Goal: Feedback & Contribution: Contribute content

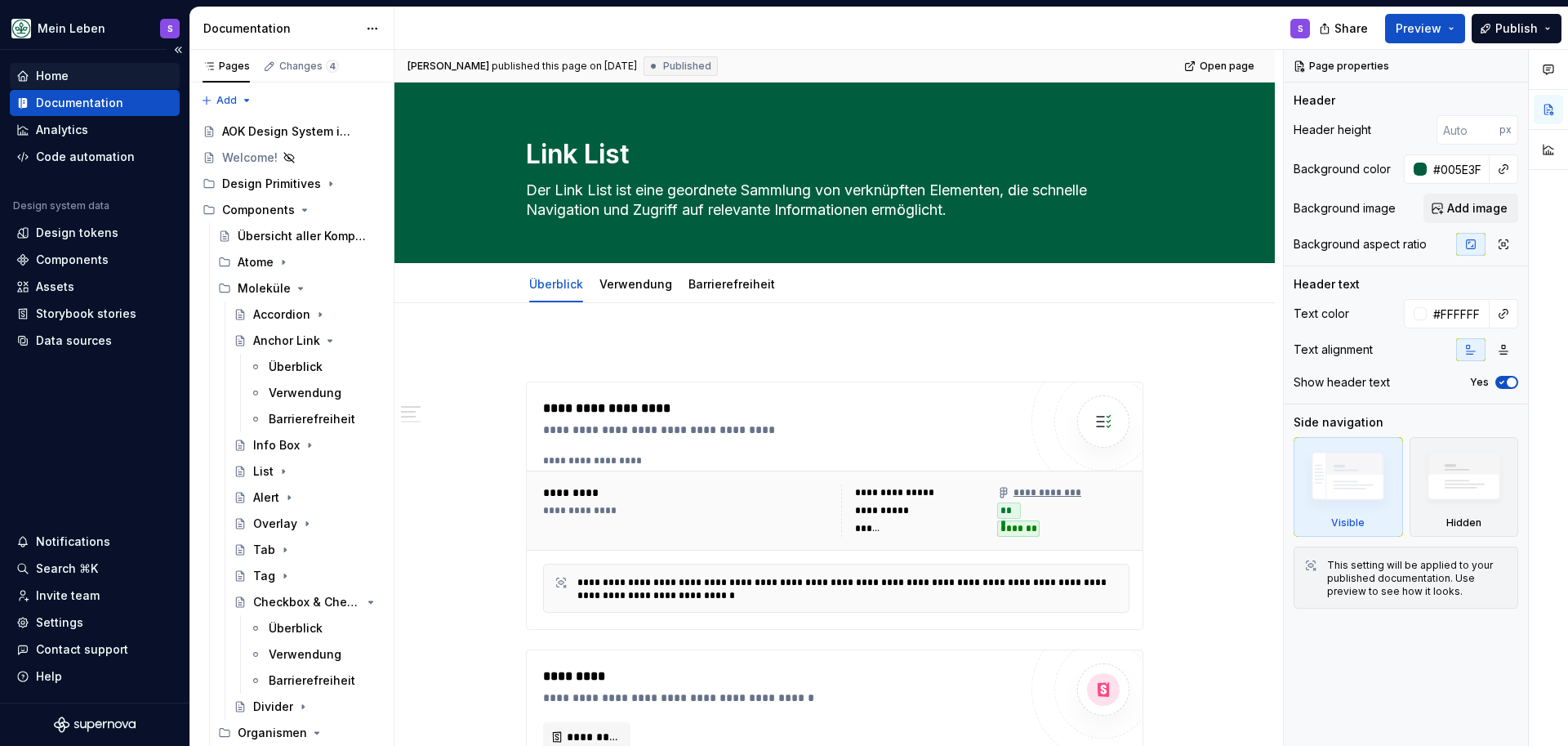
scroll to position [757, 0]
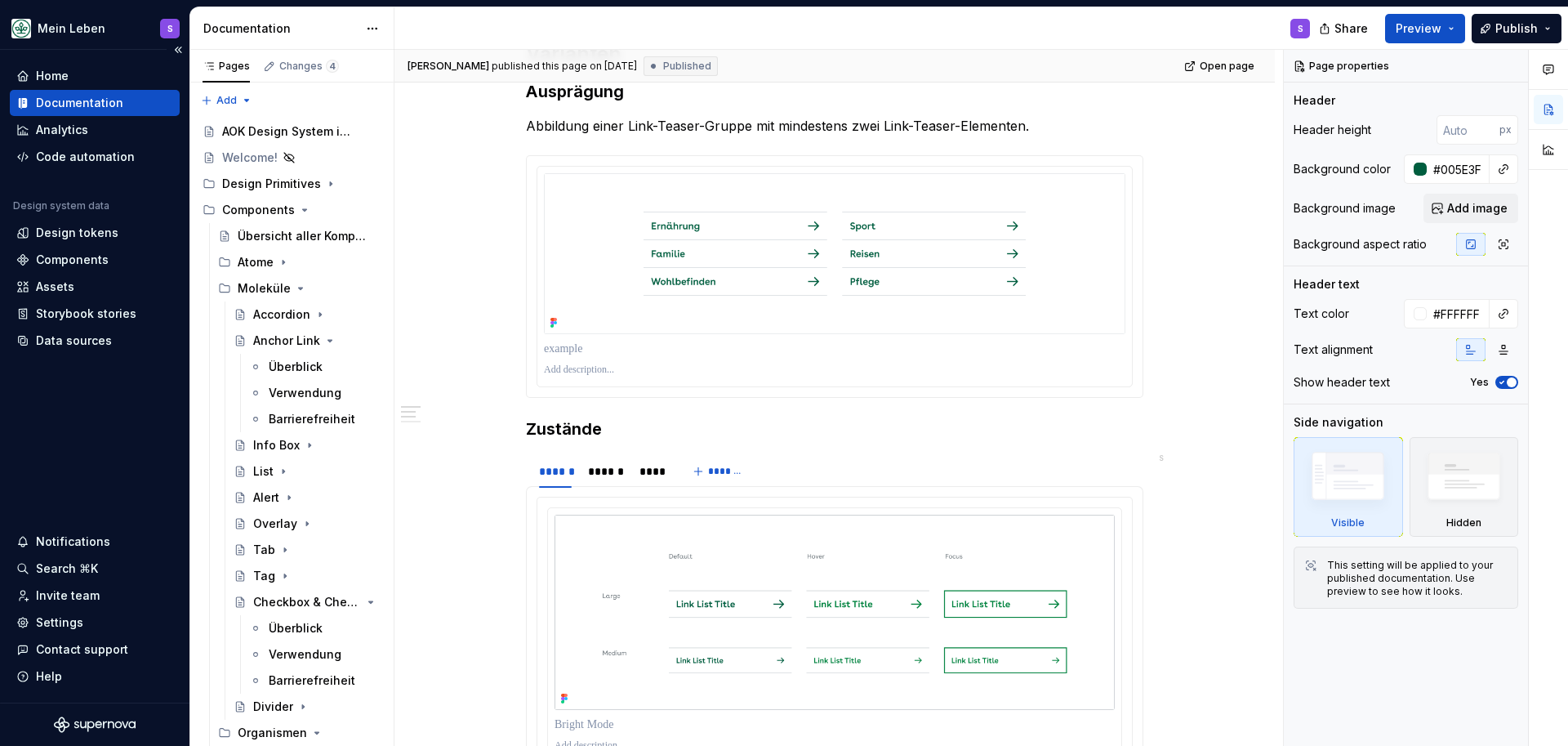
click at [58, 101] on div "Documentation" at bounding box center [79, 103] width 87 height 17
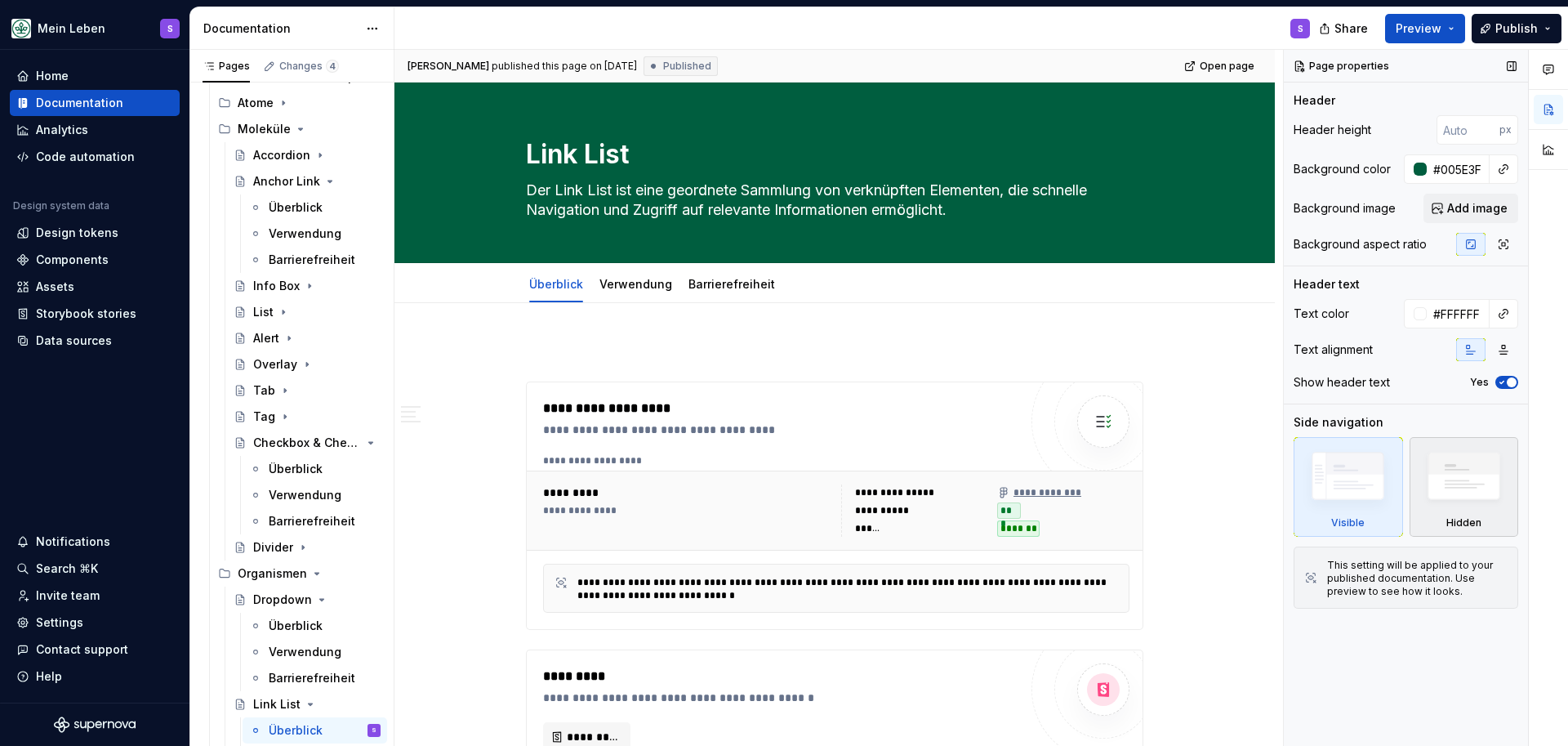
scroll to position [160, 0]
click at [327, 443] on icon "Page tree" at bounding box center [324, 441] width 13 height 13
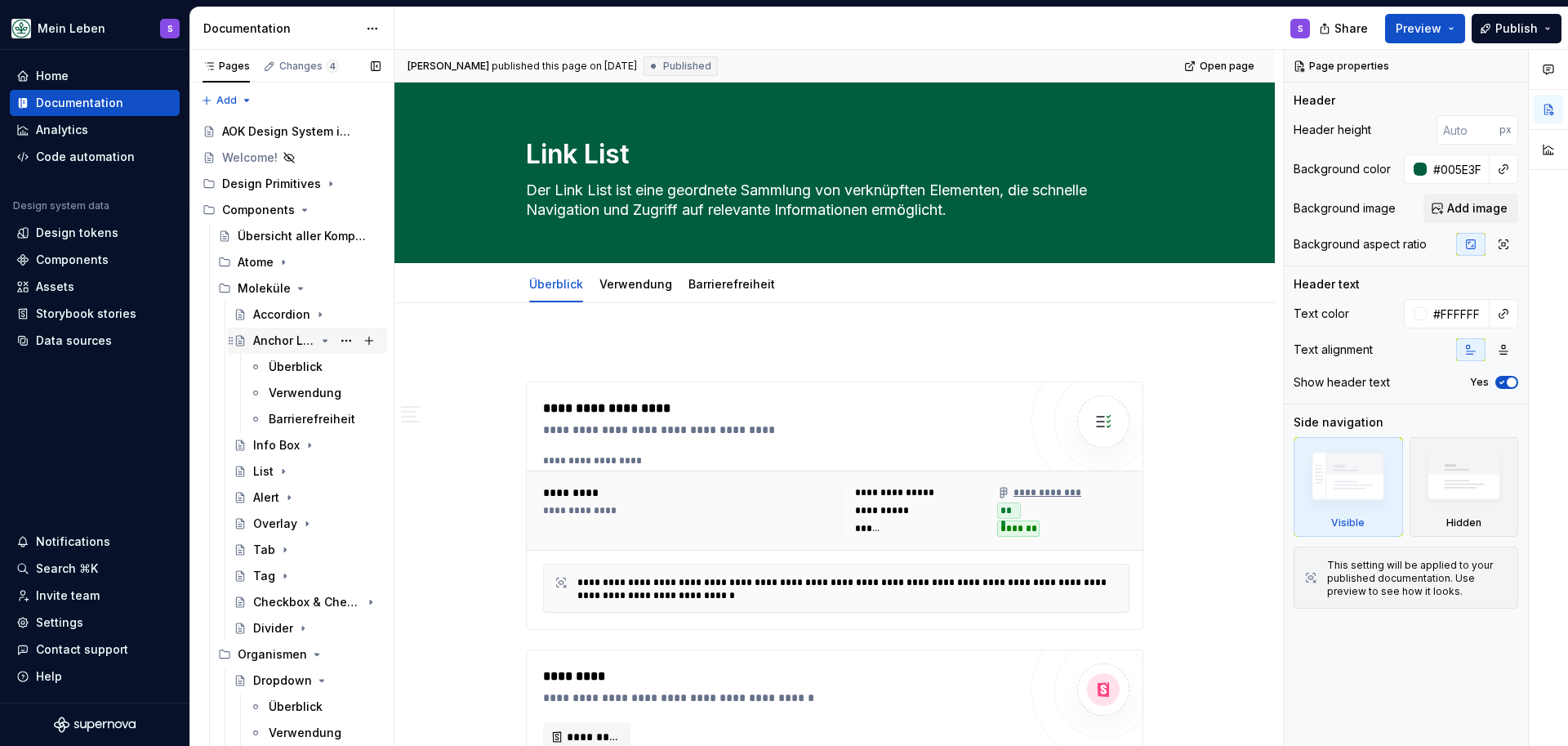
scroll to position [0, 0]
click at [325, 341] on icon "Page tree" at bounding box center [325, 340] width 4 height 2
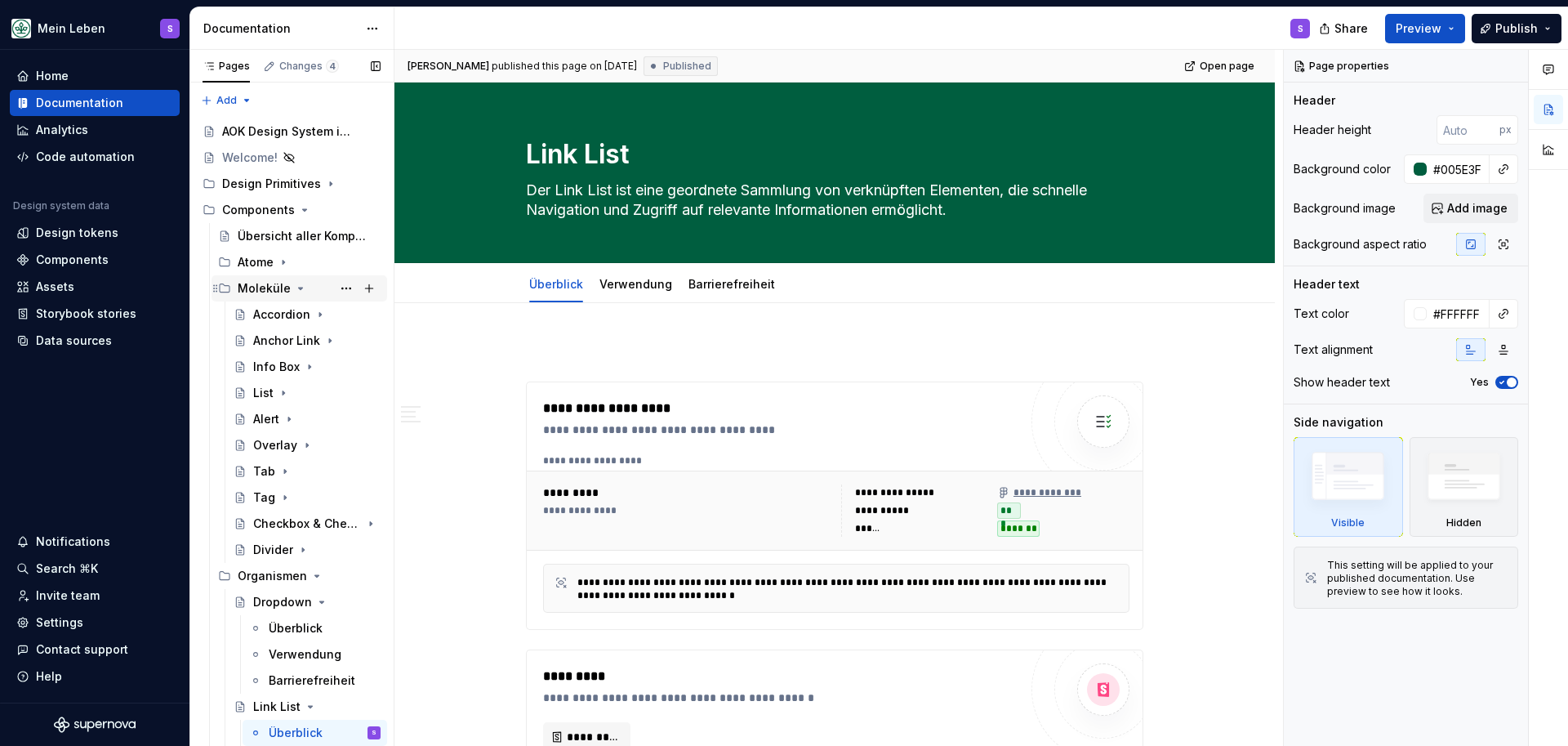
click at [299, 290] on icon "Page tree" at bounding box center [300, 288] width 13 height 13
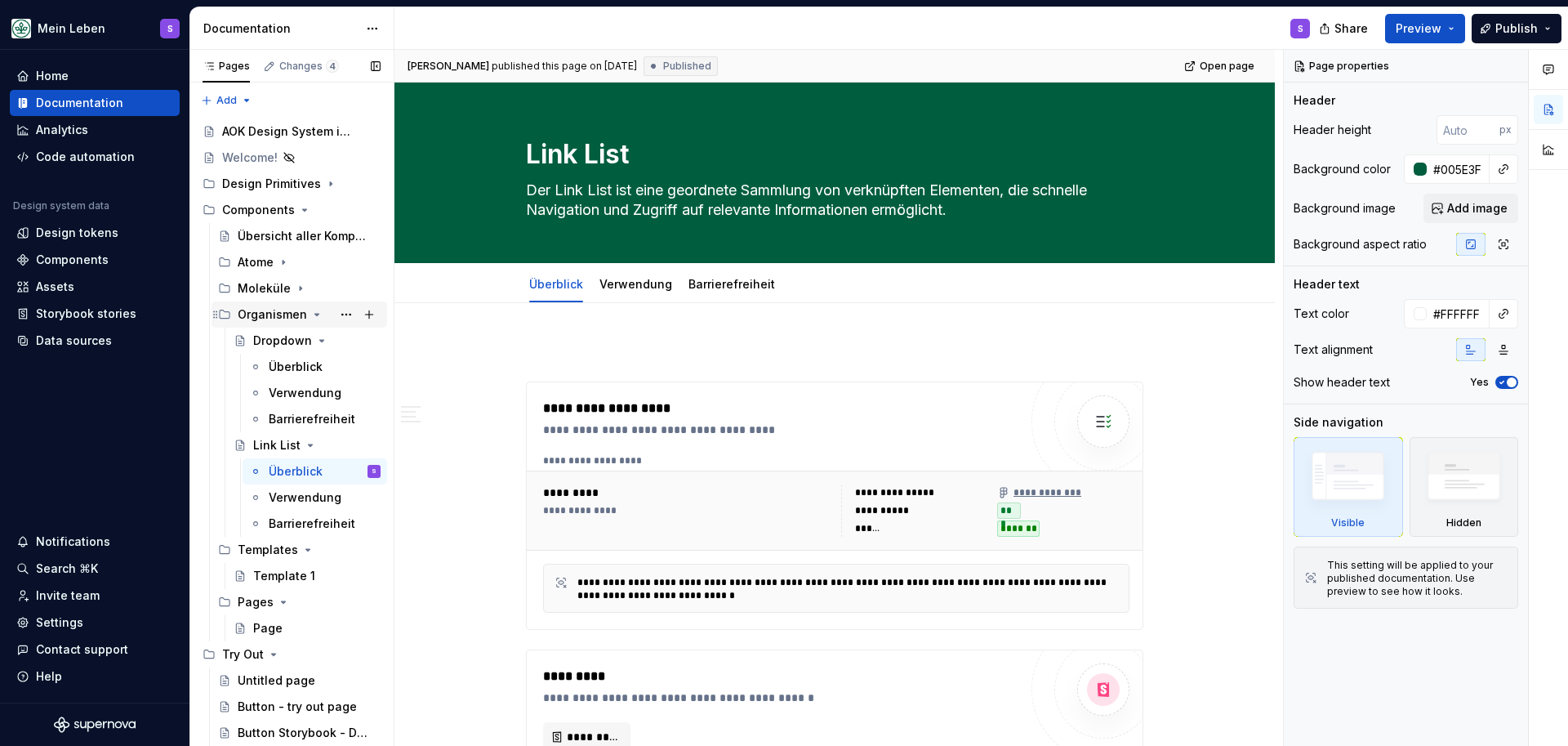
click at [312, 316] on icon "Page tree" at bounding box center [317, 314] width 13 height 13
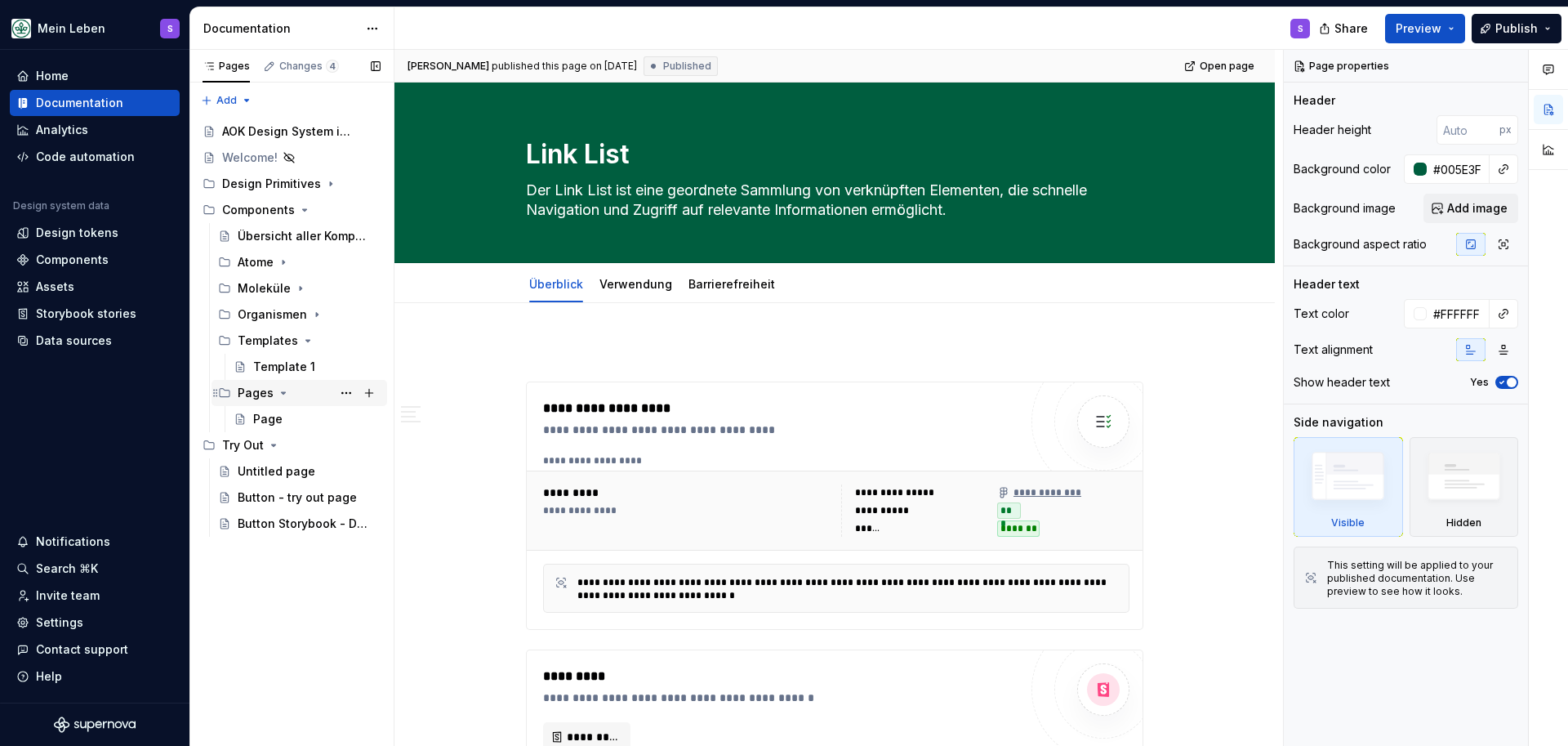
click at [279, 393] on icon "Page tree" at bounding box center [283, 393] width 13 height 13
click at [311, 317] on icon "Page tree" at bounding box center [317, 314] width 13 height 13
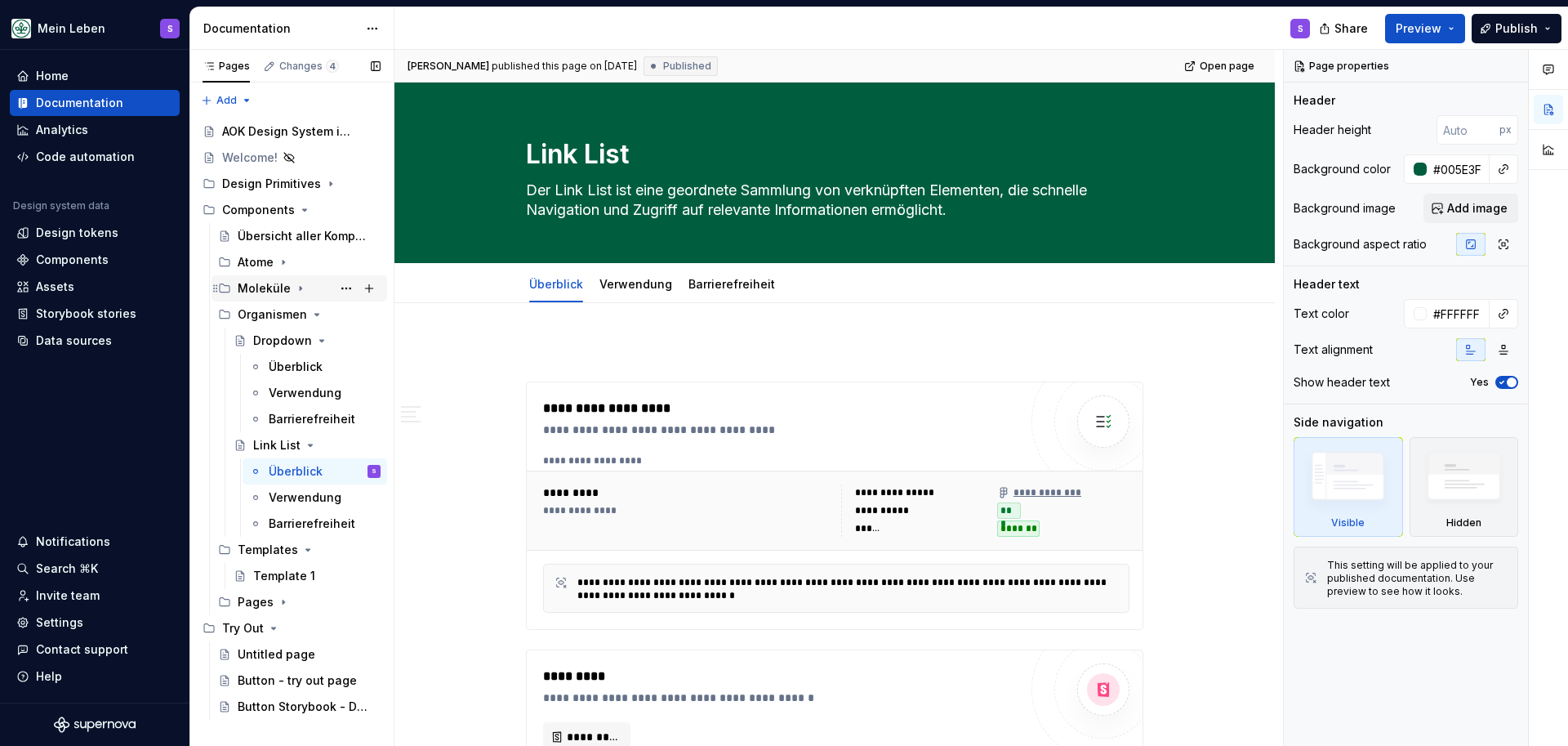
click at [290, 288] on div "Moleküle" at bounding box center [309, 288] width 142 height 23
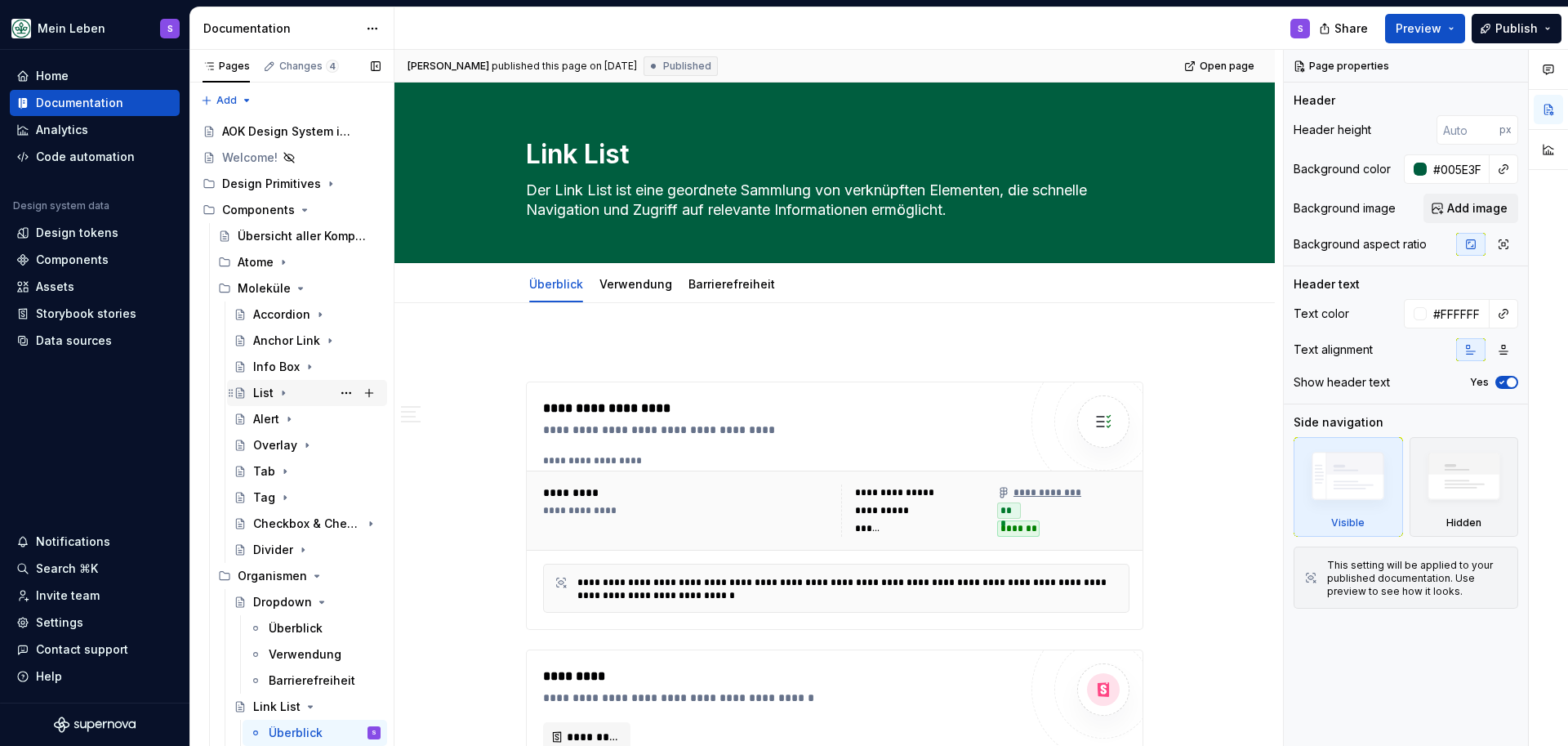
click at [283, 393] on icon "Page tree" at bounding box center [284, 393] width 2 height 4
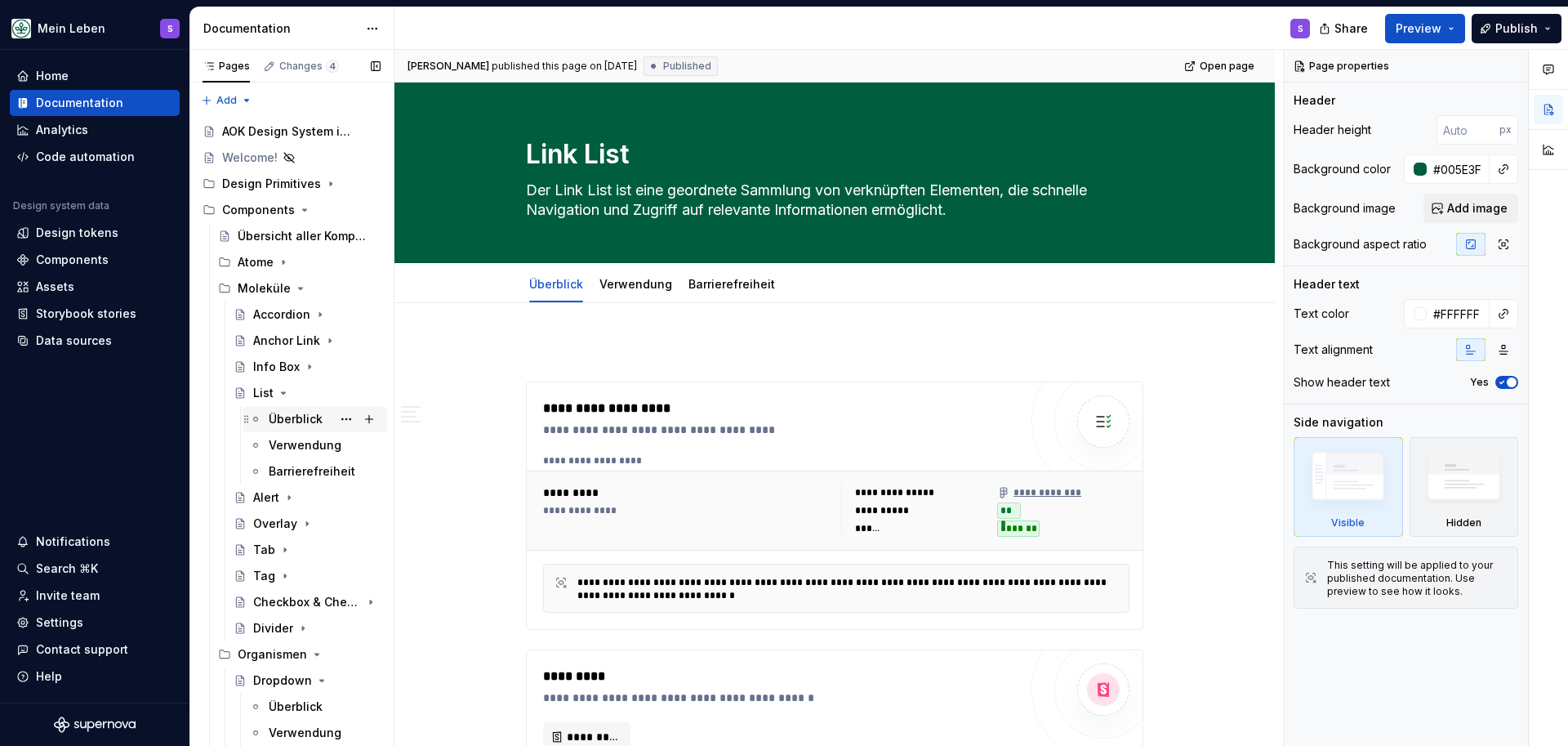
click at [293, 416] on div "Überblick" at bounding box center [296, 419] width 53 height 17
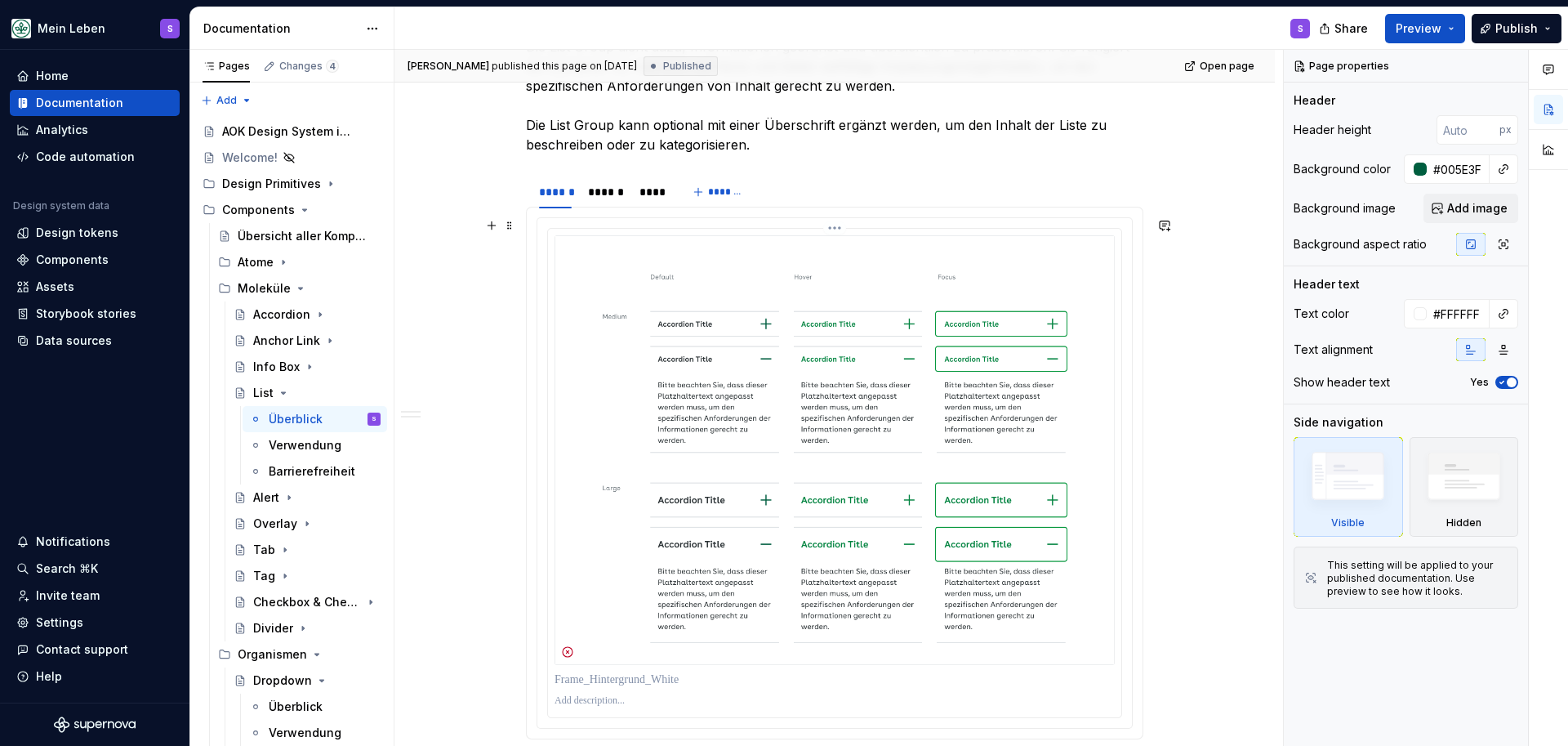
scroll to position [818, 0]
click at [317, 442] on div "Verwendung" at bounding box center [301, 445] width 63 height 17
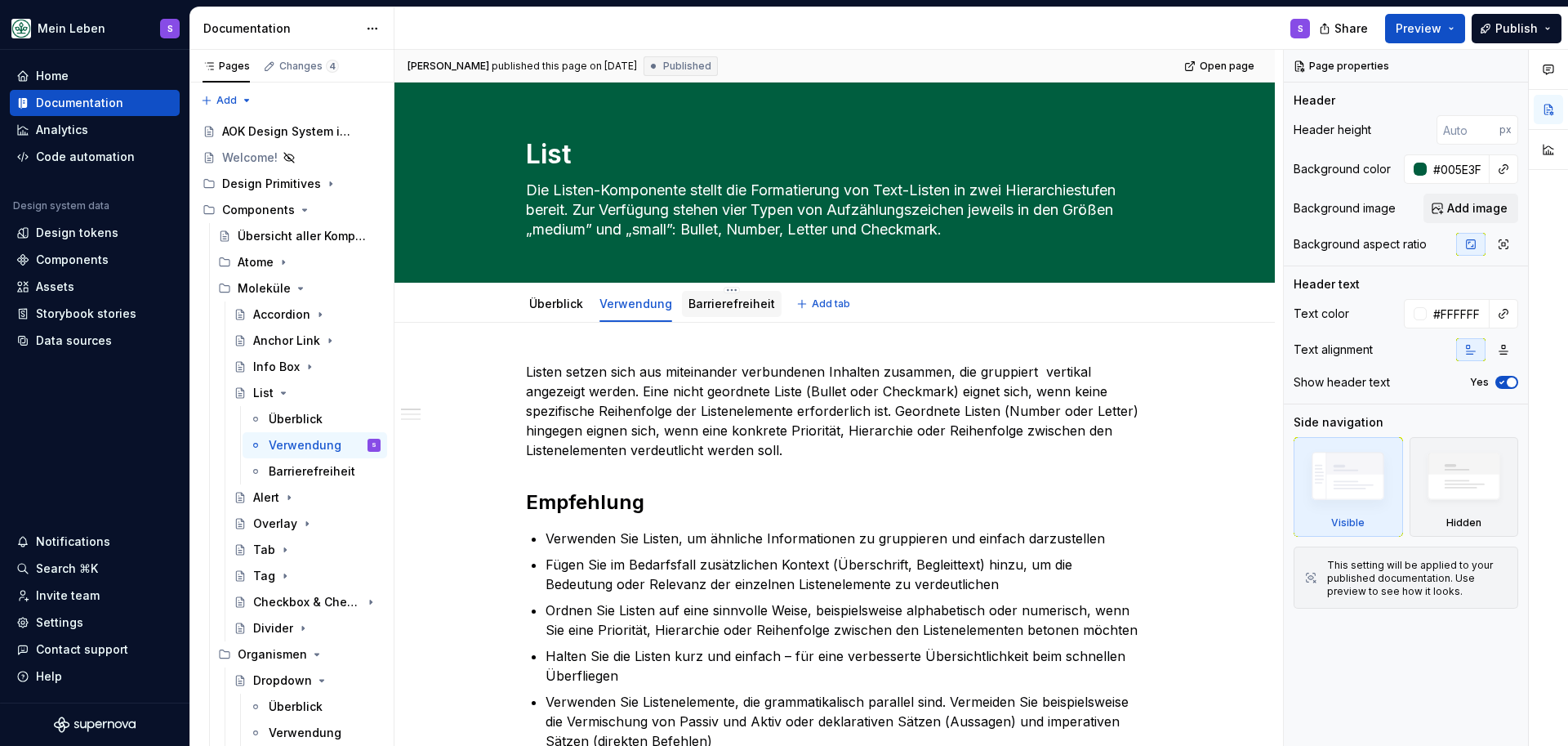
click at [737, 298] on link "Barrierefreiheit" at bounding box center [732, 304] width 87 height 14
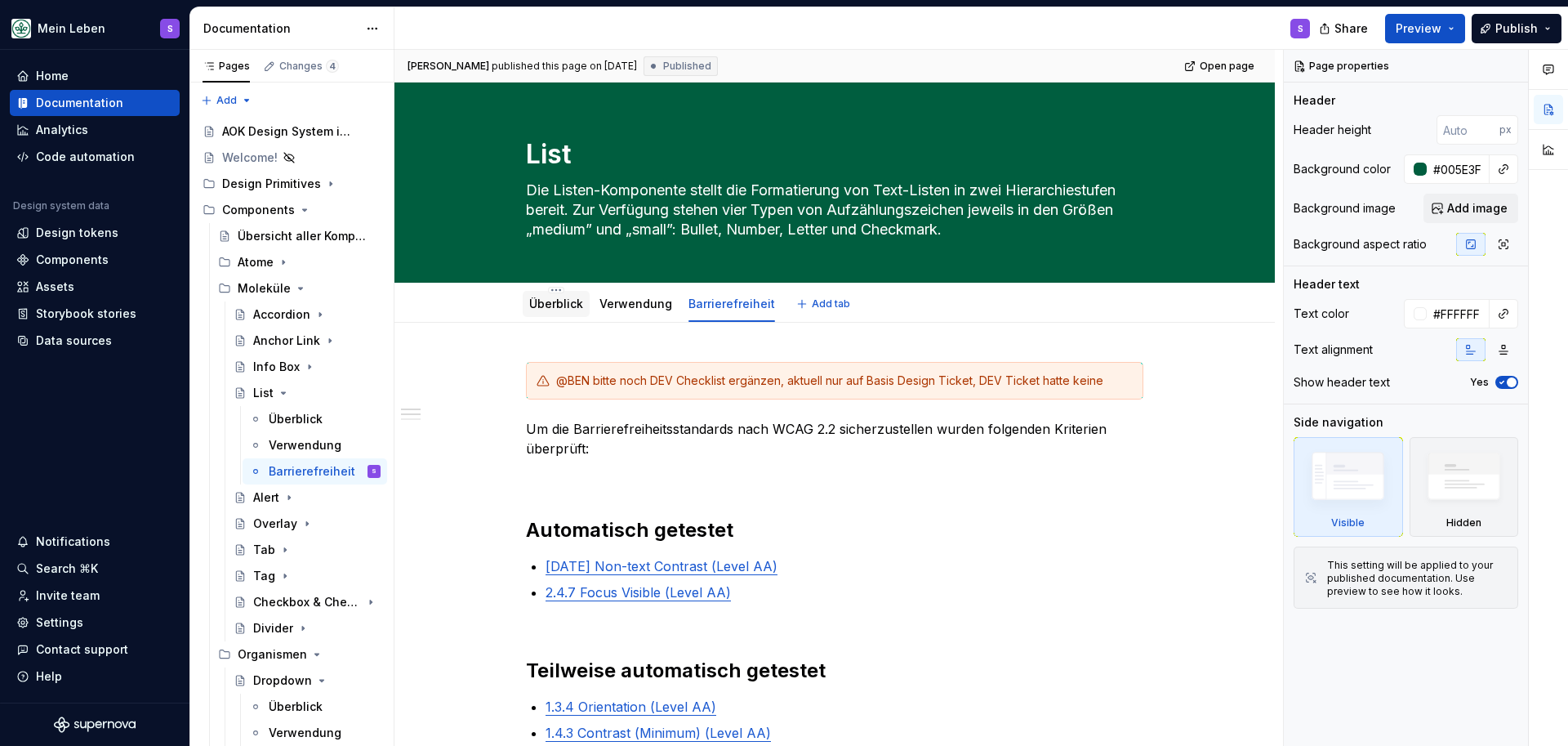
click at [554, 311] on div "Überblick" at bounding box center [556, 304] width 53 height 17
click at [552, 306] on link "Überblick" at bounding box center [556, 304] width 53 height 14
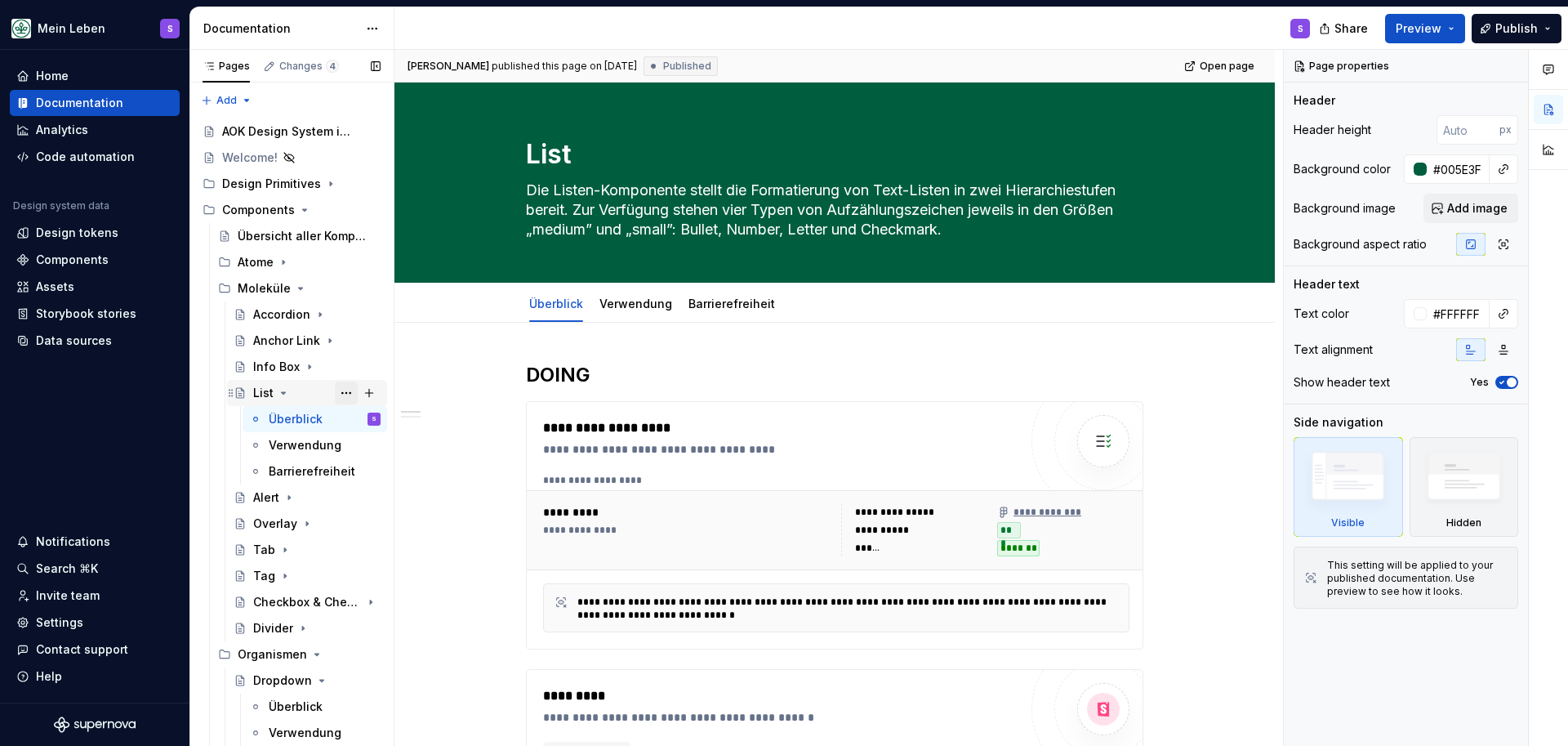
click at [350, 394] on button "Page tree" at bounding box center [346, 393] width 23 height 23
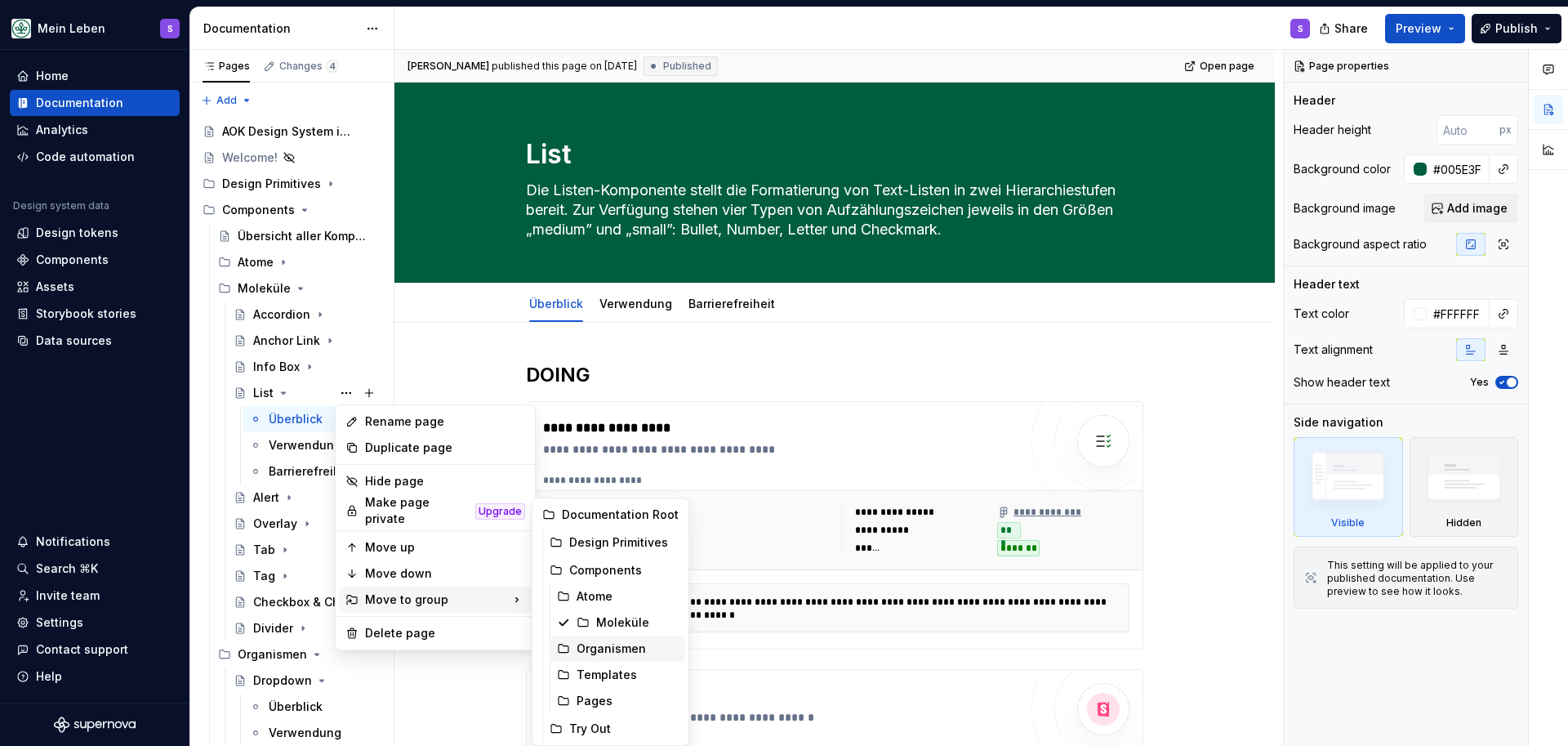
click at [595, 644] on div "Organismen" at bounding box center [627, 648] width 102 height 17
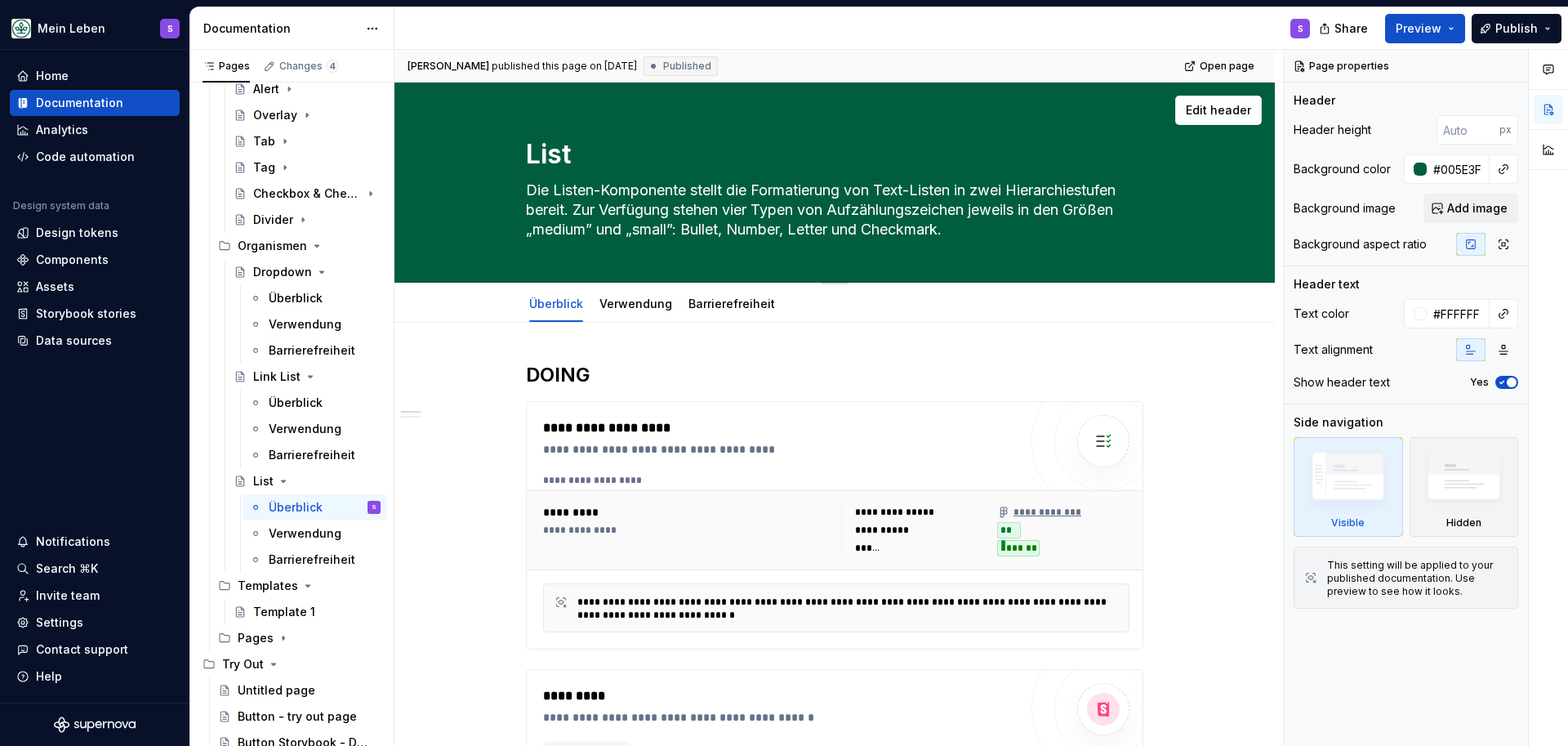
scroll to position [305, 0]
drag, startPoint x: 995, startPoint y: 225, endPoint x: 517, endPoint y: 186, distance: 479.6
click at [517, 187] on div "List Die Listen-Komponente stellt die Formatierung von Text-Listen in zwei Hier…" at bounding box center [835, 181] width 750 height 199
paste textarea "Listen sind vertikale Gruppierungen von zusammenhängenden Inhalten. Listeneleme…"
type textarea "*"
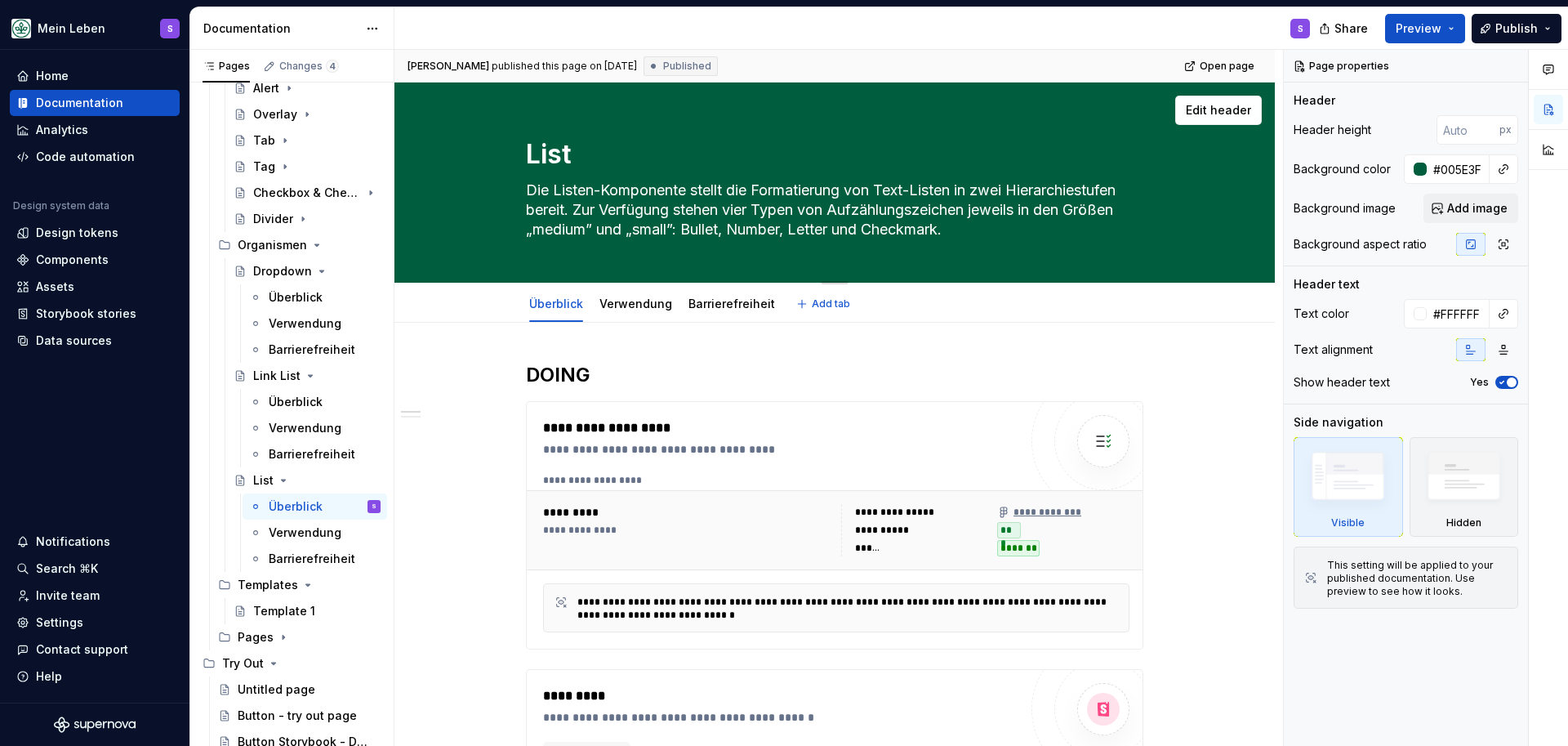
type textarea "Listen sind vertikale Gruppierungen von zusammenhängenden Inhalten. Listeneleme…"
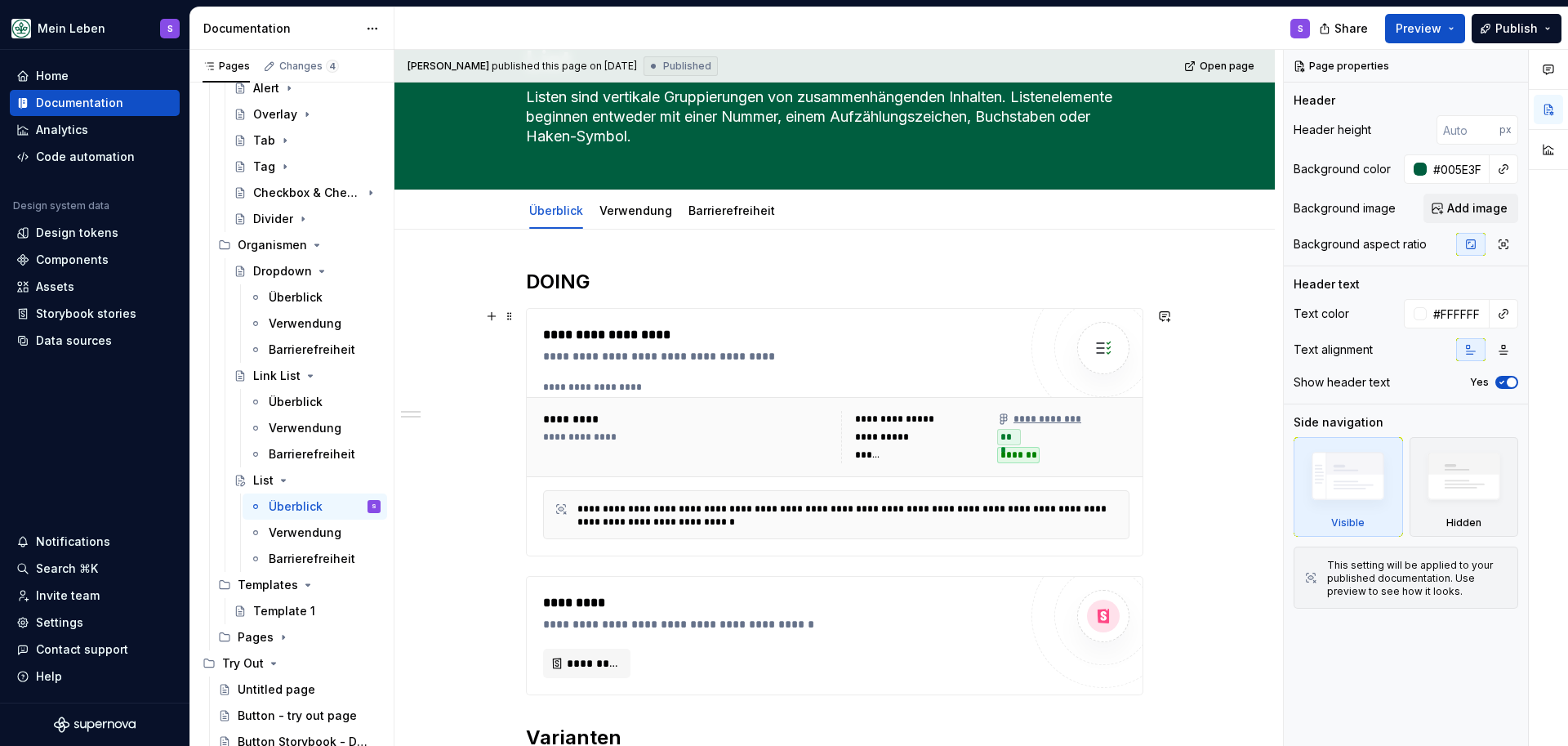
scroll to position [96, 0]
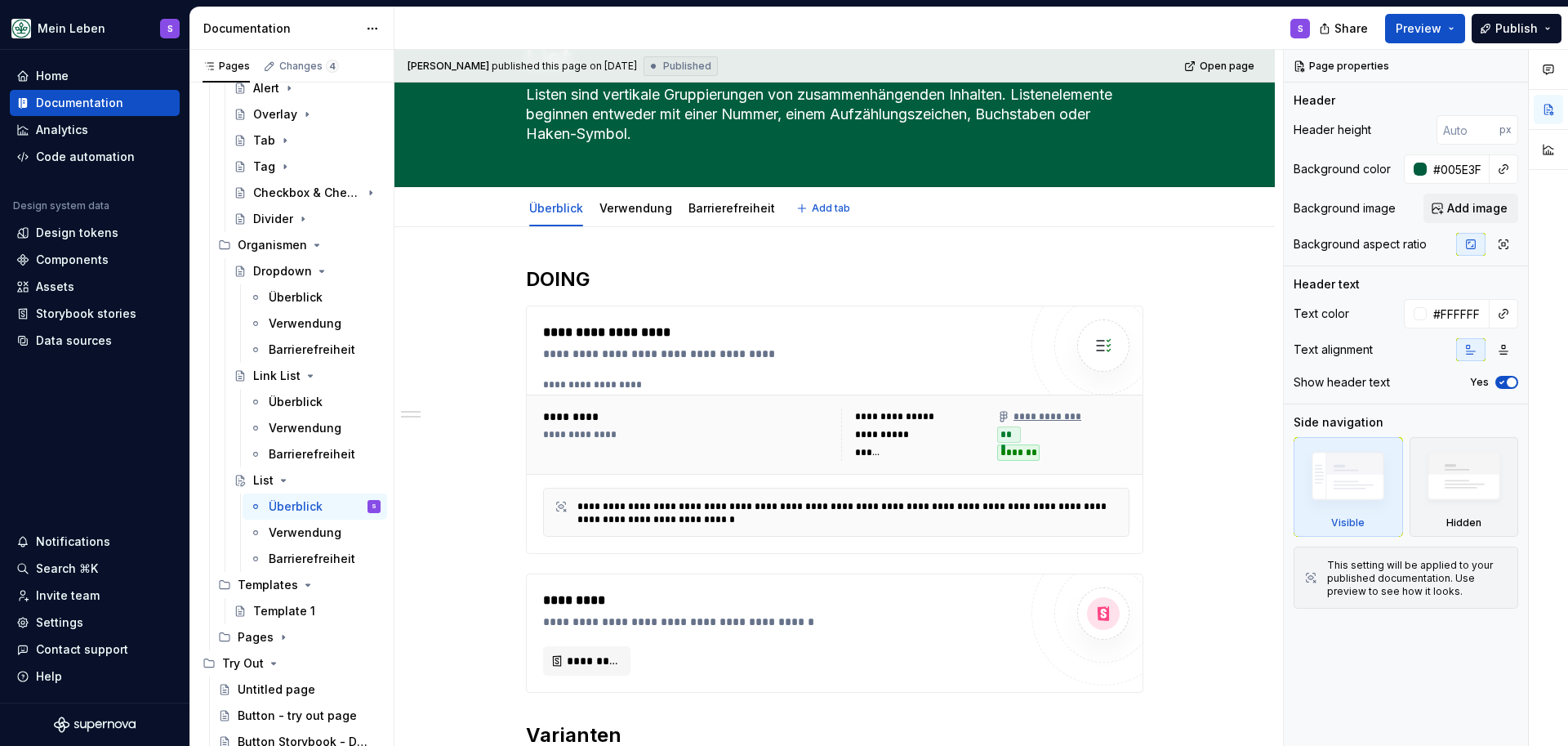
type textarea "*"
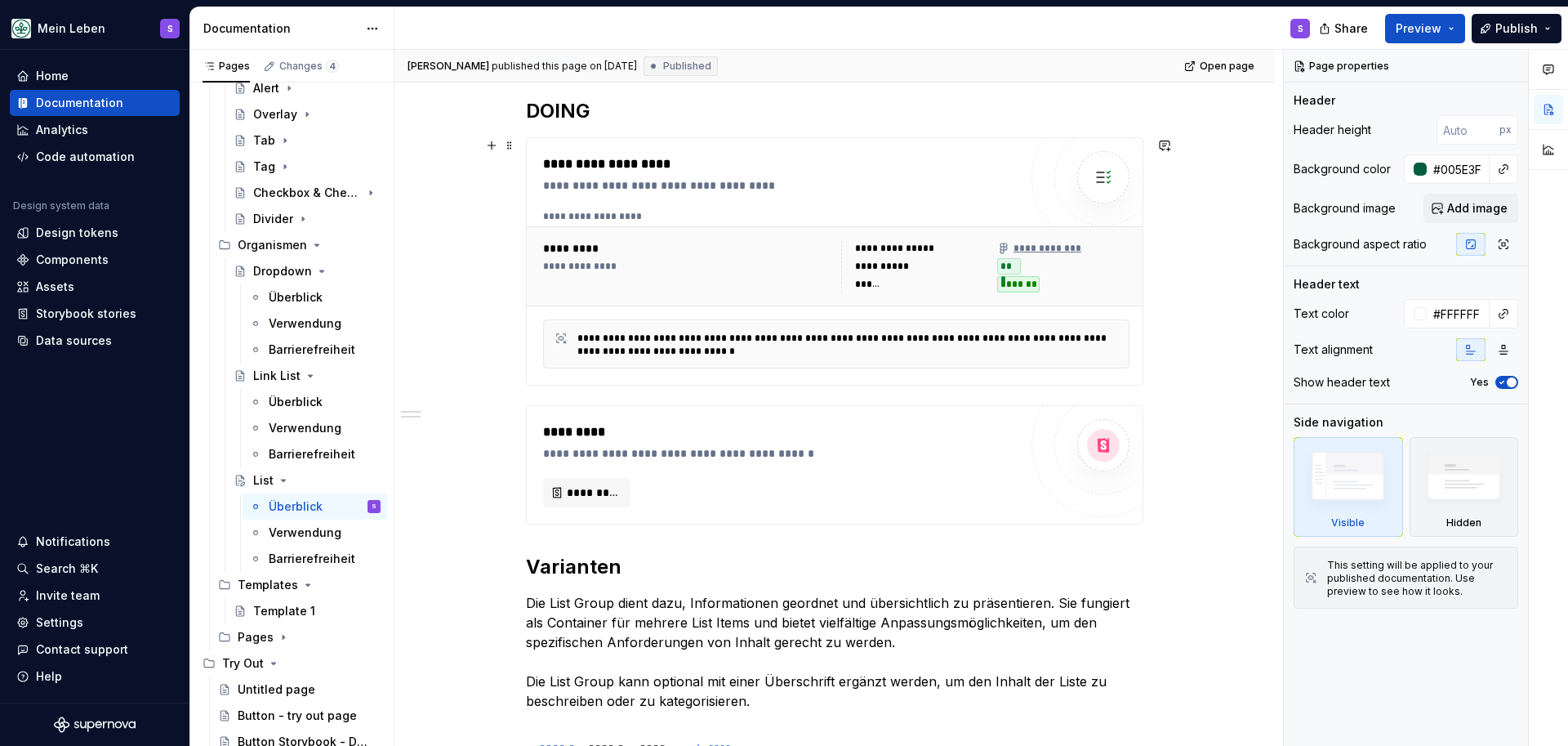
scroll to position [244, 0]
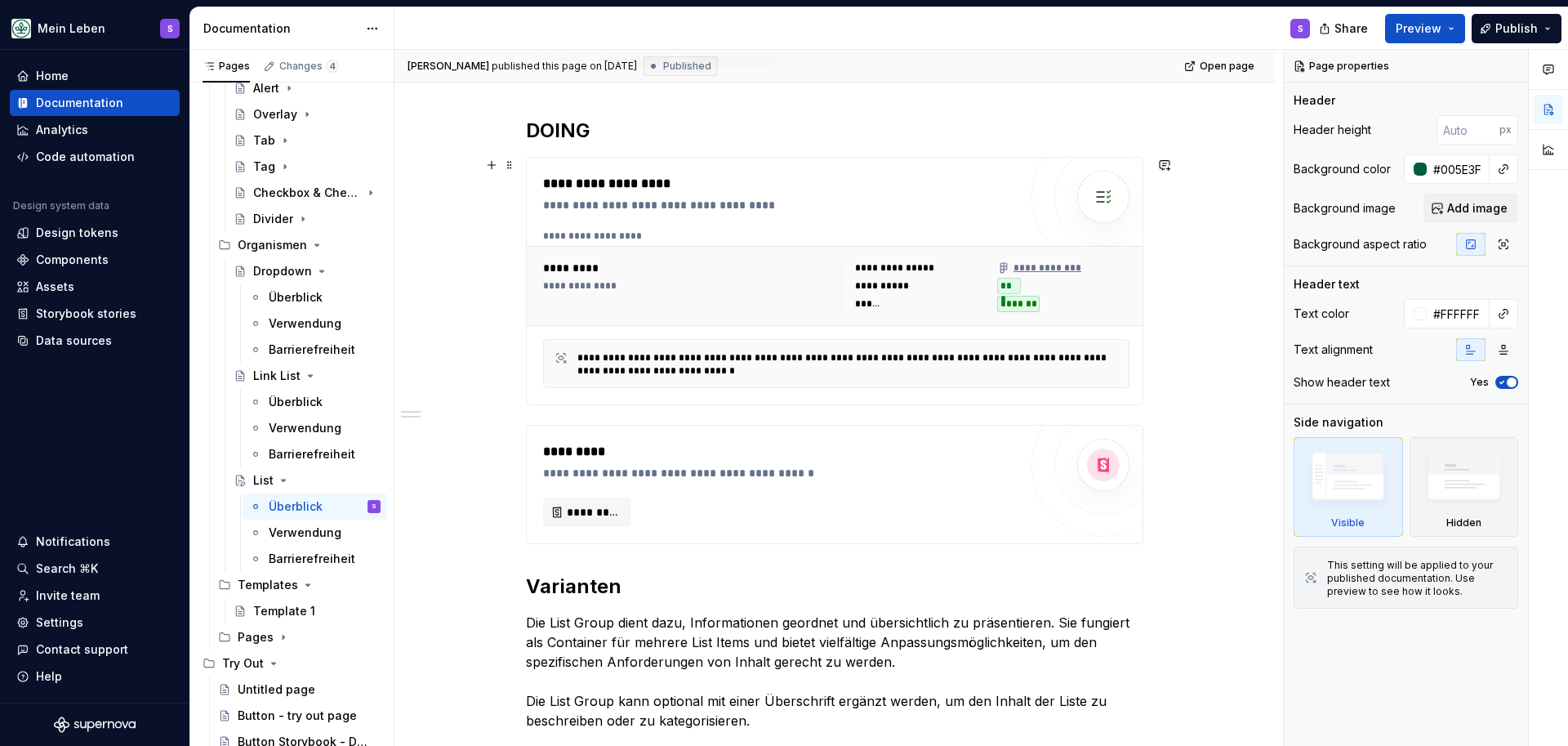
type textarea "Listen sind vertikale Gruppierungen von zusammenhängenden Inhalten. Listeneleme…"
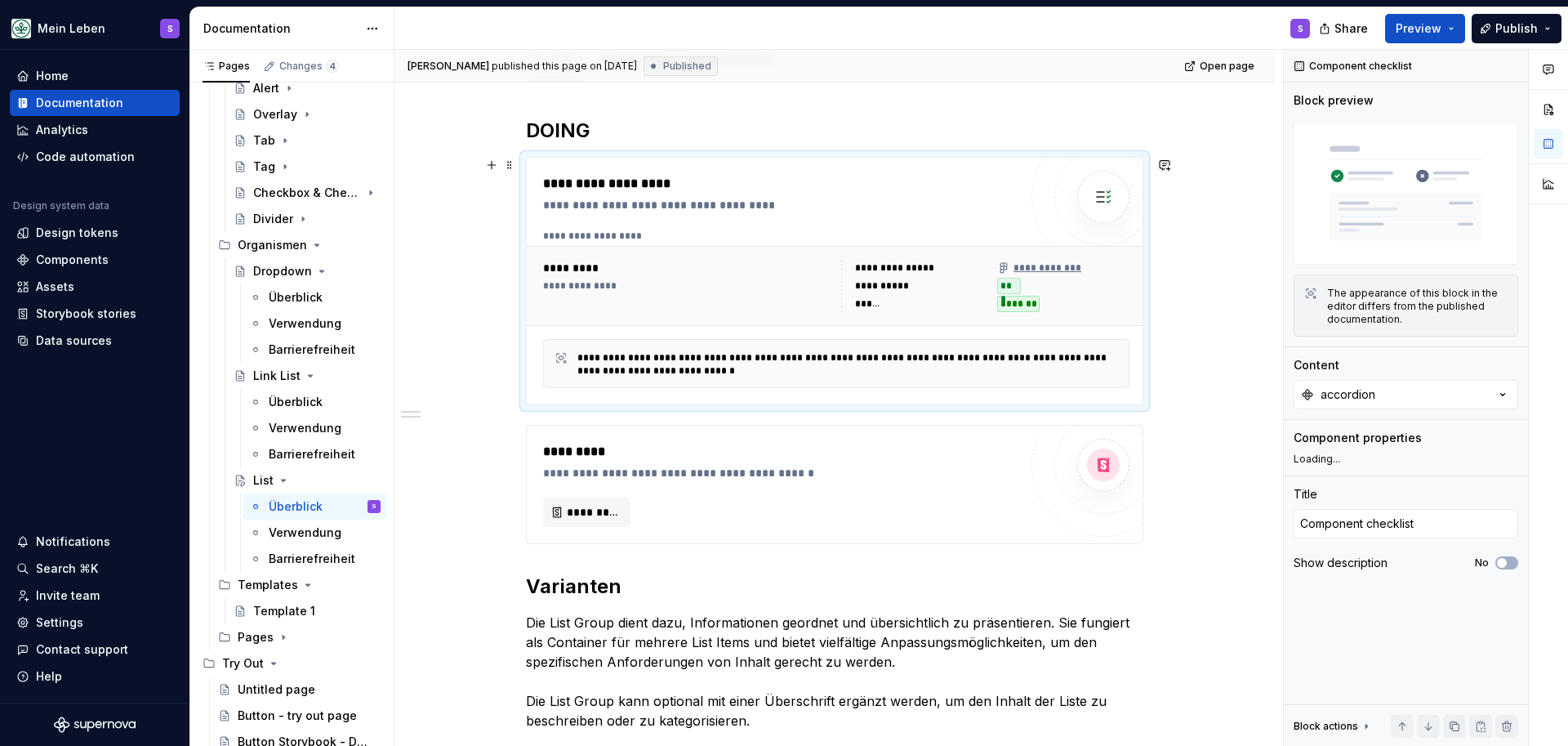
click at [1101, 198] on img at bounding box center [1103, 196] width 33 height 33
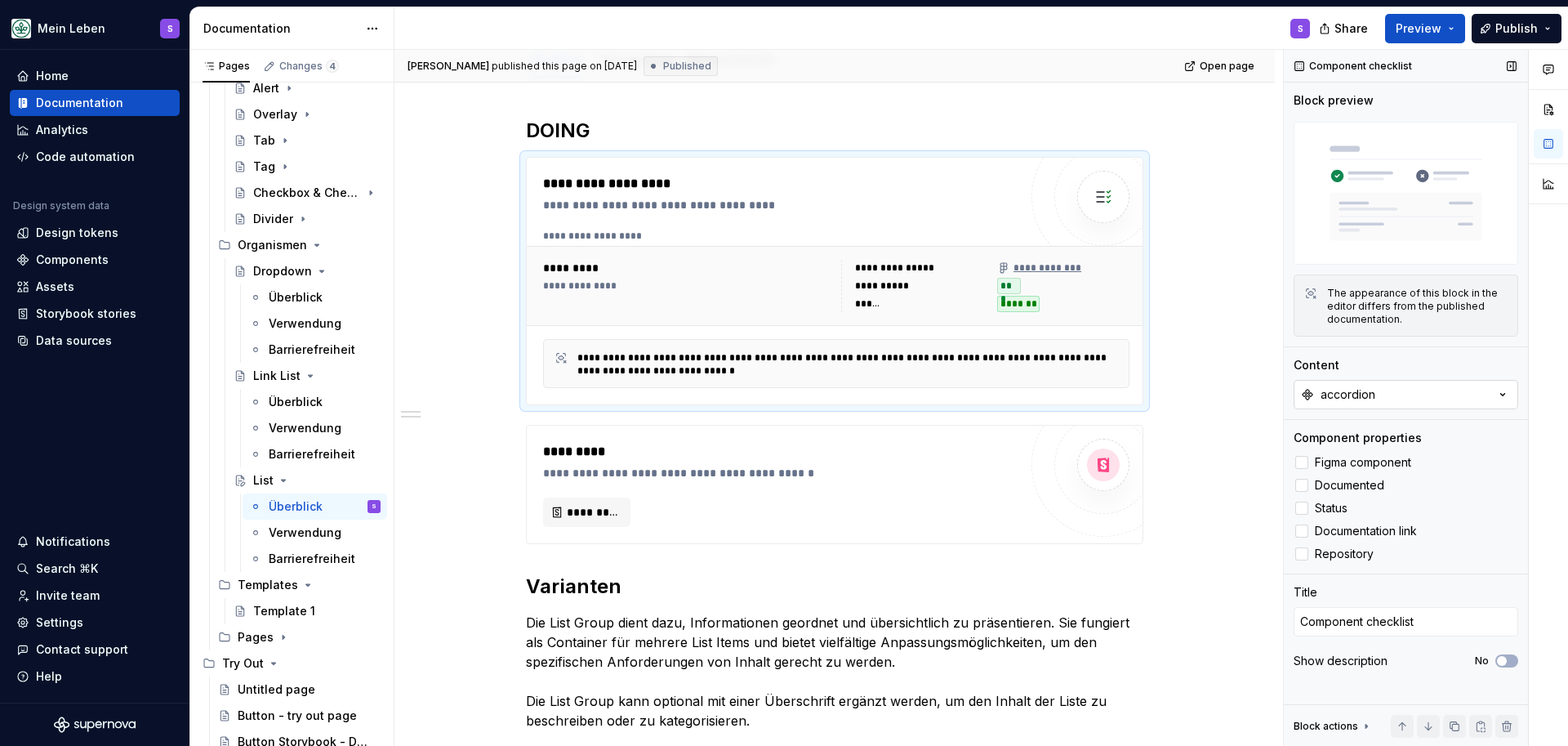
type textarea "*"
click at [1468, 398] on button "accordion" at bounding box center [1406, 395] width 225 height 30
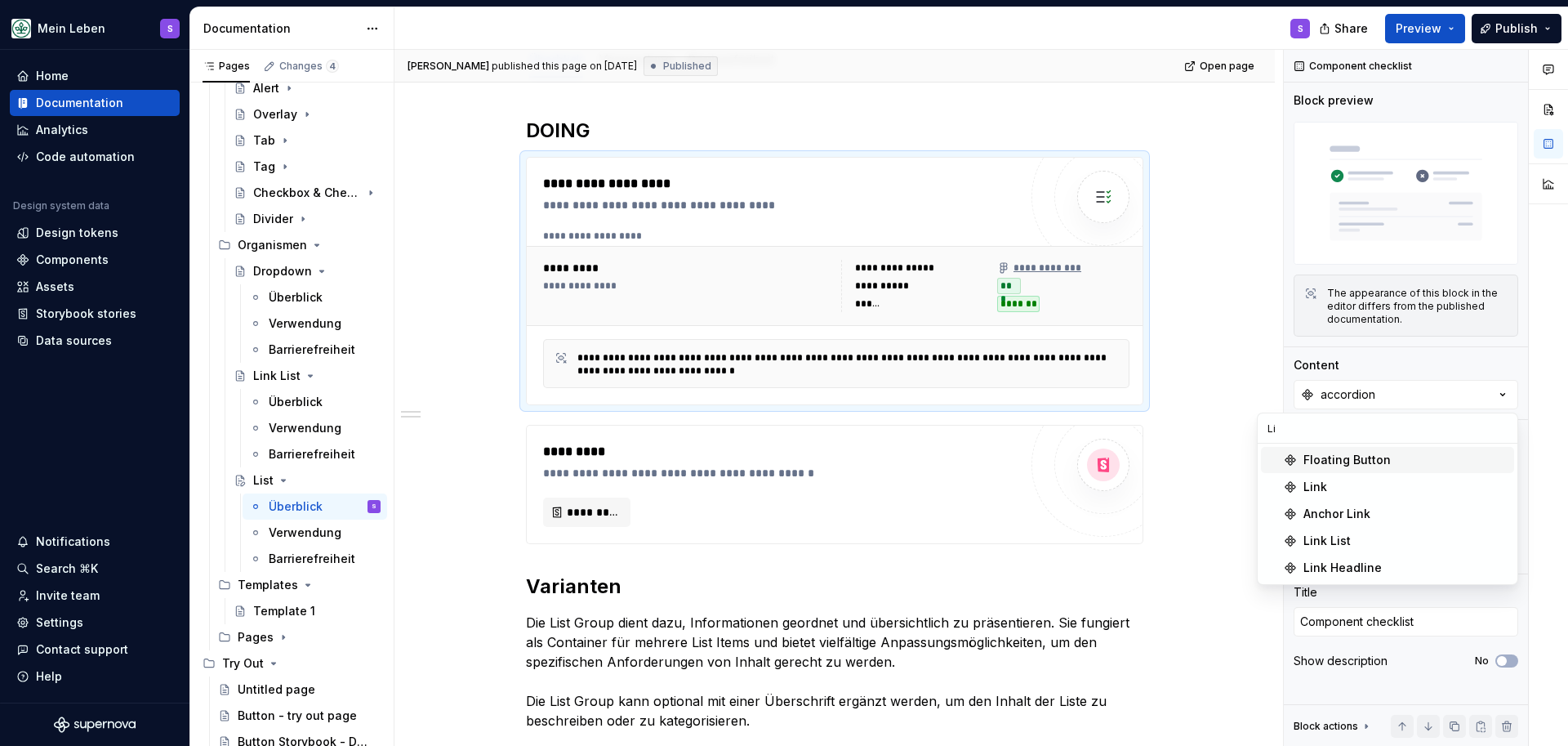
type input "L"
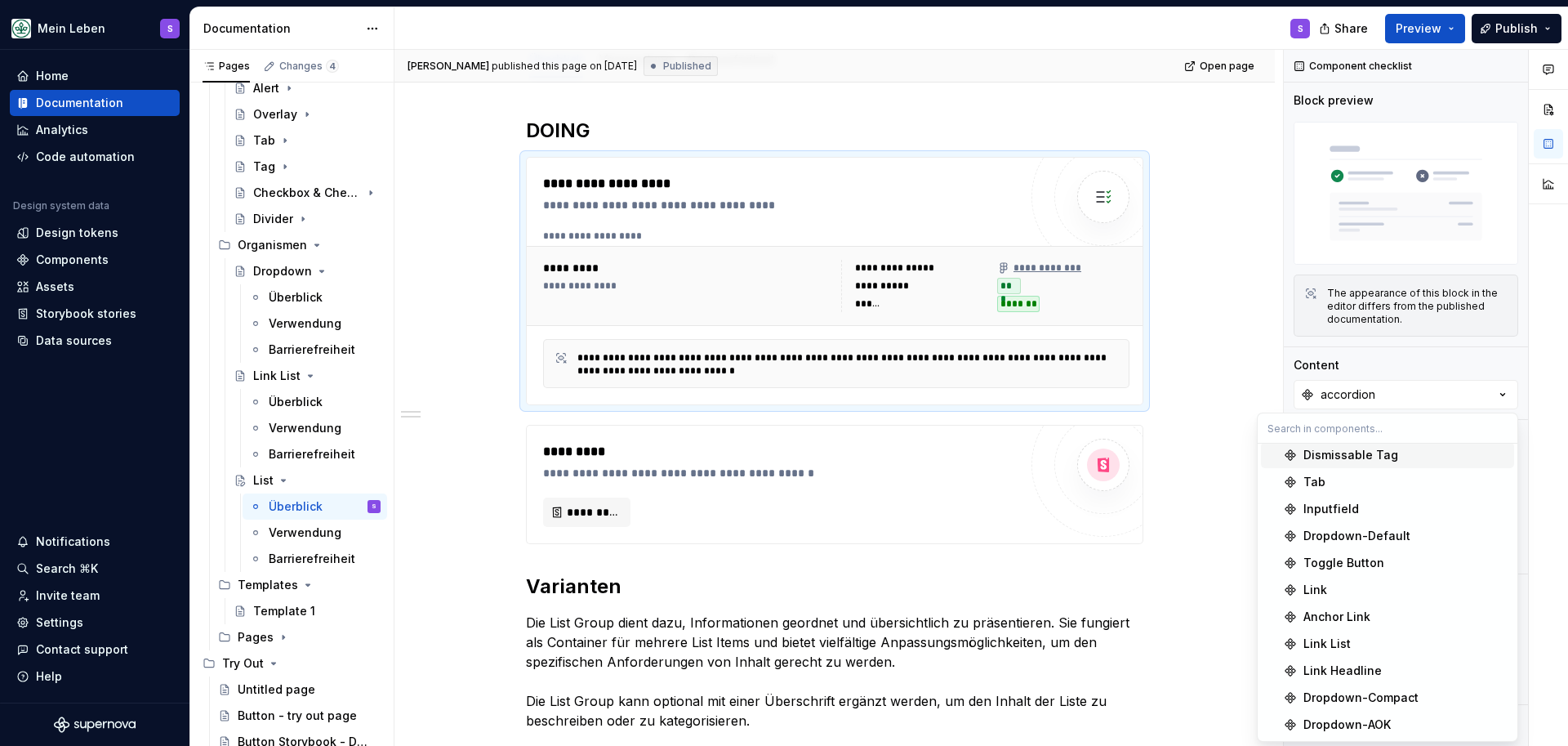
scroll to position [166, 0]
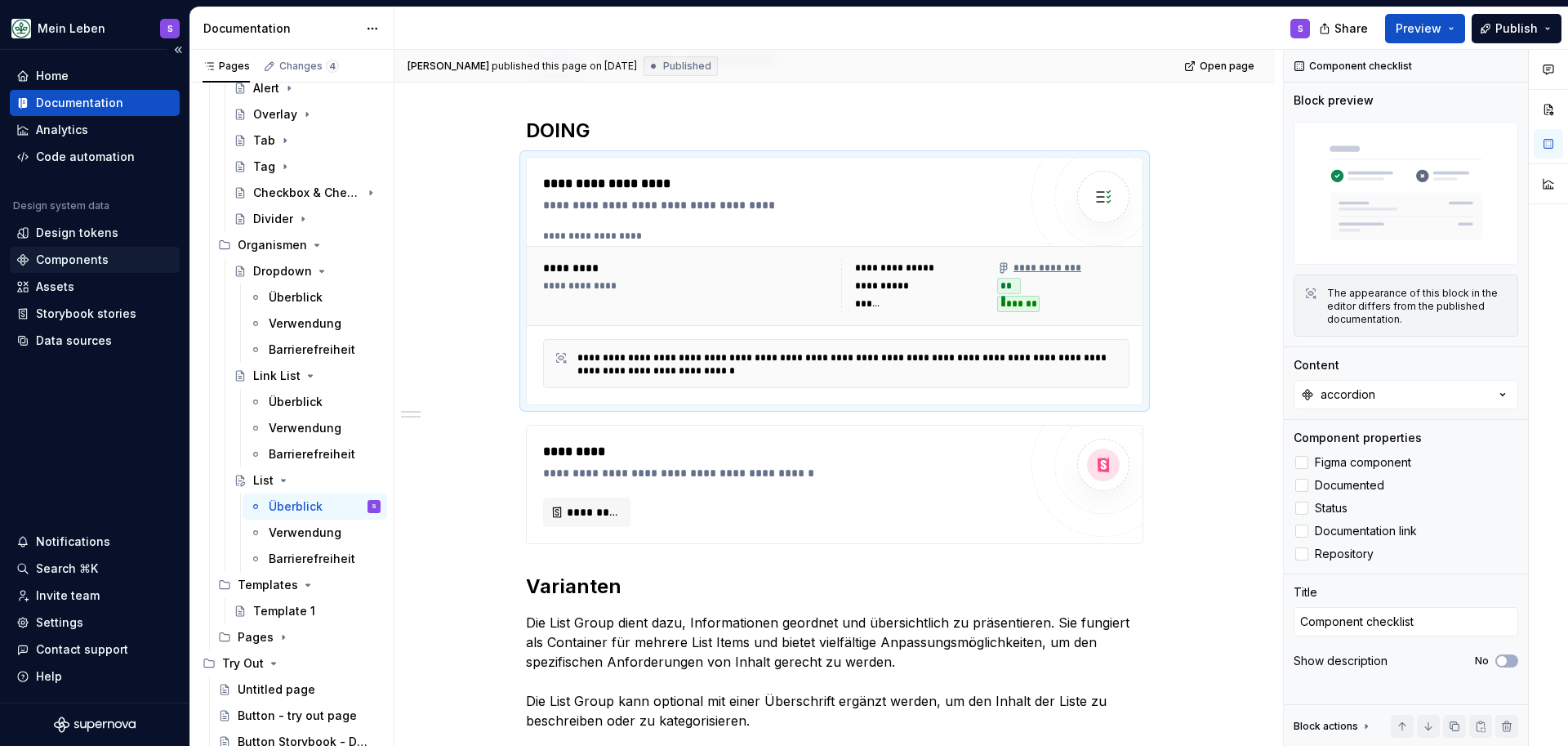
click at [70, 258] on div "Components" at bounding box center [71, 259] width 72 height 17
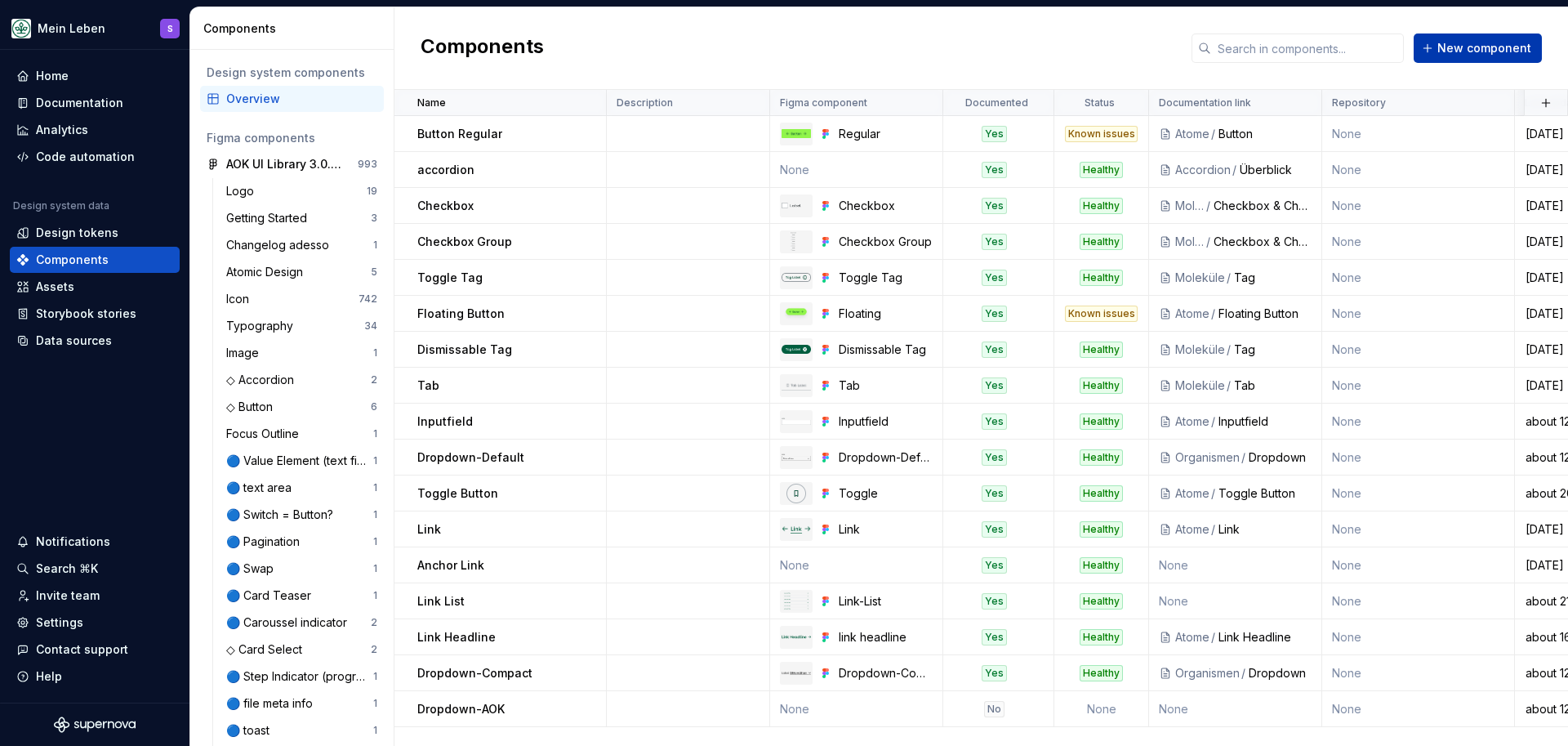
click at [1465, 40] on button "New component" at bounding box center [1478, 48] width 129 height 30
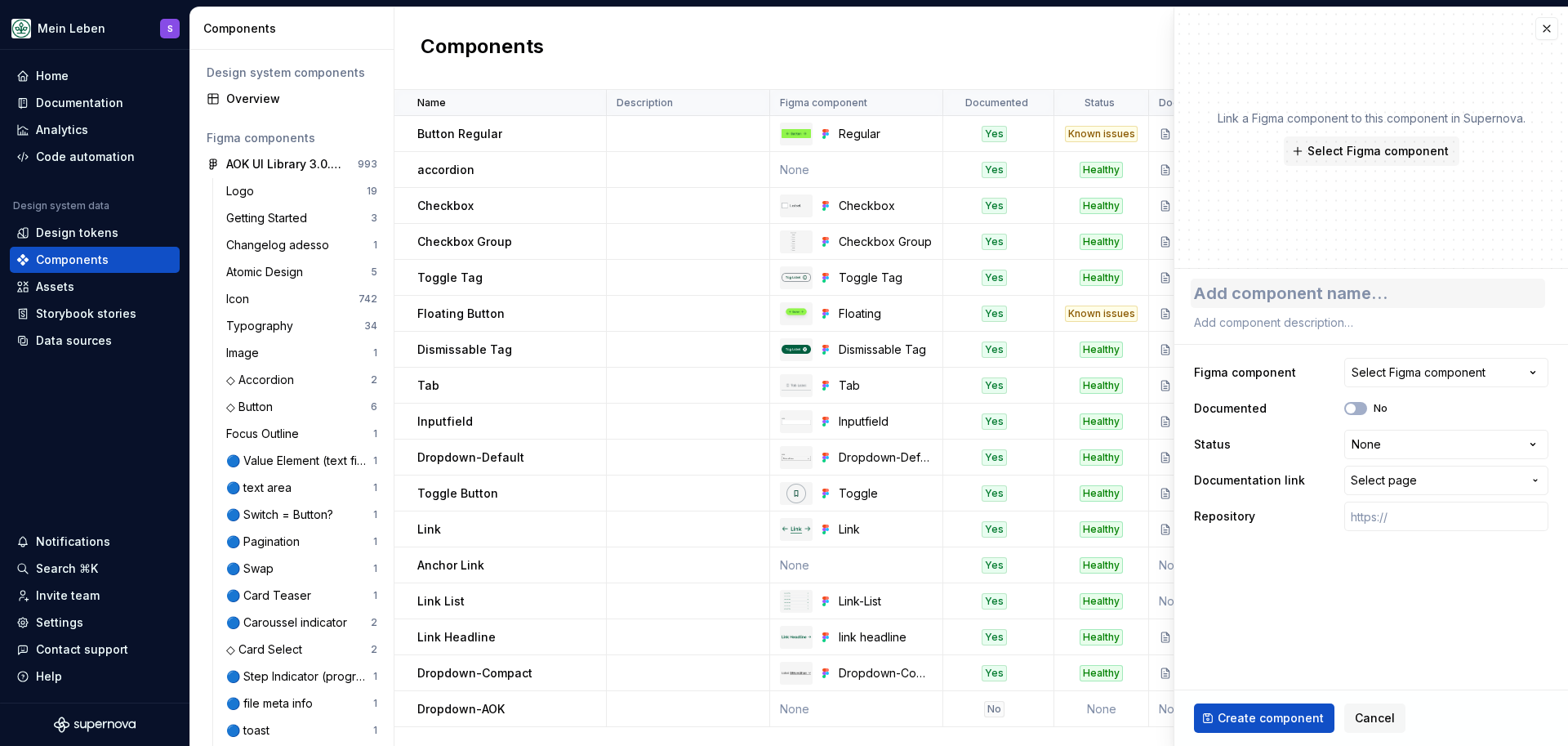
type textarea "*"
type textarea "L"
type textarea "*"
type textarea "Li"
type textarea "*"
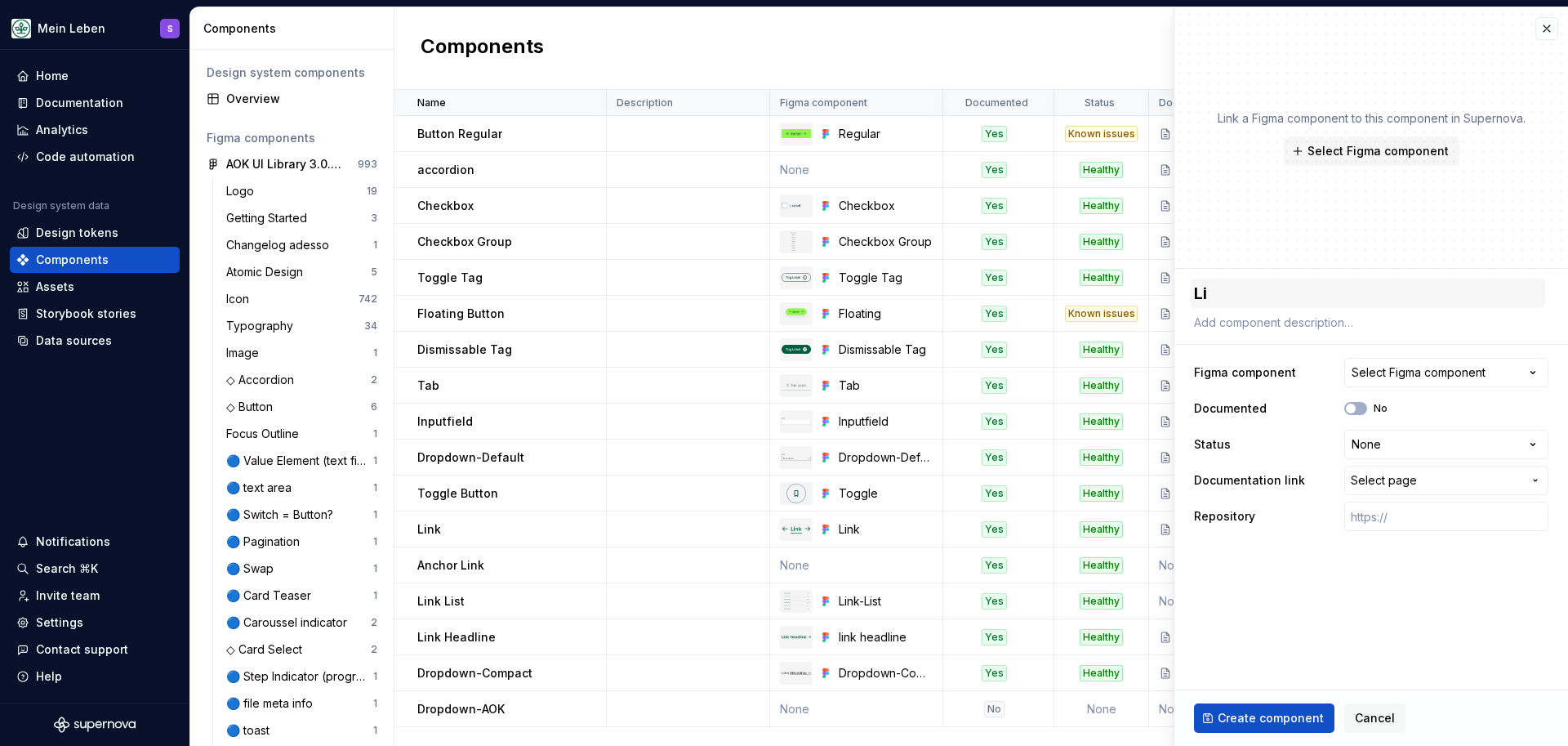
type textarea "Lis"
type textarea "*"
type textarea "List"
click at [1497, 376] on button "Select Figma component" at bounding box center [1446, 373] width 204 height 30
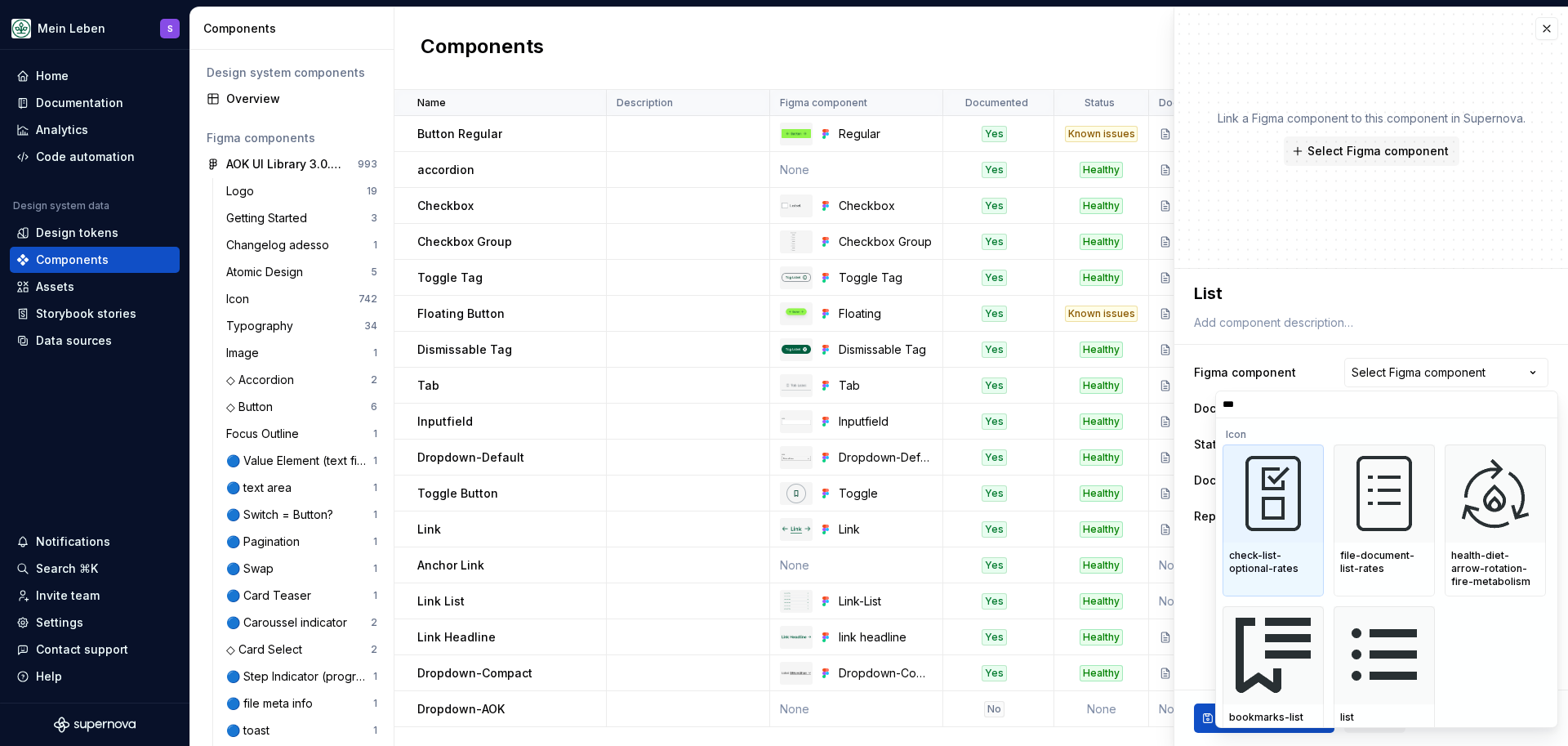
type input "****"
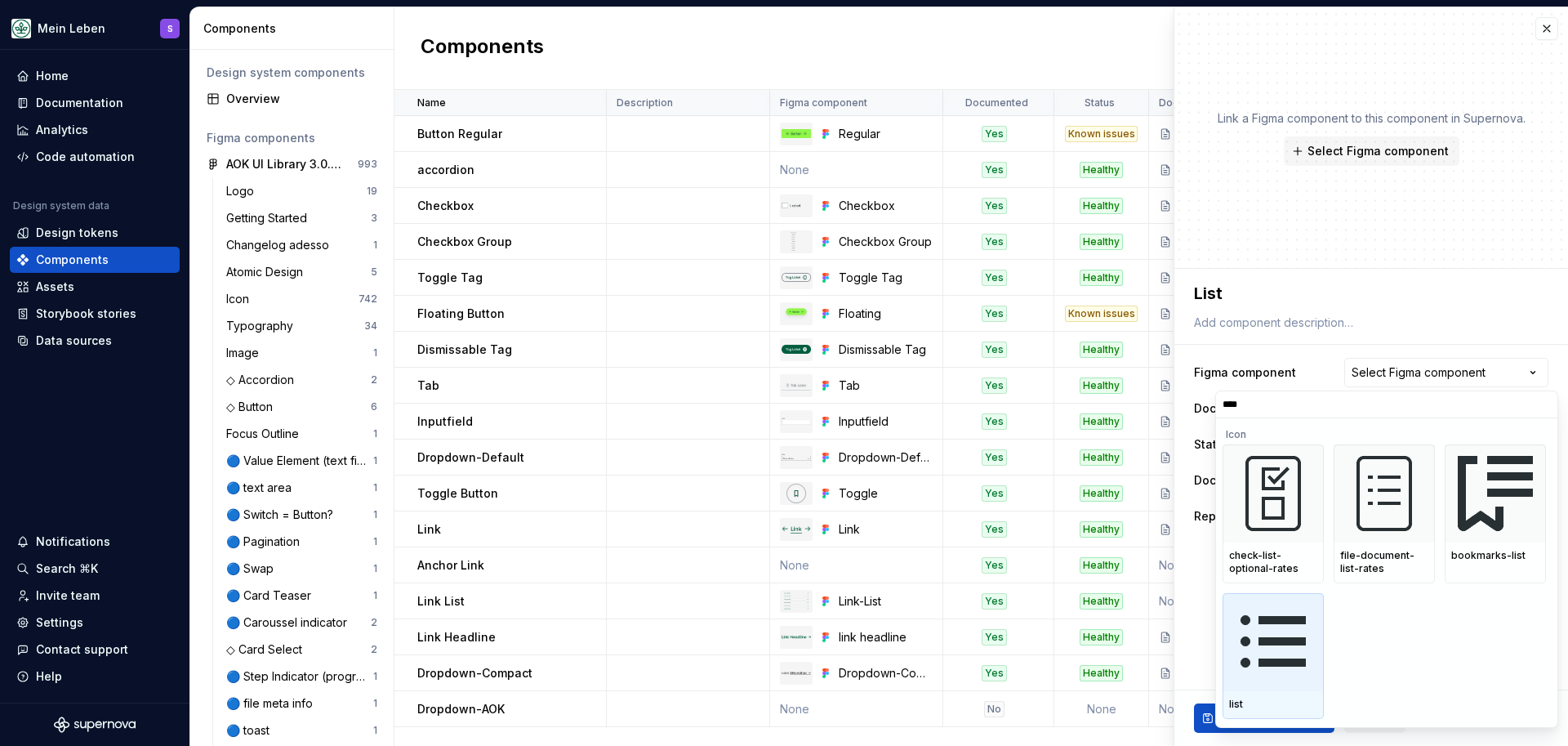
click at [1265, 639] on img at bounding box center [1272, 641] width 78 height 78
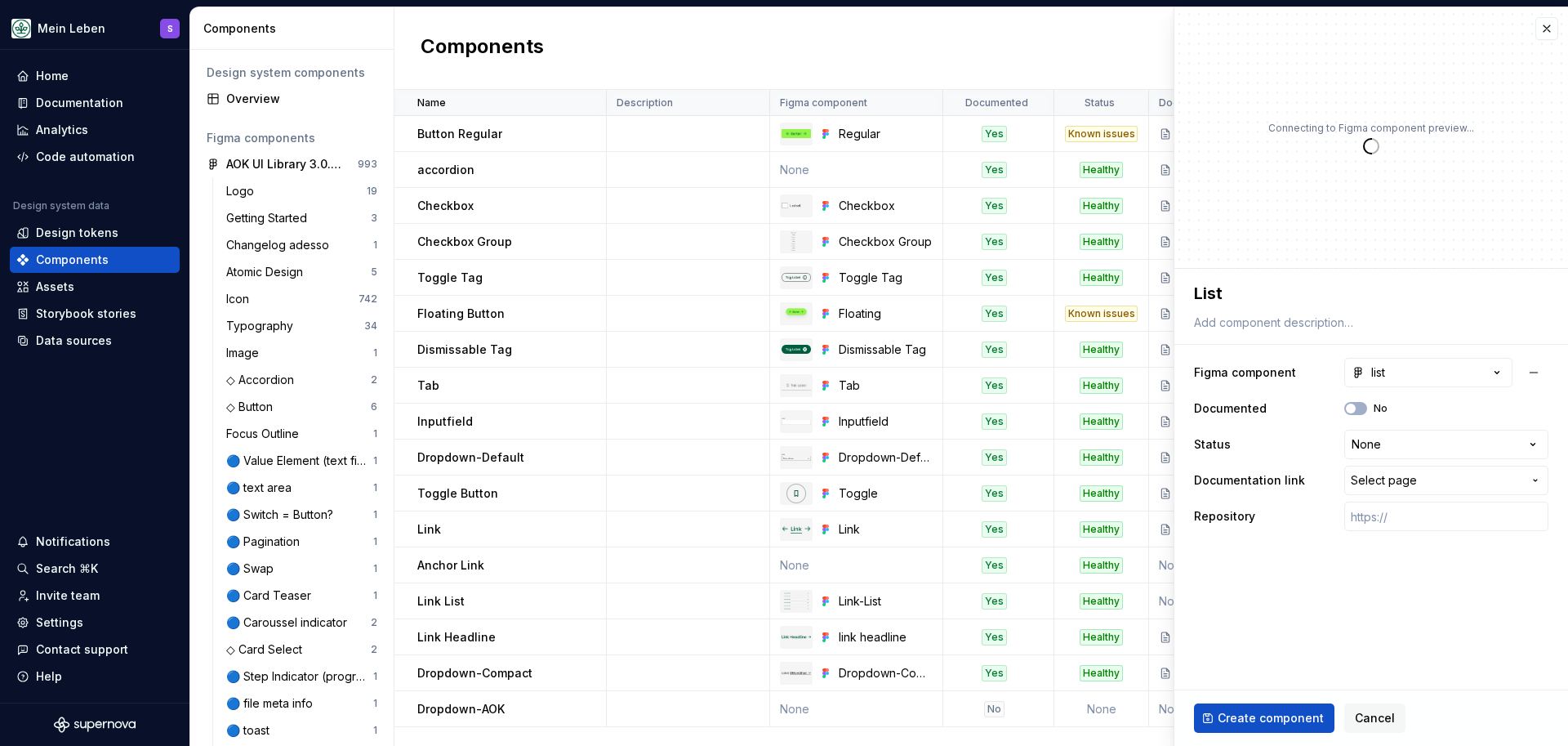
click at [1265, 639] on fieldset "**********" at bounding box center [1371, 508] width 394 height 477
click at [1360, 408] on button "No" at bounding box center [1355, 408] width 23 height 13
type textarea "*"
click at [1415, 441] on html "Mein Leben S Home Documentation Analytics Code automation Design system data De…" at bounding box center [784, 373] width 1568 height 746
select select "**********"
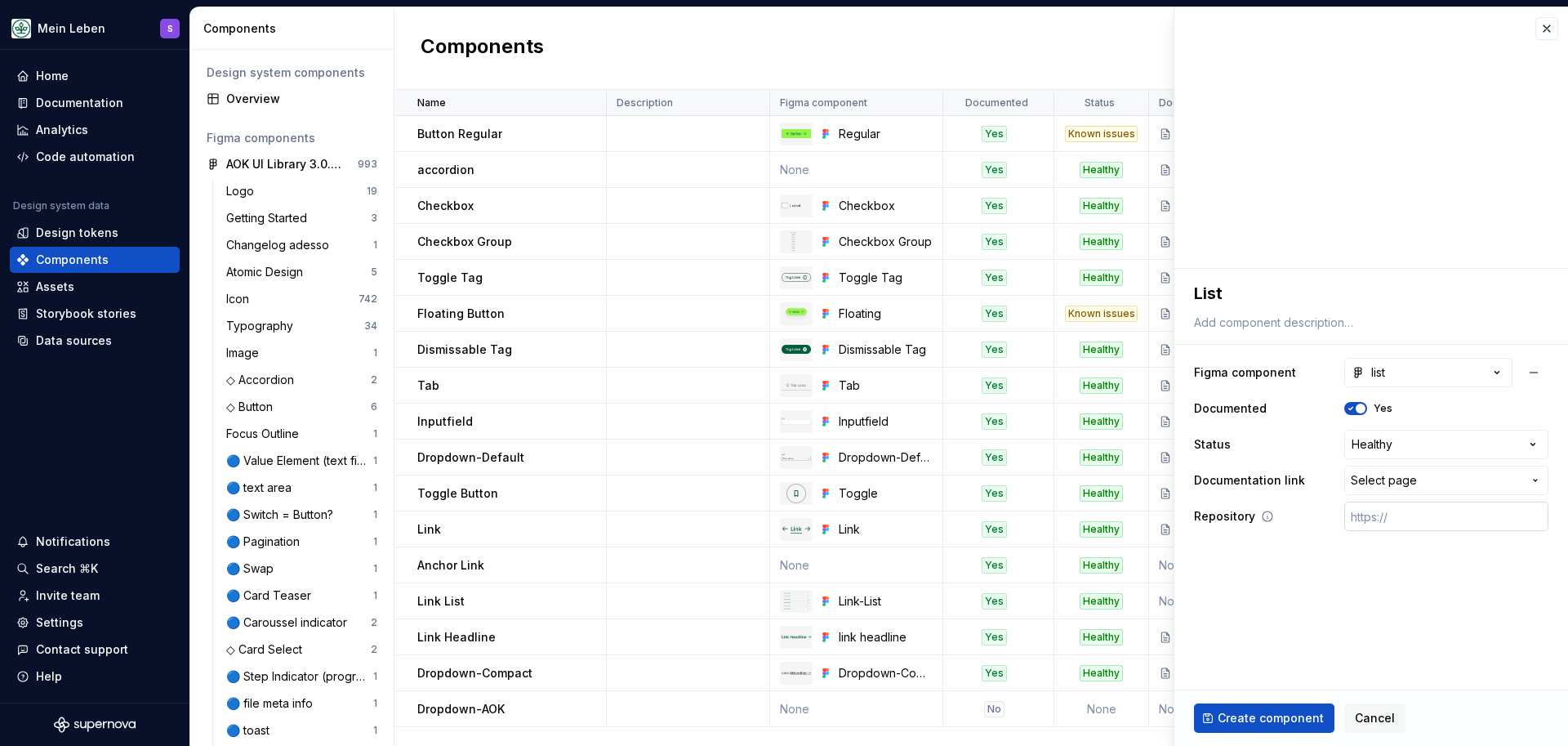
type textarea "*"
click at [1439, 483] on span "Select page" at bounding box center [1436, 480] width 171 height 17
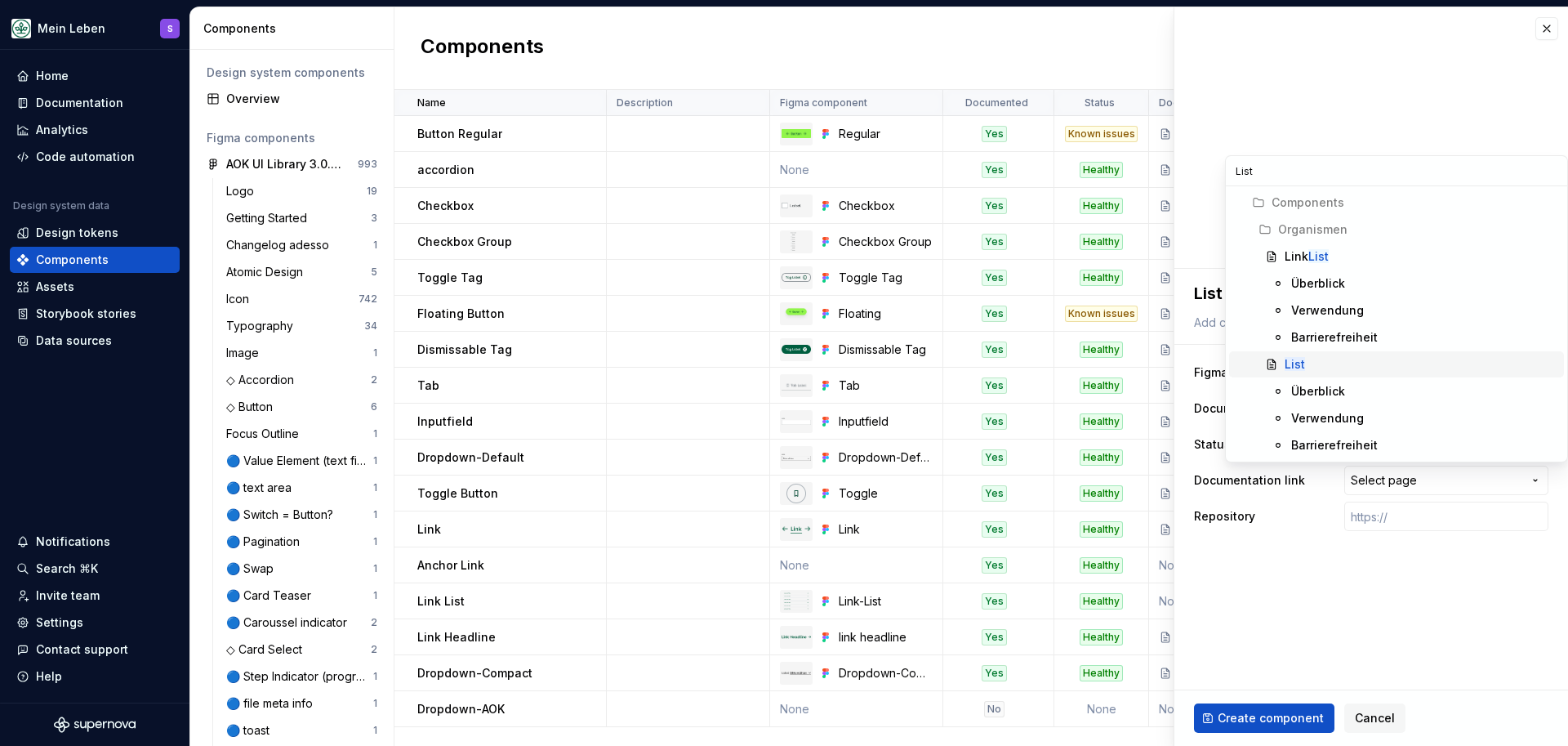
type input "List"
click at [1290, 363] on mark "List" at bounding box center [1295, 364] width 21 height 14
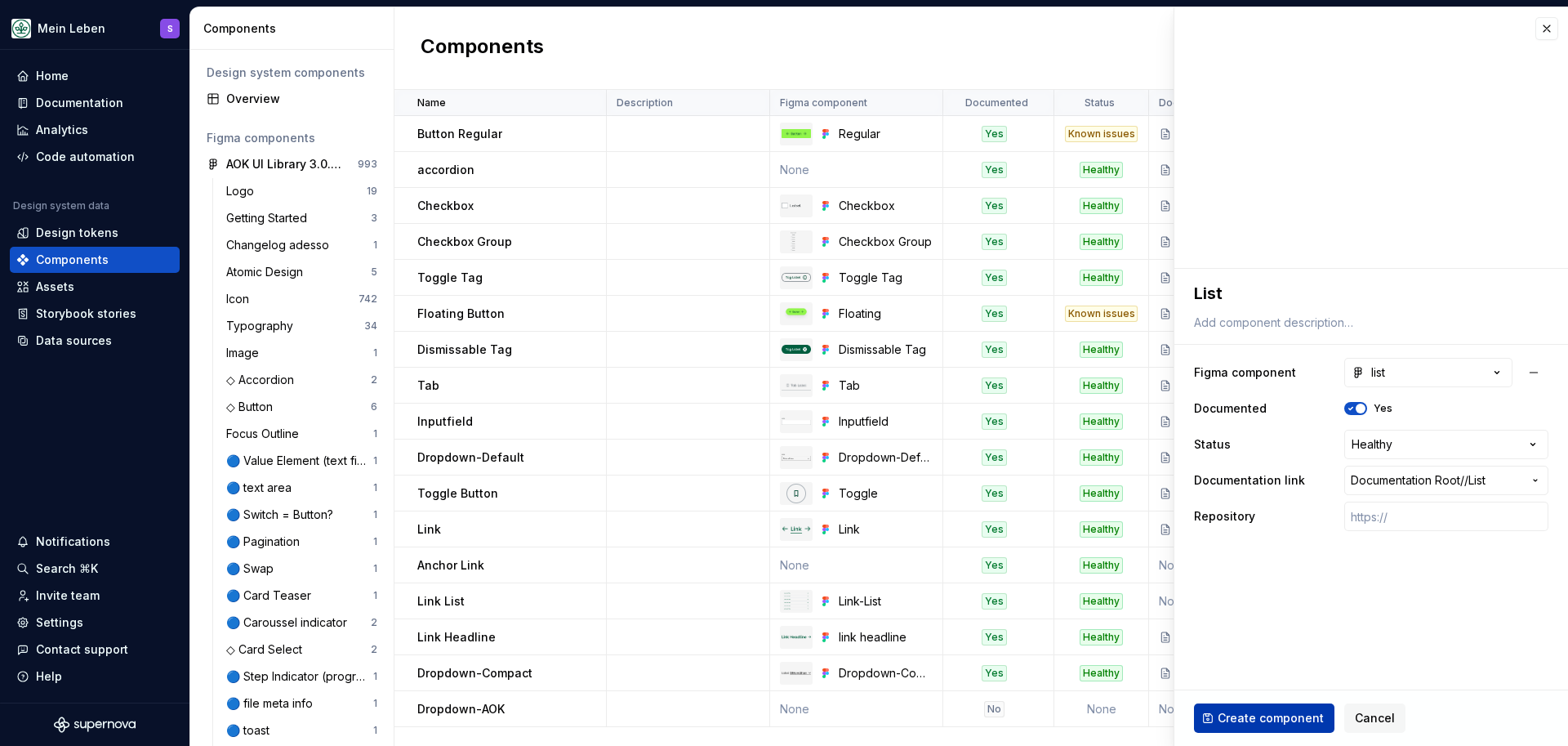
click at [1281, 712] on span "Create component" at bounding box center [1270, 717] width 106 height 17
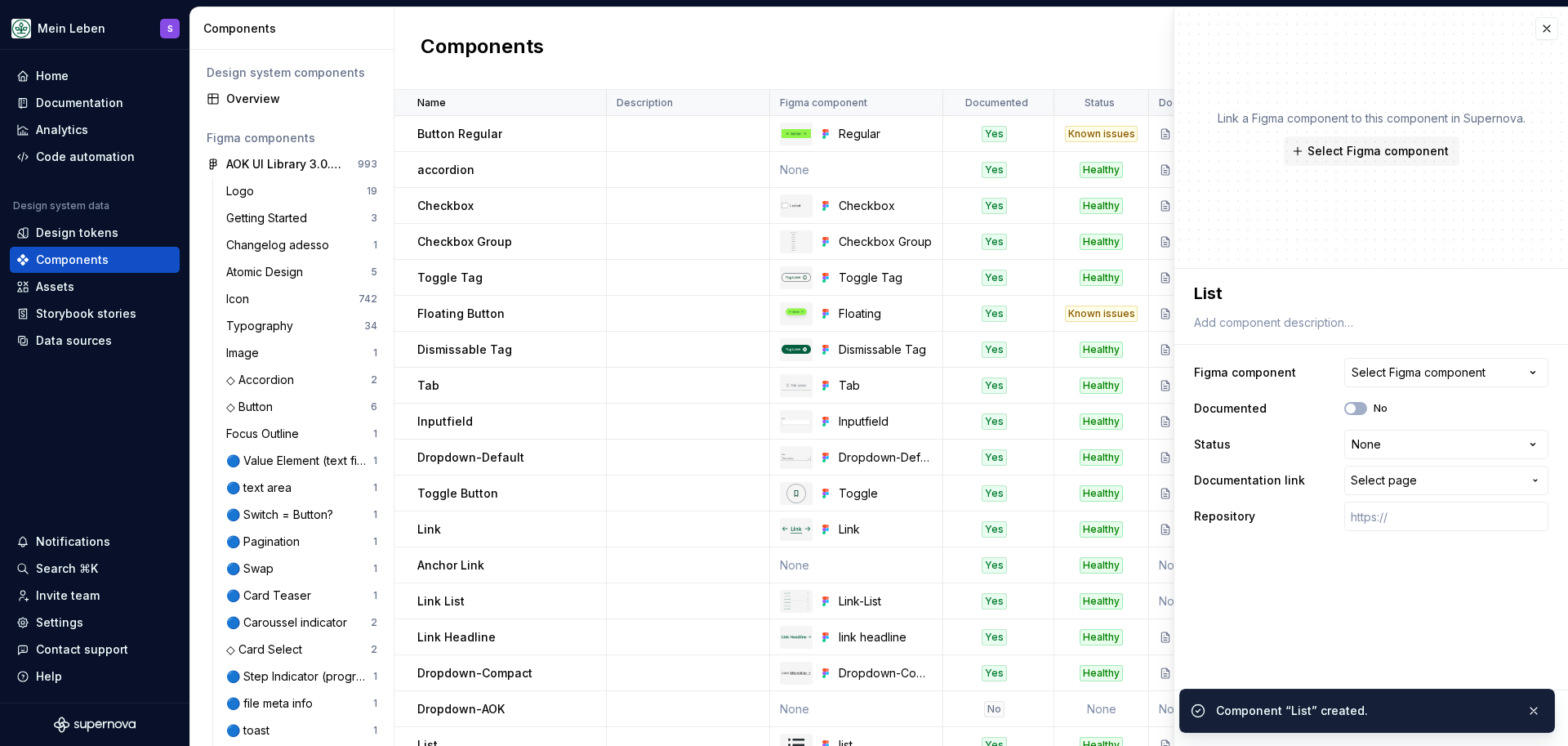
type textarea "*"
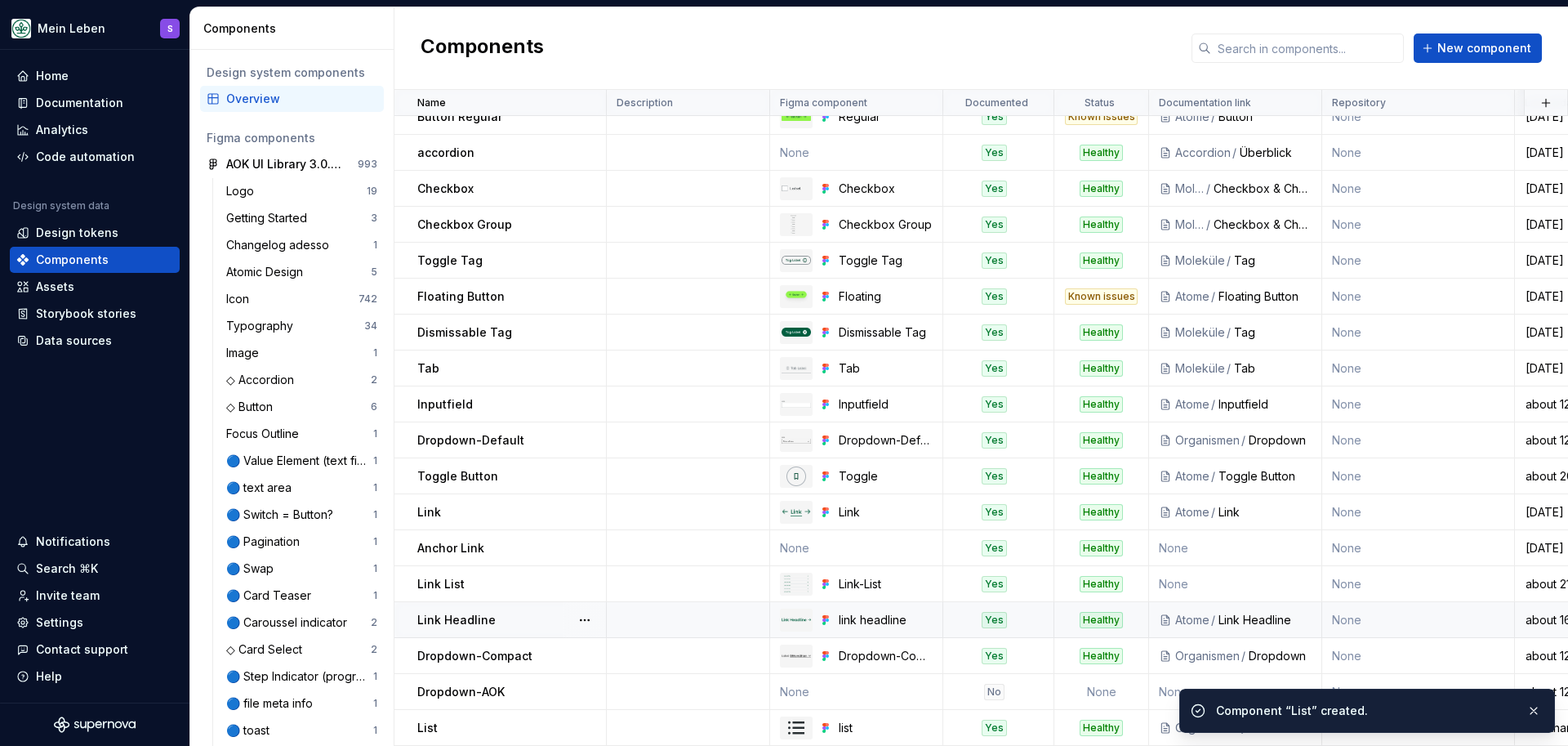
scroll to position [17, 0]
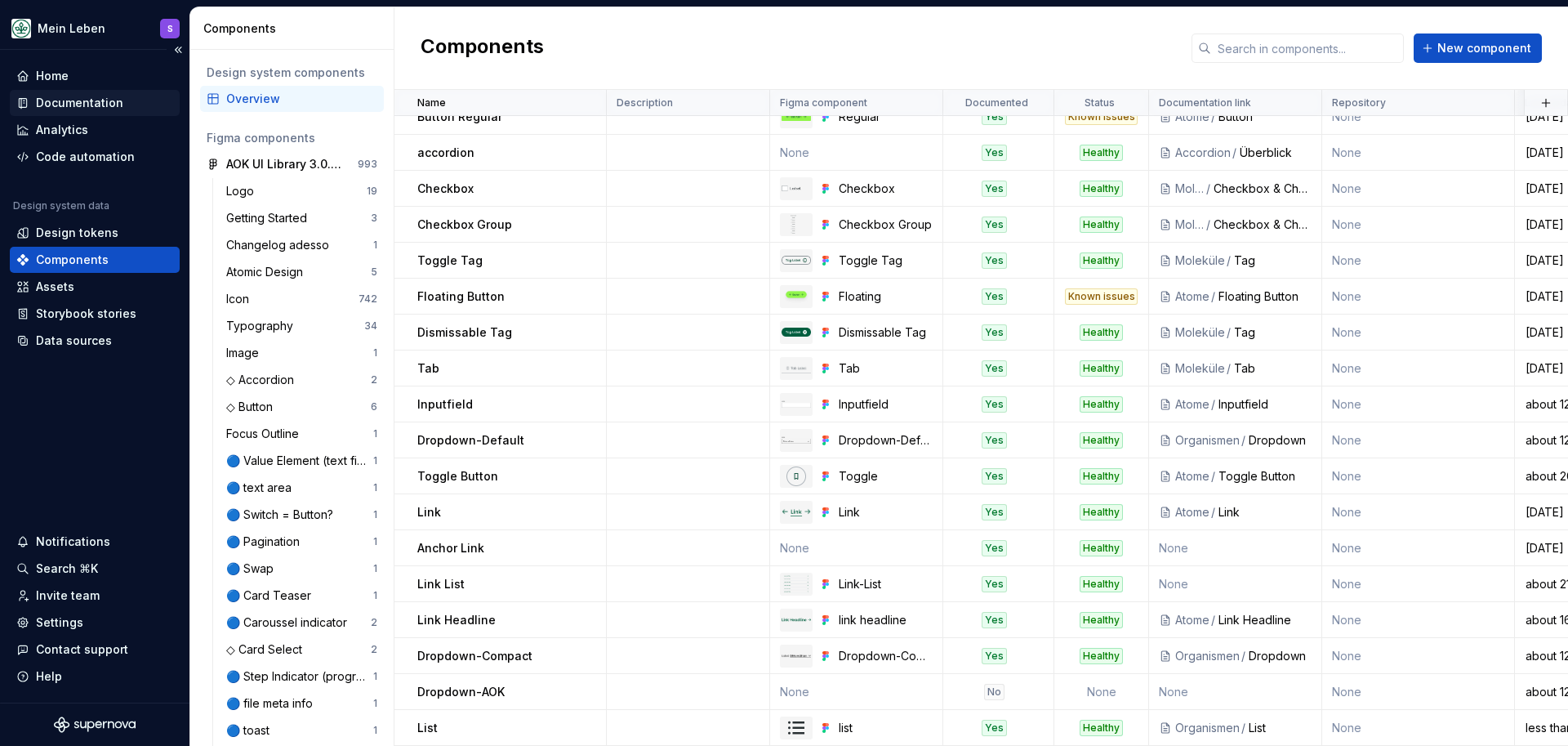
click at [76, 106] on div "Documentation" at bounding box center [79, 103] width 87 height 17
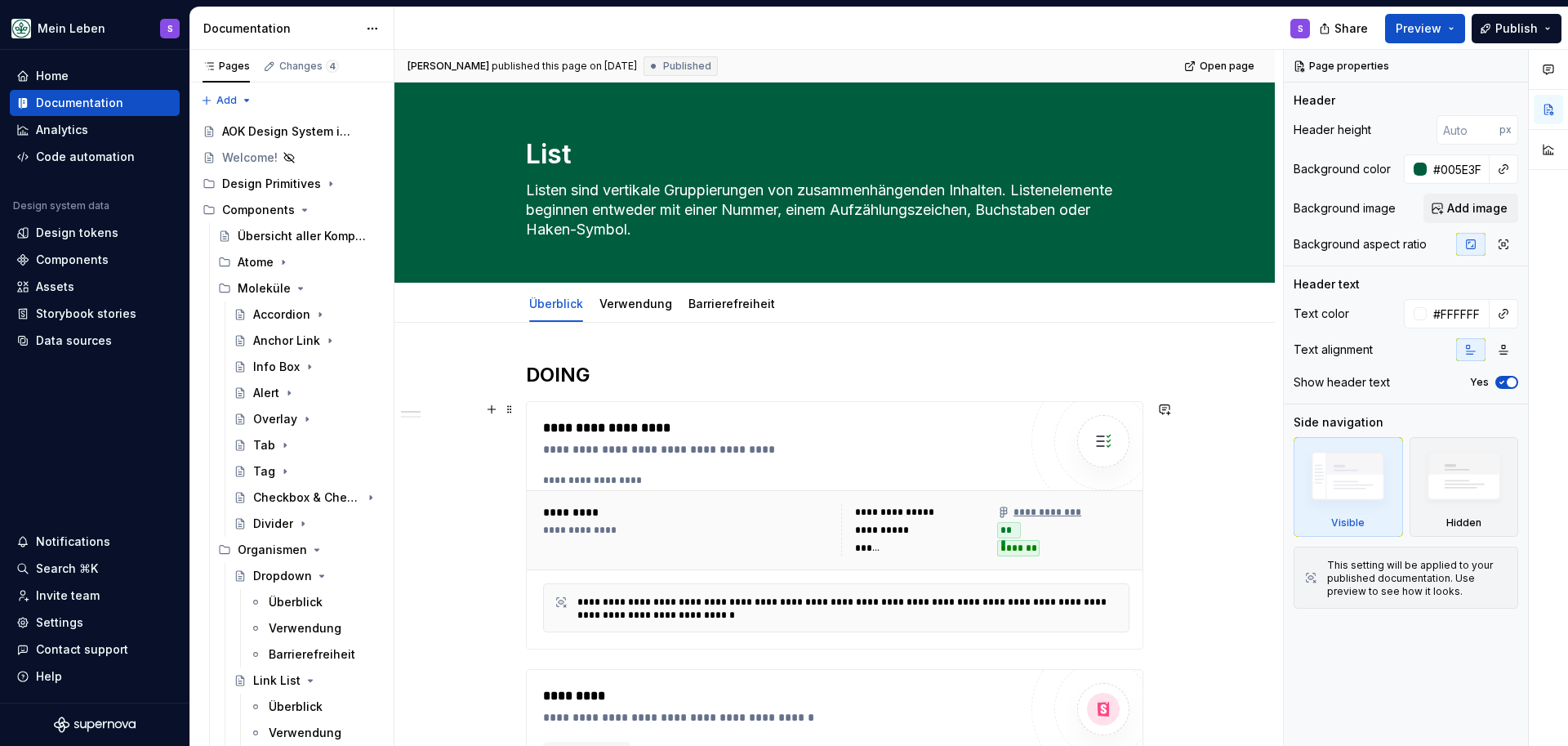
click at [1111, 442] on img at bounding box center [1103, 440] width 33 height 33
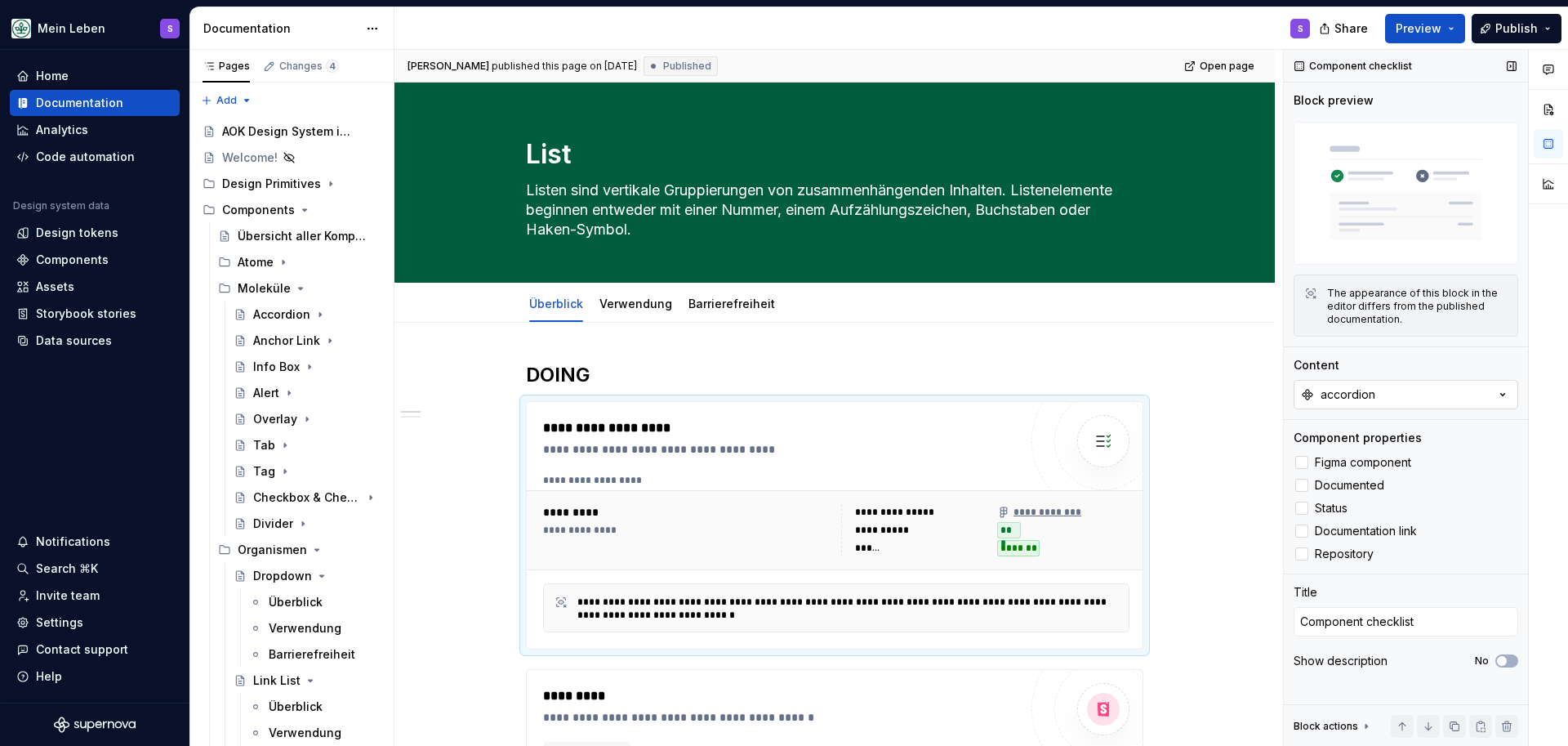
click at [1364, 401] on div "accordion" at bounding box center [1347, 395] width 54 height 17
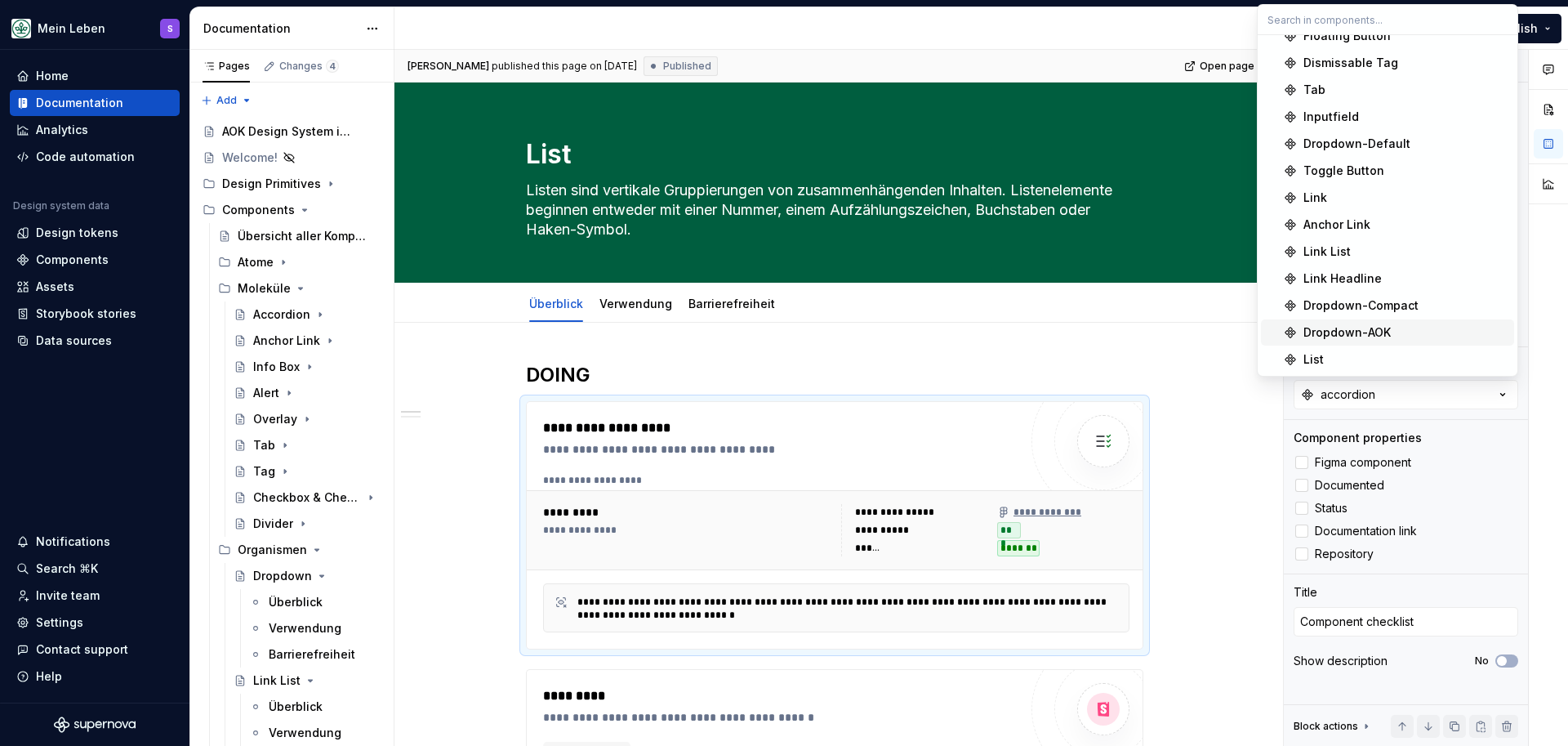
scroll to position [150, 0]
click at [1323, 357] on div "List" at bounding box center [1314, 359] width 21 height 17
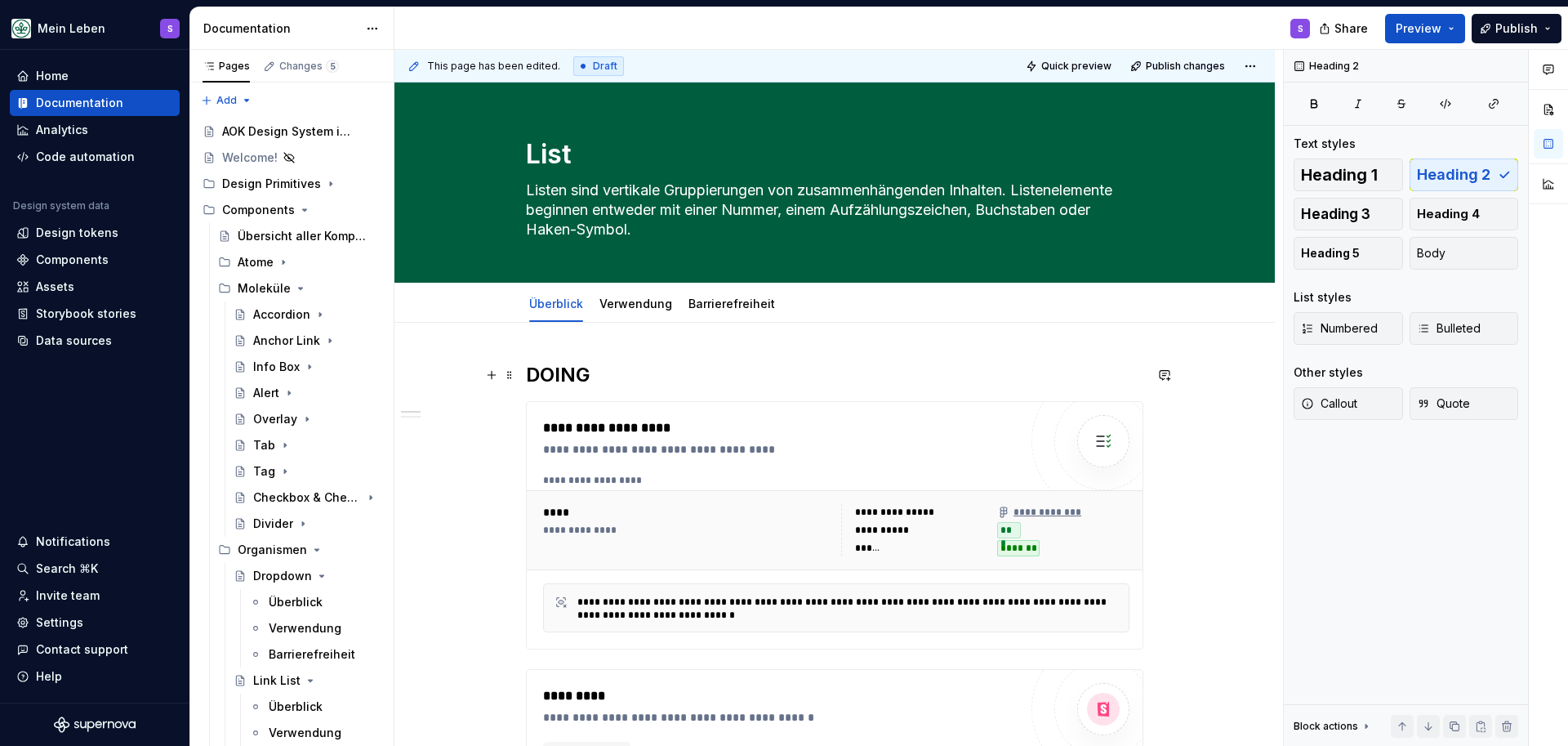
click at [584, 376] on h2 "DOING" at bounding box center [835, 375] width 617 height 26
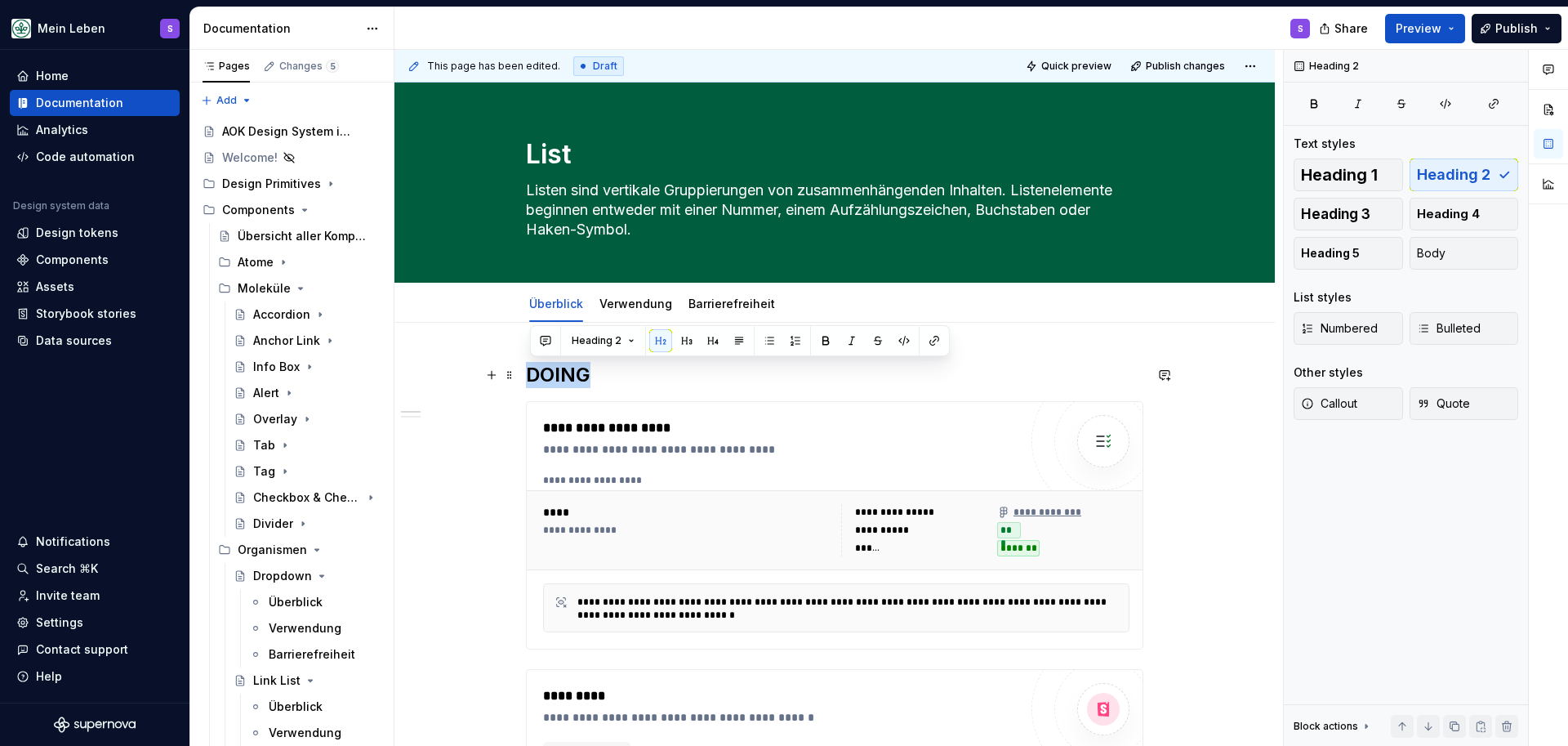
drag, startPoint x: 573, startPoint y: 376, endPoint x: 526, endPoint y: 375, distance: 47.0
click at [260, 321] on div "Accordion" at bounding box center [282, 315] width 57 height 17
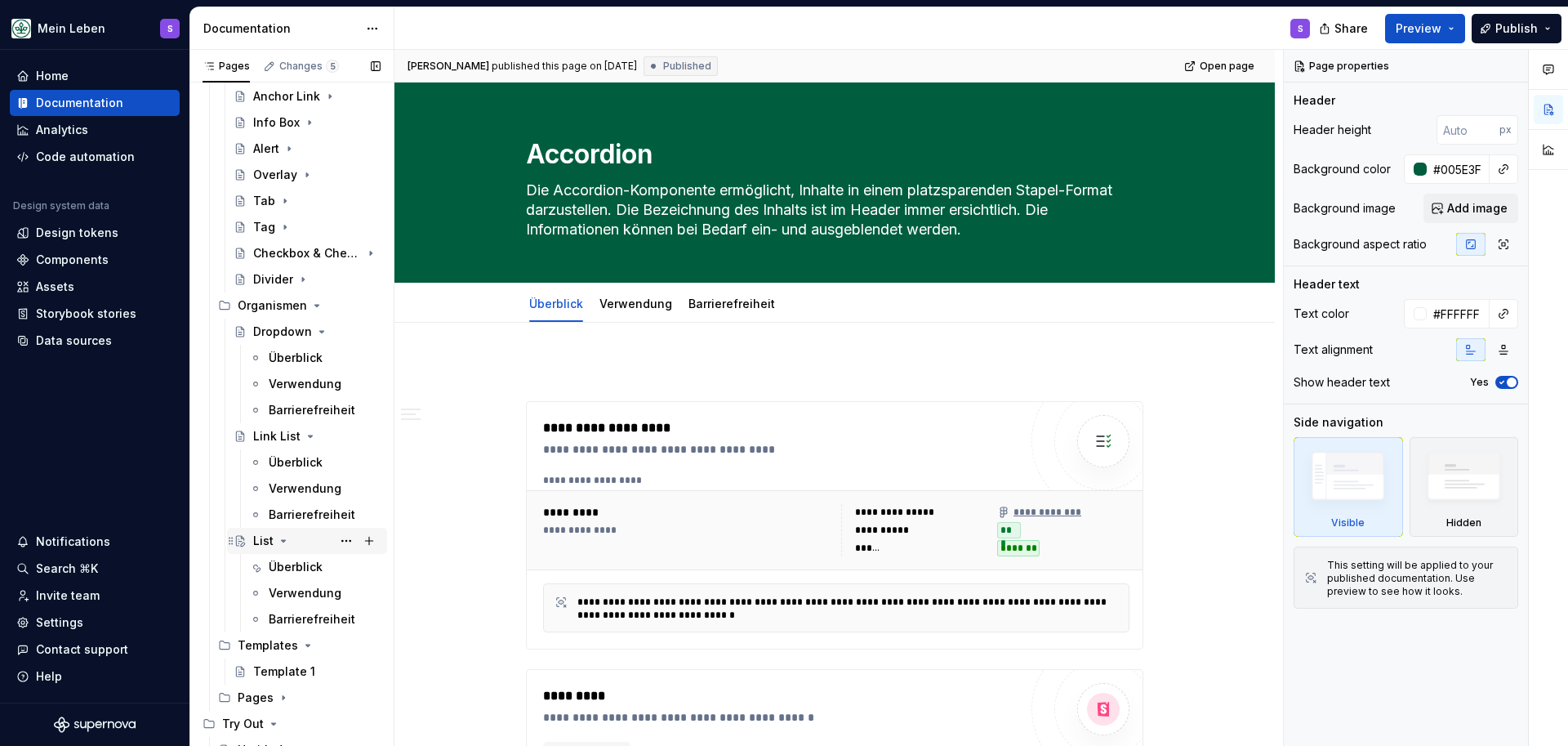
scroll to position [324, 0]
click at [297, 563] on div "Überblick" at bounding box center [296, 566] width 53 height 17
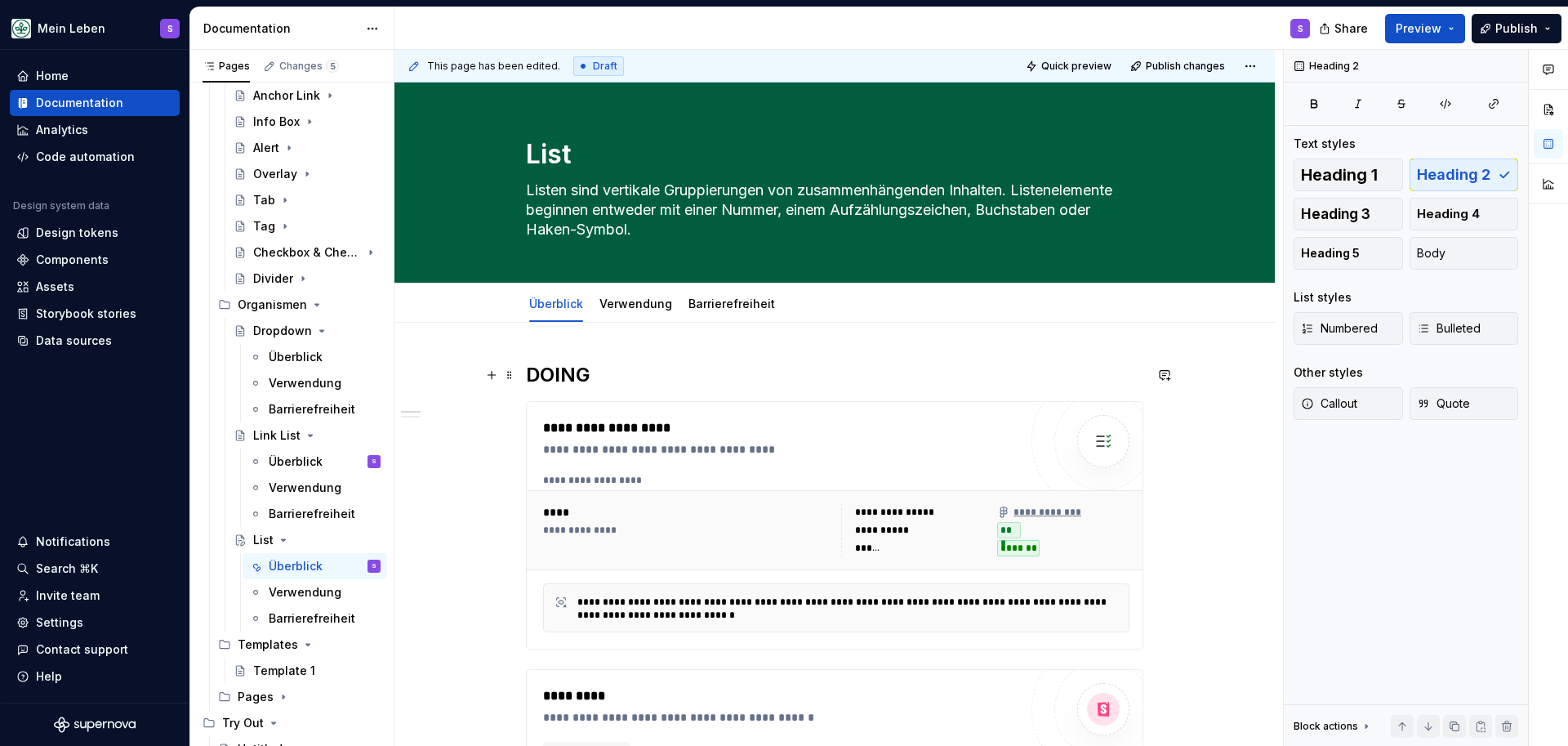
click at [586, 379] on h2 "DOING" at bounding box center [835, 375] width 617 height 26
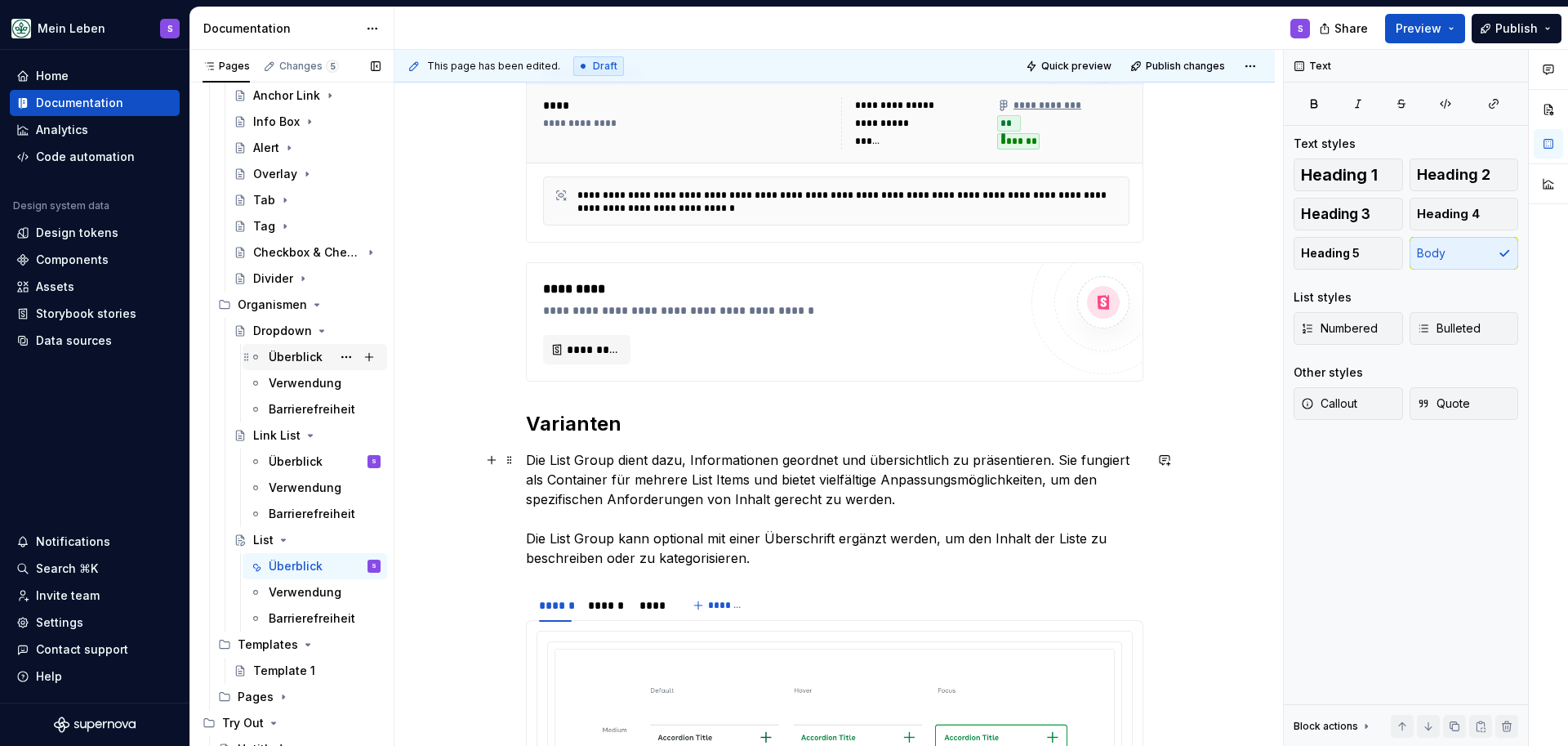
scroll to position [408, 0]
click at [849, 494] on p "Die List Group dient dazu, Informationen geordnet und übersichtlich zu präsenti…" at bounding box center [835, 508] width 617 height 118
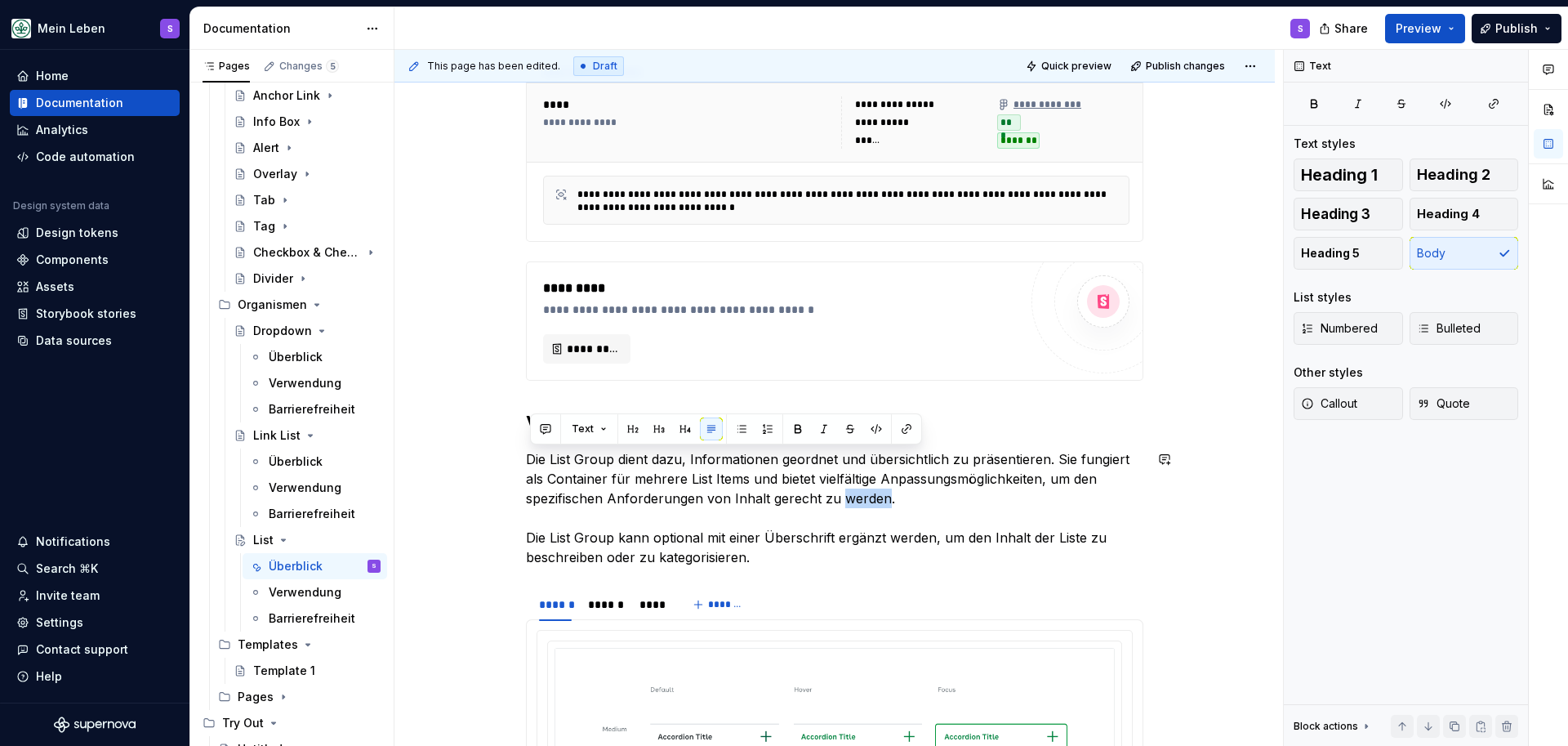
drag, startPoint x: 895, startPoint y: 498, endPoint x: 926, endPoint y: 444, distance: 62.3
click at [926, 445] on div "**********" at bounding box center [835, 560] width 617 height 1211
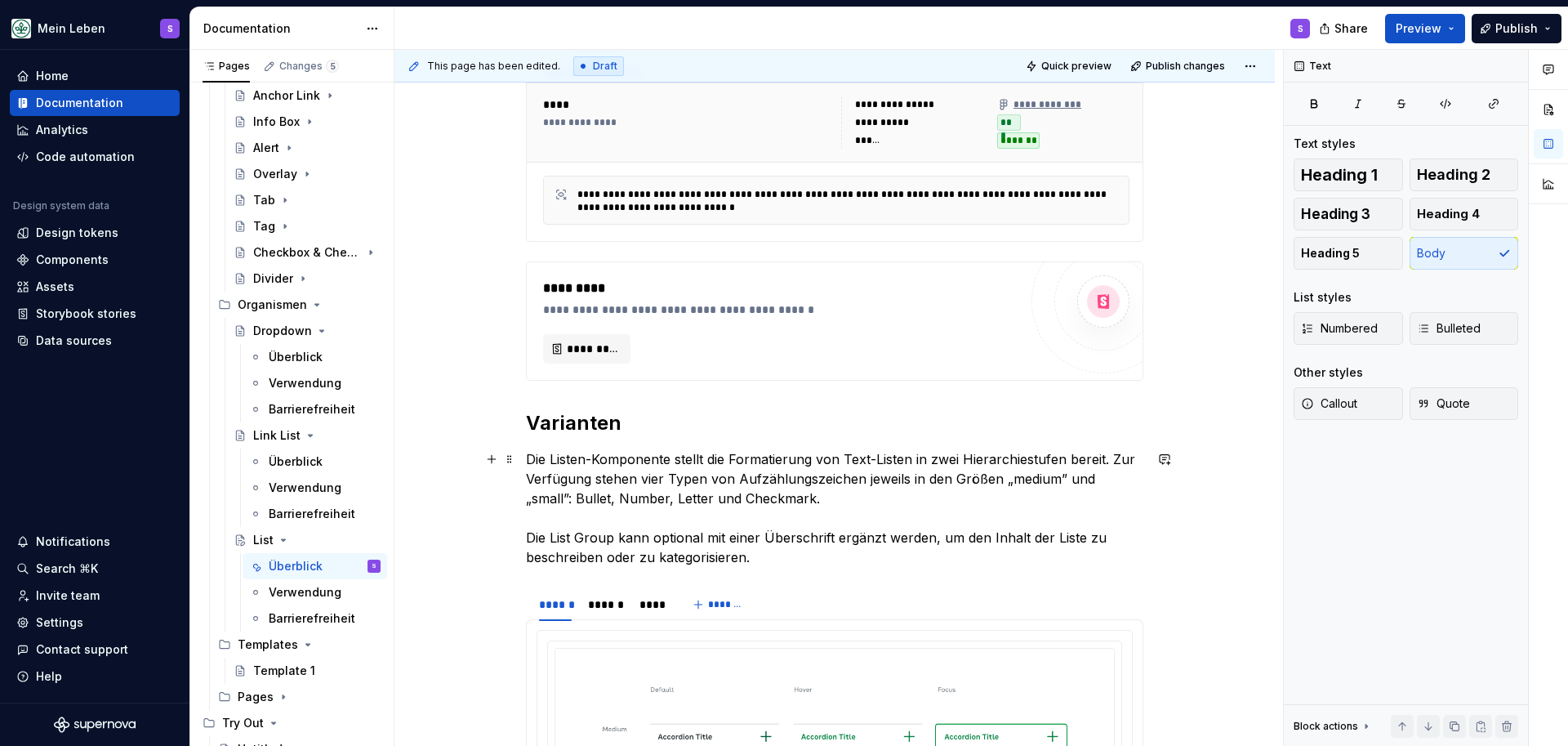
scroll to position [427, 0]
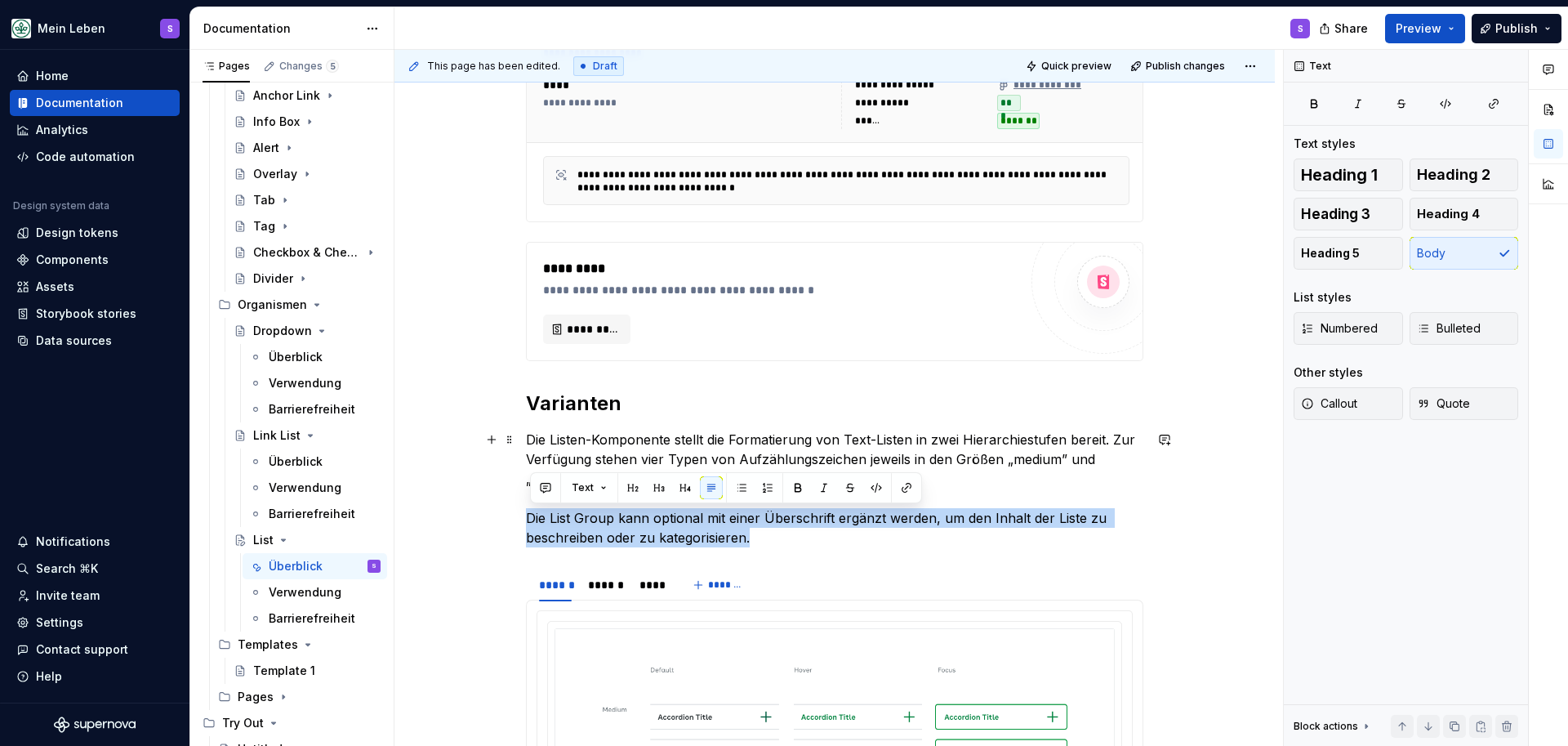
drag, startPoint x: 756, startPoint y: 534, endPoint x: 508, endPoint y: 520, distance: 248.4
click at [508, 518] on div "**********" at bounding box center [835, 641] width 880 height 1493
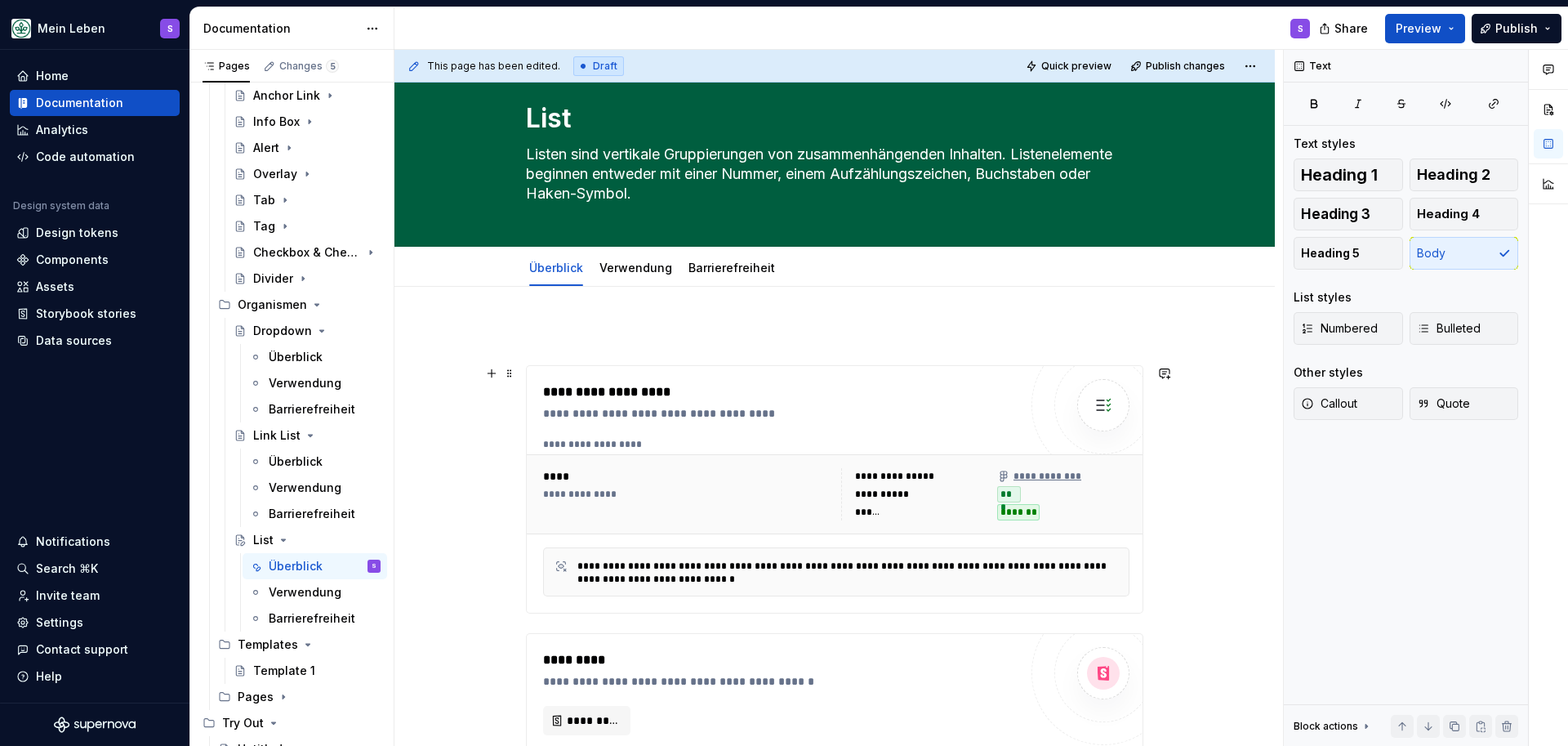
scroll to position [35, 0]
click at [653, 274] on link "Verwendung" at bounding box center [635, 269] width 72 height 14
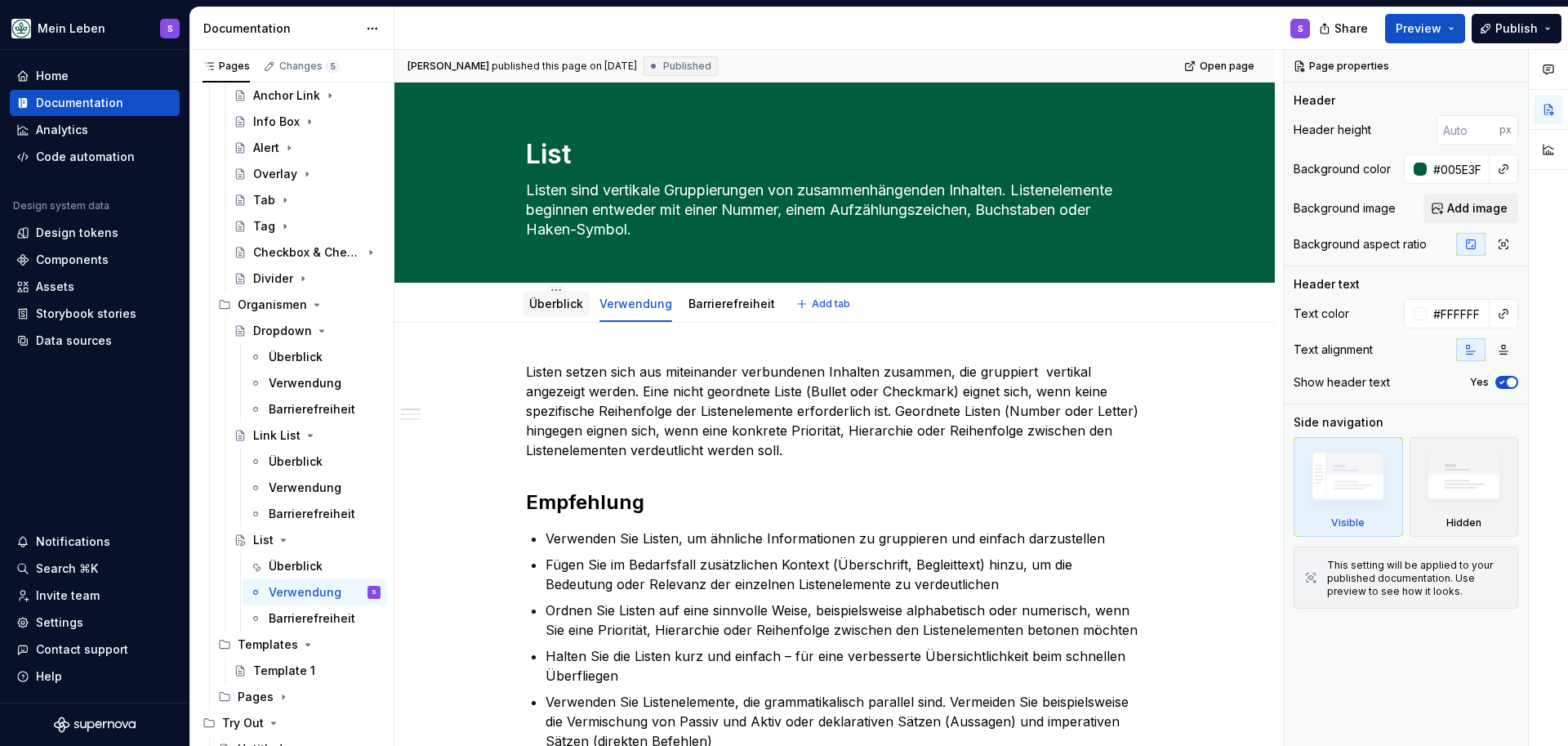
click at [565, 311] on div "Überblick" at bounding box center [556, 304] width 53 height 17
click at [559, 307] on link "Überblick" at bounding box center [556, 304] width 53 height 14
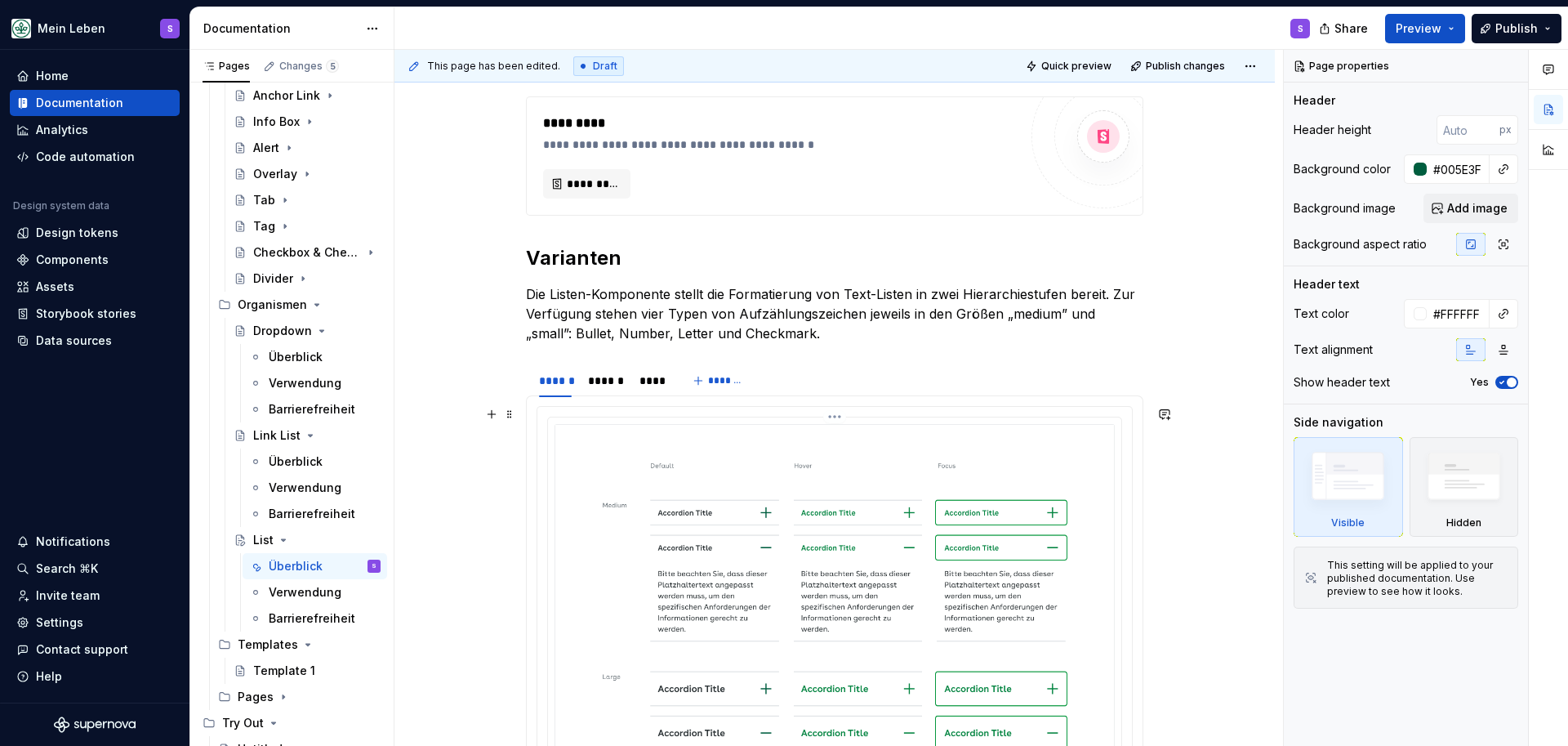
scroll to position [574, 0]
click at [780, 335] on p "Die Listen-Komponente stellt die Formatierung von Text-Listen in zwei Hierarchi…" at bounding box center [835, 312] width 617 height 58
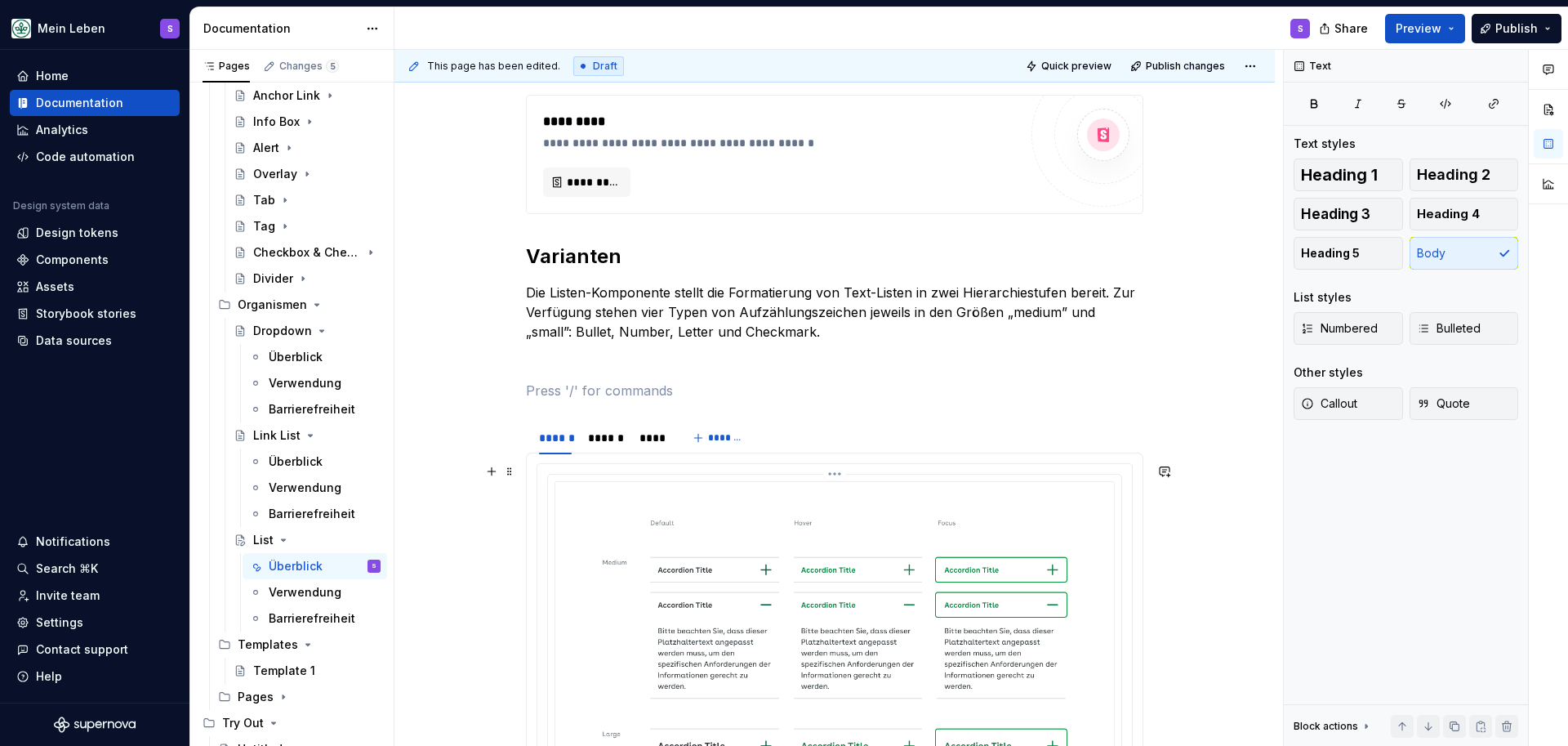
scroll to position [575, 0]
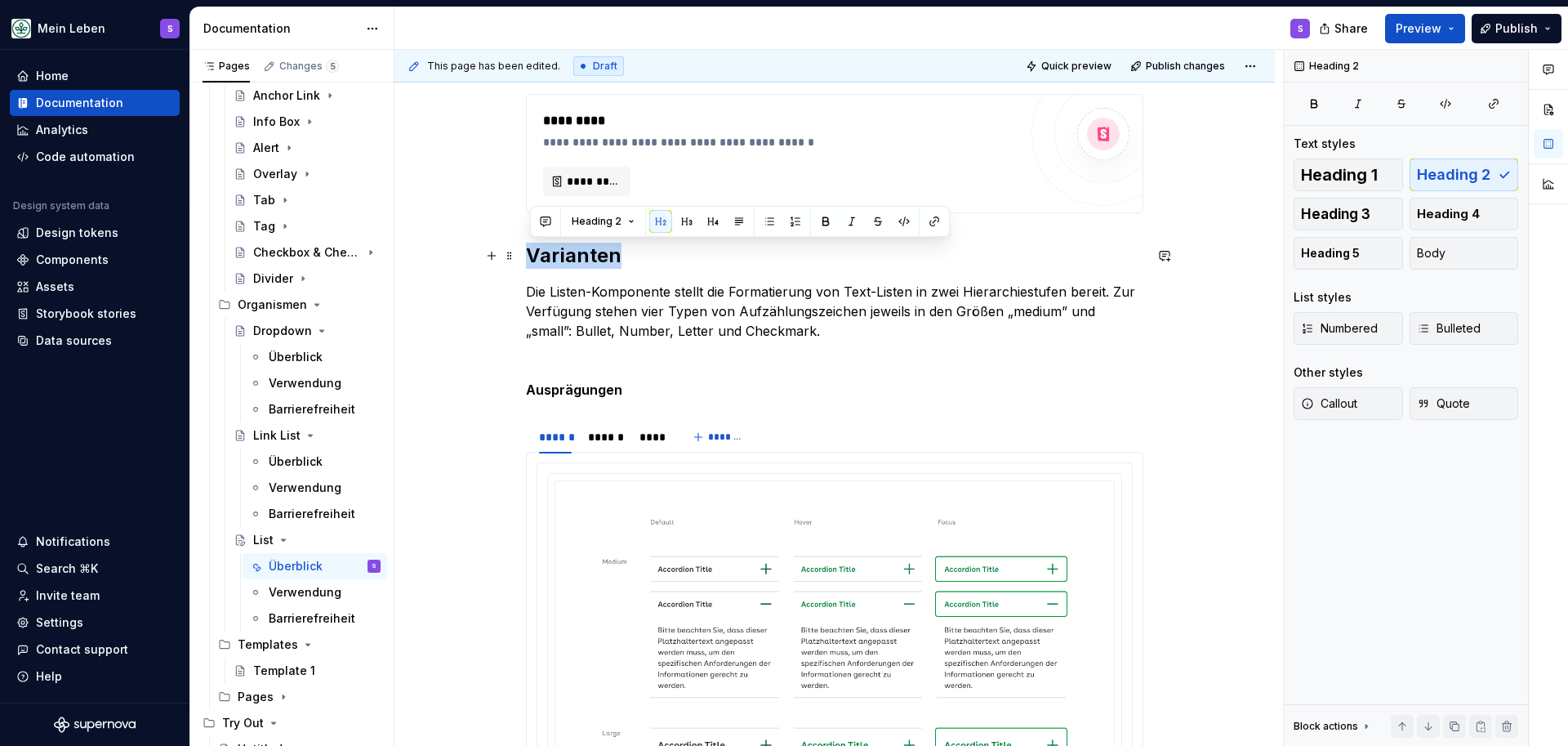
drag, startPoint x: 635, startPoint y: 256, endPoint x: 536, endPoint y: 258, distance: 99.0
click at [536, 258] on h2 "Varianten" at bounding box center [835, 255] width 617 height 26
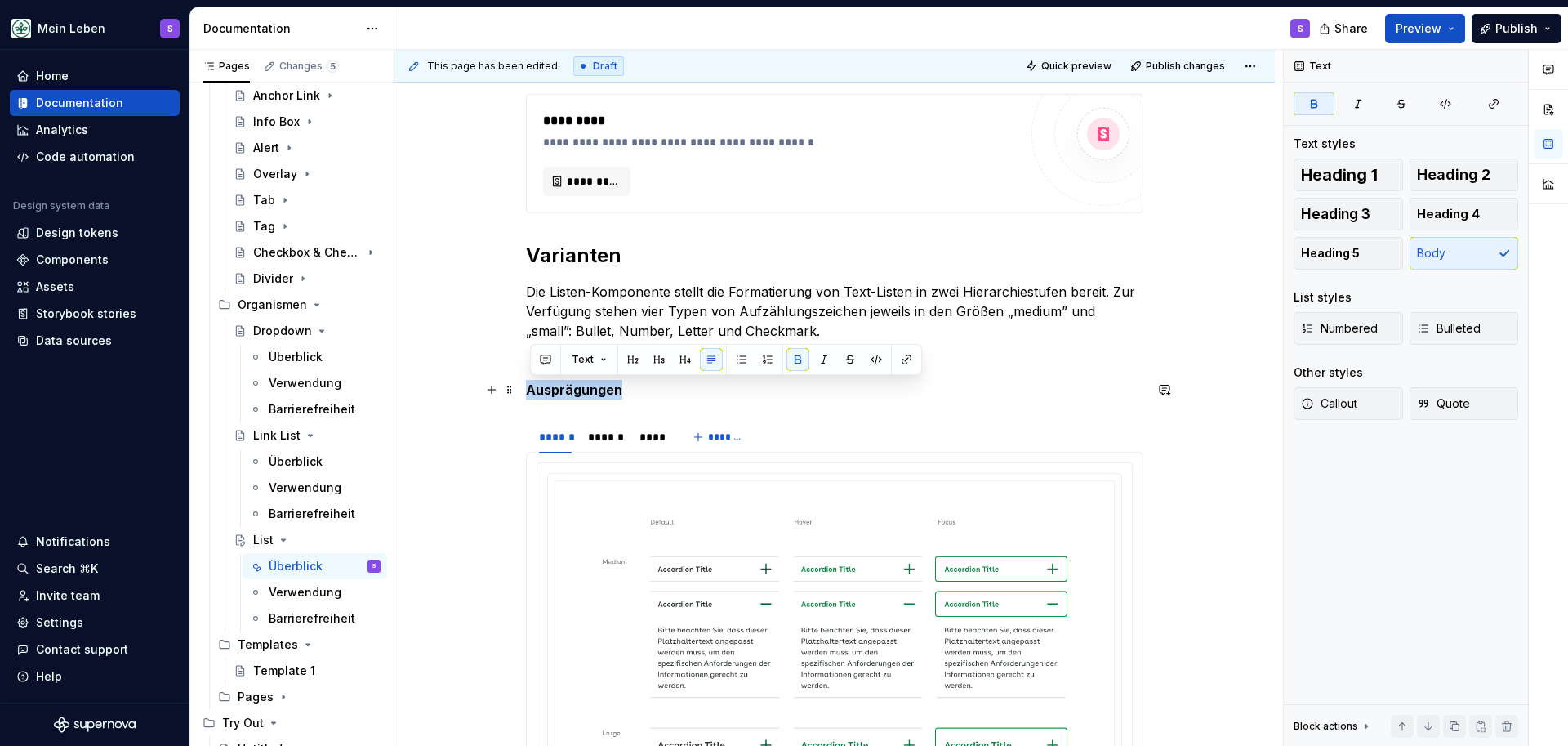
drag, startPoint x: 639, startPoint y: 392, endPoint x: 526, endPoint y: 386, distance: 113.2
click at [525, 387] on div "**********" at bounding box center [835, 494] width 880 height 1493
click at [639, 361] on button "button" at bounding box center [632, 359] width 23 height 23
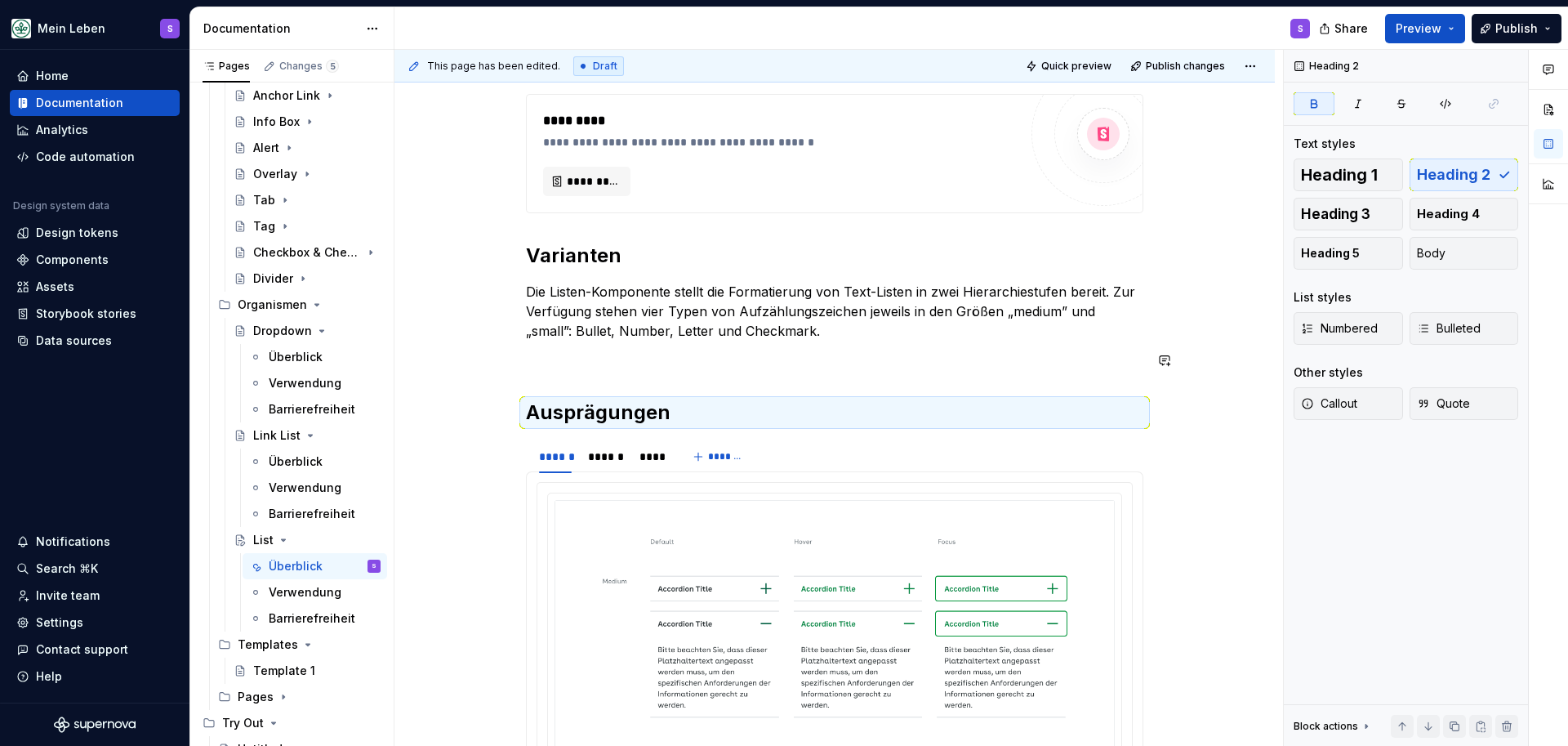
click at [619, 372] on div "**********" at bounding box center [835, 402] width 617 height 1230
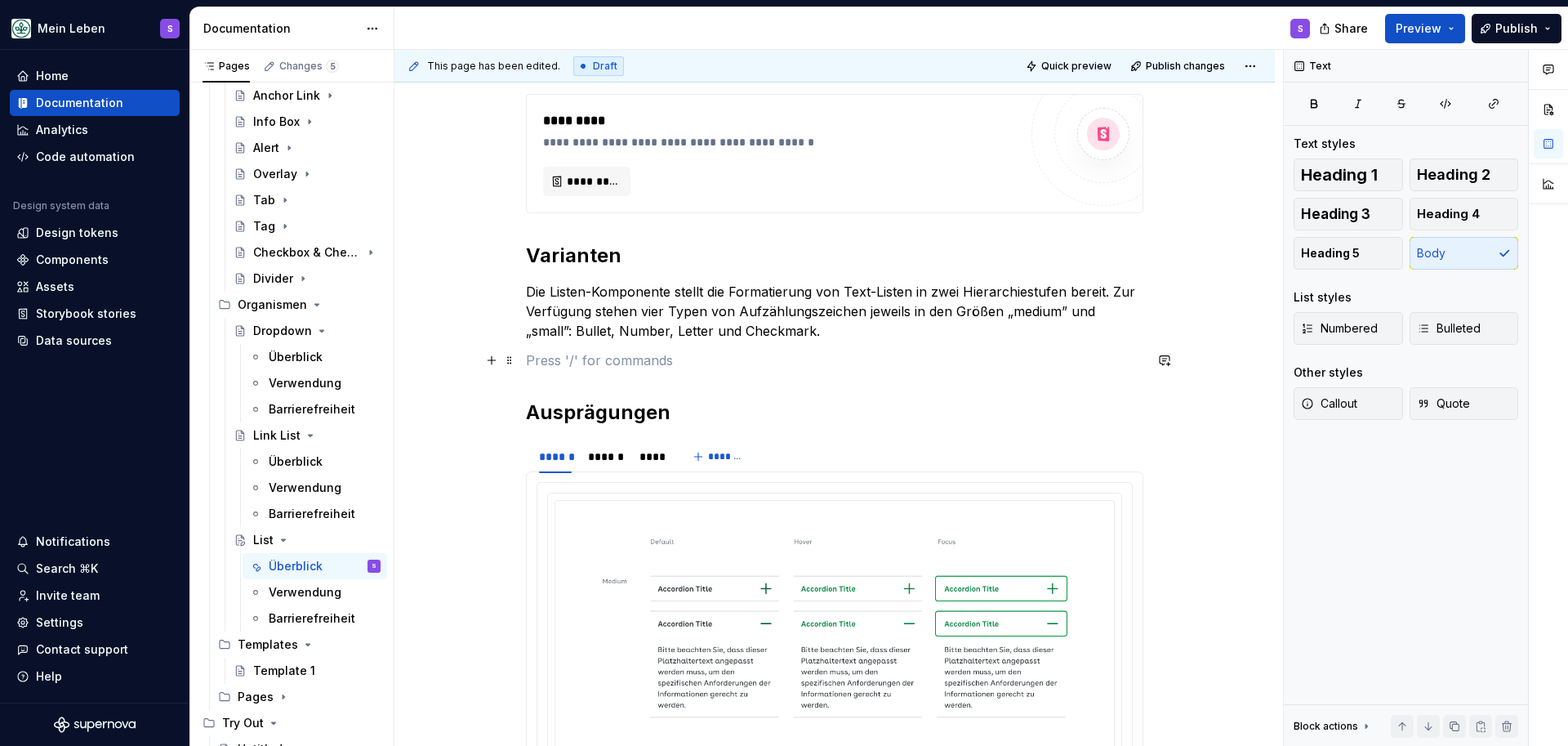
click at [620, 369] on p at bounding box center [835, 360] width 617 height 20
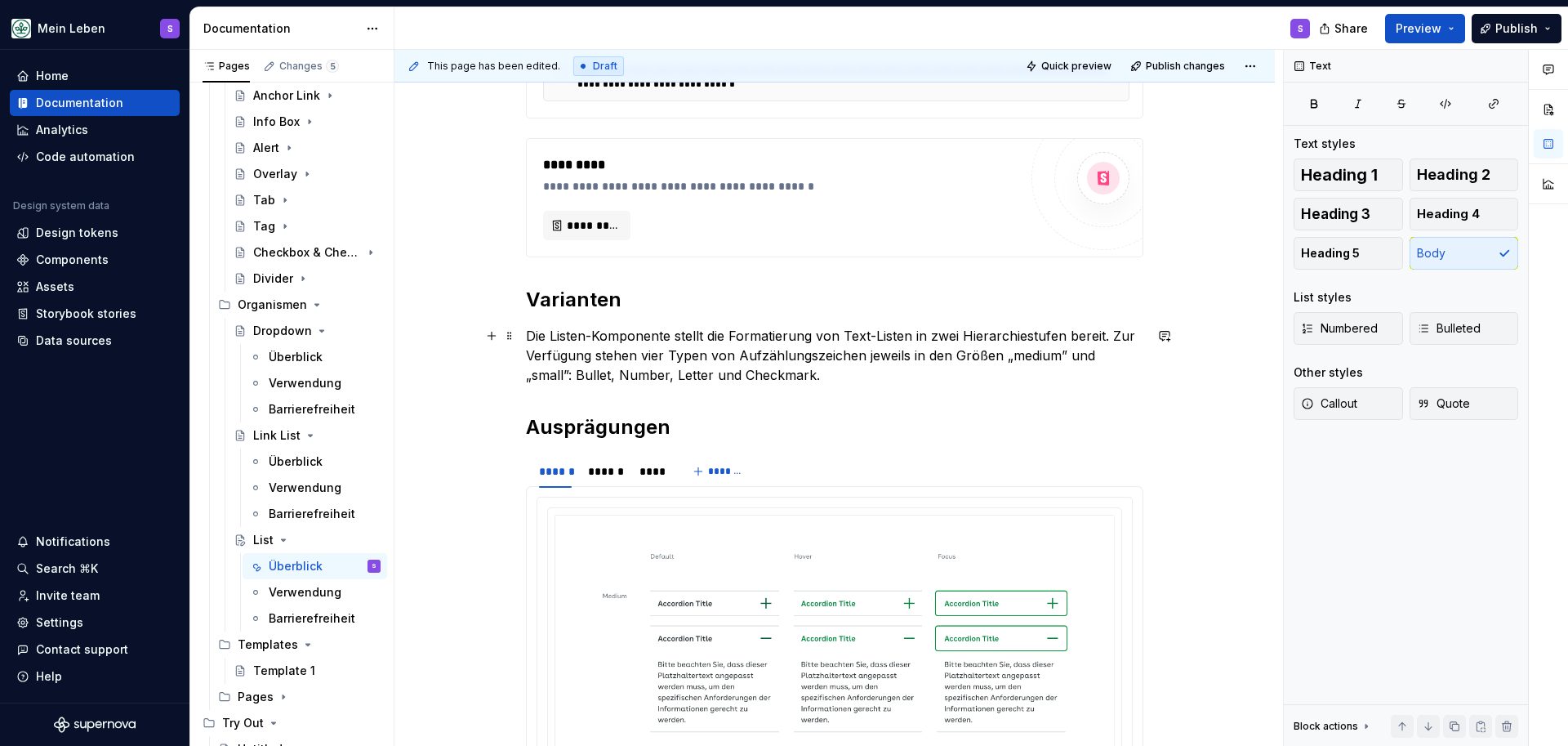
scroll to position [570, 0]
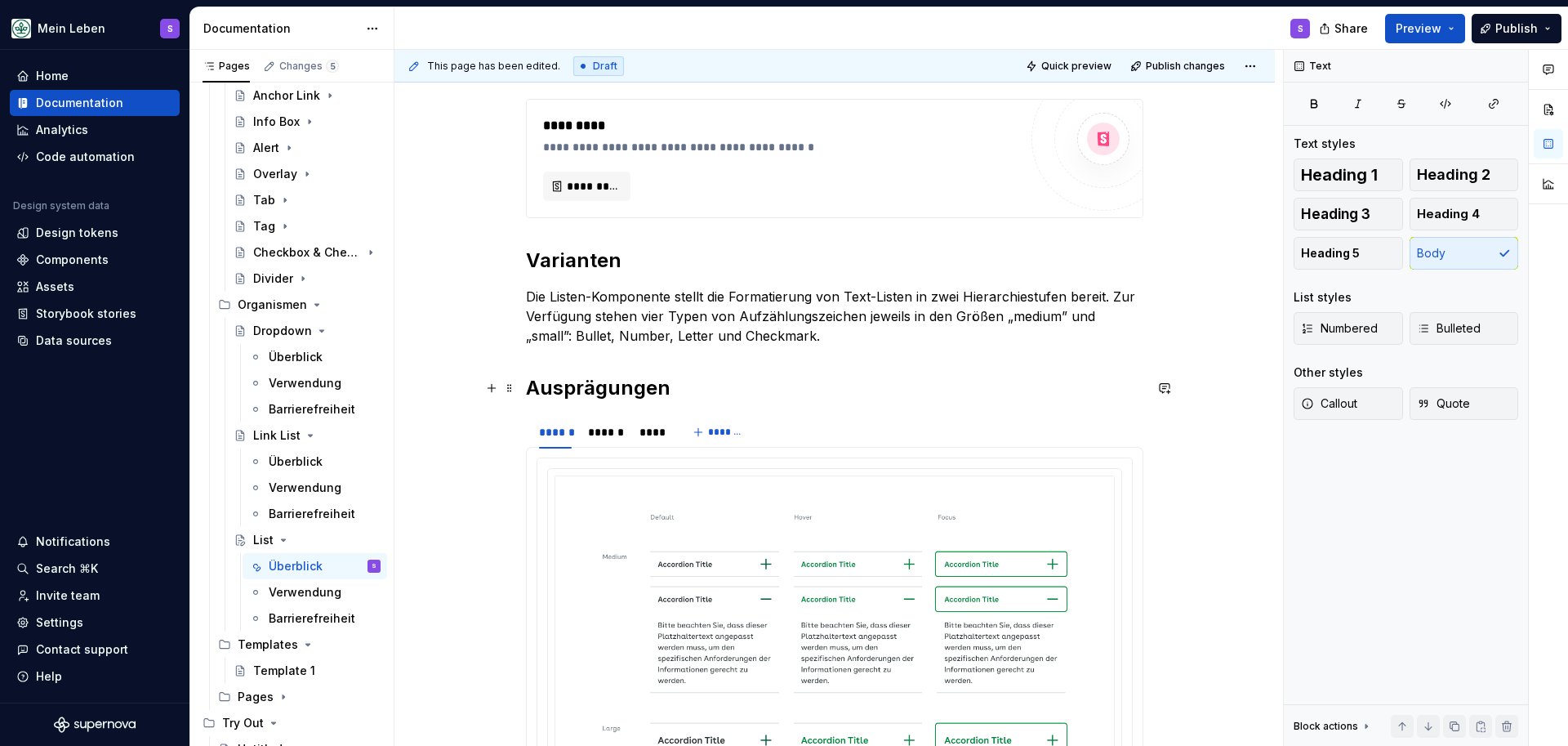
click at [706, 397] on h2 "Ausprägungen" at bounding box center [835, 388] width 617 height 26
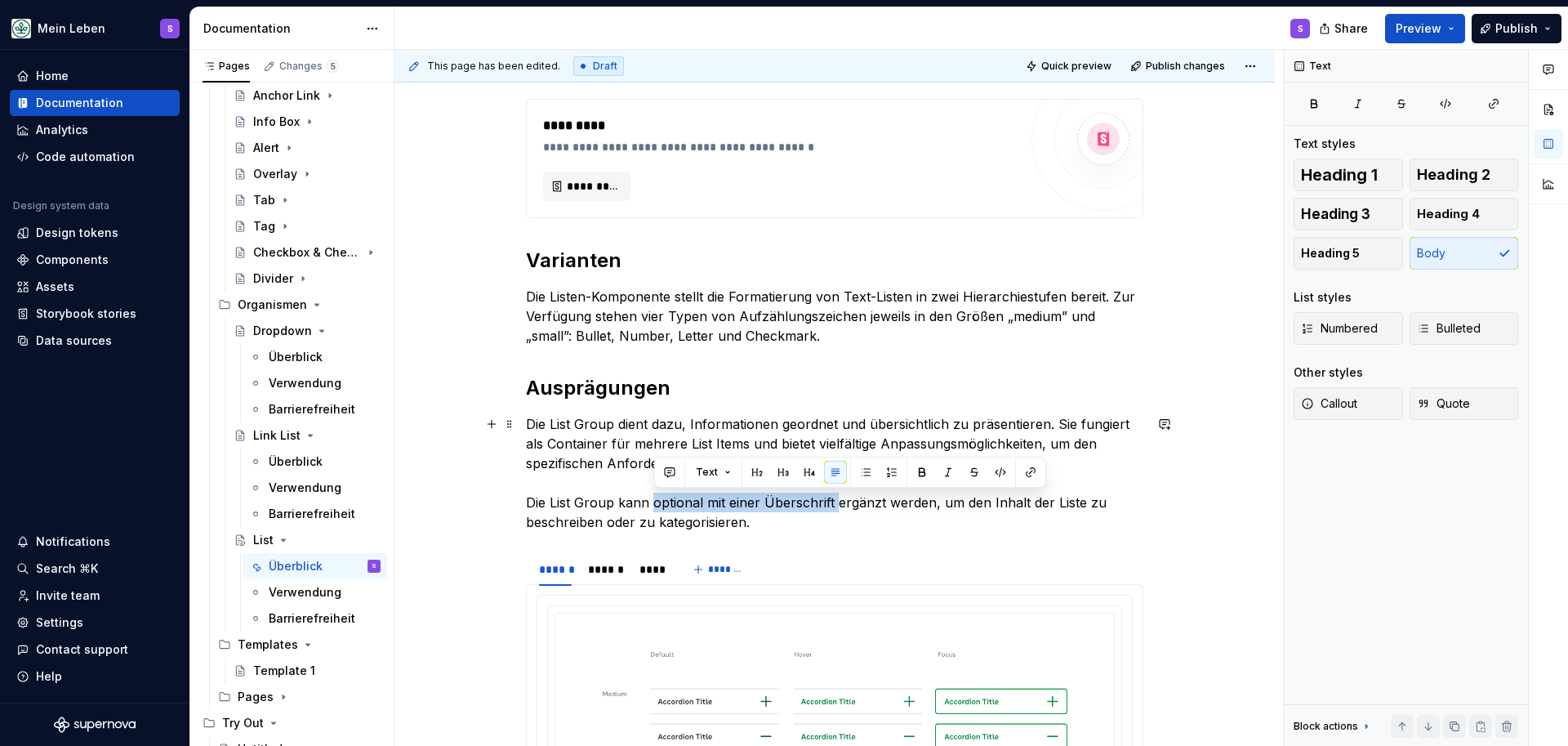
type textarea "*"
drag, startPoint x: 836, startPoint y: 506, endPoint x: 658, endPoint y: 504, distance: 178.0
click at [654, 505] on p "Die List Group dient dazu, Informationen geordnet und übersichtlich zu präsenti…" at bounding box center [835, 473] width 617 height 118
click at [920, 466] on button "button" at bounding box center [922, 472] width 23 height 23
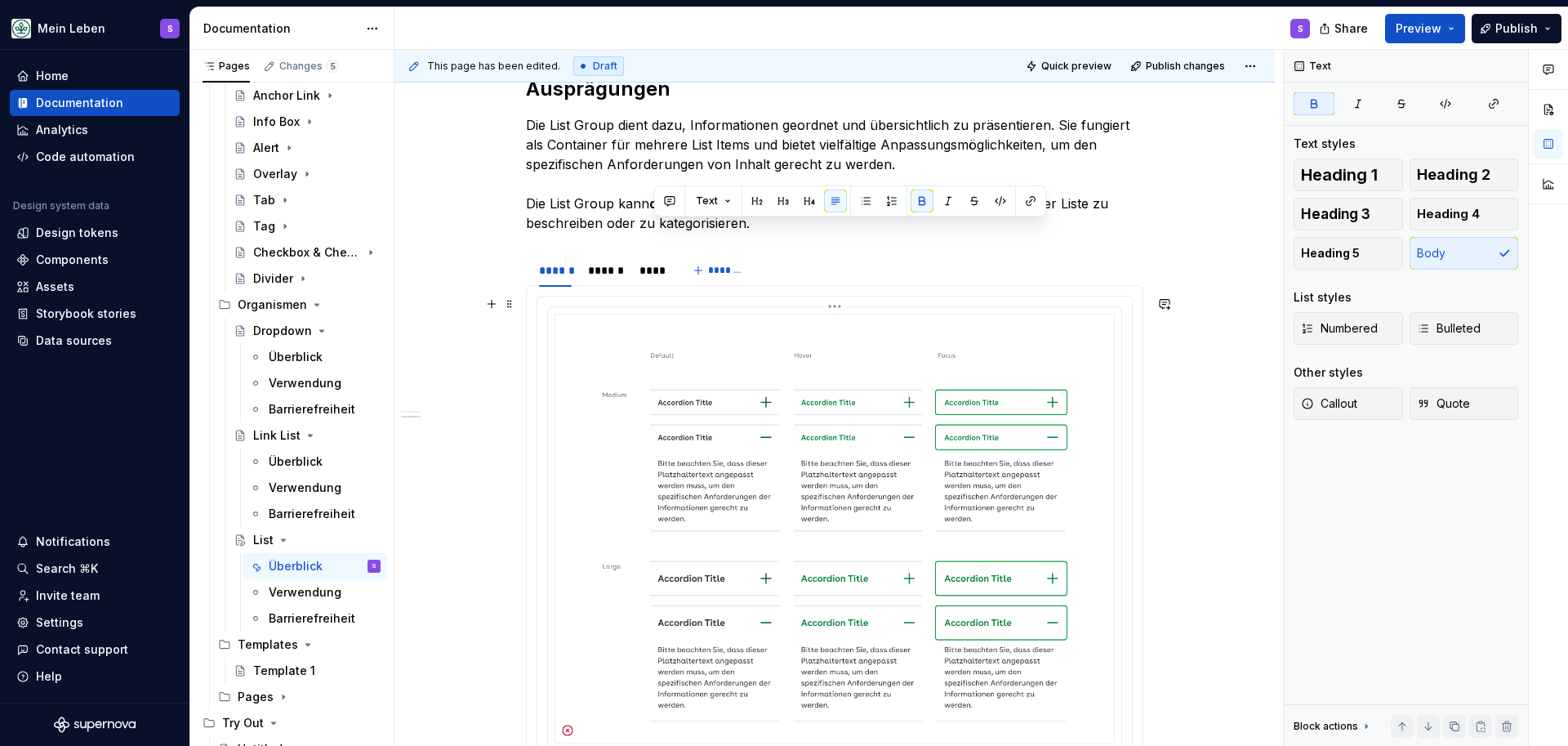
scroll to position [872, 0]
click at [783, 223] on p "Die List Group dient dazu, Informationen geordnet und übersichtlich zu präsenti…" at bounding box center [835, 171] width 617 height 118
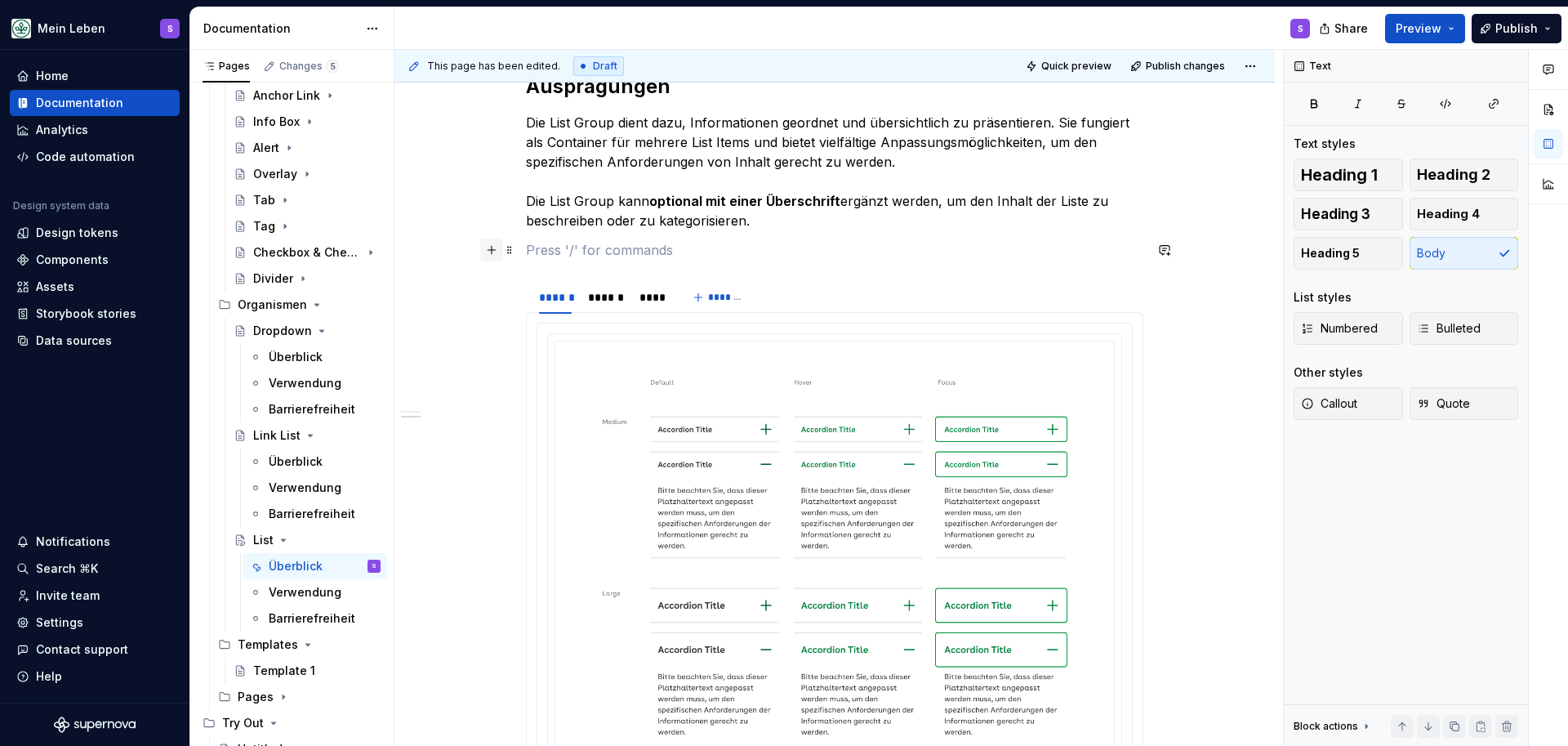
click at [499, 253] on button "button" at bounding box center [491, 249] width 23 height 23
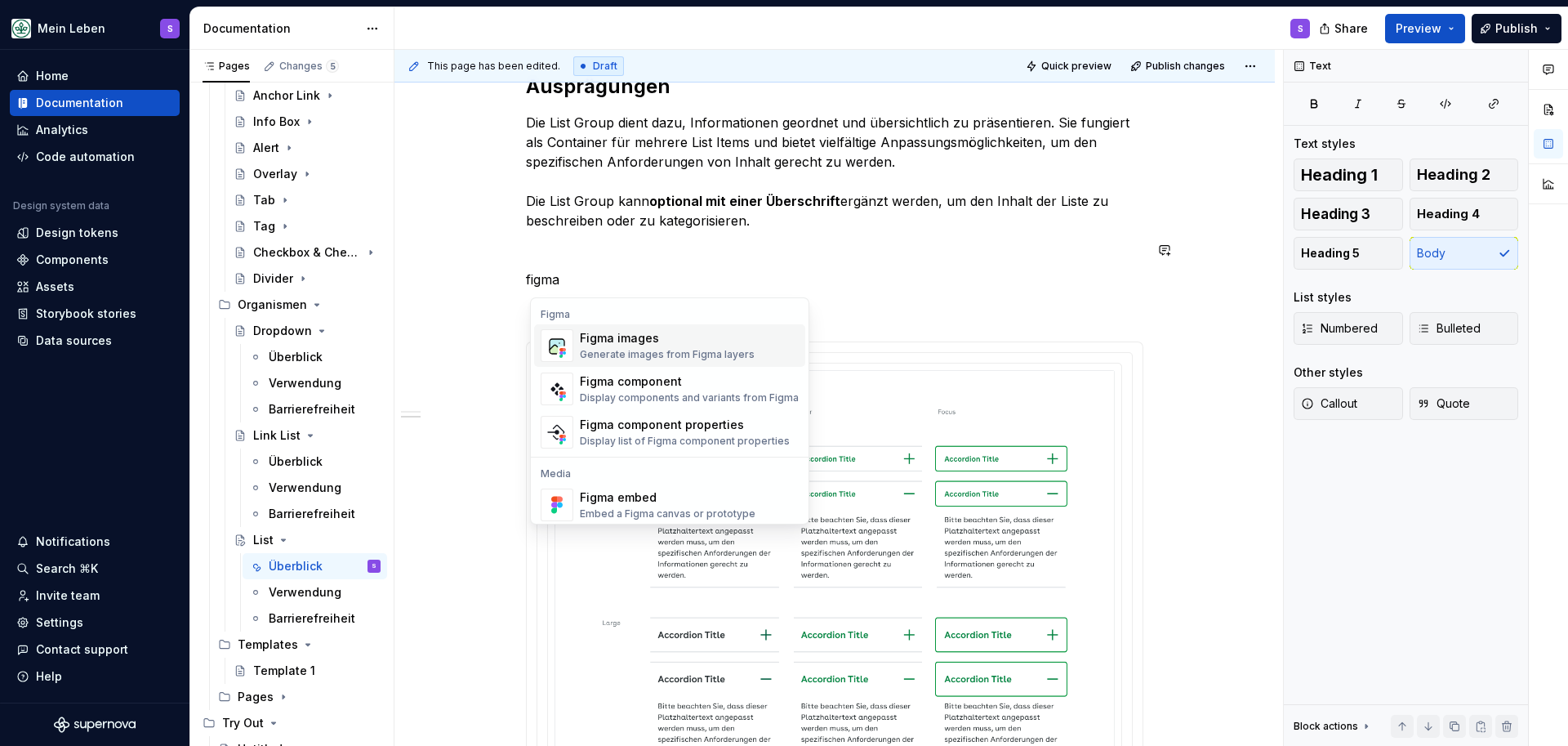
click at [560, 337] on img "Suggestions" at bounding box center [556, 345] width 31 height 33
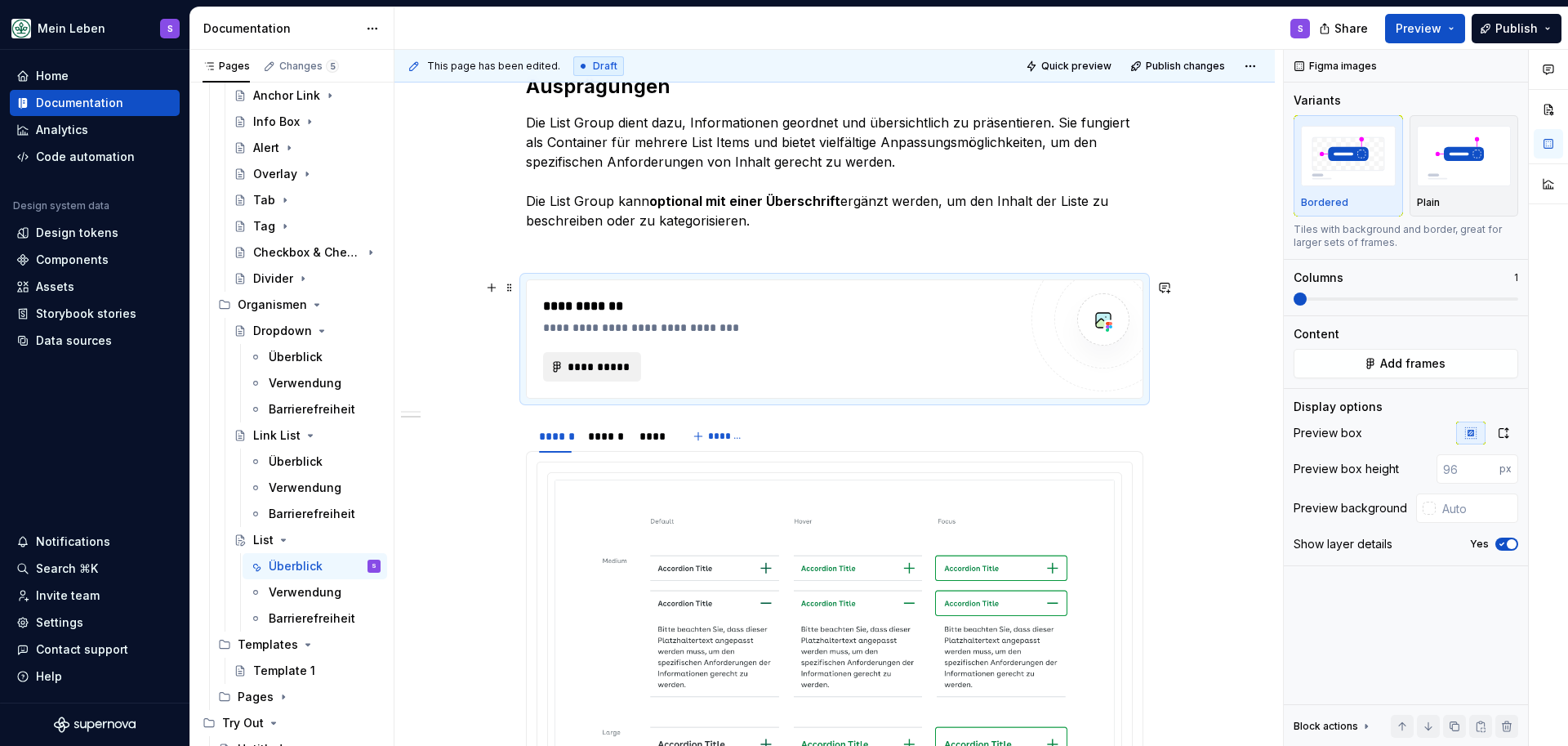
click at [610, 363] on span "**********" at bounding box center [599, 366] width 63 height 17
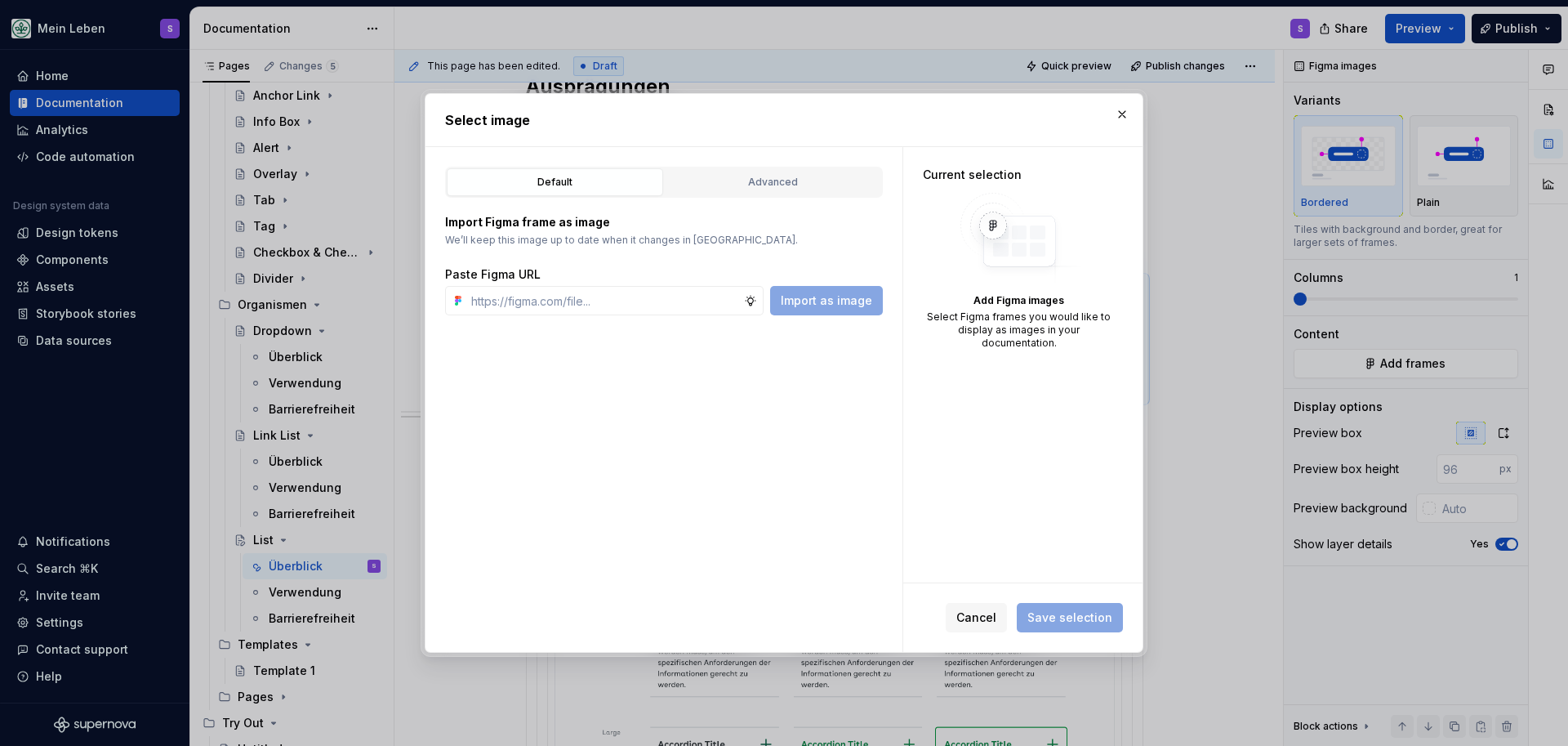
type textarea "*"
paste input "[URL][DOMAIN_NAME]"
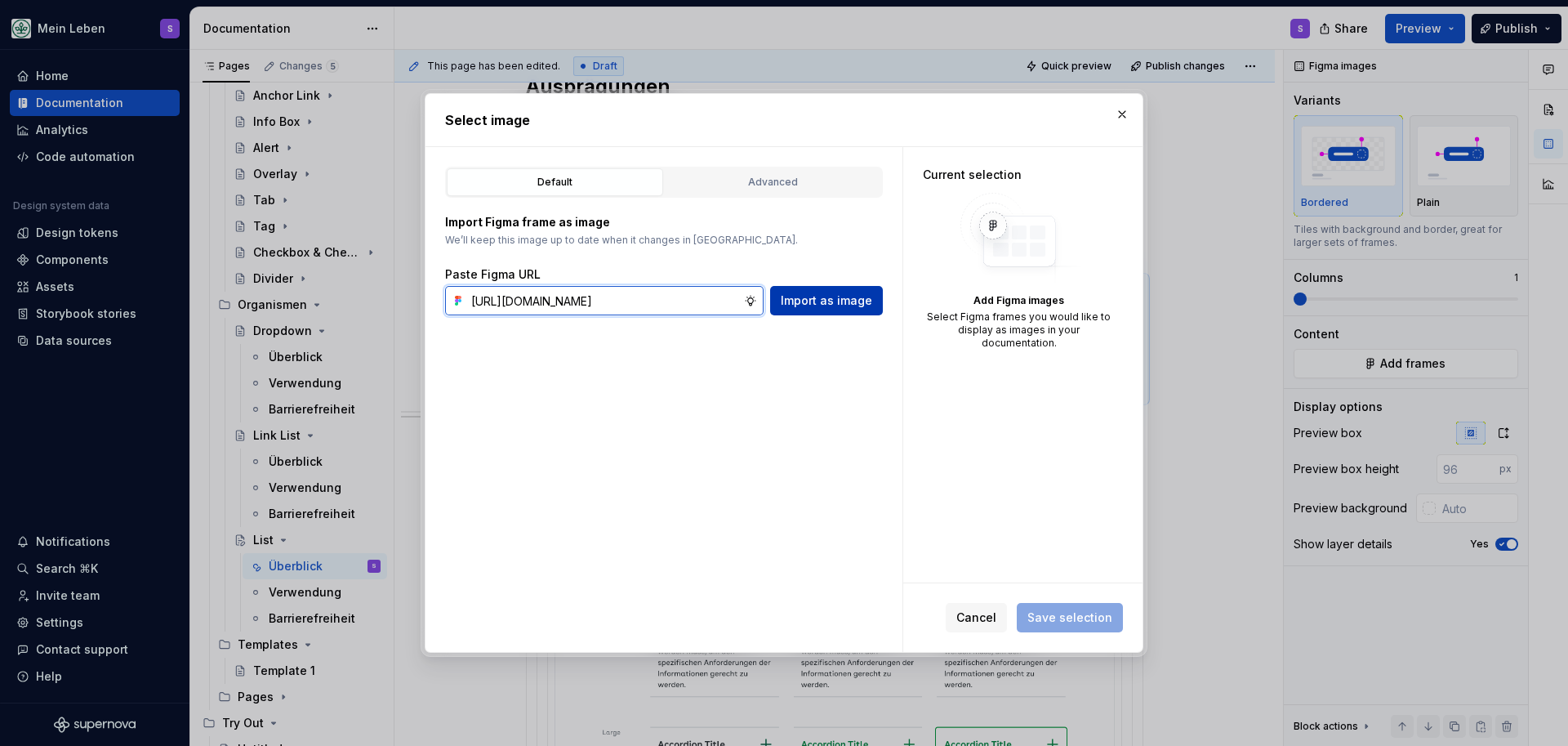
type input "[URL][DOMAIN_NAME]"
click at [833, 305] on span "Import as image" at bounding box center [826, 301] width 91 height 17
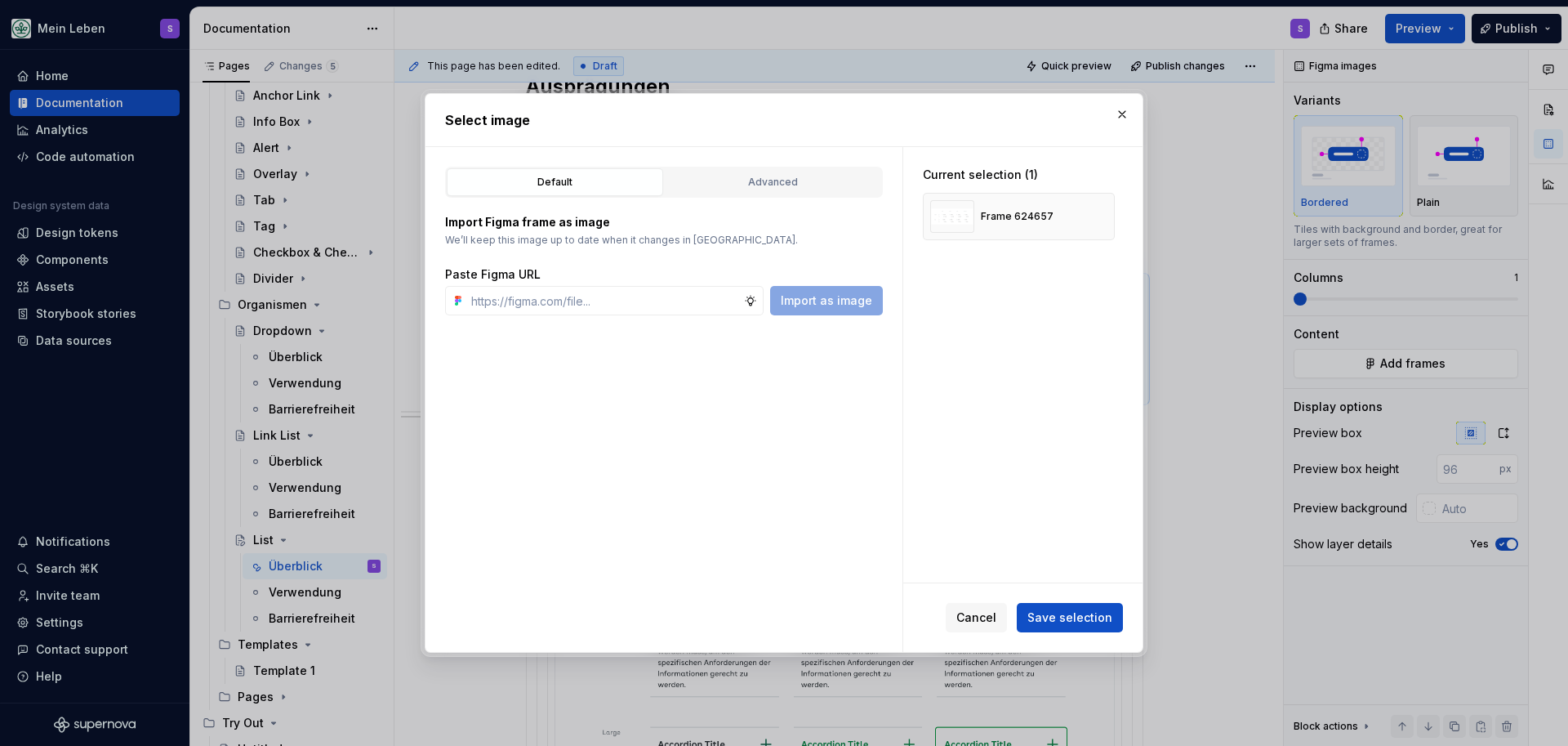
click at [1098, 617] on span "Save selection" at bounding box center [1070, 617] width 85 height 17
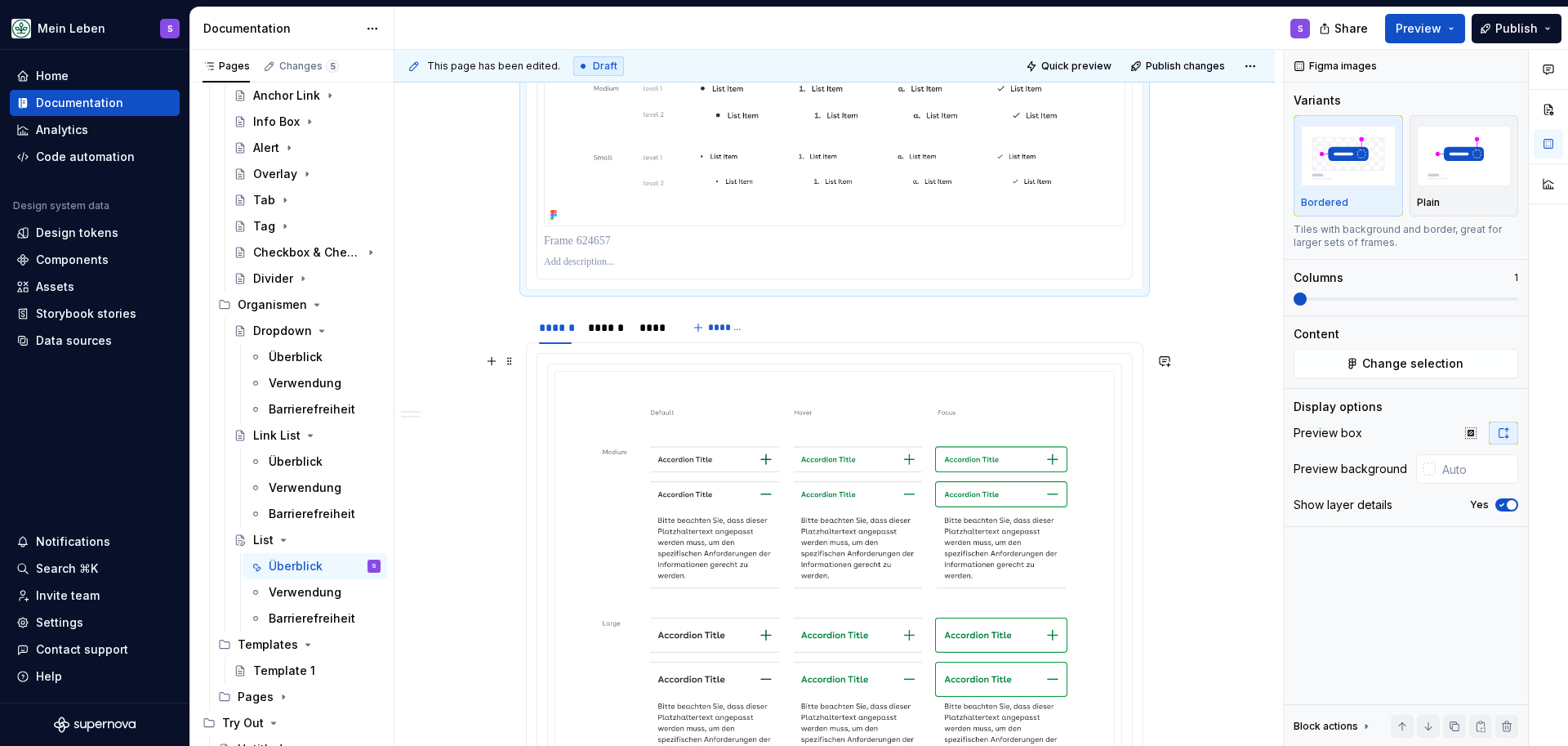
scroll to position [1175, 0]
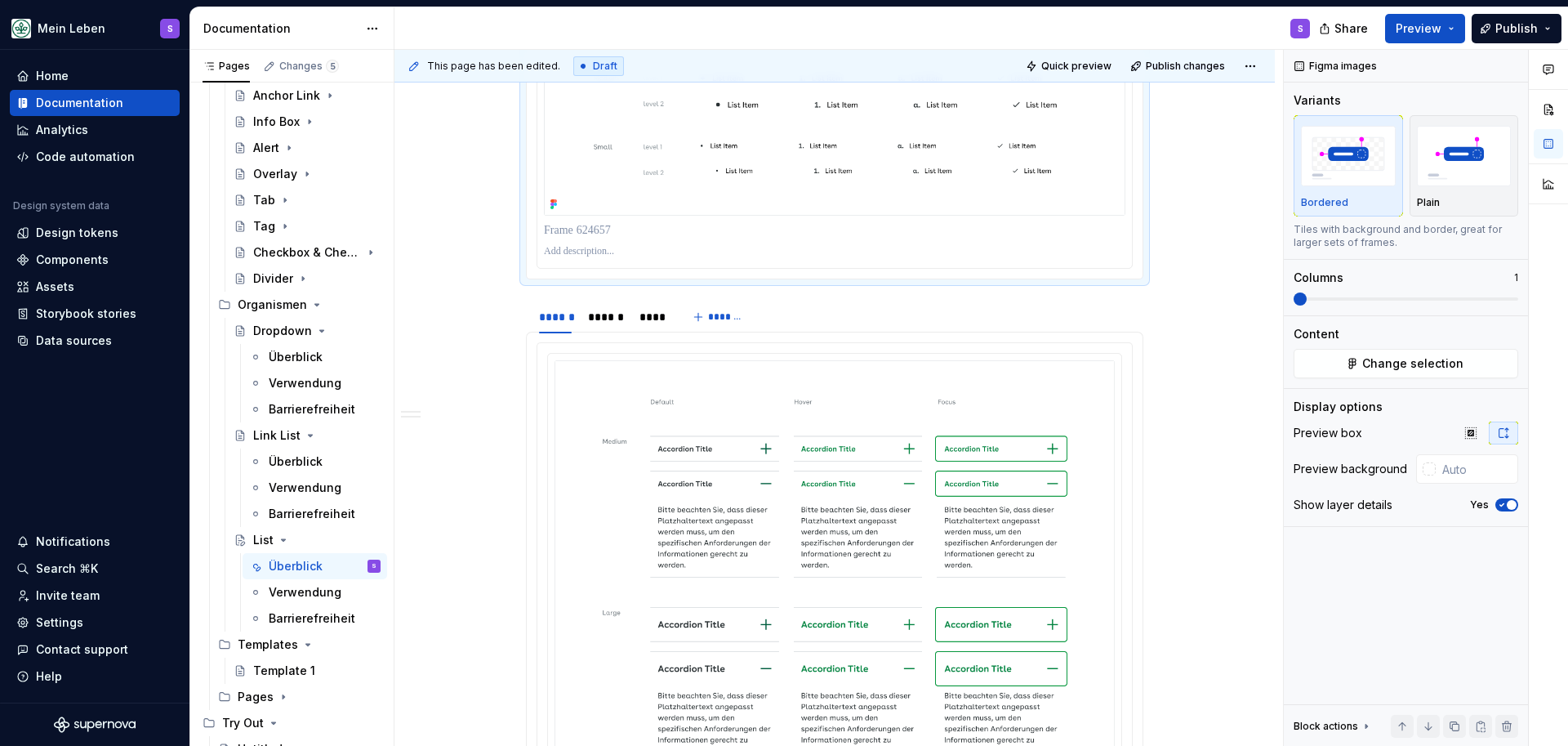
click at [1168, 270] on div "**********" at bounding box center [835, 134] width 880 height 1973
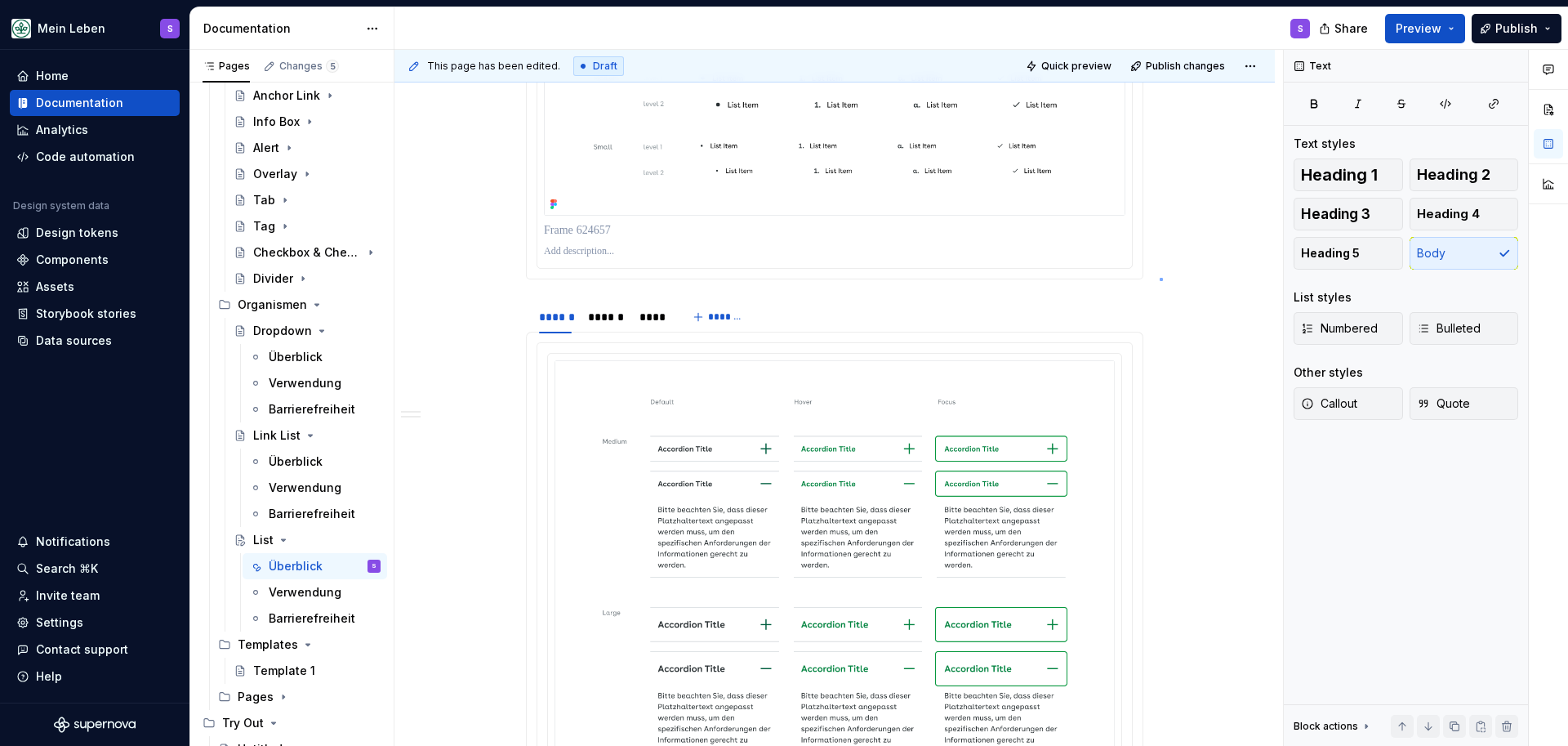
click at [1159, 278] on div "**********" at bounding box center [839, 398] width 888 height 697
click at [1166, 275] on div "**********" at bounding box center [839, 398] width 888 height 697
click at [981, 302] on div "****** ****** **** *******" at bounding box center [835, 317] width 617 height 33
click at [569, 290] on div "**********" at bounding box center [835, 32] width 617 height 1690
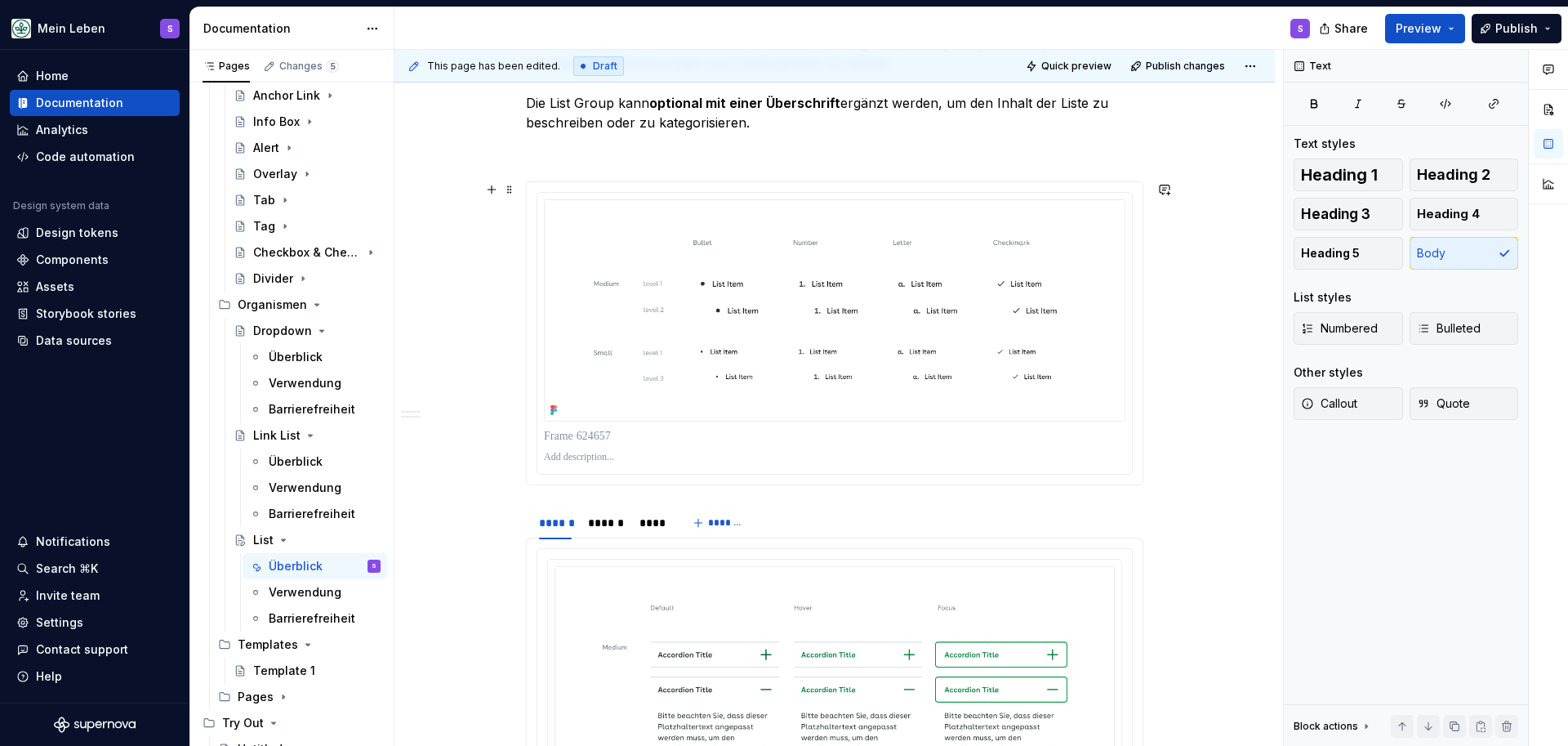
scroll to position [1002, 0]
click at [732, 152] on p at bounding box center [835, 148] width 617 height 20
click at [640, 492] on div "**********" at bounding box center [835, 220] width 617 height 1720
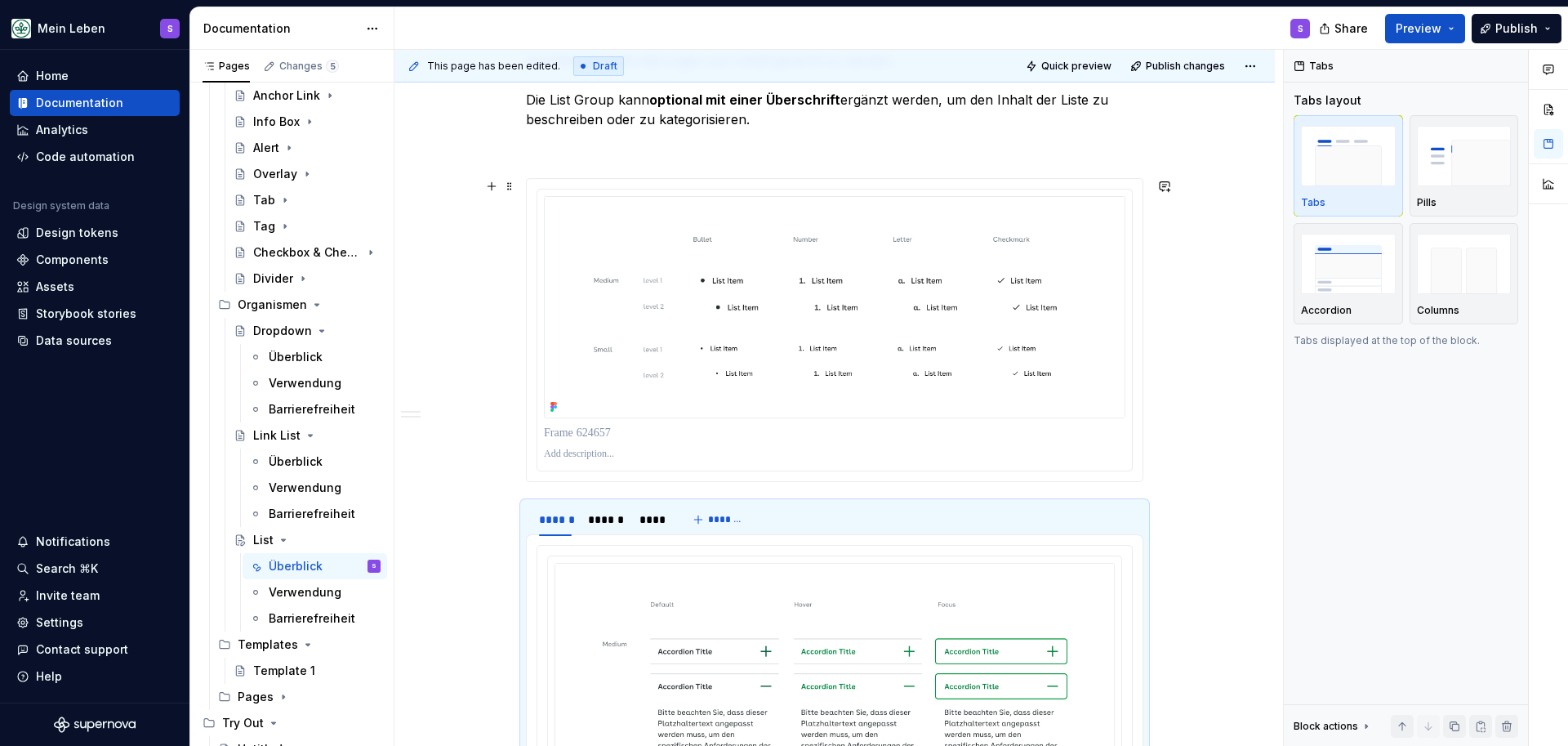
click at [1174, 474] on div "**********" at bounding box center [835, 322] width 880 height 2003
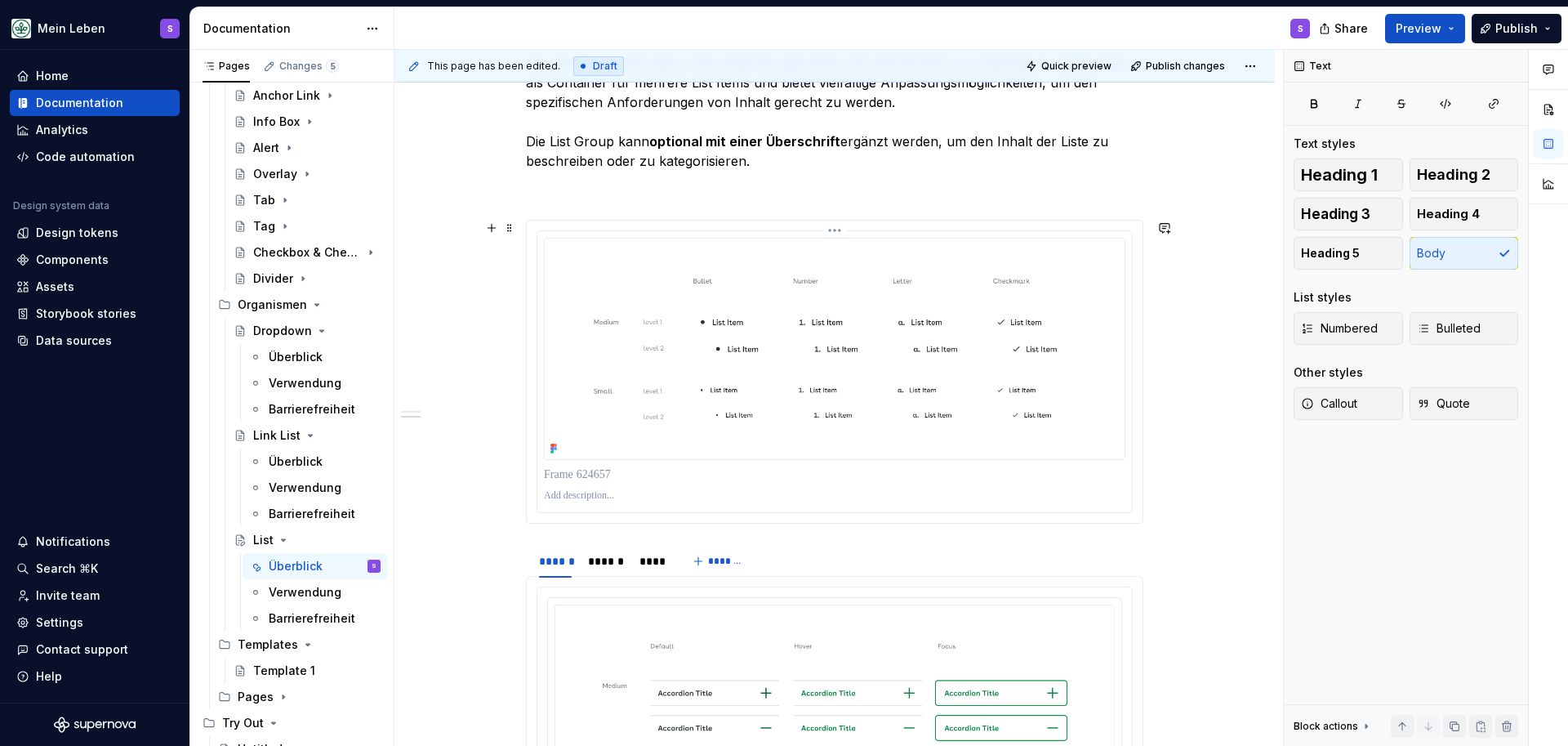
scroll to position [941, 0]
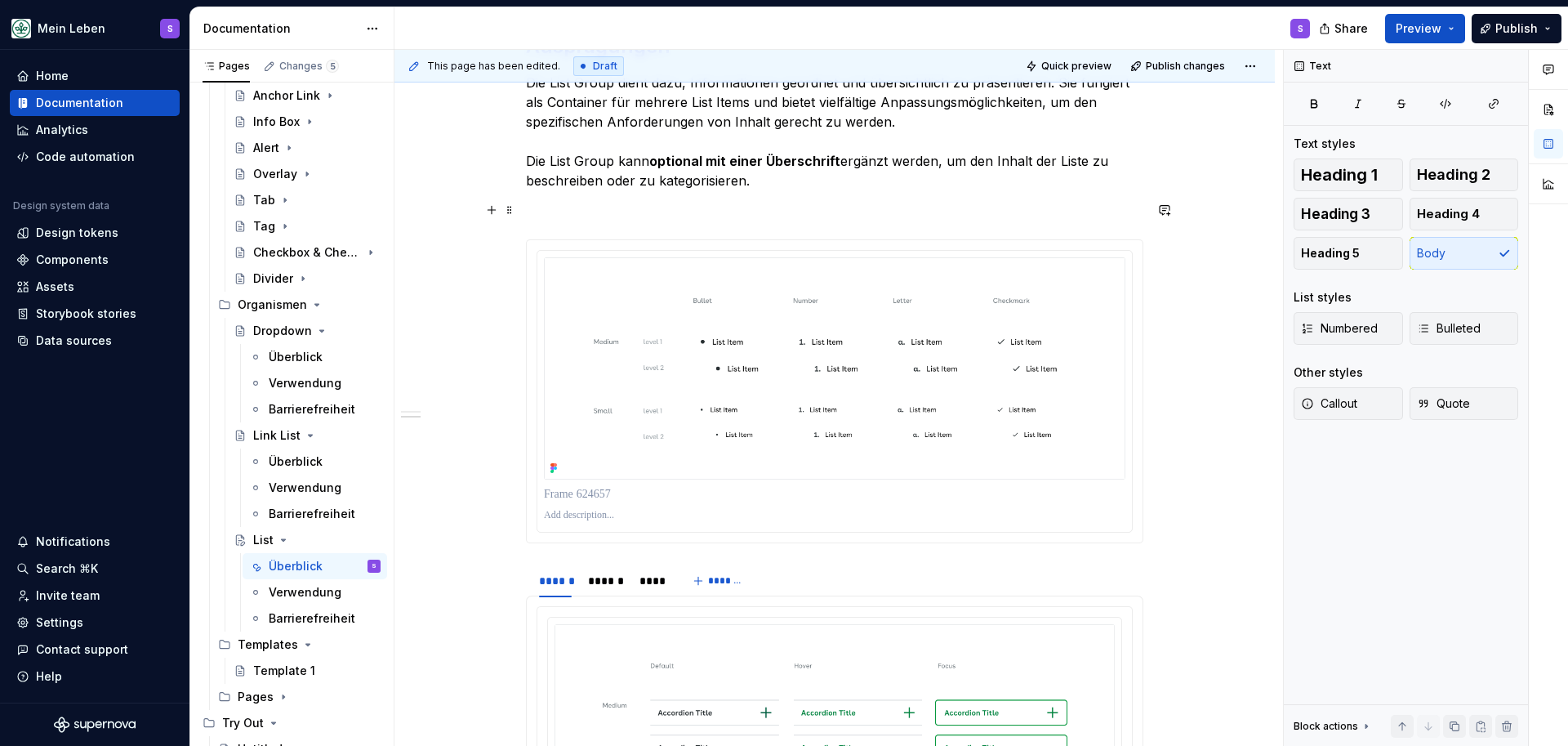
click at [925, 208] on p at bounding box center [835, 210] width 617 height 20
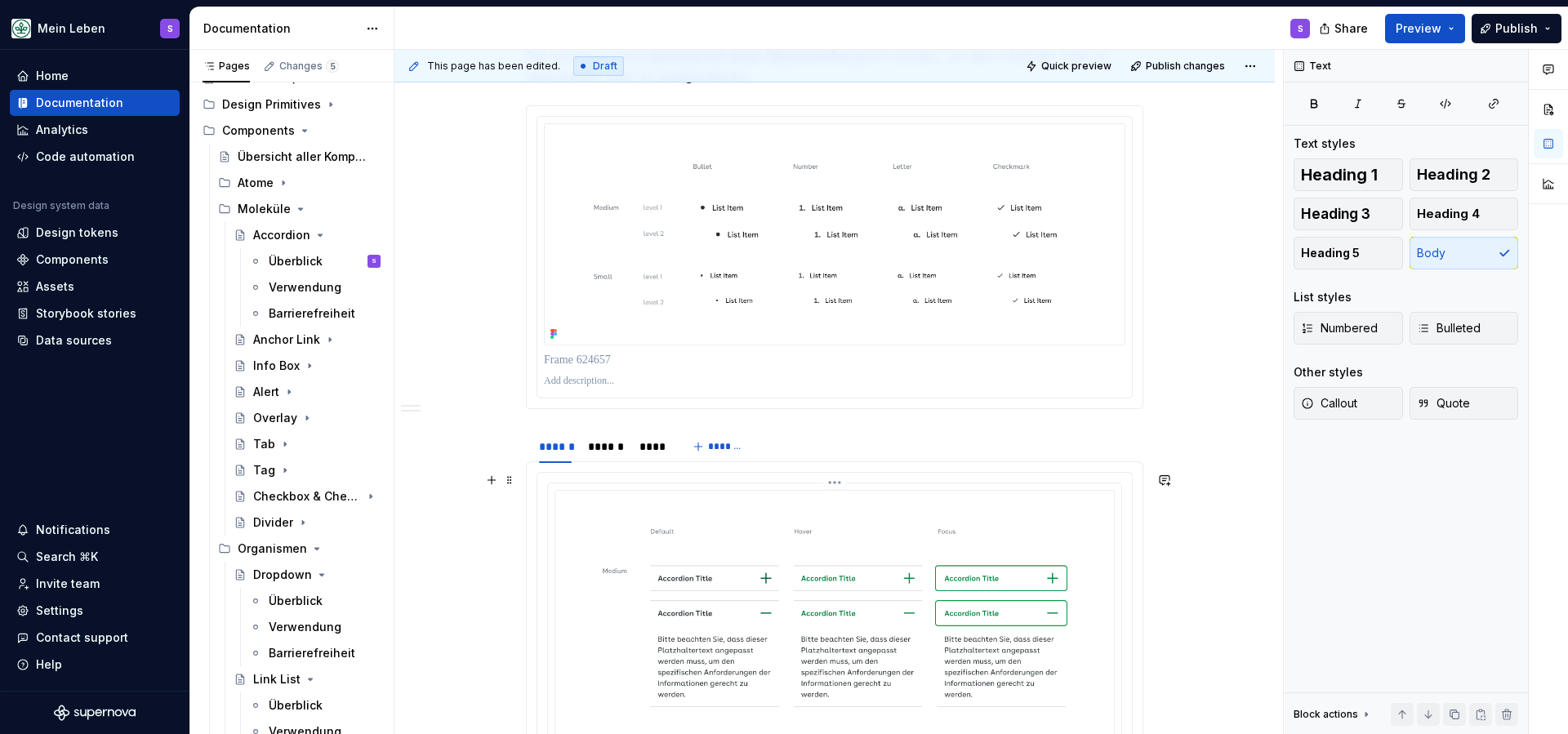
scroll to position [1066, 0]
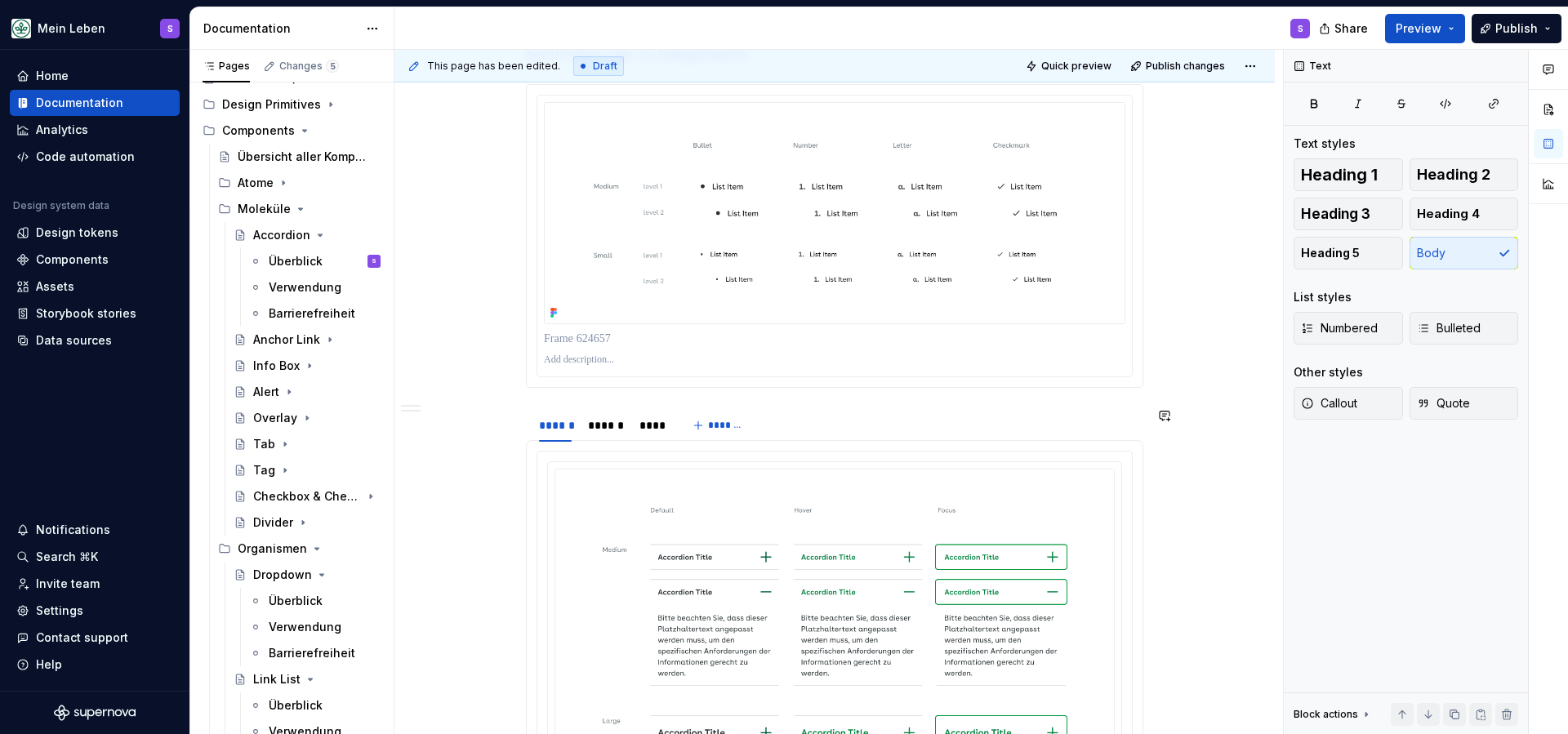
click at [700, 408] on section "****** ****** **** *******" at bounding box center [835, 689] width 617 height 565
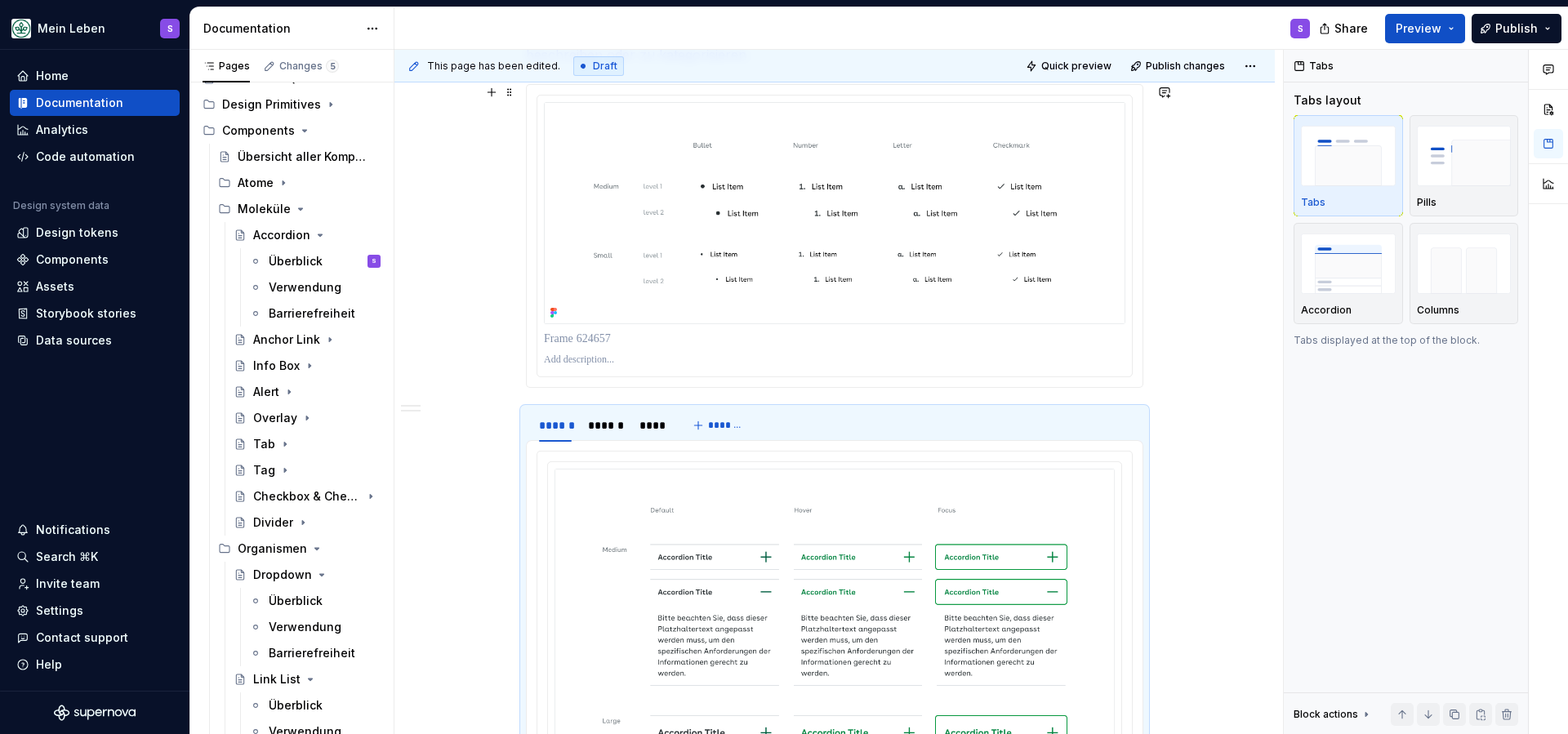
click at [1178, 363] on div "**********" at bounding box center [835, 253] width 880 height 1995
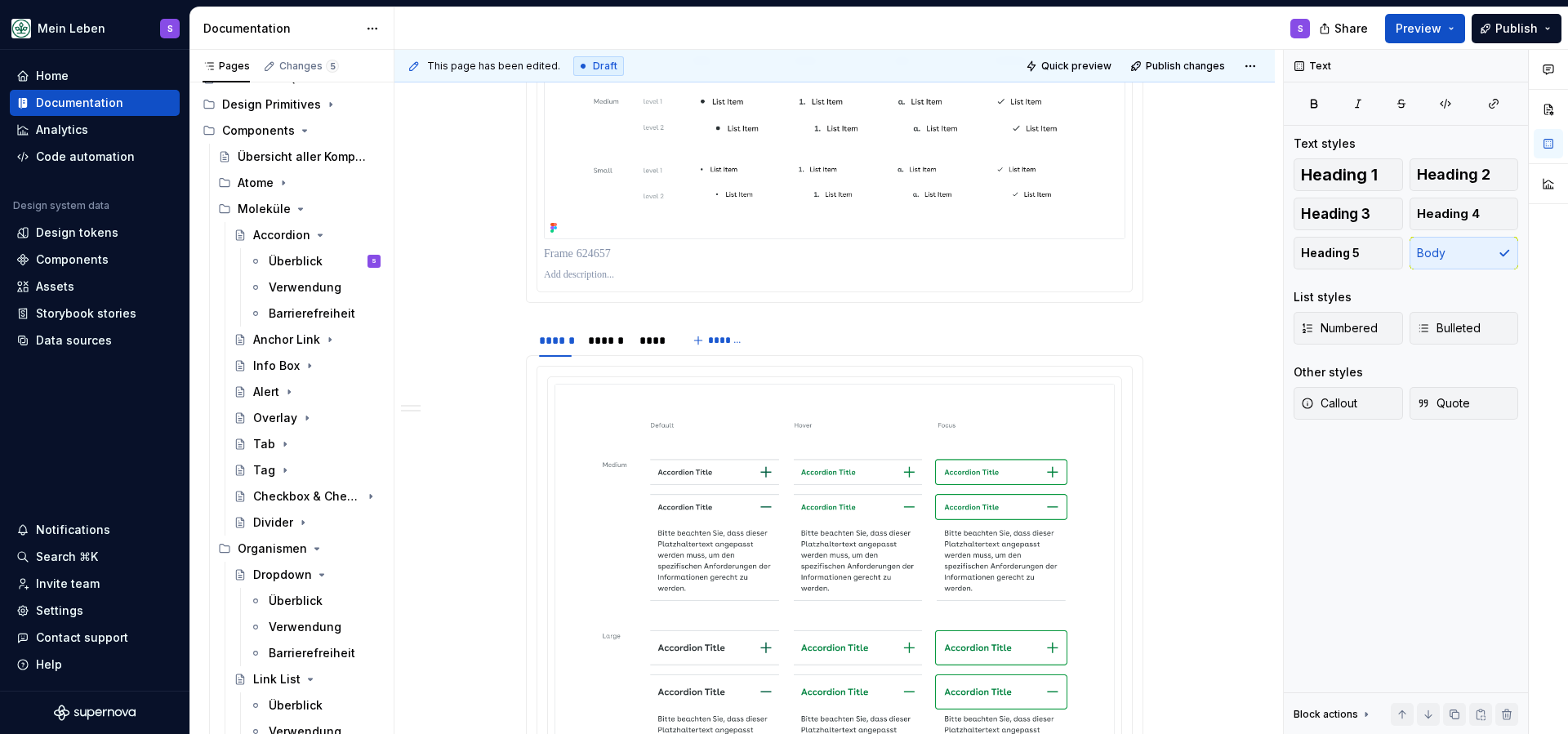
scroll to position [1149, 0]
click at [773, 324] on section "****** ****** **** *******" at bounding box center [835, 606] width 617 height 565
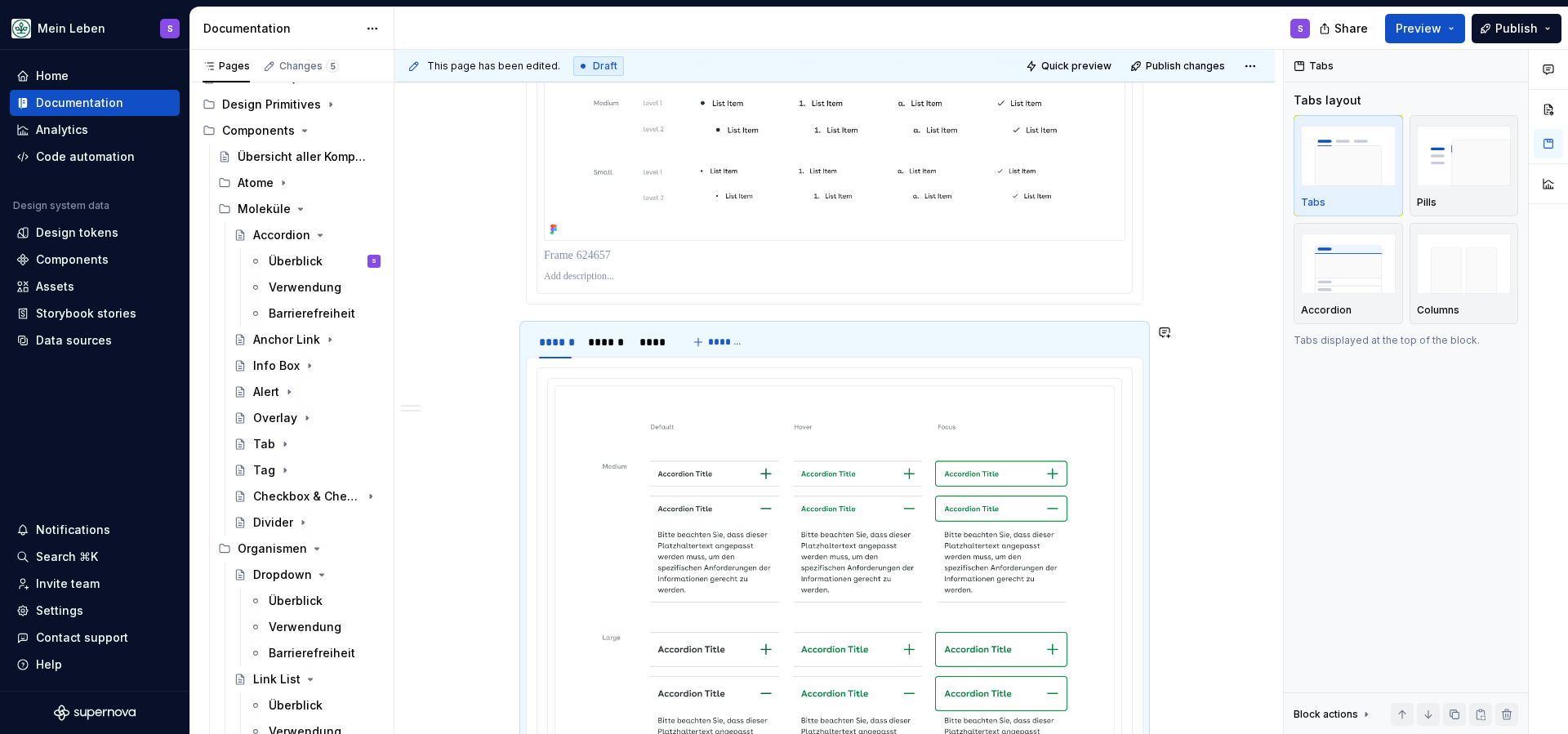
click at [537, 313] on div "**********" at bounding box center [835, 84] width 617 height 1745
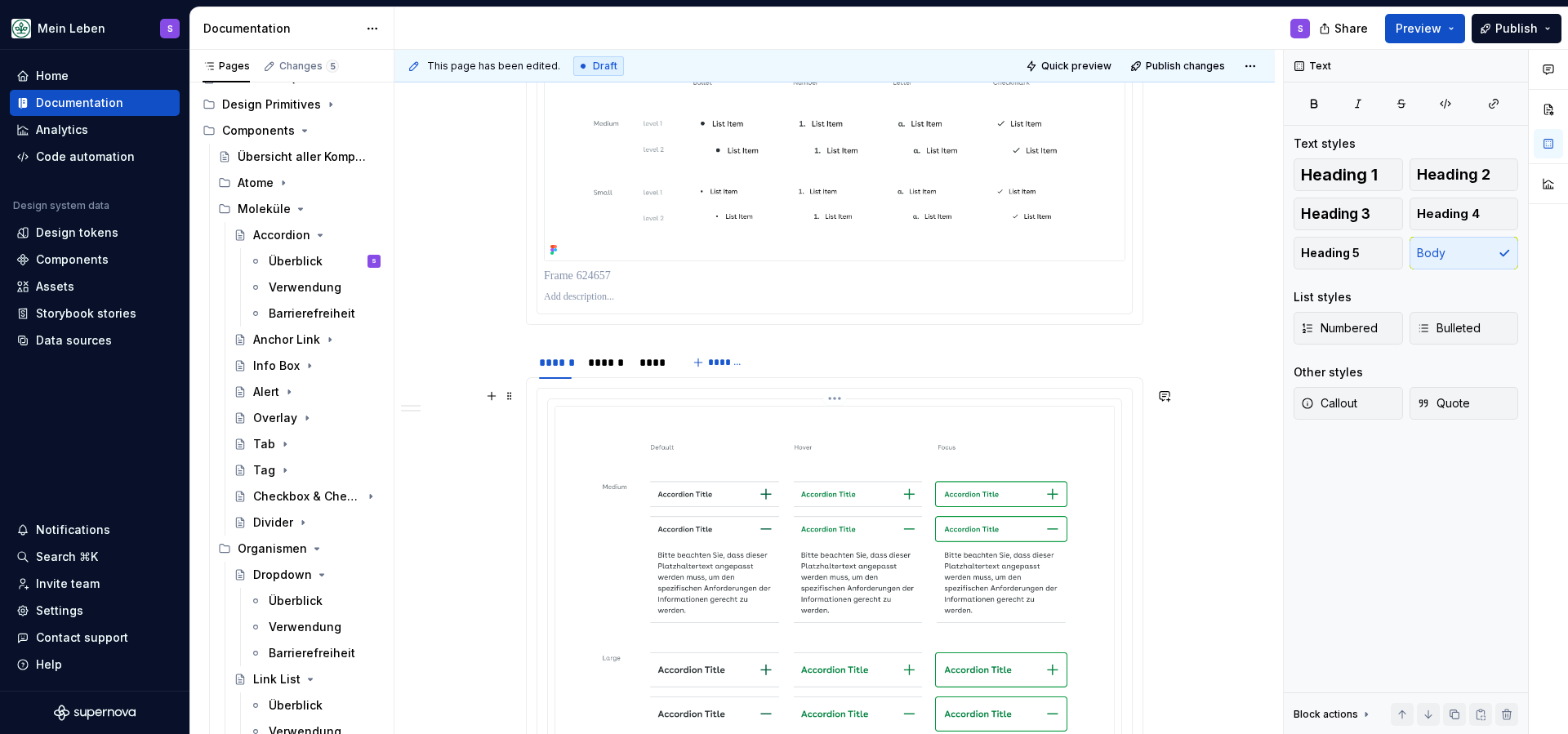
scroll to position [1128, 0]
click at [793, 423] on img at bounding box center [835, 622] width 560 height 429
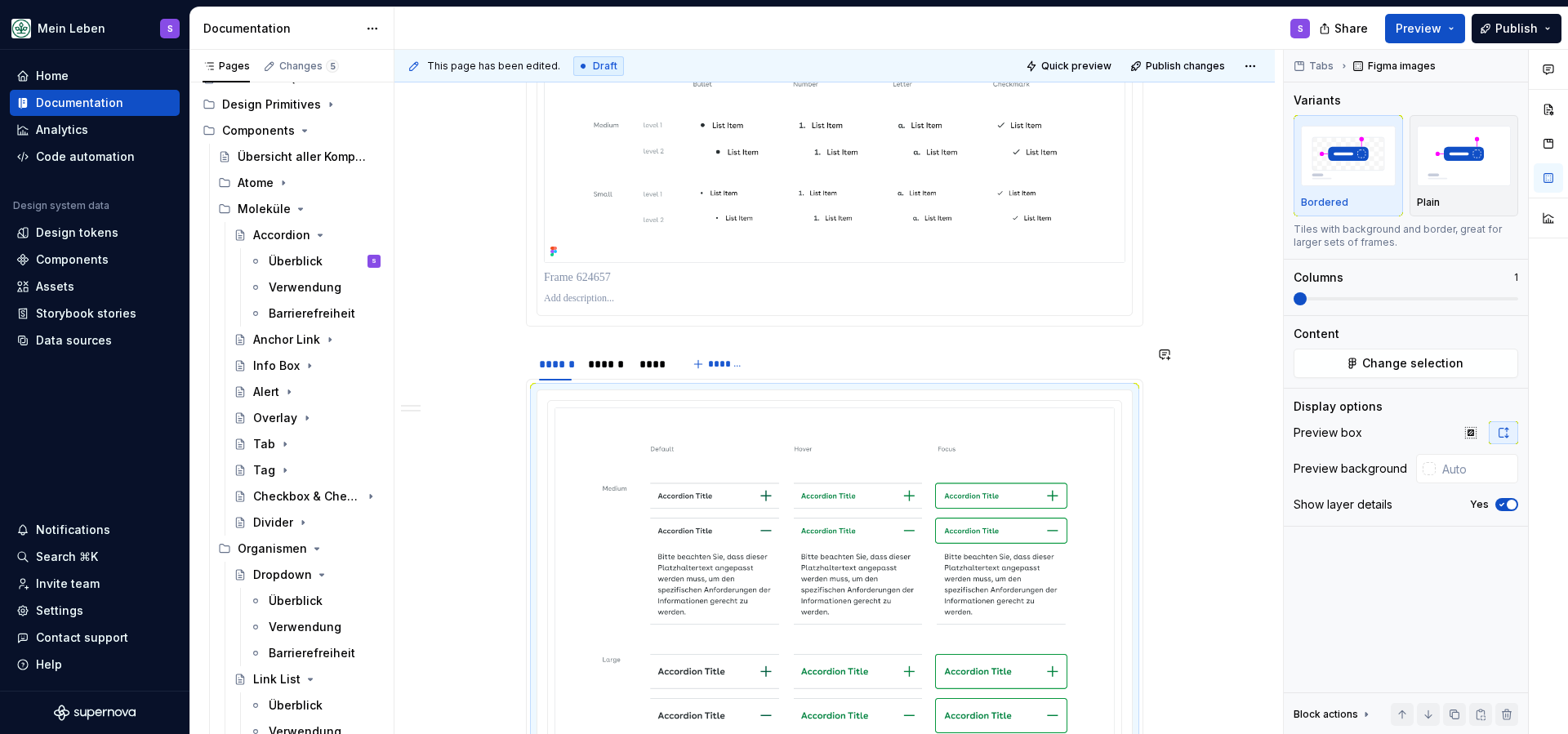
click at [783, 346] on section "****** ****** **** *******" at bounding box center [835, 628] width 617 height 565
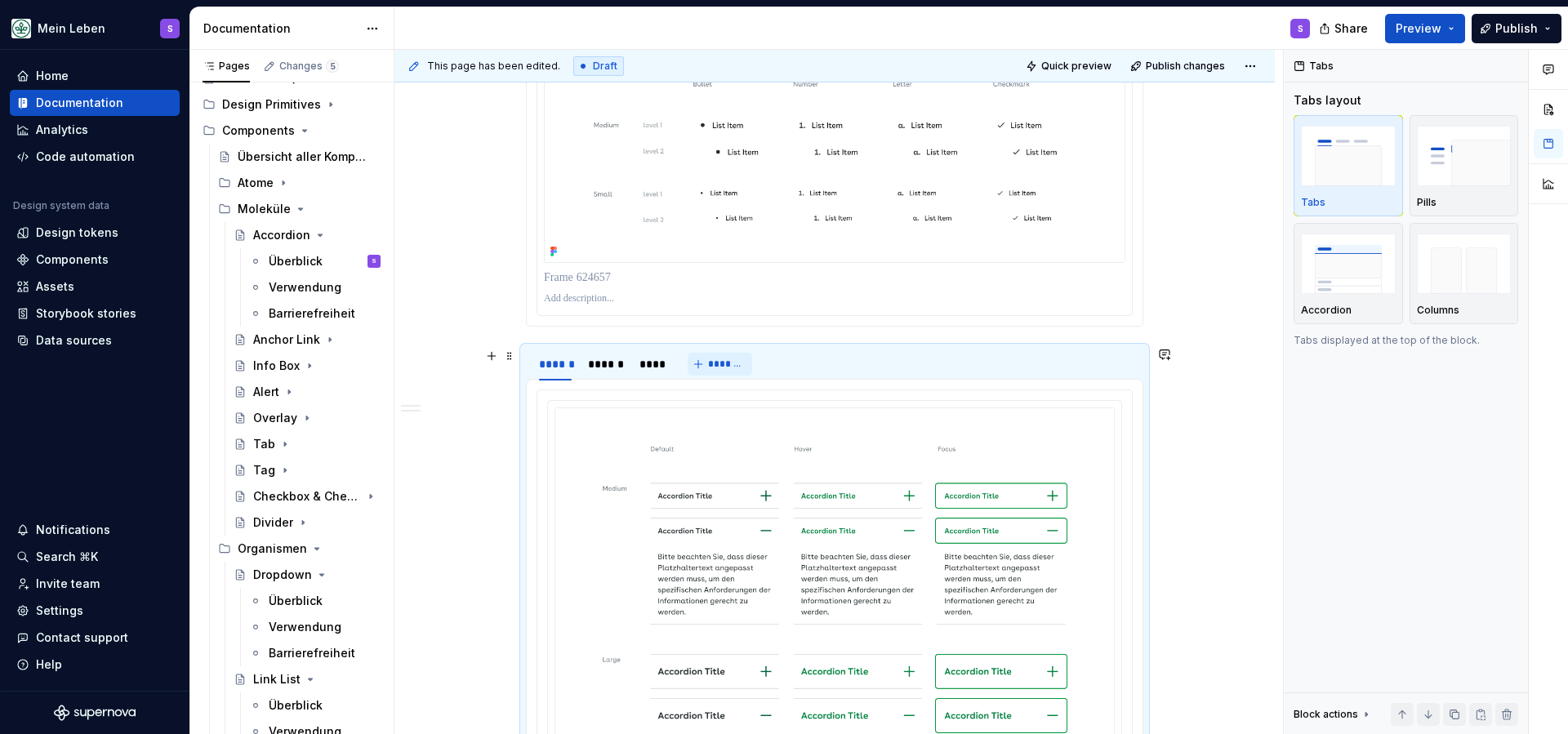
drag, startPoint x: 712, startPoint y: 358, endPoint x: 712, endPoint y: 373, distance: 15.0
click at [712, 373] on div "****** ****** **** *******" at bounding box center [639, 364] width 227 height 33
click at [674, 370] on div "****** ****** ****" at bounding box center [602, 368] width 152 height 41
click at [513, 358] on span at bounding box center [509, 355] width 13 height 23
click at [543, 430] on div "Move down" at bounding box center [590, 437] width 106 height 17
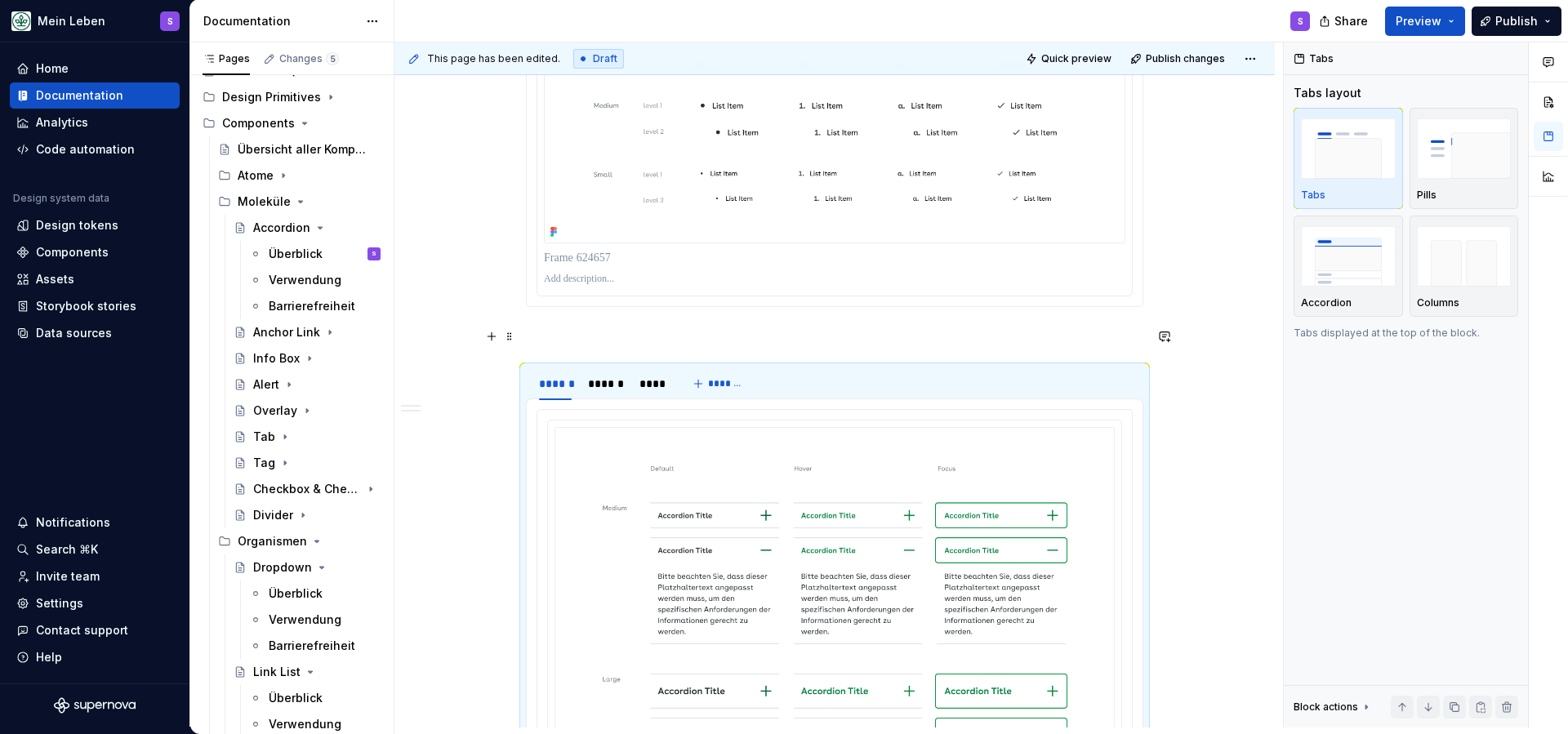
scroll to position [1140, 0]
click at [608, 333] on p at bounding box center [835, 337] width 617 height 20
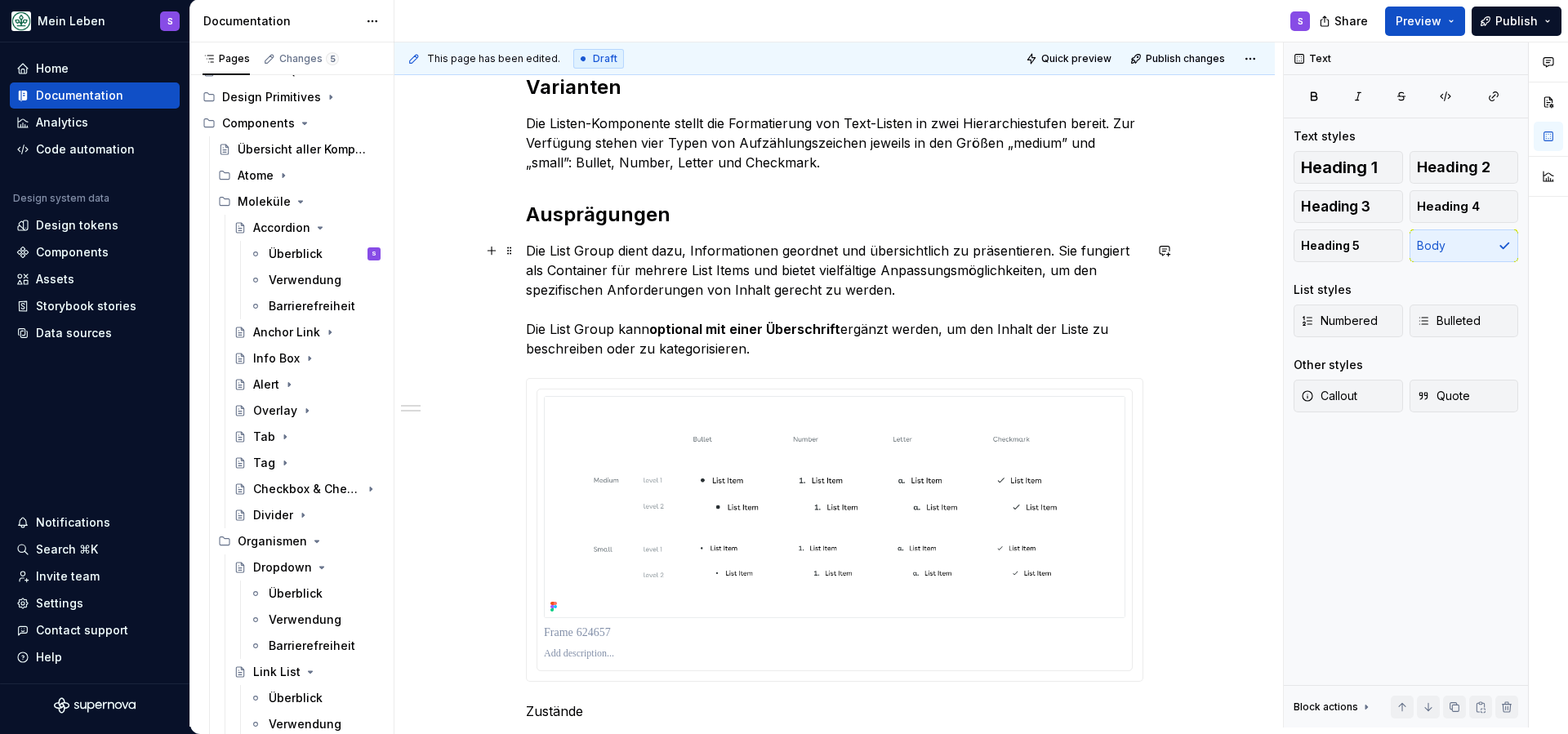
scroll to position [754, 0]
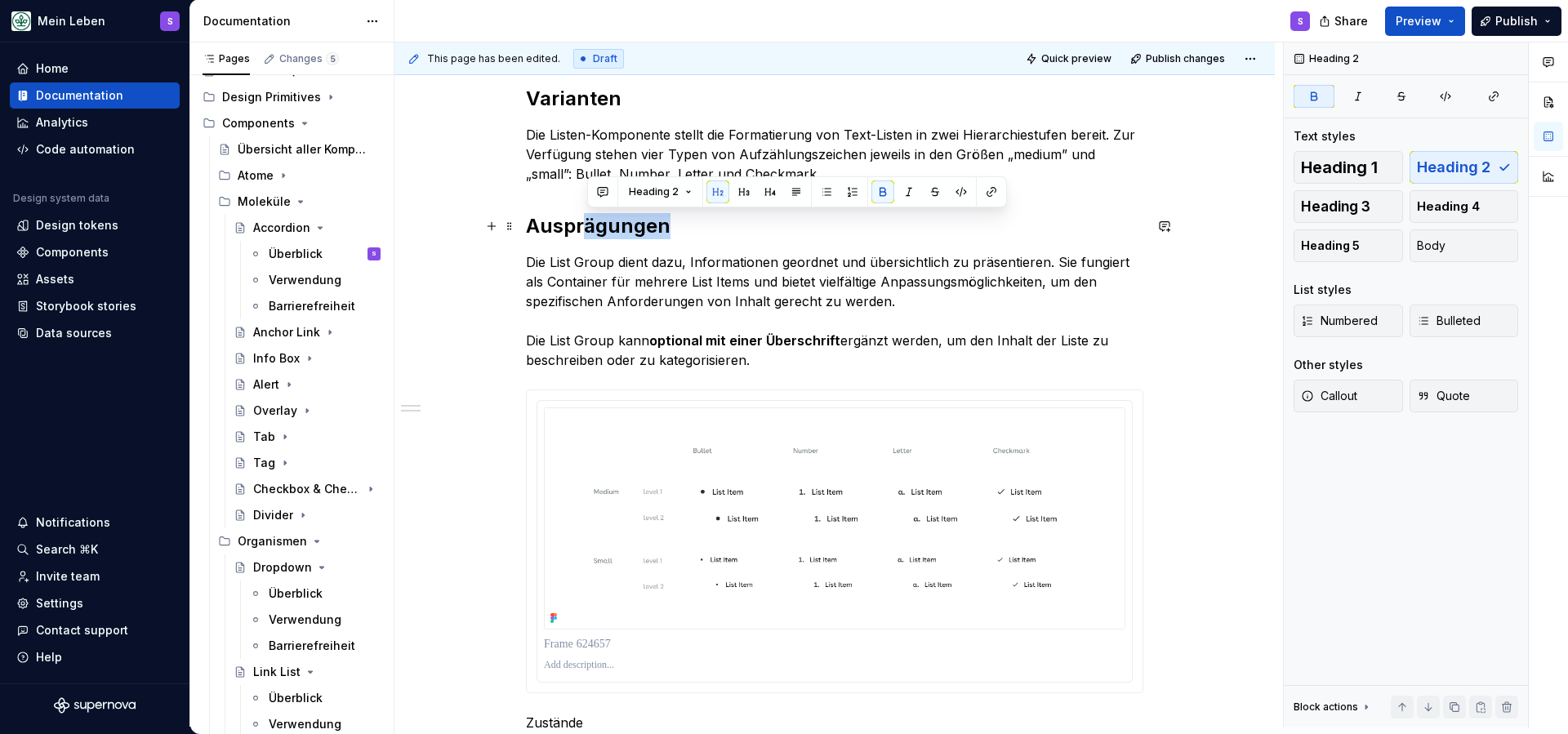
drag, startPoint x: 684, startPoint y: 226, endPoint x: 589, endPoint y: 226, distance: 95.0
click at [589, 226] on h2 "Ausprägungen" at bounding box center [835, 226] width 617 height 26
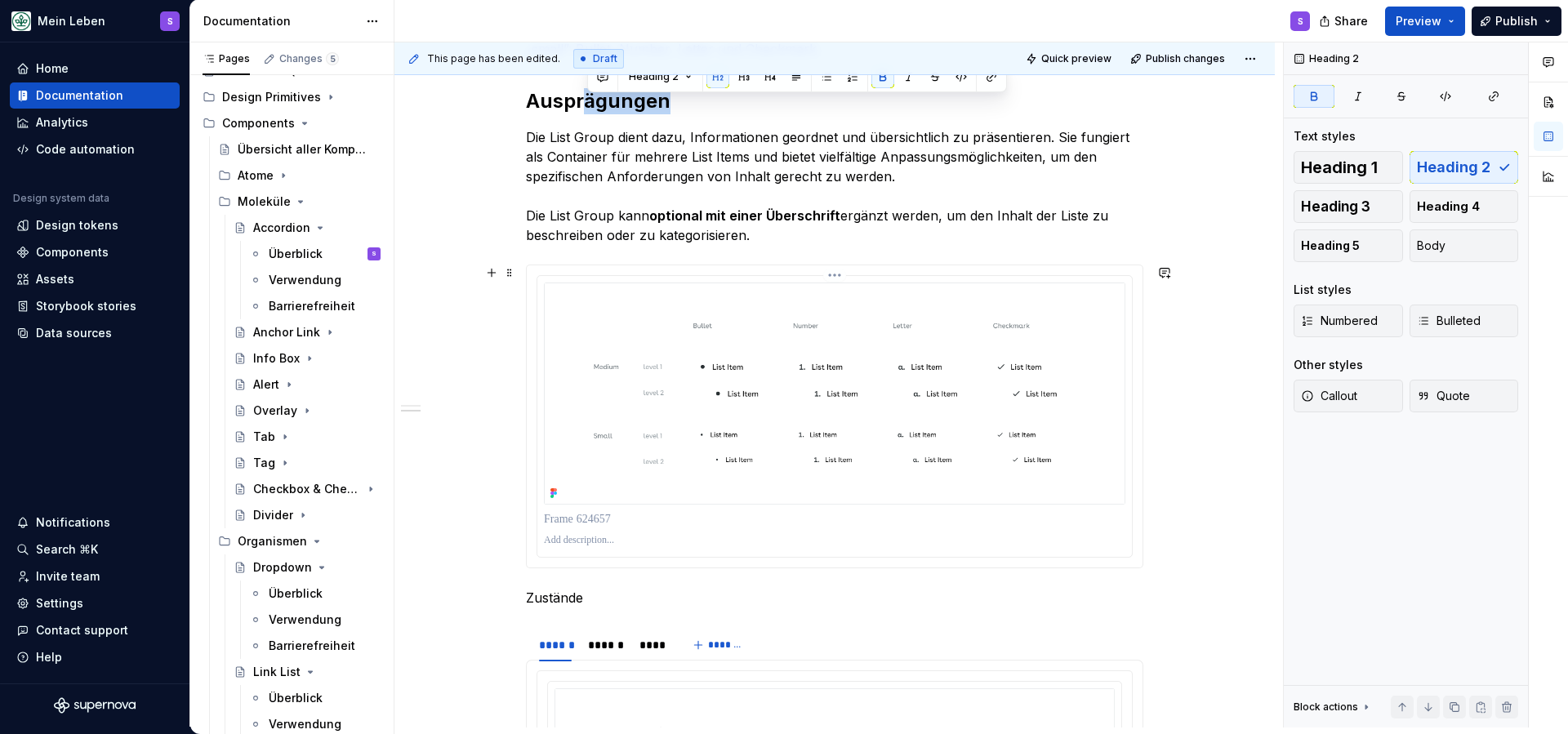
scroll to position [884, 0]
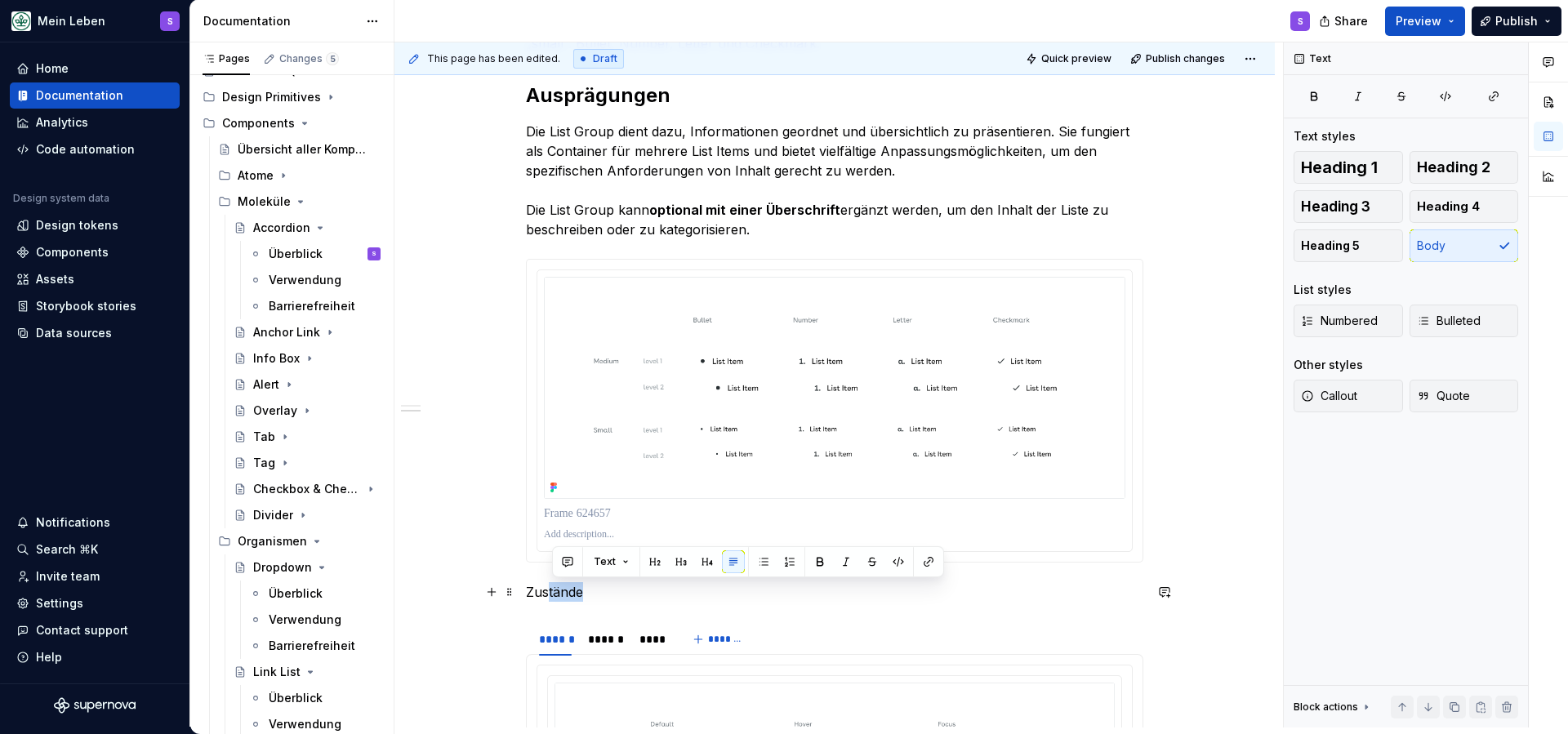
drag, startPoint x: 574, startPoint y: 593, endPoint x: 555, endPoint y: 583, distance: 21.5
click at [526, 593] on div "**********" at bounding box center [835, 357] width 617 height 1775
click at [658, 567] on button "button" at bounding box center [655, 561] width 23 height 23
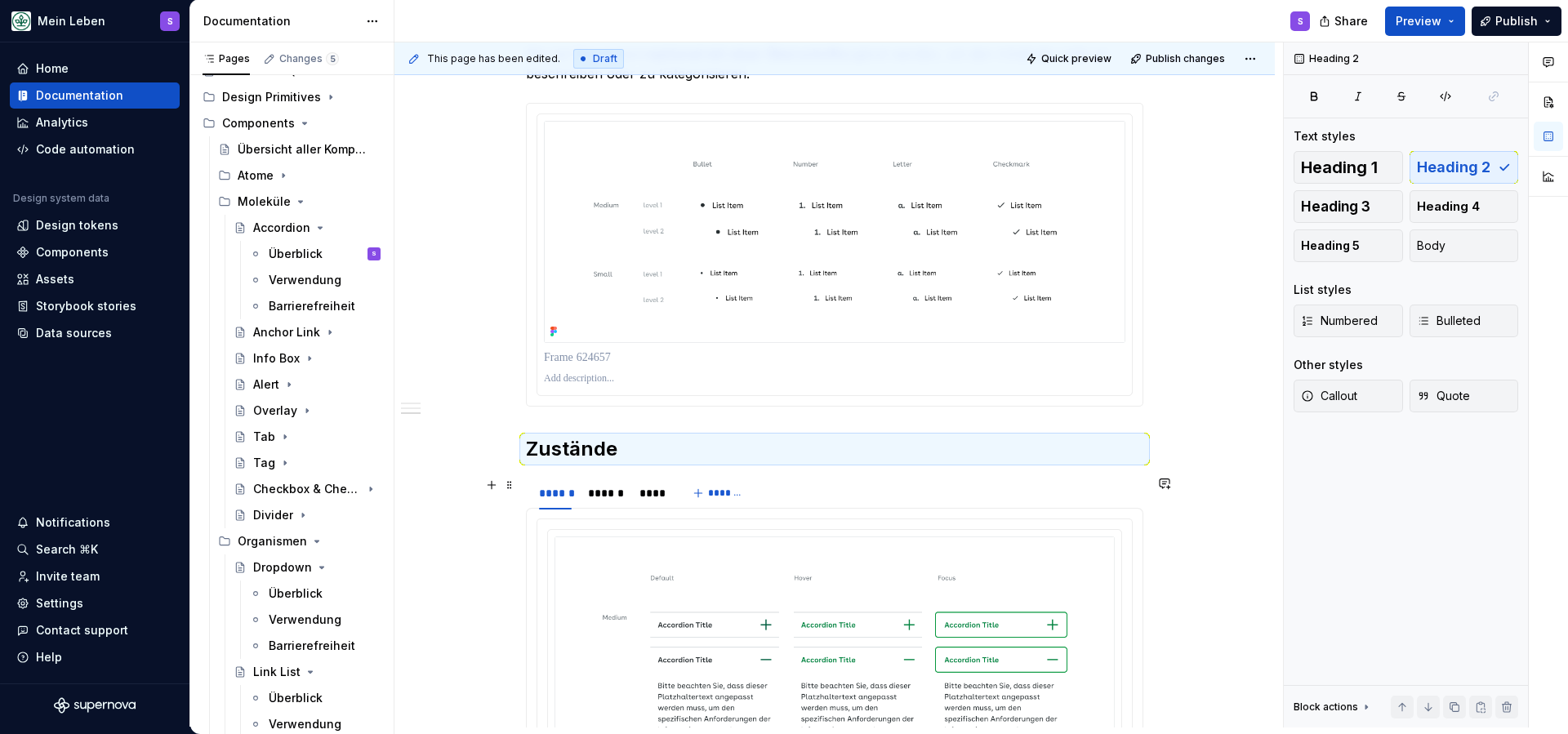
scroll to position [1042, 0]
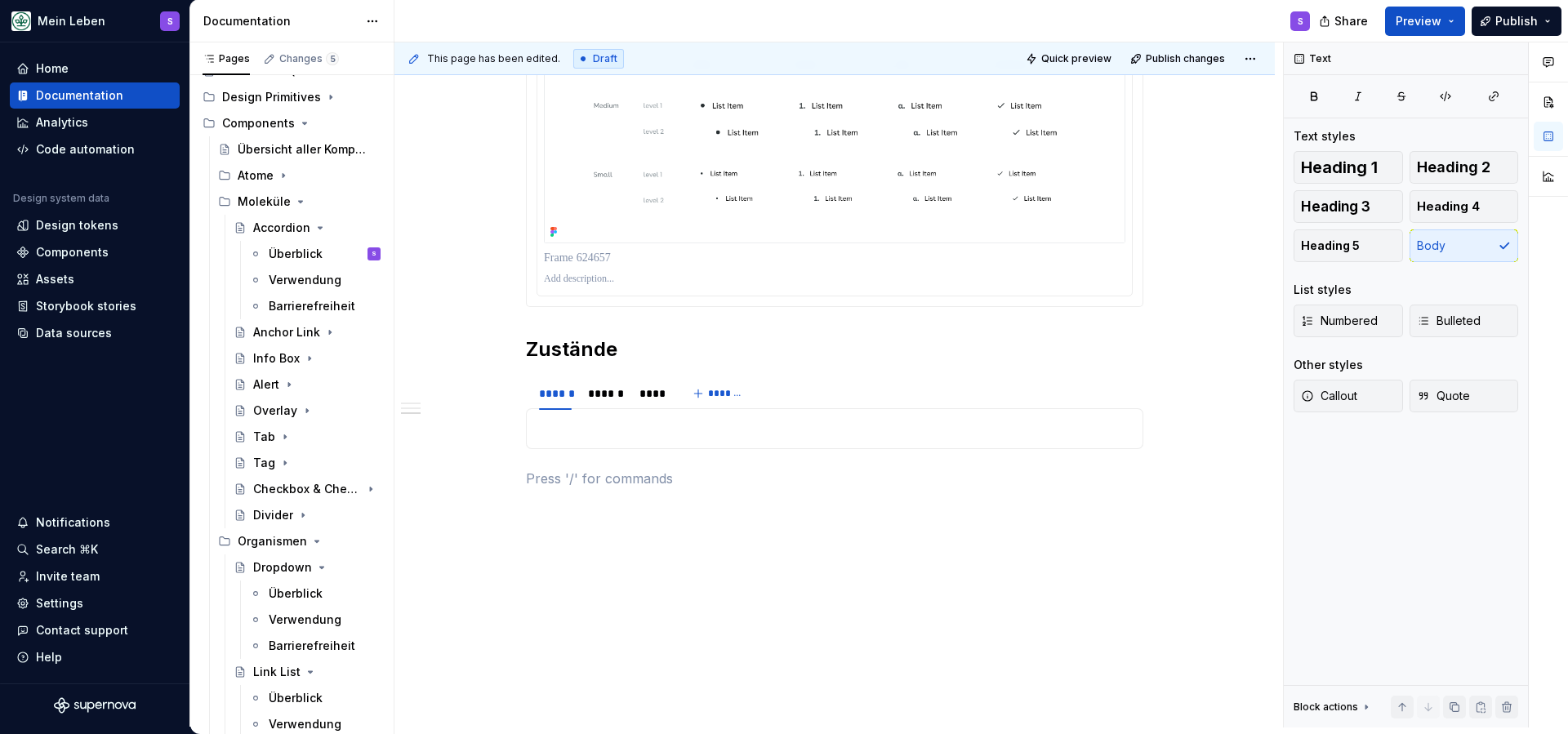
scroll to position [1121, 0]
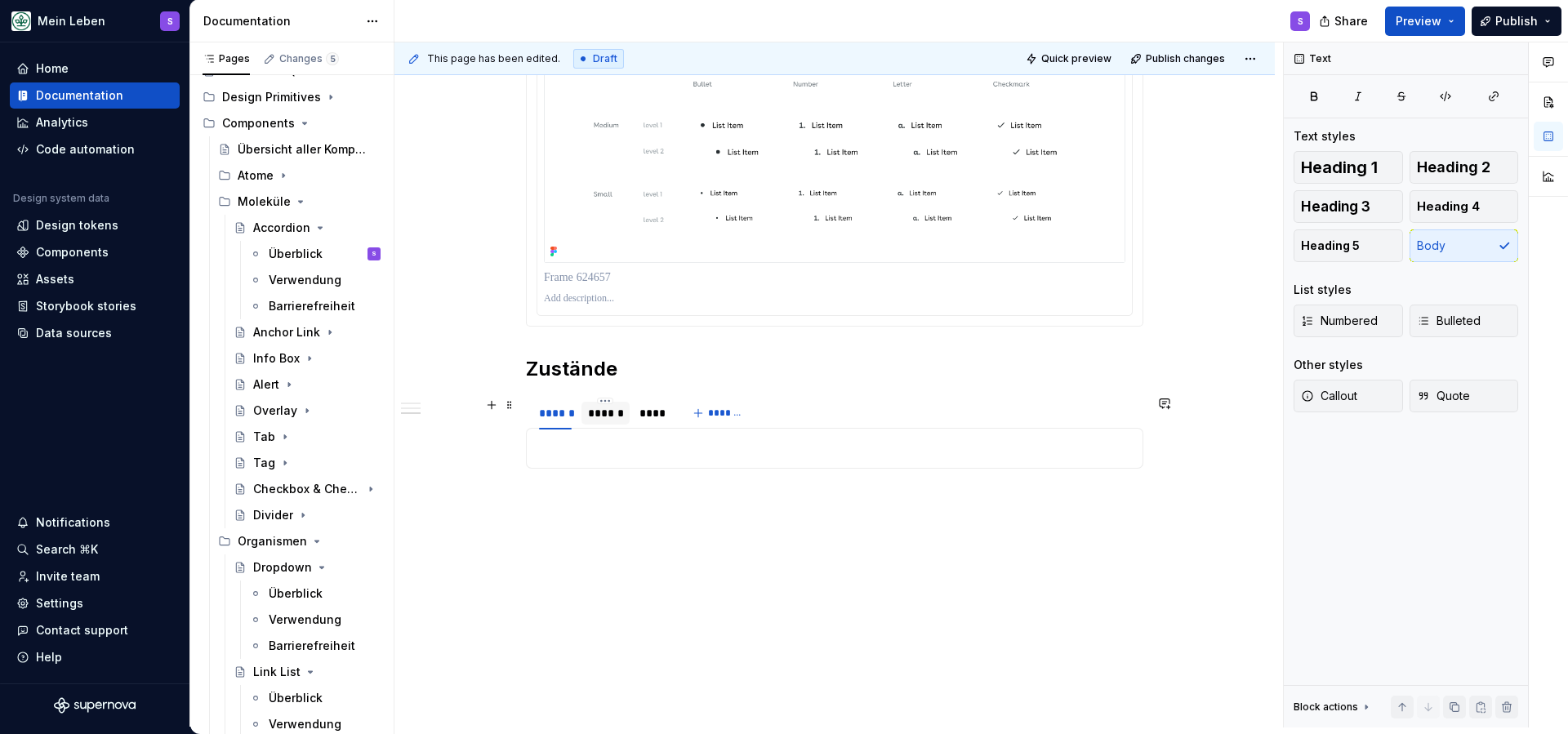
click at [616, 416] on div "******" at bounding box center [605, 413] width 36 height 17
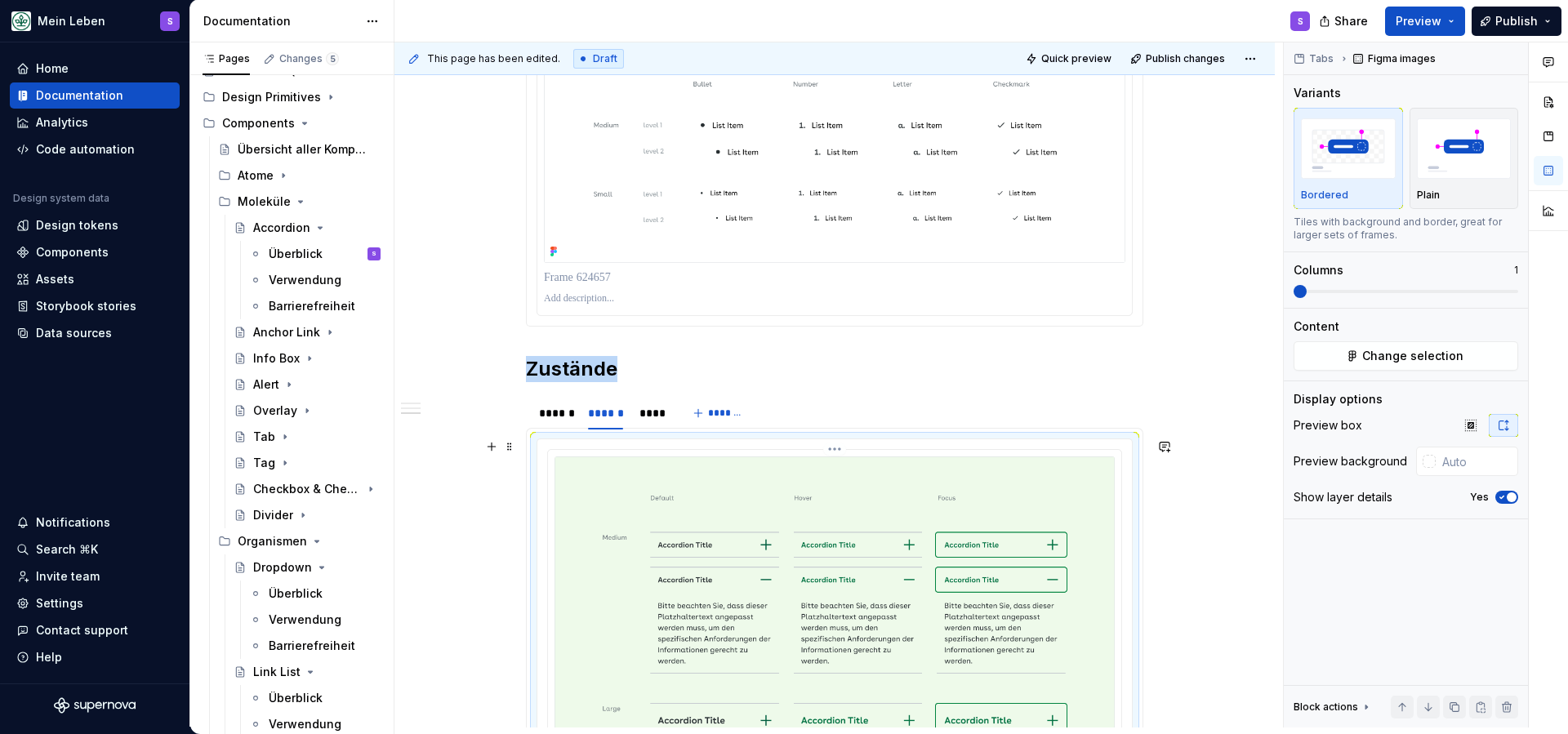
click at [672, 494] on img at bounding box center [835, 672] width 560 height 429
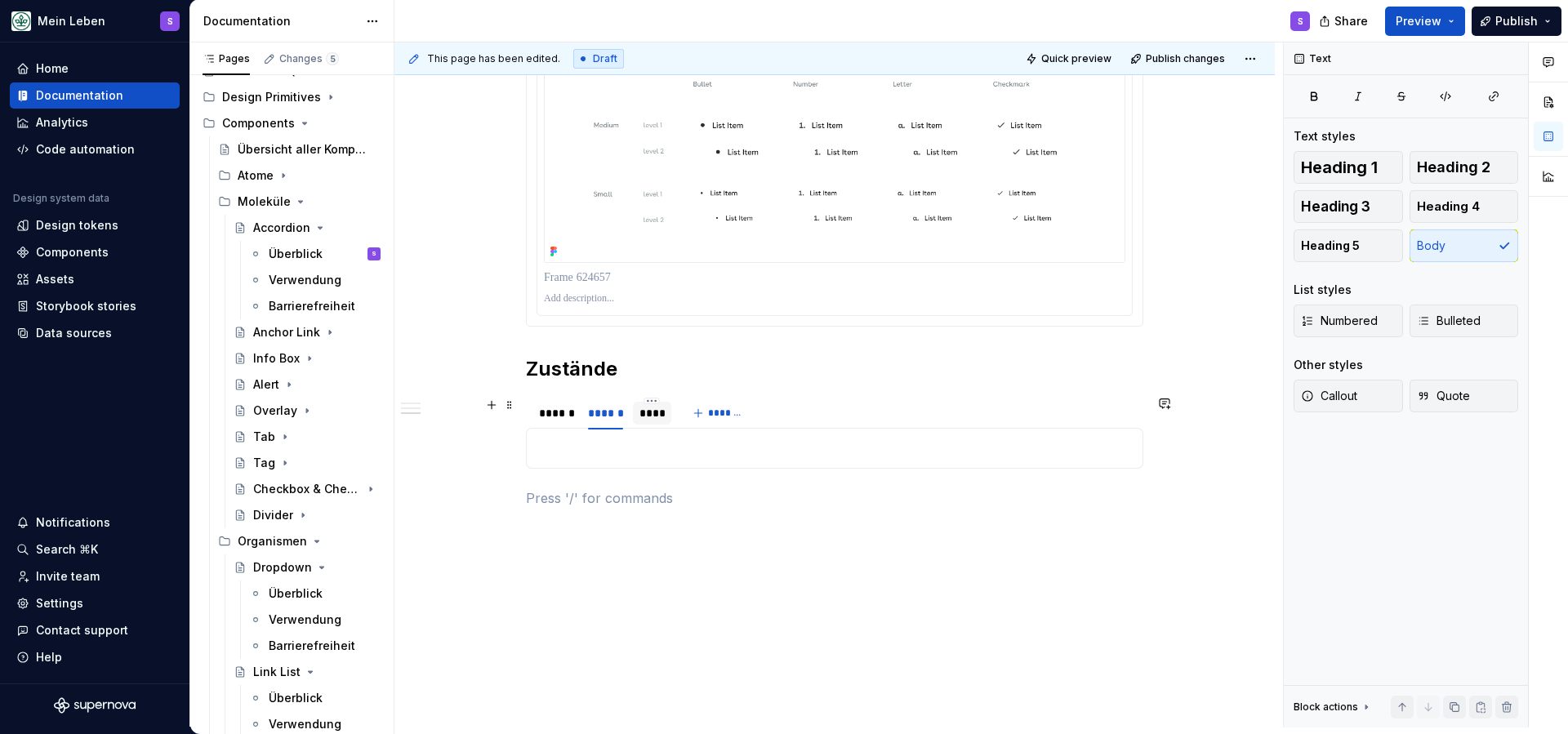
click at [658, 417] on div "****" at bounding box center [652, 413] width 26 height 17
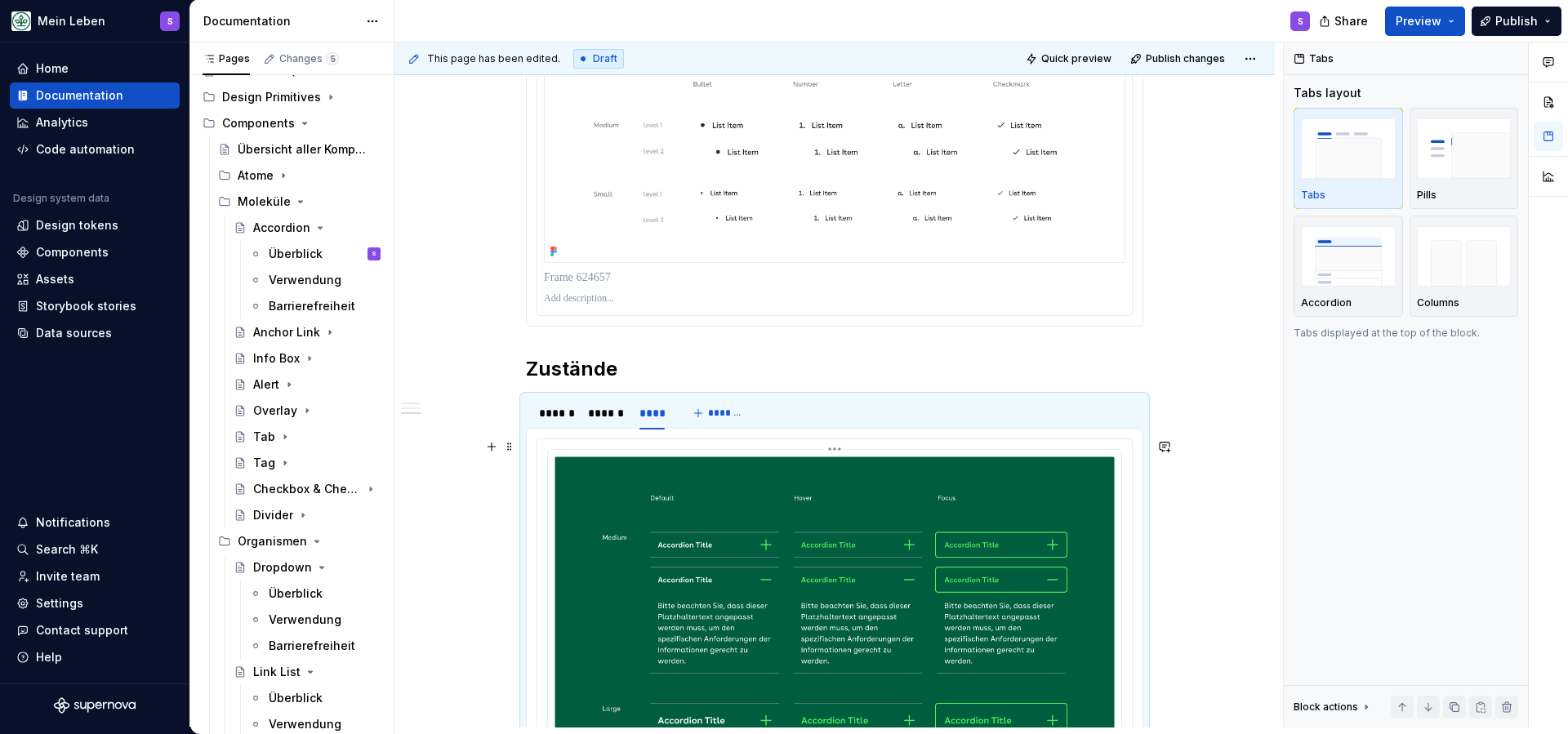
click at [685, 503] on img at bounding box center [835, 672] width 560 height 429
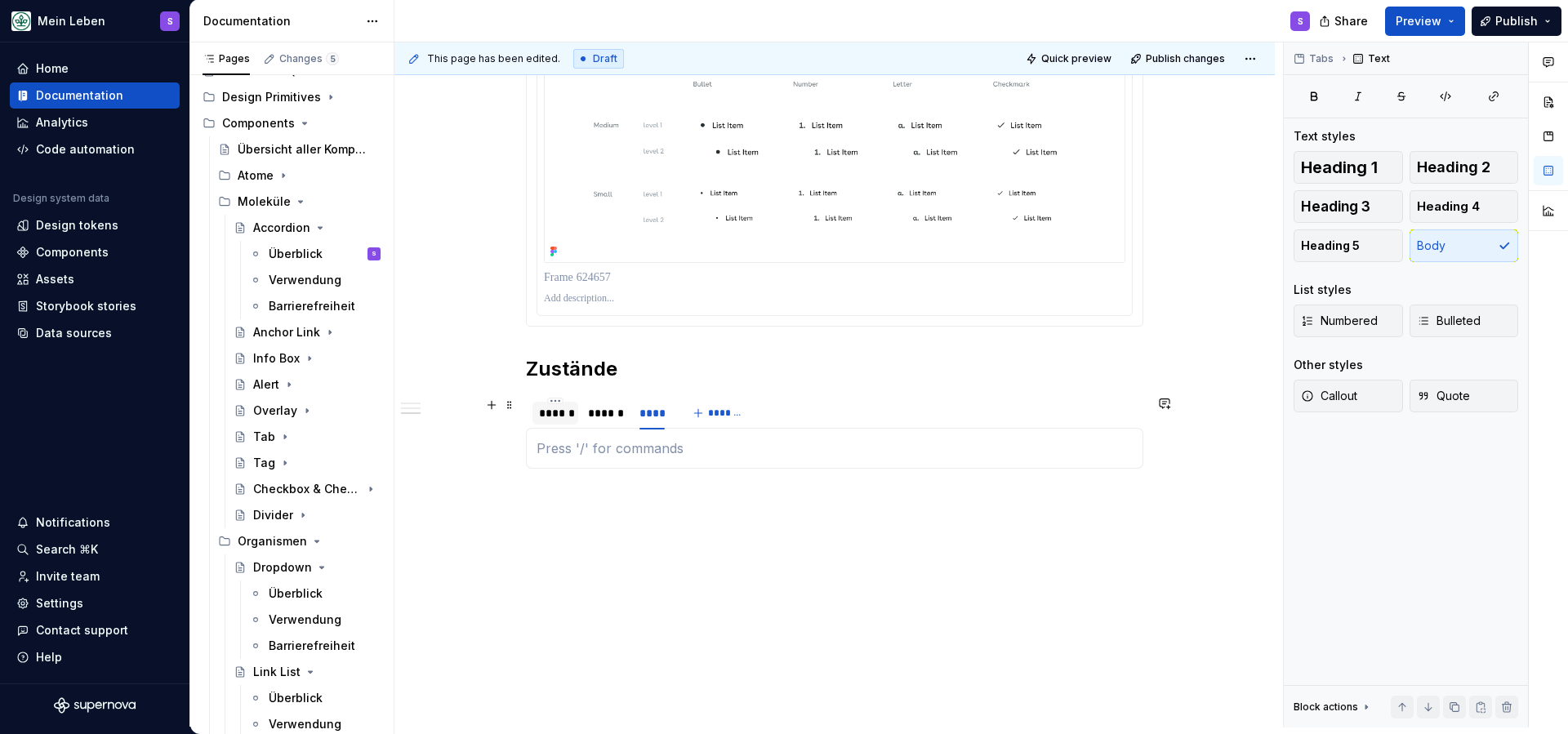
click at [560, 414] on div "******" at bounding box center [555, 413] width 33 height 17
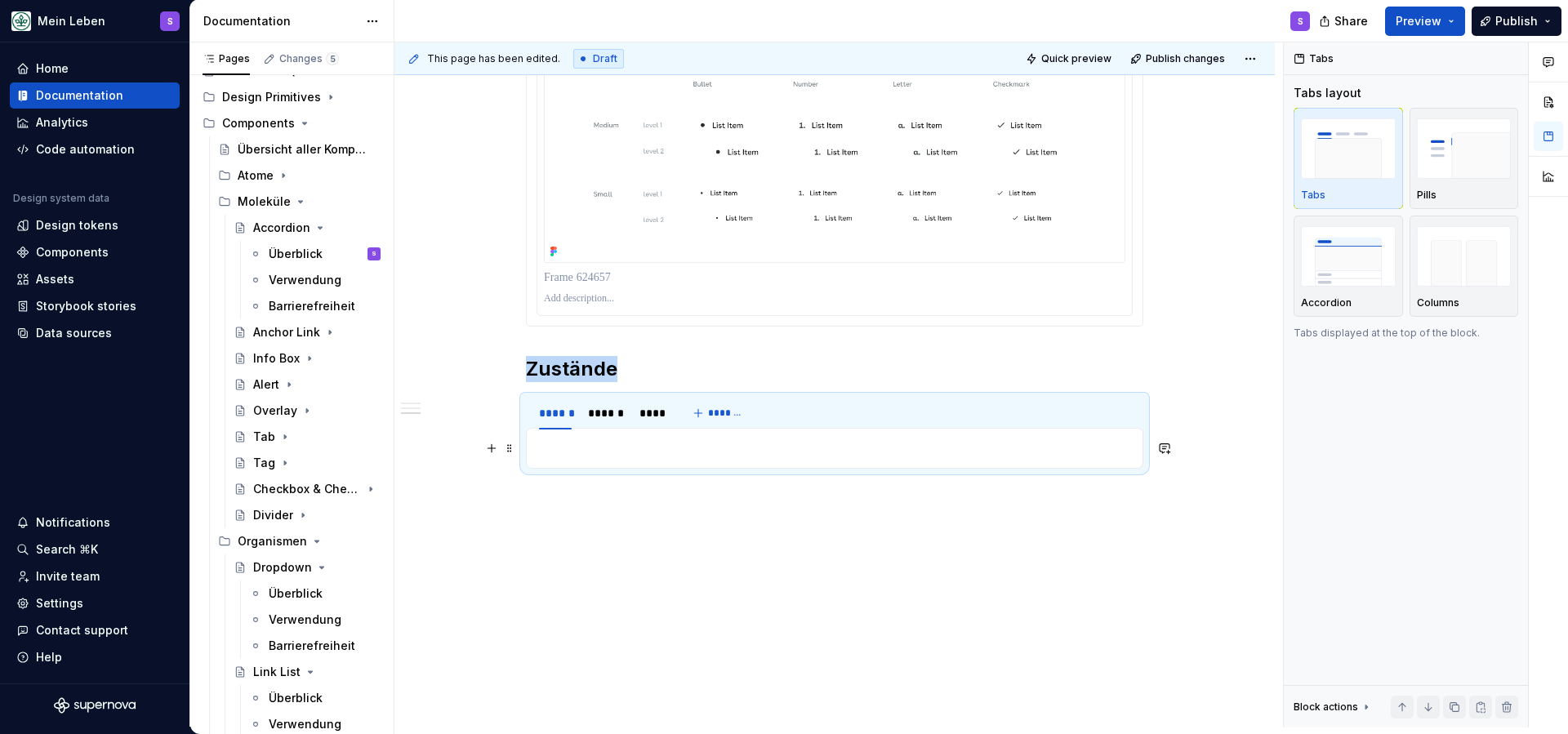
click at [569, 453] on p at bounding box center [834, 448] width 597 height 20
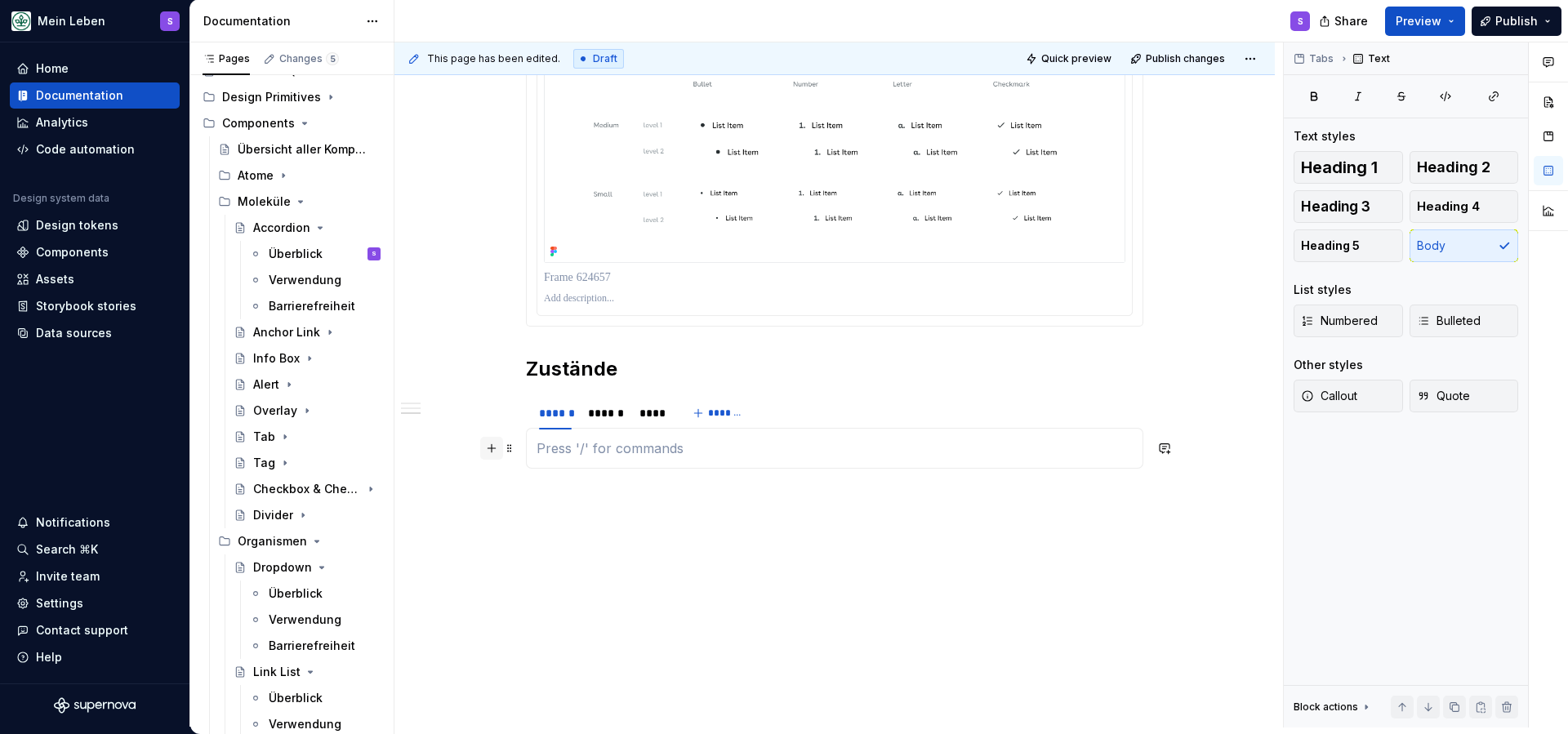
click at [495, 447] on button "button" at bounding box center [491, 448] width 23 height 23
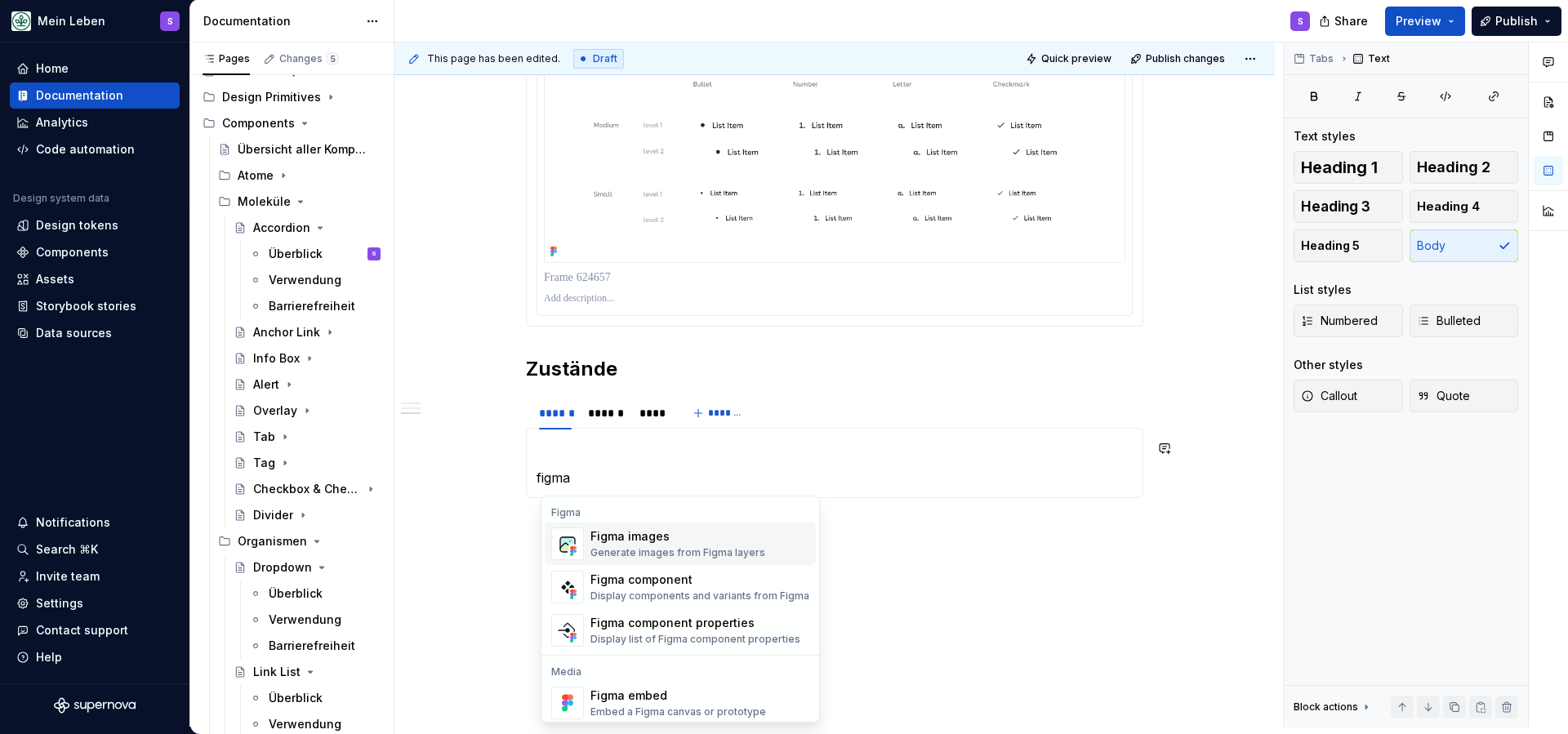
click at [659, 535] on div "Figma images" at bounding box center [678, 536] width 175 height 17
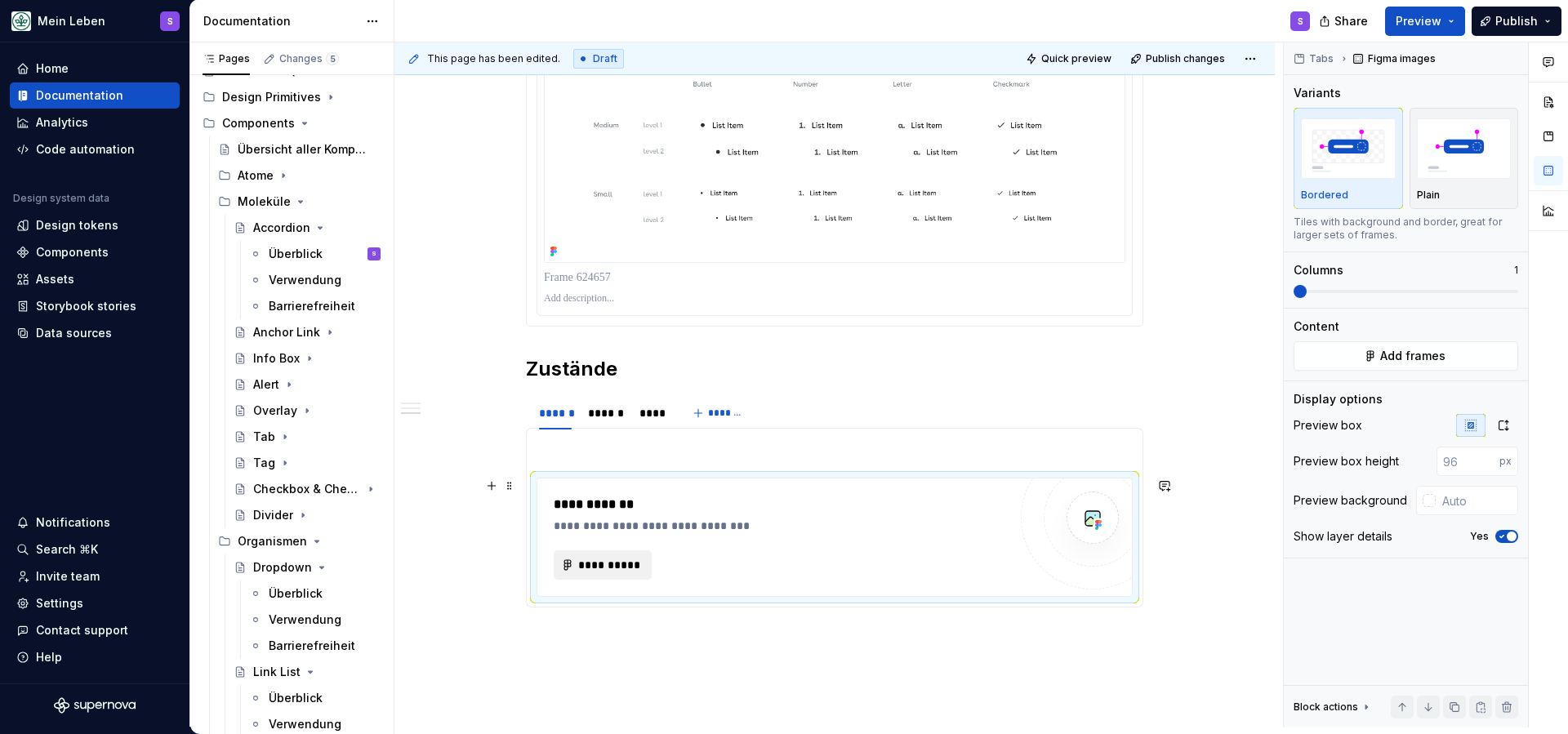
click at [630, 563] on span "**********" at bounding box center [609, 565] width 63 height 17
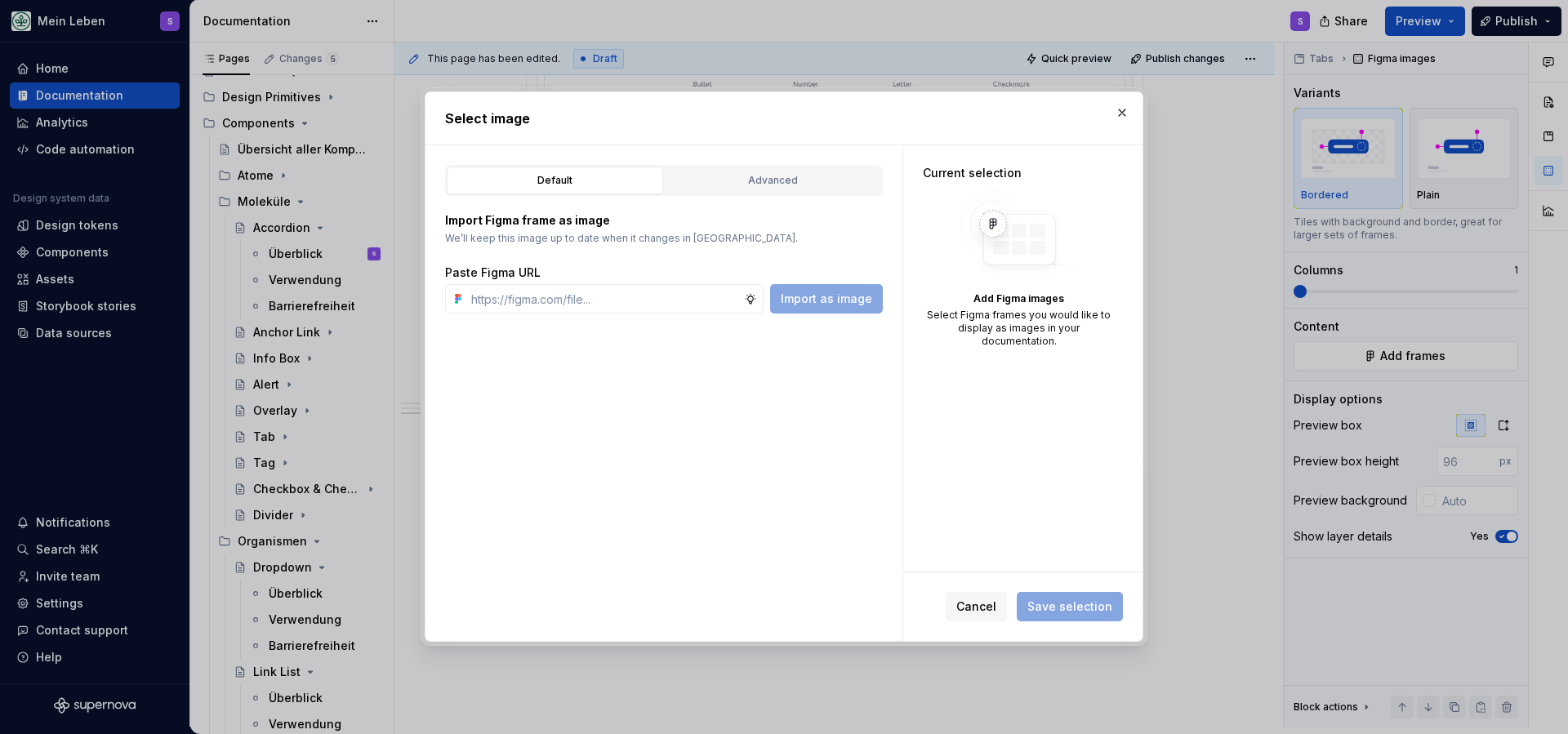
type textarea "*"
paste input "[URL][DOMAIN_NAME]"
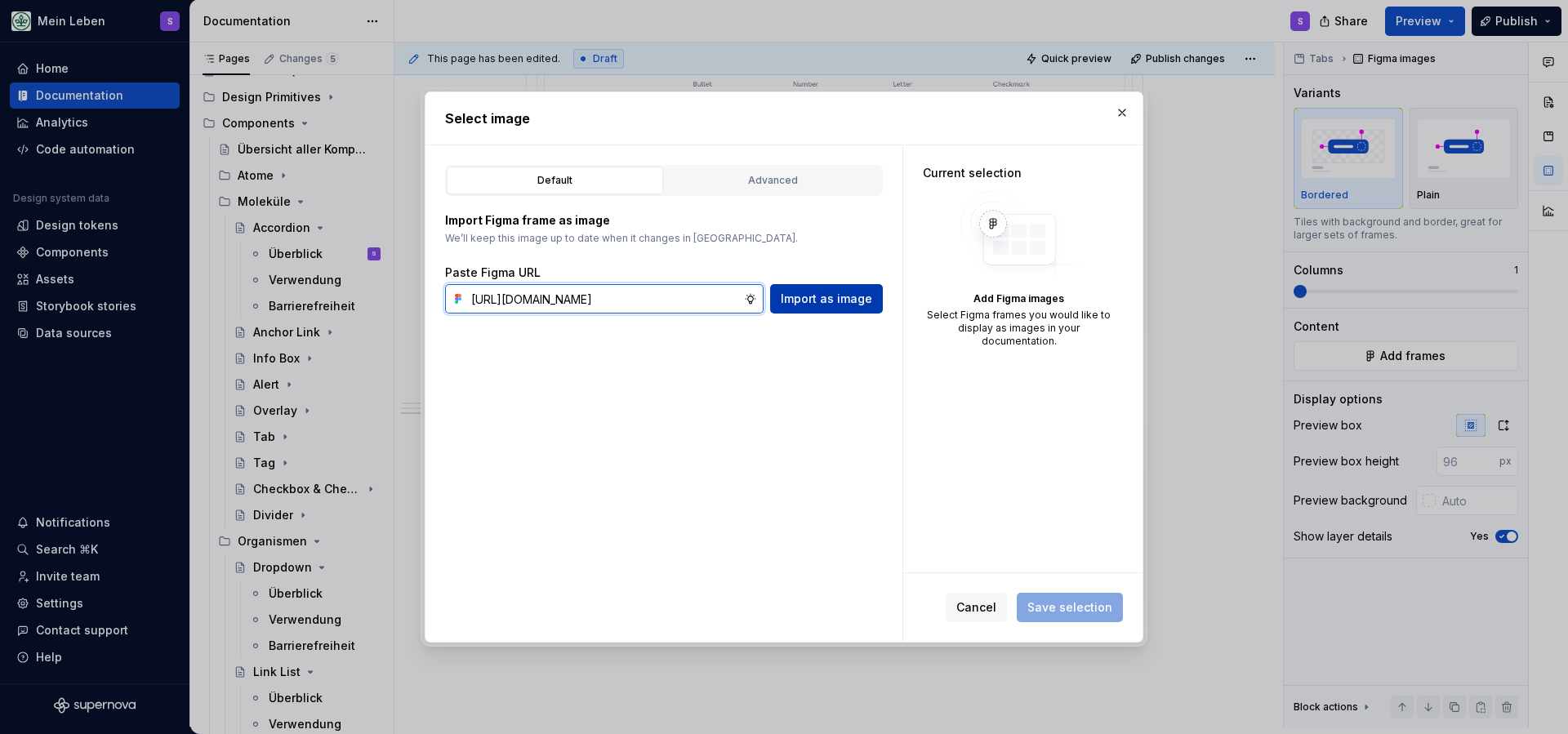
type input "[URL][DOMAIN_NAME]"
click at [809, 293] on span "Import as image" at bounding box center [826, 299] width 91 height 17
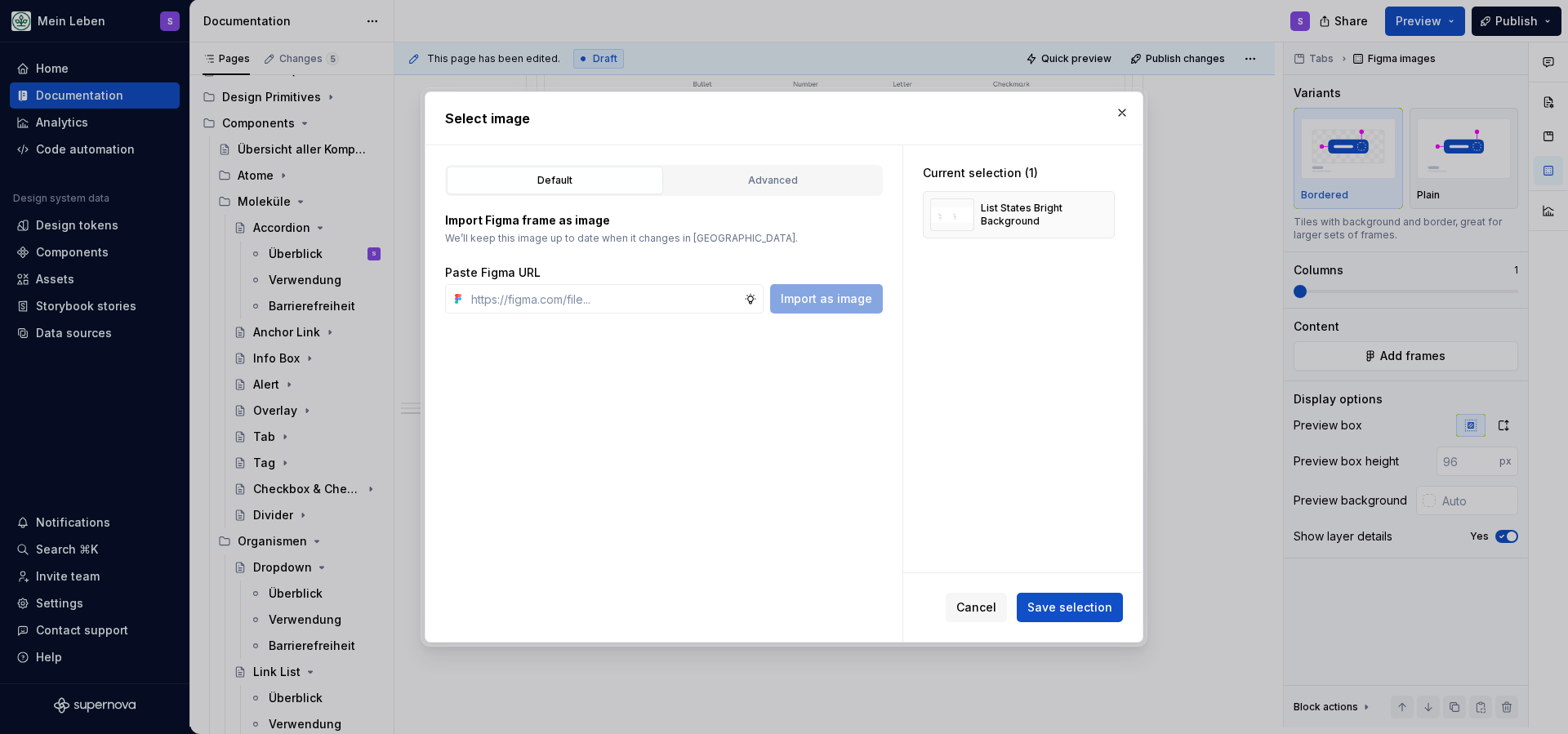
click at [1092, 606] on span "Save selection" at bounding box center [1070, 607] width 85 height 17
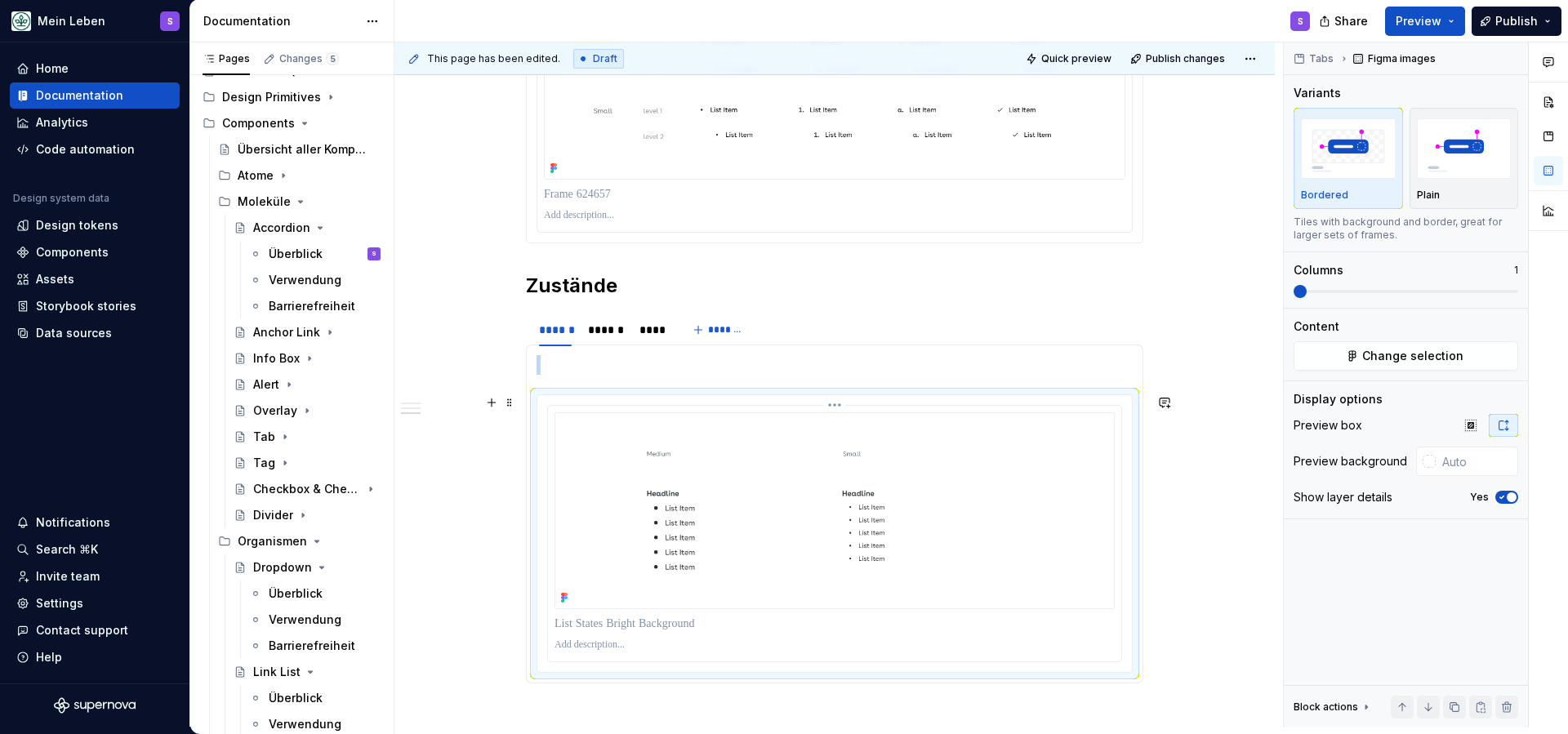
scroll to position [1209, 0]
click at [604, 324] on div "******" at bounding box center [605, 324] width 36 height 17
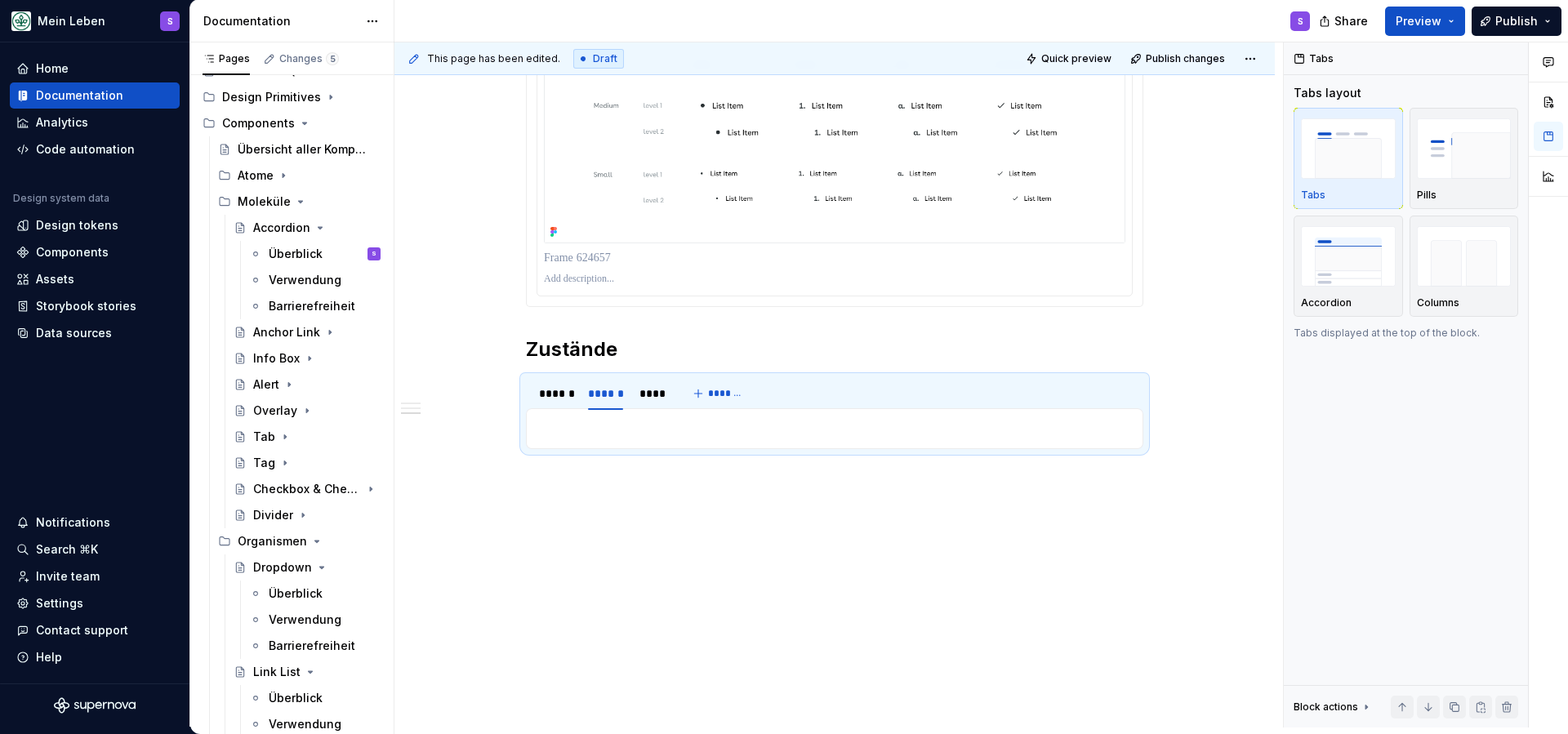
drag, startPoint x: 1530, startPoint y: 592, endPoint x: 700, endPoint y: 432, distance: 845.3
click at [700, 432] on p at bounding box center [834, 429] width 597 height 20
click at [495, 431] on button "button" at bounding box center [491, 428] width 23 height 23
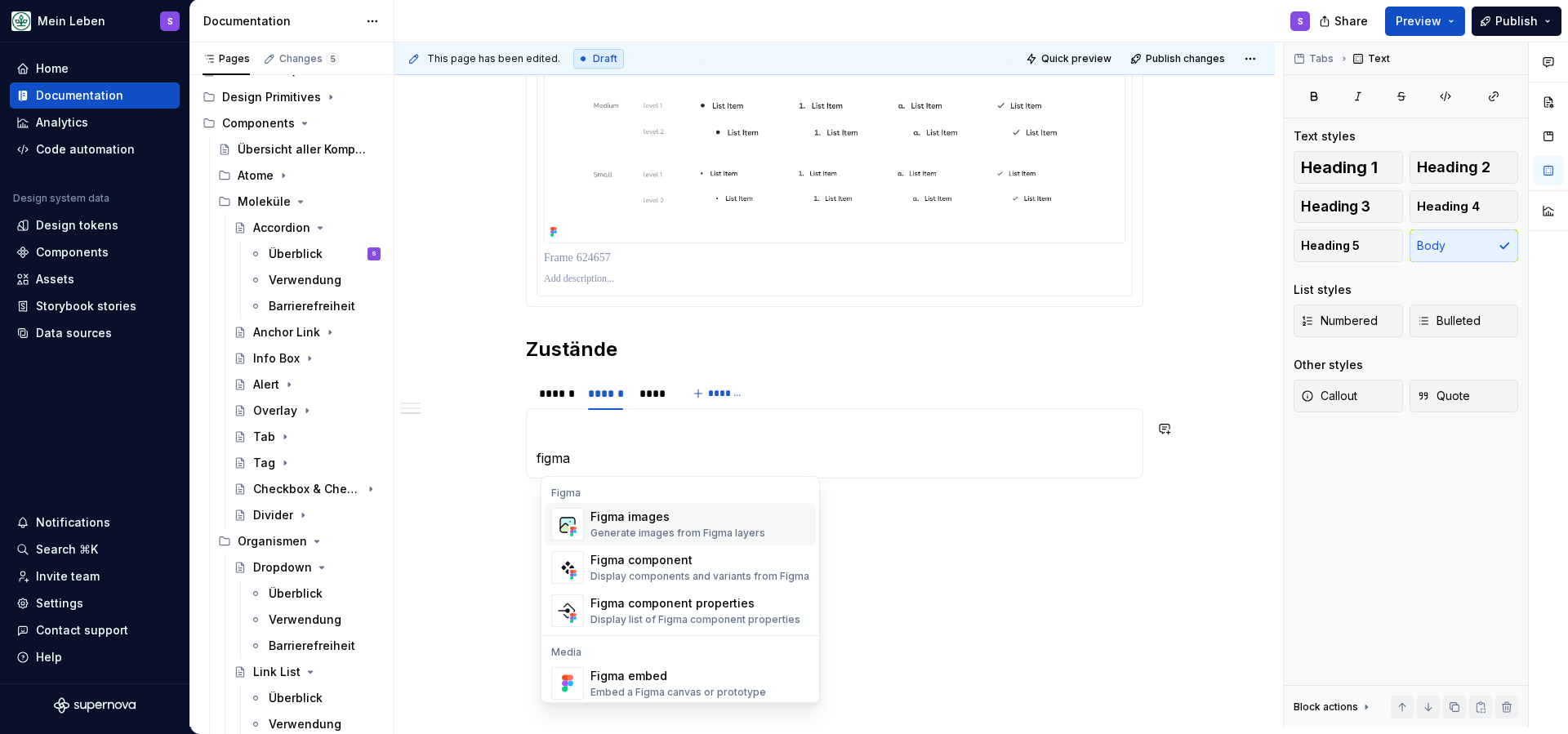
click at [731, 525] on div "Figma images Generate images from Figma layers" at bounding box center [678, 523] width 175 height 31
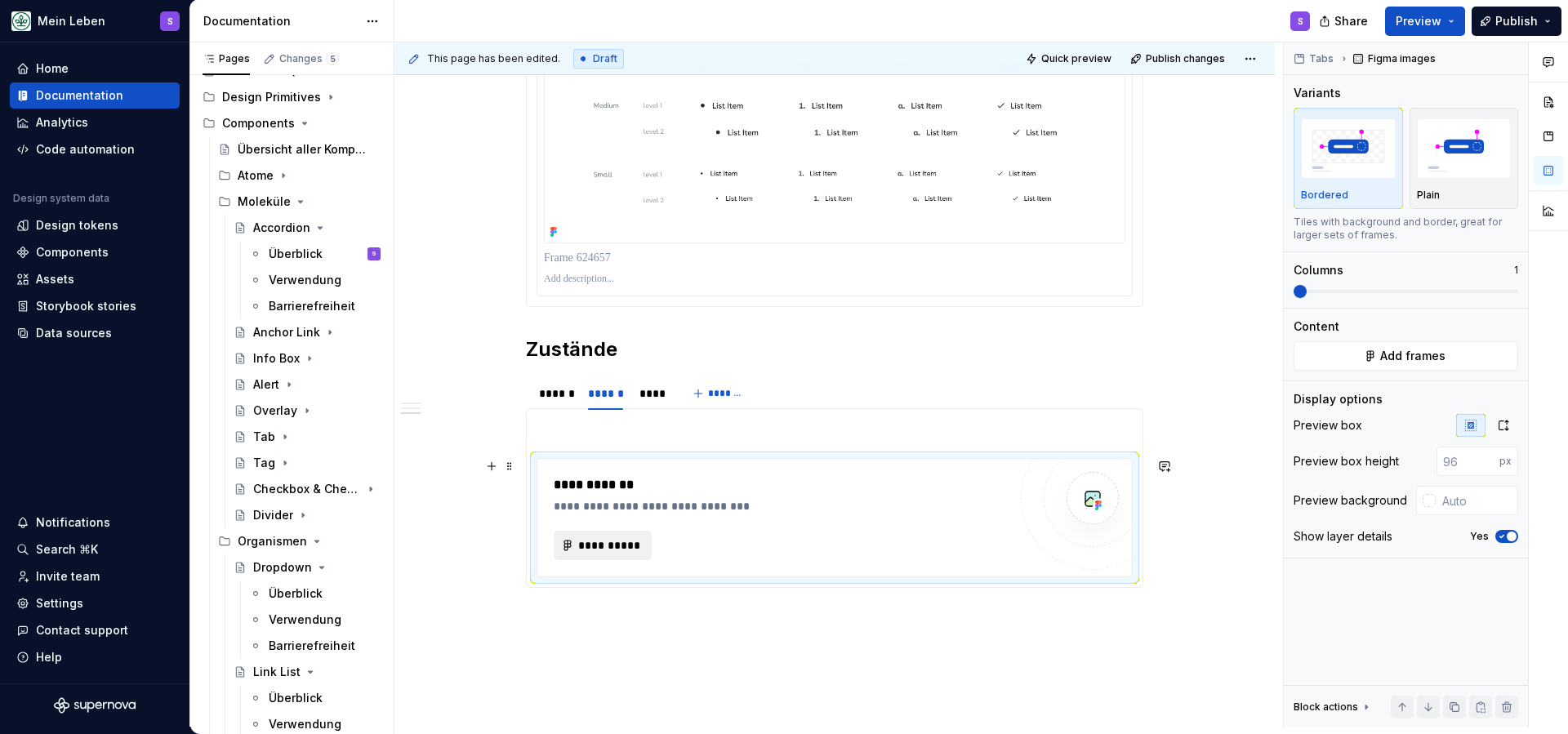
click at [616, 548] on span "**********" at bounding box center [609, 545] width 63 height 17
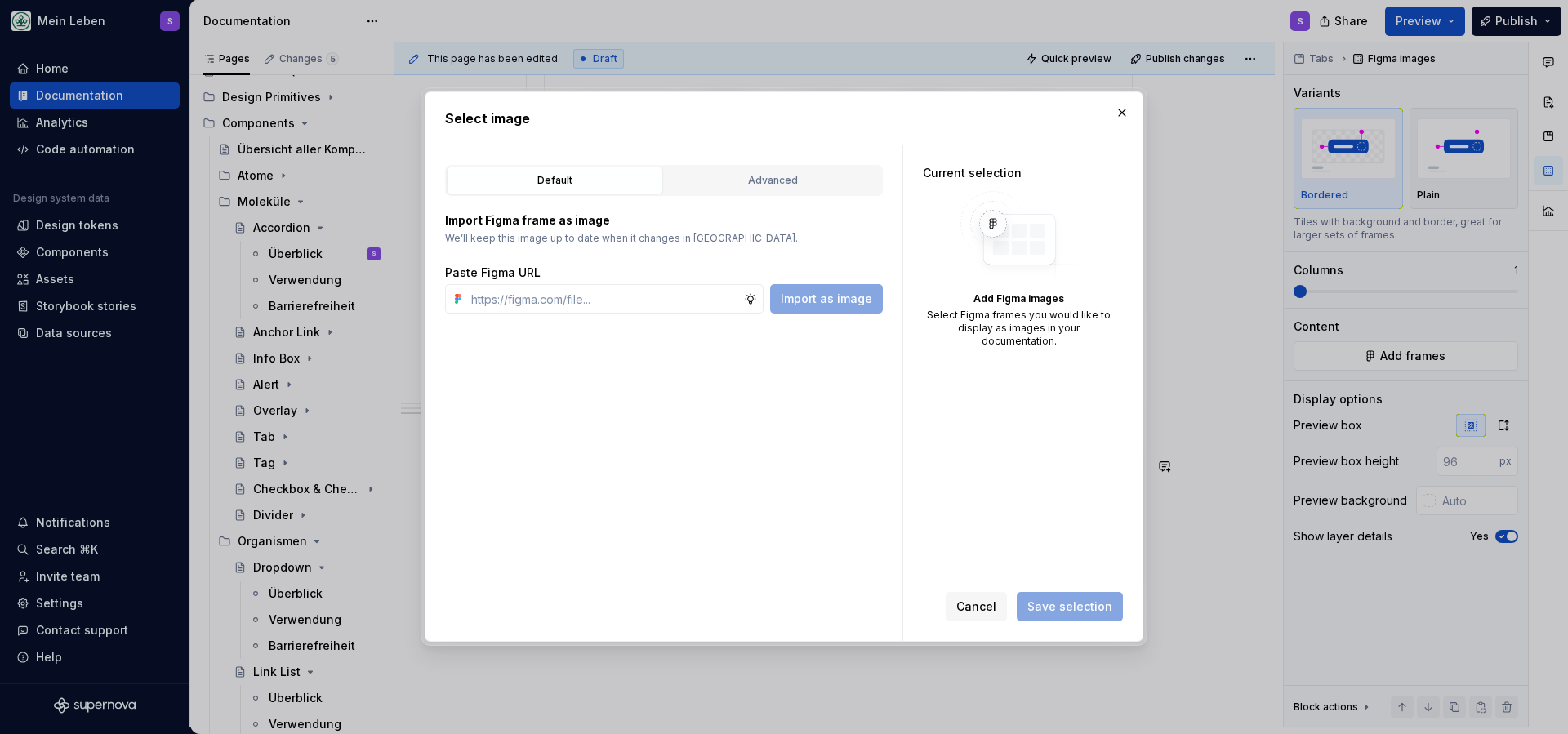
type textarea "*"
type input "[URL][DOMAIN_NAME]"
click at [827, 298] on span "Import as image" at bounding box center [826, 299] width 91 height 17
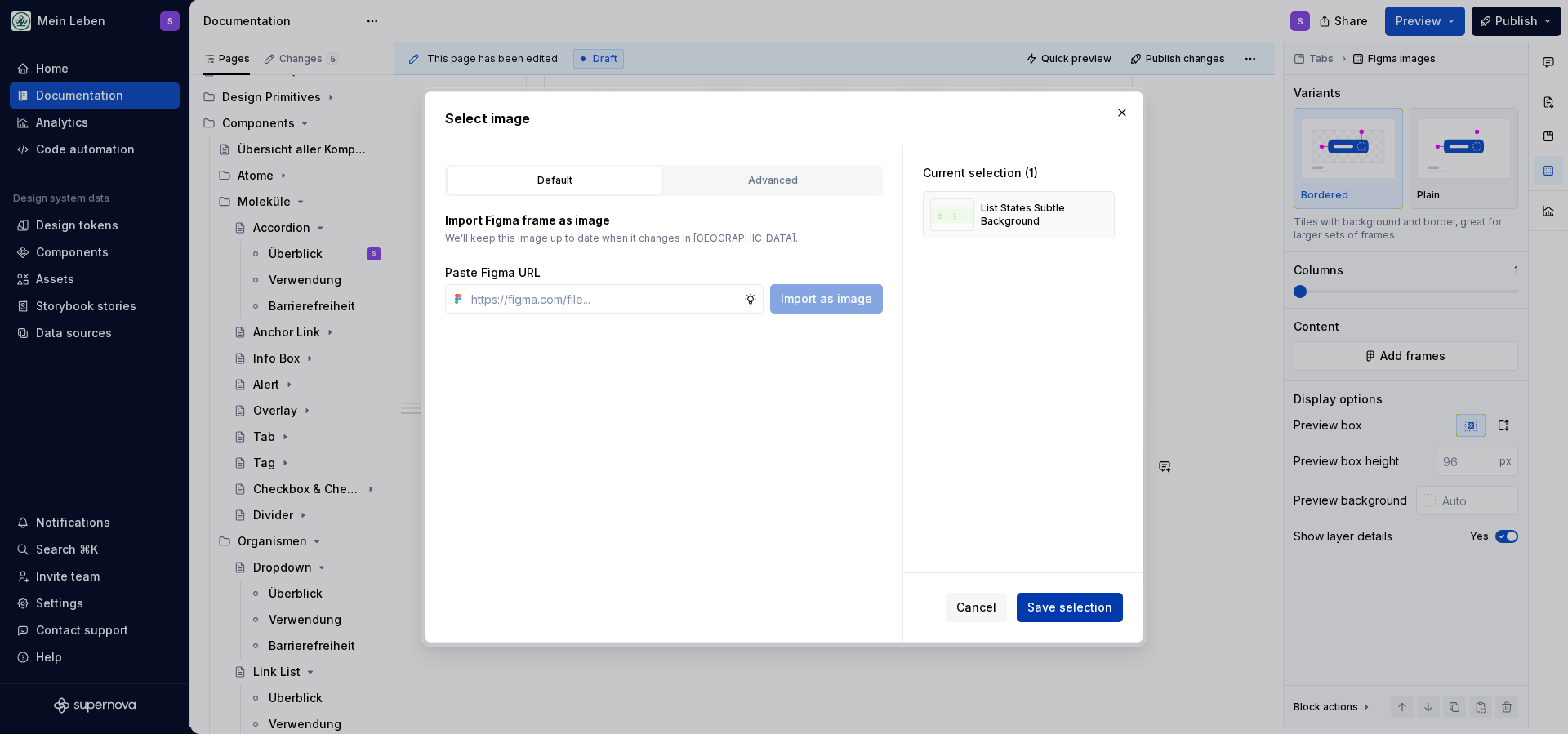
click at [1057, 601] on span "Save selection" at bounding box center [1070, 607] width 85 height 17
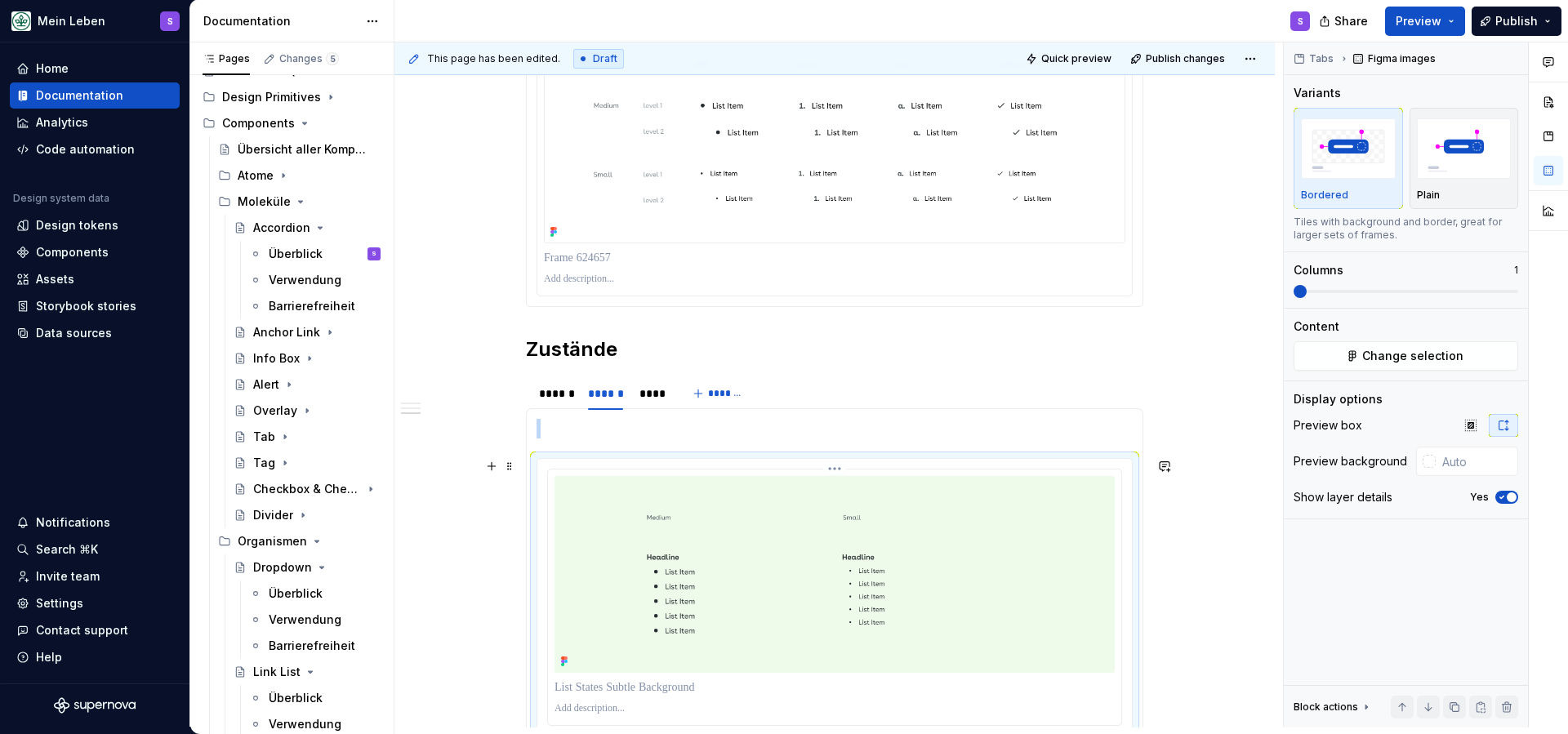
scroll to position [1149, 0]
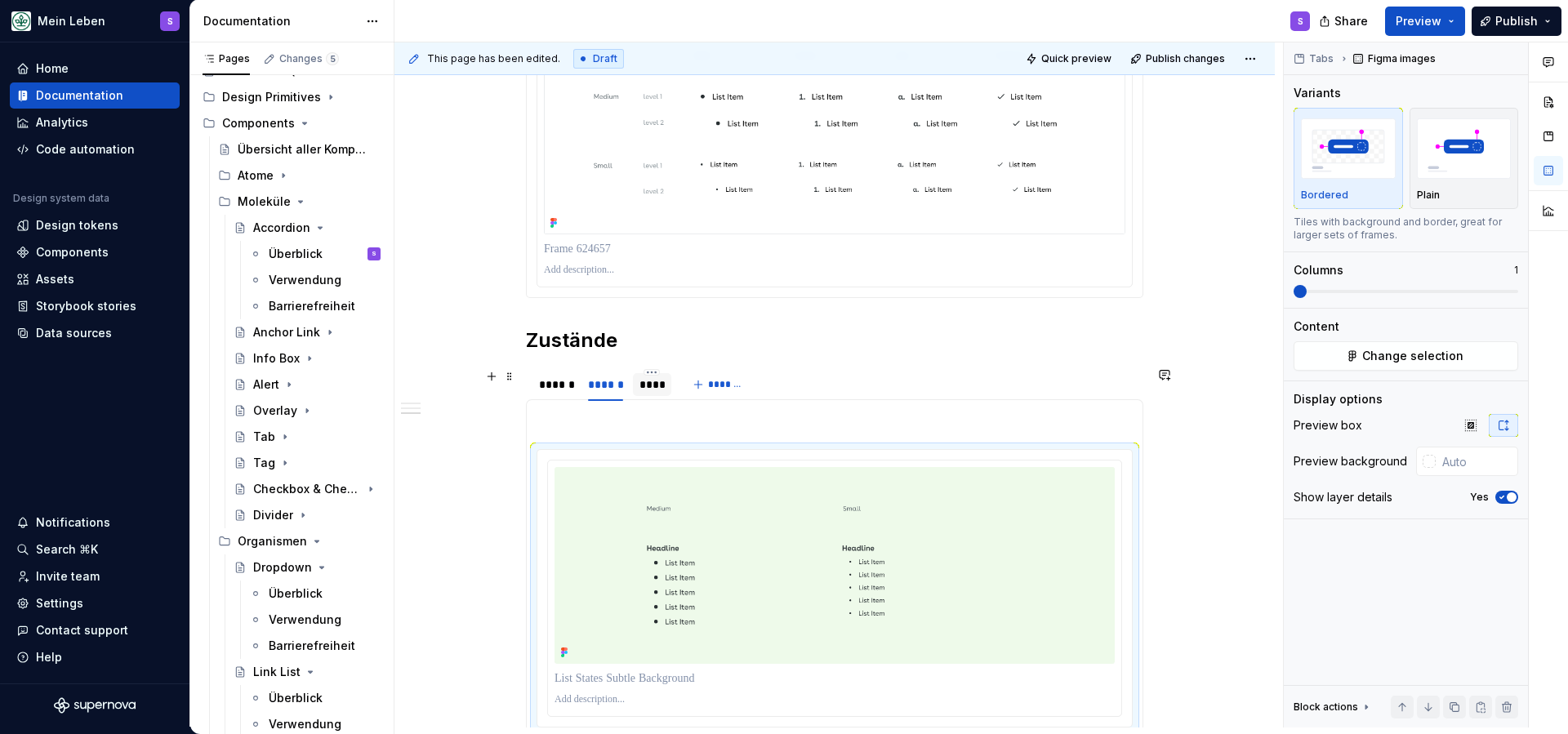
click at [656, 391] on div "****" at bounding box center [652, 385] width 26 height 17
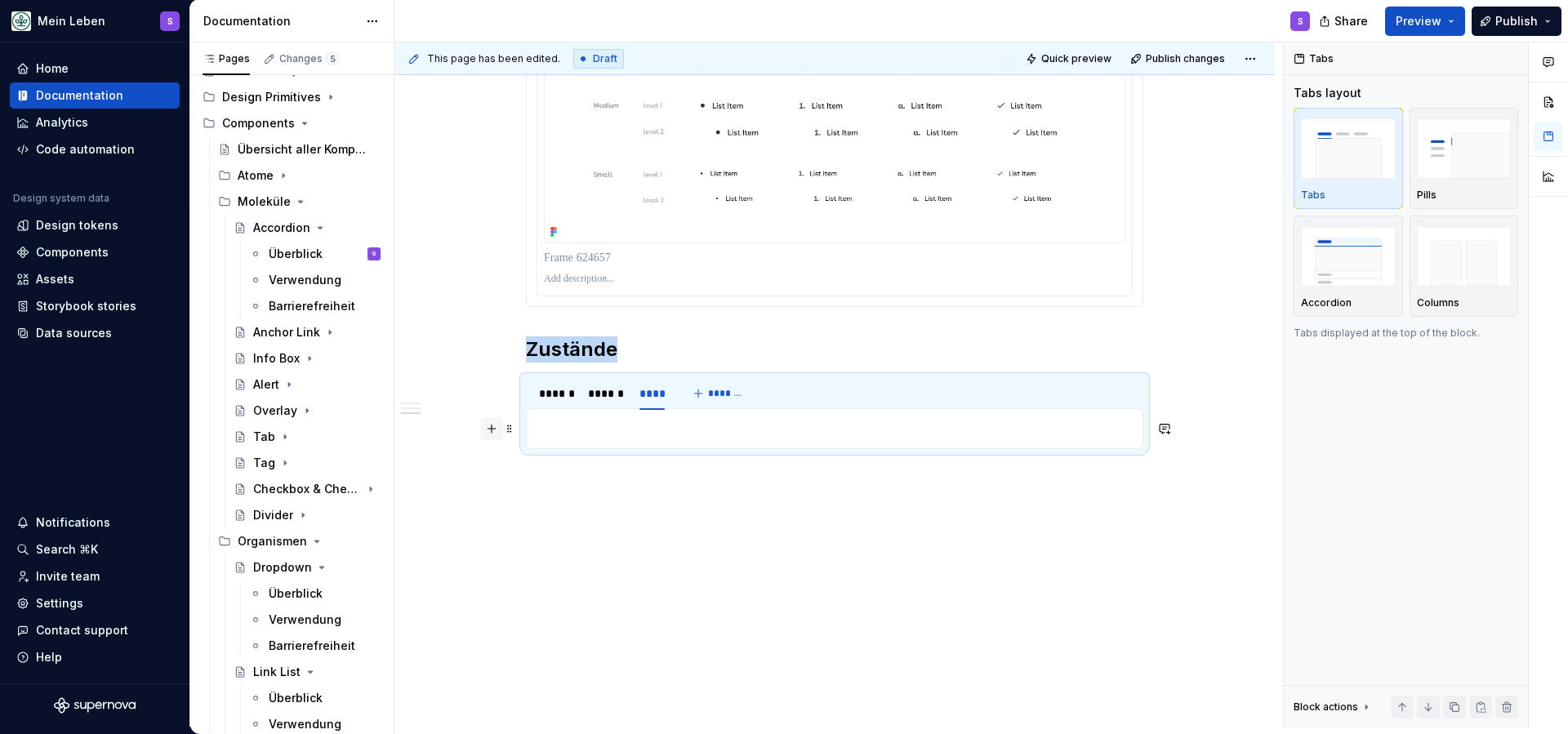
click at [498, 425] on button "button" at bounding box center [491, 428] width 23 height 23
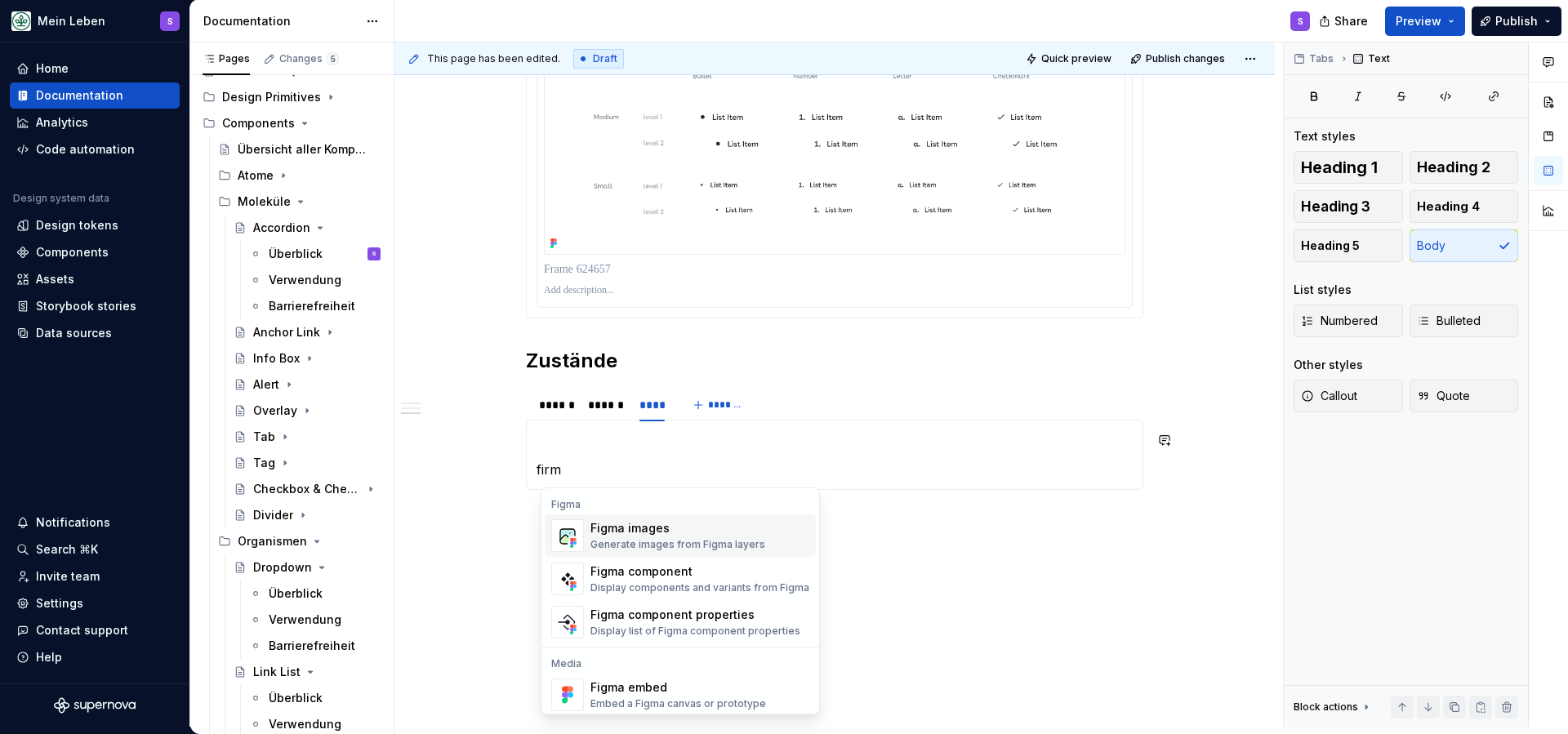
scroll to position [2, 0]
click at [672, 542] on div "Generate images from Figma layers" at bounding box center [678, 542] width 175 height 13
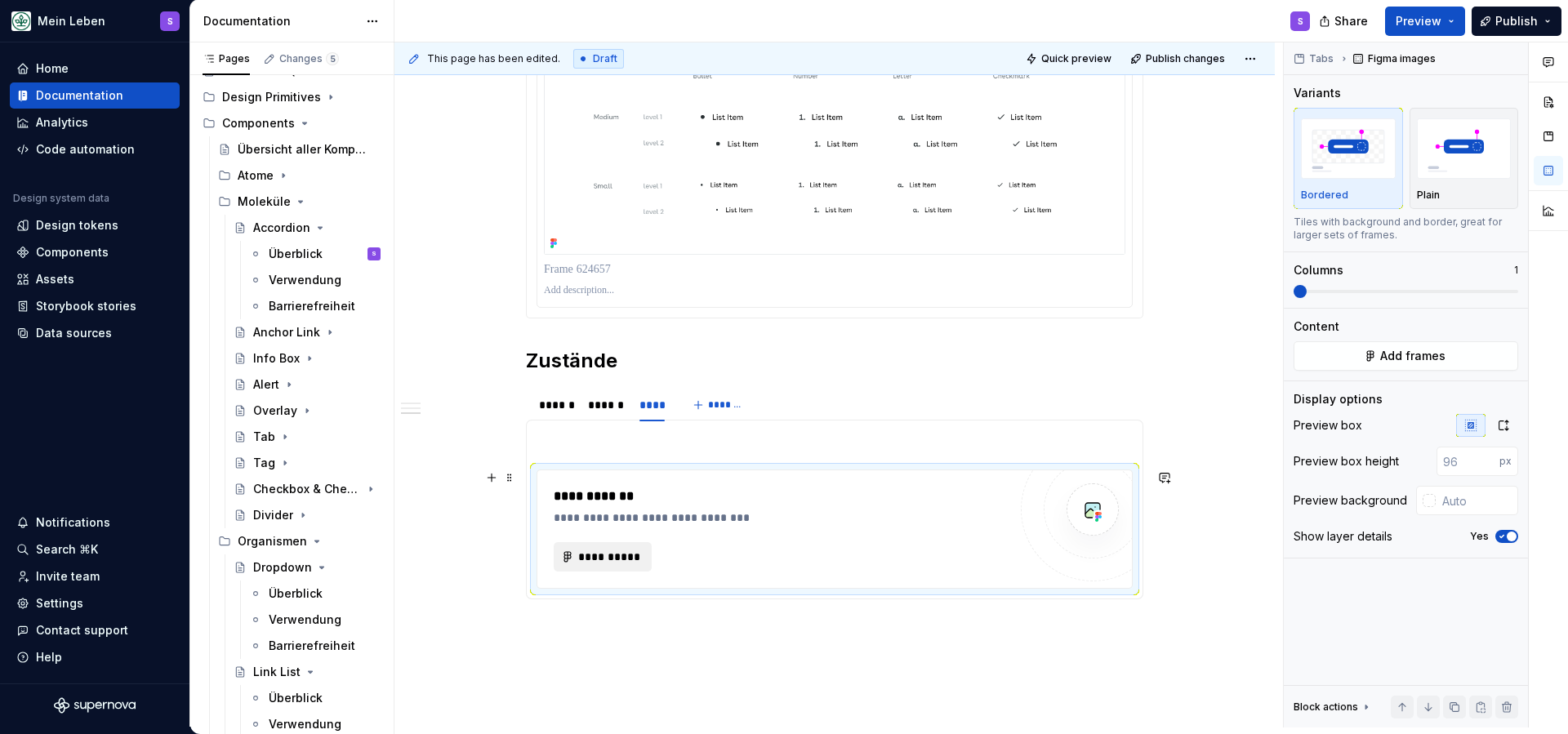
click at [616, 556] on span "**********" at bounding box center [609, 557] width 63 height 17
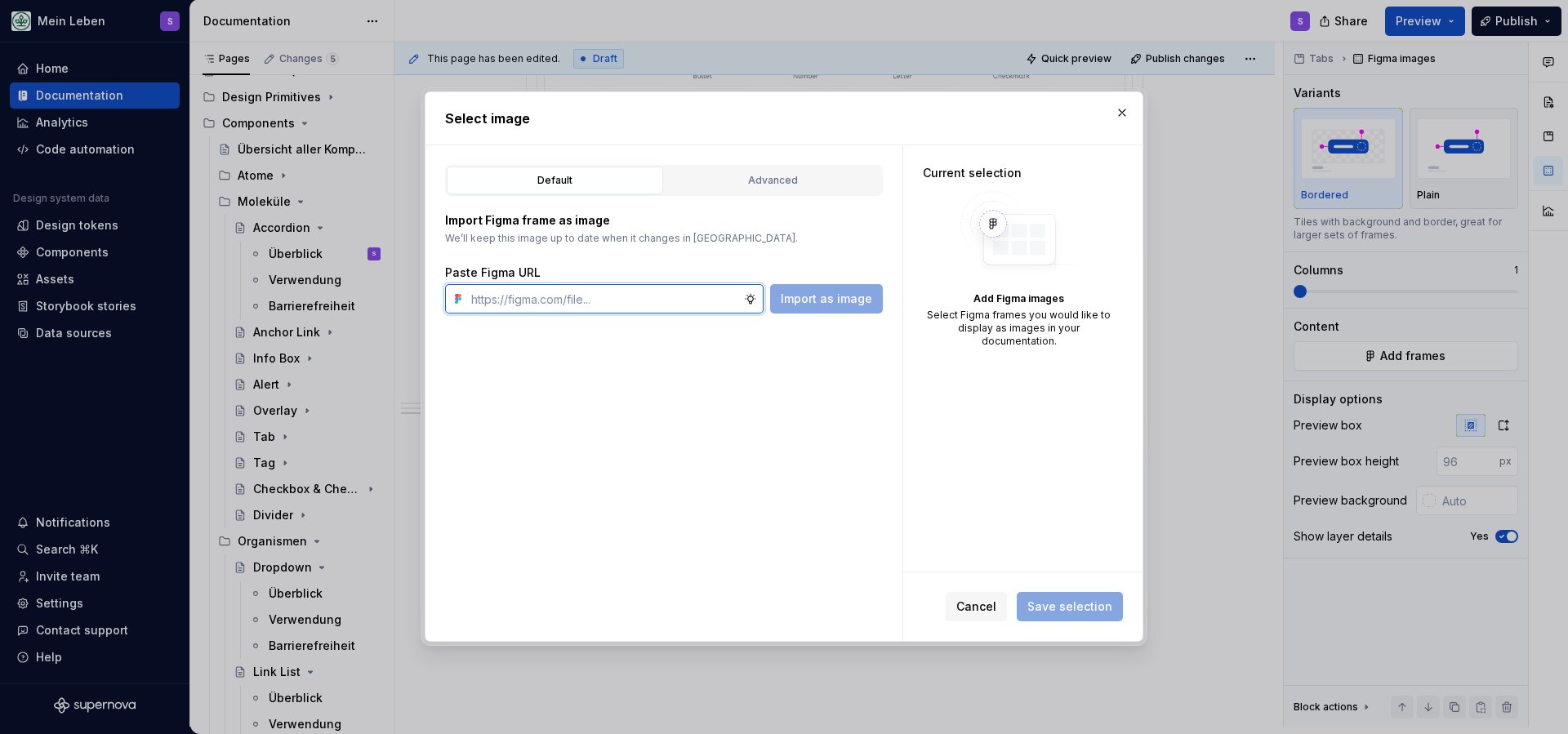
paste input "[URL][DOMAIN_NAME]"
type input "[URL][DOMAIN_NAME]"
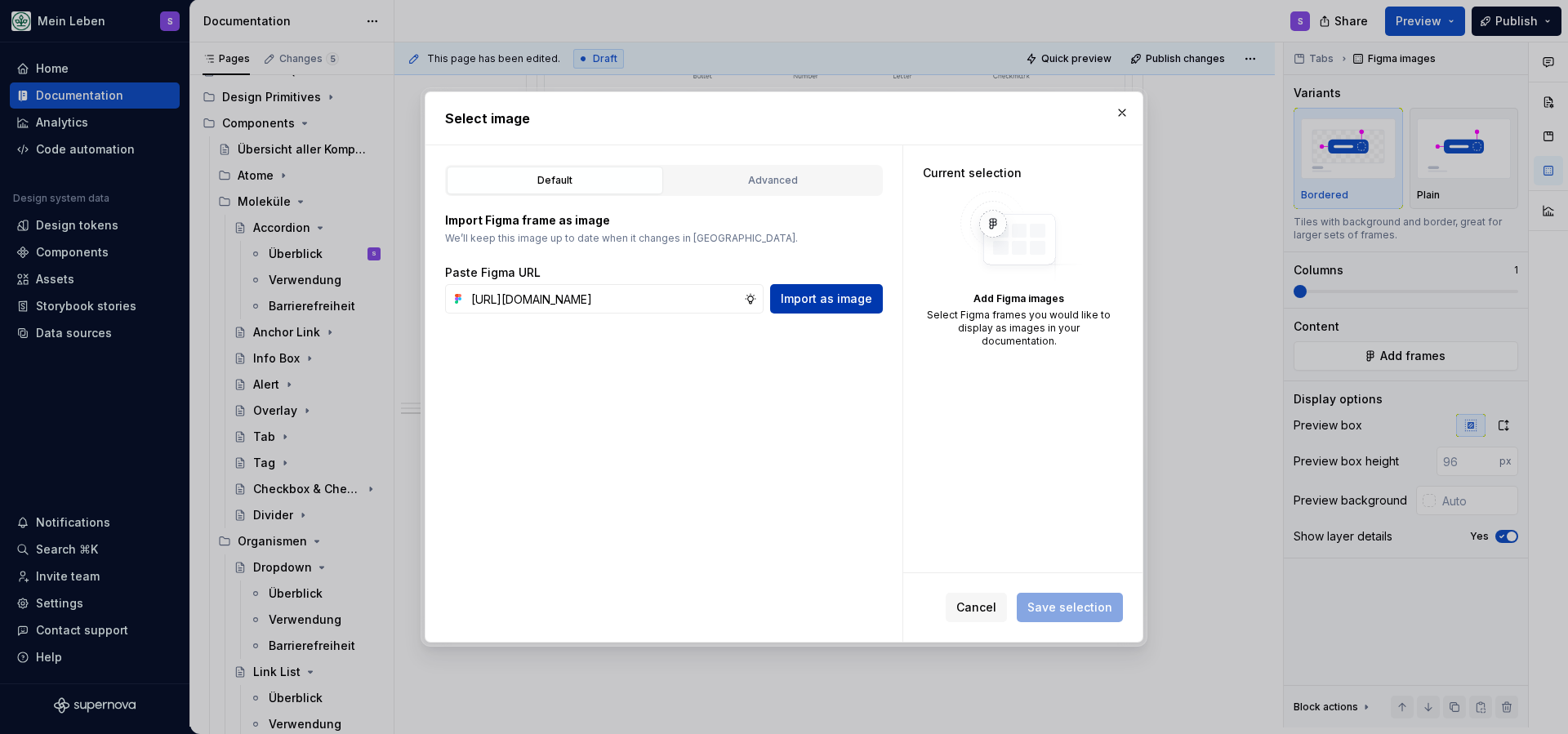
click at [816, 299] on span "Import as image" at bounding box center [826, 299] width 91 height 17
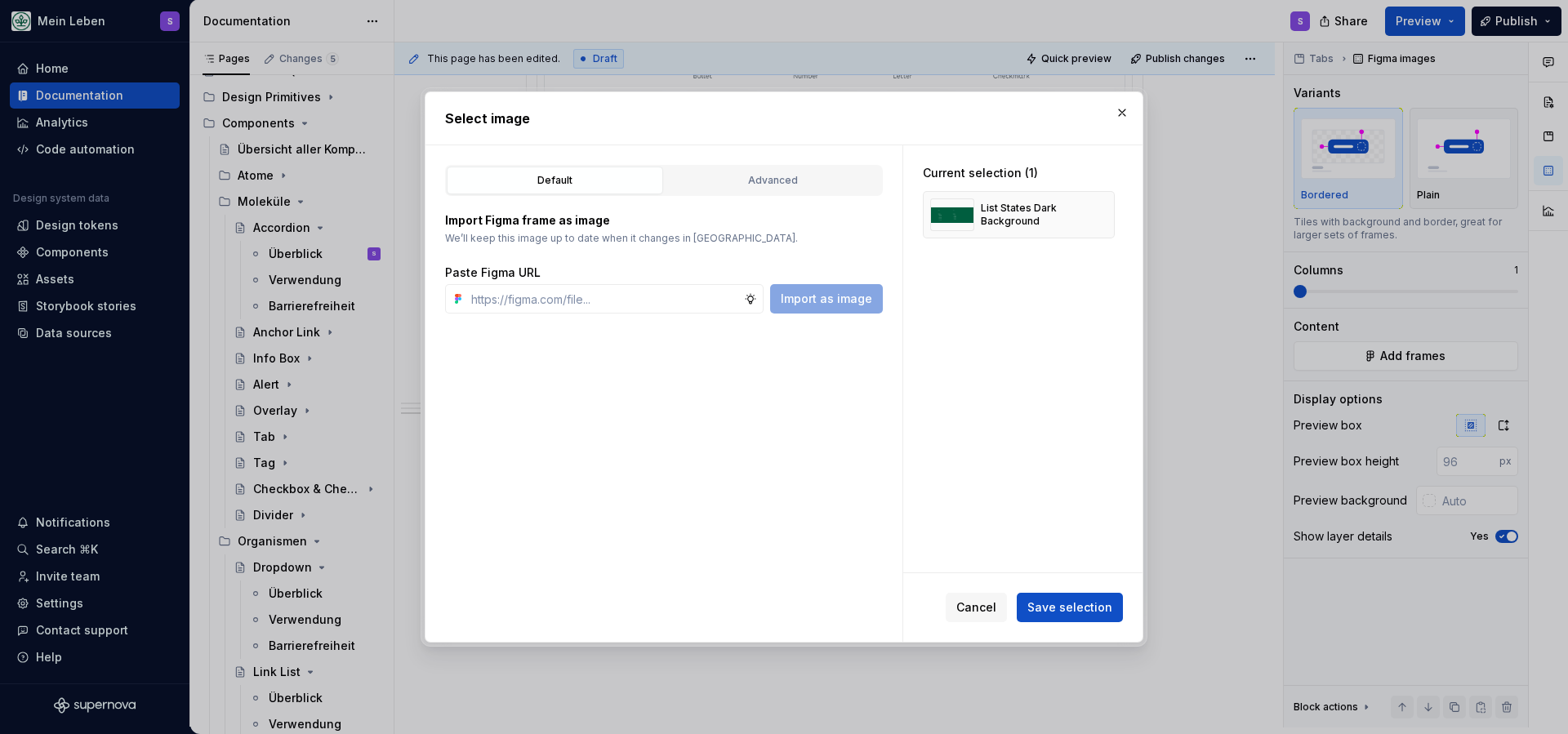
click at [1081, 611] on span "Save selection" at bounding box center [1070, 607] width 85 height 17
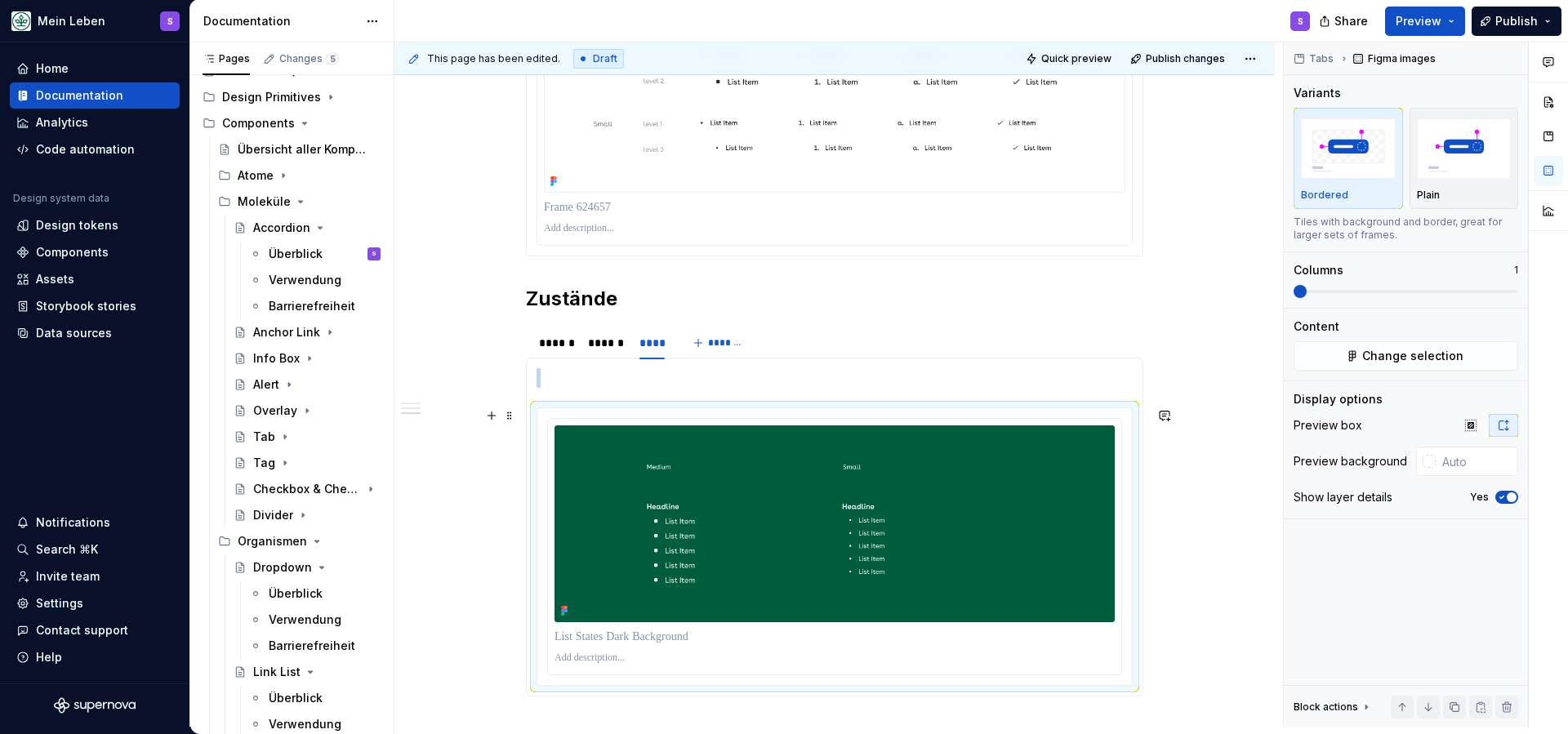
scroll to position [1190, 0]
click at [606, 349] on div "******" at bounding box center [605, 343] width 36 height 17
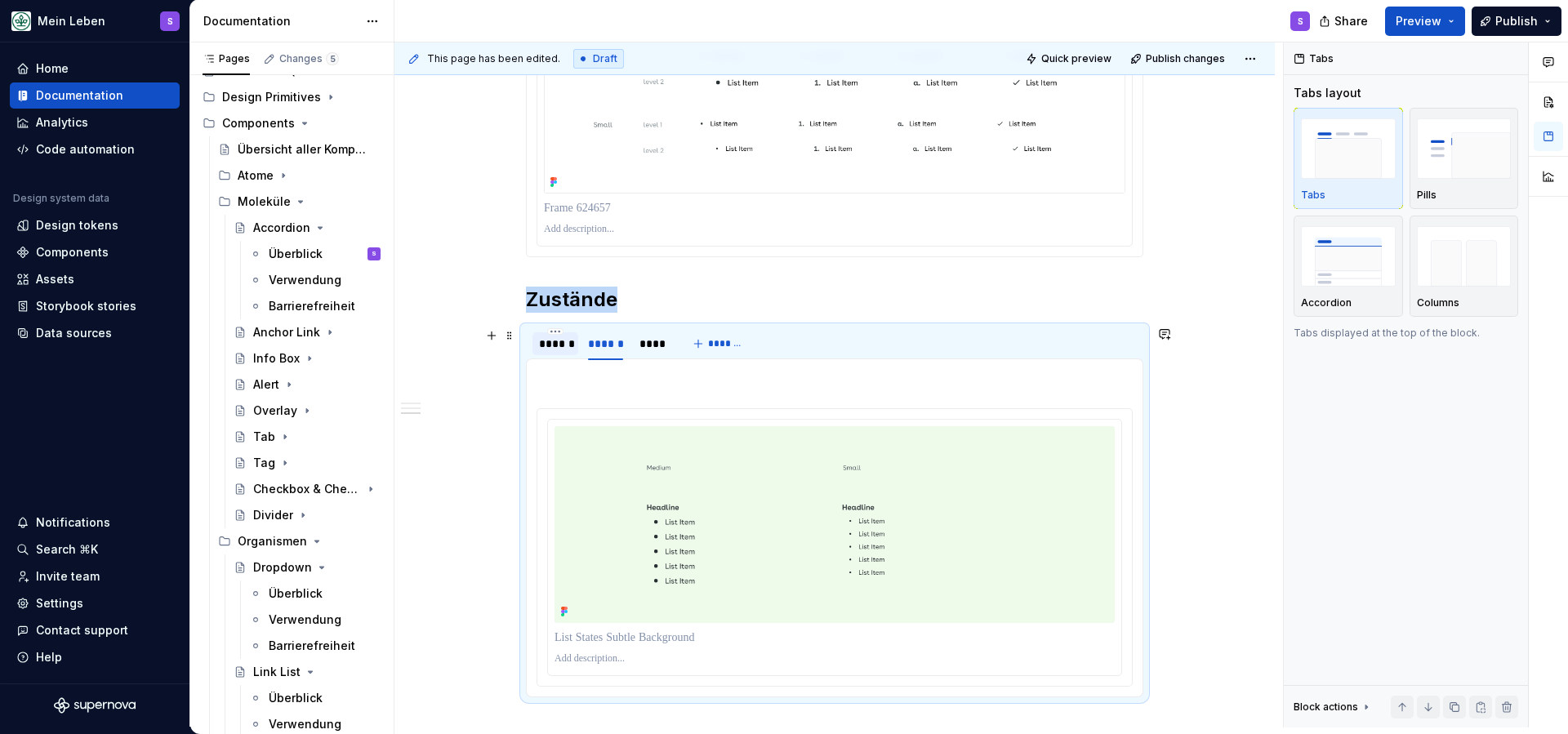
click at [559, 349] on div "******" at bounding box center [555, 343] width 33 height 17
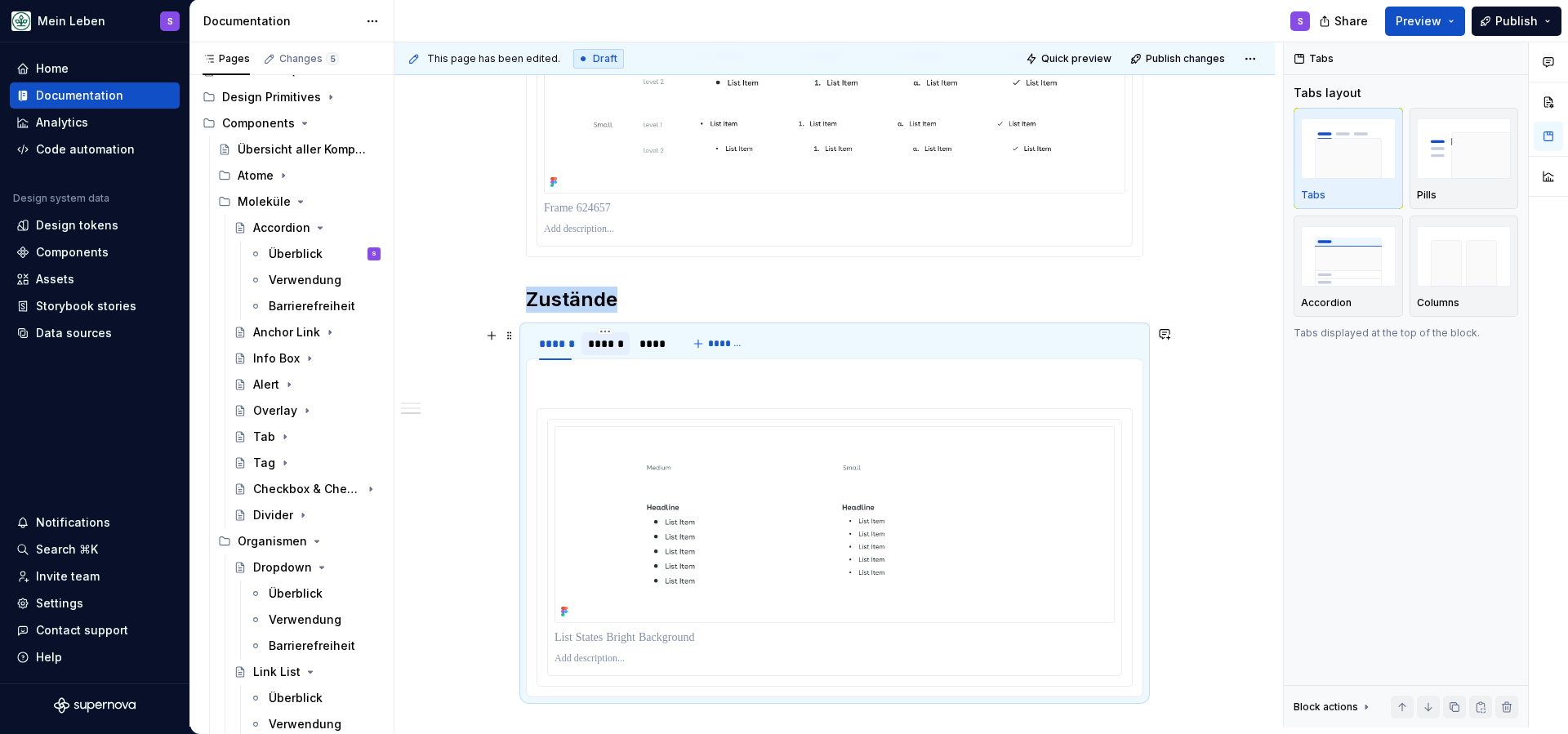
click at [600, 348] on div "******" at bounding box center [605, 343] width 36 height 17
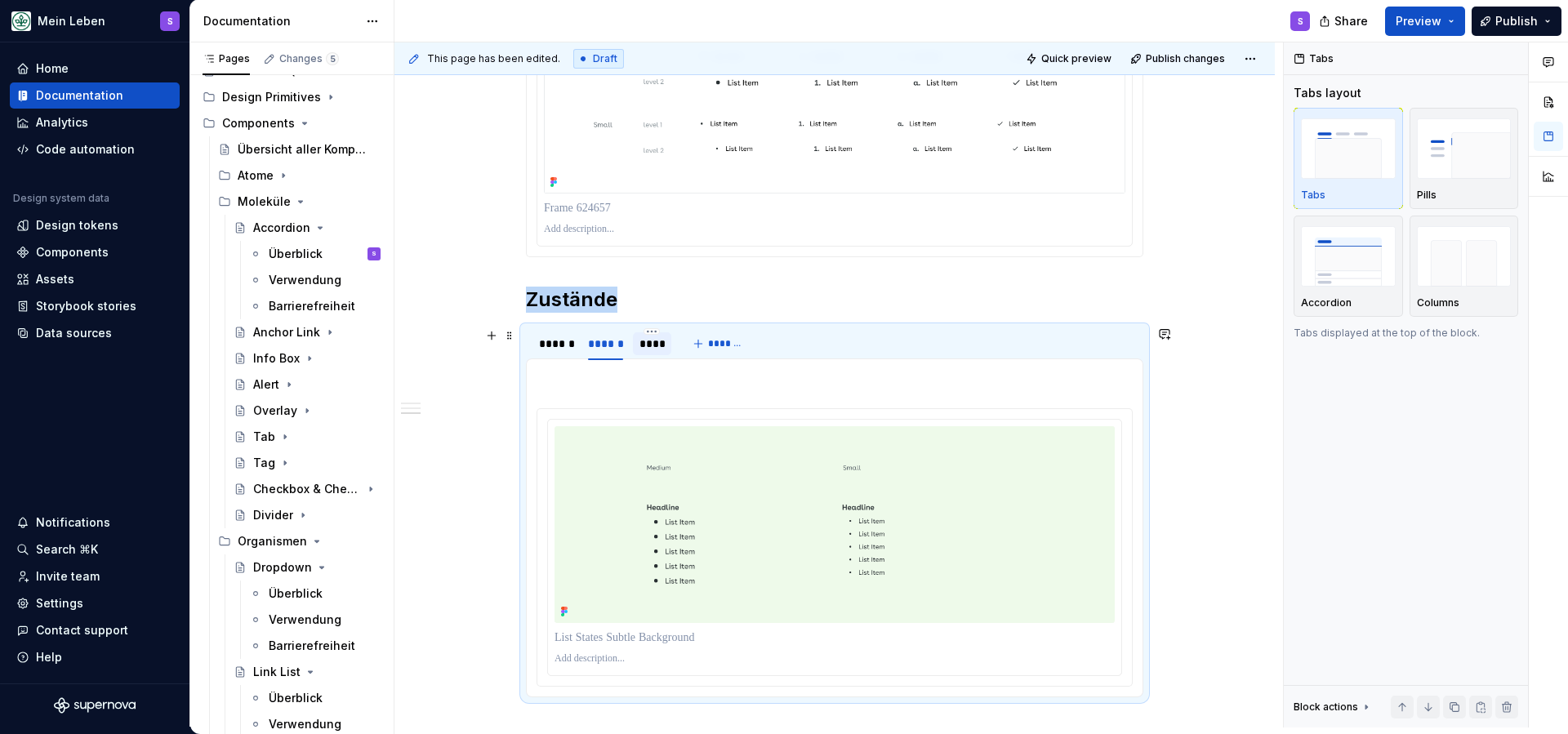
click at [648, 346] on div "****" at bounding box center [652, 343] width 26 height 17
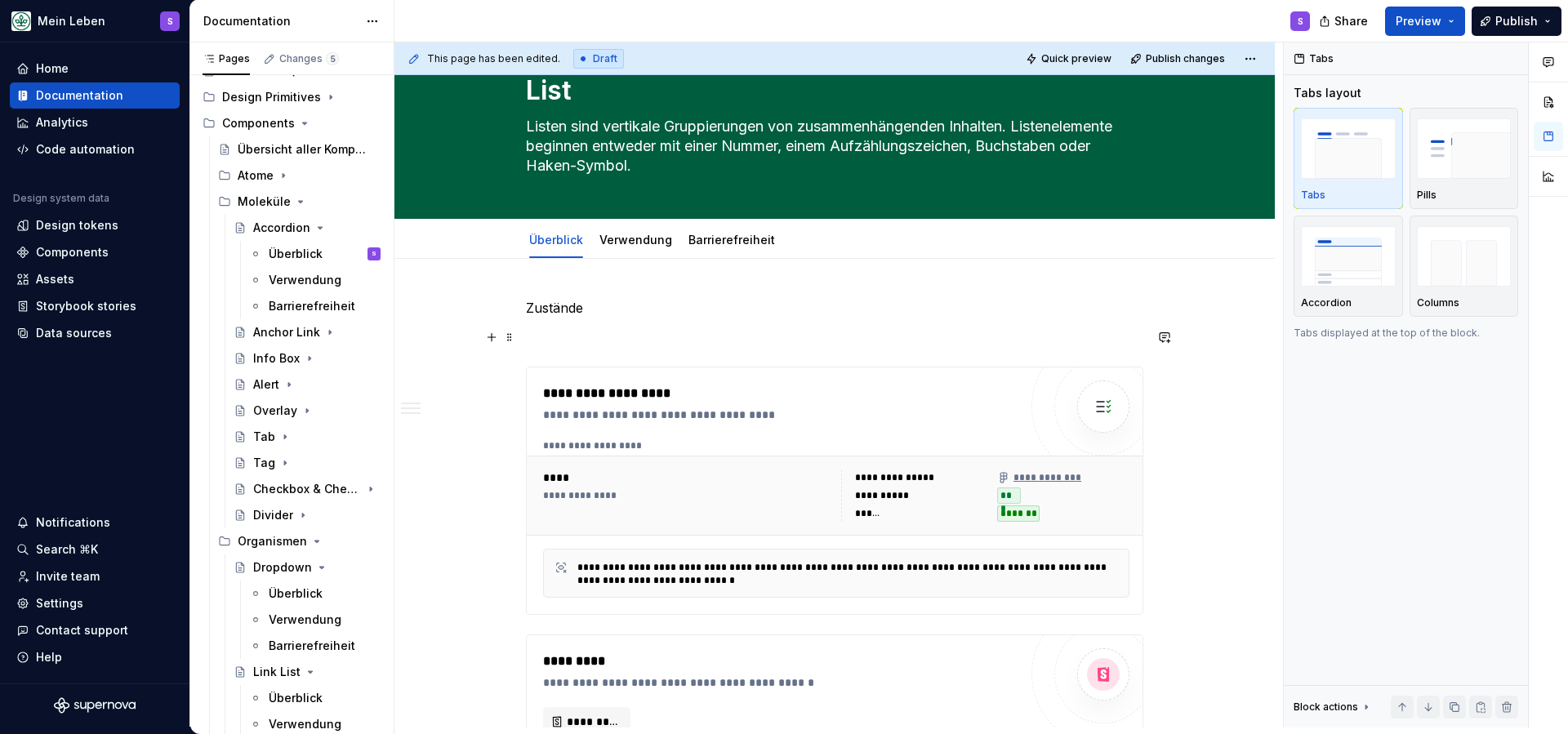
scroll to position [53, 0]
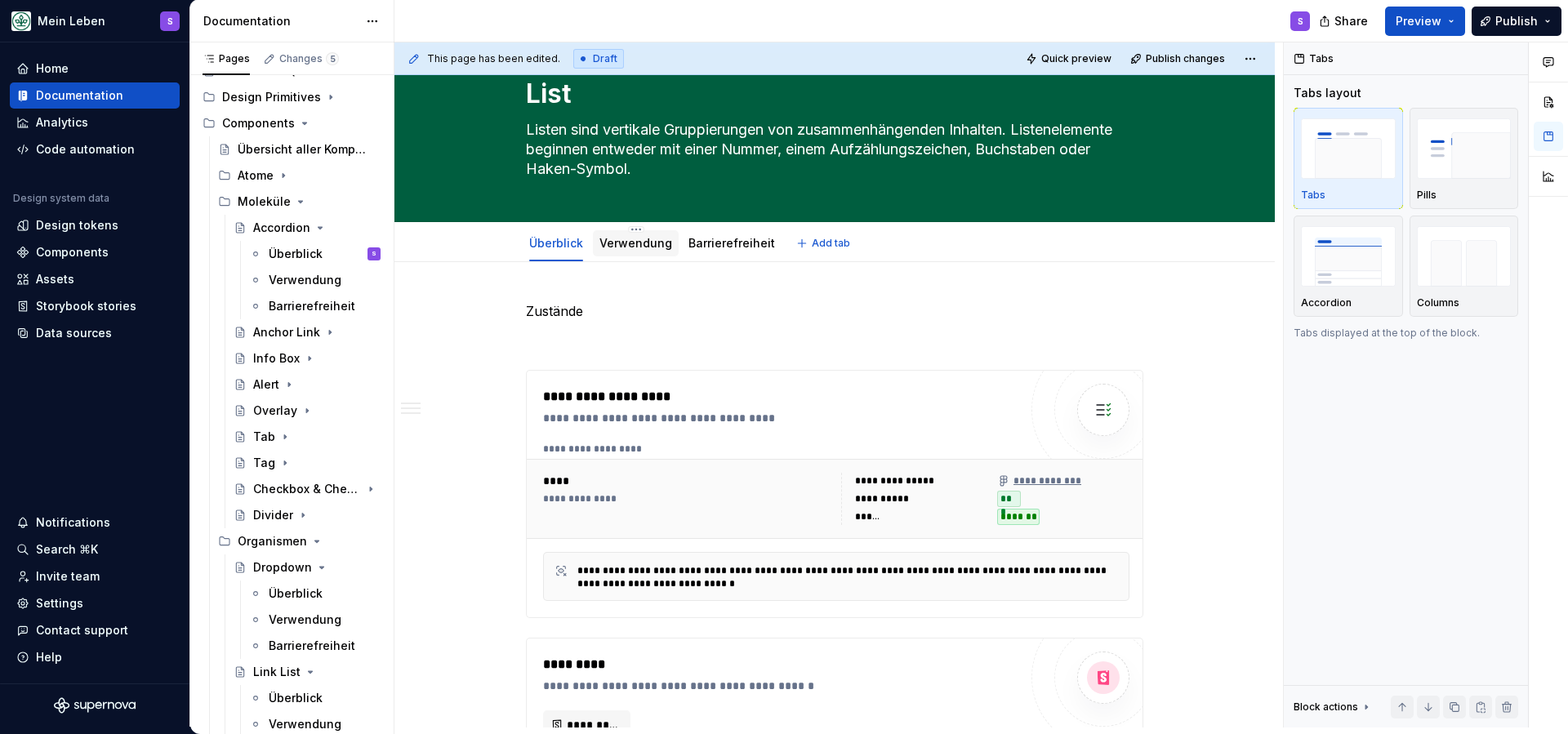
click at [630, 249] on link "Verwendung" at bounding box center [635, 243] width 72 height 14
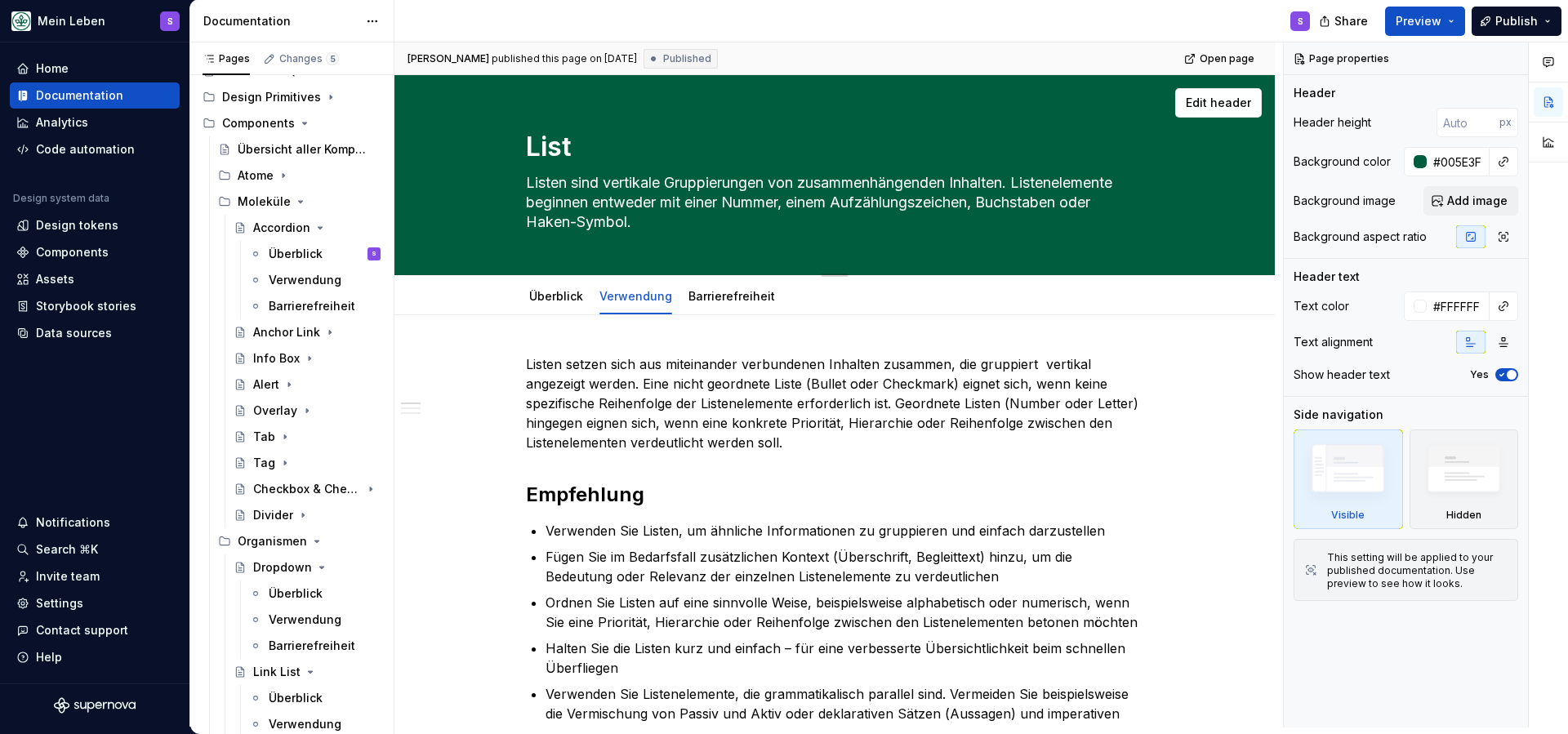
click at [780, 411] on p "Listen setzen sich aus miteinander verbundenen Inhalten zusammen, die gruppiert…" at bounding box center [835, 403] width 617 height 98
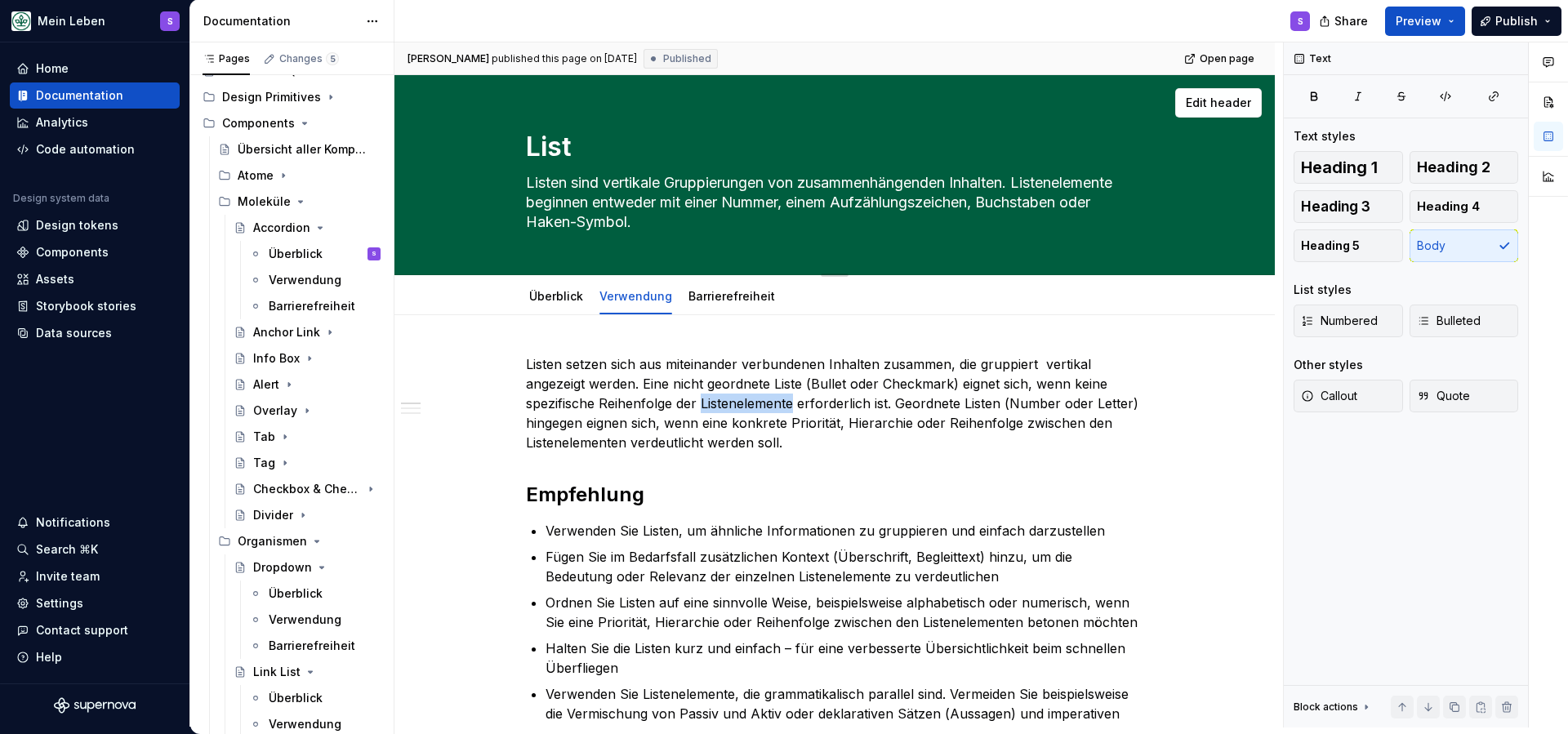
click at [780, 411] on p "Listen setzen sich aus miteinander verbundenen Inhalten zusammen, die gruppiert…" at bounding box center [835, 403] width 617 height 98
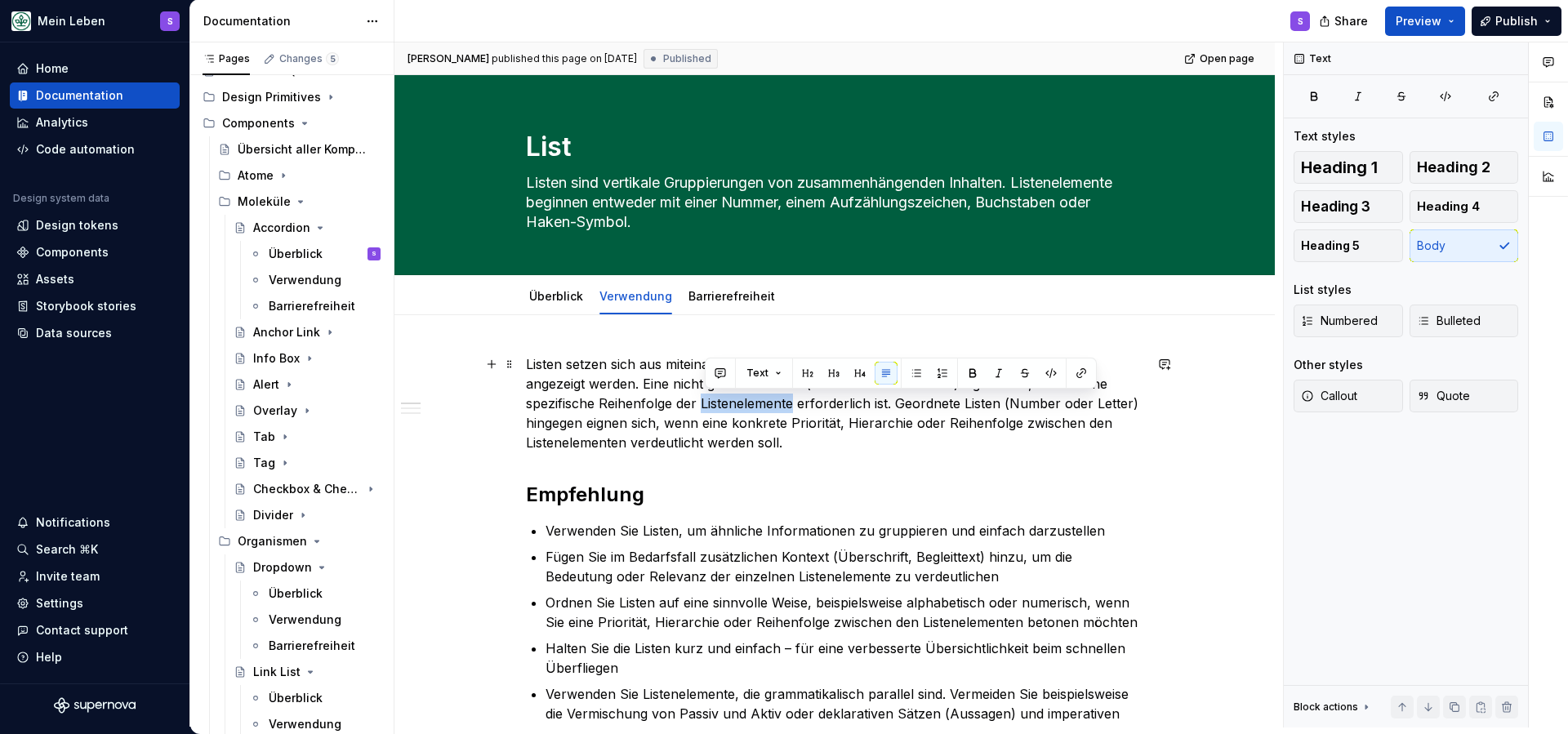
click at [771, 431] on p "Listen setzen sich aus miteinander verbundenen Inhalten zusammen, die gruppiert…" at bounding box center [835, 403] width 617 height 98
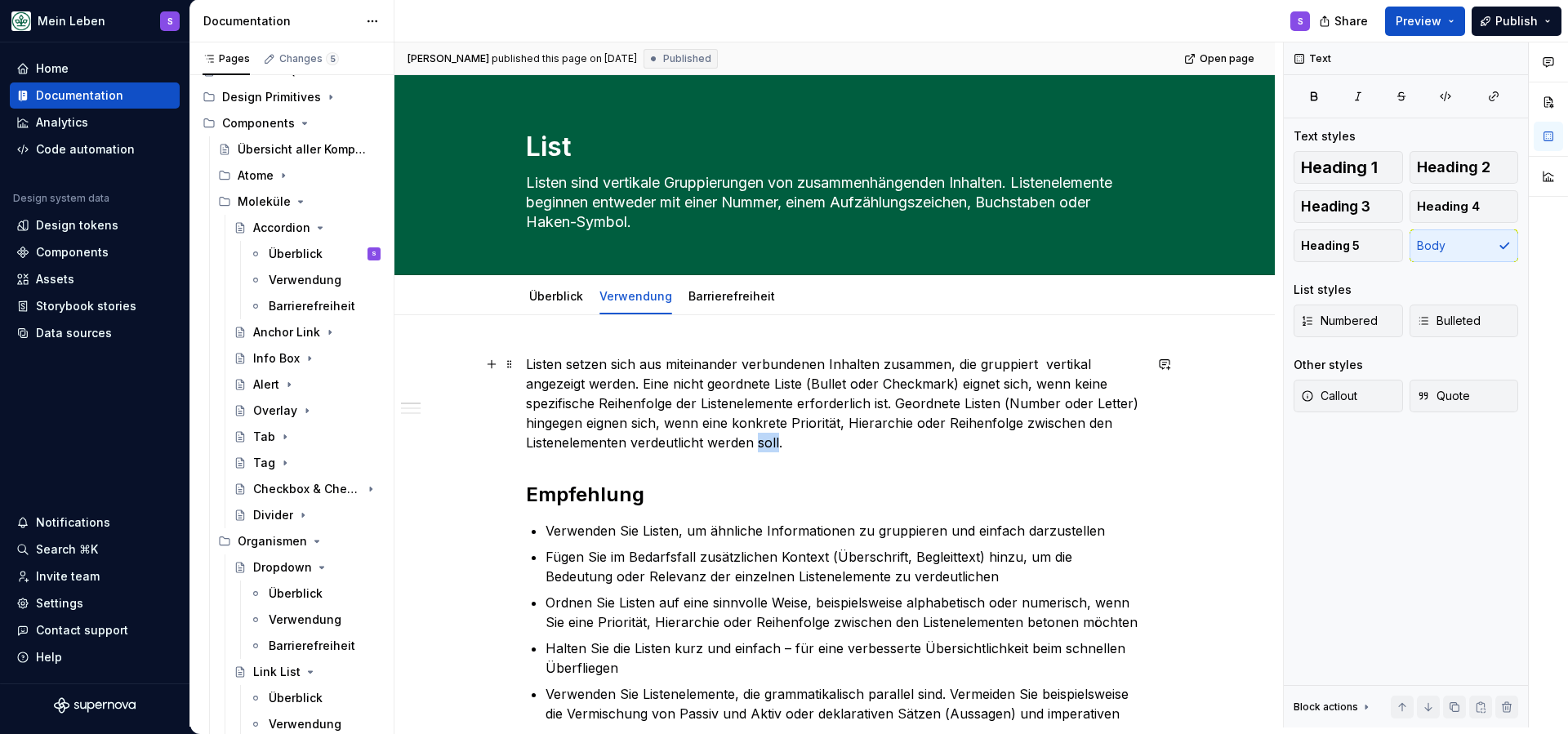
click at [771, 431] on p "Listen setzen sich aus miteinander verbundenen Inhalten zusammen, die gruppiert…" at bounding box center [835, 403] width 617 height 98
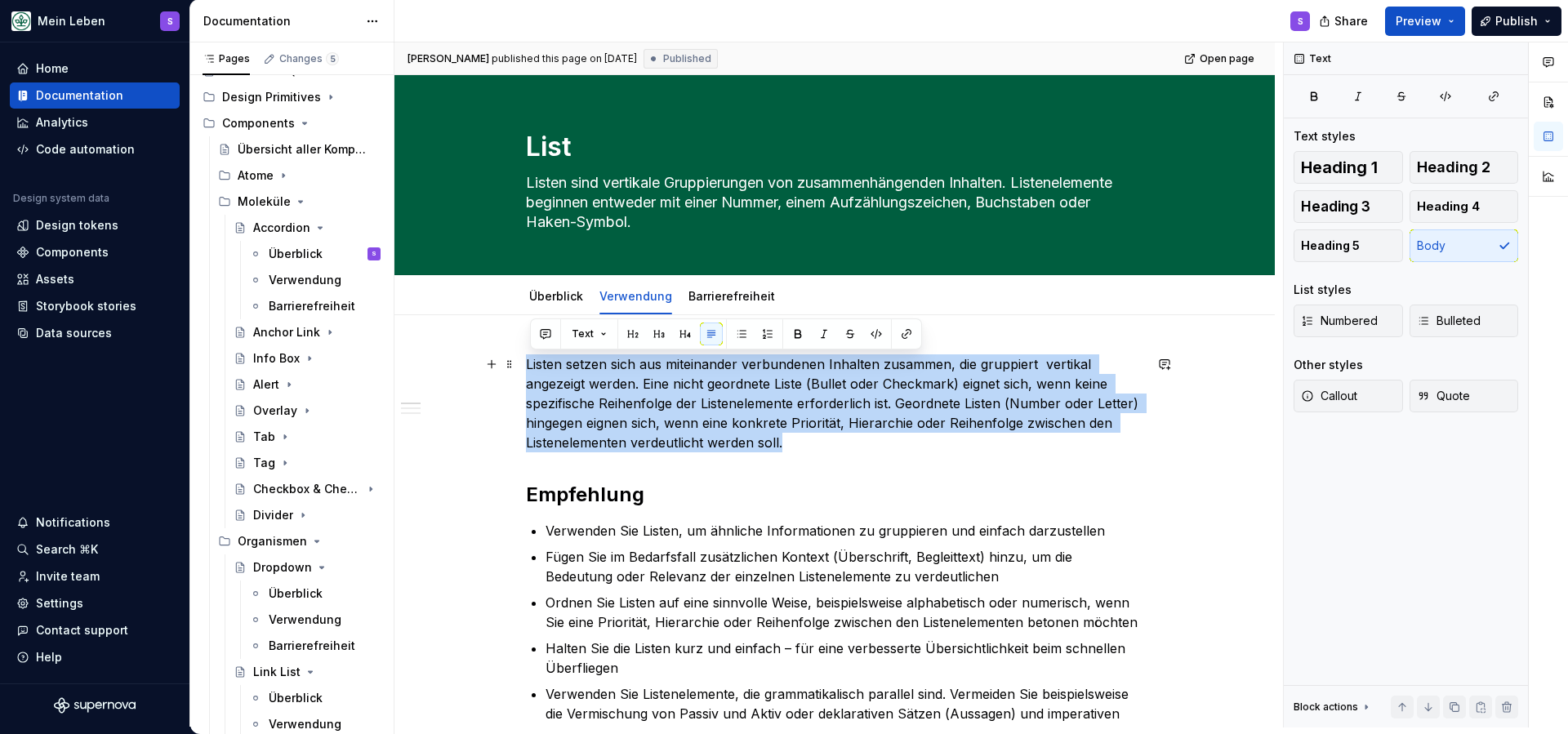
drag, startPoint x: 807, startPoint y: 442, endPoint x: 528, endPoint y: 361, distance: 290.5
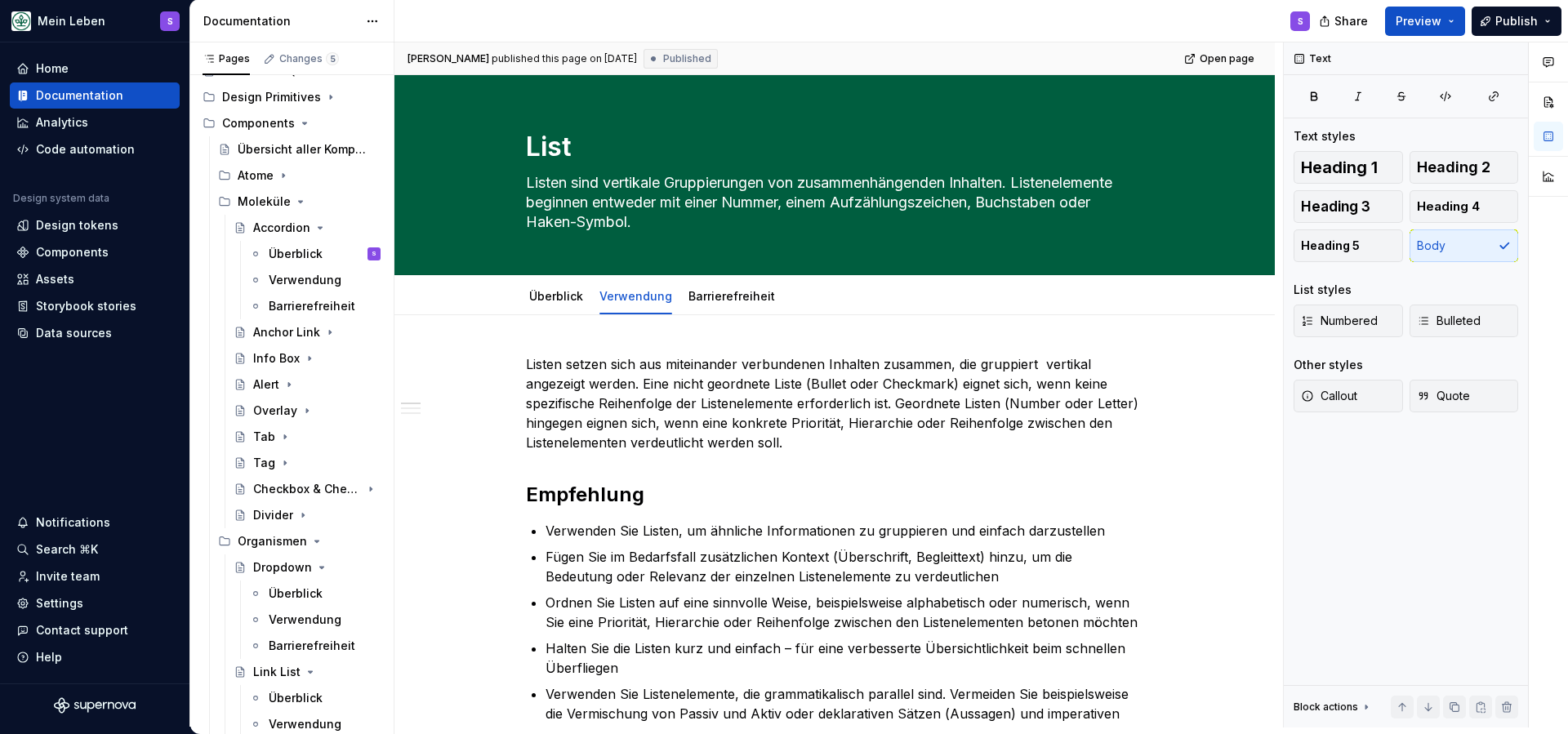
click at [792, 437] on p "Listen setzen sich aus miteinander verbundenen Inhalten zusammen, die gruppiert…" at bounding box center [835, 403] width 617 height 98
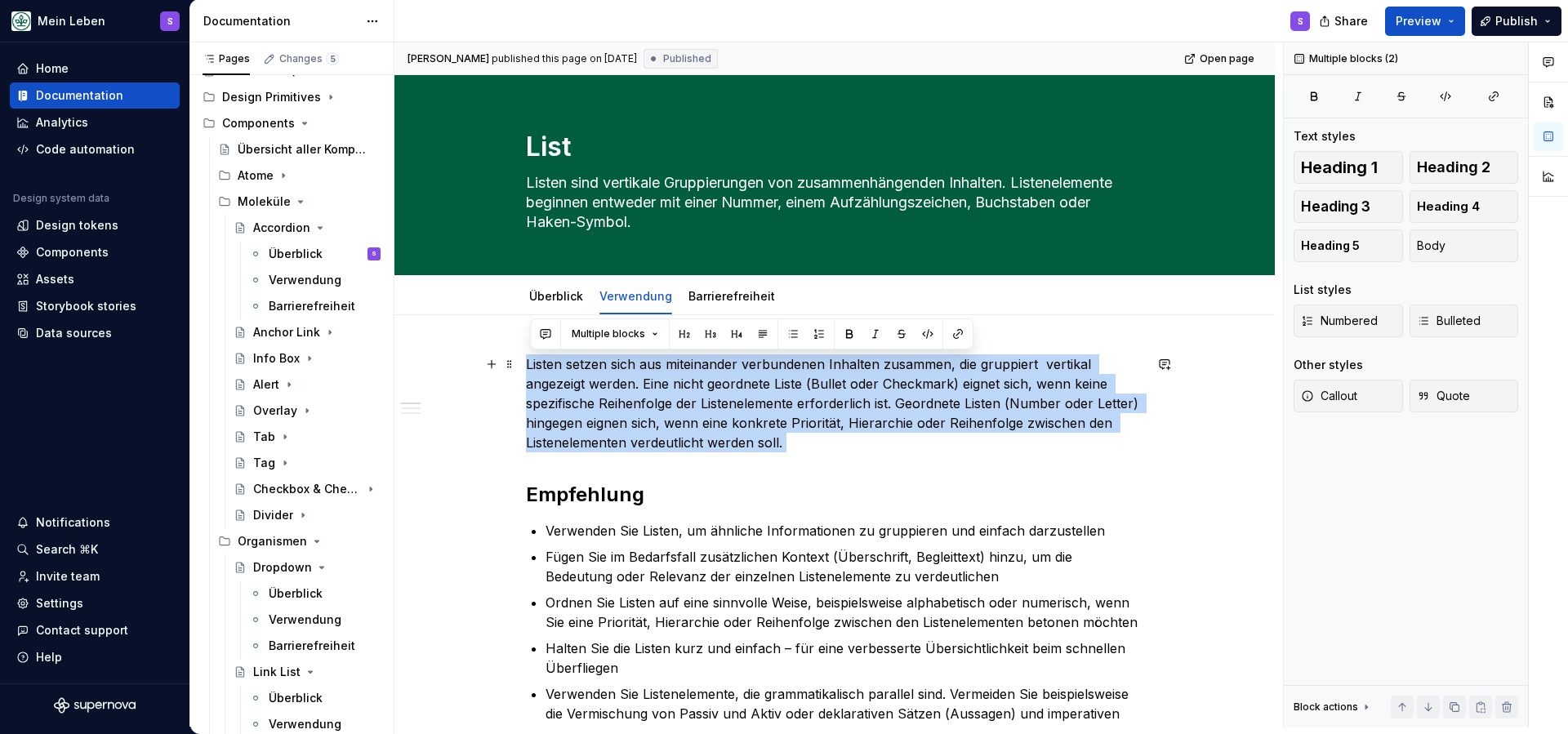
drag, startPoint x: 801, startPoint y: 441, endPoint x: 531, endPoint y: 367, distance: 280.0
click at [530, 368] on p "Listen setzen sich aus miteinander verbundenen Inhalten zusammen, die gruppiert…" at bounding box center [835, 403] width 617 height 98
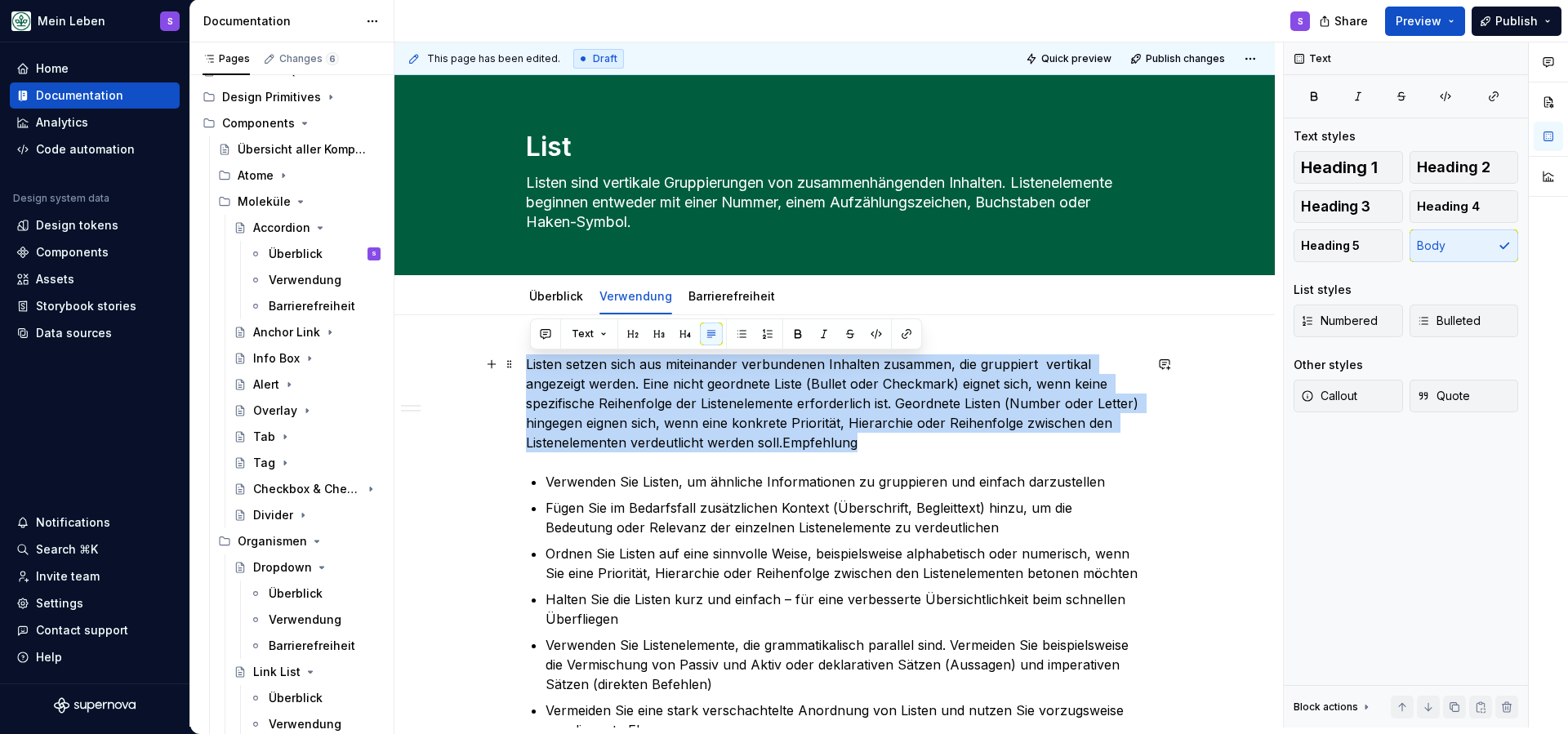
drag, startPoint x: 876, startPoint y: 447, endPoint x: 525, endPoint y: 369, distance: 359.6
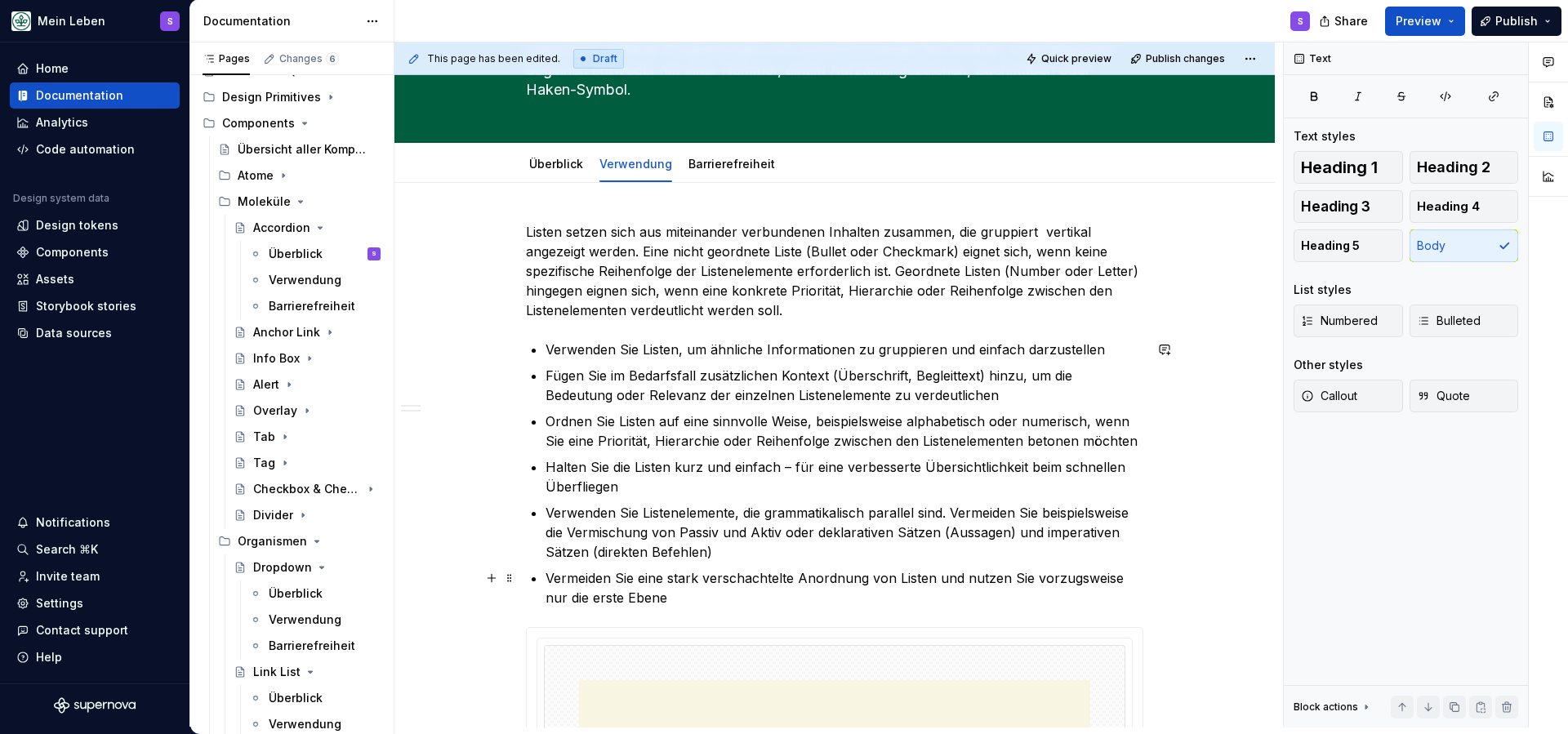
scroll to position [132, 0]
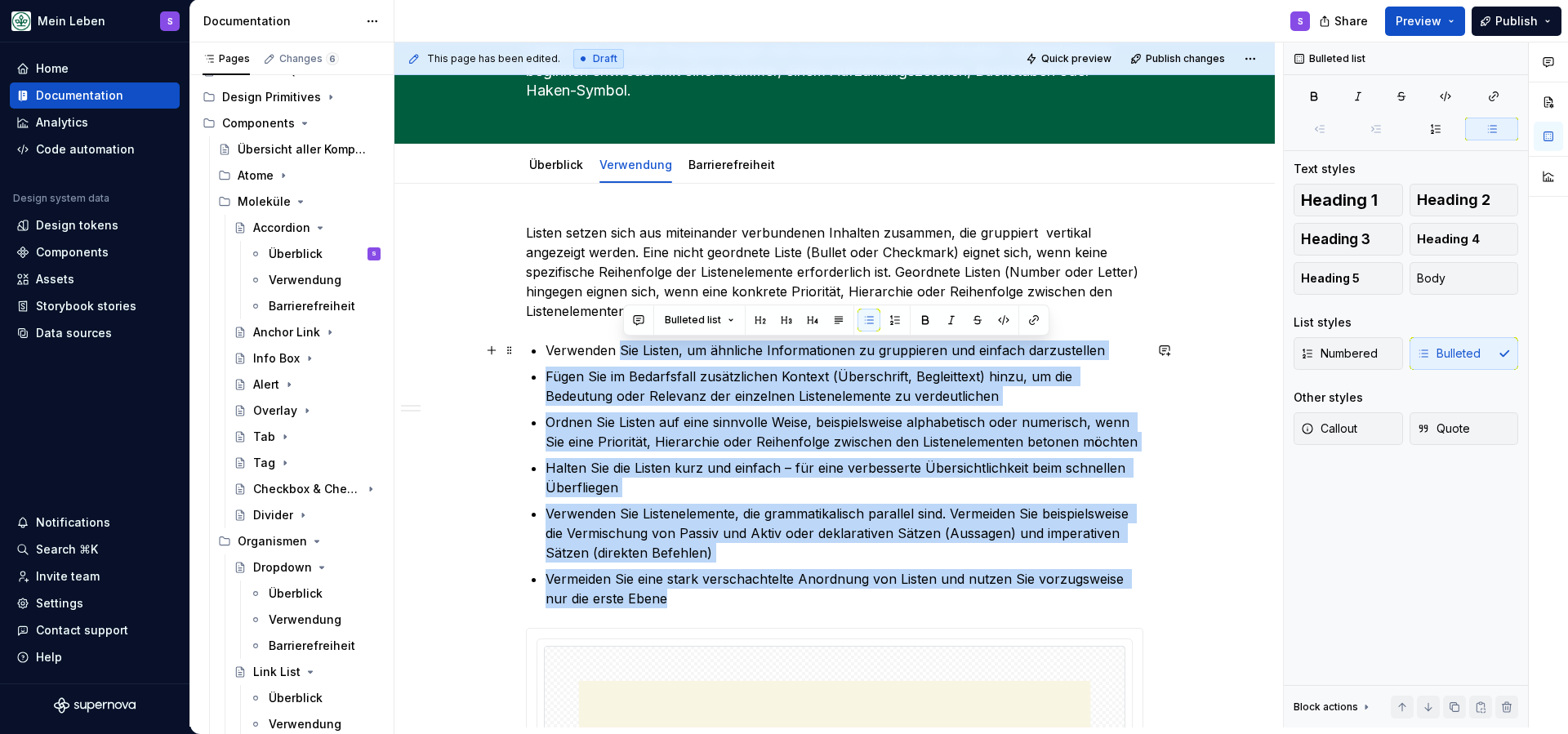
type textarea "*"
drag, startPoint x: 683, startPoint y: 600, endPoint x: 623, endPoint y: 344, distance: 262.9
click at [623, 344] on ul "Verwenden Sie Listen, um ähnliche Informationen zu gruppieren und einfach darzu…" at bounding box center [845, 474] width 598 height 268
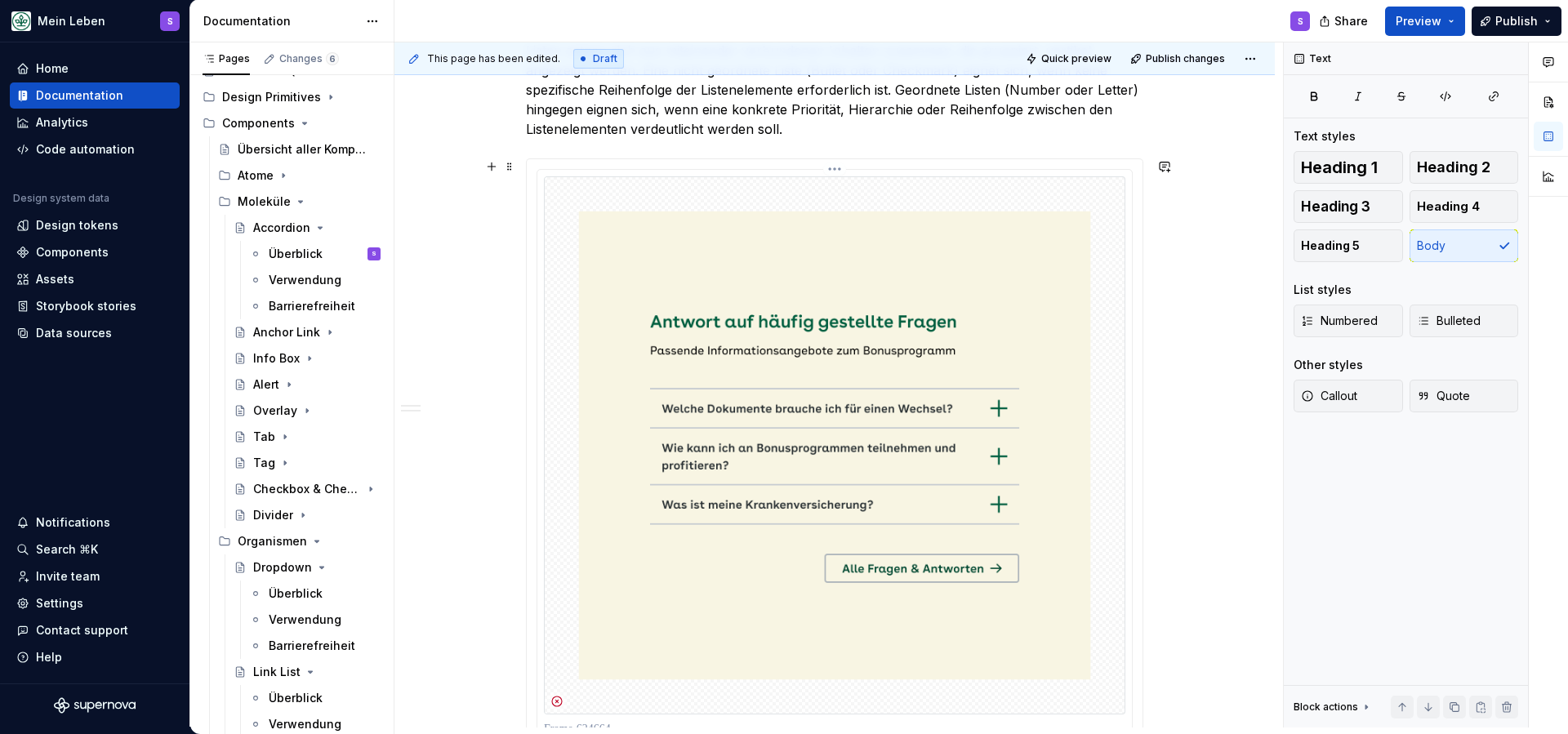
scroll to position [317, 0]
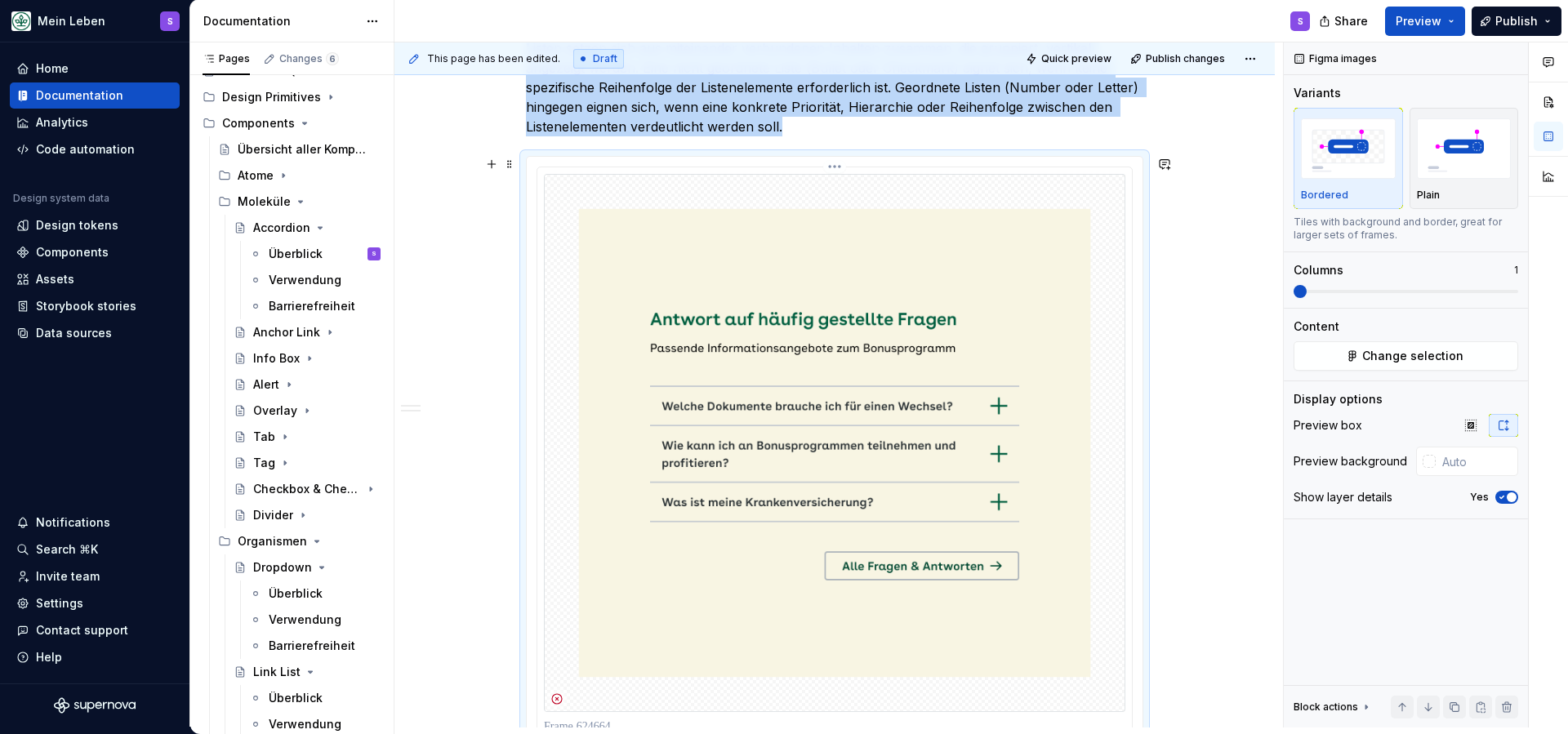
click at [837, 421] on img at bounding box center [835, 443] width 582 height 538
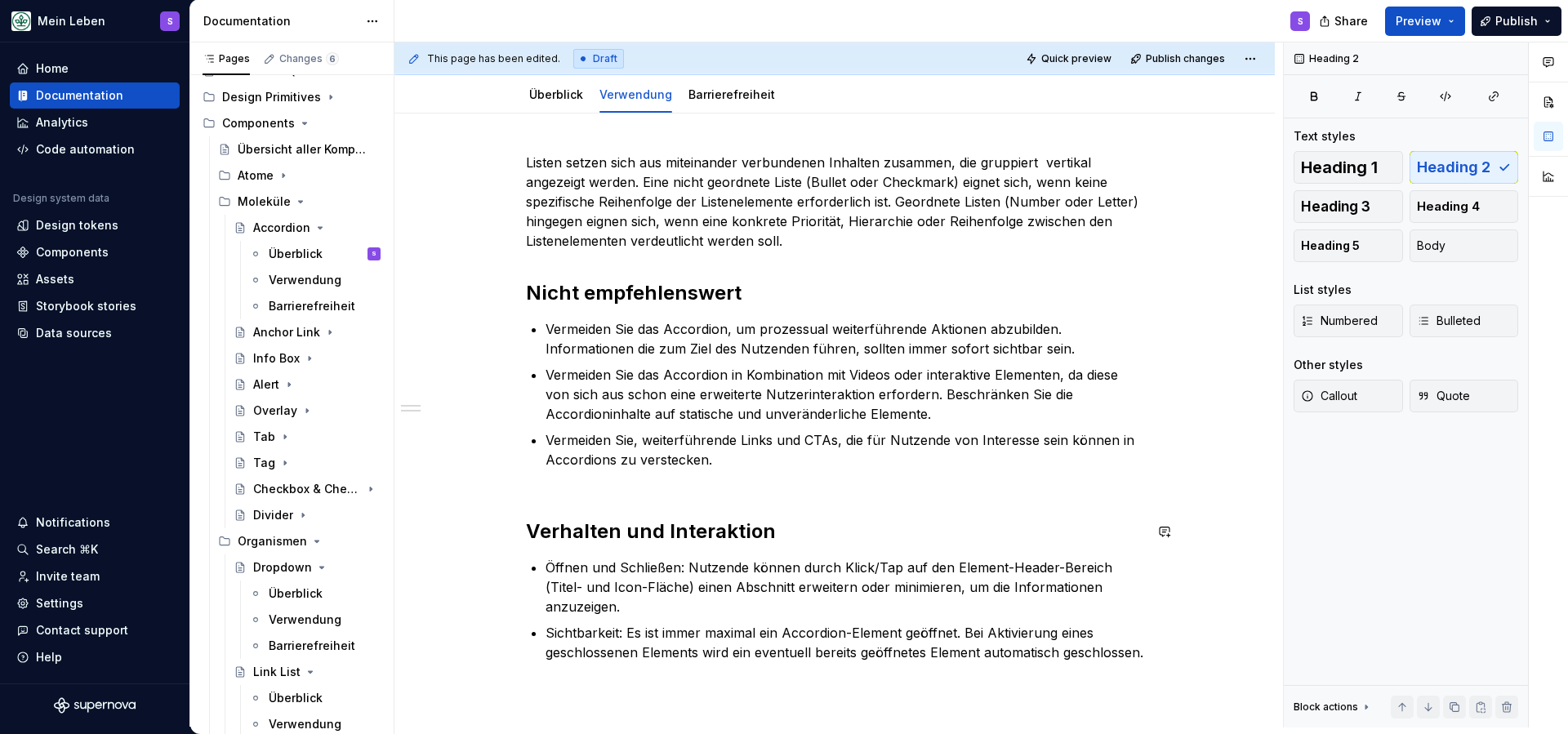
scroll to position [128, 0]
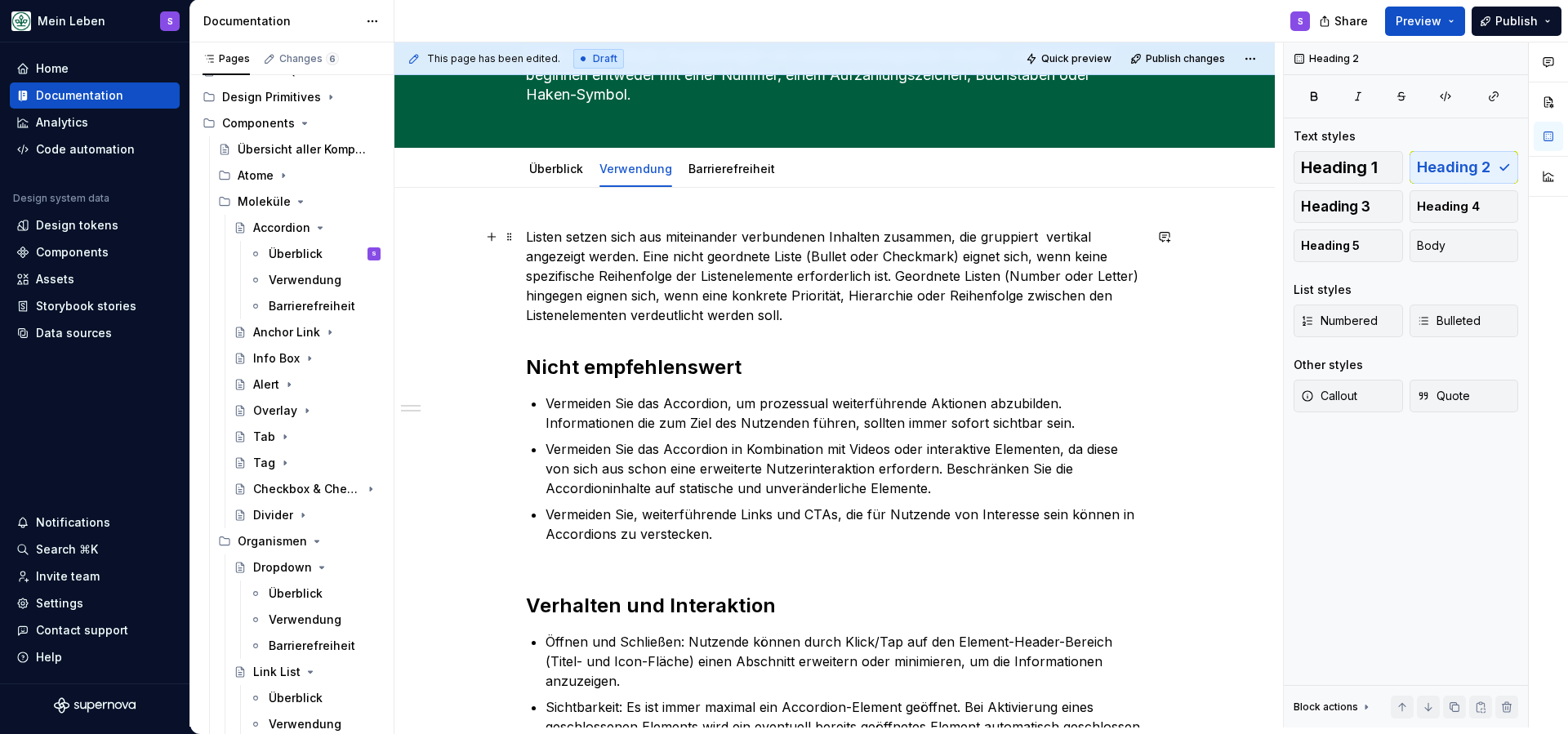
click at [808, 321] on p "Listen setzen sich aus miteinander verbundenen Inhalten zusammen, die gruppiert…" at bounding box center [835, 276] width 617 height 98
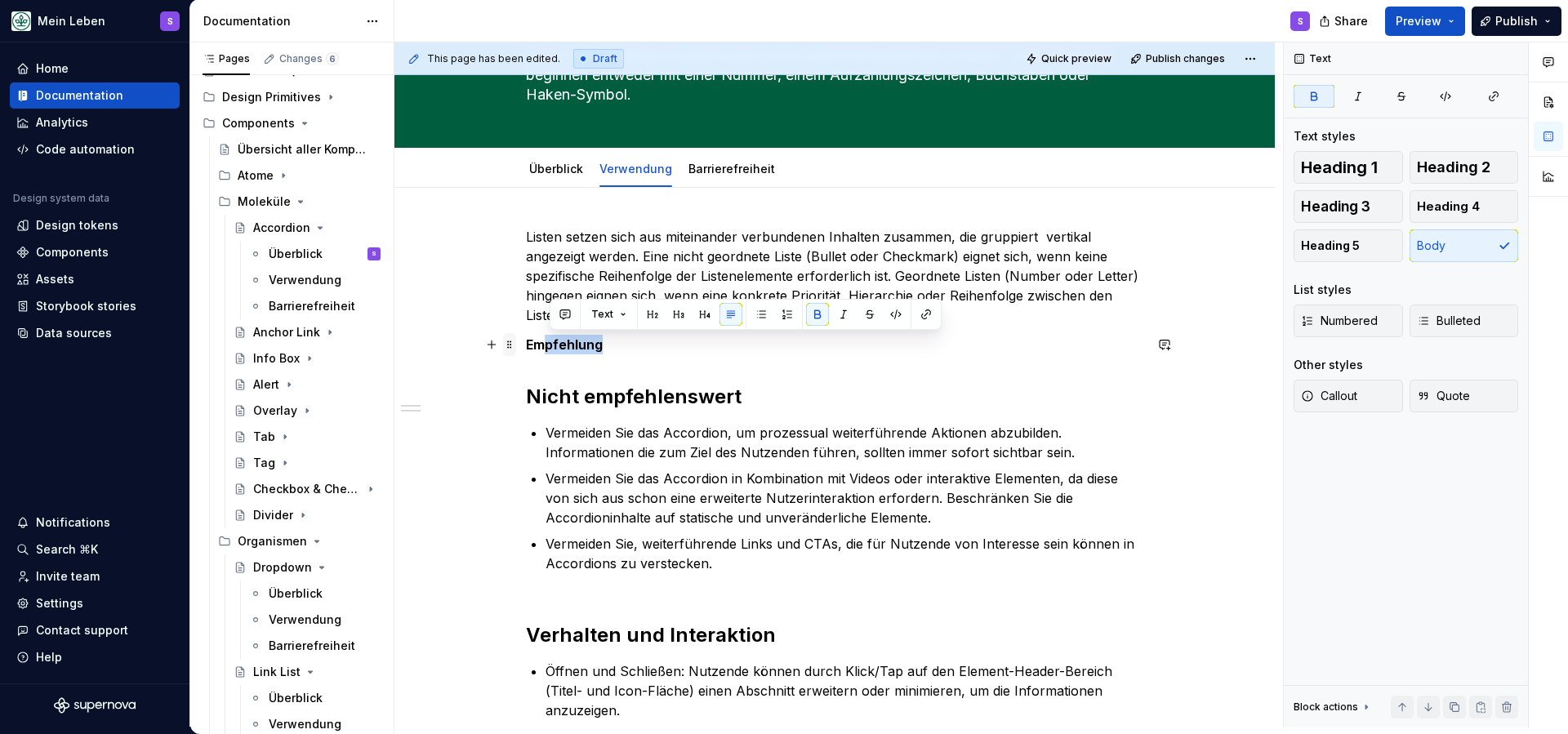
drag, startPoint x: 588, startPoint y: 343, endPoint x: 515, endPoint y: 344, distance: 73.0
click at [526, 344] on div "Listen setzen sich aus miteinander verbundenen Inhalten zusammen, die gruppiert…" at bounding box center [835, 506] width 617 height 559
click at [515, 344] on span at bounding box center [509, 344] width 13 height 23
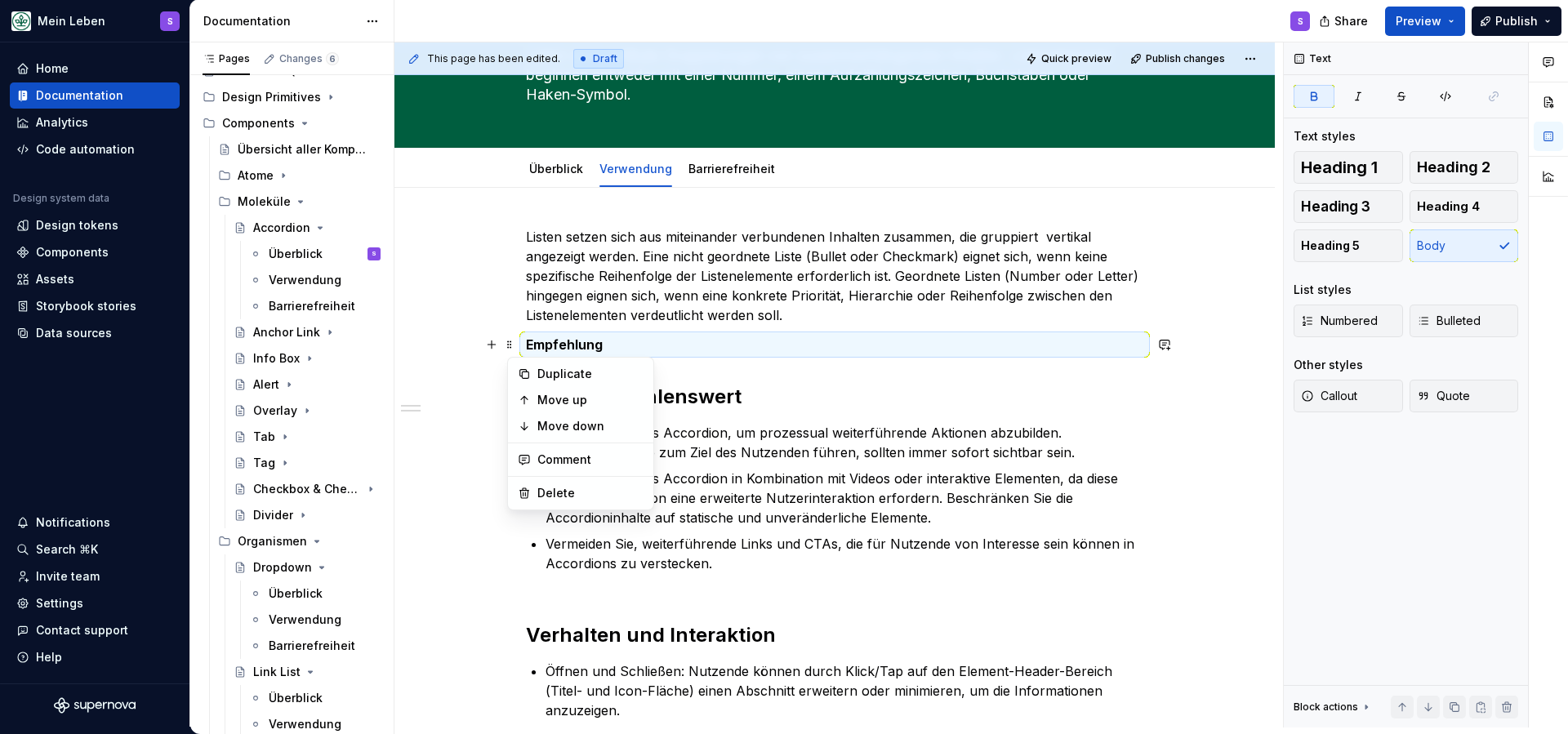
click at [628, 342] on p "Empfehlung" at bounding box center [835, 345] width 617 height 20
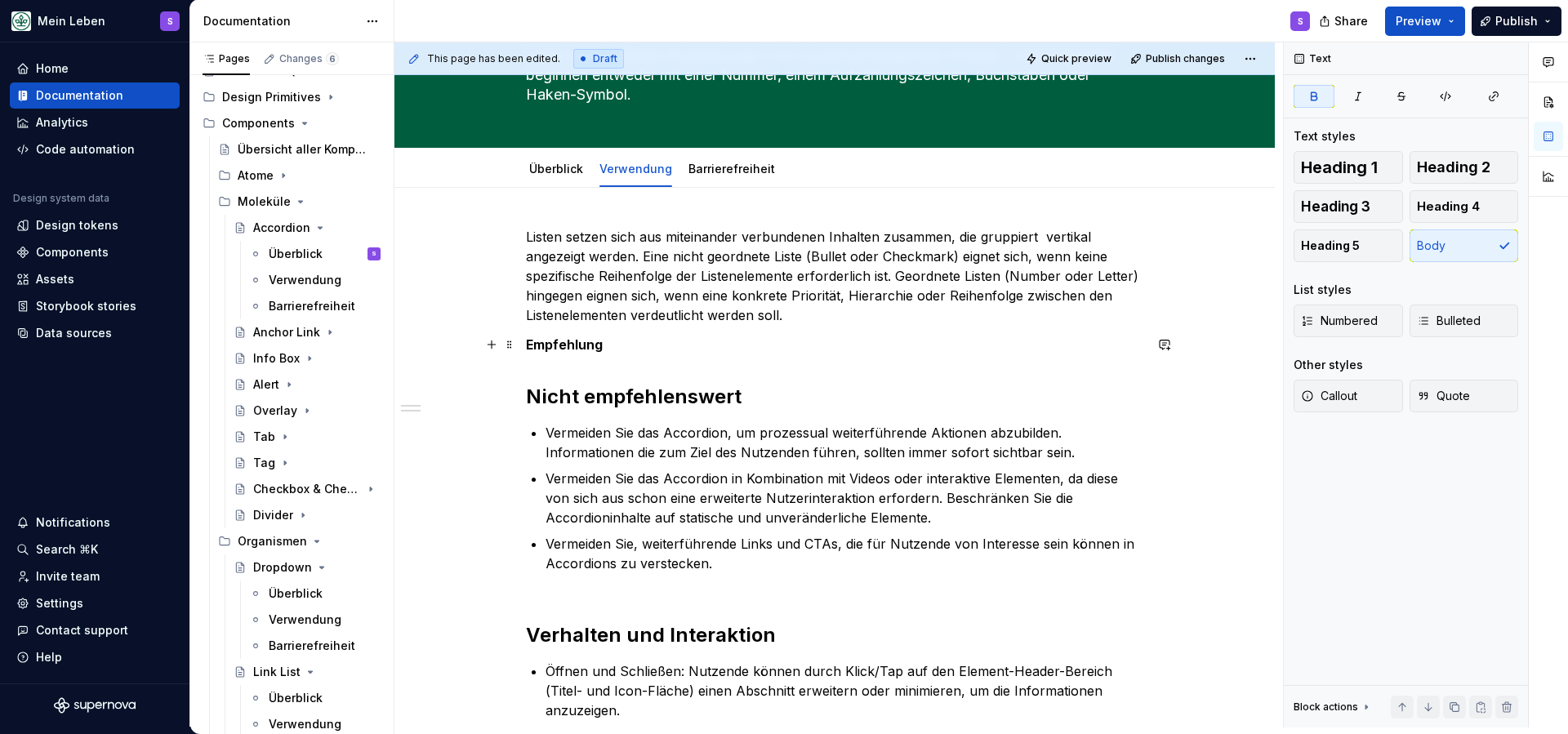
click at [588, 345] on strong "Empfehlung" at bounding box center [565, 344] width 77 height 17
click at [637, 313] on button "button" at bounding box center [632, 314] width 23 height 23
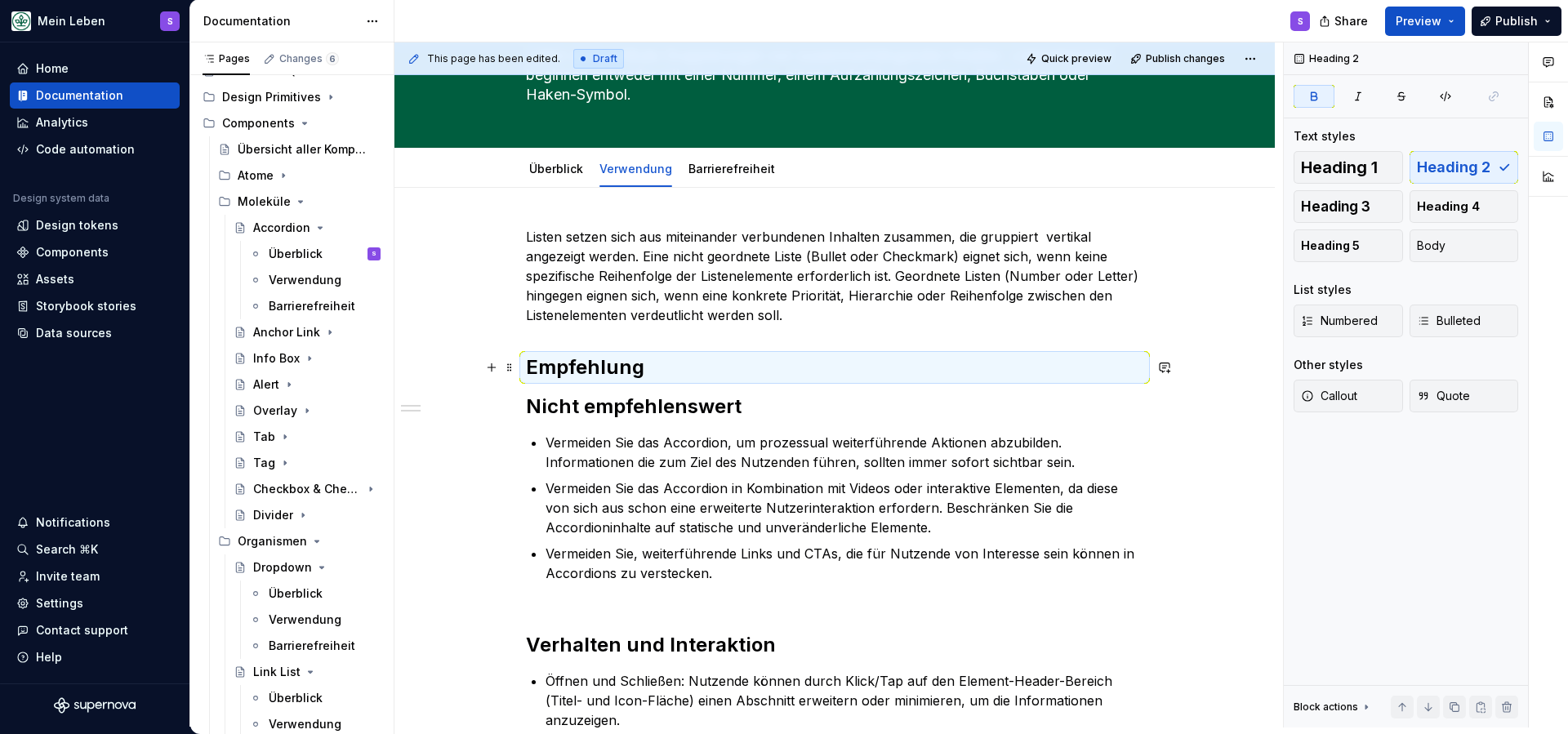
click at [660, 371] on h2 "Empfehlung" at bounding box center [835, 367] width 617 height 26
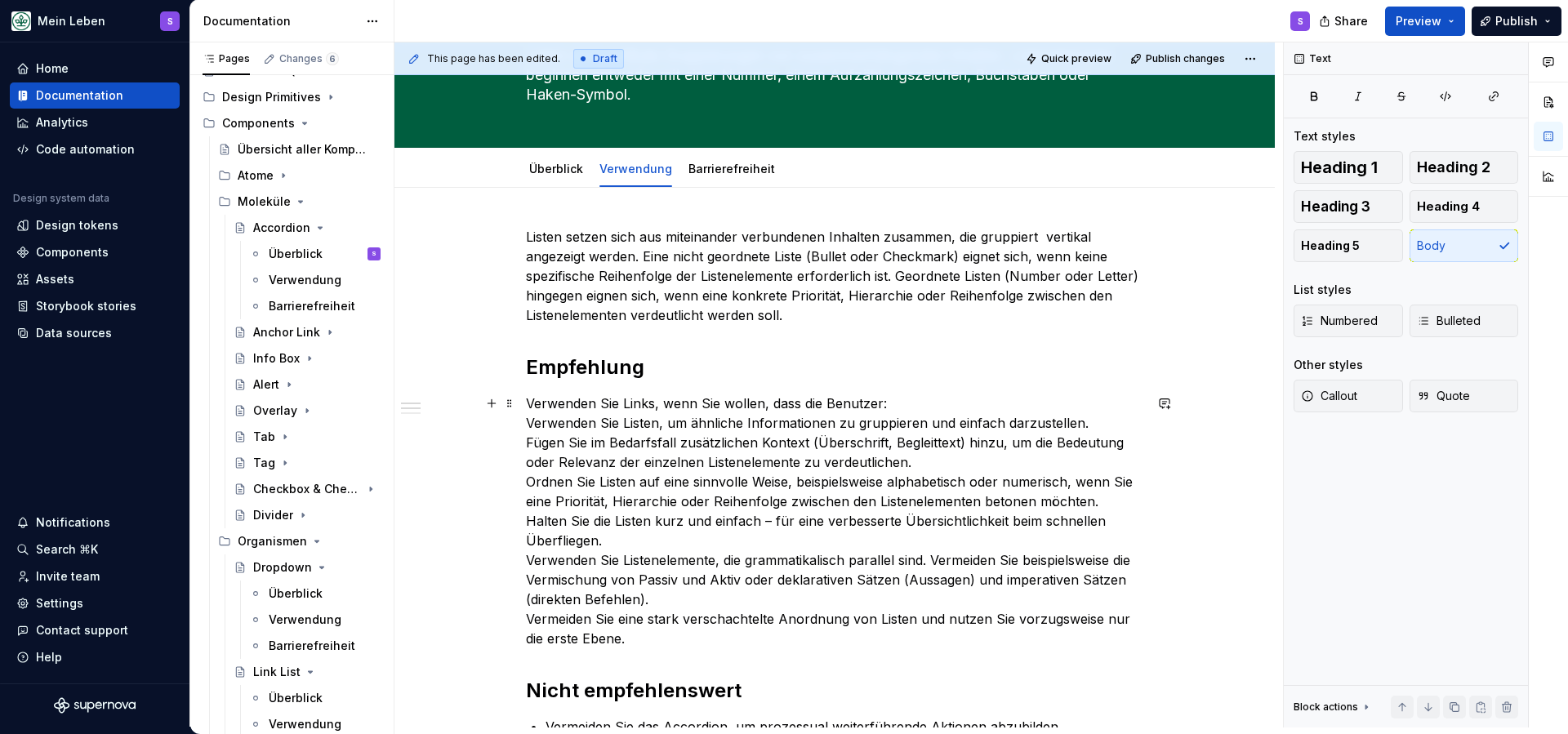
click at [888, 405] on p "Verwenden Sie Links, wenn Sie wollen, dass die Benutzer: Verwenden Sie Listen, …" at bounding box center [835, 521] width 617 height 255
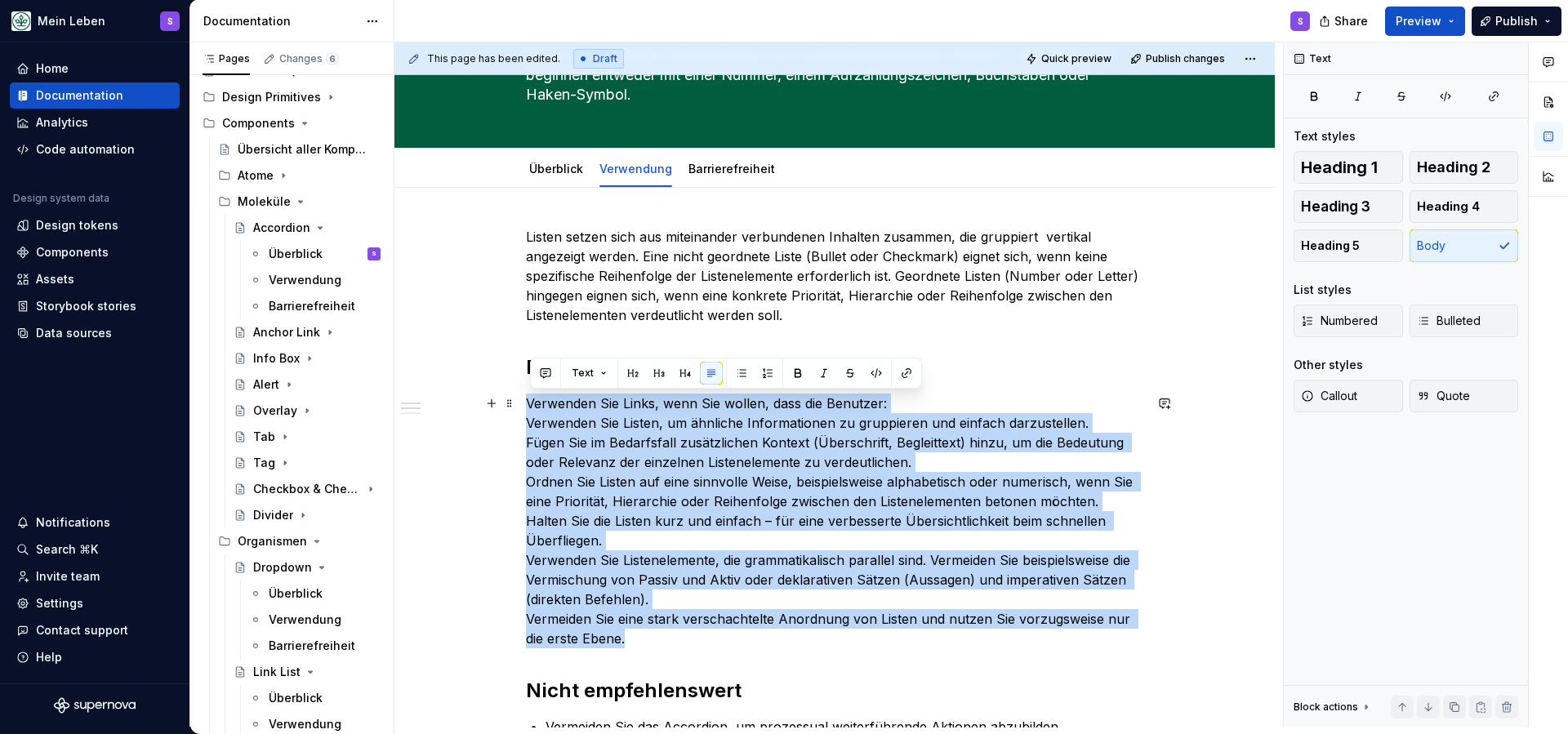
click at [888, 405] on p "Verwenden Sie Links, wenn Sie wollen, dass die Benutzer: Verwenden Sie Listen, …" at bounding box center [835, 521] width 617 height 255
click at [903, 401] on p "Verwenden Sie Links, wenn Sie wollen, dass die Benutzer: Verwenden Sie Listen, …" at bounding box center [835, 521] width 617 height 255
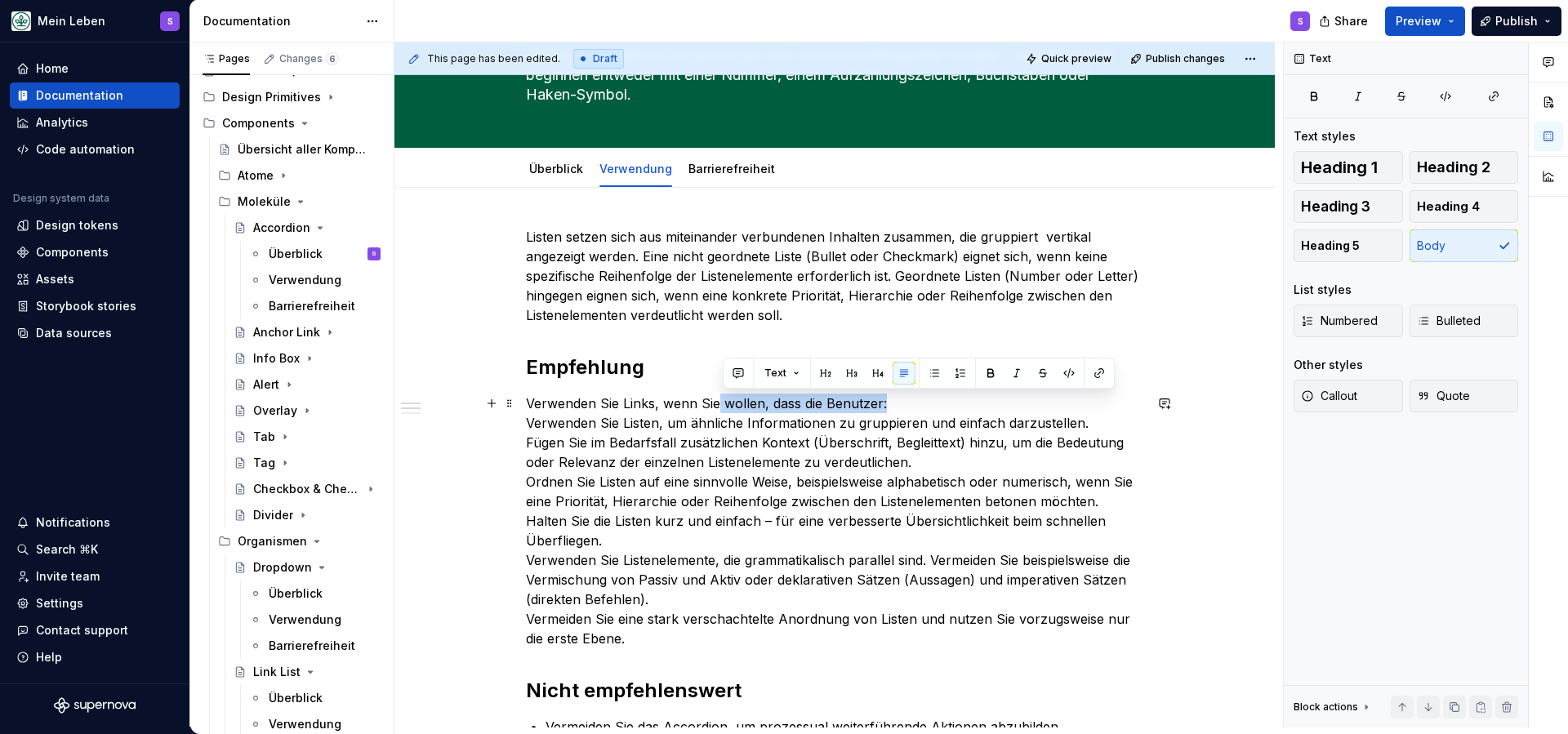
drag, startPoint x: 937, startPoint y: 402, endPoint x: 739, endPoint y: 392, distance: 198.3
click at [724, 393] on div "Listen setzen sich aus miteinander verbundenen Inhalten zusammen, die gruppiert…" at bounding box center [835, 644] width 617 height 833
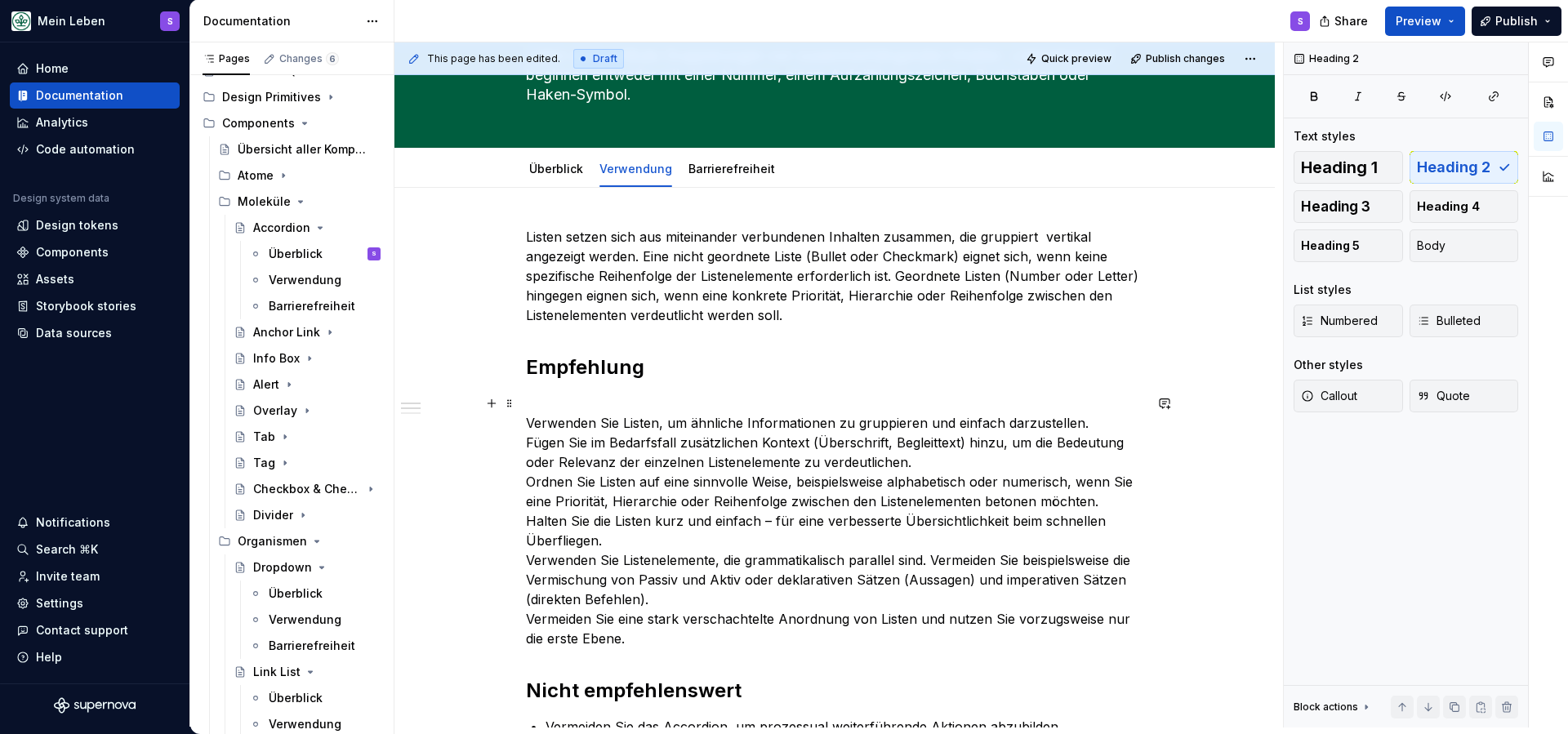
click at [841, 423] on p "Verwenden Sie Listen, um ähnliche Informationen zu gruppieren und einfach darzu…" at bounding box center [835, 521] width 617 height 255
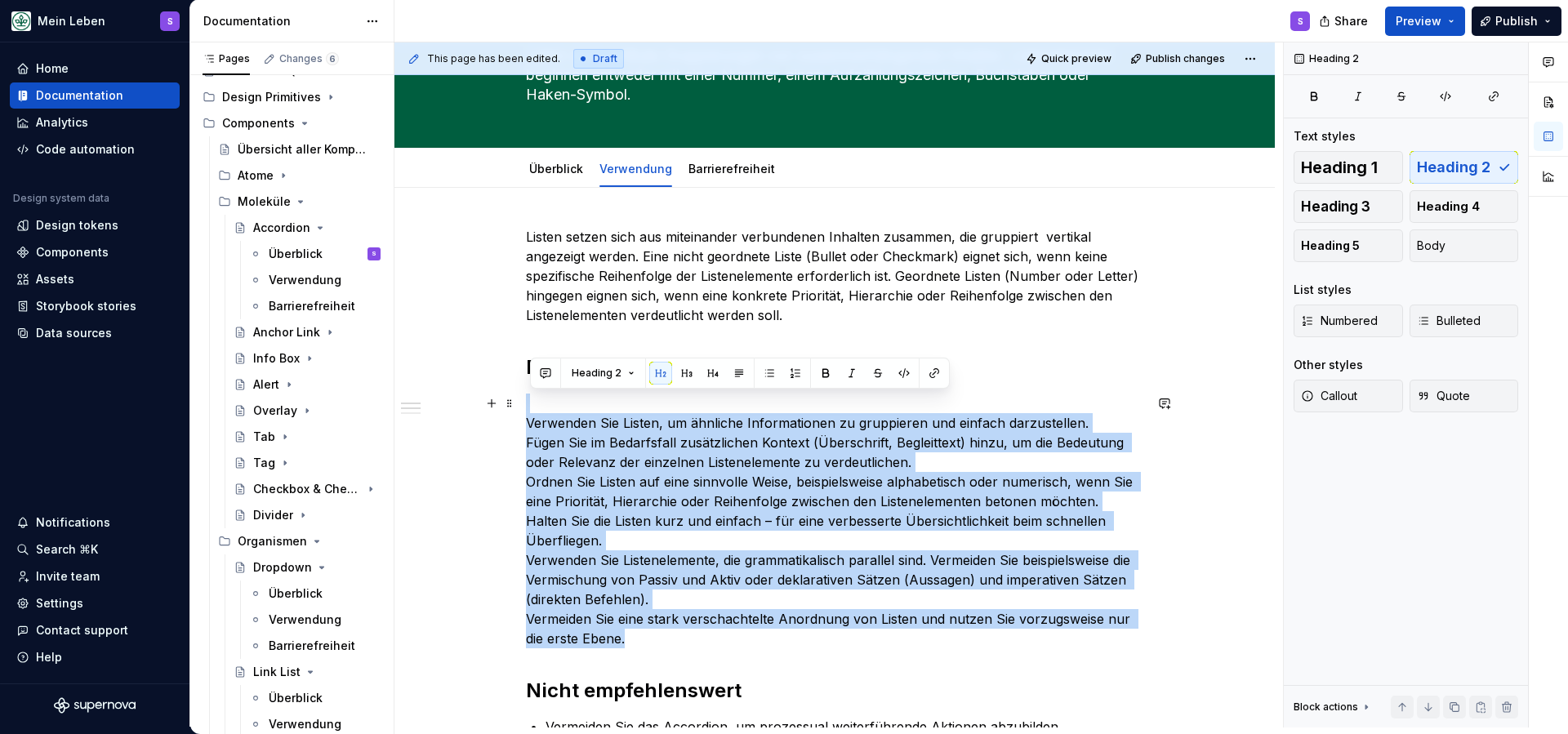
click at [841, 423] on p "Verwenden Sie Listen, um ähnliche Informationen zu gruppieren und einfach darzu…" at bounding box center [835, 521] width 617 height 255
click at [771, 377] on button "button" at bounding box center [769, 373] width 23 height 23
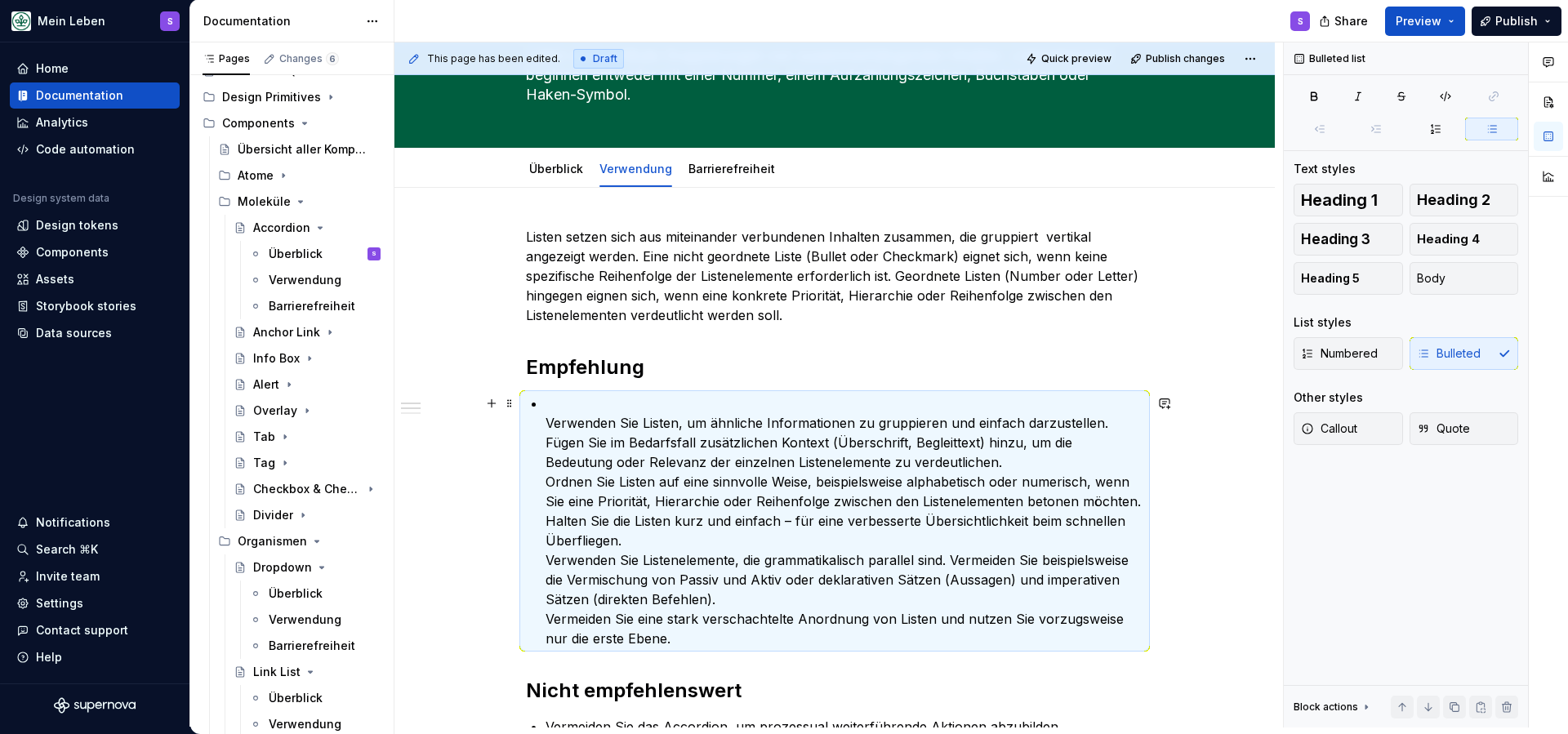
click at [550, 423] on ul "Verwenden Sie Listen, um ähnliche Informationen zu gruppieren und einfach darzu…" at bounding box center [845, 521] width 598 height 255
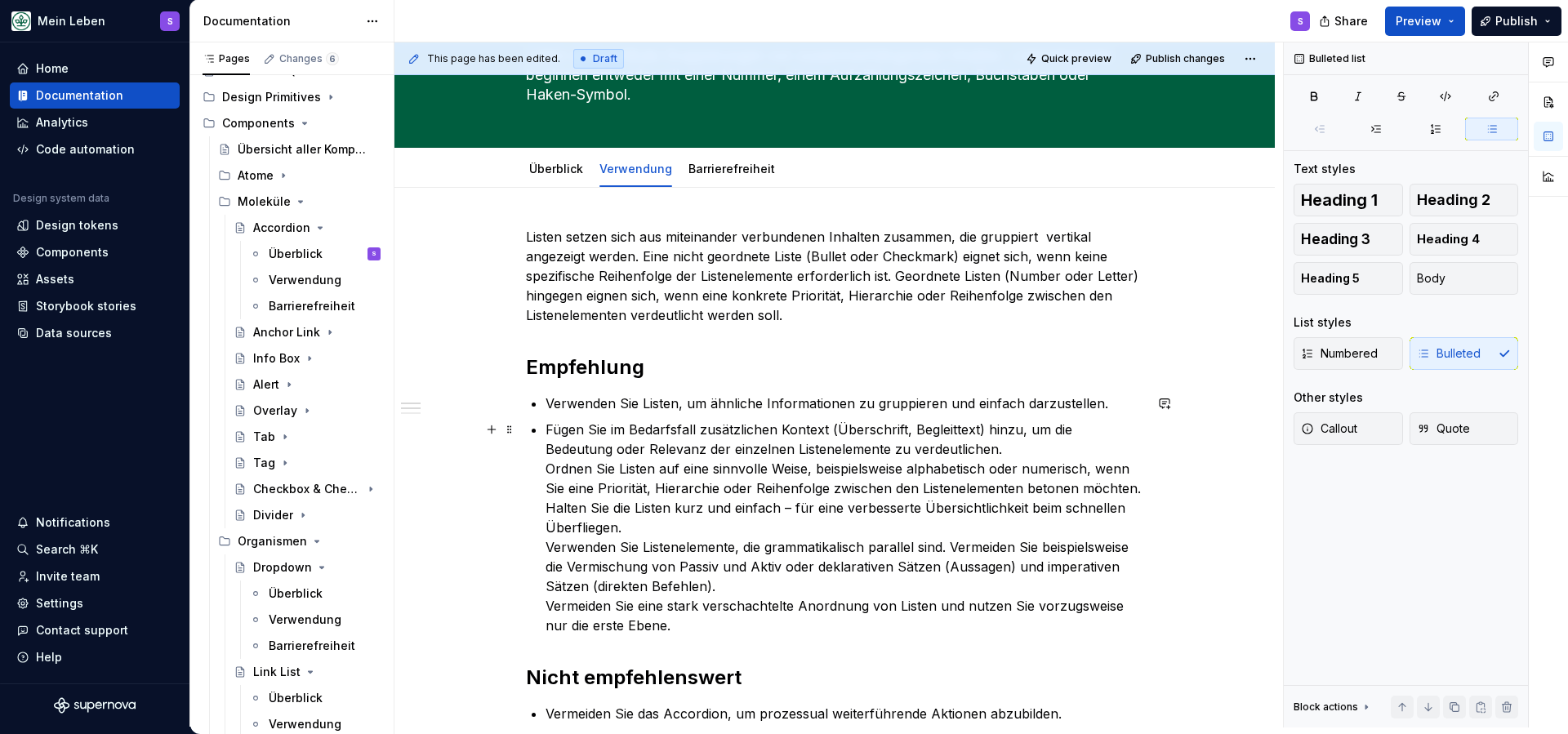
click at [550, 468] on p "Fügen Sie im Bedarfsfall zusätzlichen Kontext (Überschrift, Begleittext) hinzu,…" at bounding box center [845, 527] width 598 height 216
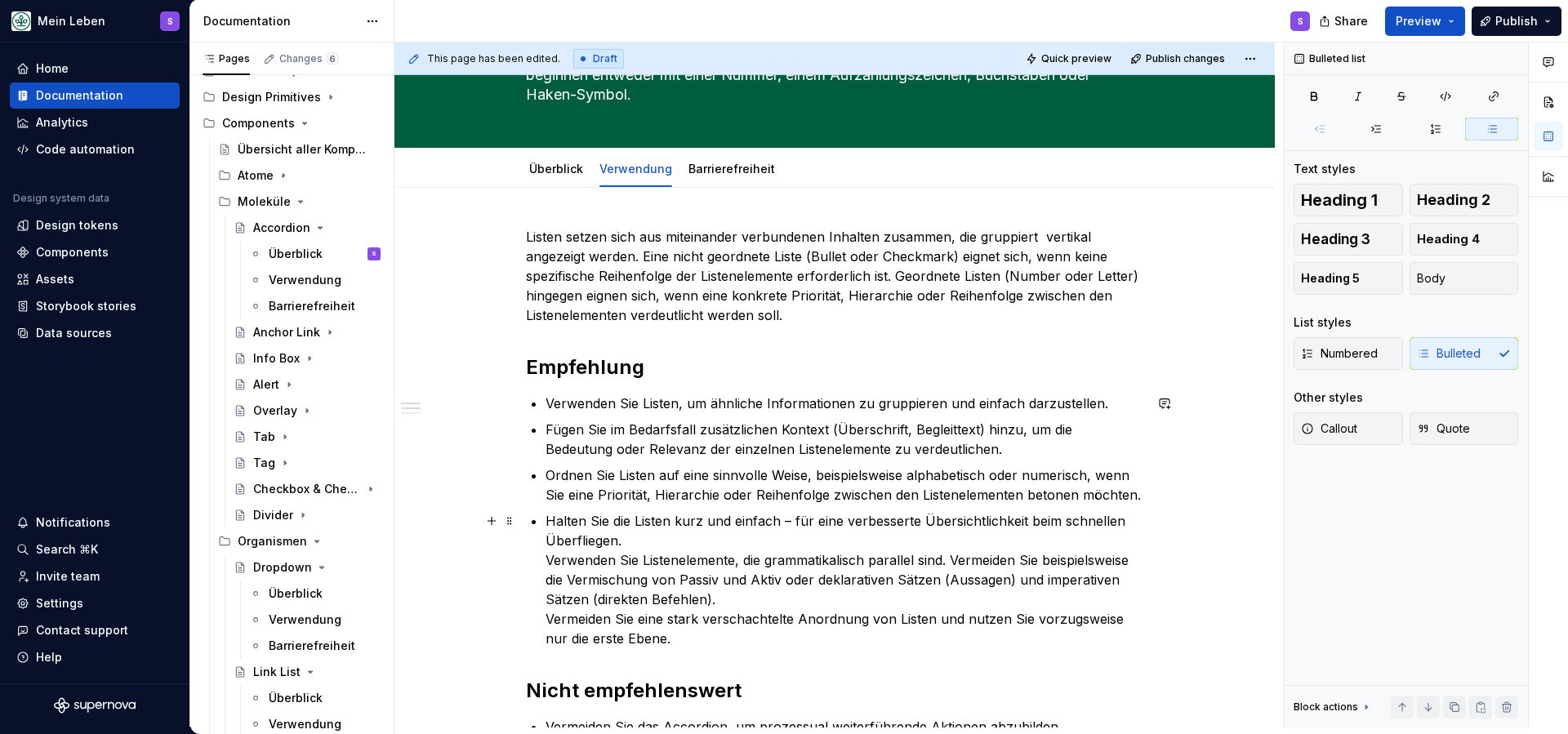
click at [550, 558] on p "Halten Sie die Listen kurz und einfach – für eine verbesserte Übersichtlichkeit…" at bounding box center [845, 580] width 598 height 138
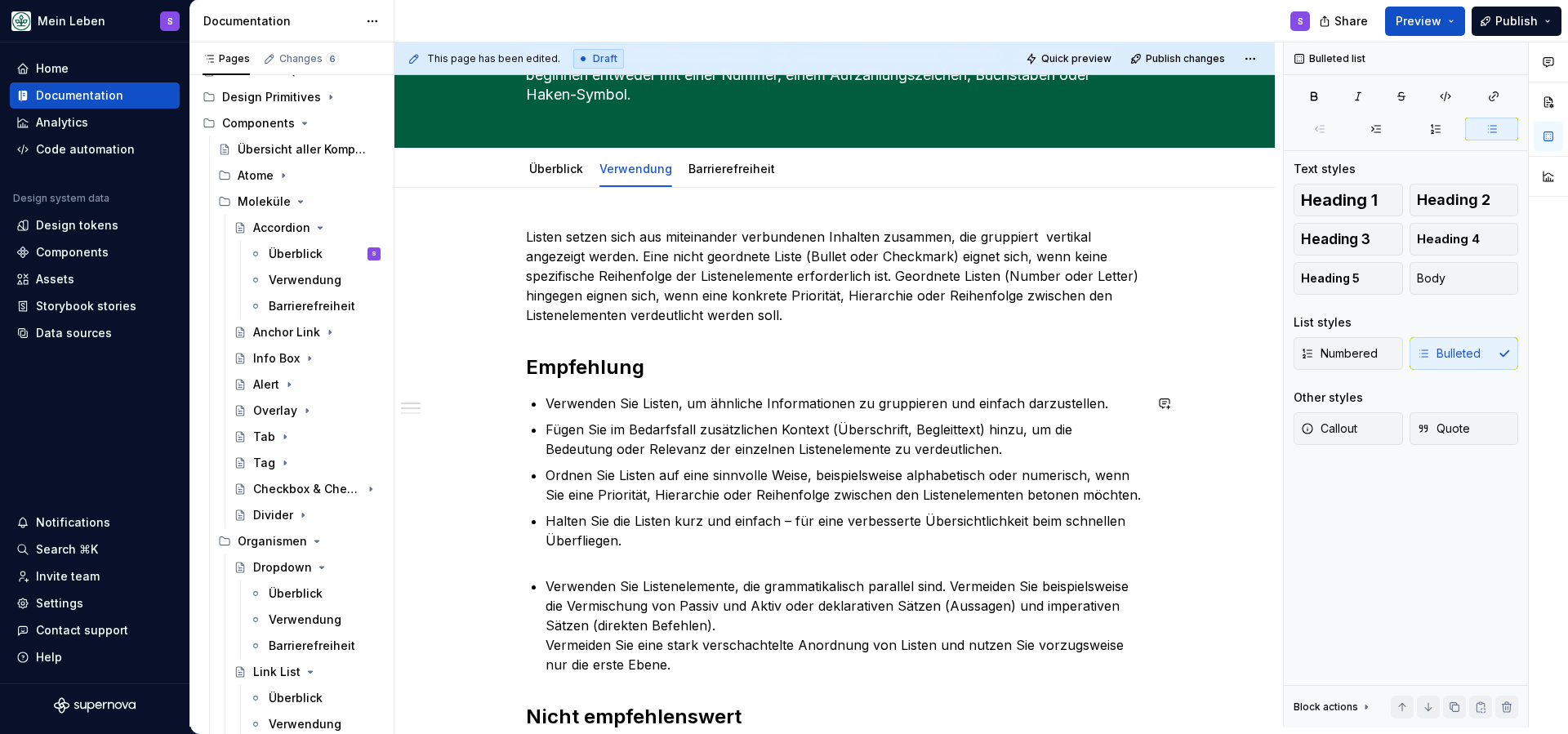
scroll to position [135, 0]
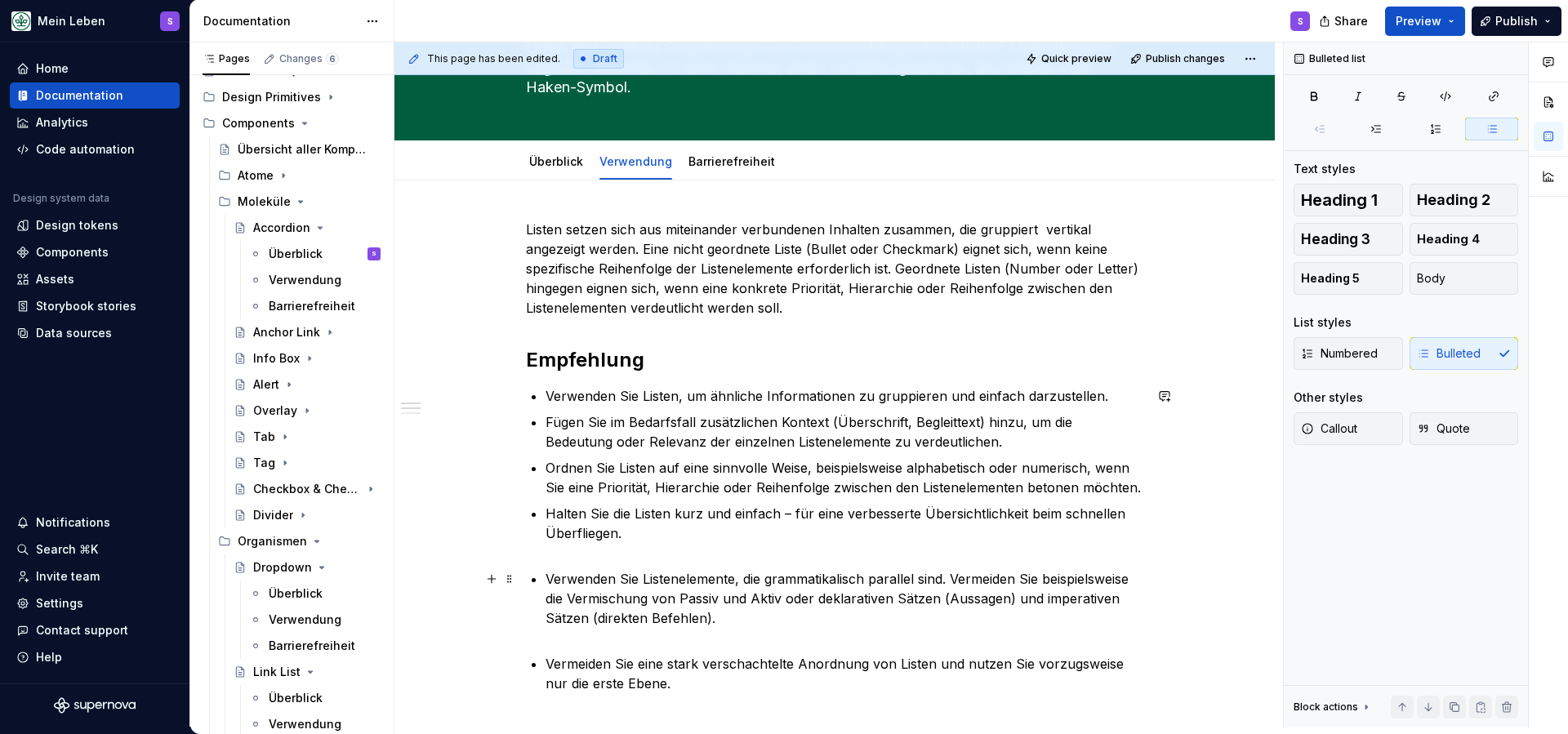
click at [546, 643] on div "Listen setzen sich aus miteinander verbundenen Inhalten zusammen, die gruppiert…" at bounding box center [835, 662] width 617 height 885
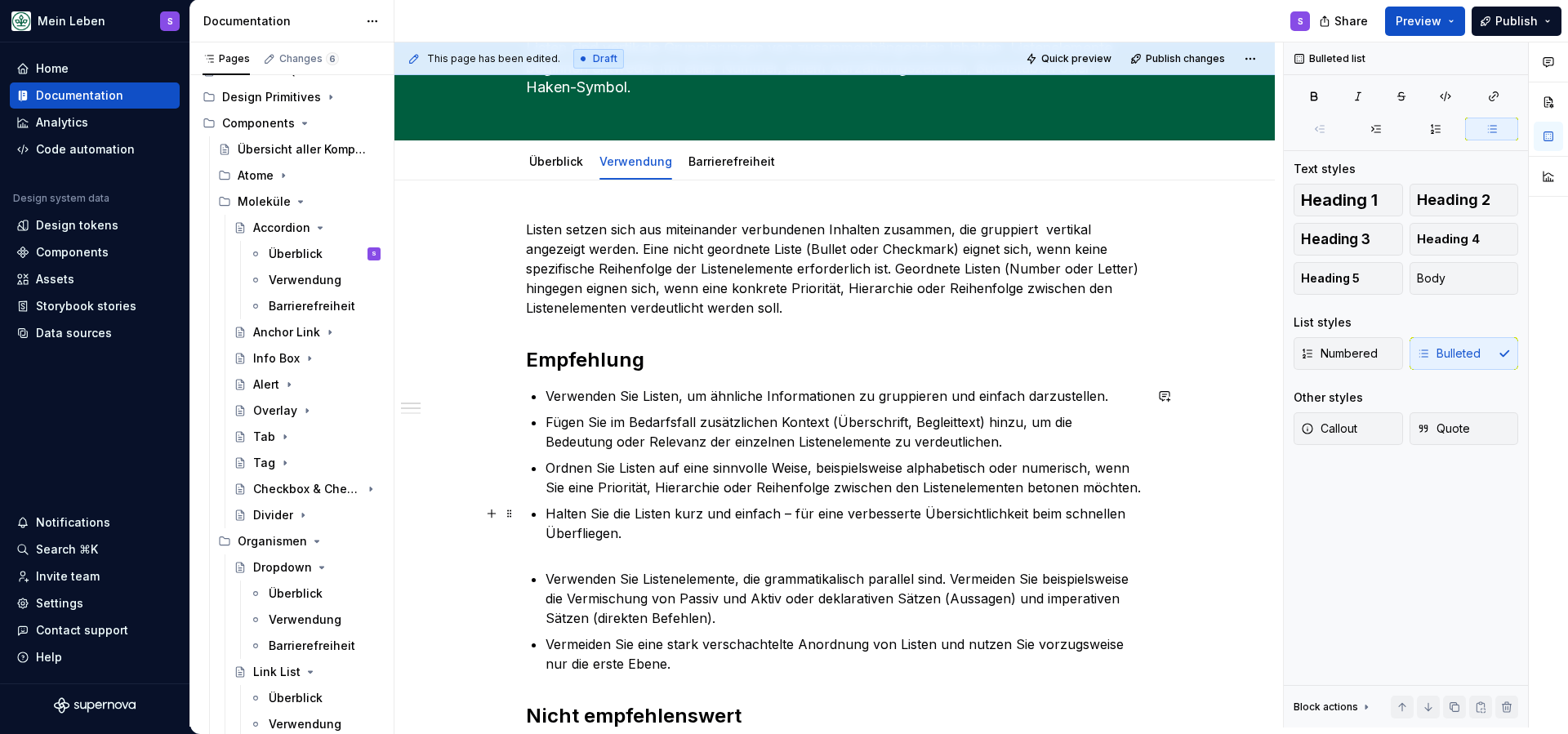
click at [560, 560] on p "Halten Sie die Listen kurz und einfach – für eine verbesserte Übersichtlichkeit…" at bounding box center [845, 532] width 598 height 58
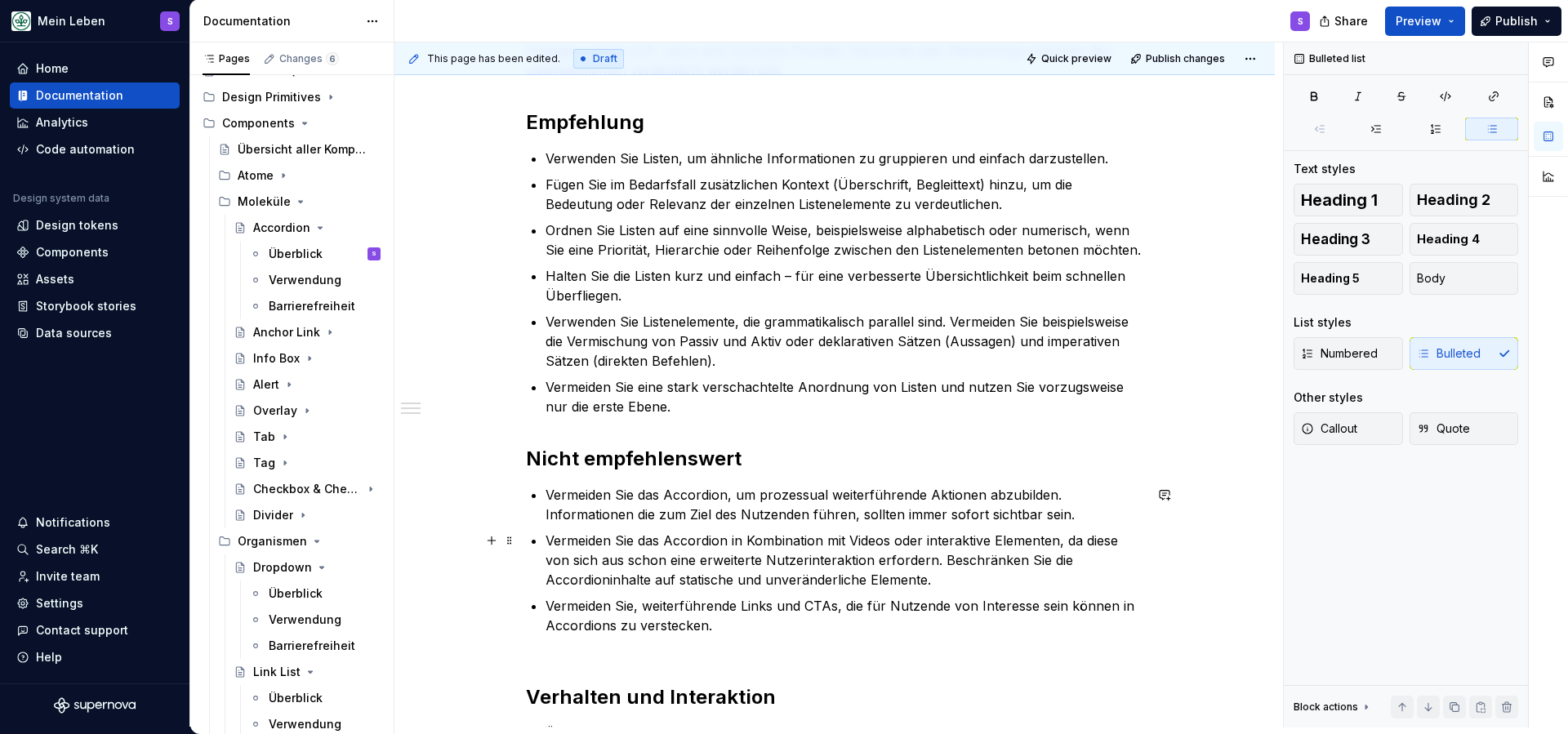
scroll to position [373, 0]
click at [691, 414] on p "Vermeiden Sie eine stark verschachtelte Anordnung von Listen und nutzen Sie vor…" at bounding box center [845, 397] width 598 height 40
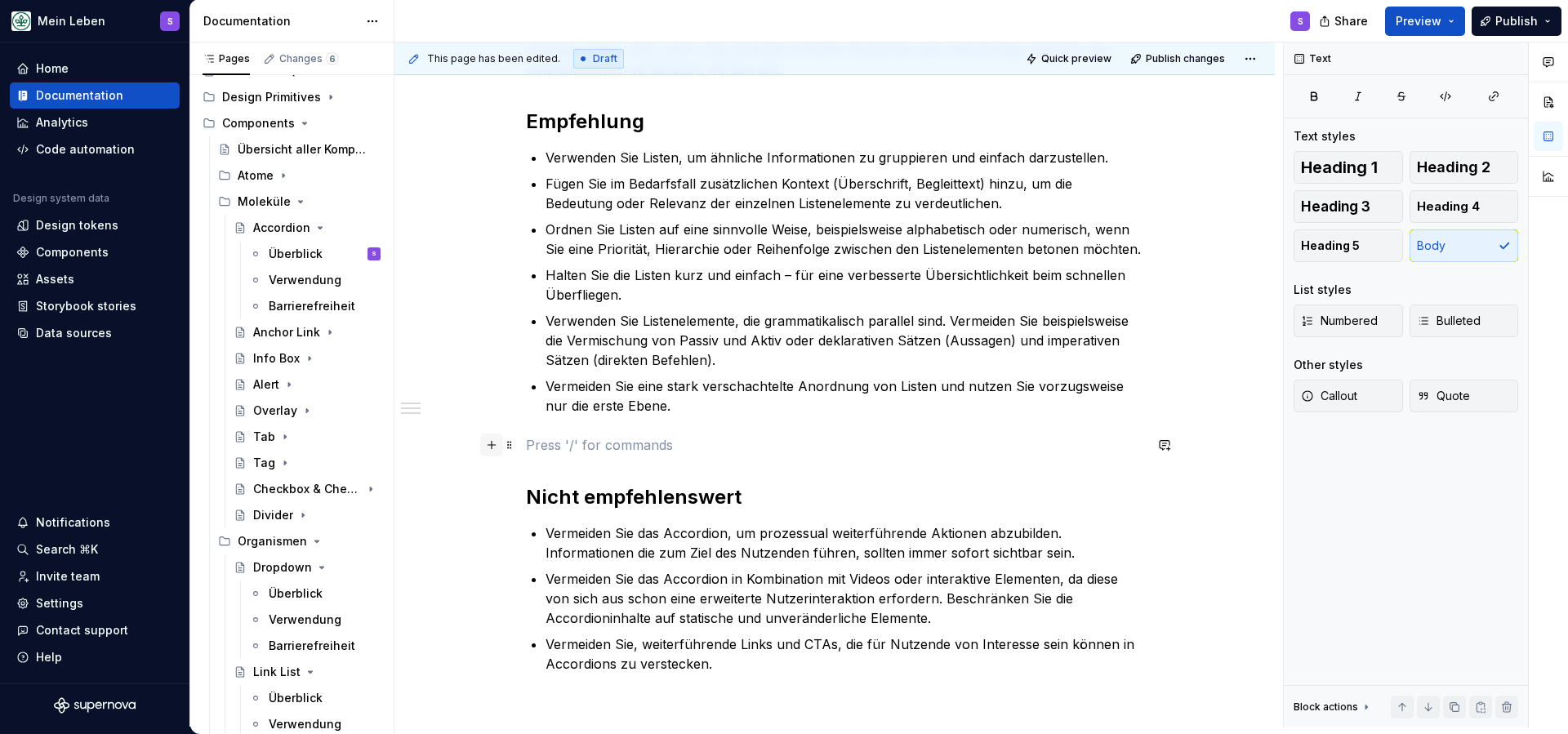
click at [494, 442] on button "button" at bounding box center [491, 444] width 23 height 23
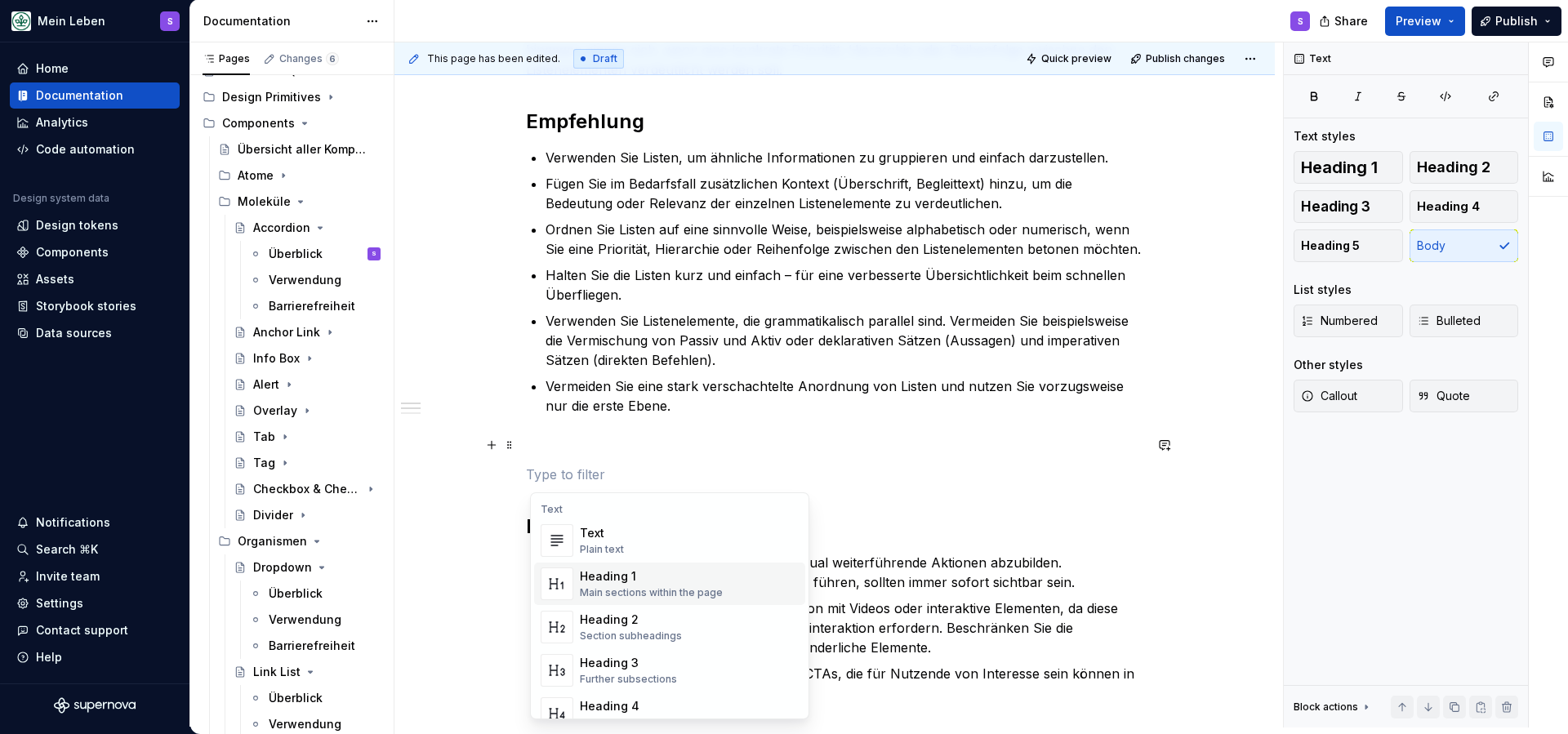
scroll to position [0, 0]
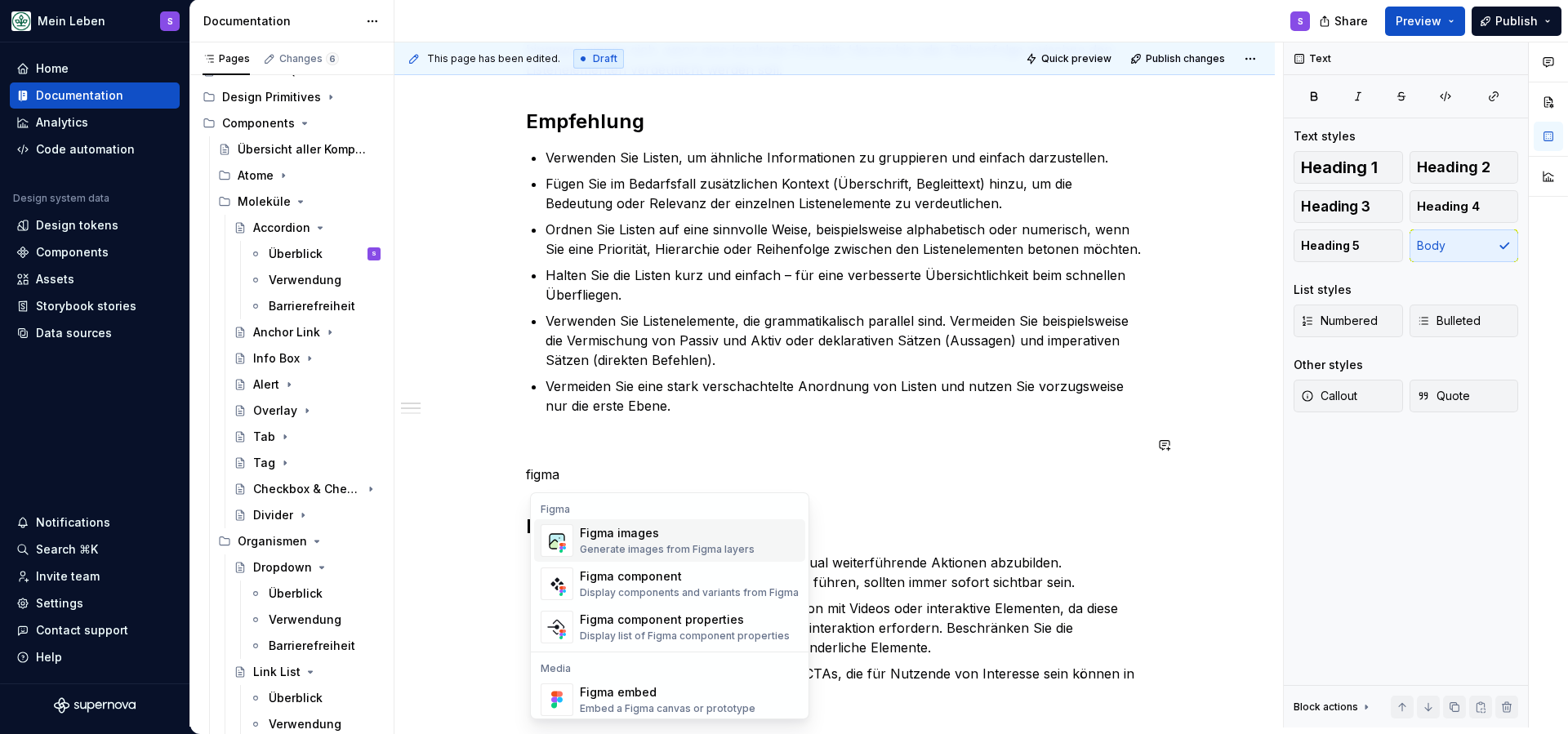
click at [611, 539] on div "Figma images" at bounding box center [667, 533] width 175 height 17
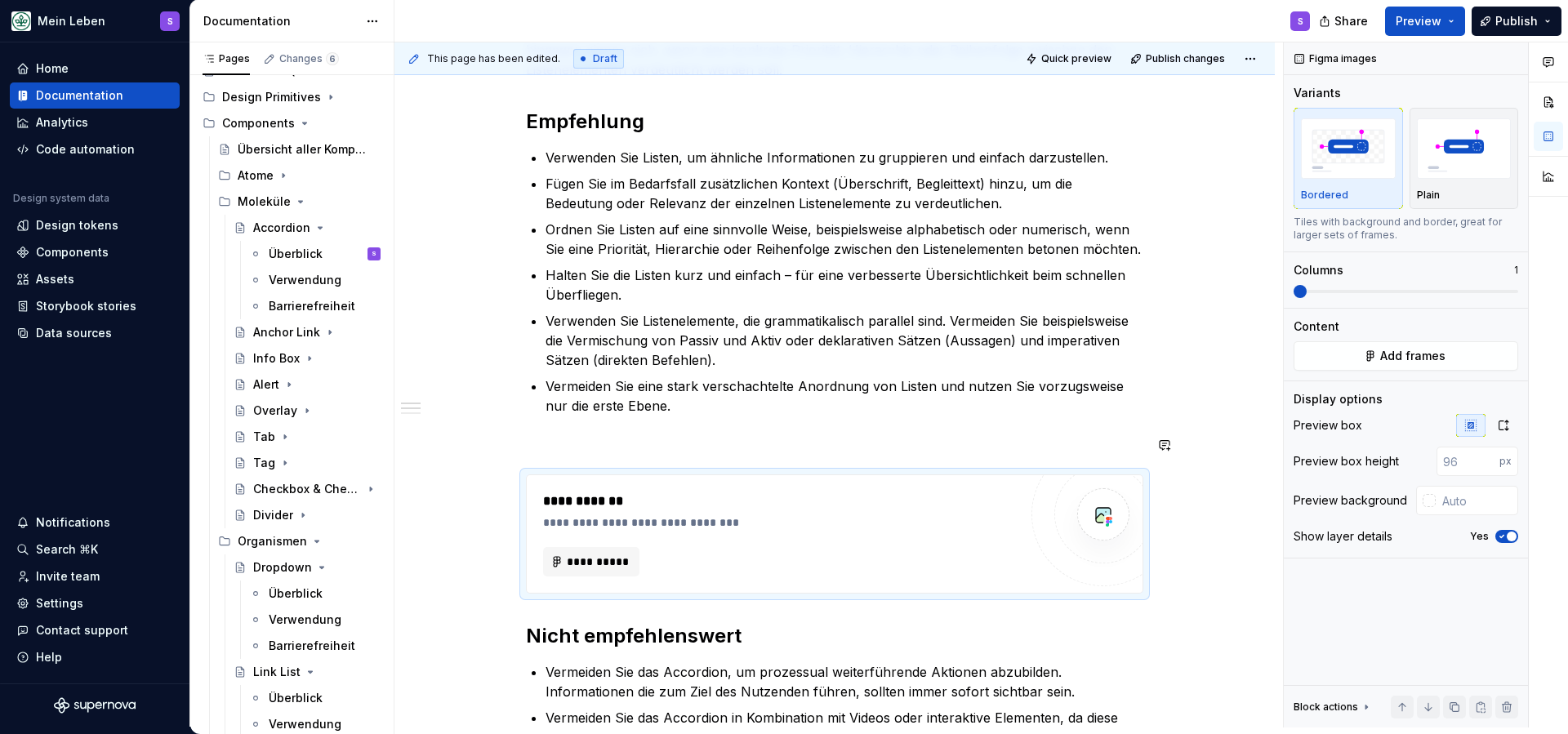
click at [611, 539] on div "**********" at bounding box center [781, 534] width 476 height 85
click at [629, 564] on span "**********" at bounding box center [599, 562] width 63 height 17
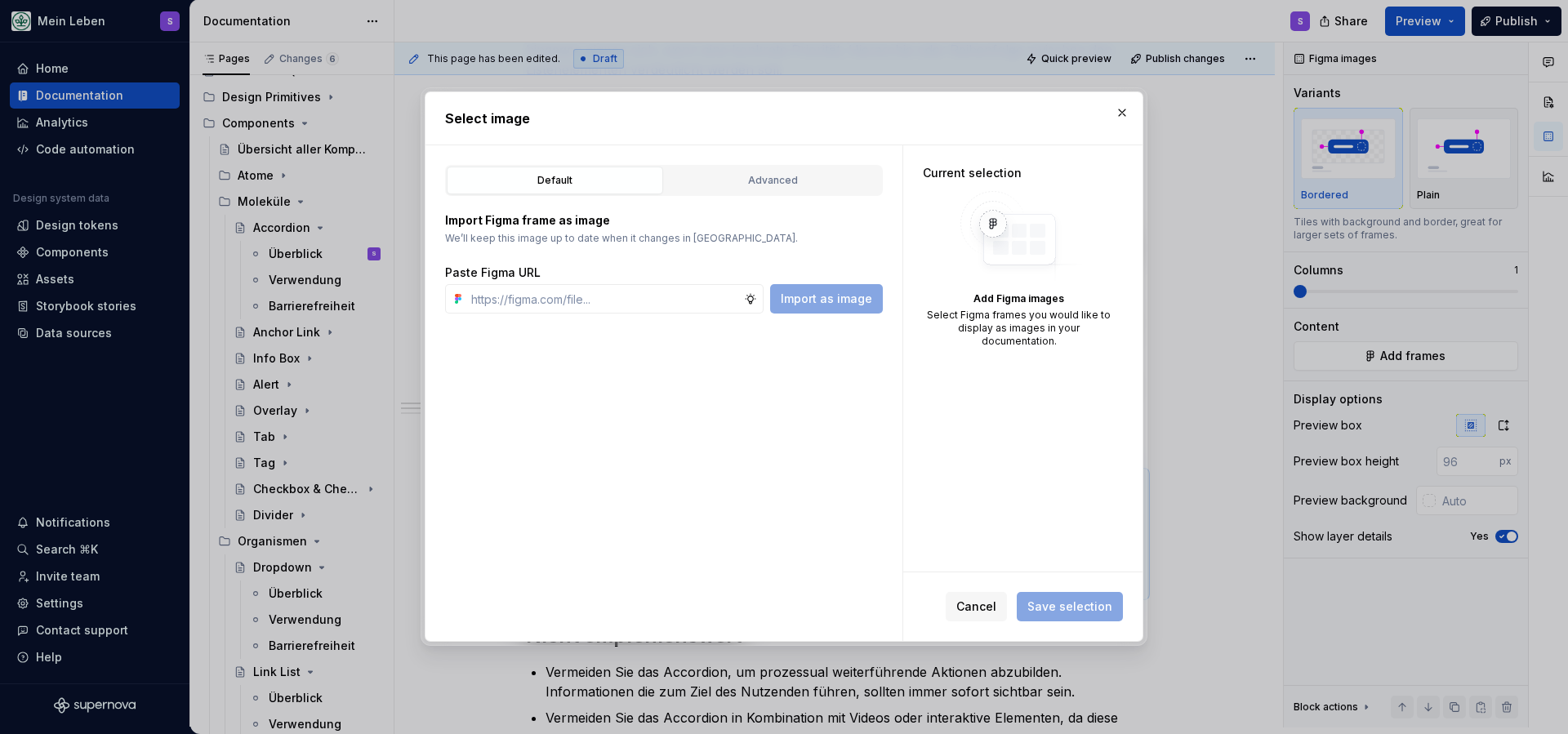
type textarea "*"
paste input "[URL][DOMAIN_NAME]"
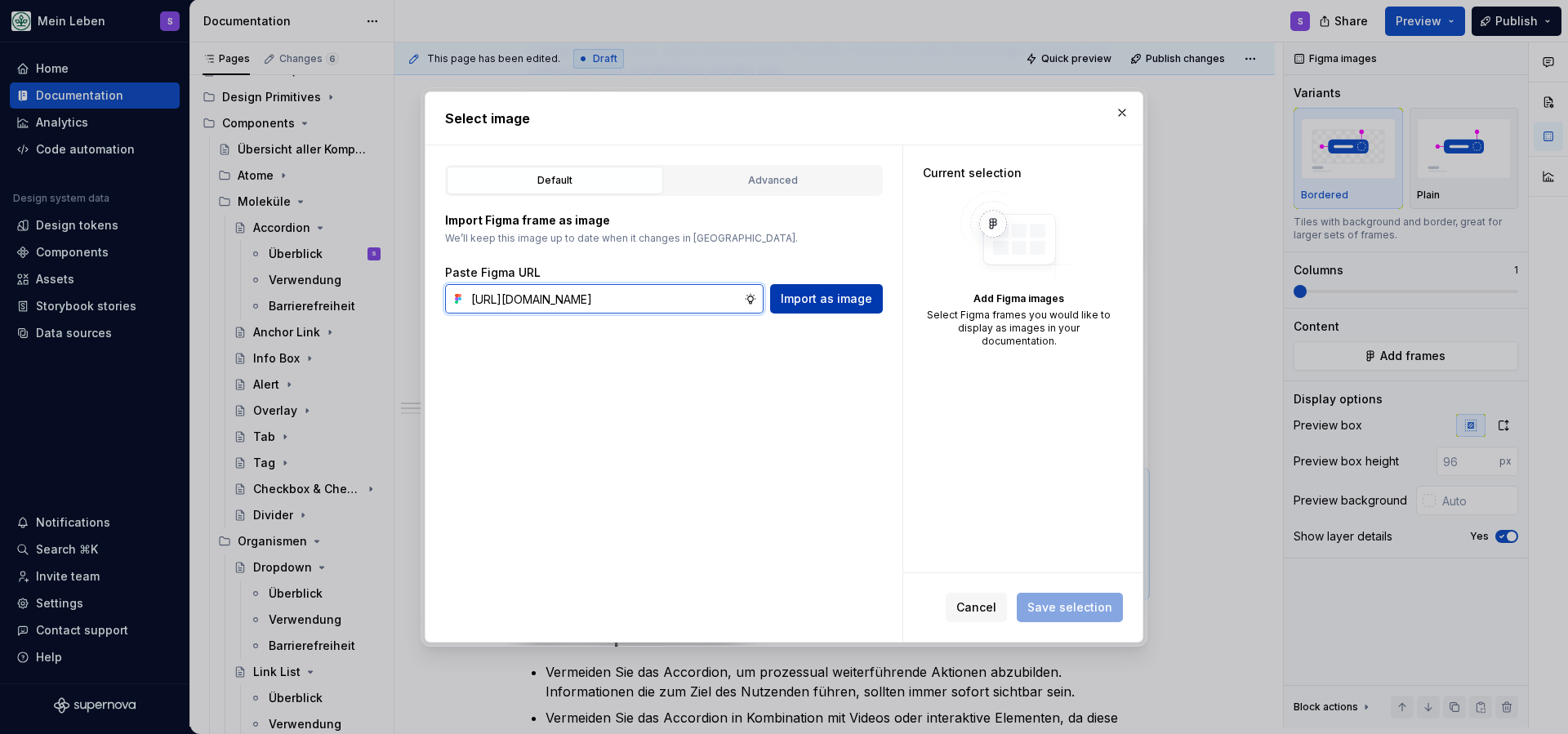
type input "[URL][DOMAIN_NAME]"
click at [823, 301] on span "Import as image" at bounding box center [826, 299] width 91 height 17
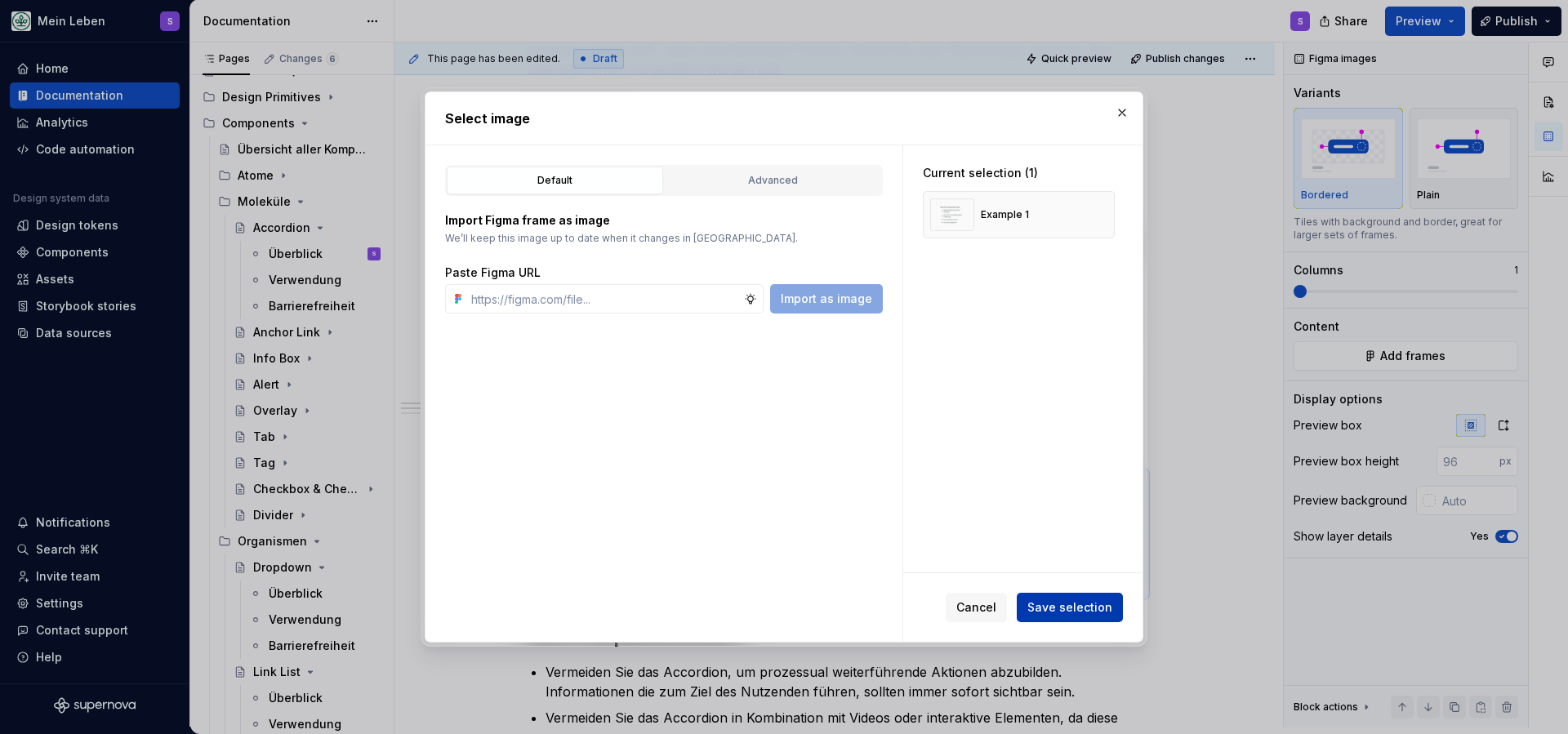
click at [1043, 612] on span "Save selection" at bounding box center [1070, 607] width 85 height 17
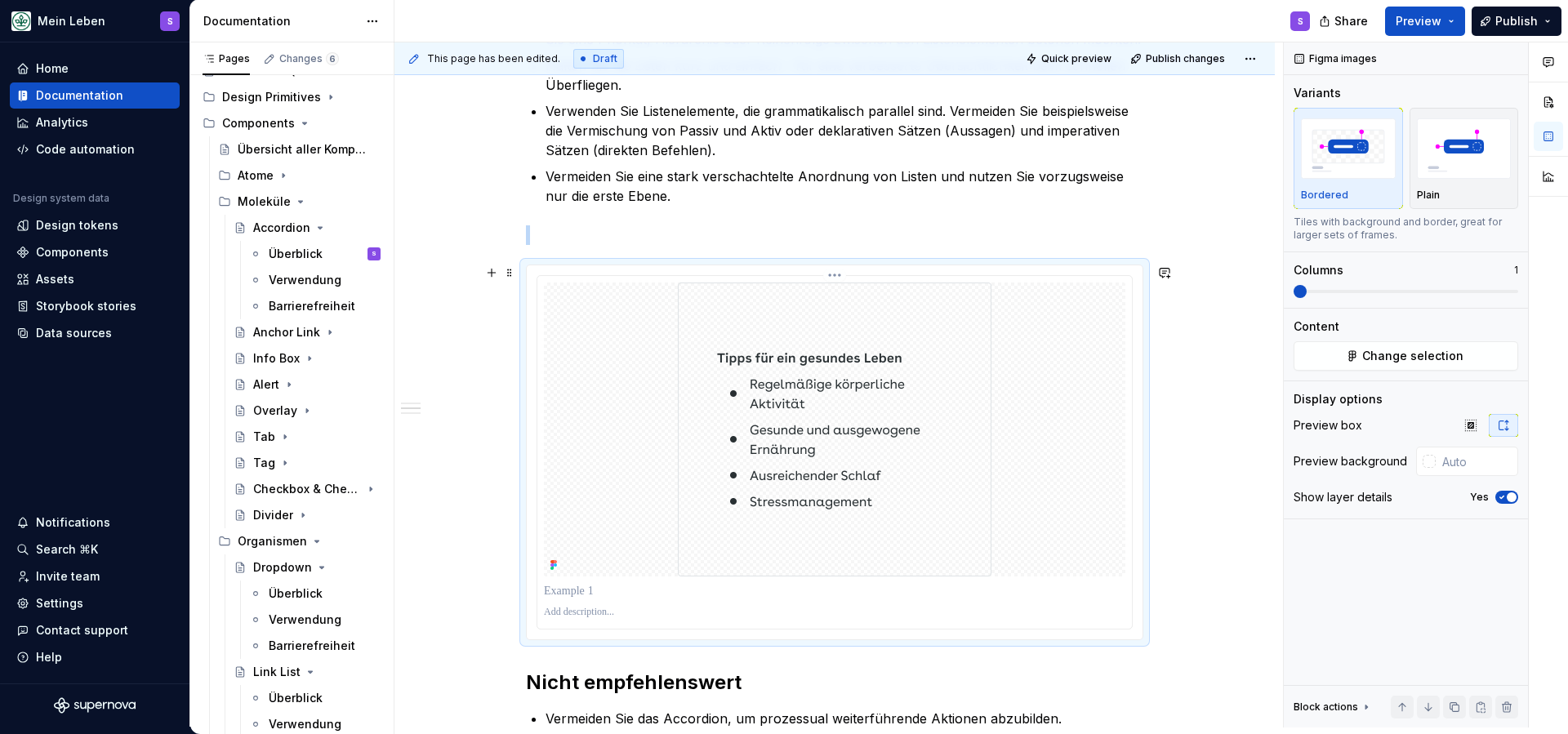
scroll to position [600, 0]
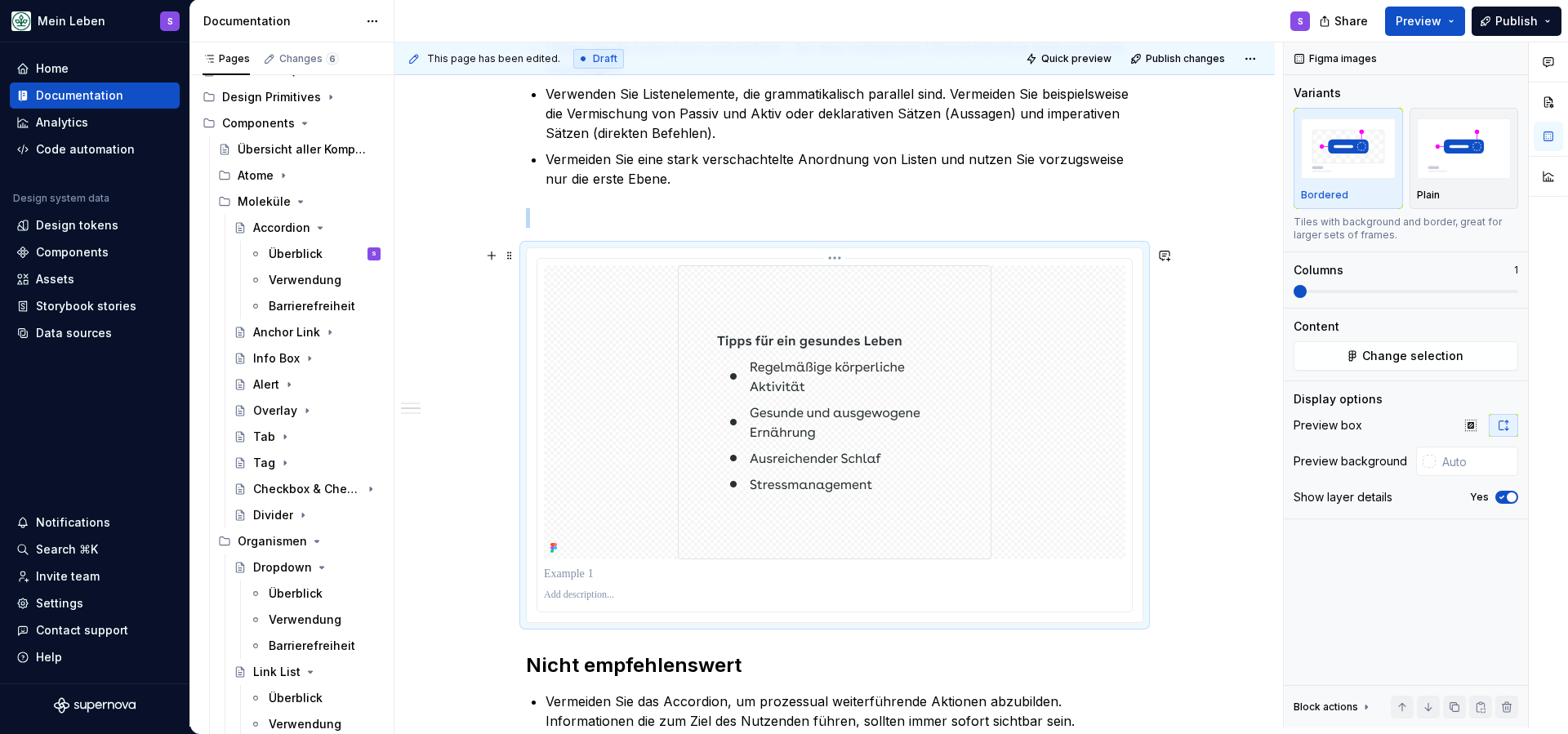
click at [615, 597] on p at bounding box center [835, 595] width 582 height 13
click at [631, 578] on p at bounding box center [835, 574] width 582 height 17
click at [1168, 364] on div "**********" at bounding box center [835, 495] width 880 height 1560
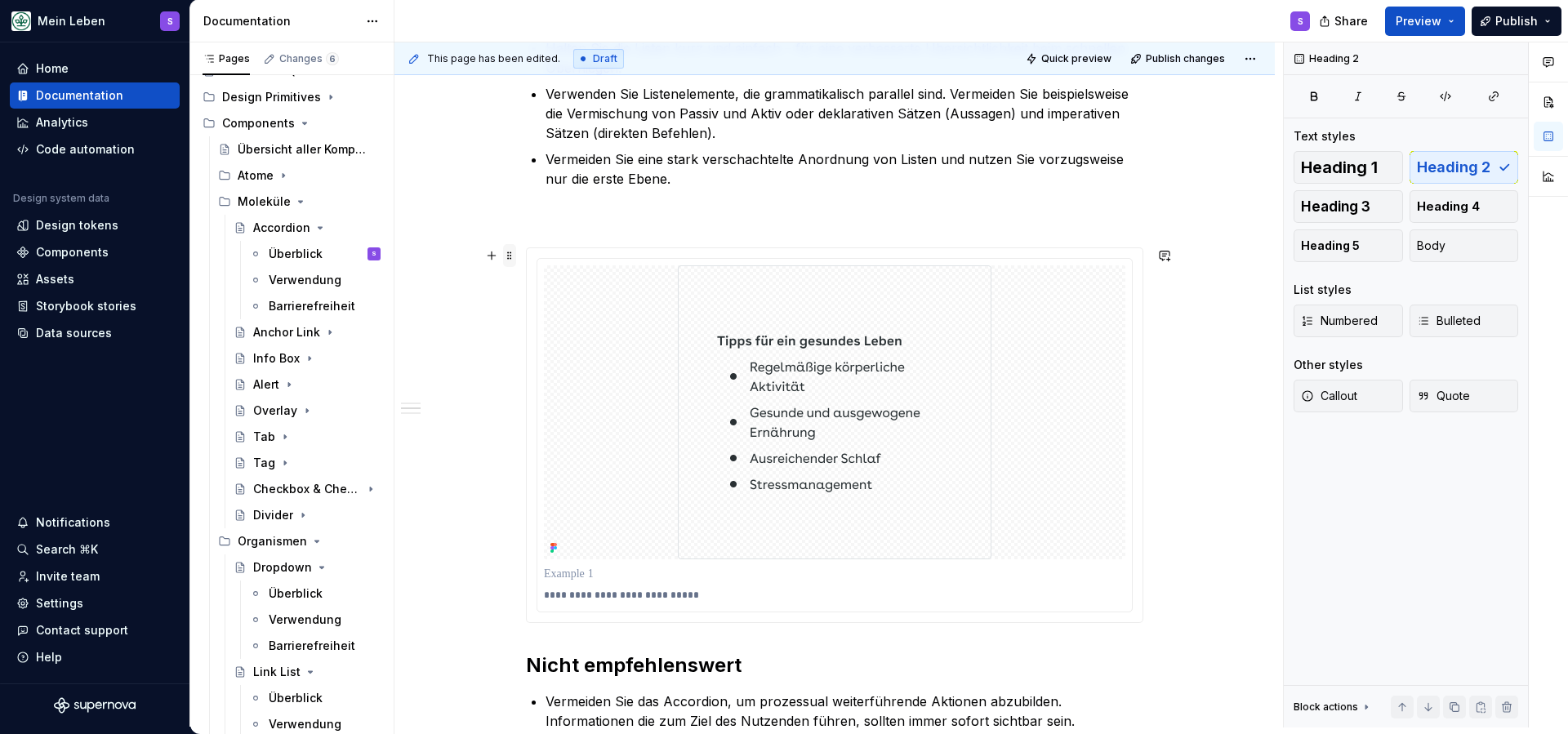
click at [515, 258] on span at bounding box center [509, 255] width 13 height 23
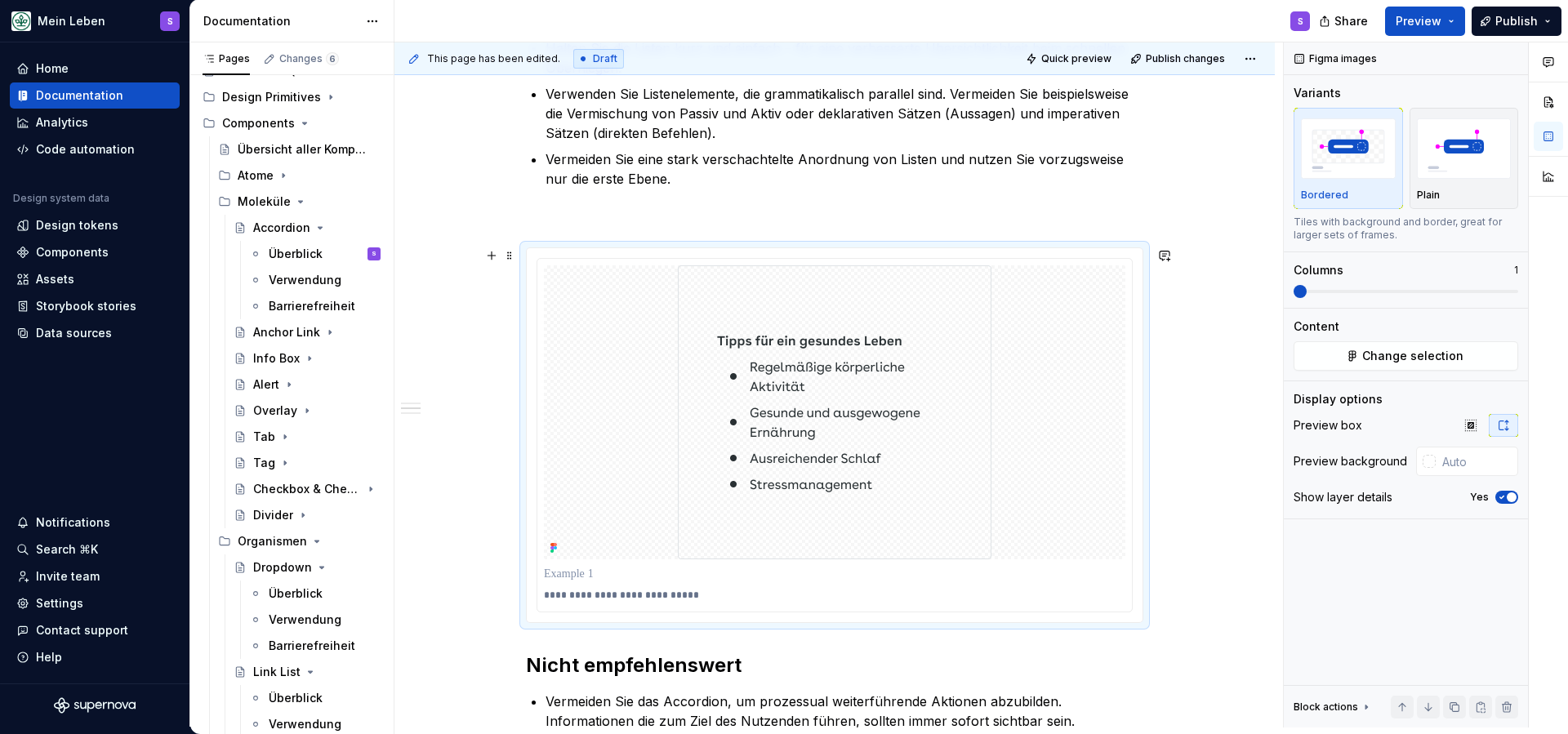
click at [579, 256] on div "**********" at bounding box center [835, 435] width 616 height 374
click at [499, 260] on button "button" at bounding box center [491, 255] width 23 height 23
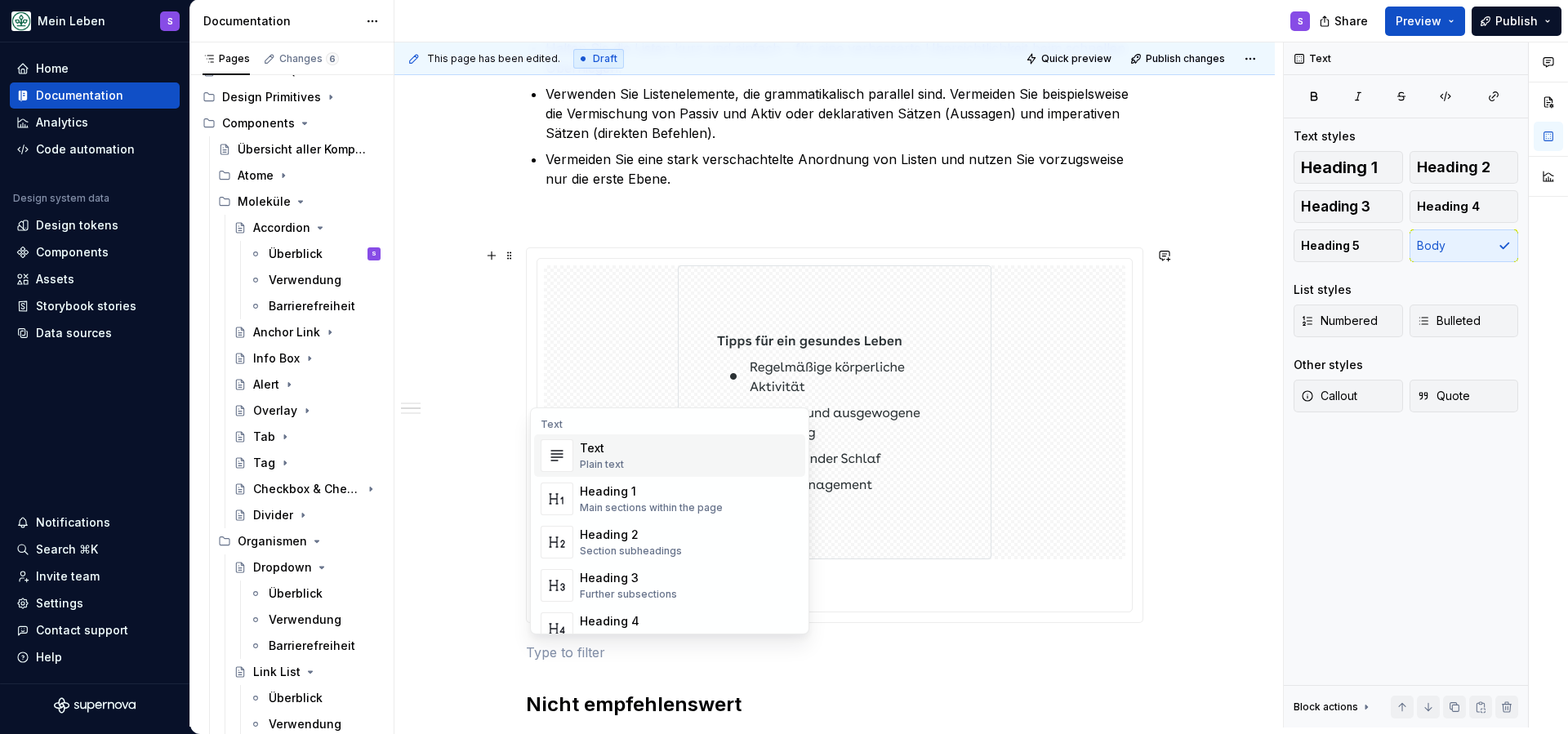
click at [656, 413] on div "Text Text Plain text Heading 1 Main sections within the page Heading 2 Section …" at bounding box center [670, 641] width 278 height 459
click at [638, 356] on div at bounding box center [835, 412] width 582 height 294
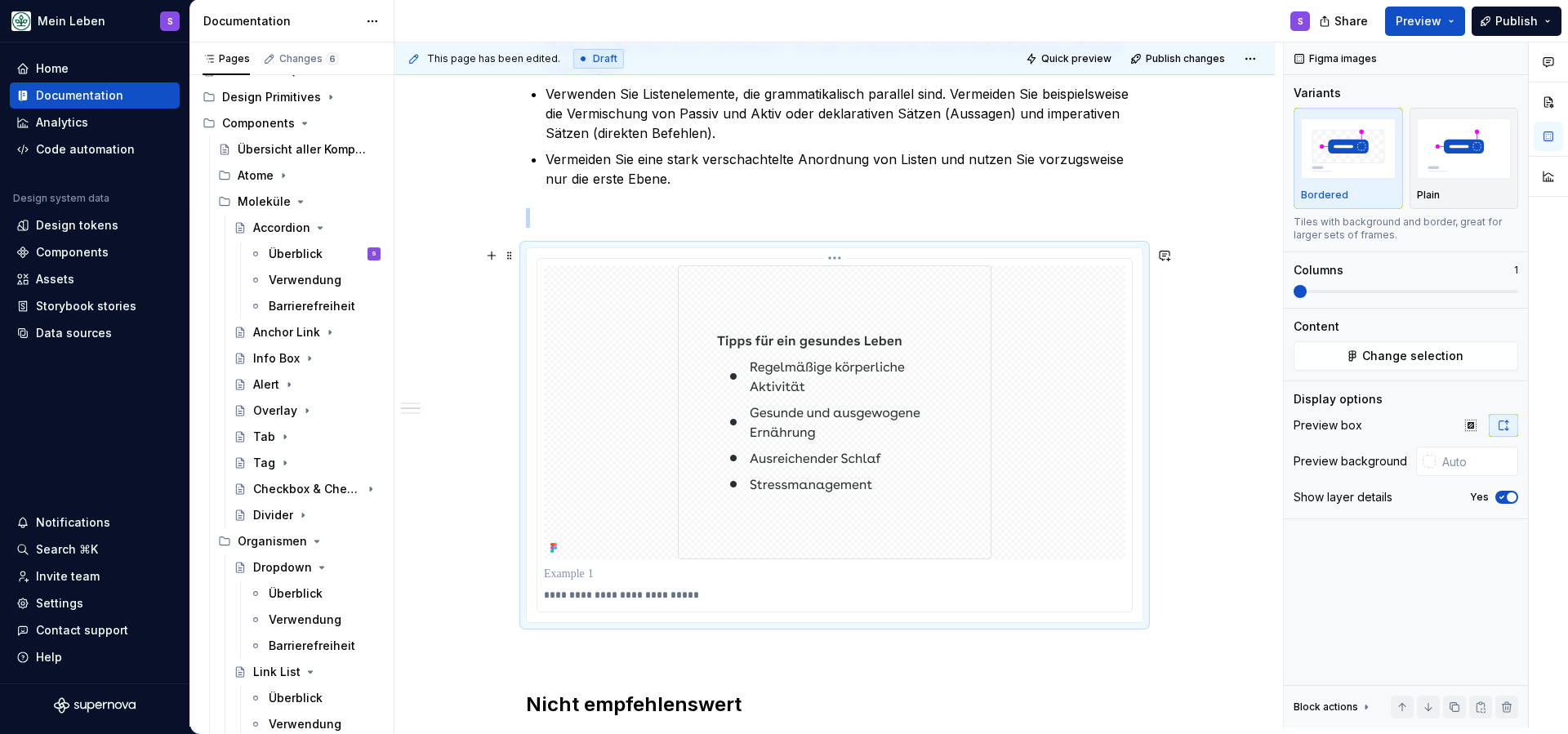
click at [997, 309] on div at bounding box center [835, 412] width 582 height 294
click at [1041, 311] on div at bounding box center [835, 412] width 582 height 294
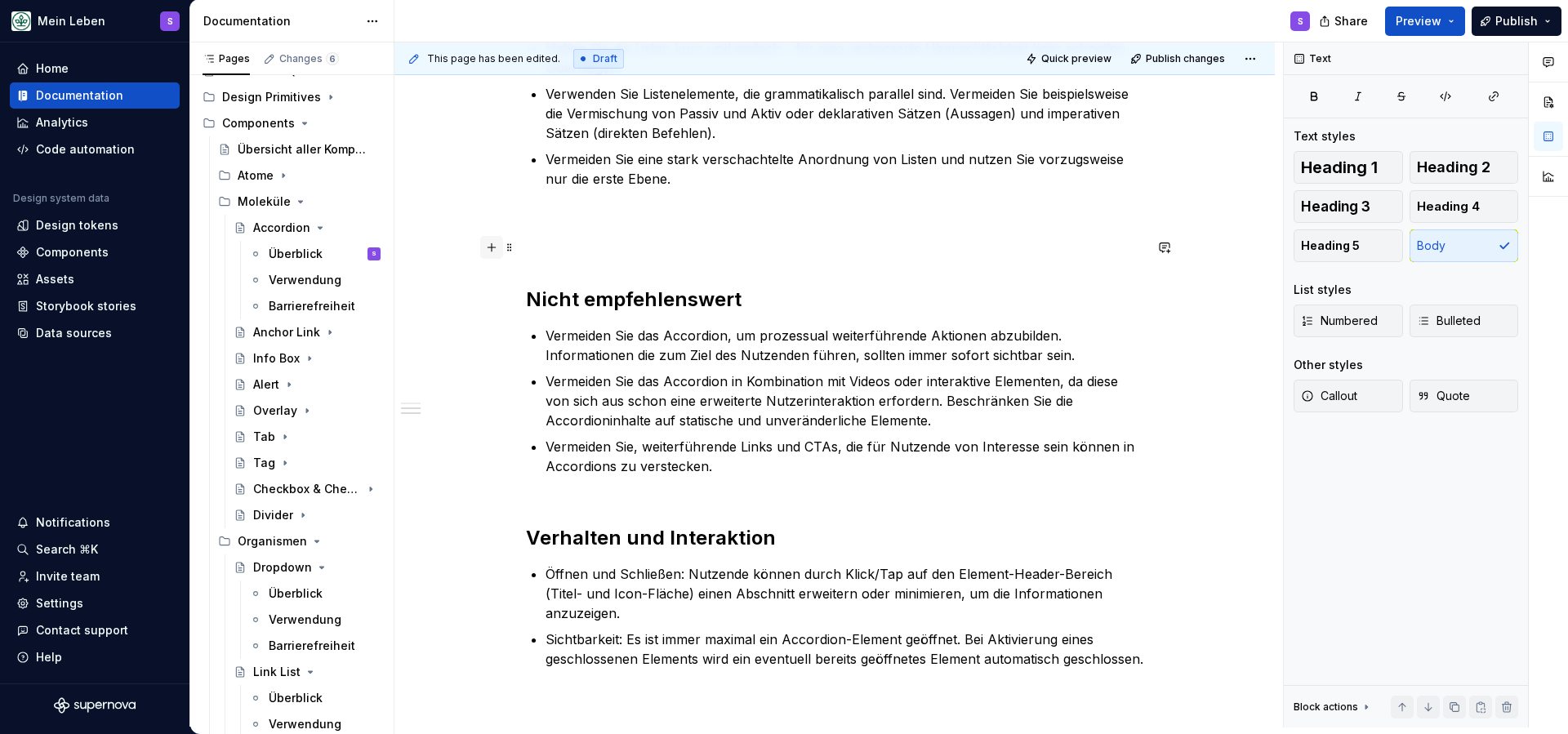
click at [498, 250] on button "button" at bounding box center [491, 247] width 23 height 23
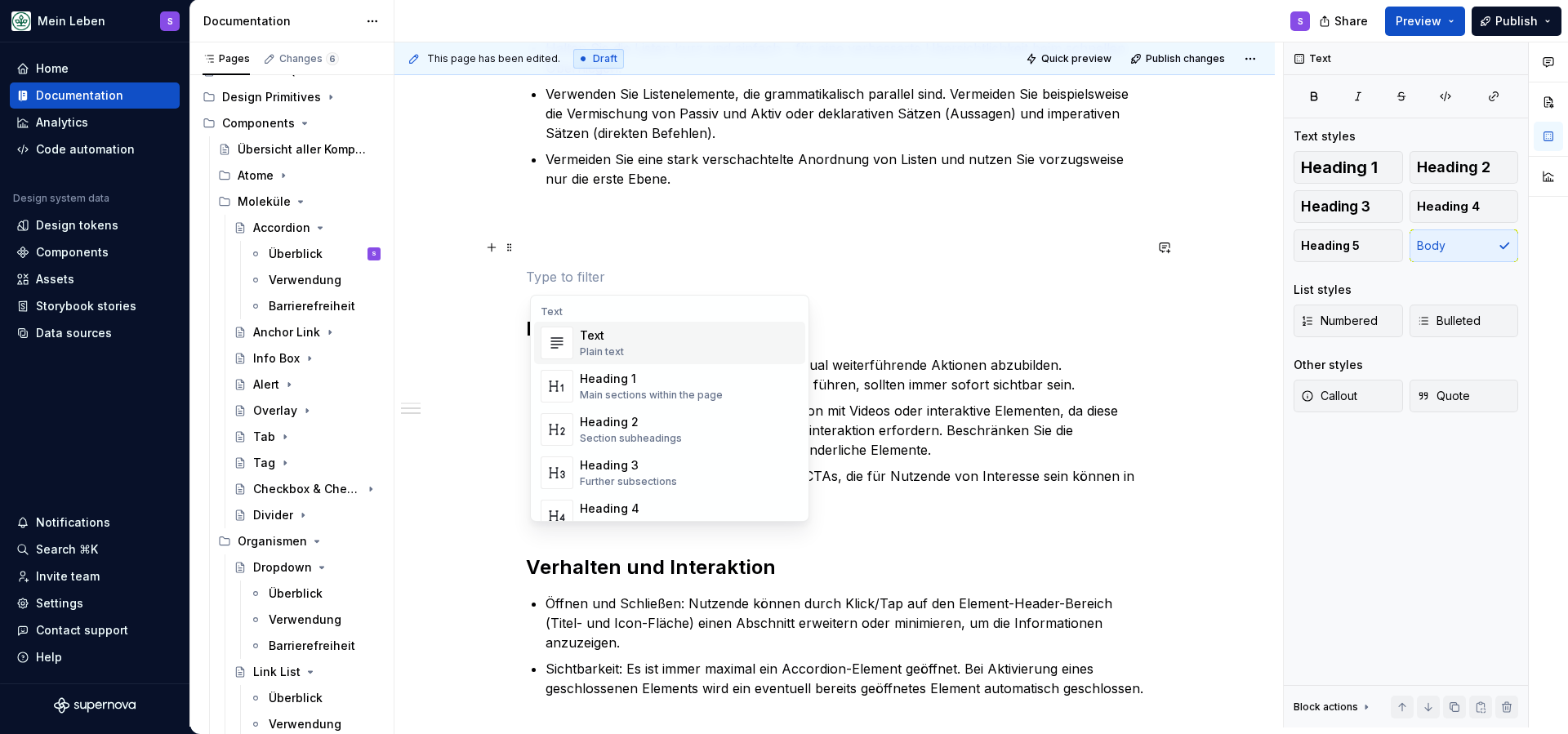
click at [560, 306] on div "Text Text Plain text Heading 1 Main sections within the page Heading 2 Section …" at bounding box center [670, 528] width 278 height 459
click at [569, 308] on div "Text" at bounding box center [670, 312] width 271 height 13
click at [573, 308] on div "Text" at bounding box center [670, 312] width 271 height 13
click at [593, 310] on div "Text" at bounding box center [670, 312] width 271 height 13
click at [557, 254] on p at bounding box center [835, 247] width 617 height 20
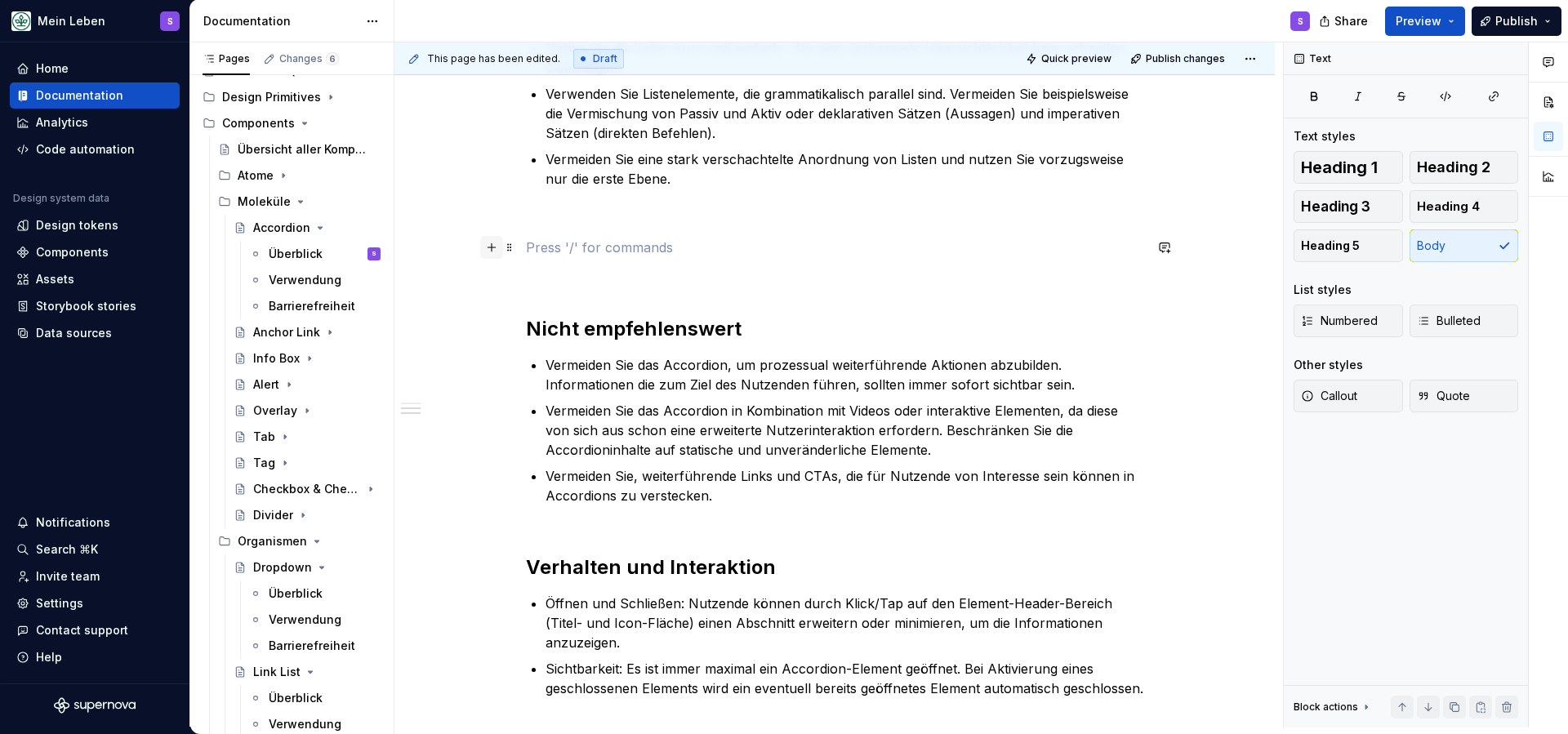
click at [495, 246] on button "button" at bounding box center [491, 247] width 23 height 23
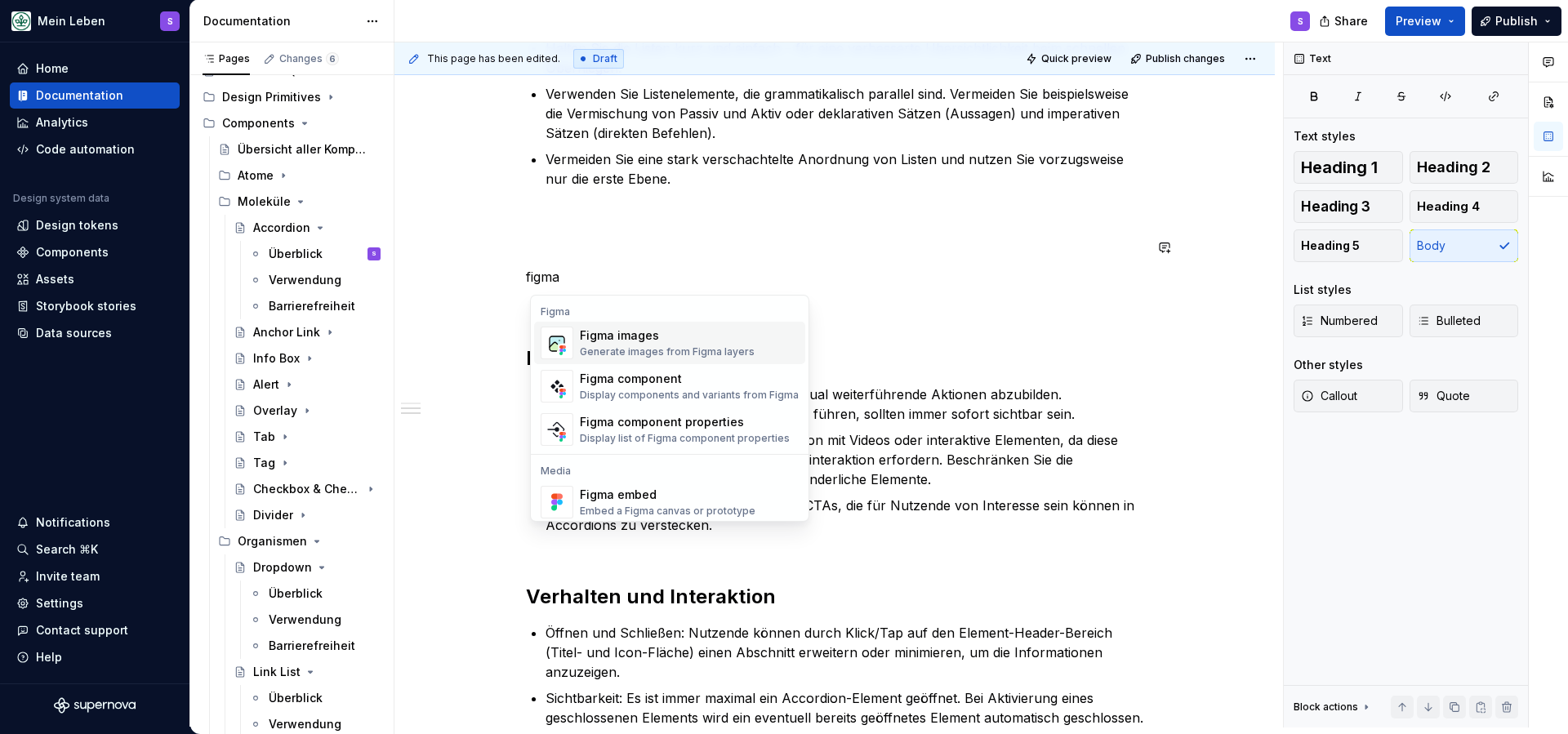
click at [639, 334] on div "Figma images" at bounding box center [667, 335] width 175 height 17
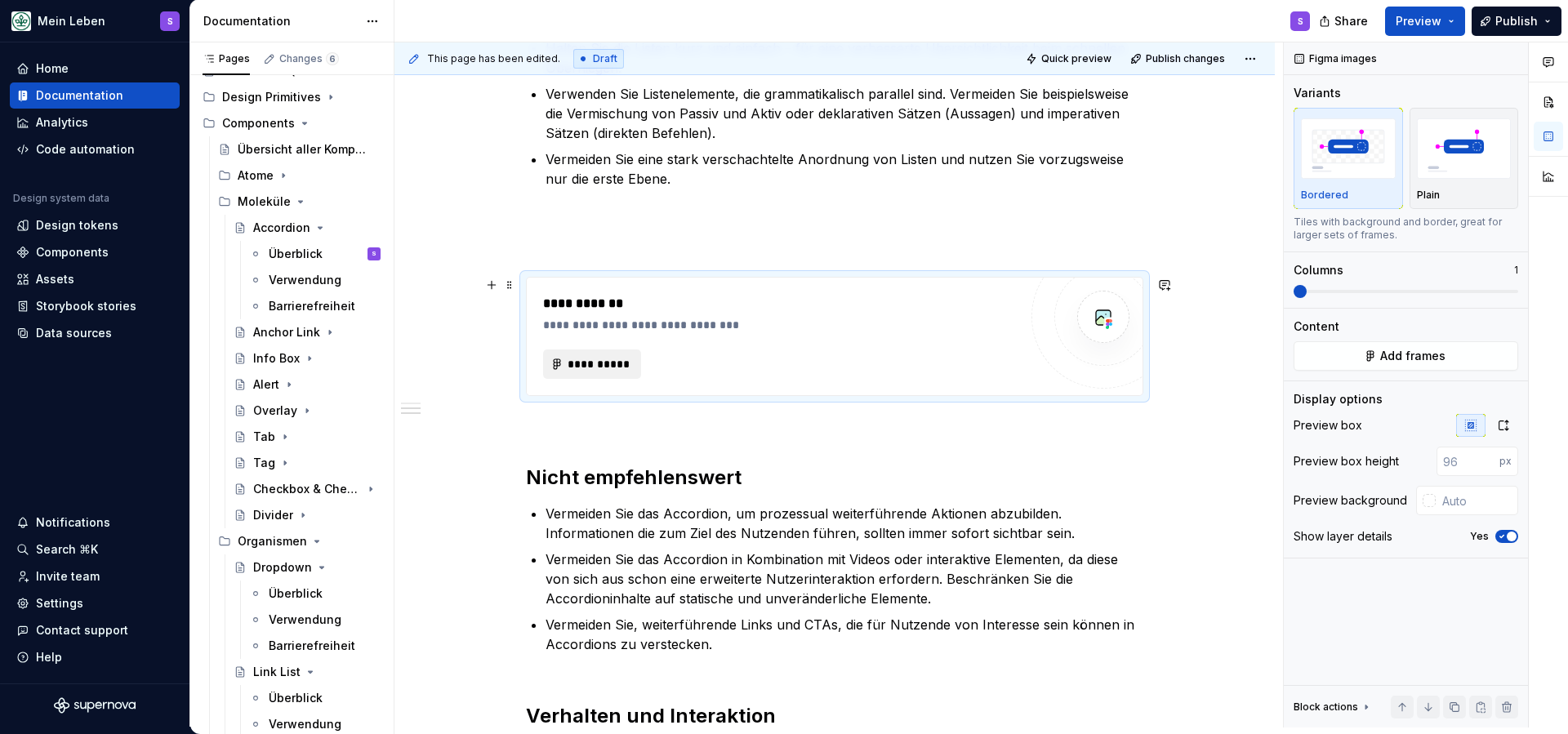
click at [617, 362] on span "**********" at bounding box center [599, 364] width 63 height 17
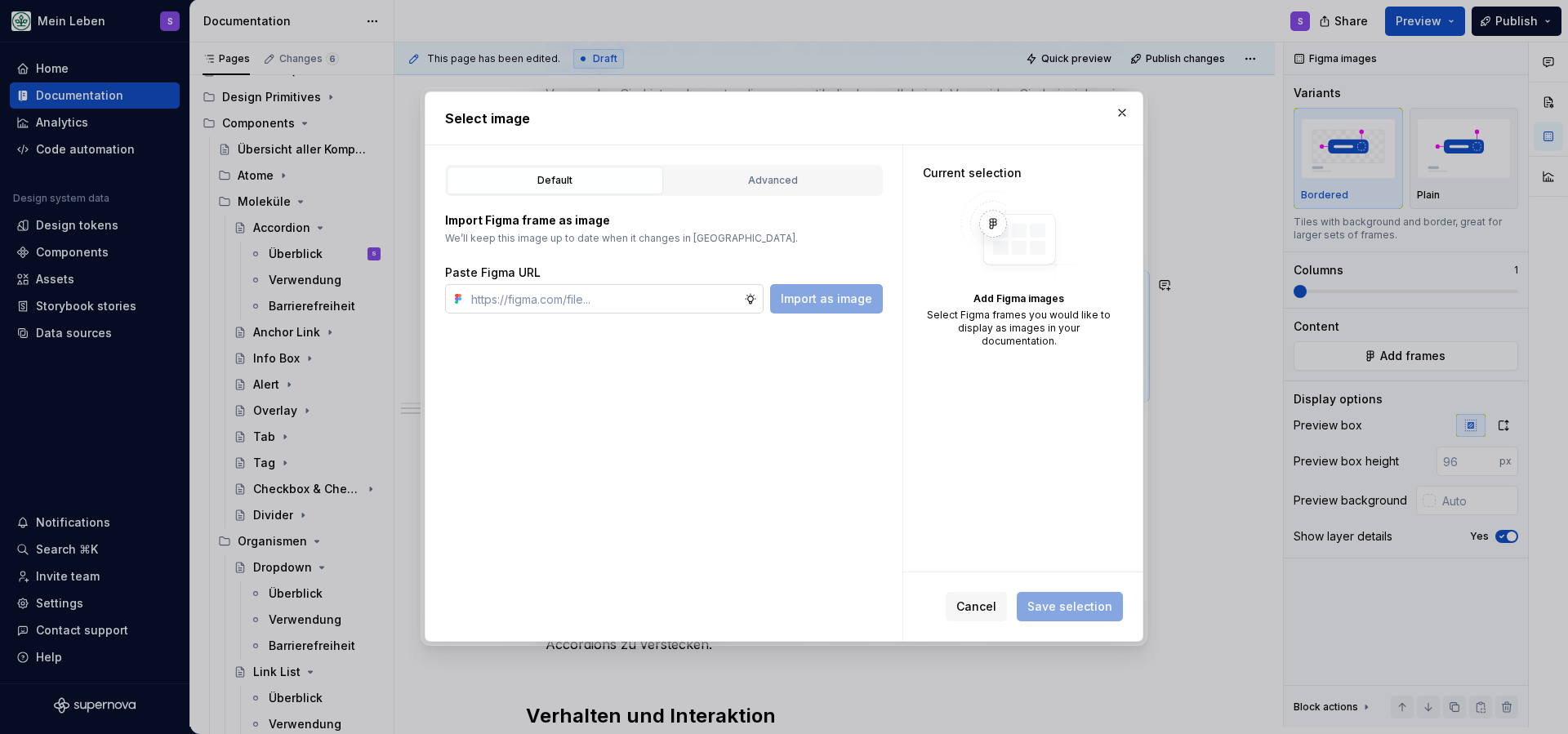
type textarea "*"
type input "[URL][DOMAIN_NAME]"
click at [848, 302] on span "Import as image" at bounding box center [826, 299] width 91 height 17
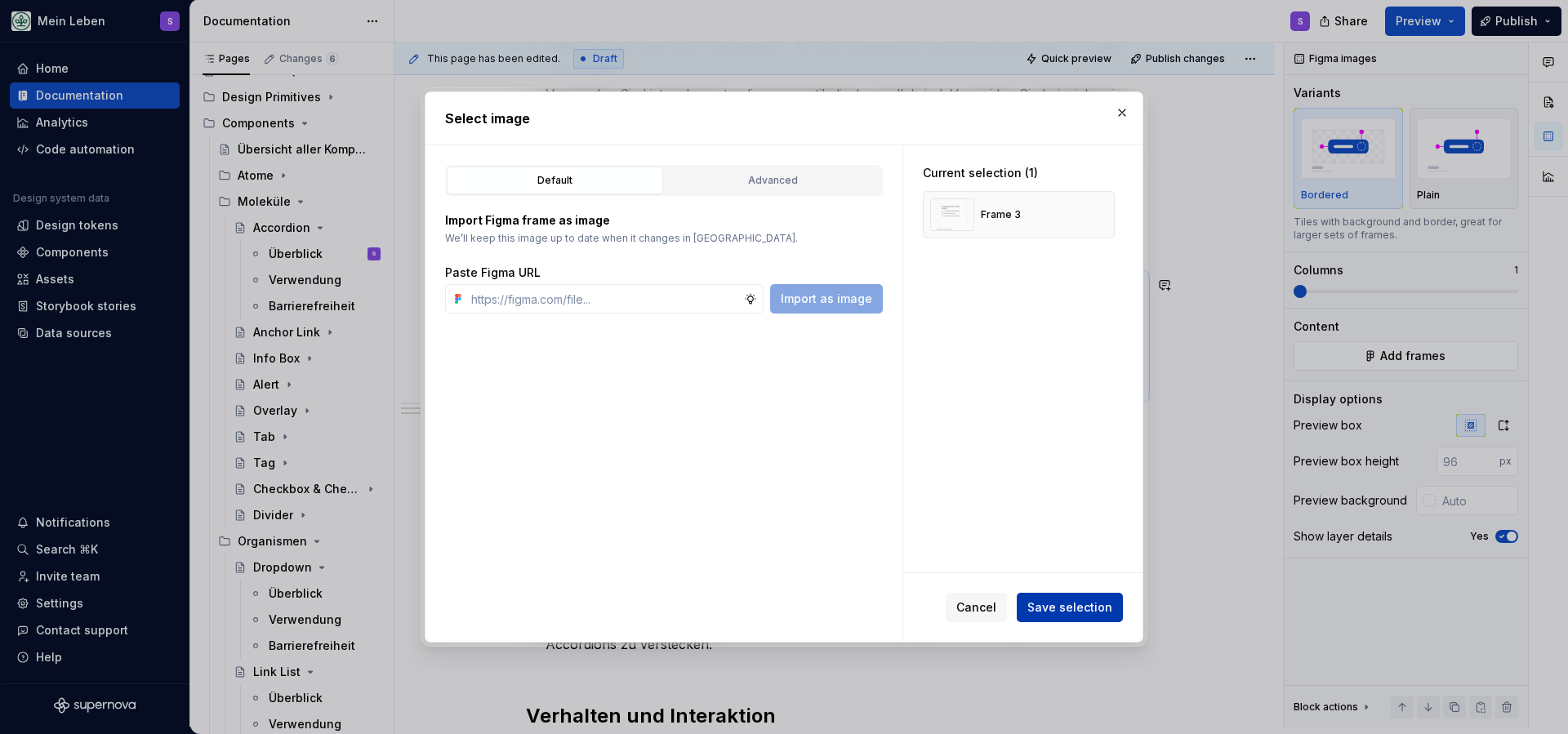
click at [1074, 607] on span "Save selection" at bounding box center [1070, 607] width 85 height 17
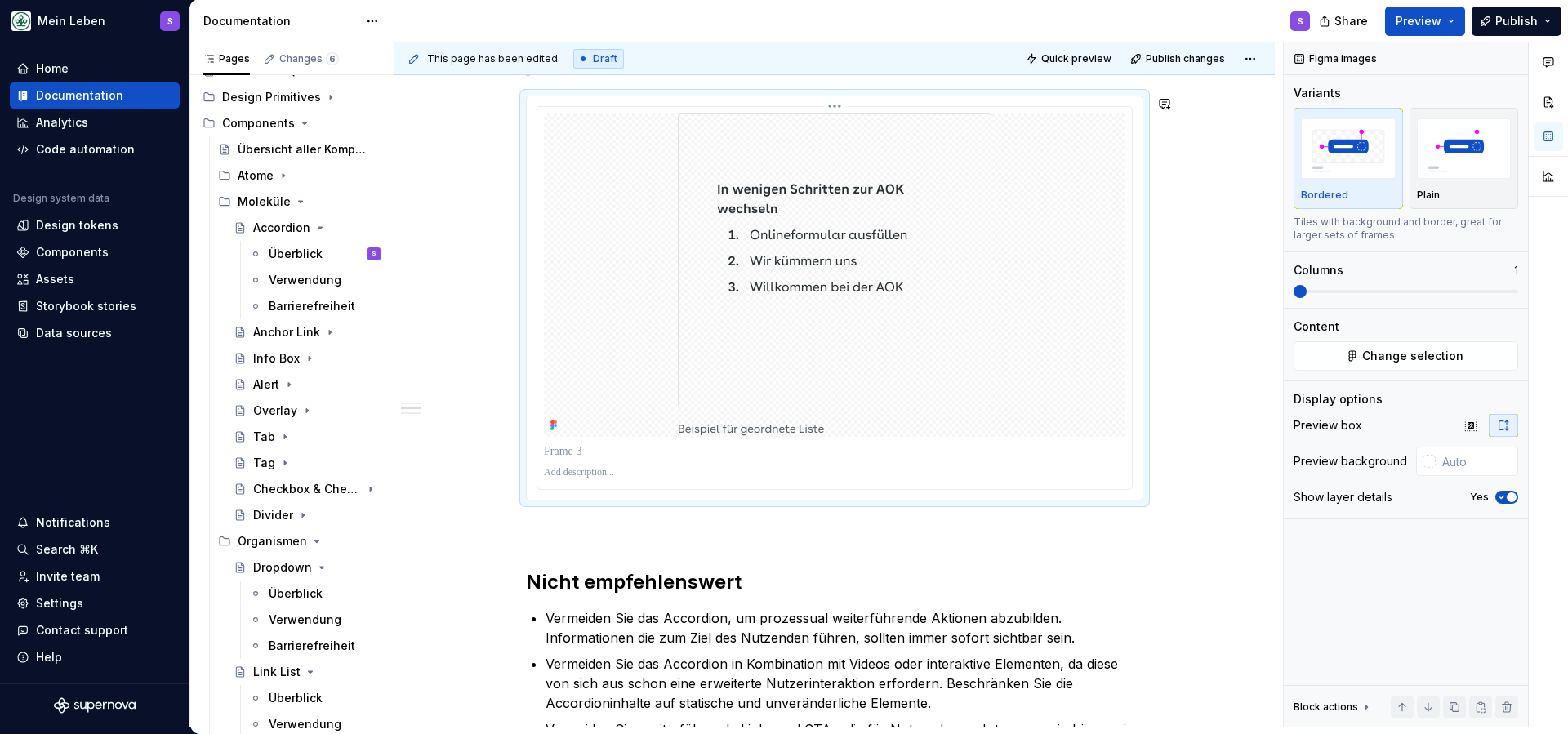
scroll to position [788, 0]
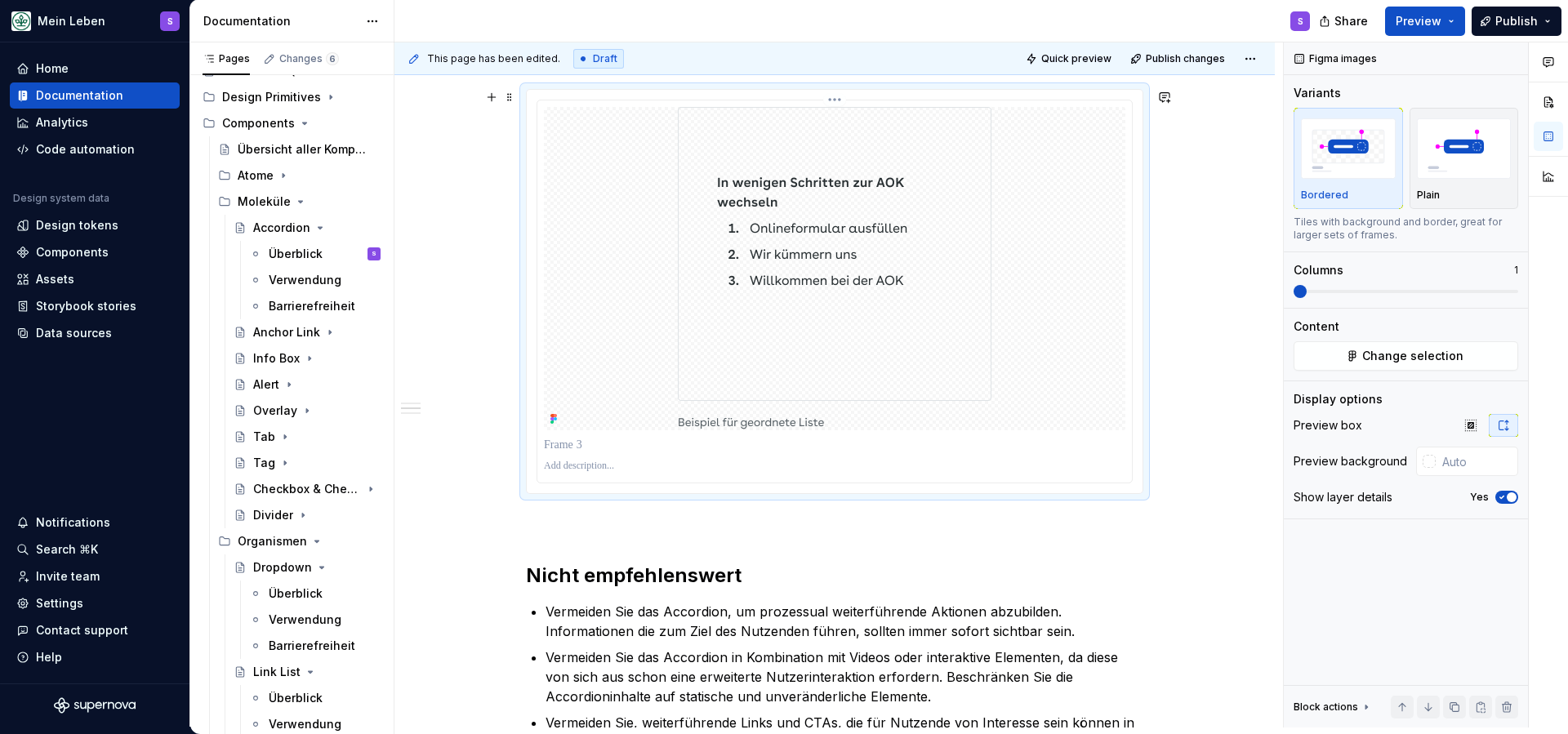
click at [852, 347] on img at bounding box center [834, 268] width 314 height 323
click at [943, 389] on img at bounding box center [834, 268] width 314 height 323
click at [992, 443] on p at bounding box center [835, 445] width 582 height 17
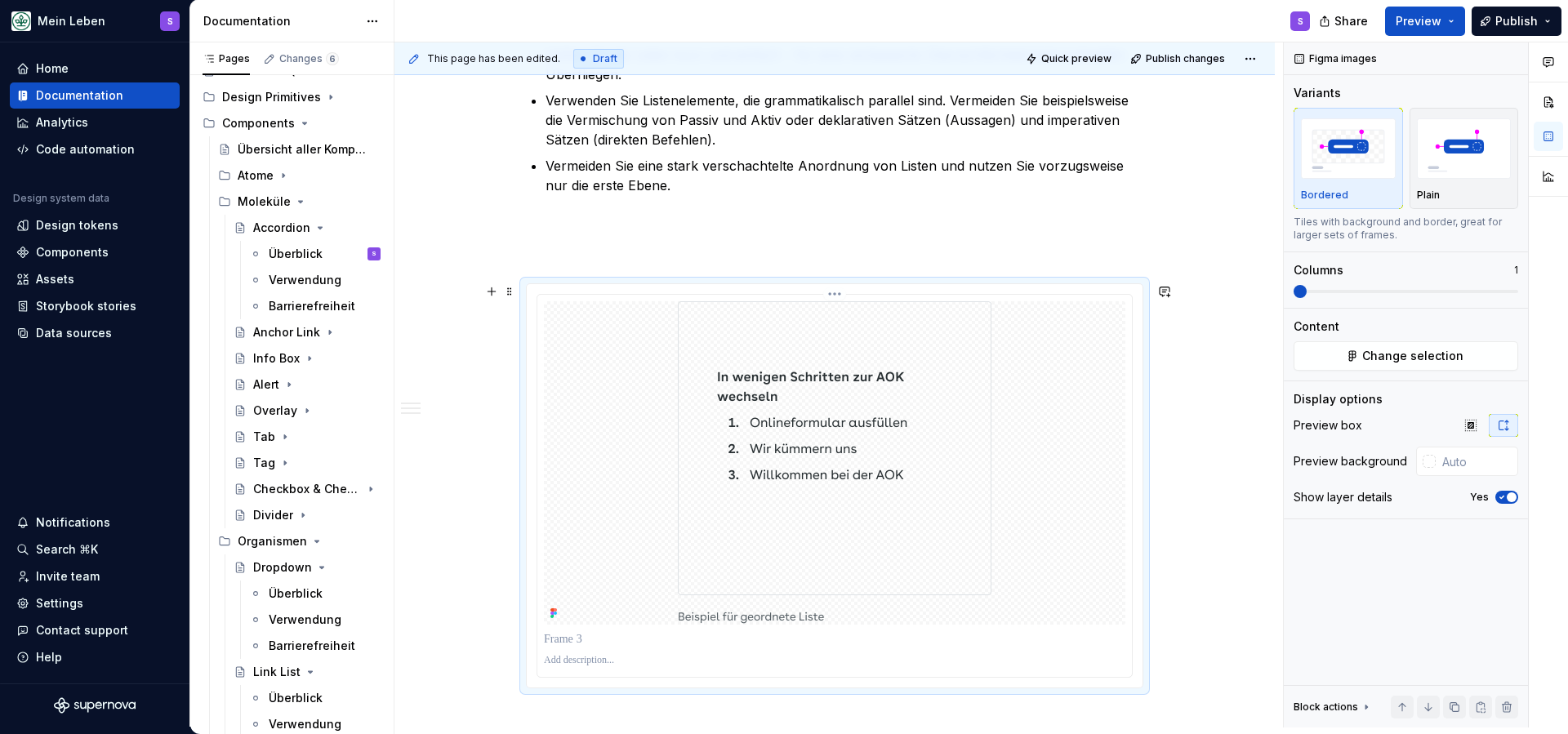
scroll to position [593, 0]
click at [494, 296] on button "button" at bounding box center [491, 292] width 23 height 23
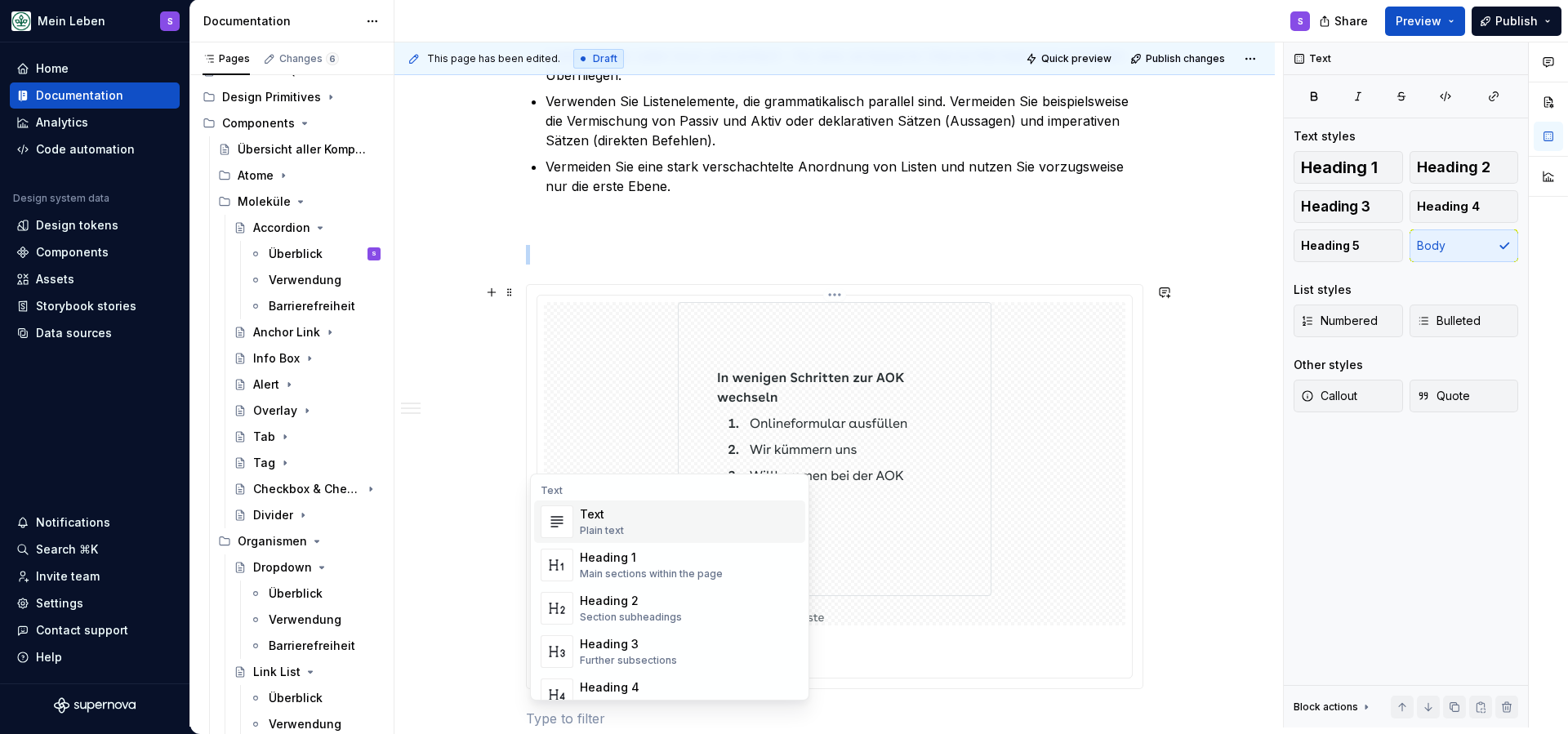
click at [674, 329] on div at bounding box center [835, 463] width 582 height 323
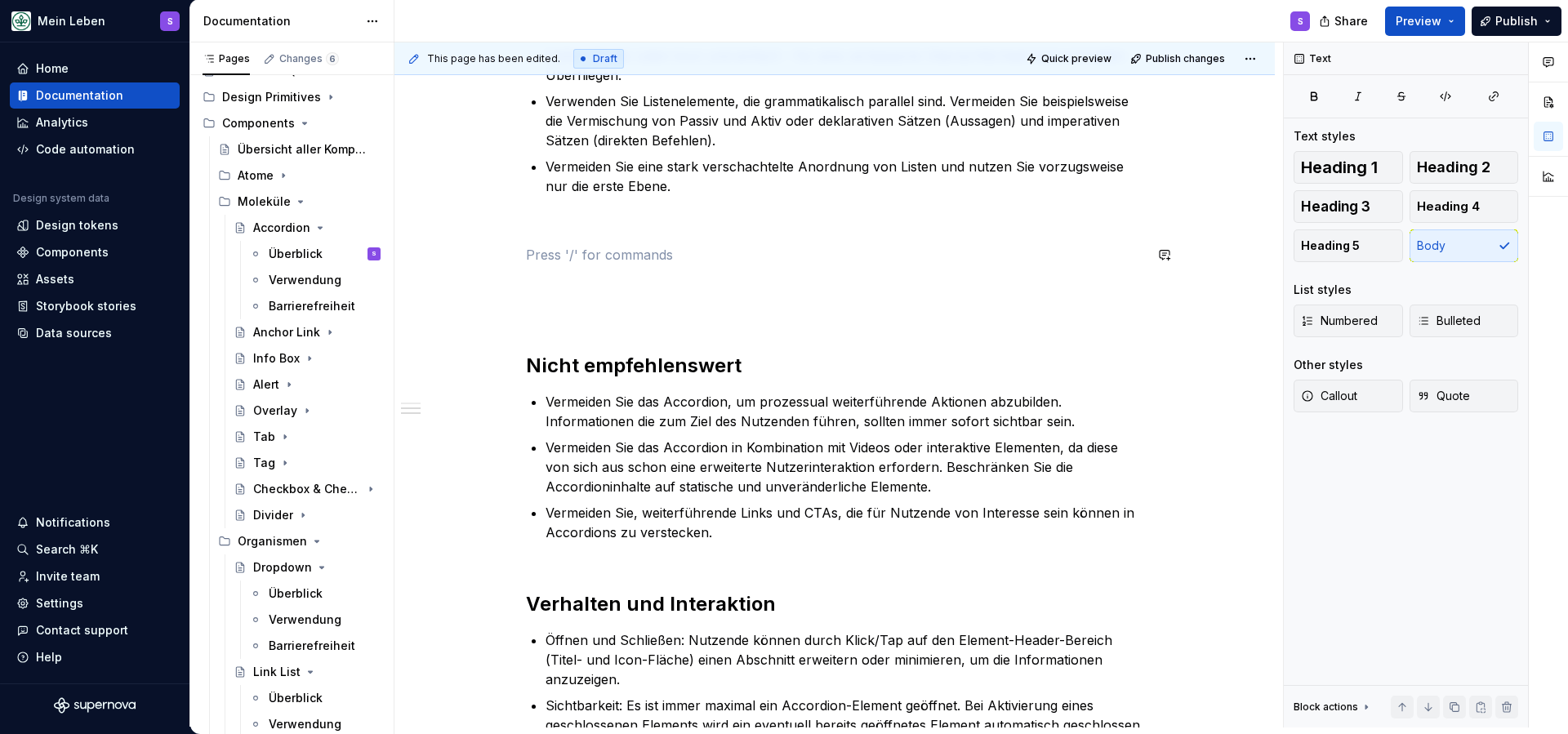
click at [578, 236] on div "Listen setzen sich aus miteinander verbundenen Inhalten zusammen, die gruppiert…" at bounding box center [835, 248] width 617 height 973
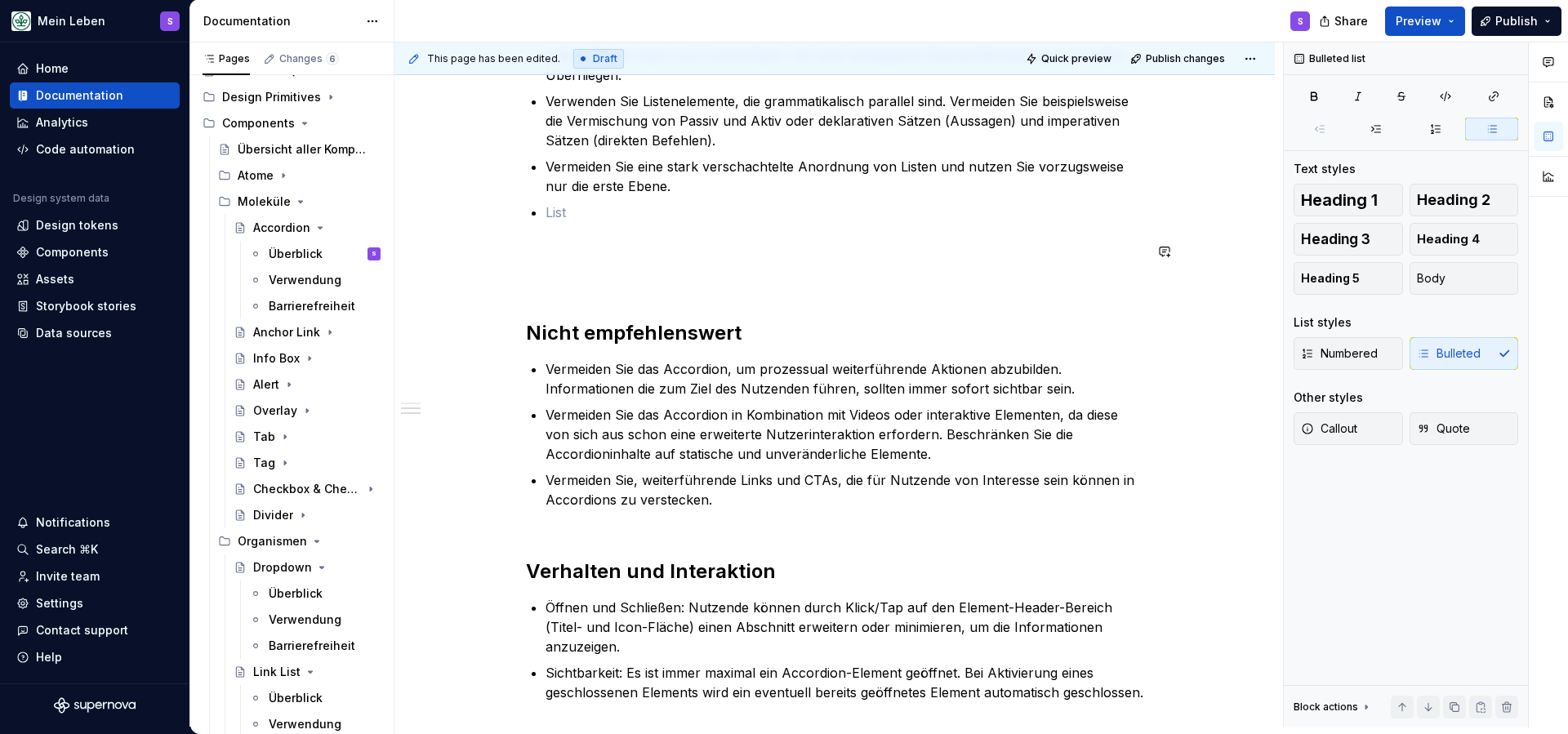
click at [563, 263] on div "Listen setzen sich aus miteinander verbundenen Inhalten zusammen, die gruppiert…" at bounding box center [835, 231] width 617 height 941
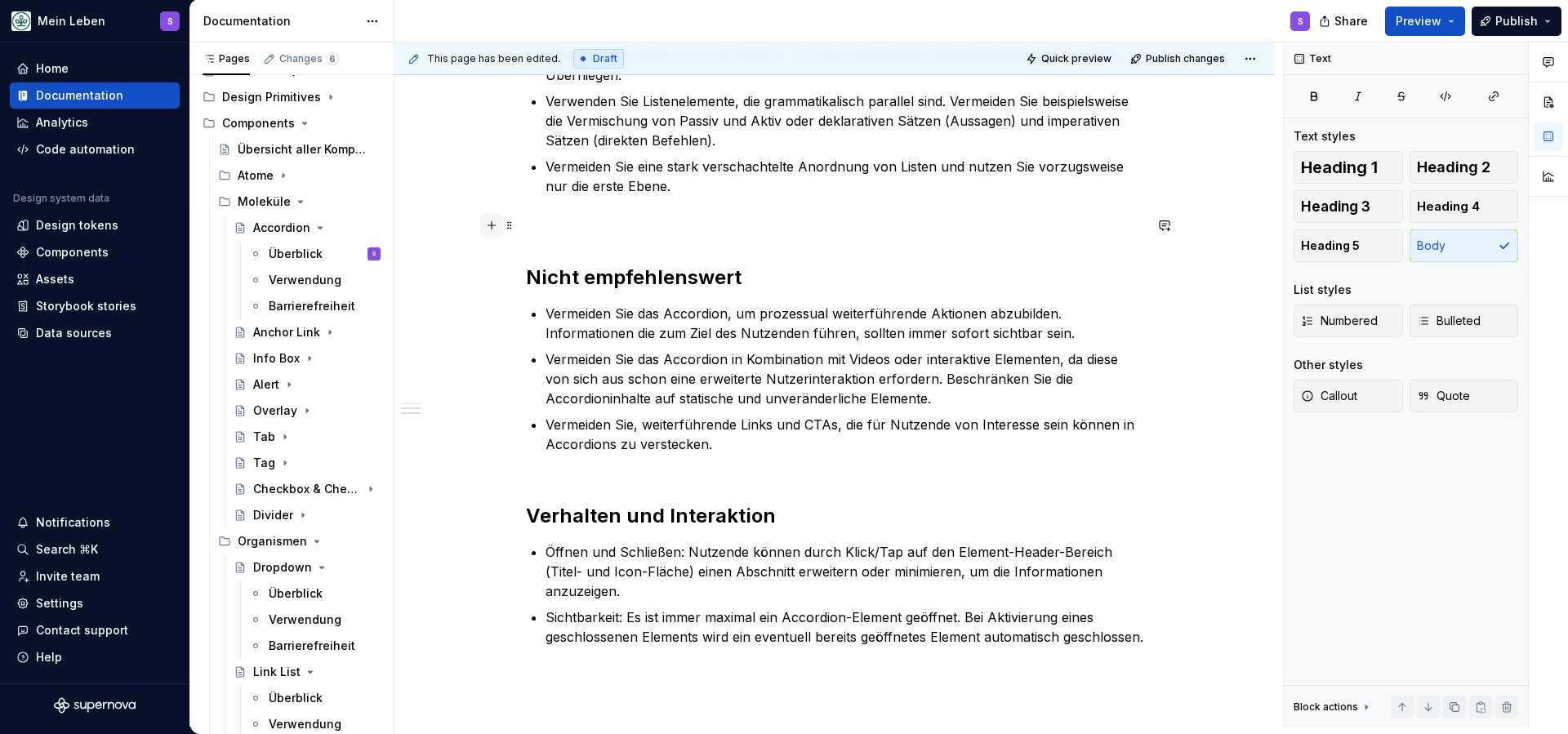
click at [494, 224] on button "button" at bounding box center [491, 225] width 23 height 23
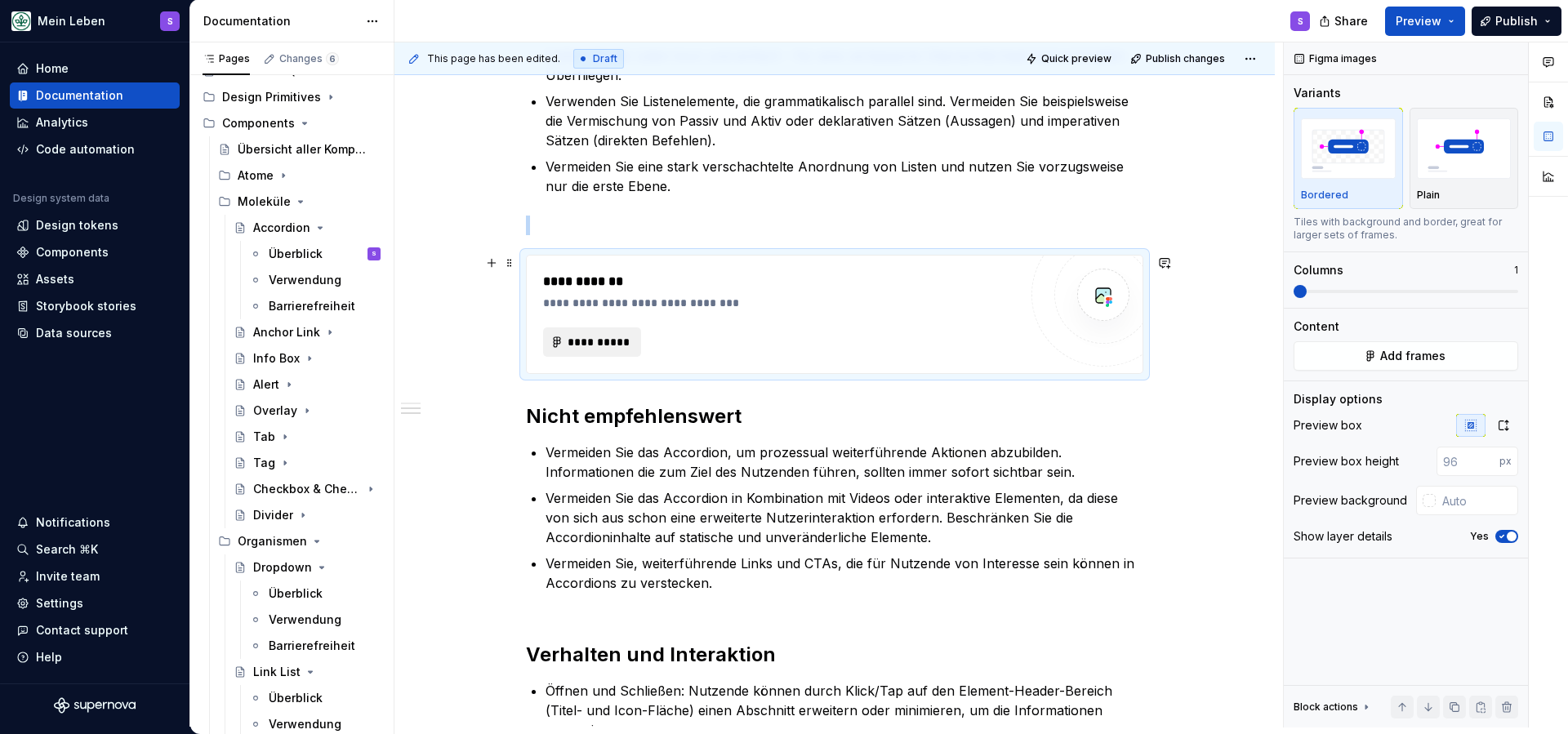
click at [607, 335] on span "**********" at bounding box center [599, 342] width 63 height 17
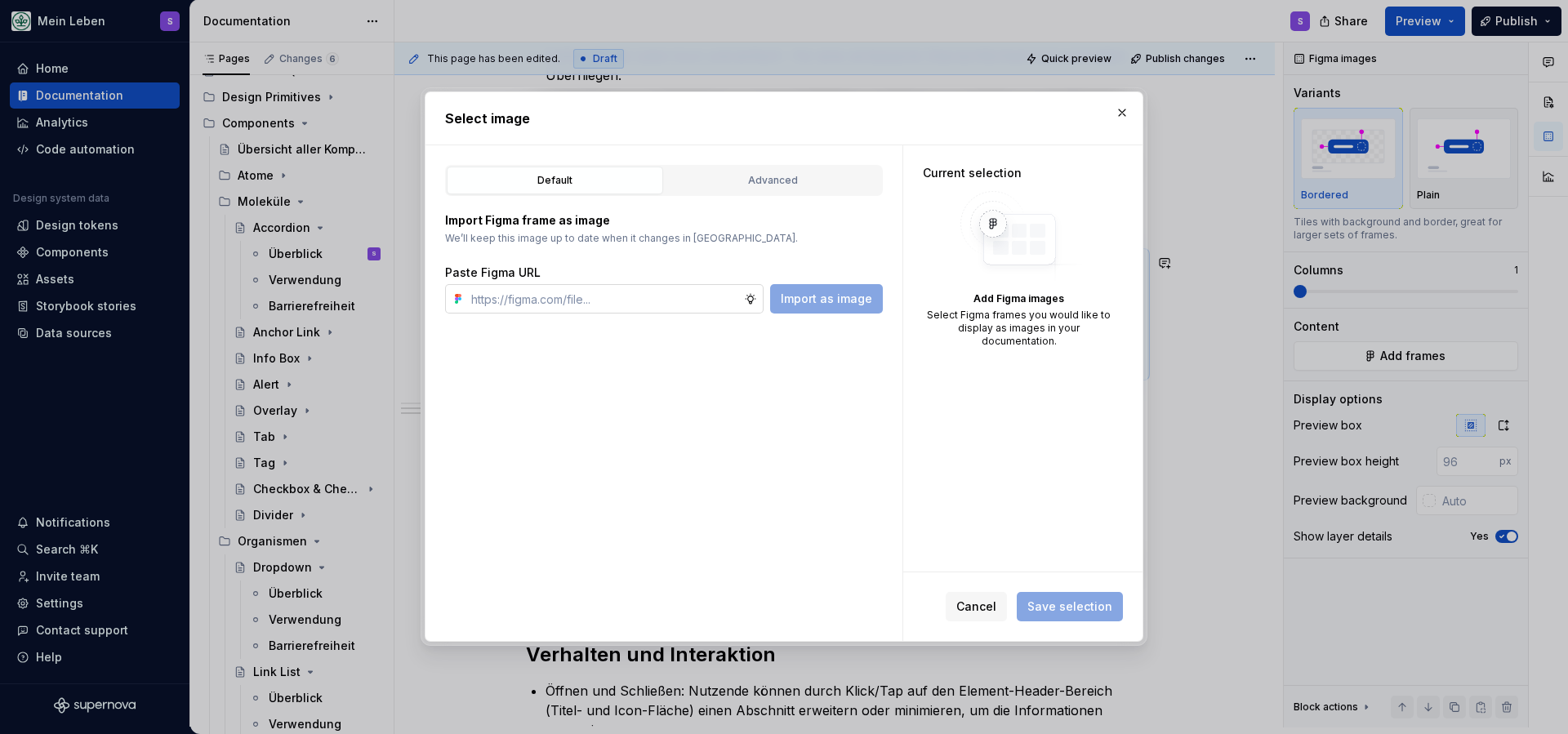
type textarea "*"
type input "[URL][DOMAIN_NAME]"
click at [828, 298] on span "Import as image" at bounding box center [826, 299] width 91 height 17
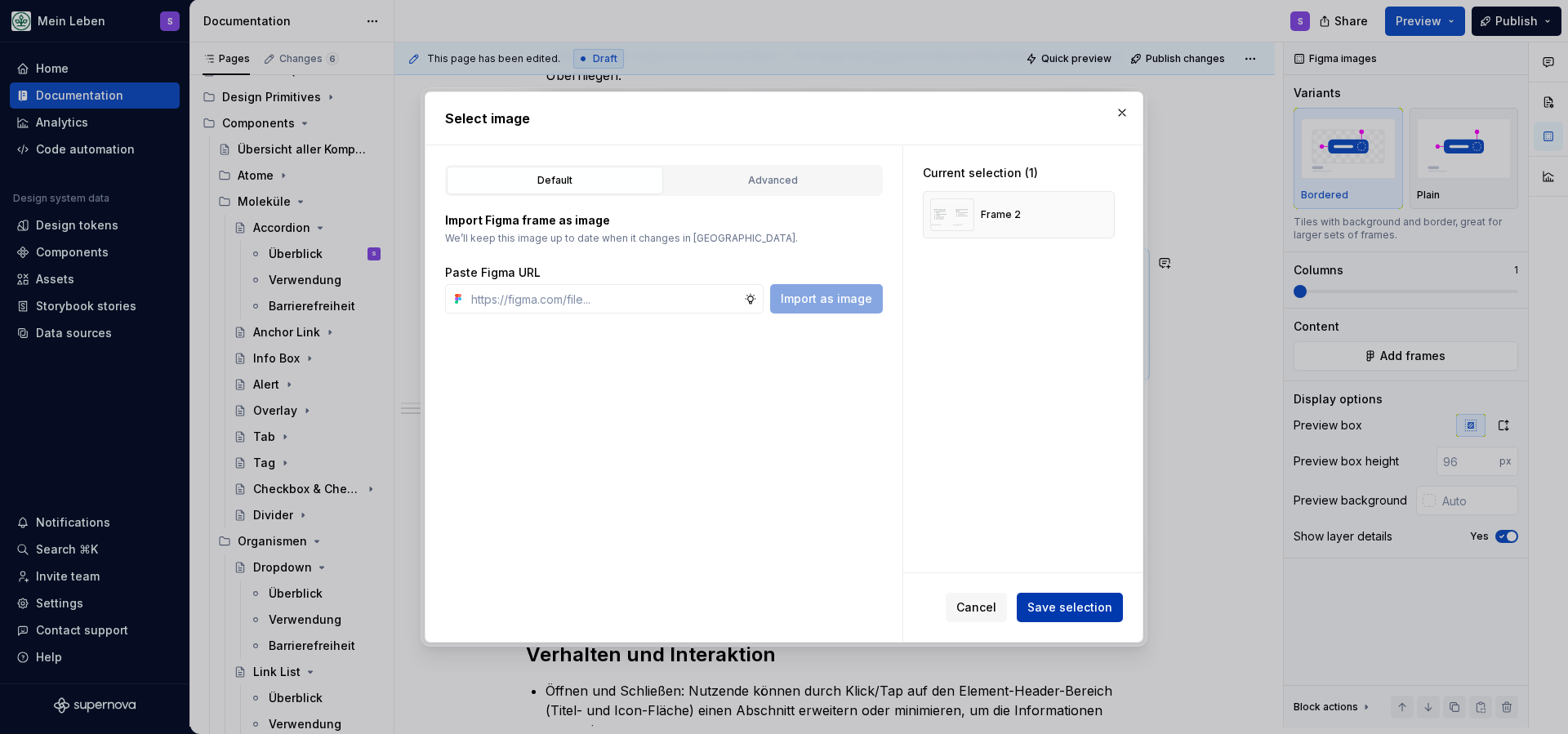
click at [1062, 606] on span "Save selection" at bounding box center [1070, 607] width 85 height 17
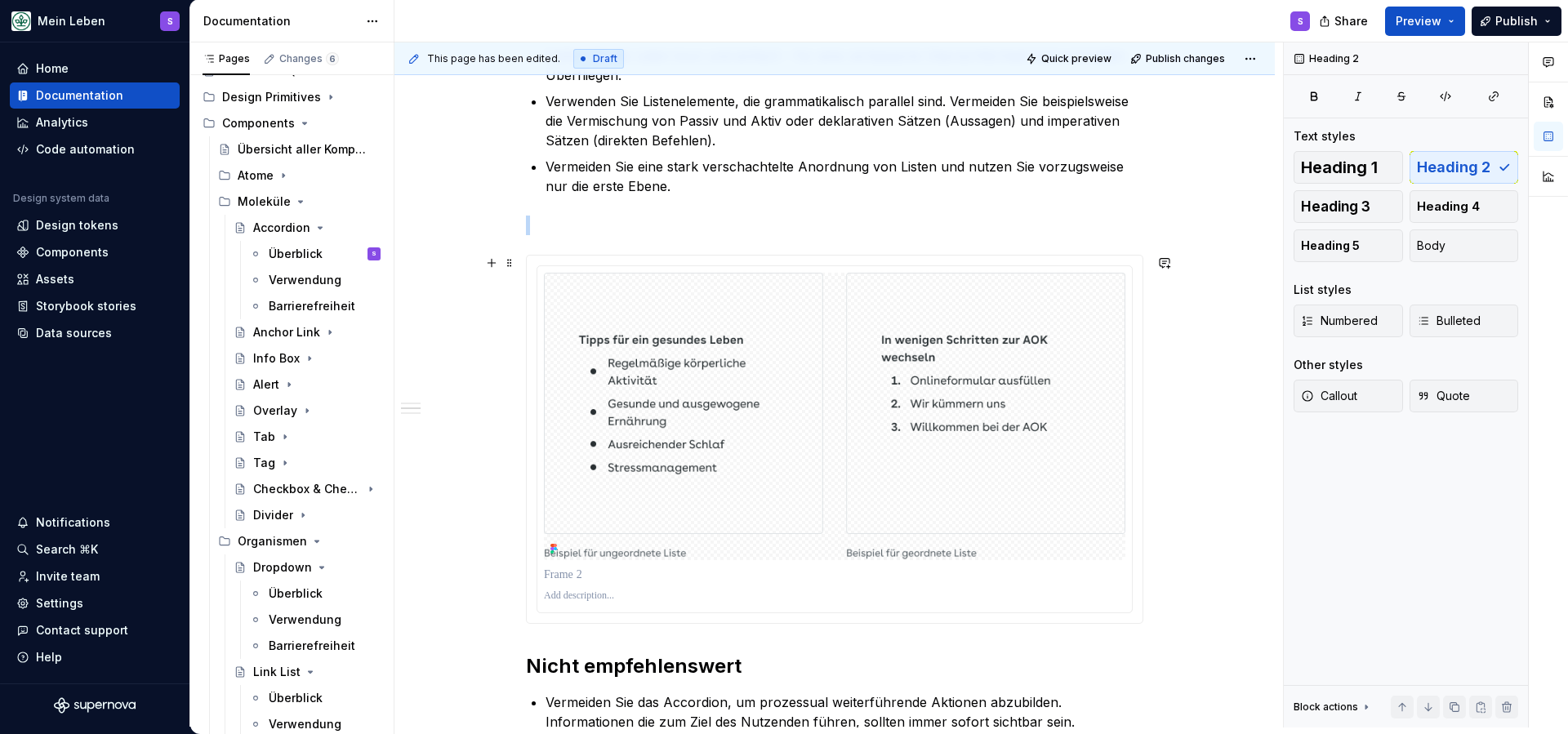
click at [1220, 561] on div "Listen setzen sich aus miteinander verbundenen Inhalten zusammen, die gruppiert…" at bounding box center [835, 499] width 880 height 1553
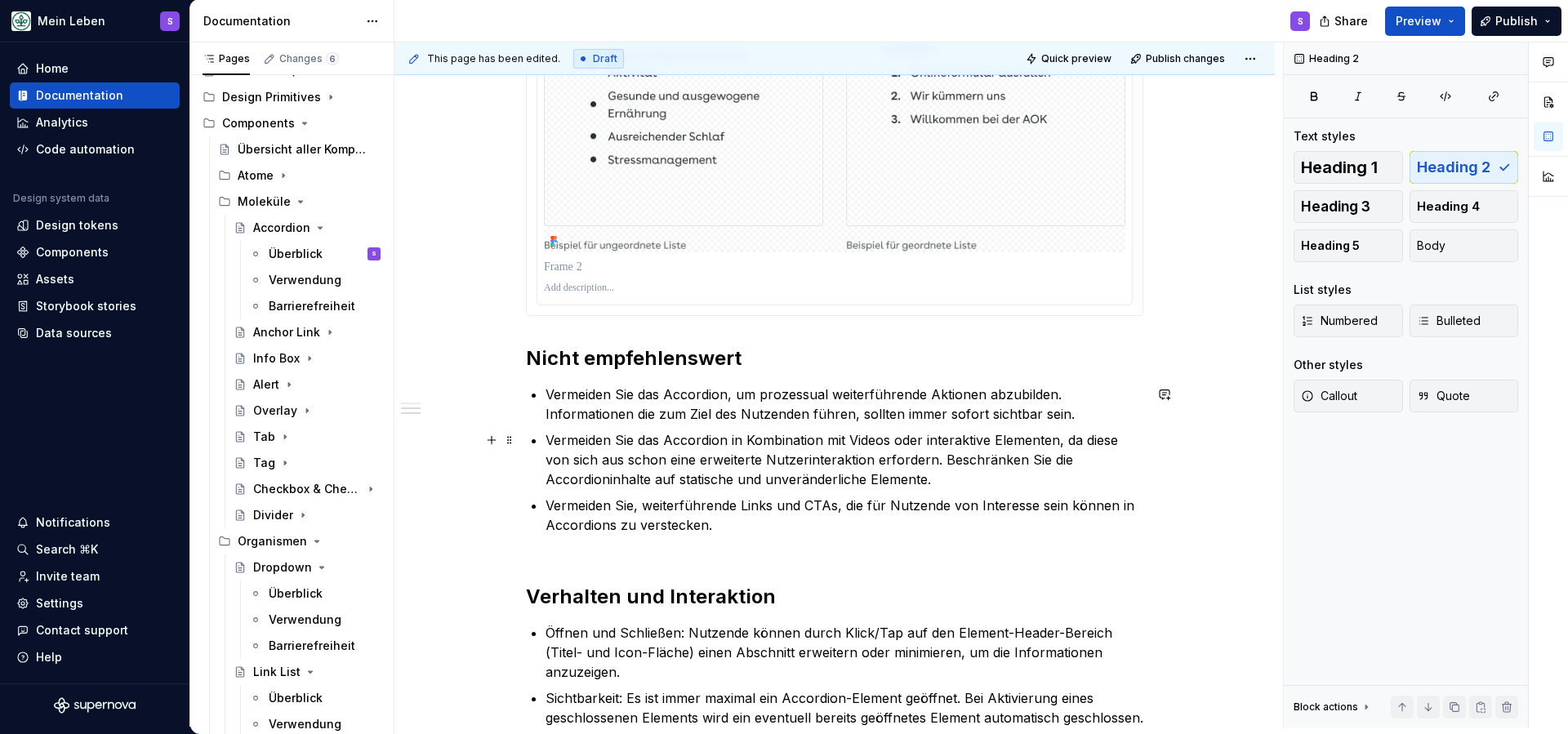
scroll to position [902, 0]
click at [727, 465] on p "Vermeiden Sie das Accordion in Kombination mit Videos oder interaktive Elemente…" at bounding box center [845, 457] width 598 height 58
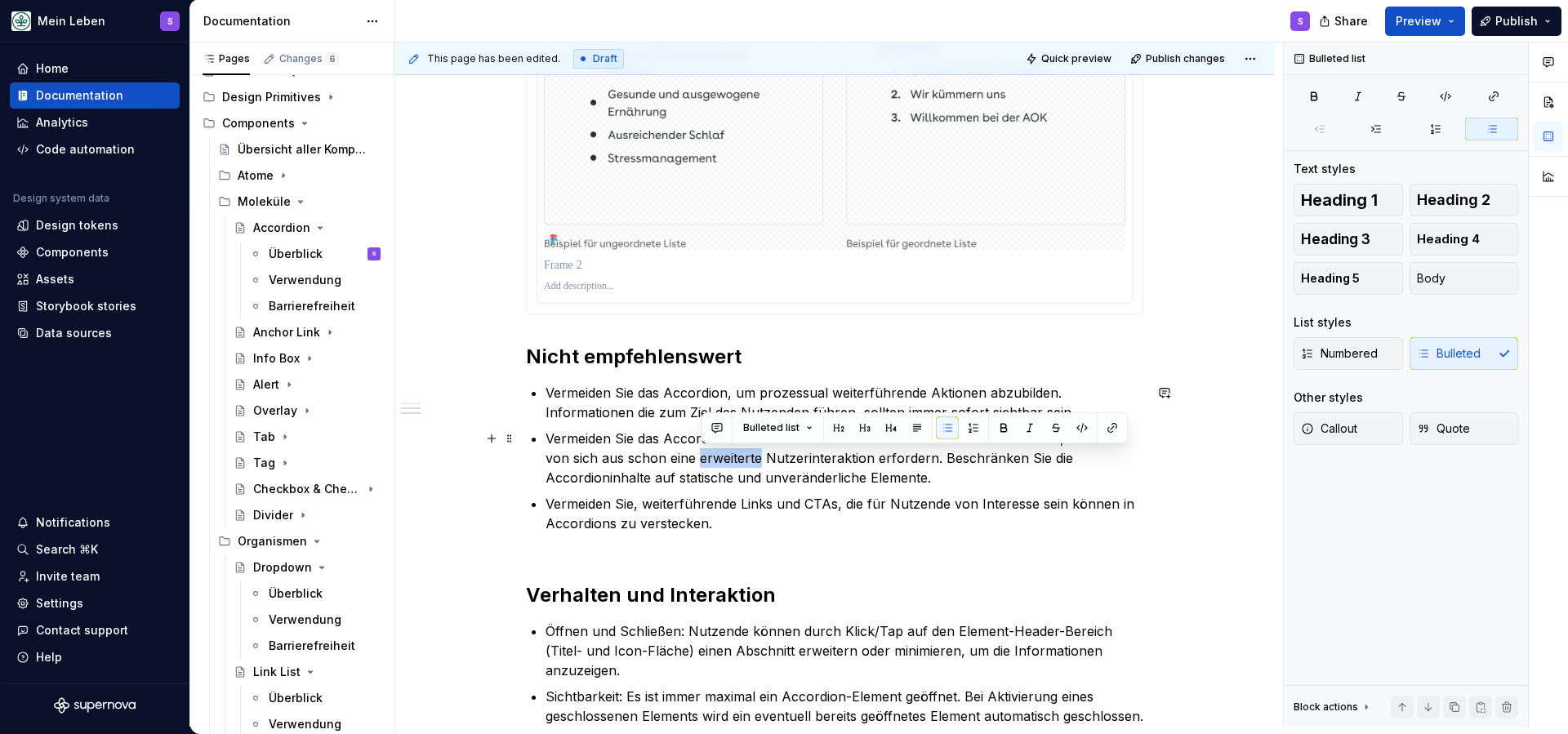
click at [727, 465] on p "Vermeiden Sie das Accordion in Kombination mit Videos oder interaktive Elemente…" at bounding box center [845, 457] width 598 height 58
click at [754, 516] on p "Vermeiden Sie, weiterführende Links und CTAs, die für Nutzende von Interesse se…" at bounding box center [845, 522] width 598 height 58
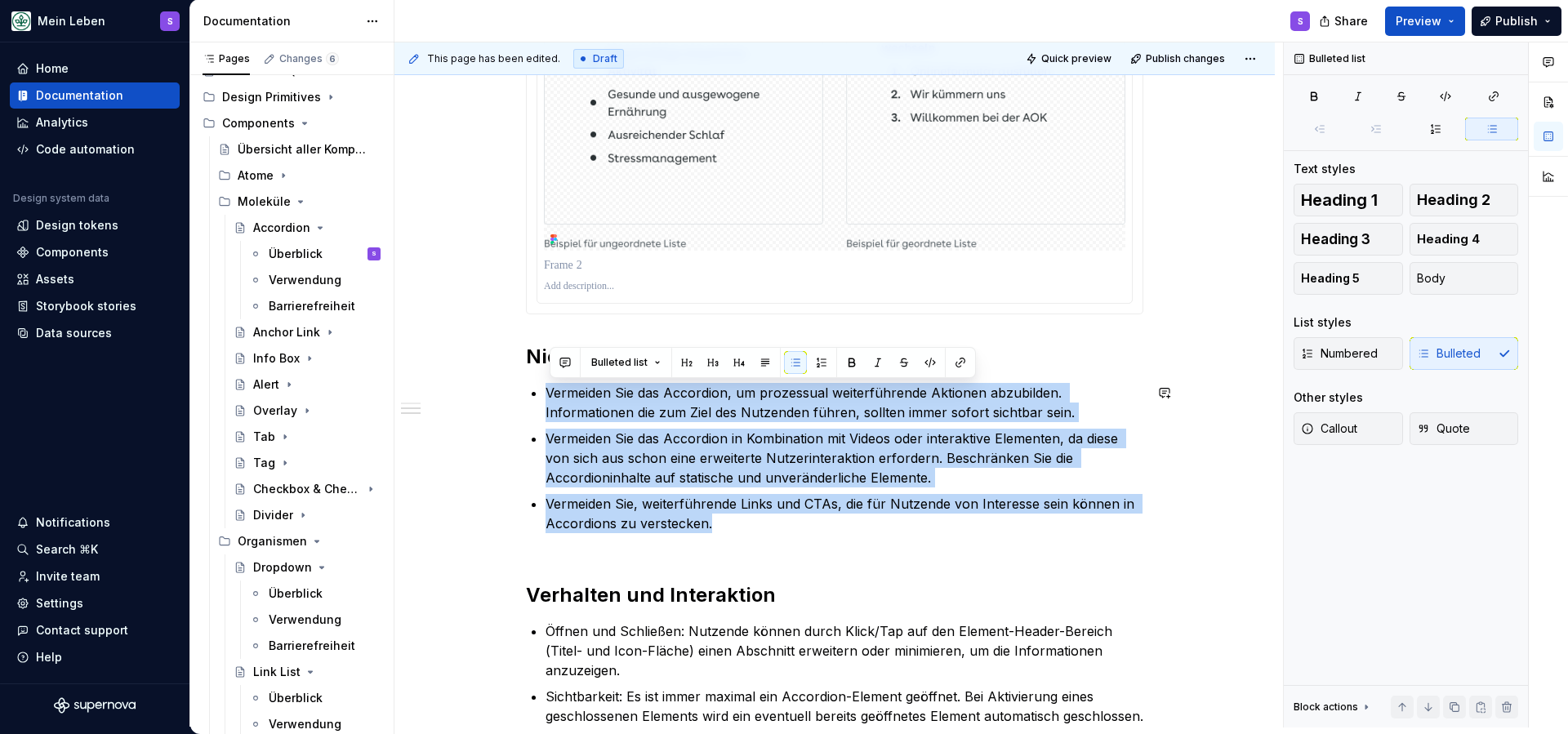
drag, startPoint x: 659, startPoint y: 500, endPoint x: 562, endPoint y: 376, distance: 157.4
click at [561, 376] on div "Listen setzen sich aus miteinander verbundenen Inhalten zusammen, die gruppiert…" at bounding box center [835, 89] width 617 height 1274
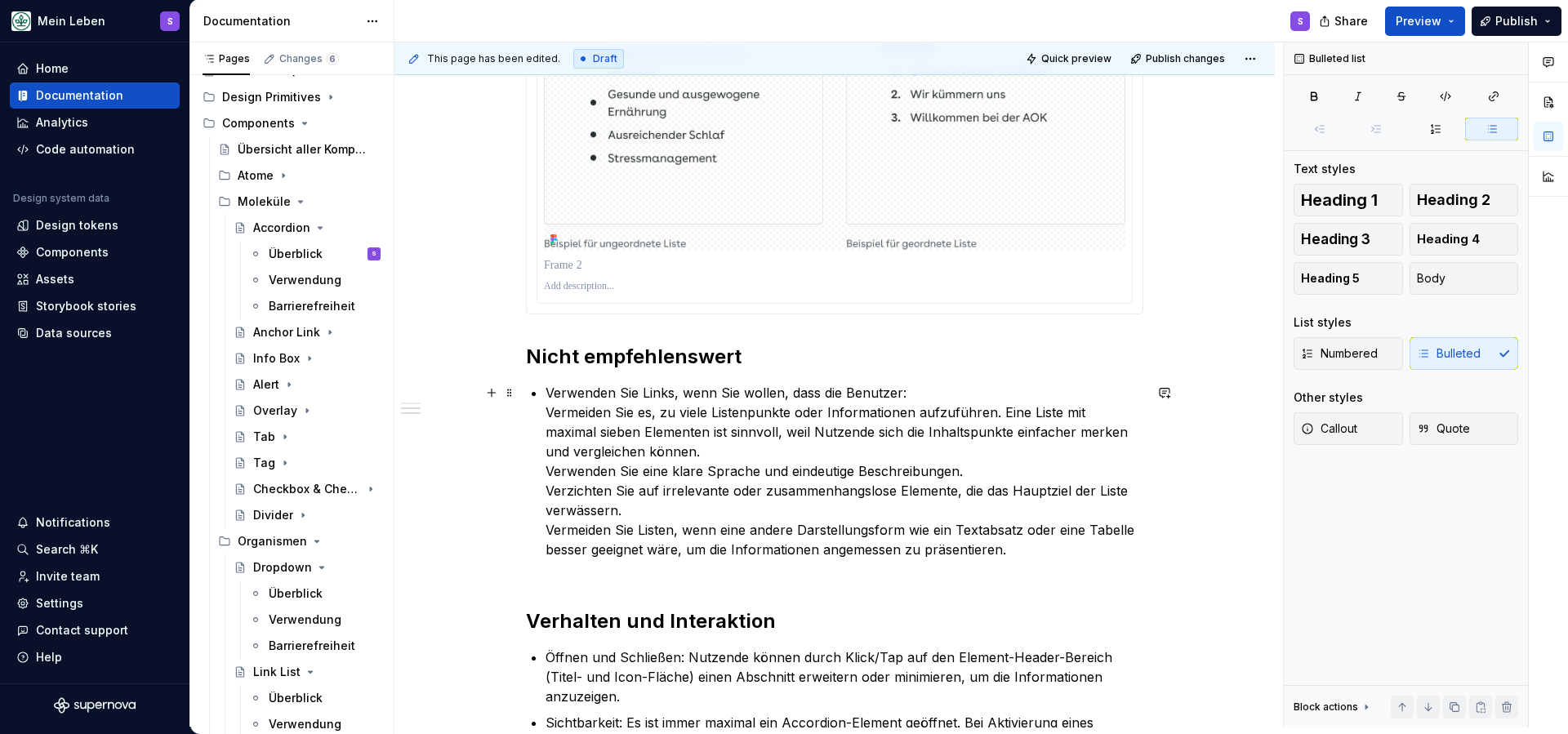
click at [883, 394] on p "Verwenden Sie Links, wenn Sie wollen, dass die Benutzer: Vermeiden Sie es, zu v…" at bounding box center [845, 481] width 598 height 196
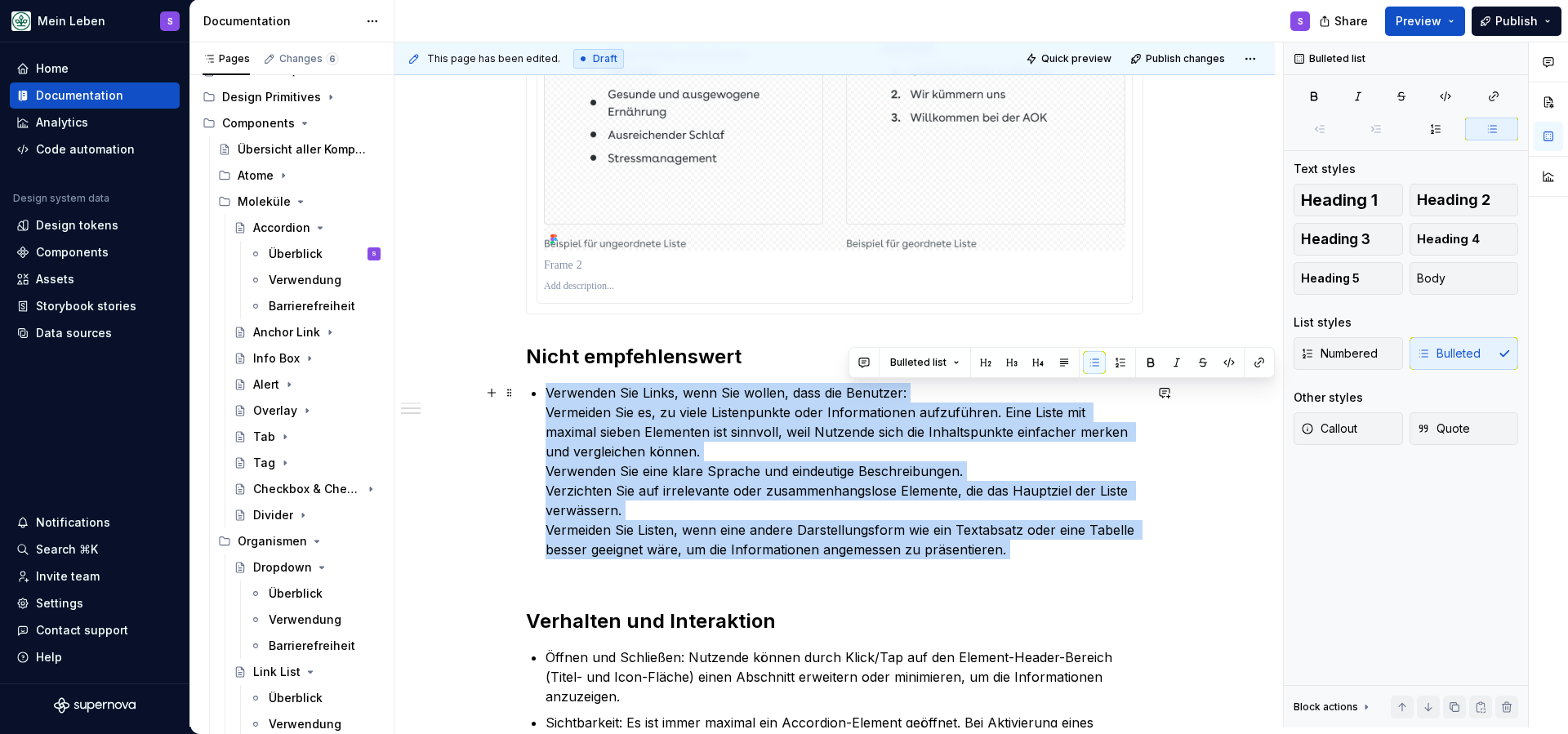
click at [883, 394] on p "Verwenden Sie Links, wenn Sie wollen, dass die Benutzer: Vermeiden Sie es, zu v…" at bounding box center [845, 481] width 598 height 196
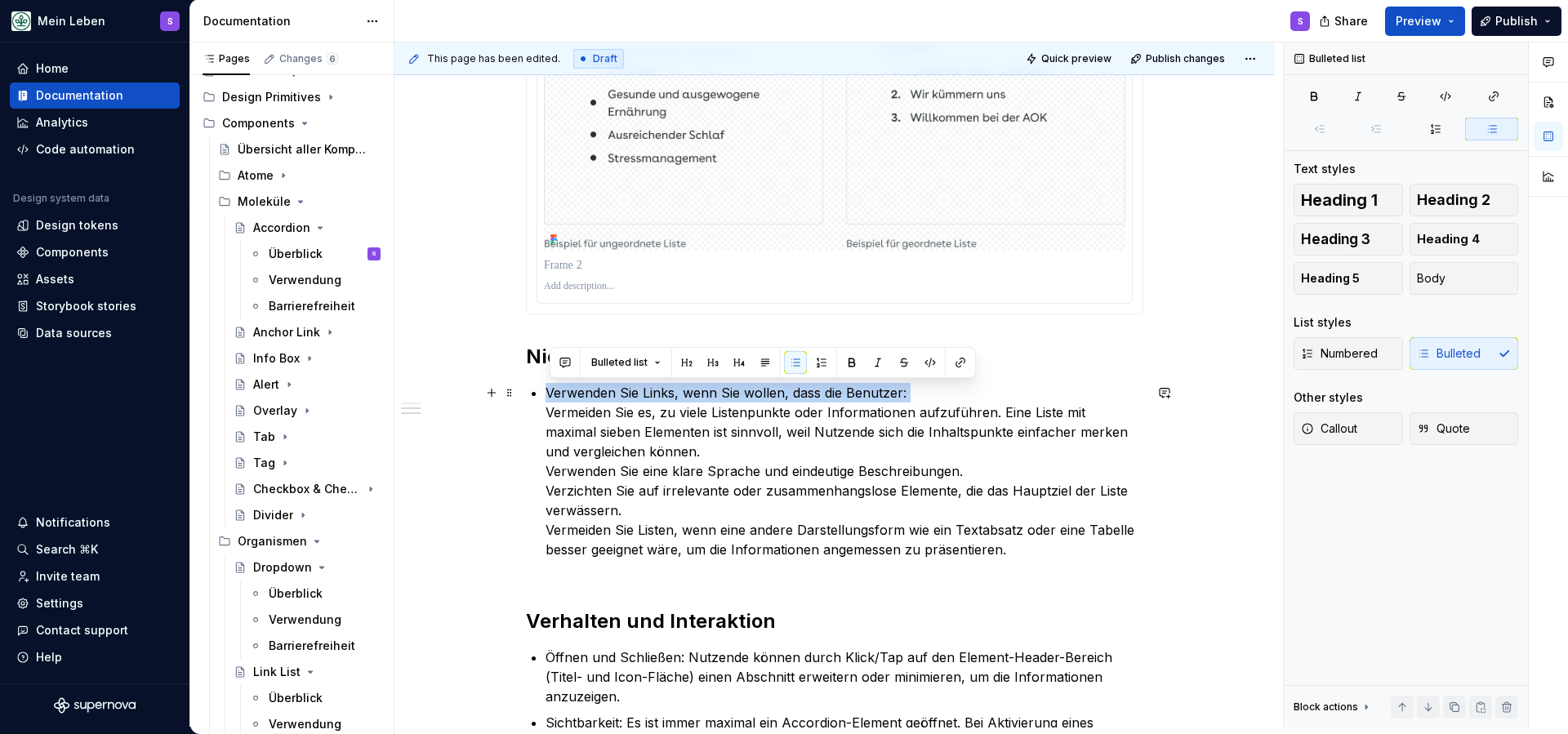
click at [883, 394] on p "Verwenden Sie Links, wenn Sie wollen, dass die Benutzer: Vermeiden Sie es, zu v…" at bounding box center [845, 481] width 598 height 196
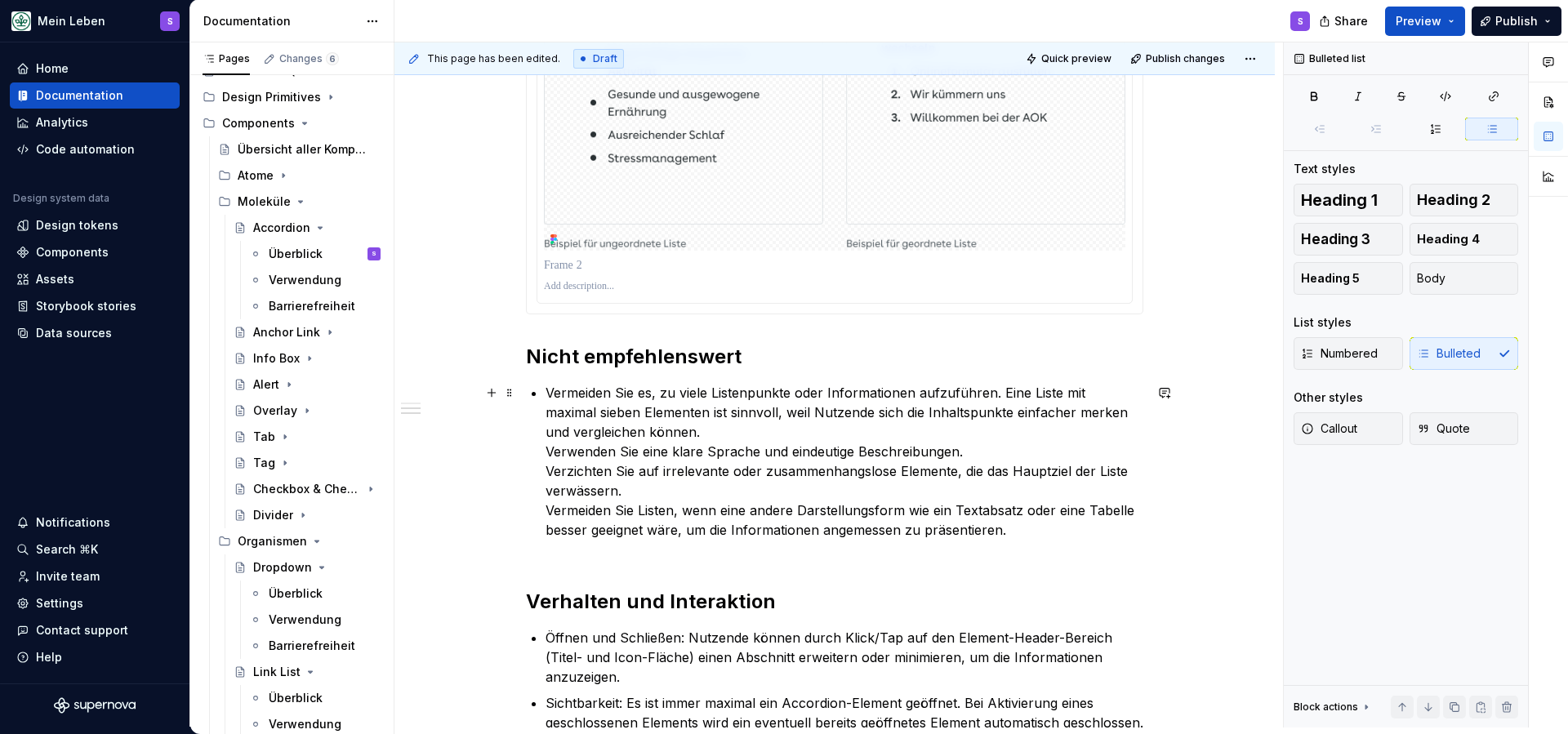
click at [549, 452] on div "Listen setzen sich aus miteinander verbundenen Inhalten zusammen, die gruppiert…" at bounding box center [835, 92] width 617 height 1281
click at [689, 433] on p "Vermeiden Sie es, zu viele Listenpunkte oder Informationen aufzuführen. Eine Li…" at bounding box center [845, 471] width 598 height 176
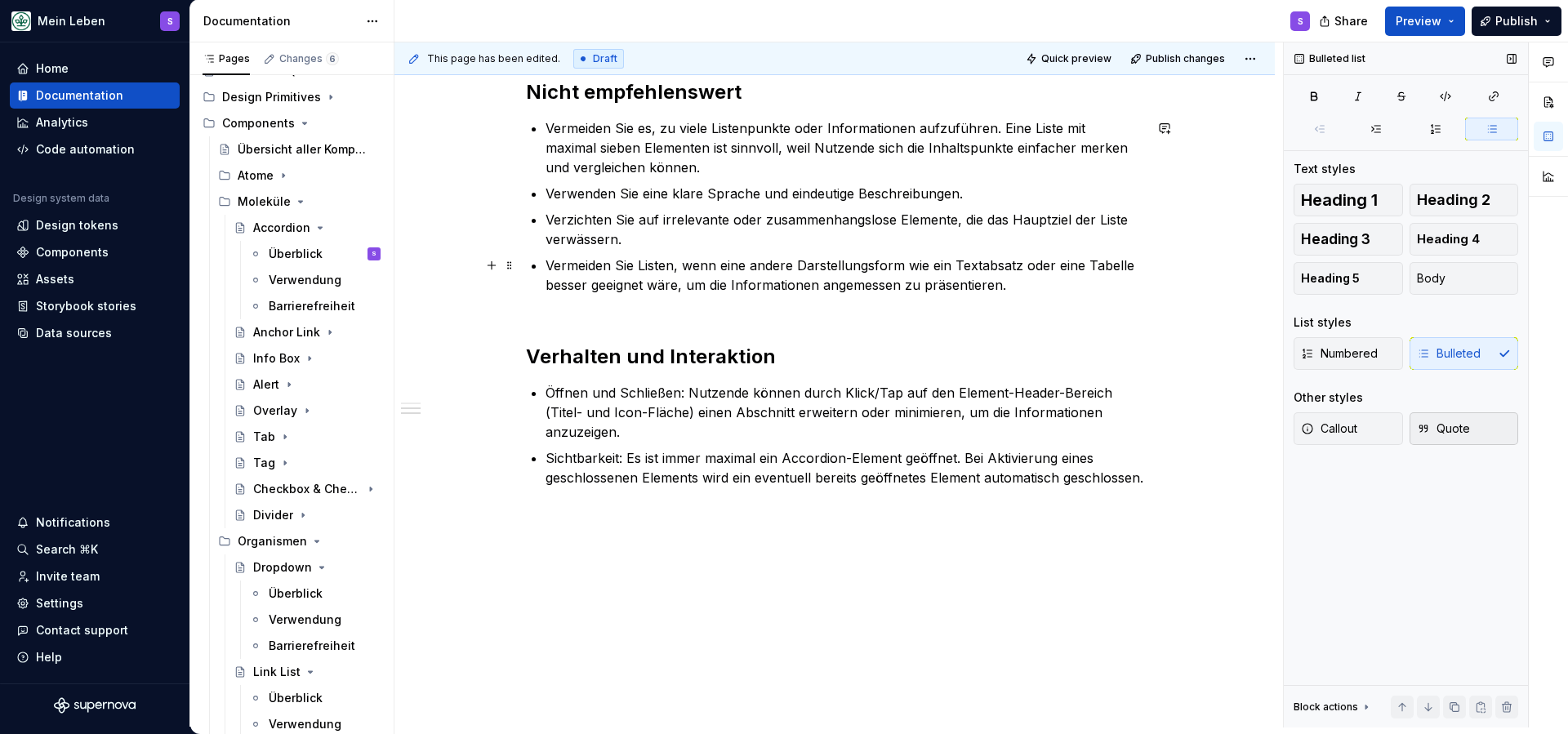
scroll to position [1187, 0]
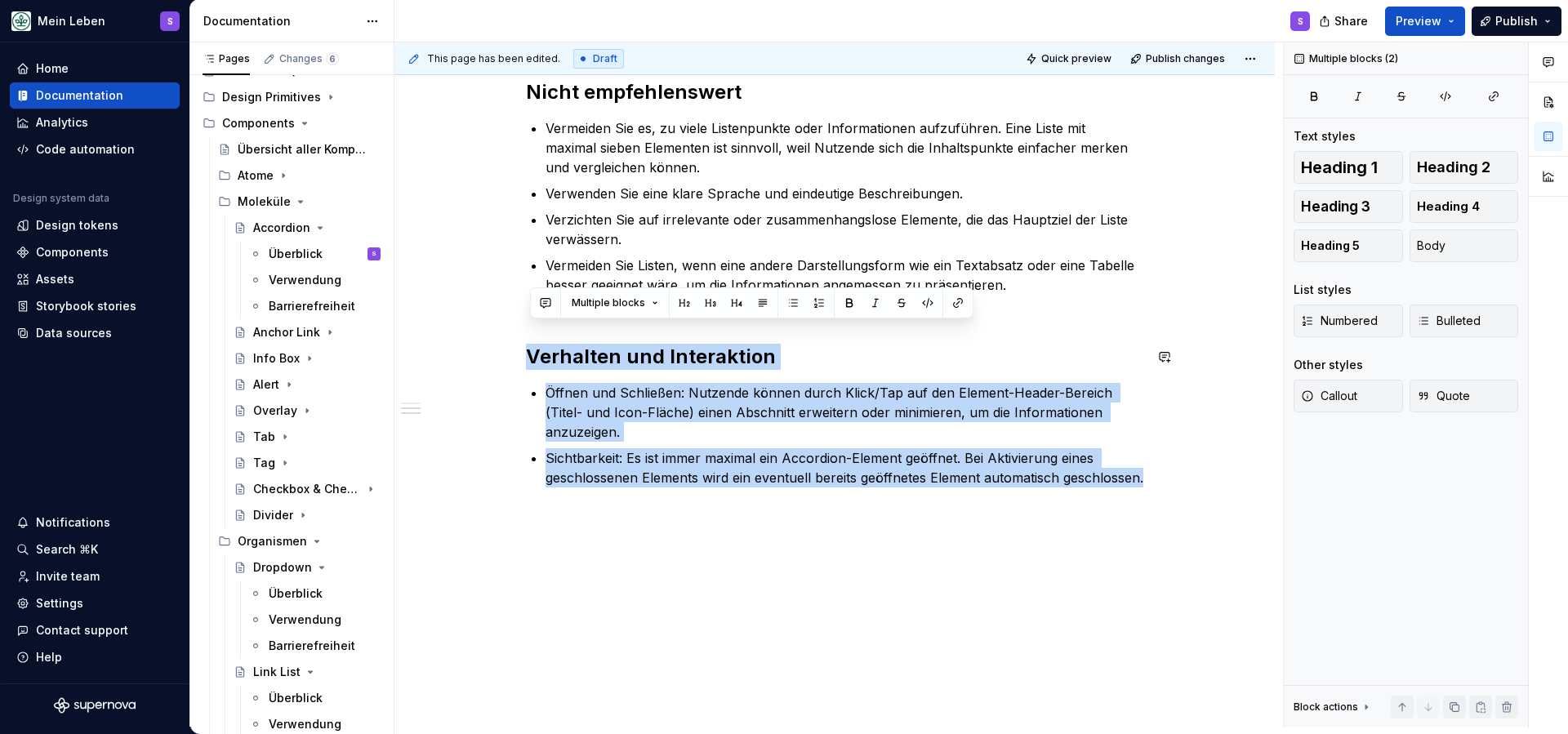
drag, startPoint x: 631, startPoint y: 480, endPoint x: 517, endPoint y: 321, distance: 195.6
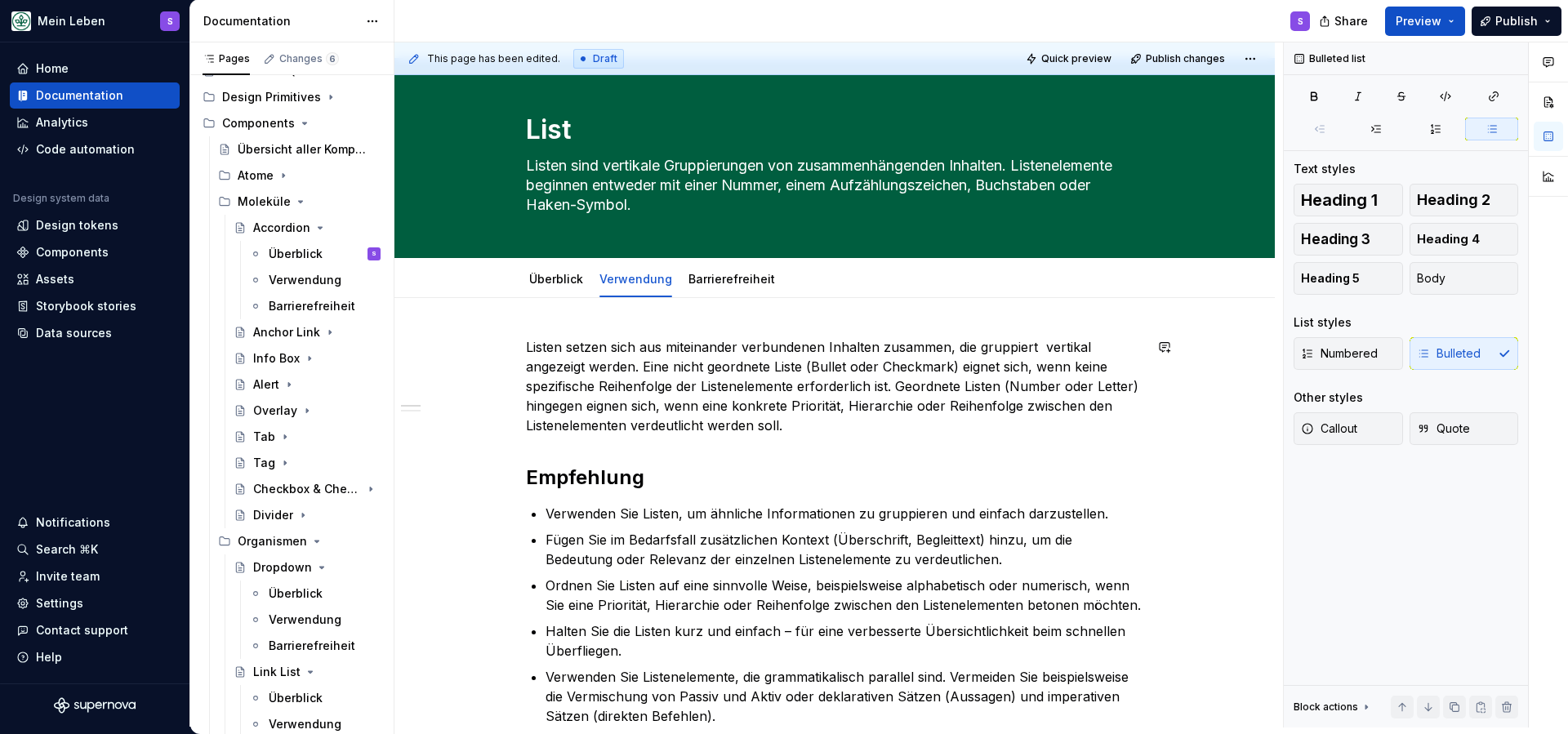
scroll to position [17, 0]
click at [726, 285] on link "Barrierefreiheit" at bounding box center [732, 280] width 87 height 14
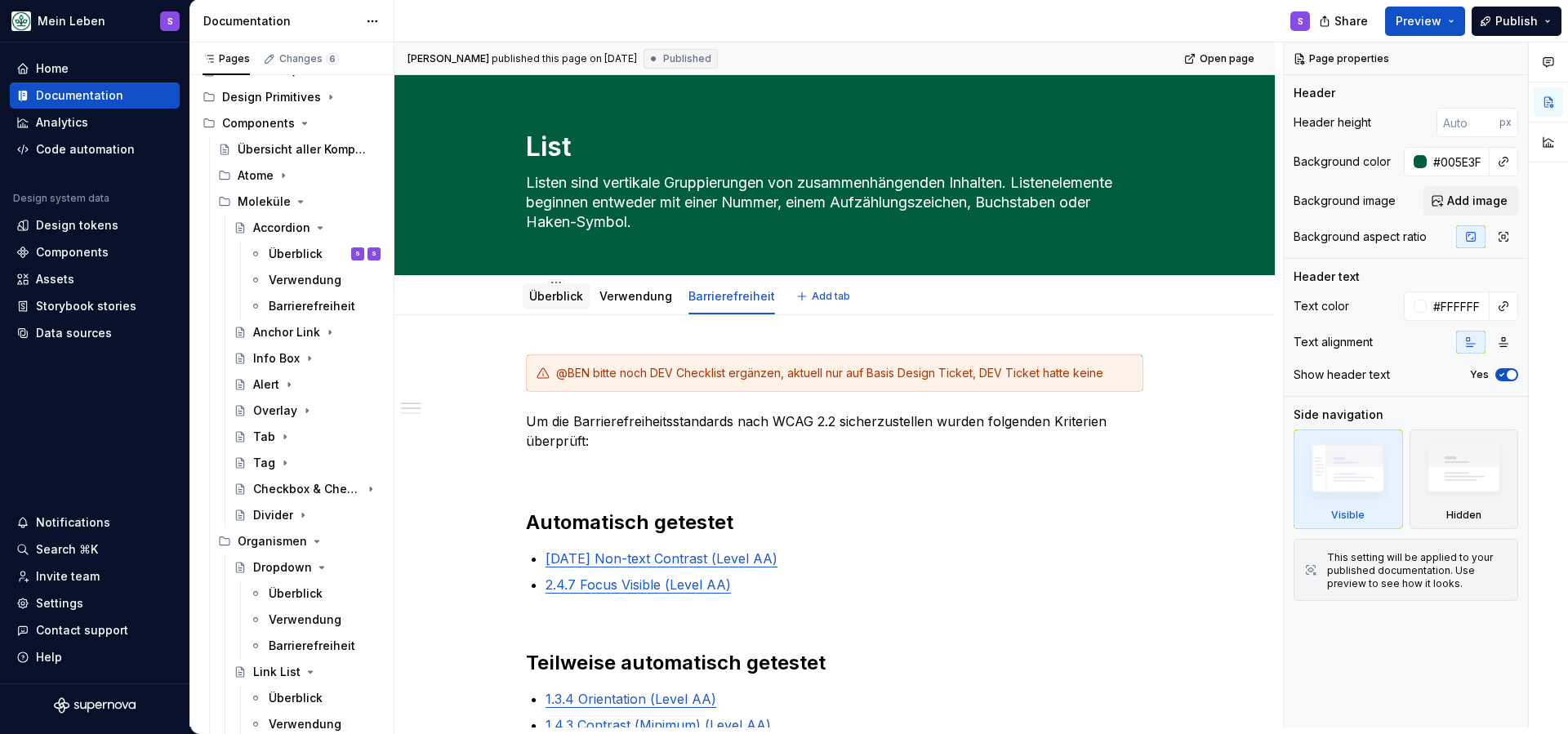
click at [565, 294] on link "Überblick" at bounding box center [556, 296] width 53 height 14
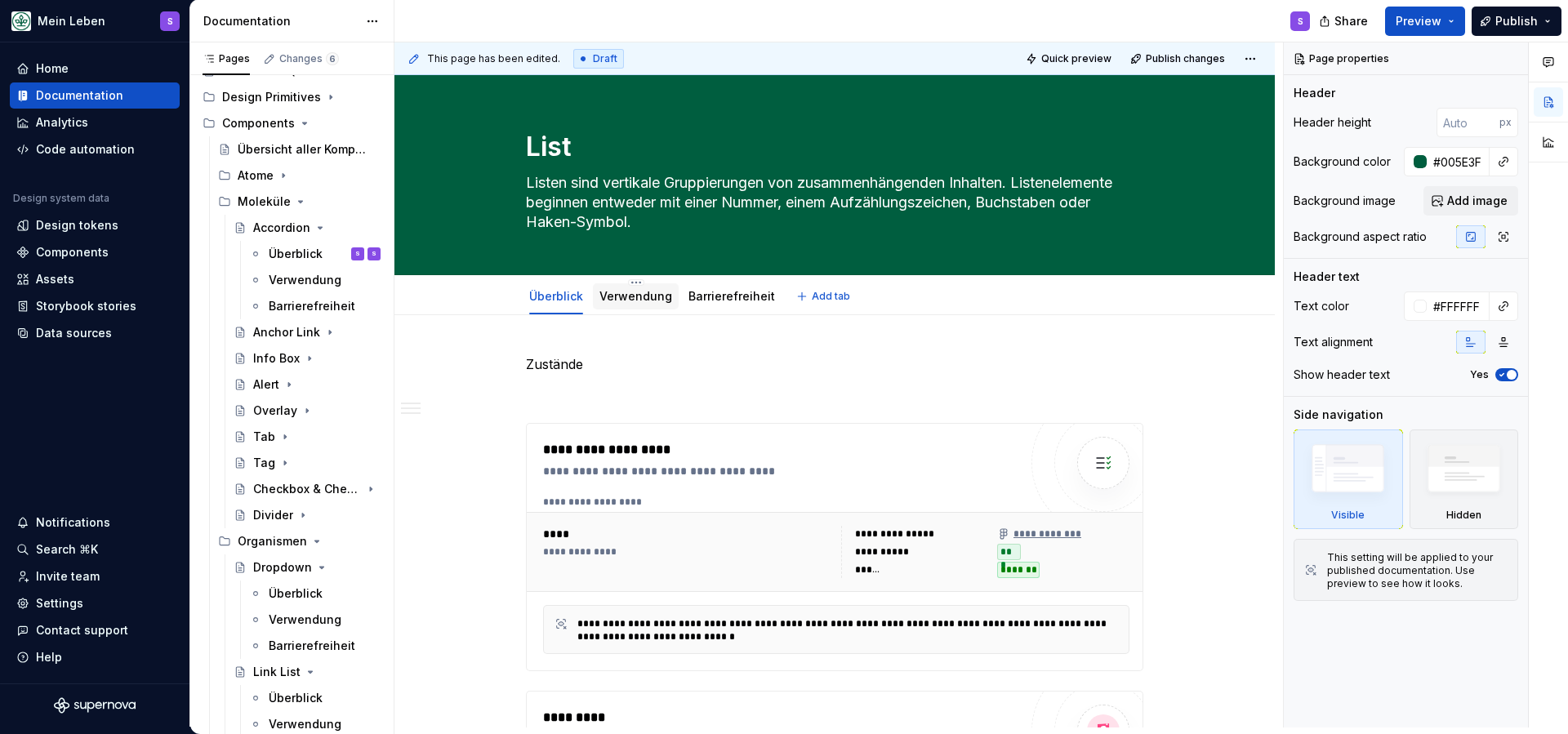
click at [630, 300] on link "Verwendung" at bounding box center [635, 296] width 72 height 14
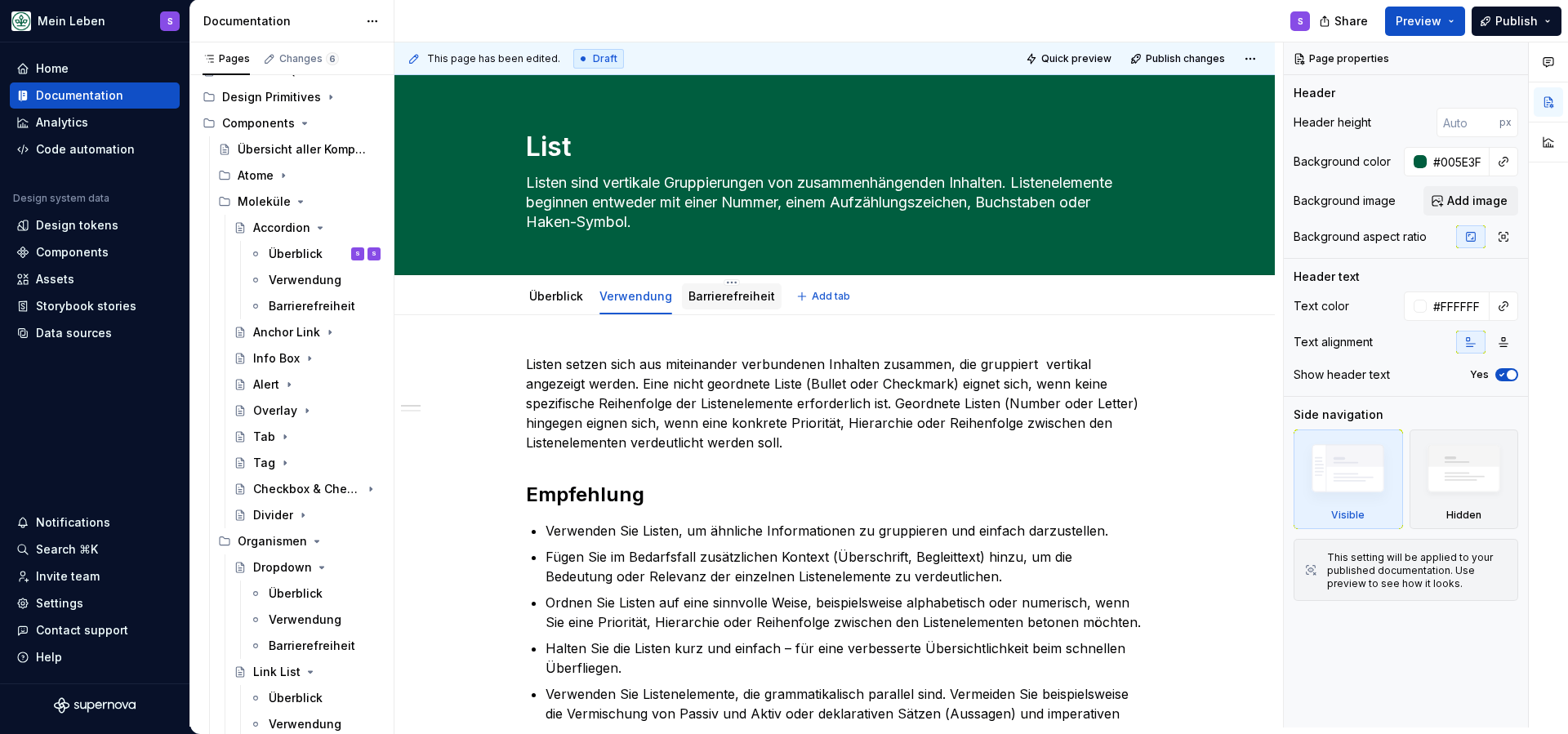
click at [755, 300] on link "Barrierefreiheit" at bounding box center [732, 296] width 87 height 14
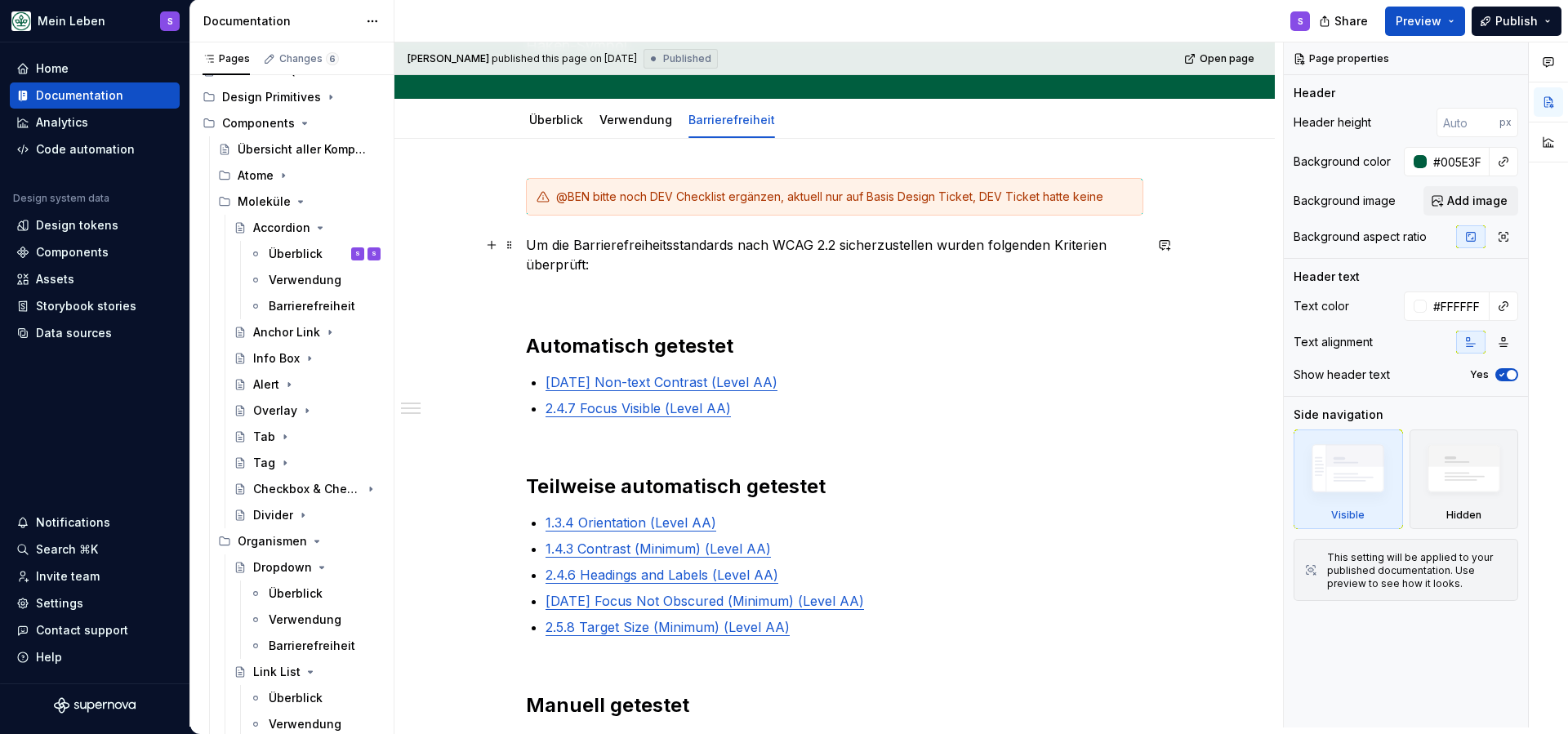
scroll to position [173, 0]
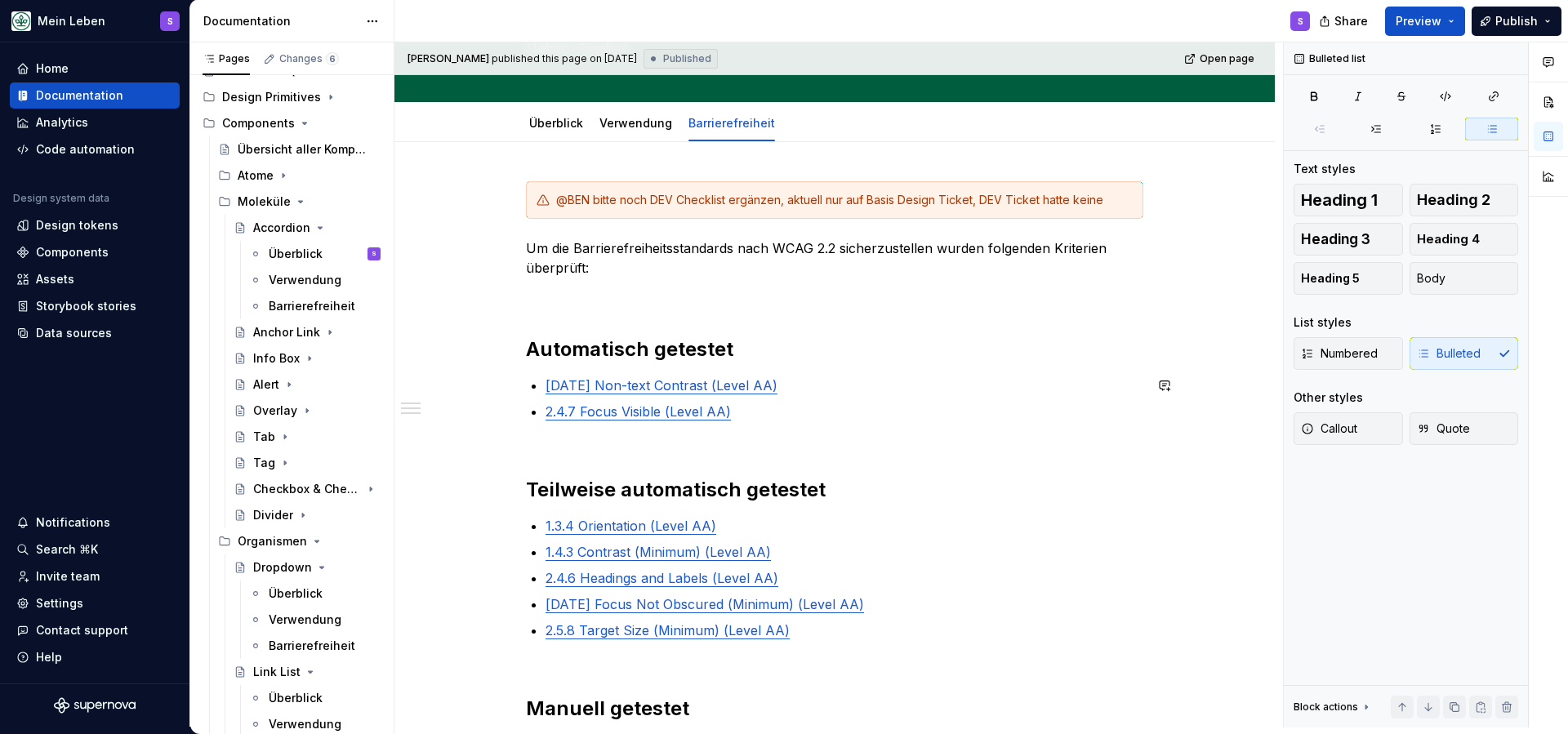
click at [861, 403] on p "2.4.7 Focus Visible (Level AA)" at bounding box center [845, 412] width 598 height 20
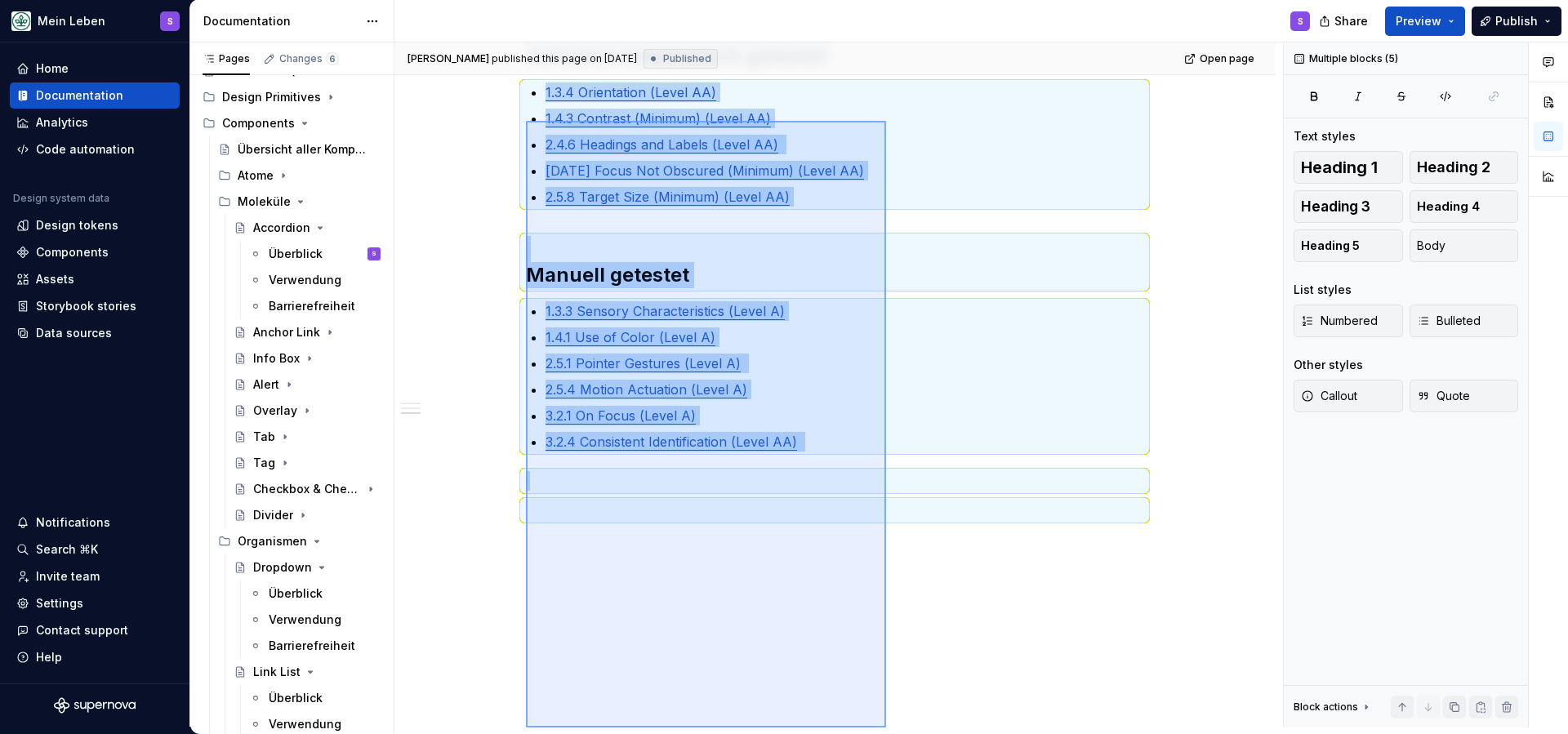
scroll to position [639, 0]
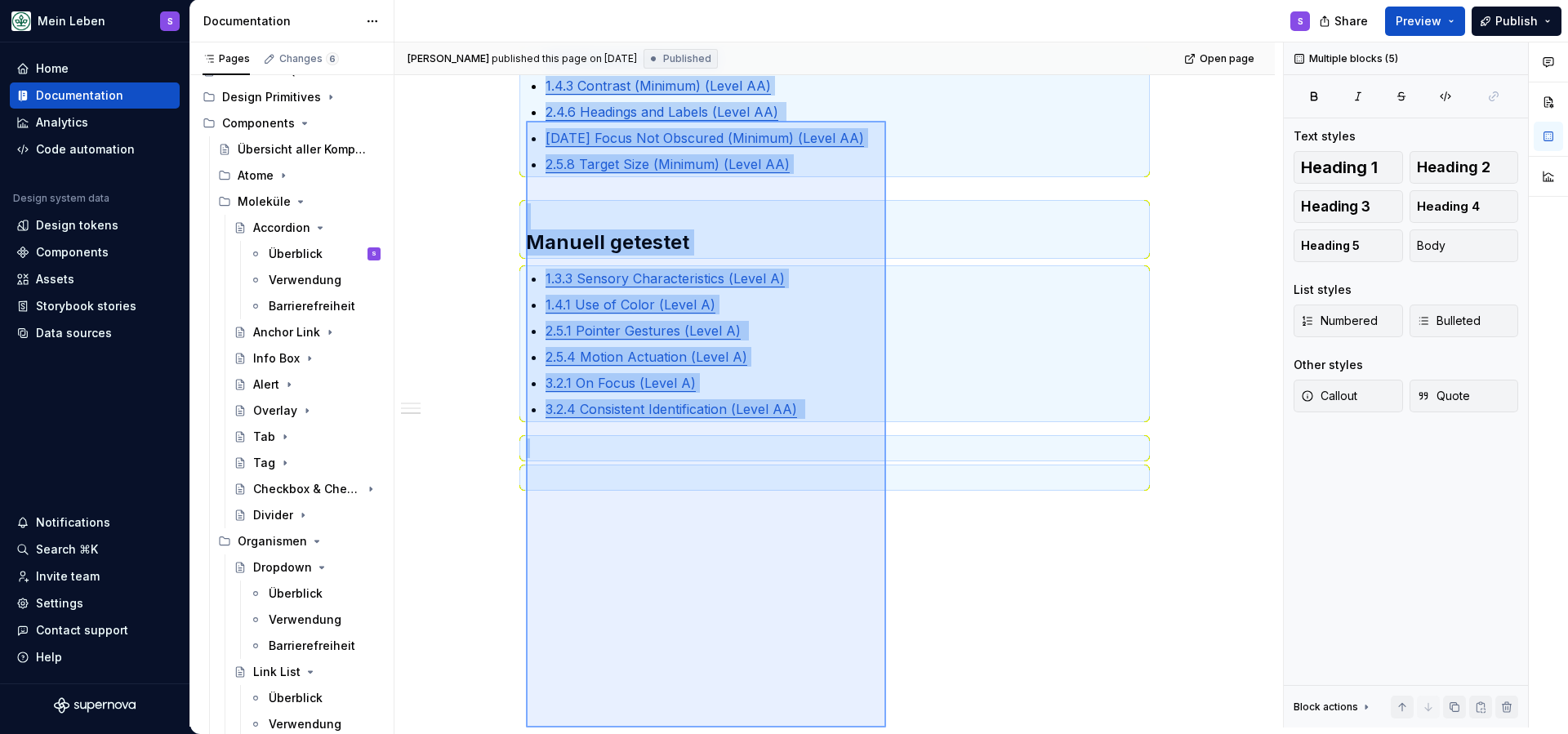
drag, startPoint x: 536, startPoint y: 207, endPoint x: 889, endPoint y: 729, distance: 630.2
click at [888, 730] on div "[PERSON_NAME] published this page on [DATE] Published Open page List Listen sin…" at bounding box center [981, 388] width 1173 height 691
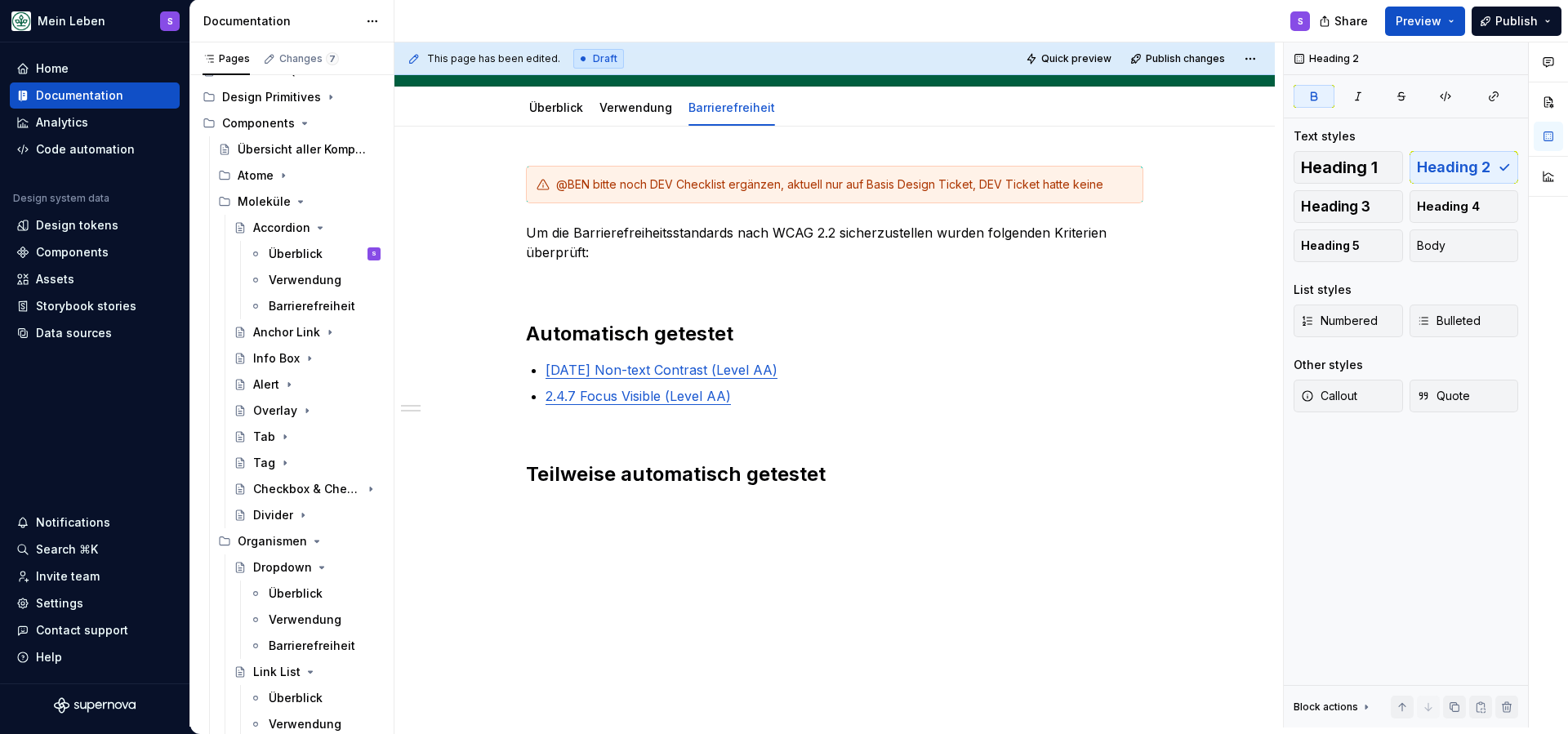
scroll to position [130, 0]
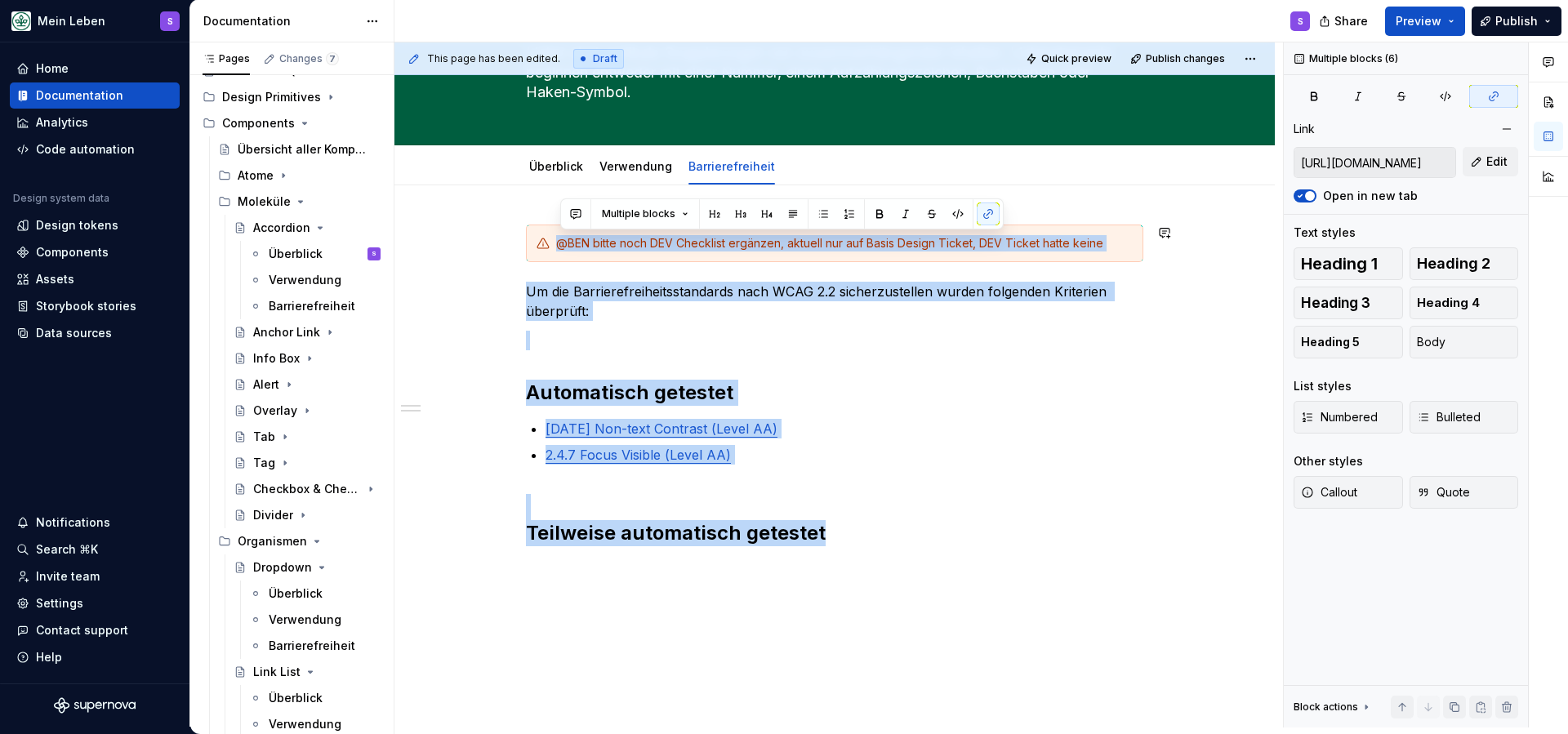
drag, startPoint x: 831, startPoint y: 536, endPoint x: 529, endPoint y: 230, distance: 429.9
click at [495, 212] on div "@BEN bitte noch DEV Checklist ergänzen, aktuell nur auf Basis Design Ticket, DE…" at bounding box center [835, 486] width 880 height 601
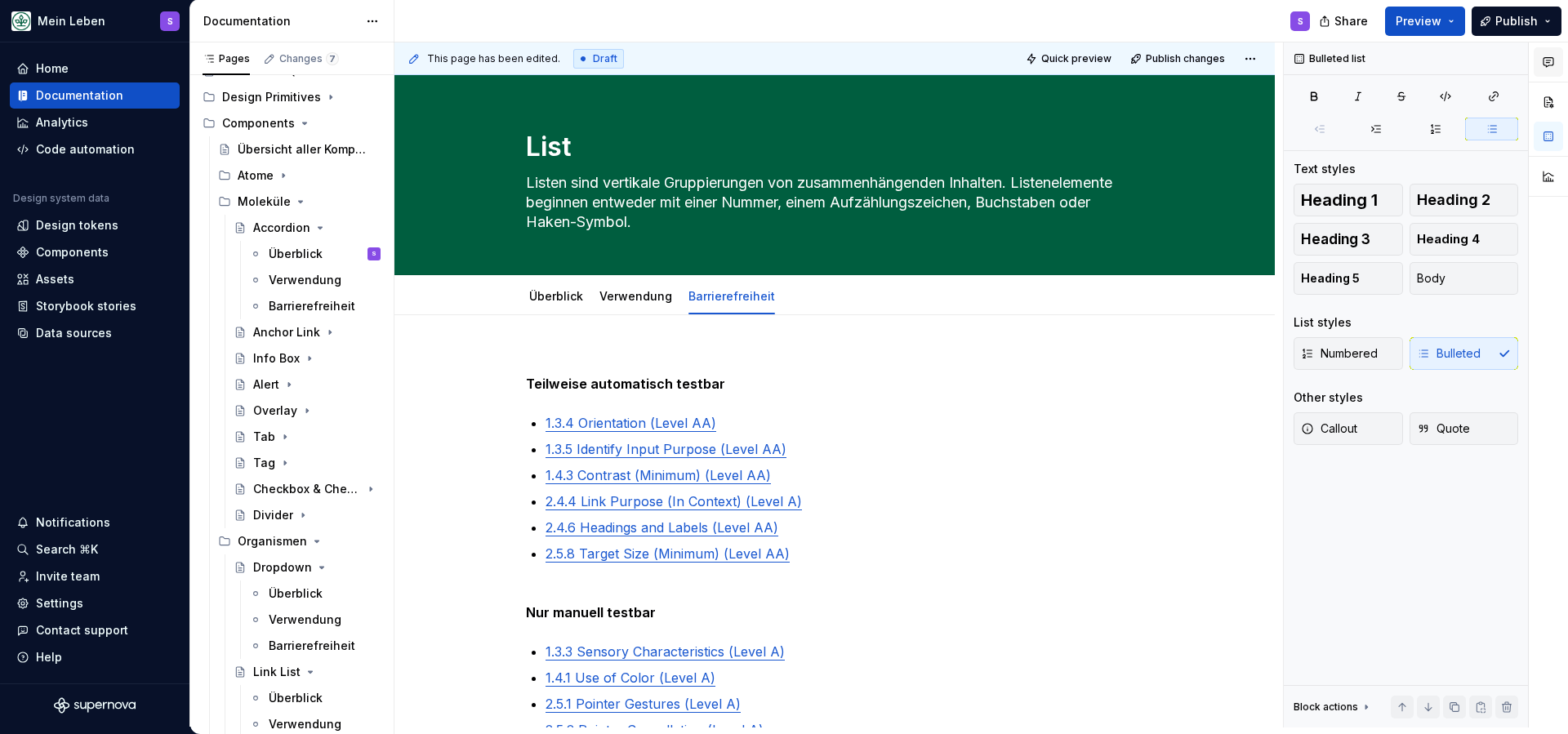
scroll to position [0, 0]
type textarea "*"
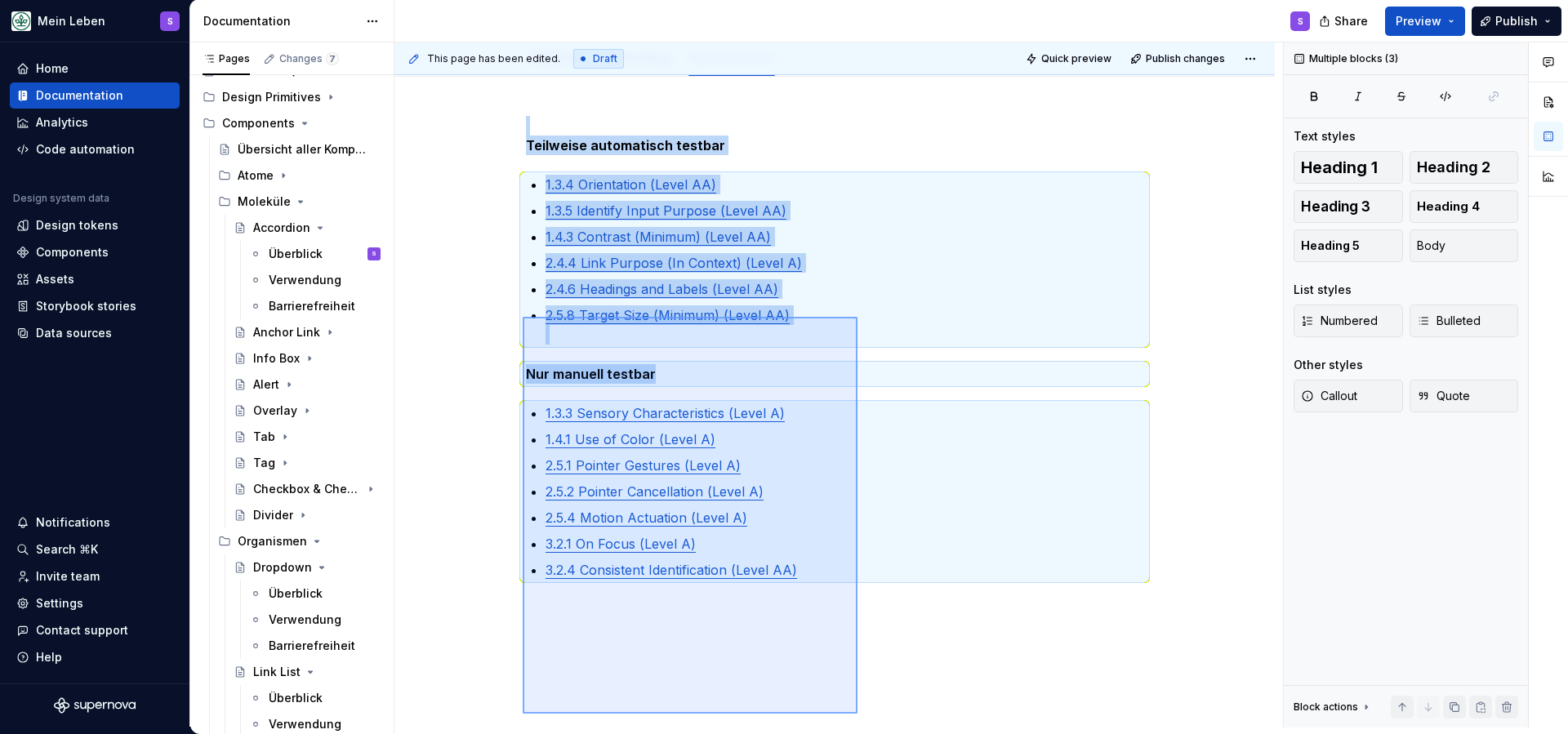
scroll to position [330, 0]
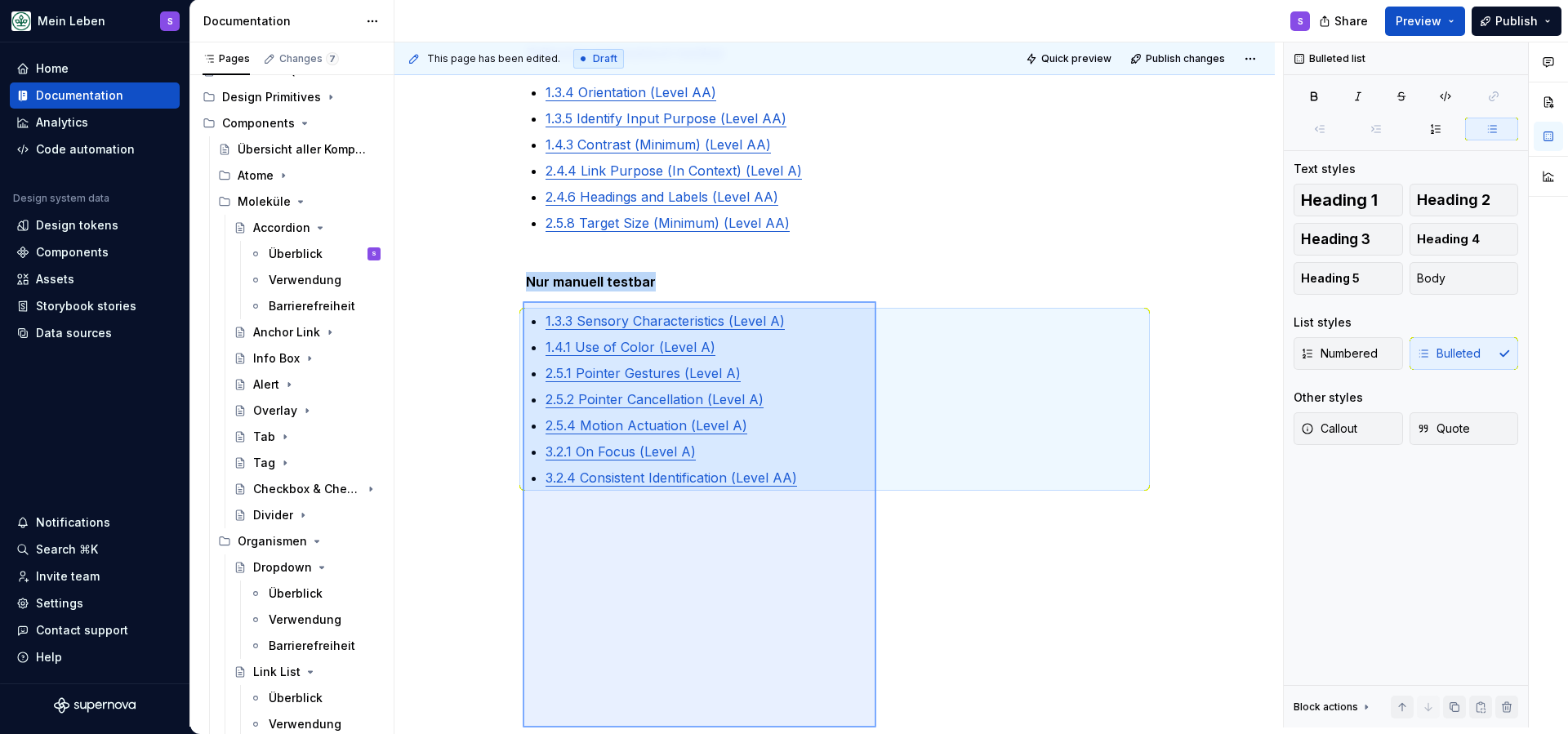
drag, startPoint x: 522, startPoint y: 349, endPoint x: 883, endPoint y: 706, distance: 507.7
click at [881, 733] on div "This page has been edited. Draft Quick preview Publish changes List Listen sind…" at bounding box center [981, 388] width 1173 height 691
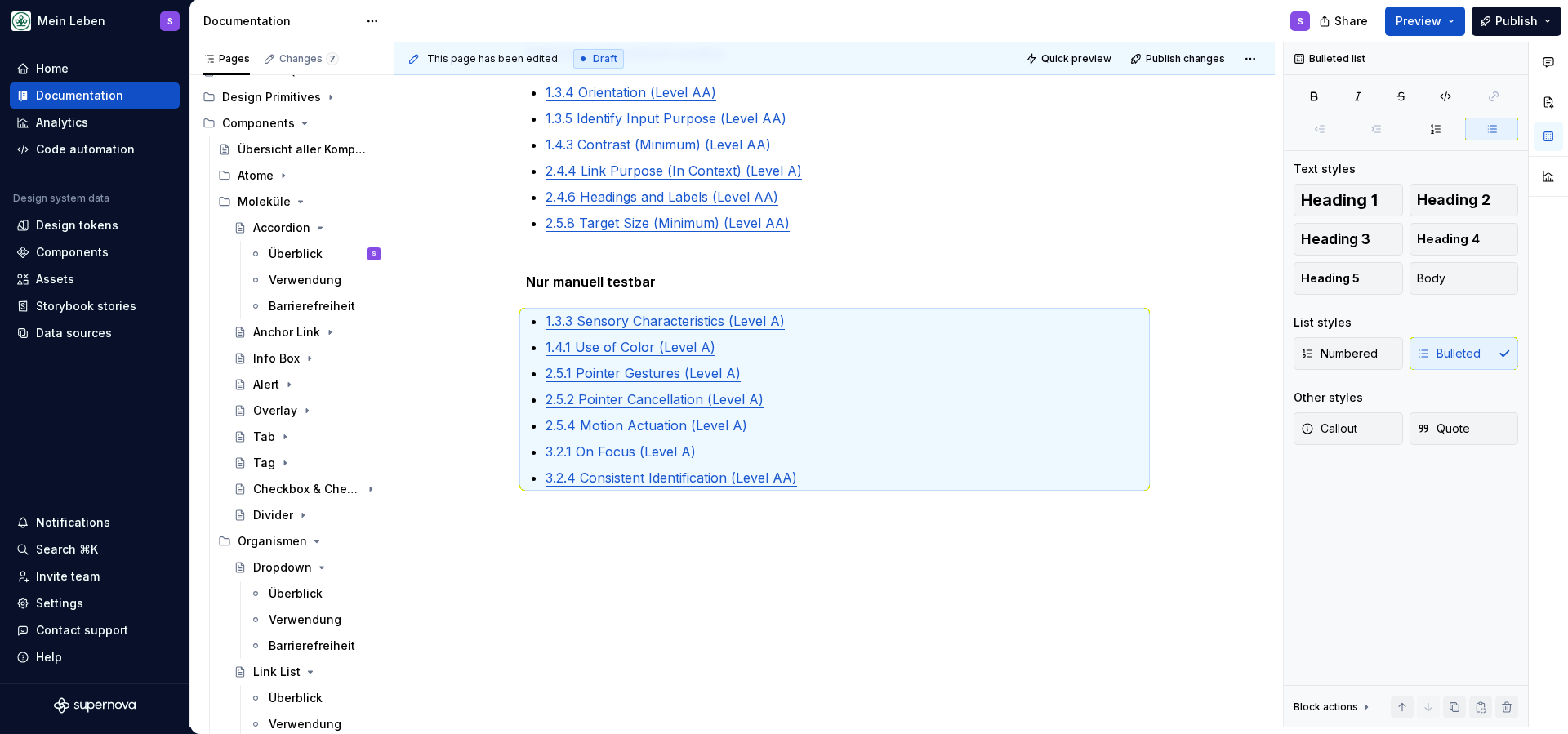
scroll to position [135, 0]
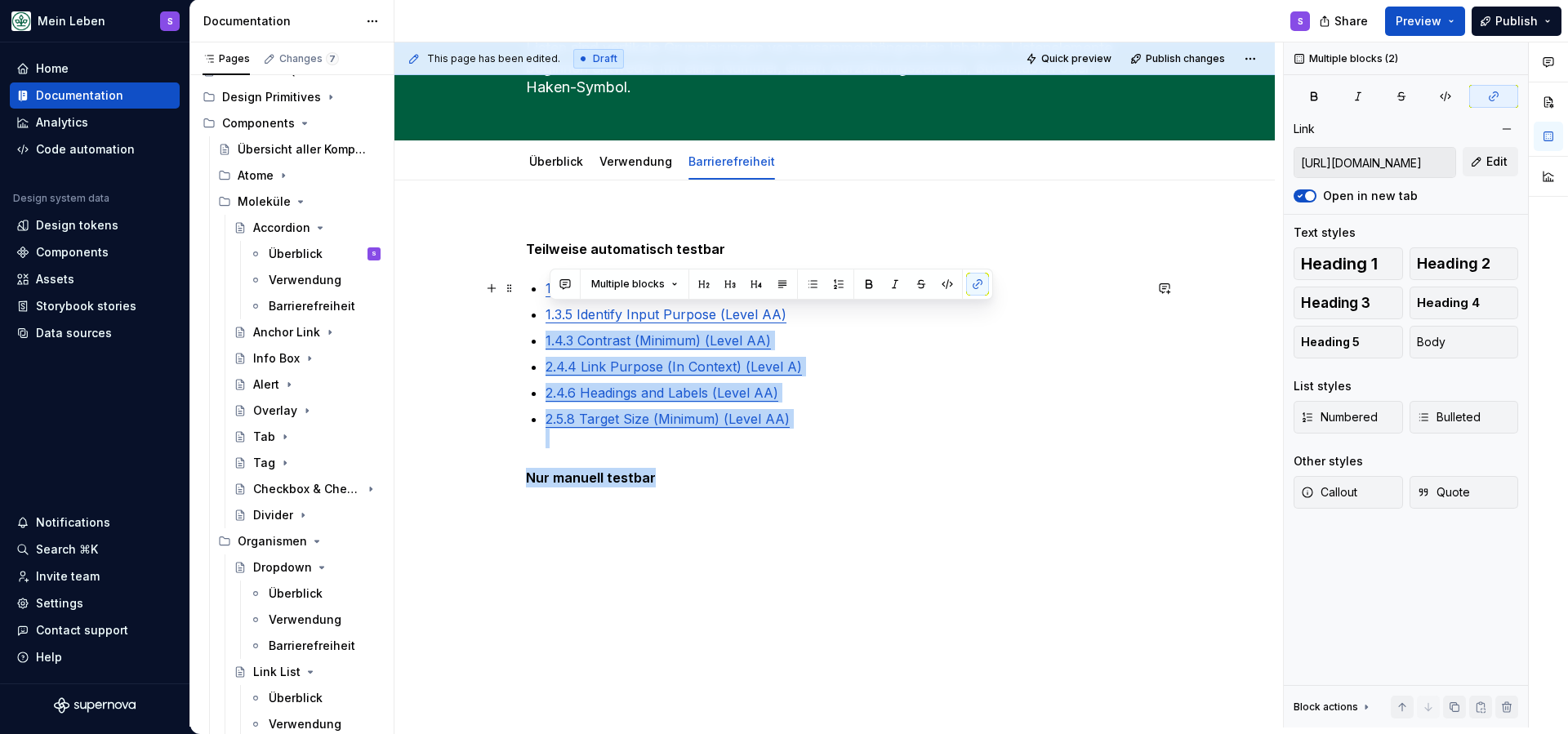
type input "[URL][DOMAIN_NAME]"
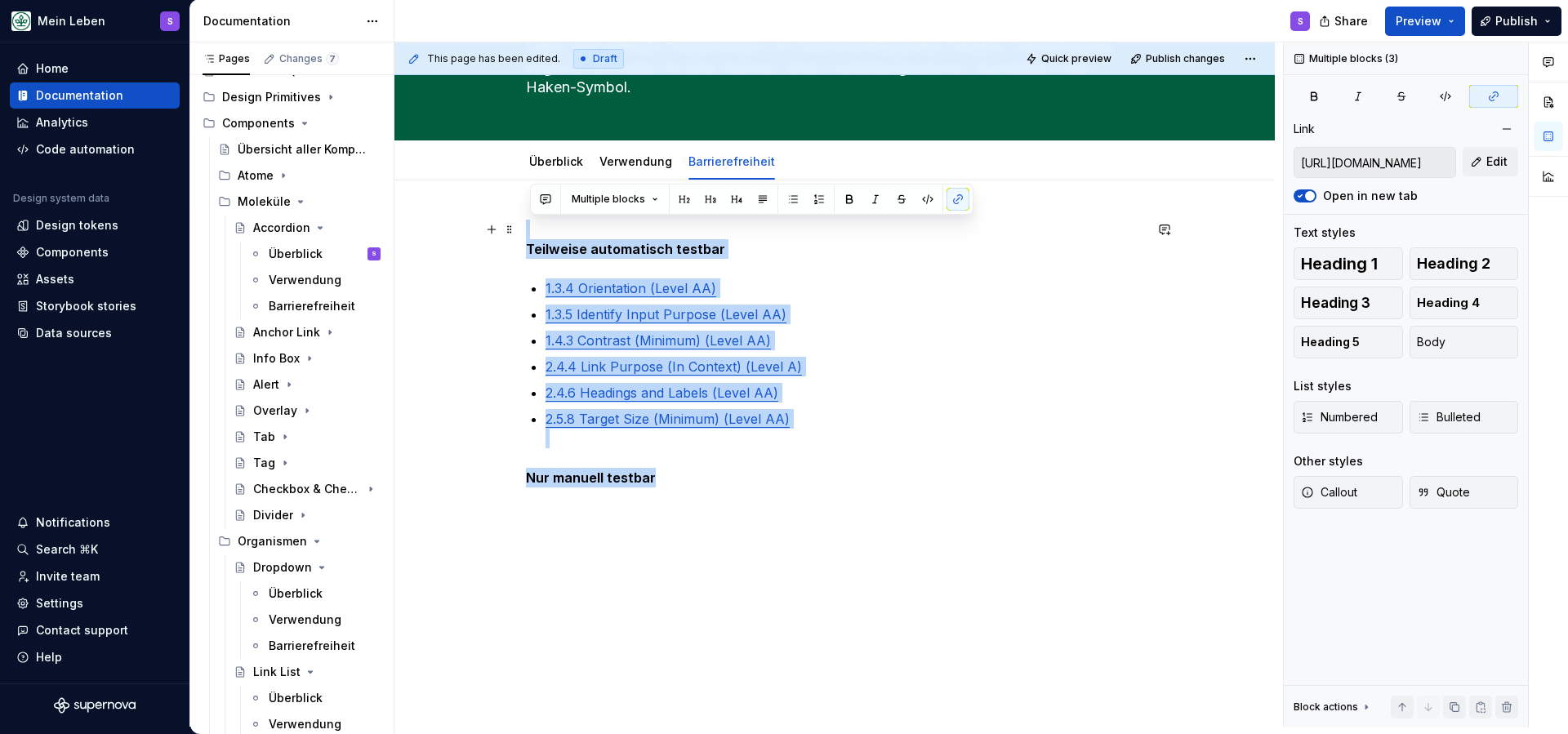
drag, startPoint x: 673, startPoint y: 478, endPoint x: 540, endPoint y: 243, distance: 270.0
click at [527, 236] on div "Teilweise automatisch testbar 1.3.4 Orientation (Level AA) 1.3.5 Identify Input…" at bounding box center [835, 453] width 880 height 547
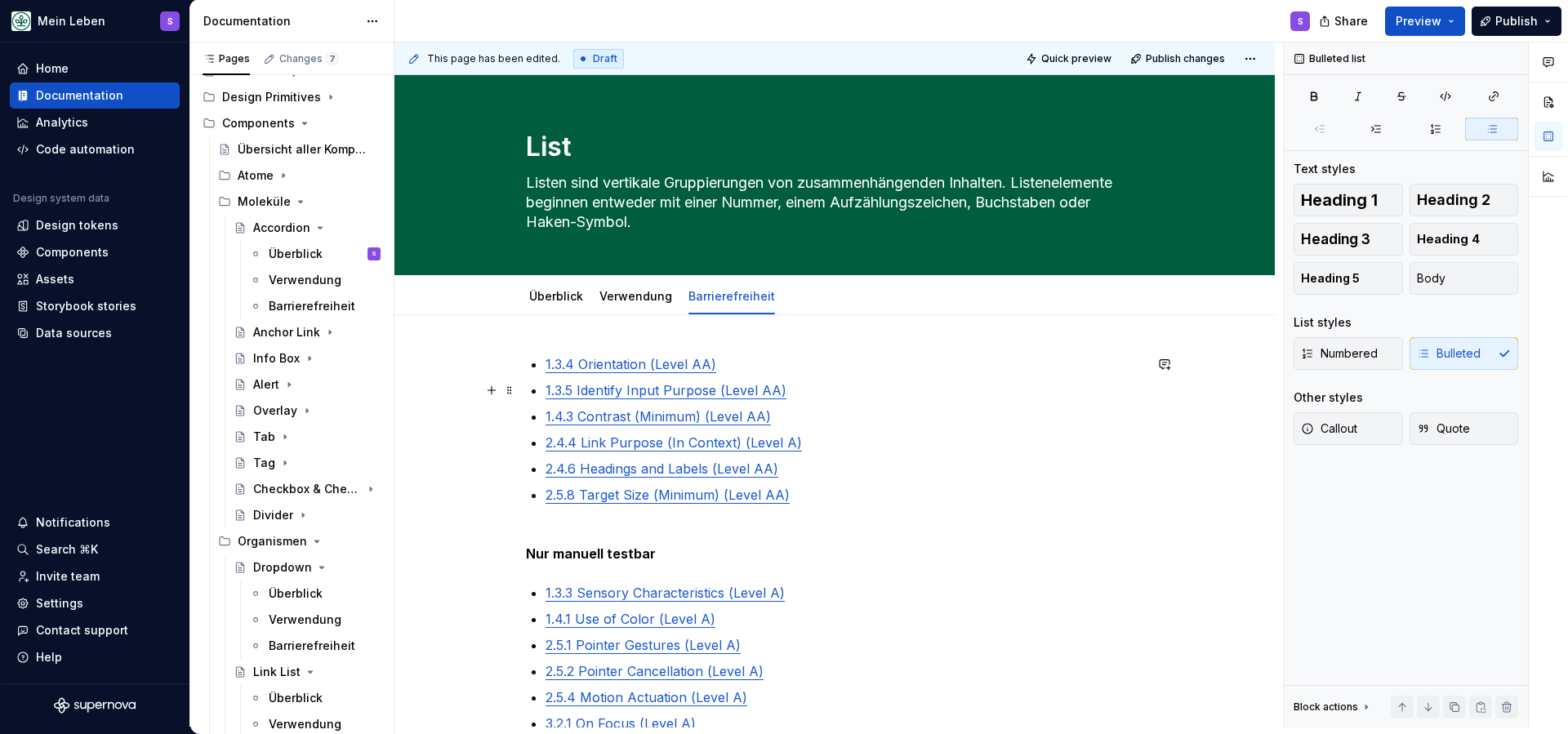
scroll to position [0, 0]
click at [606, 331] on div "1.3.4 Orientation (Level AA) 1.3.5 Identify Input Purpose (Level AA) 1.4.3 Cont…" at bounding box center [835, 658] width 880 height 685
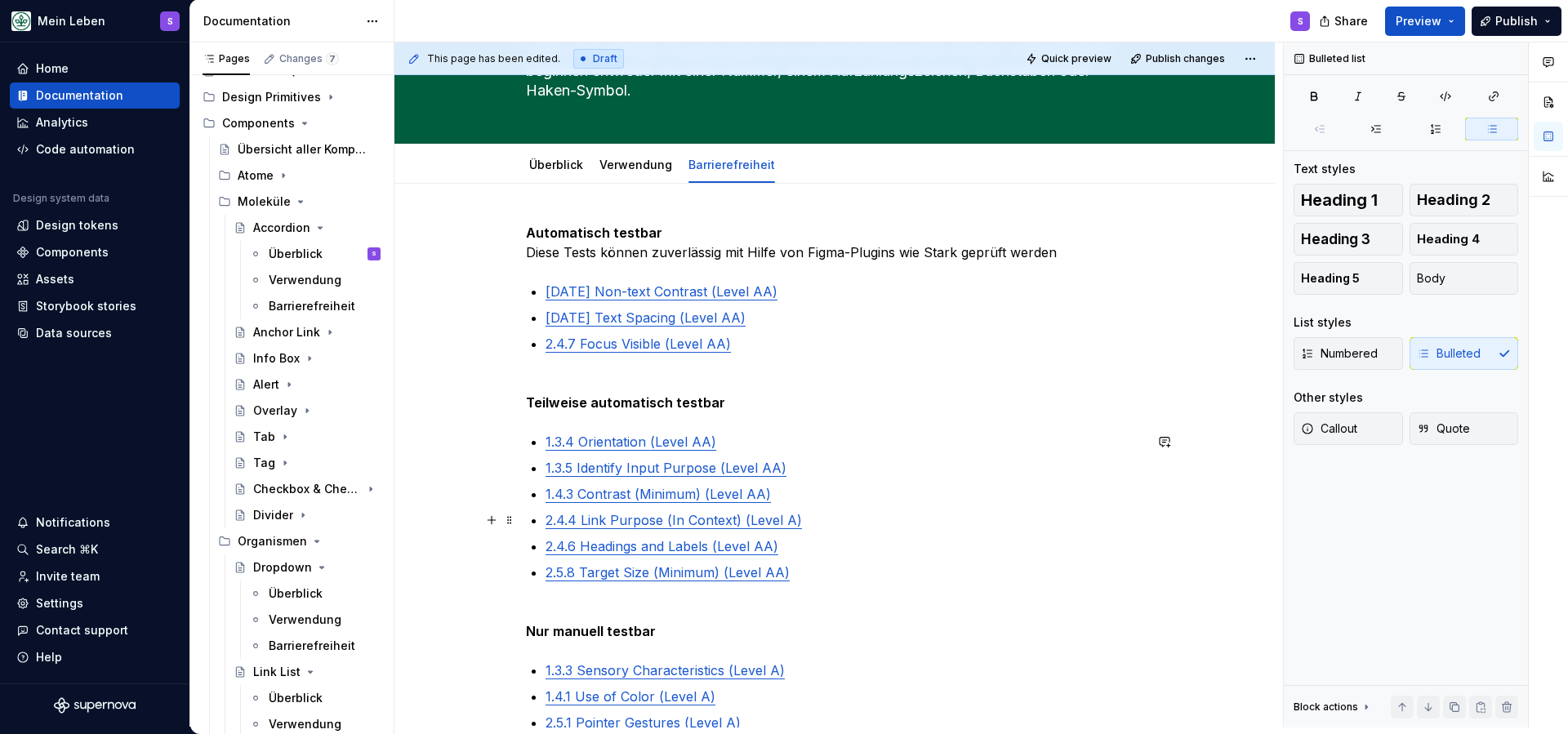
scroll to position [131, 0]
click at [833, 527] on p "2.4.4 Link Purpose (In Context) (Level A)" at bounding box center [845, 521] width 598 height 20
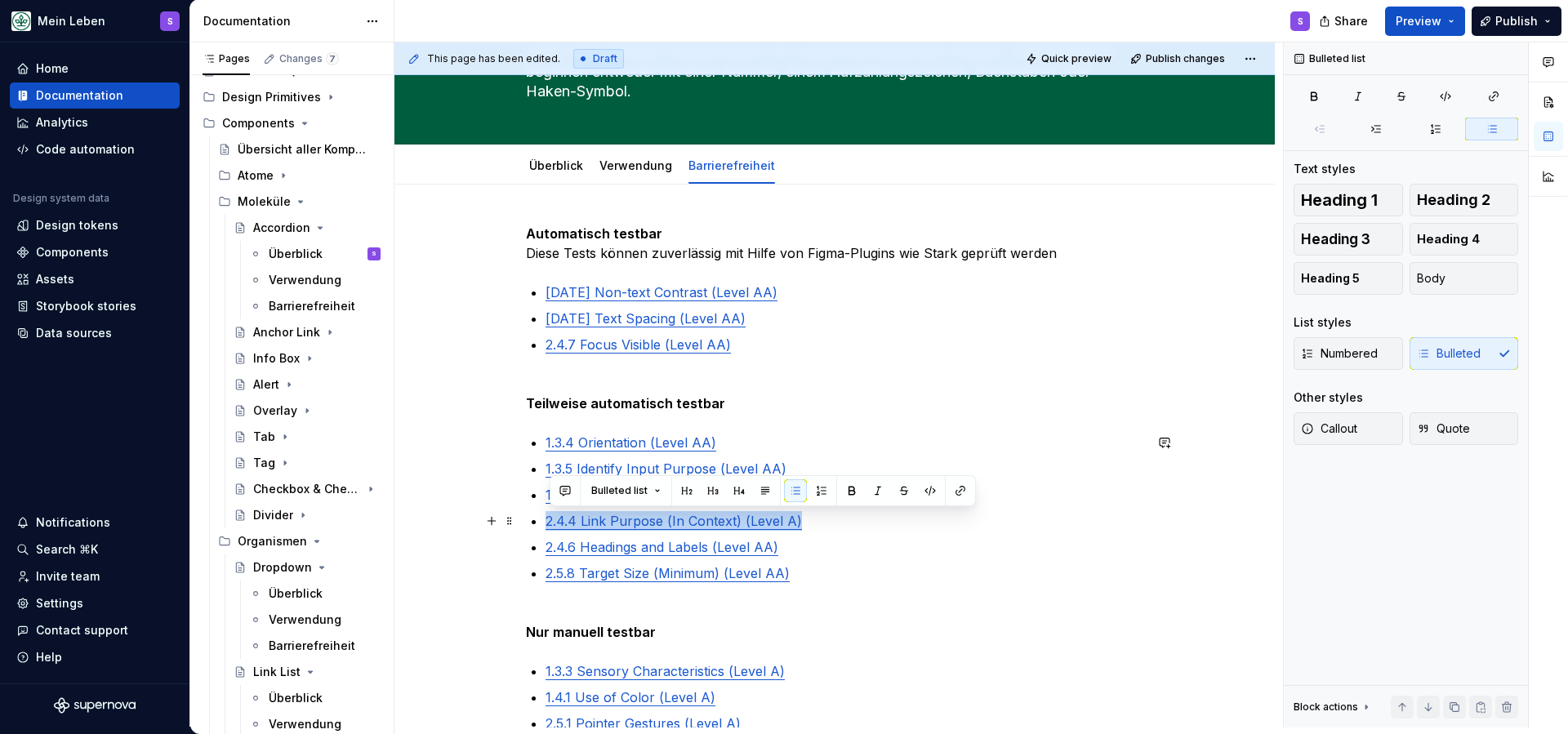
click at [833, 527] on p "2.4.4 Link Purpose (In Context) (Level A)" at bounding box center [845, 521] width 598 height 20
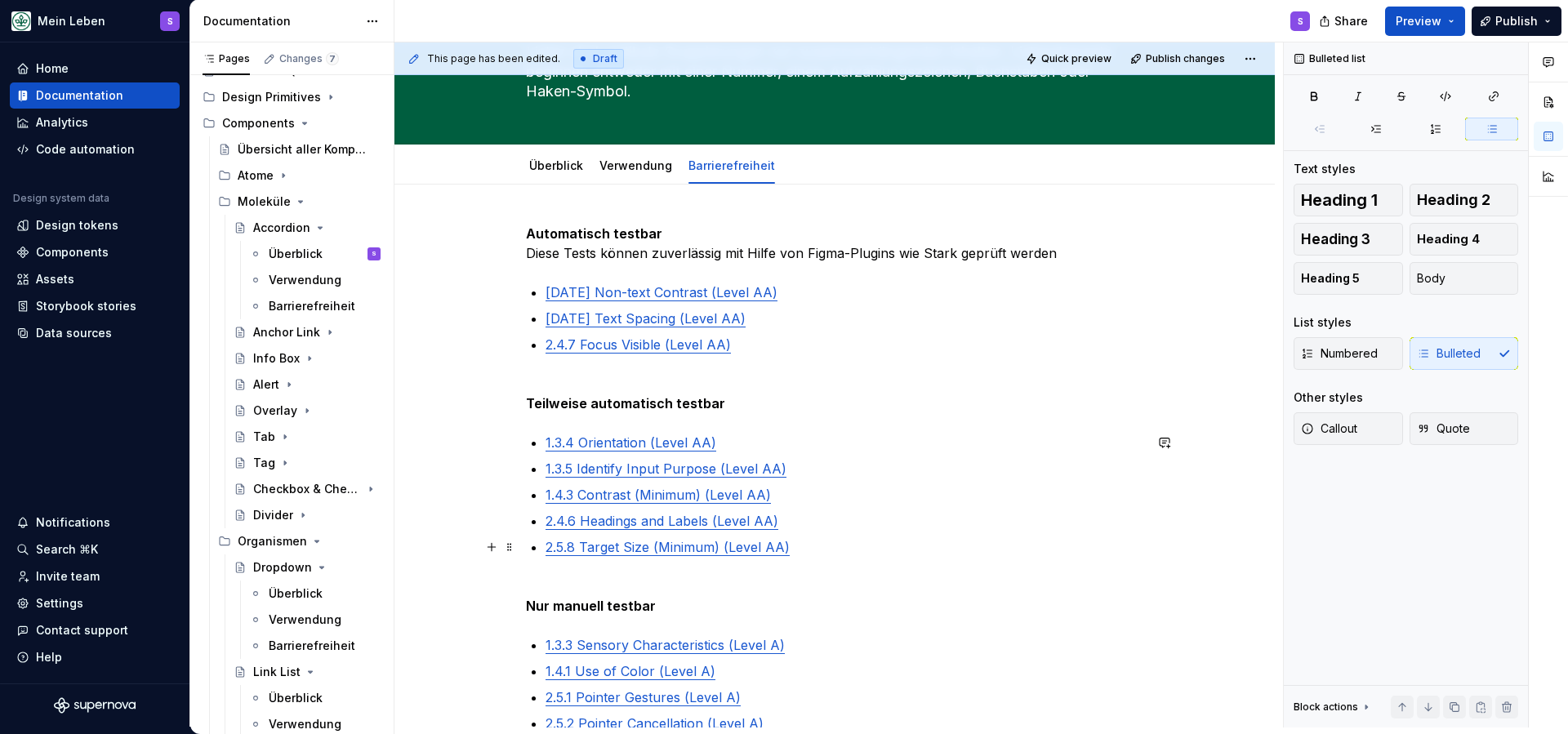
click at [807, 553] on p "2.5.8 Target Size (Minimum) (Level AA)" at bounding box center [845, 557] width 598 height 40
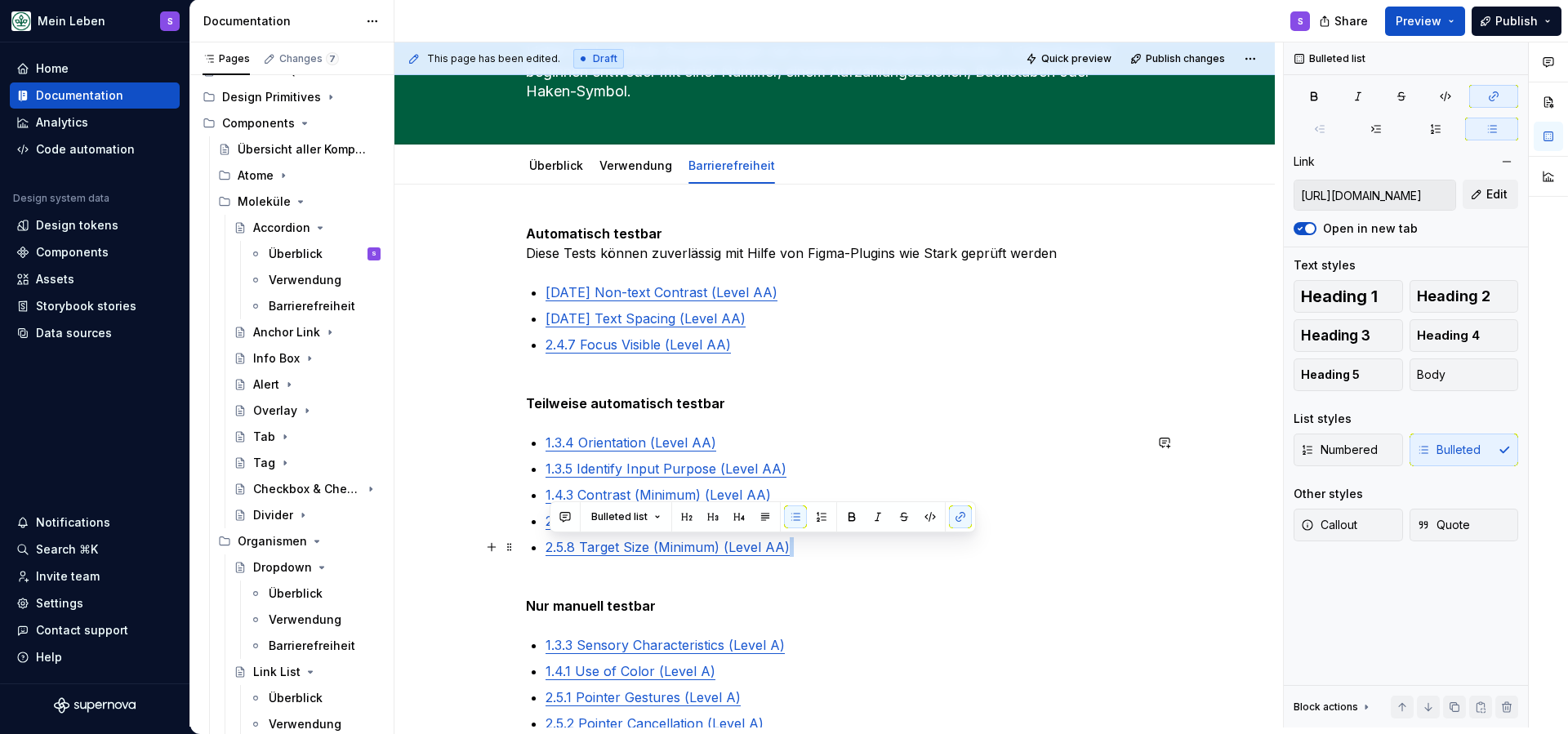
click at [807, 553] on p "2.5.8 Target Size (Minimum) (Level AA)" at bounding box center [845, 557] width 598 height 40
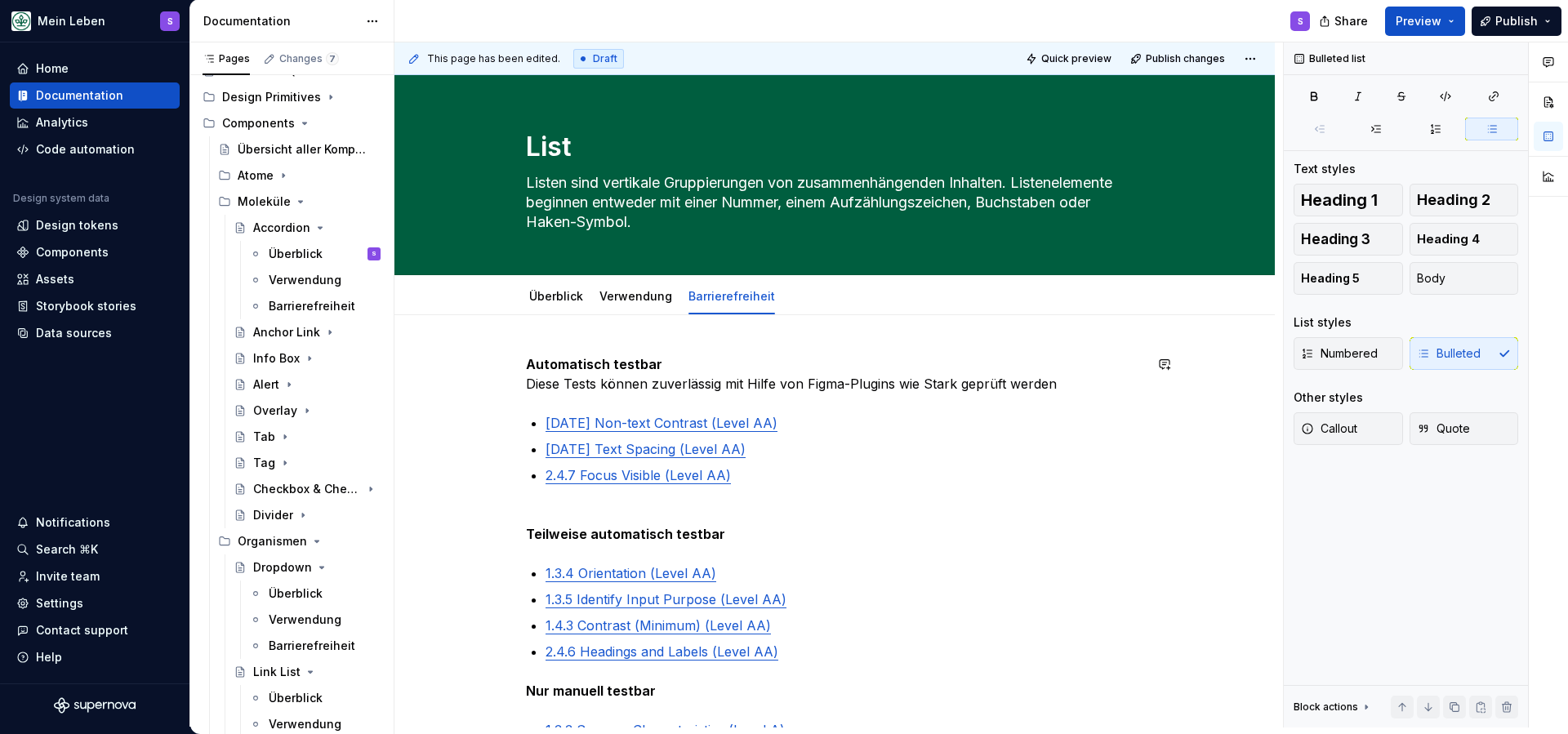
scroll to position [0, 0]
click at [625, 296] on link "Verwendung" at bounding box center [635, 296] width 72 height 14
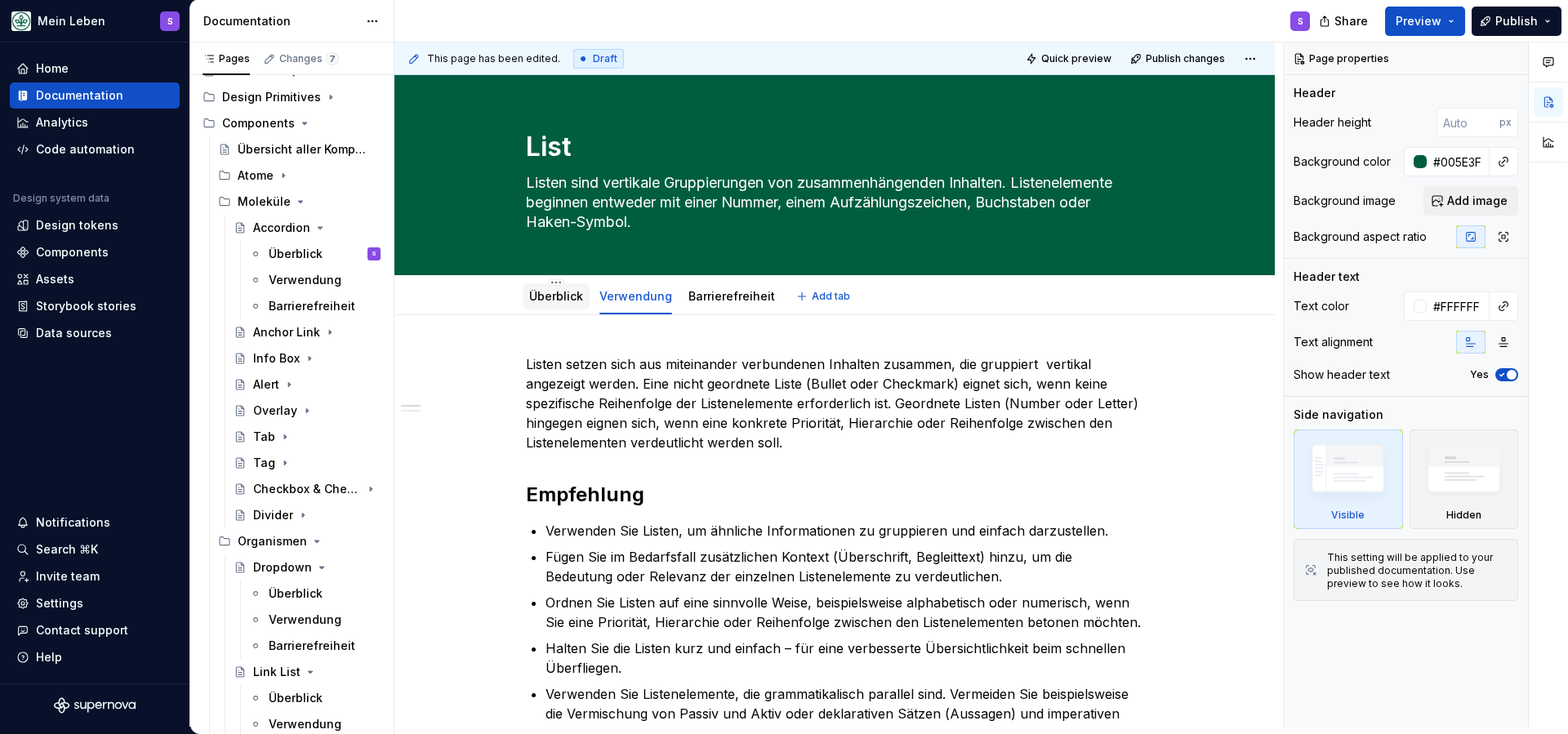
click at [564, 298] on link "Überblick" at bounding box center [556, 296] width 53 height 14
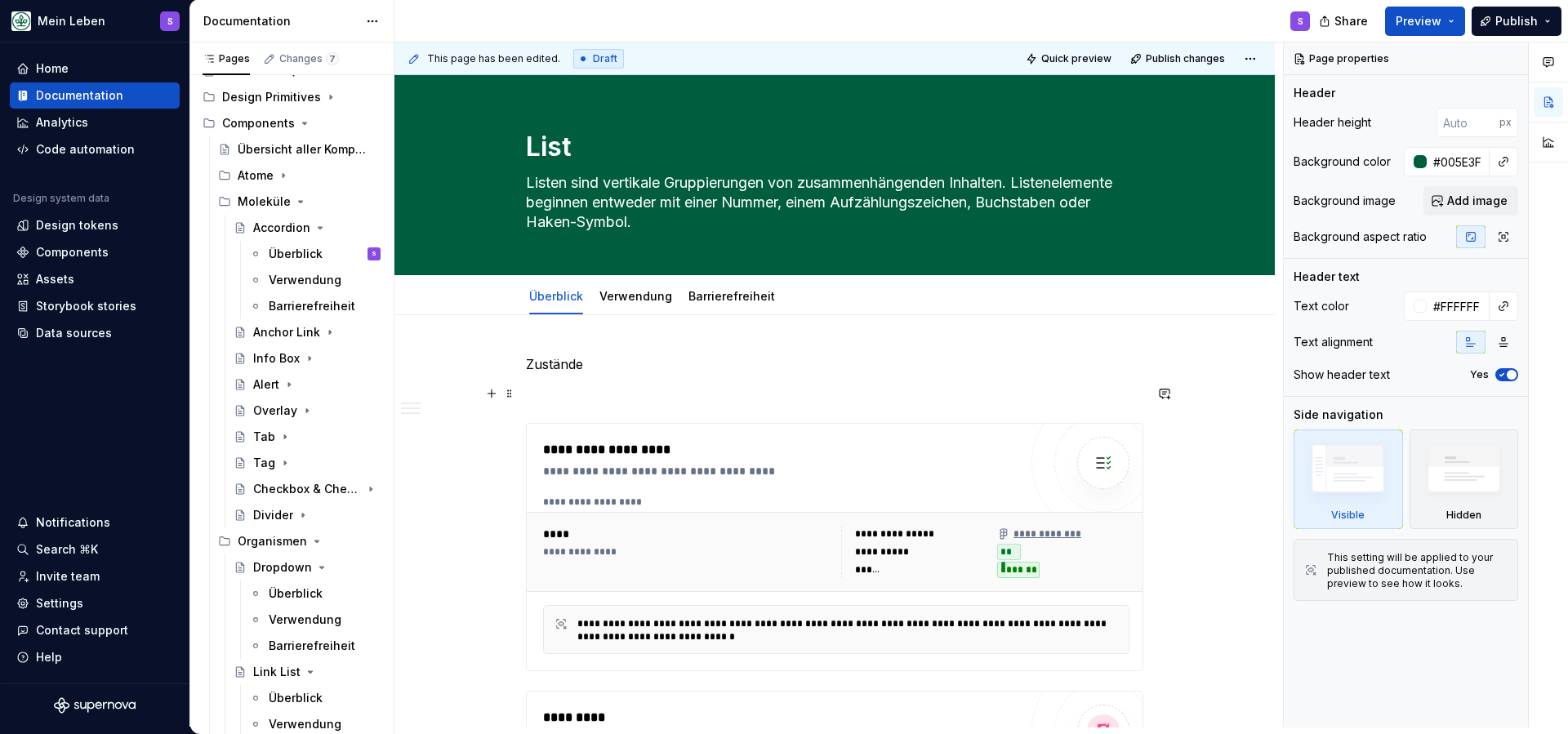
click at [615, 399] on p at bounding box center [835, 394] width 617 height 20
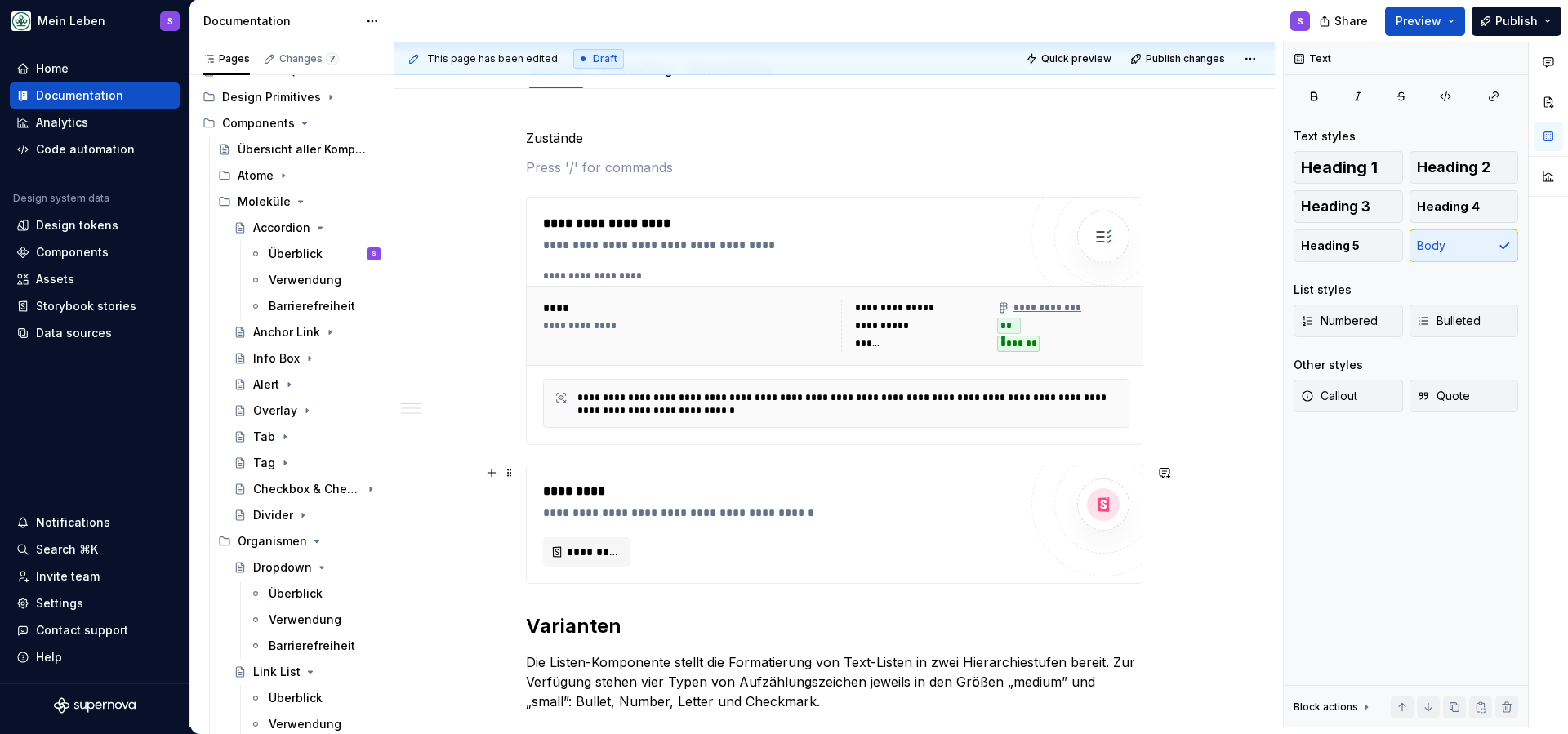
scroll to position [229, 0]
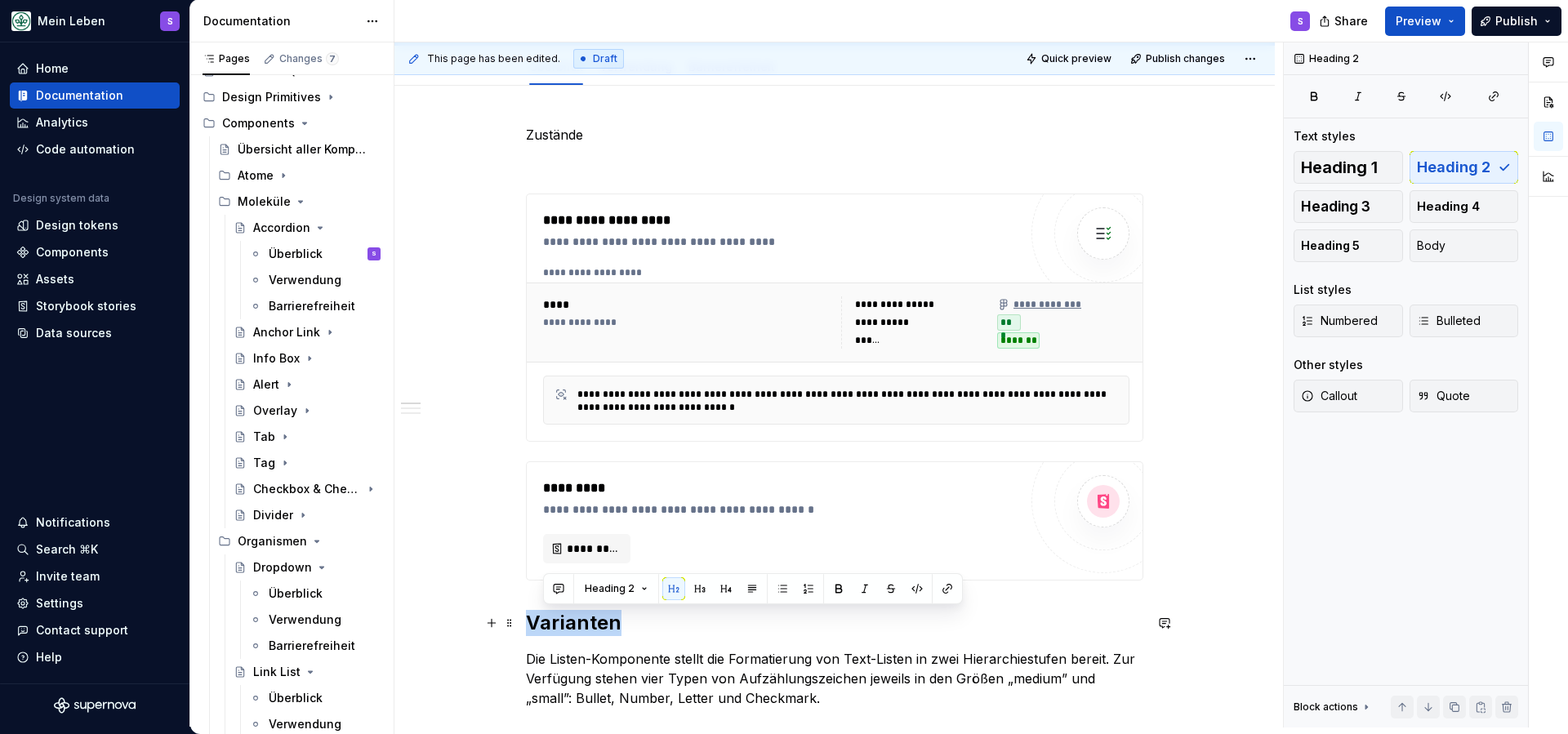
drag, startPoint x: 625, startPoint y: 629, endPoint x: 527, endPoint y: 621, distance: 98.3
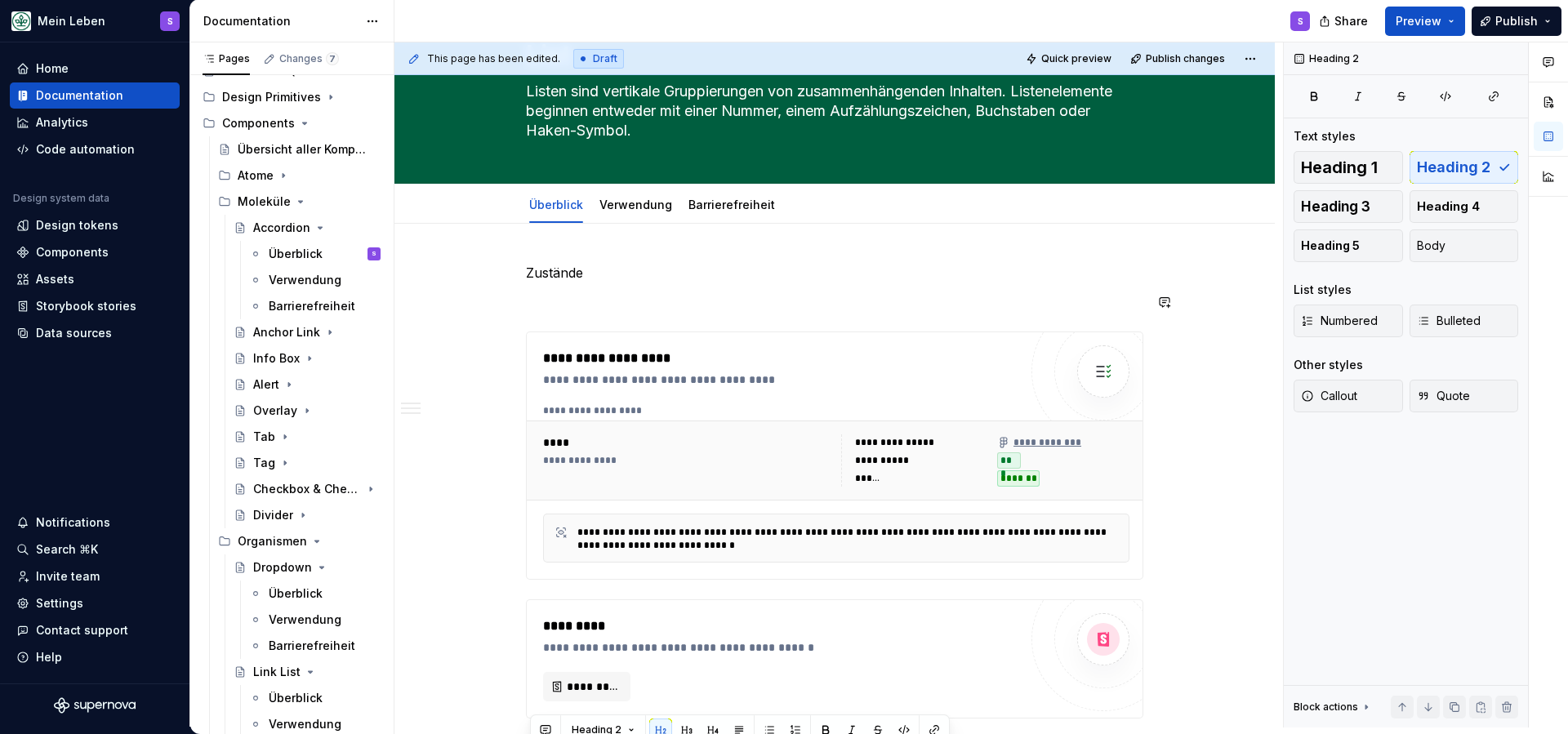
scroll to position [87, 0]
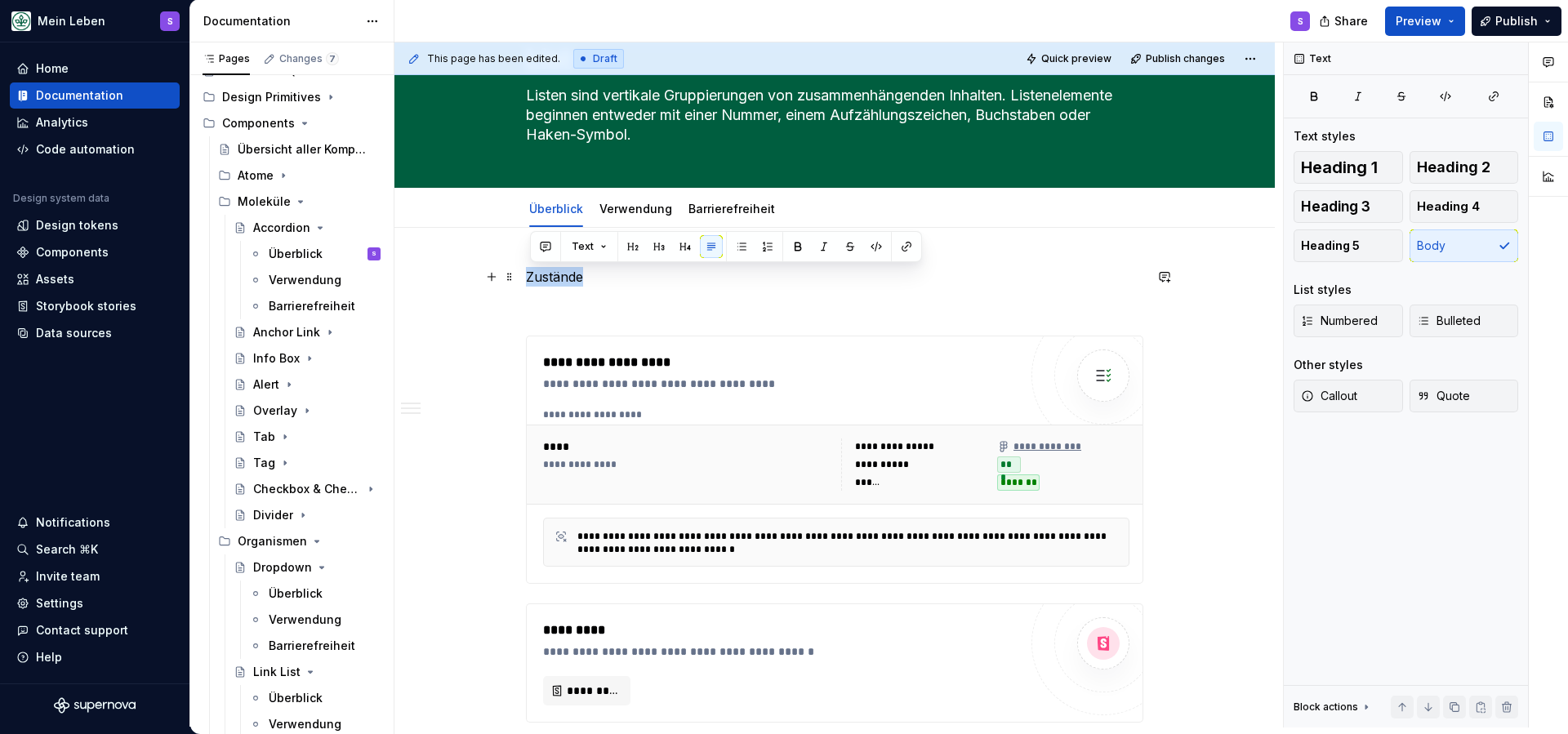
drag, startPoint x: 588, startPoint y: 279, endPoint x: 523, endPoint y: 277, distance: 65.0
click at [555, 298] on p at bounding box center [835, 307] width 617 height 20
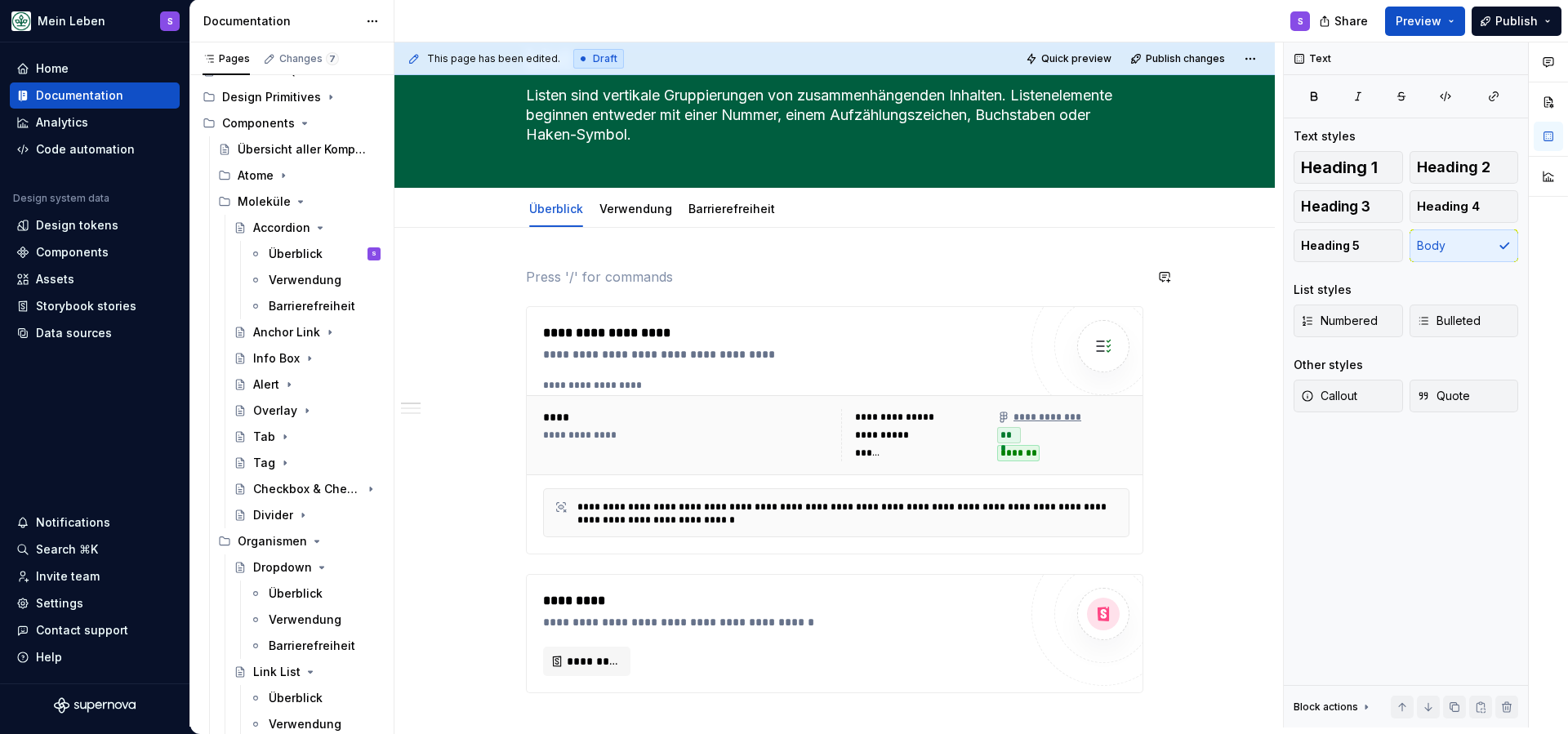
click at [578, 283] on p at bounding box center [835, 277] width 617 height 20
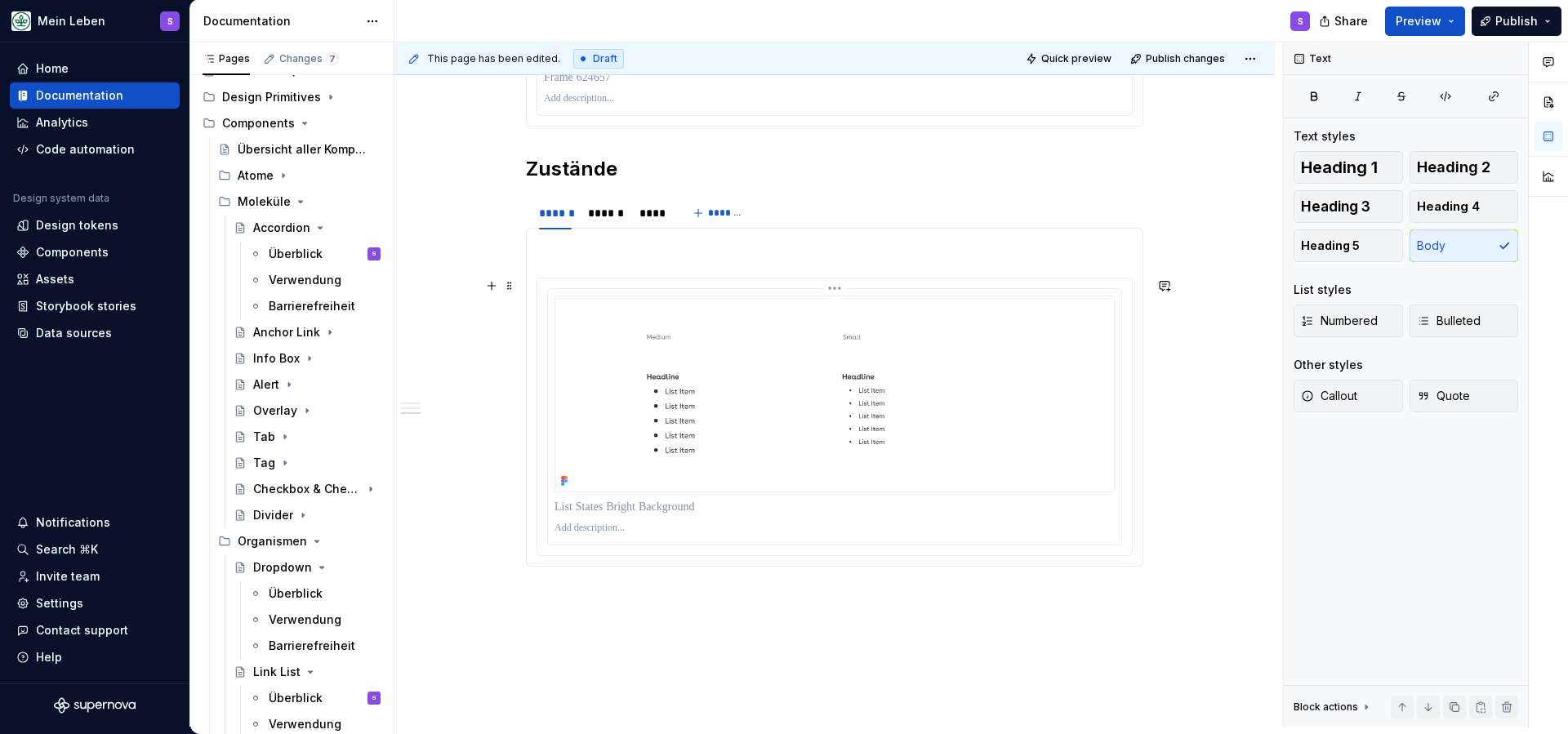
scroll to position [1295, 0]
click at [604, 213] on div "******" at bounding box center [605, 209] width 36 height 17
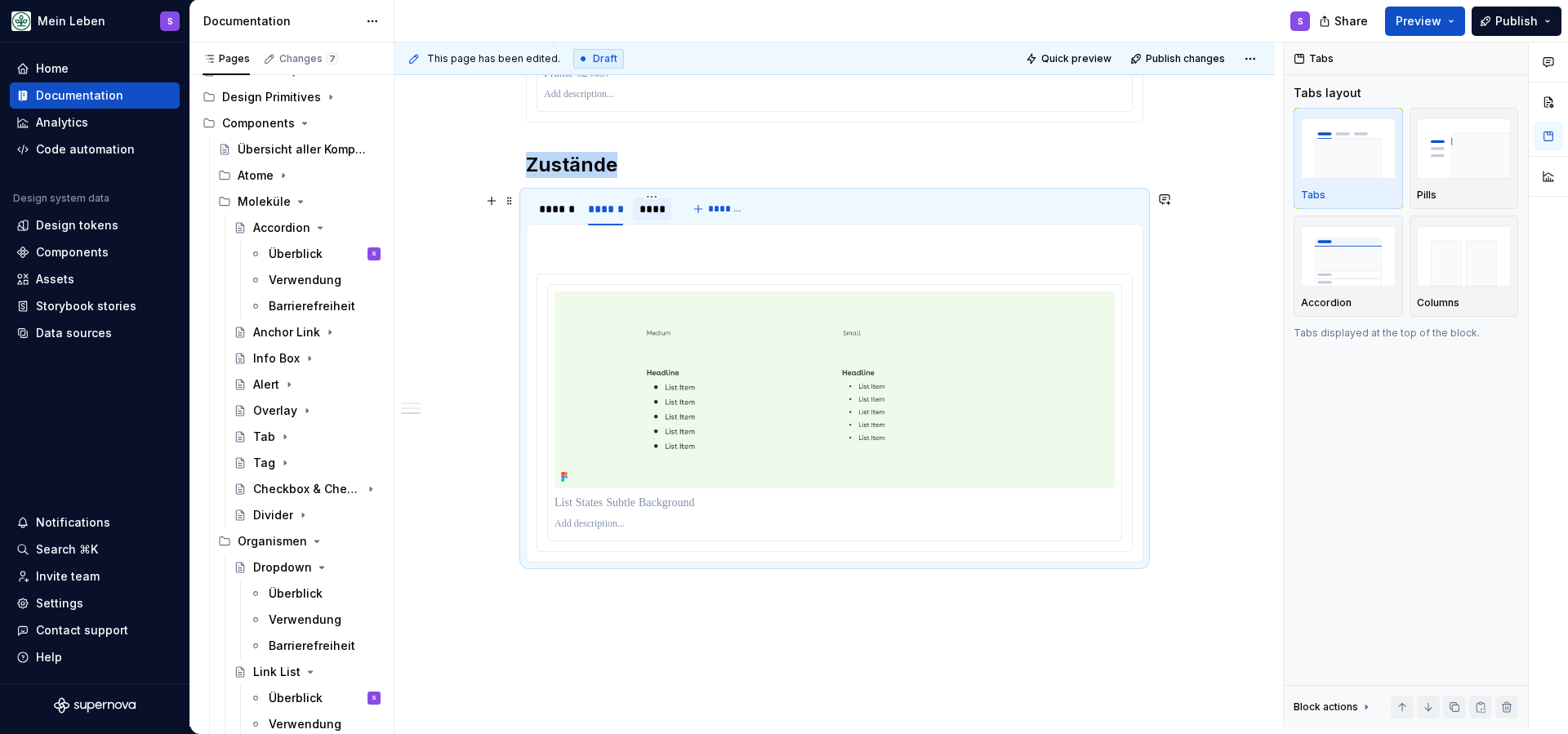
click at [654, 213] on div "****" at bounding box center [652, 209] width 26 height 17
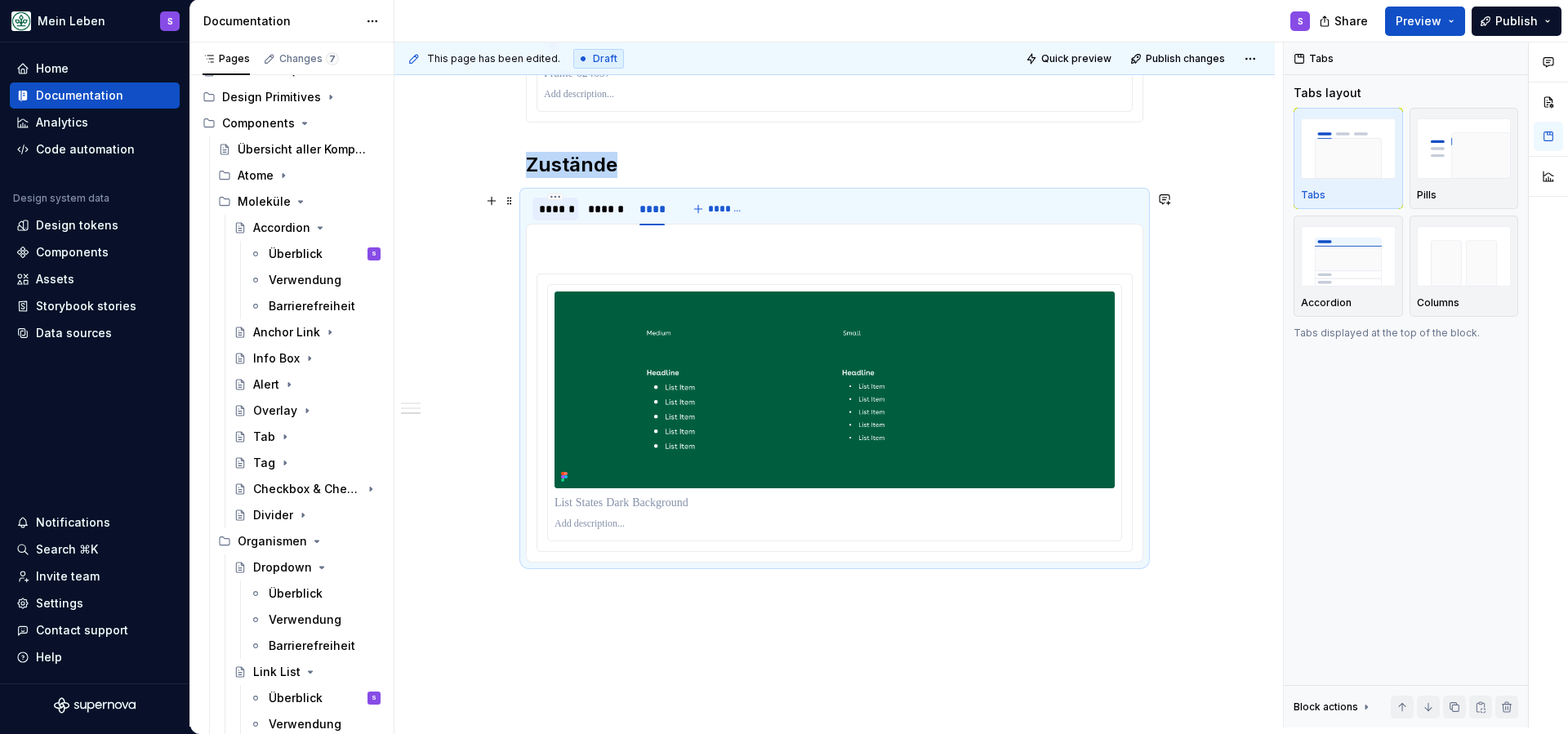
click at [570, 214] on div "******" at bounding box center [555, 209] width 33 height 17
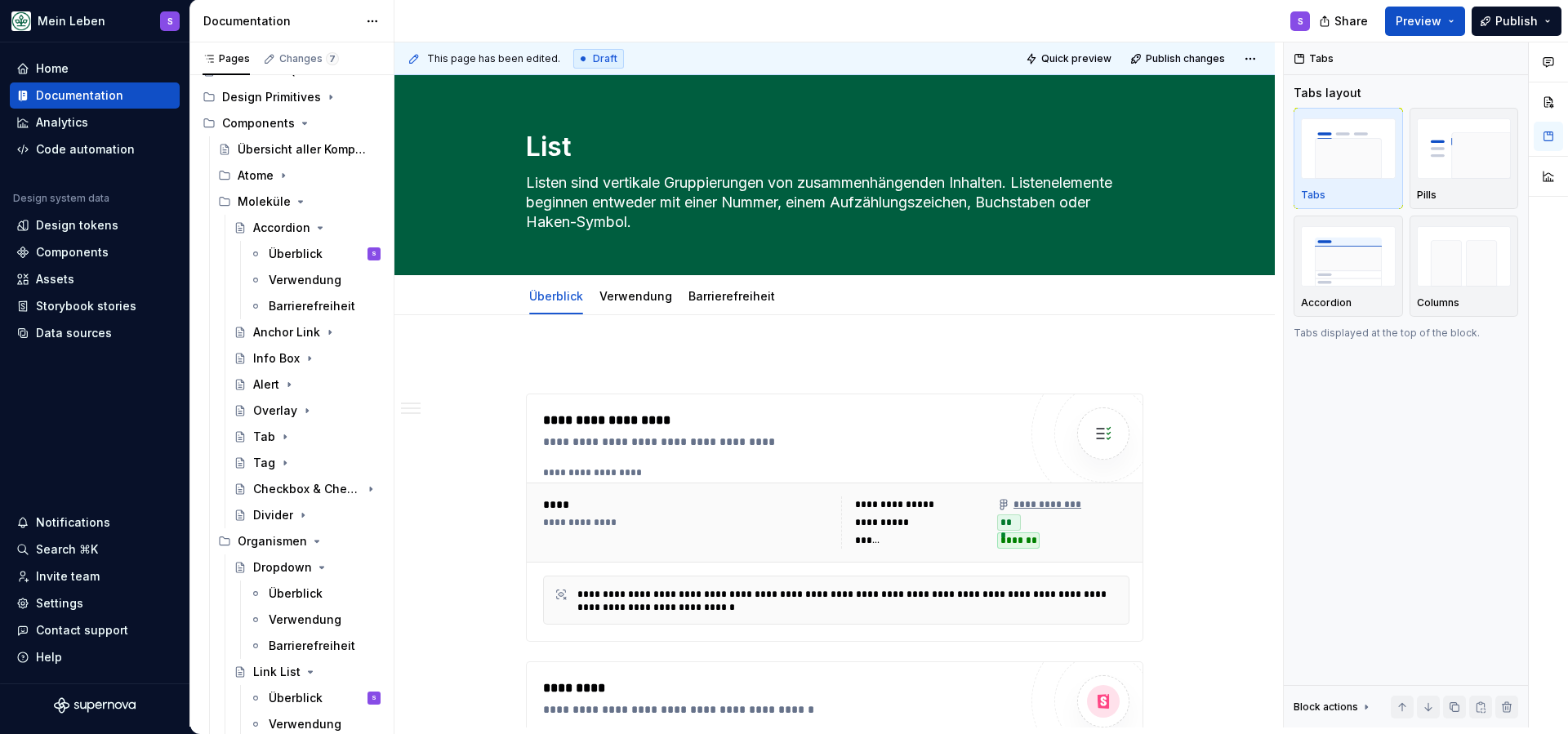
scroll to position [0, 0]
click at [626, 293] on link "Verwendung" at bounding box center [635, 296] width 72 height 14
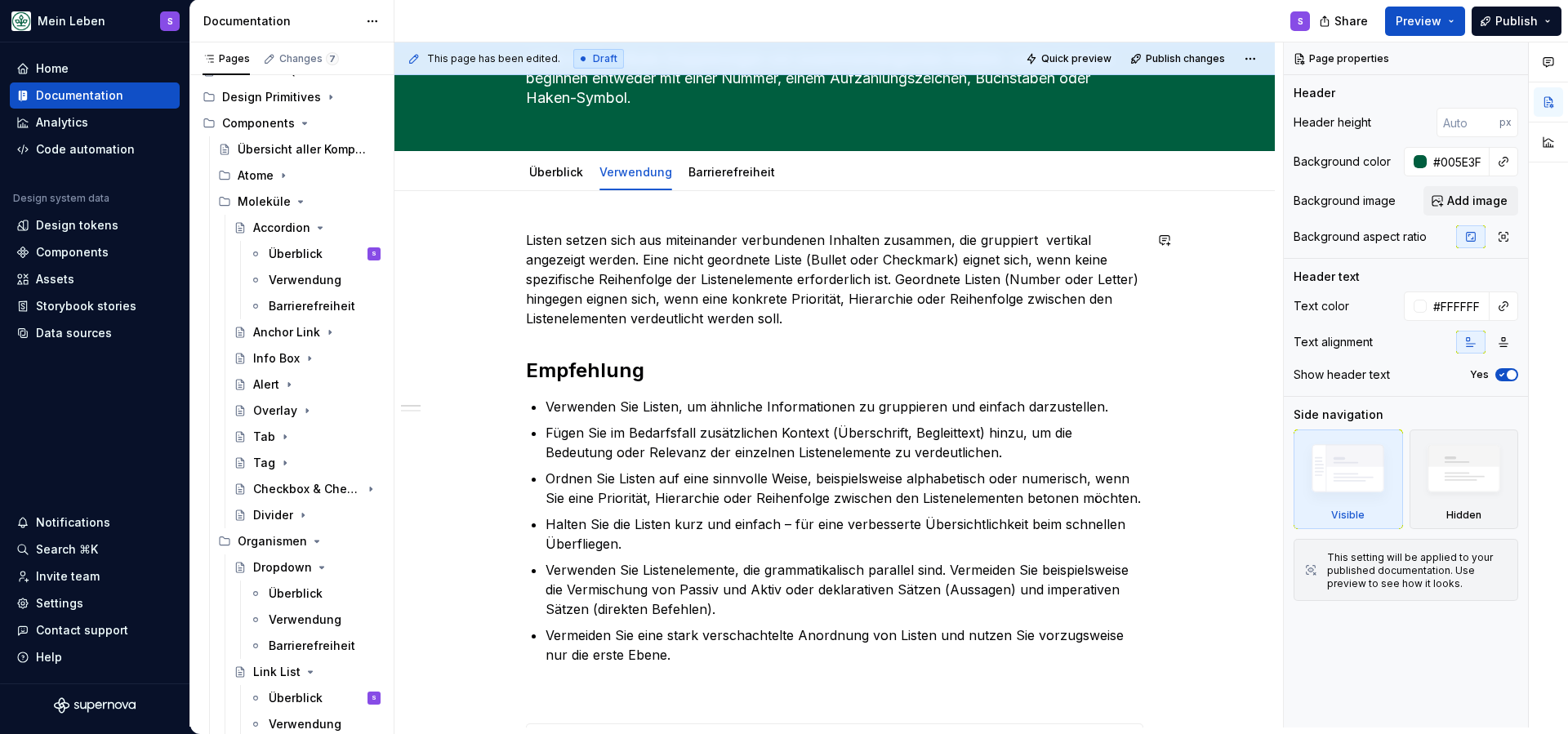
scroll to position [100, 0]
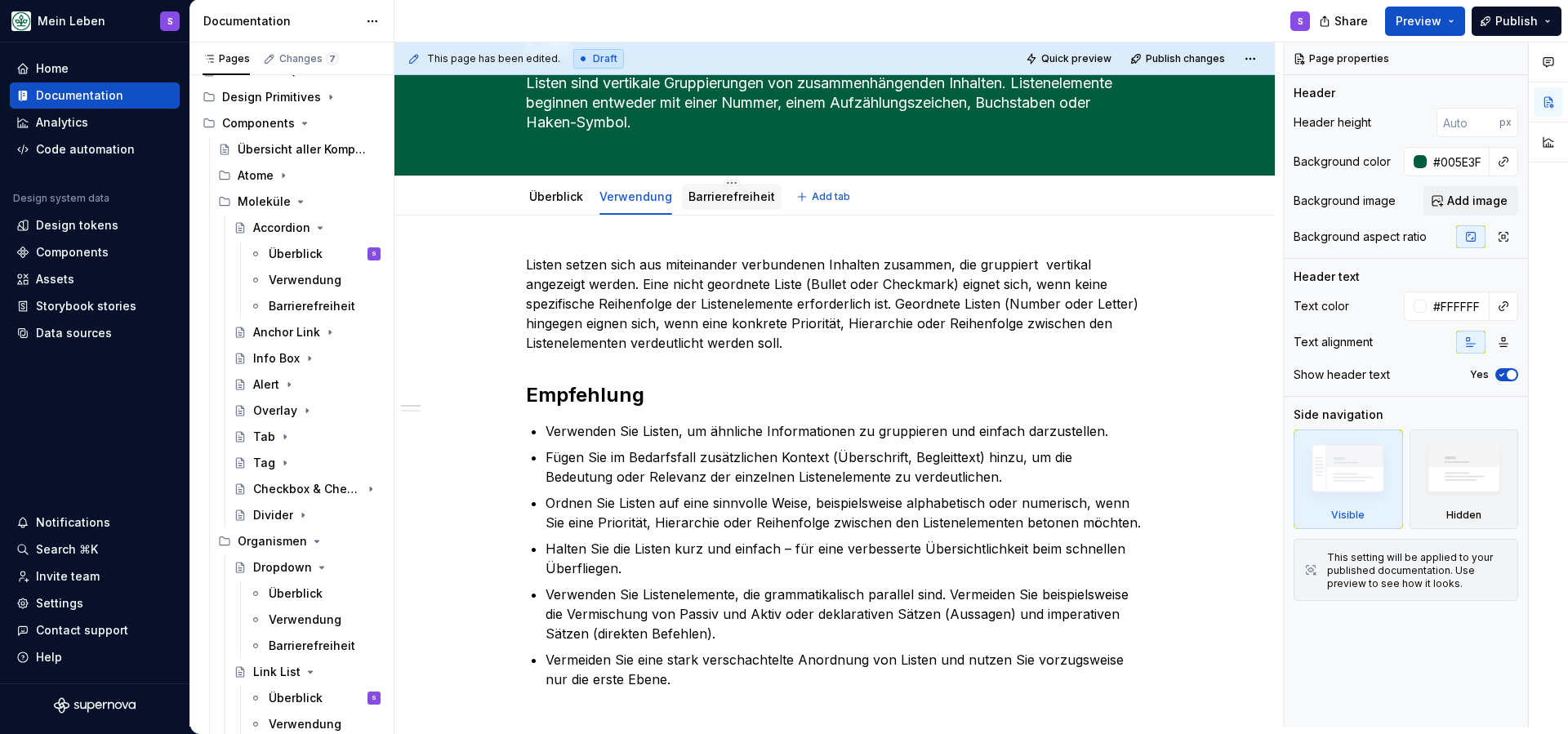
click at [705, 200] on link "Barrierefreiheit" at bounding box center [732, 197] width 87 height 14
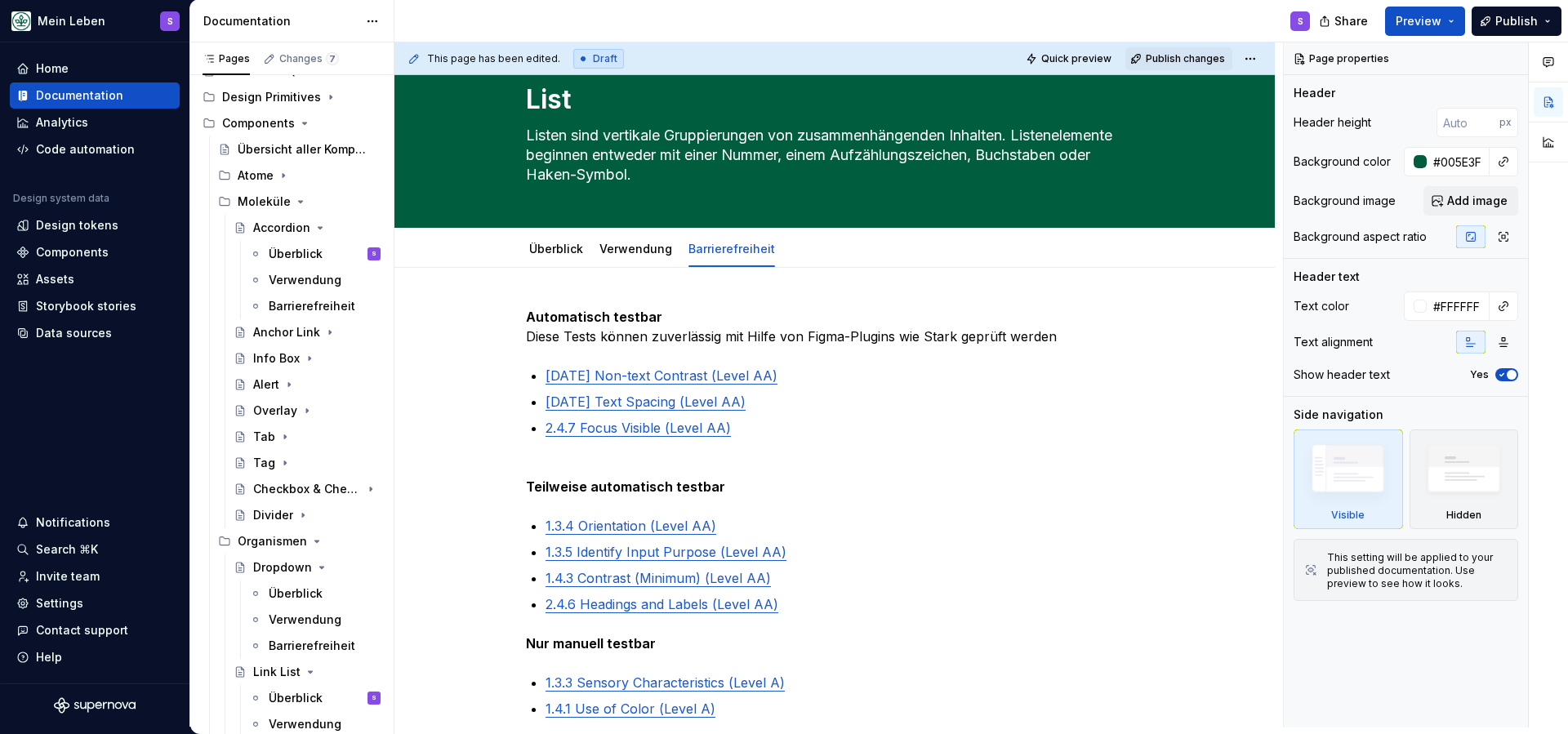
scroll to position [46, 0]
type textarea "*"
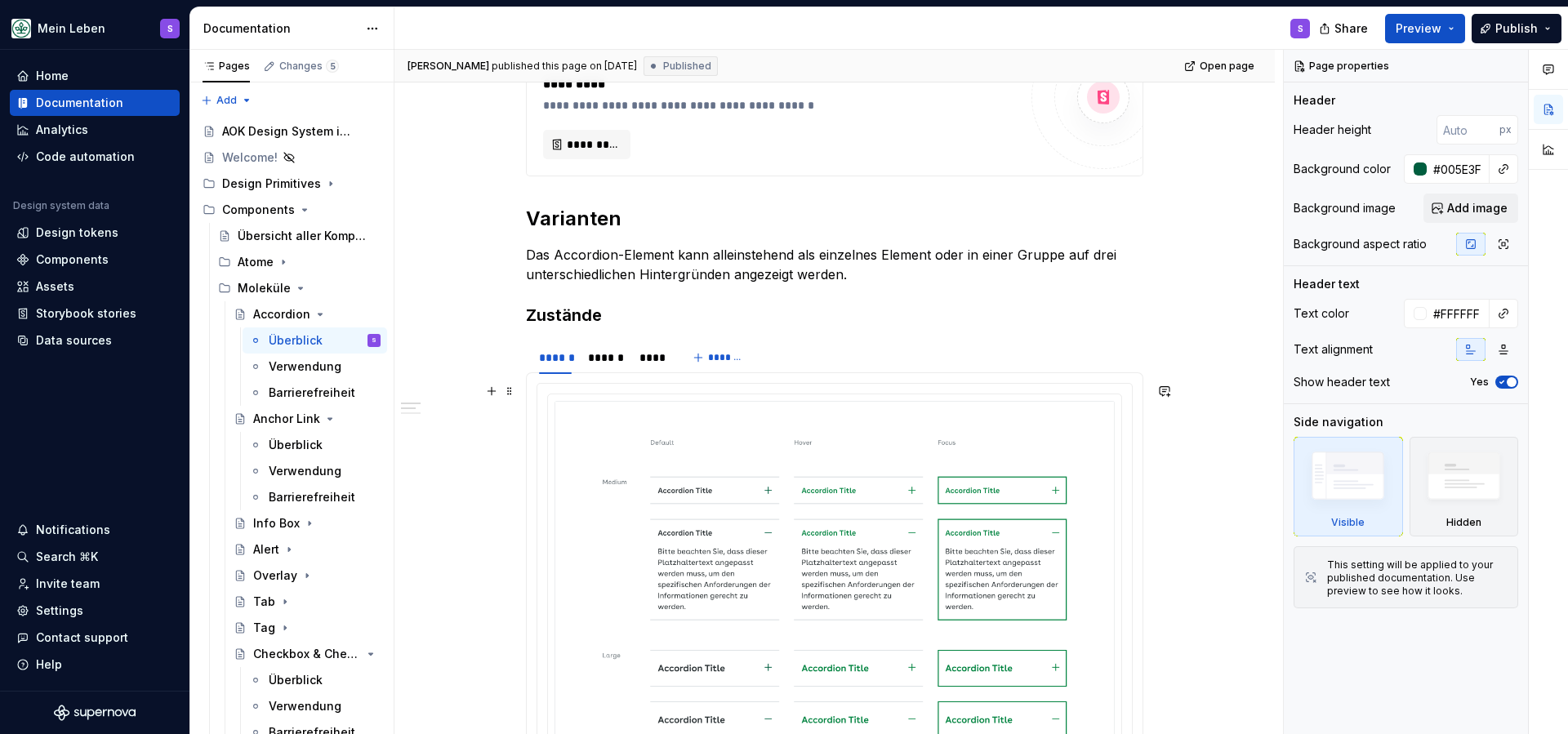
scroll to position [608, 0]
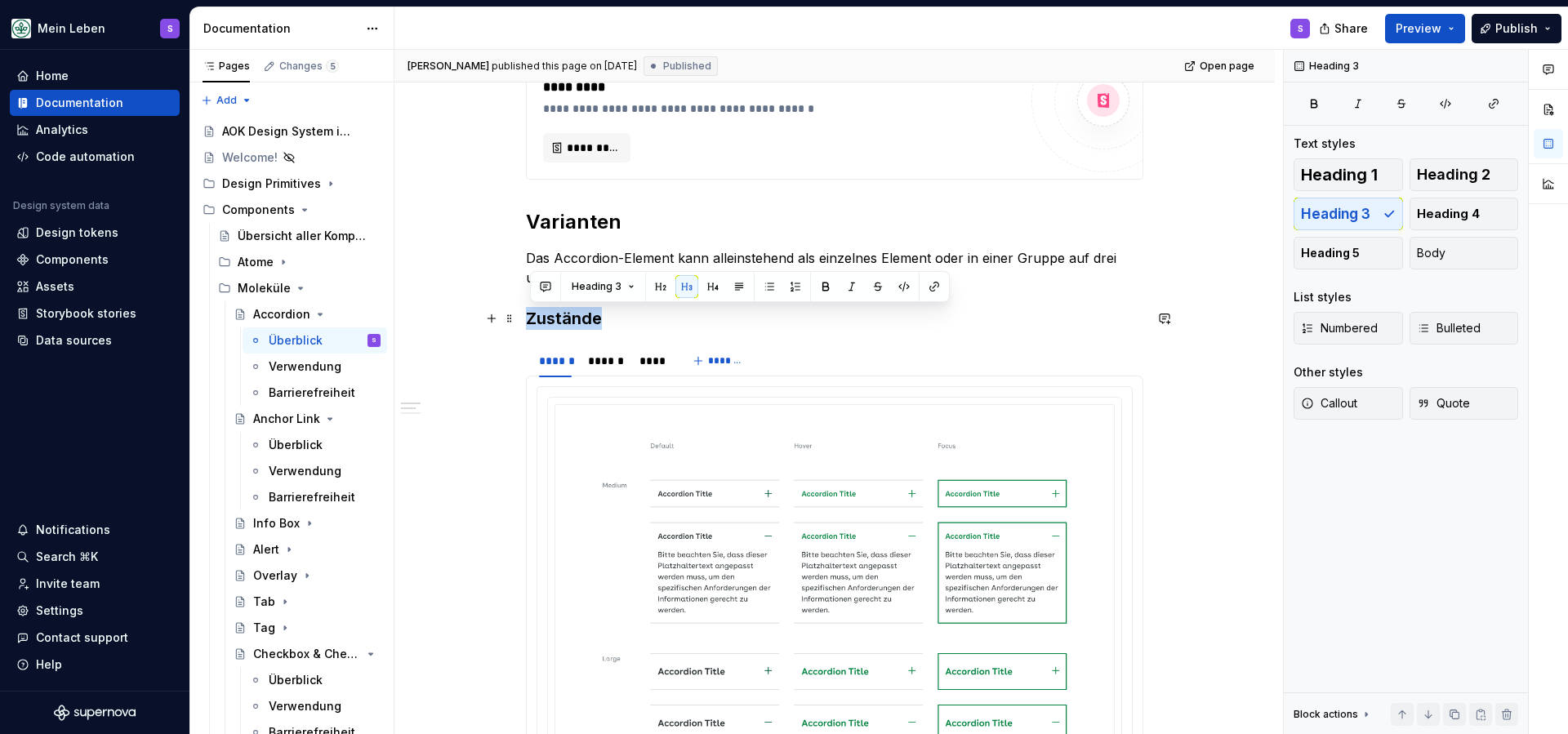
drag, startPoint x: 627, startPoint y: 321, endPoint x: 526, endPoint y: 317, distance: 101.1
copy h3 "Zustände"
click at [657, 210] on h2 "Varianten" at bounding box center [835, 222] width 617 height 26
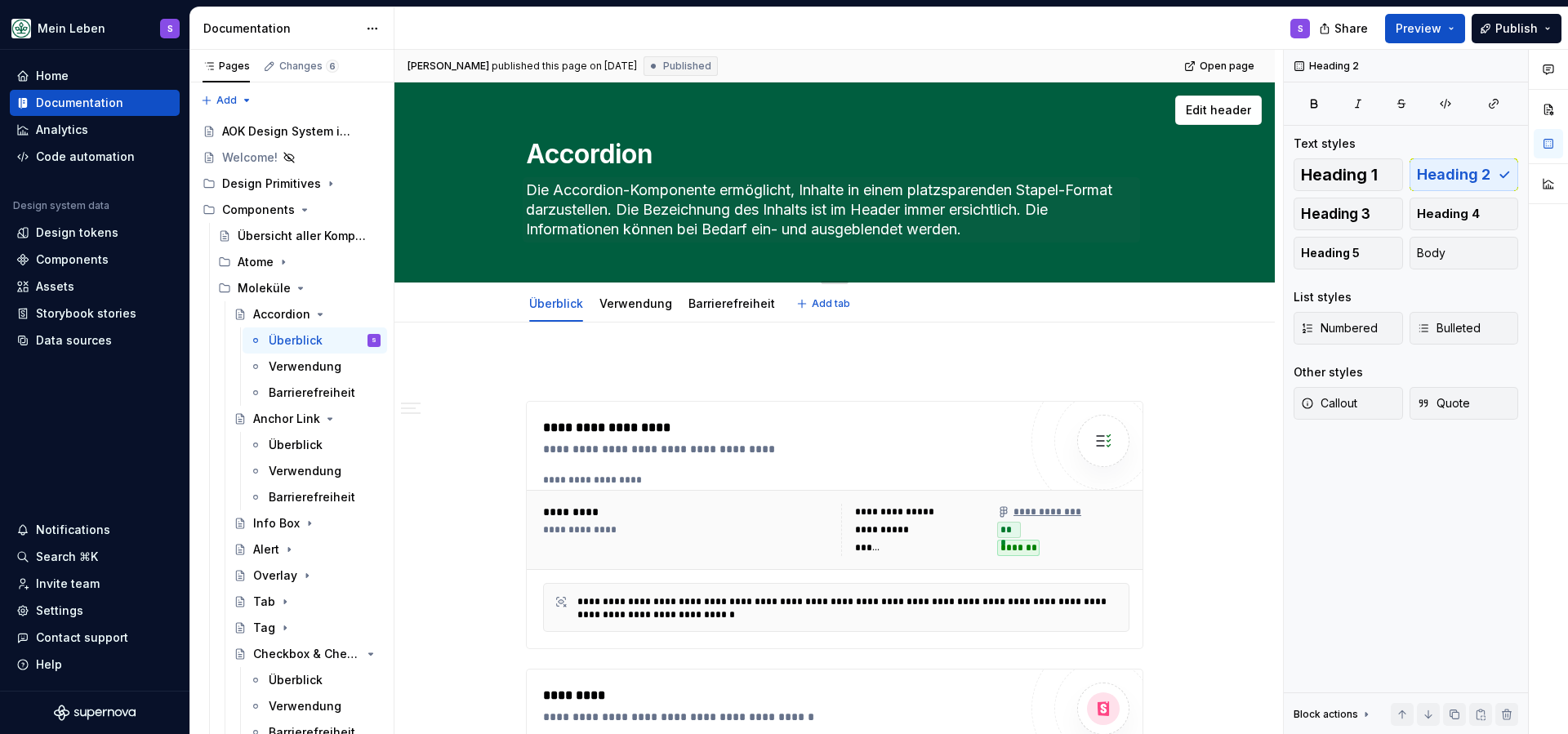
scroll to position [0, 0]
click at [749, 302] on link "Barrierefreiheit" at bounding box center [732, 304] width 87 height 14
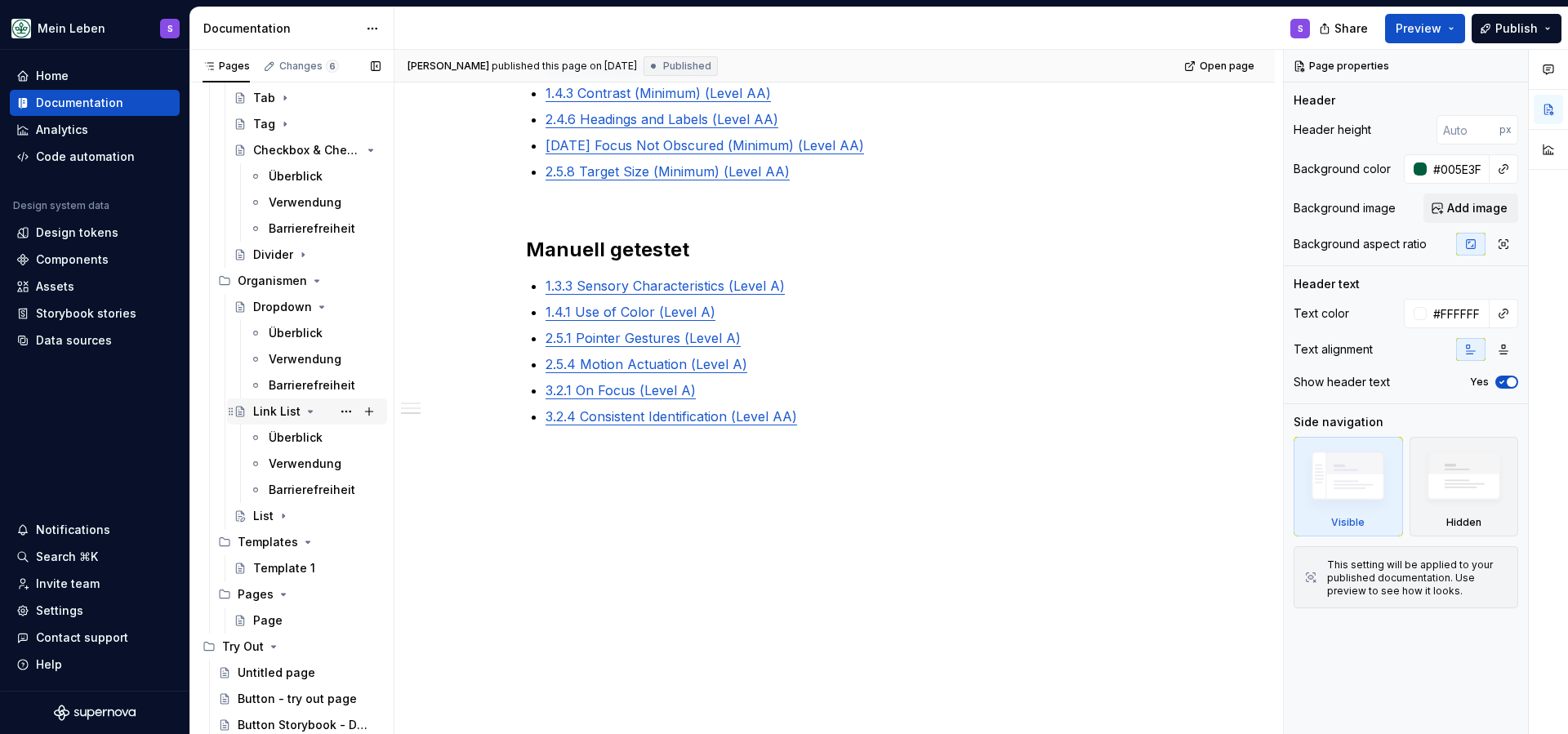
scroll to position [504, 0]
click at [269, 413] on div "Link List" at bounding box center [277, 412] width 47 height 17
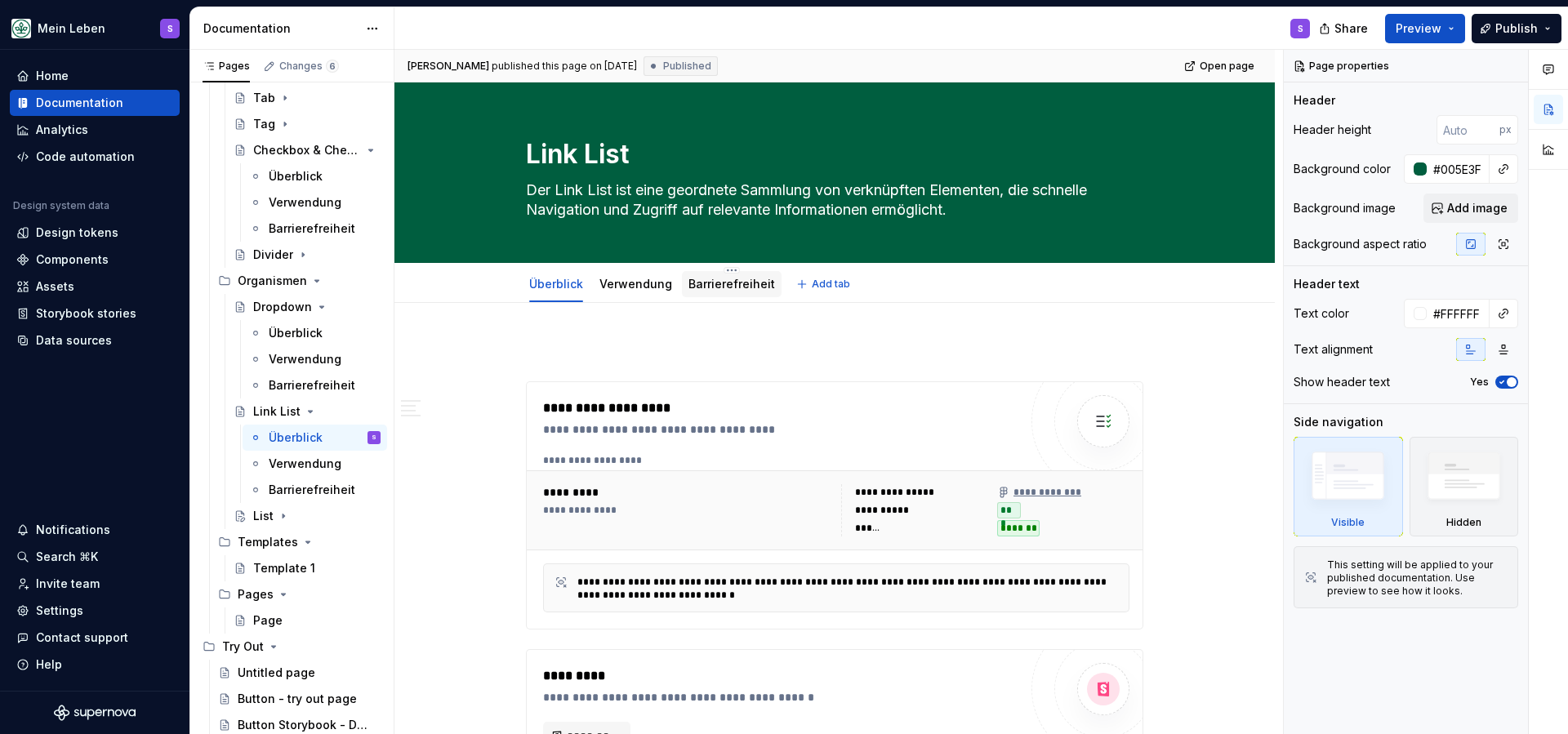
click at [738, 287] on link "Barrierefreiheit" at bounding box center [732, 284] width 87 height 14
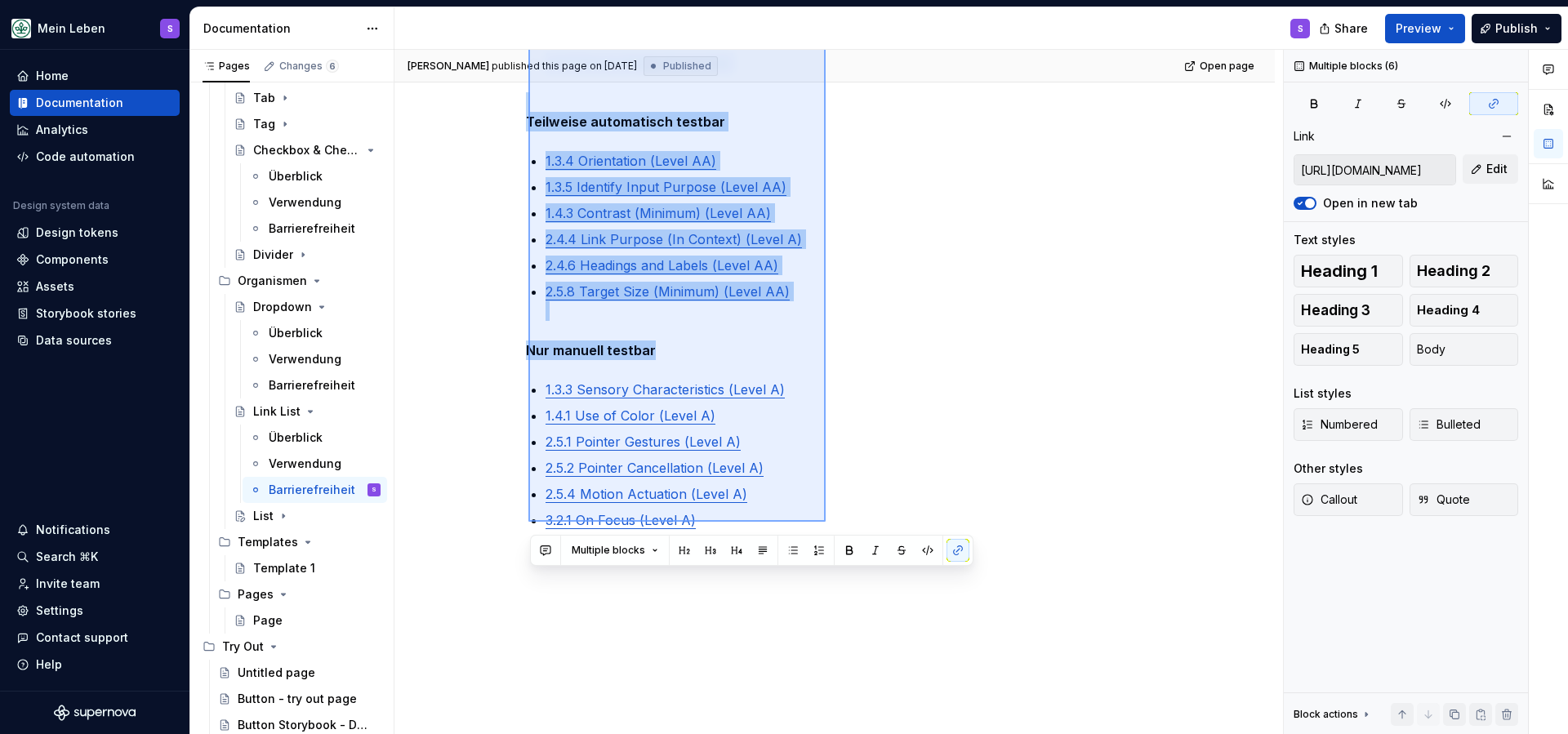
scroll to position [278, 0]
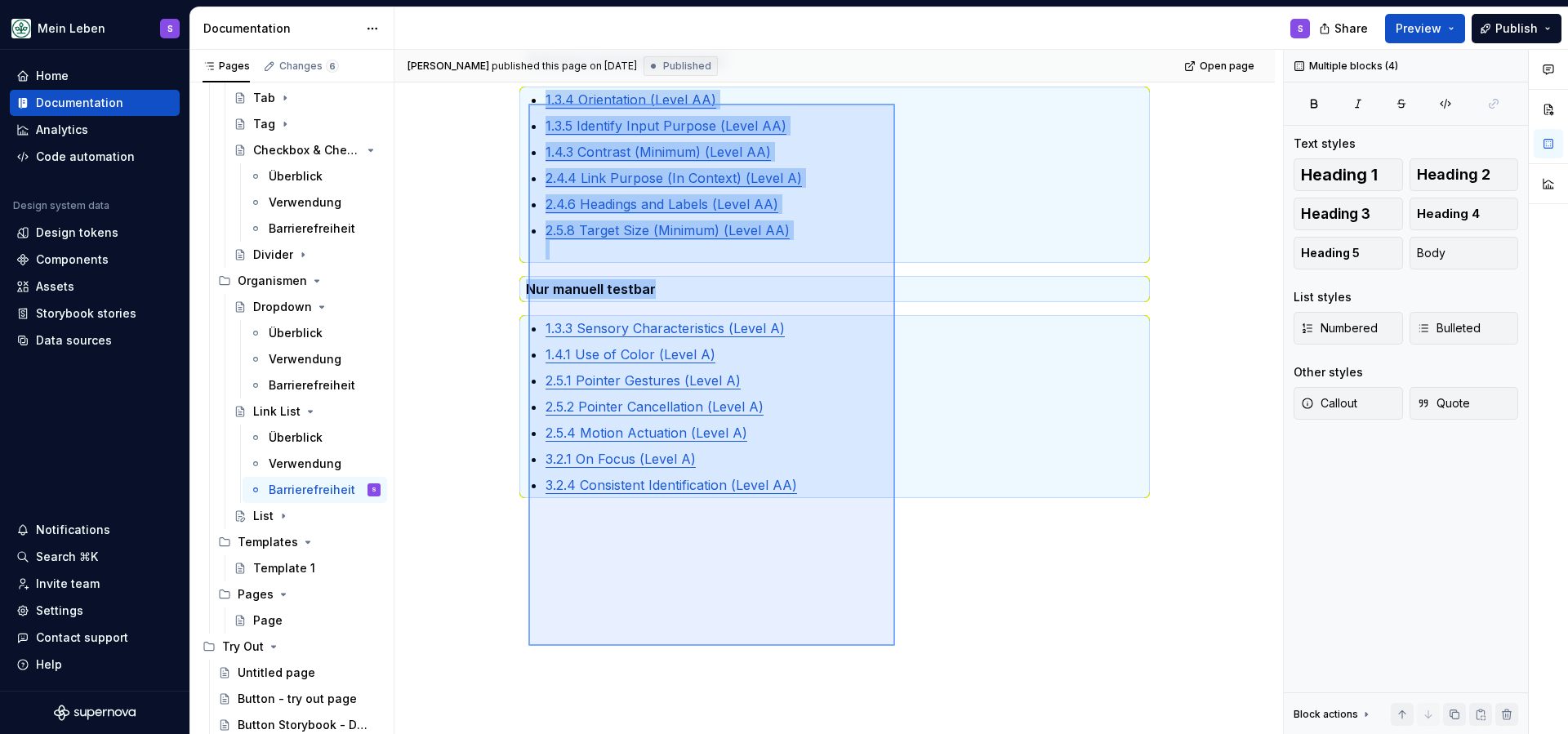
drag, startPoint x: 528, startPoint y: 349, endPoint x: 895, endPoint y: 646, distance: 472.1
click at [894, 646] on div "Juliette published this page on September 11, 2025 Published Open page Link Lis…" at bounding box center [839, 392] width 888 height 686
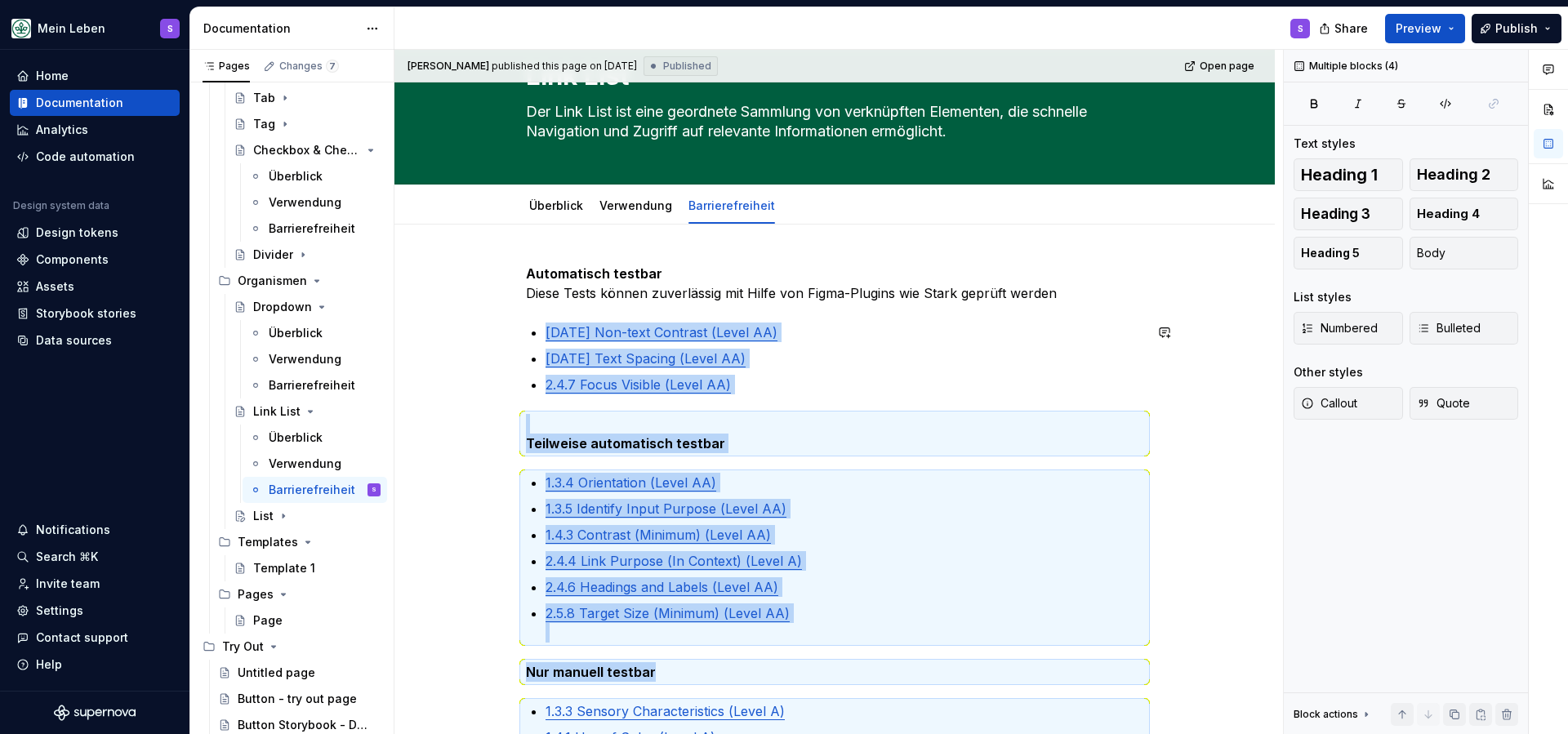
scroll to position [60, 0]
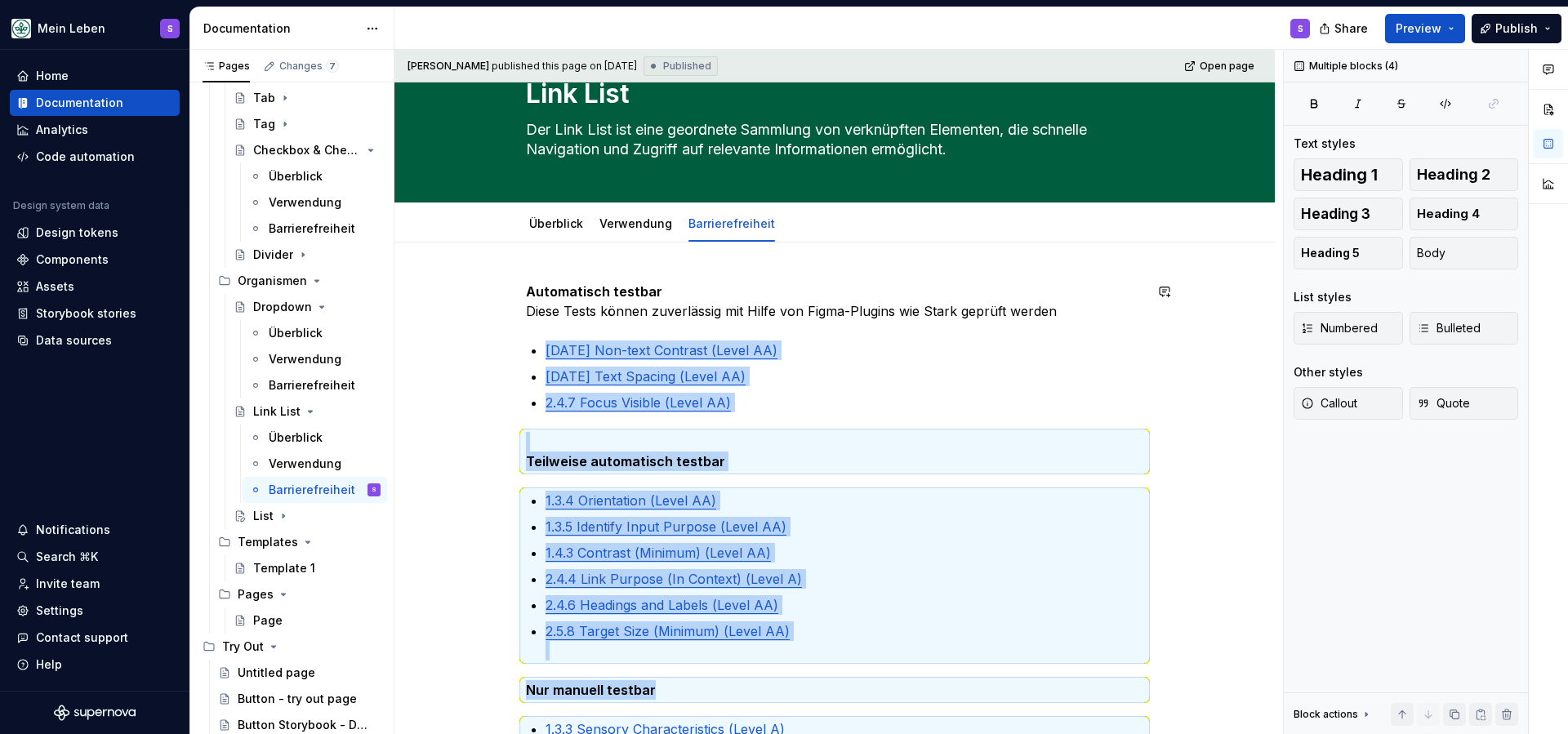
click at [597, 261] on div "Automatisch testbar Diese Tests können zuverlässig mit Hilfe von Figma-Plugins …" at bounding box center [835, 688] width 880 height 893
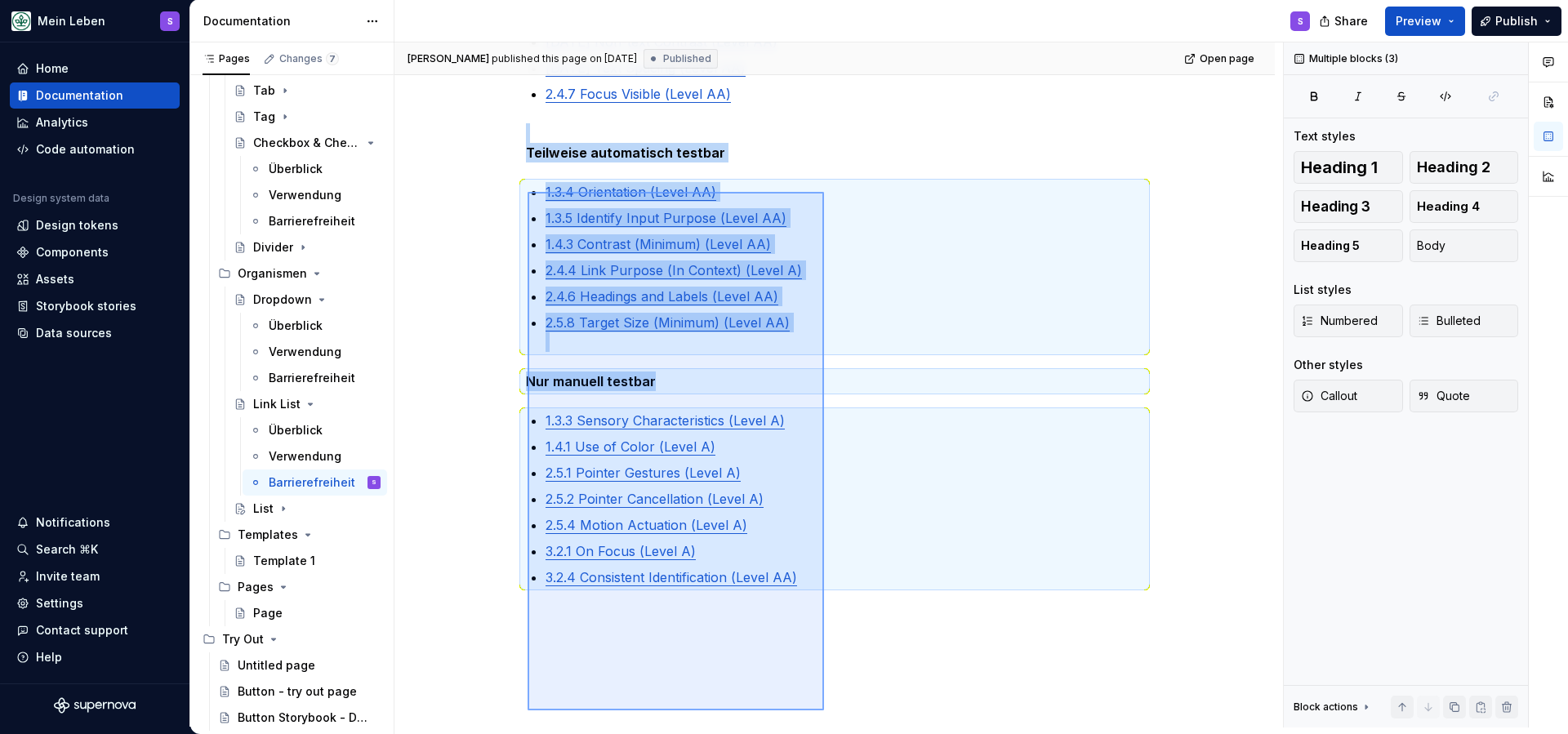
scroll to position [461, 0]
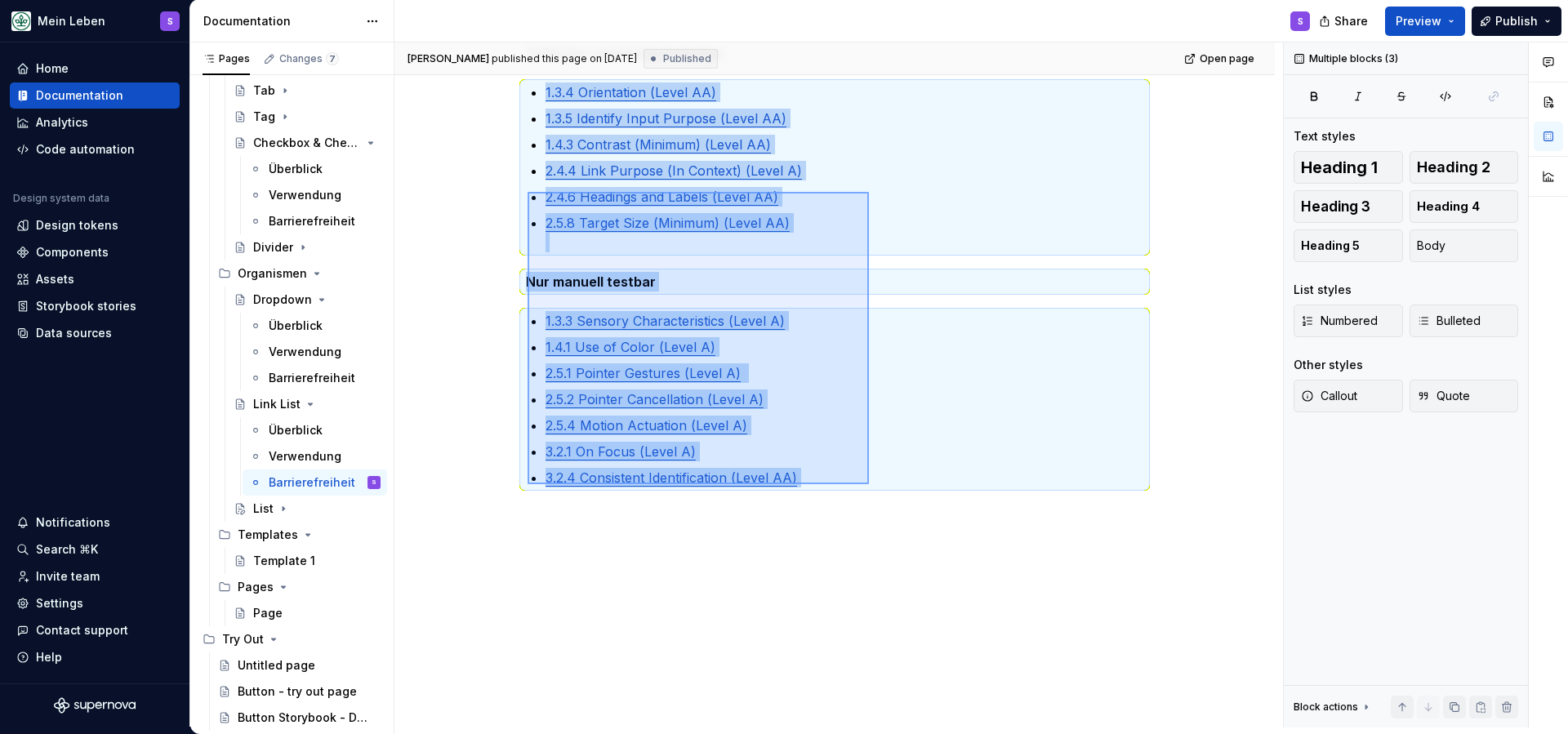
drag, startPoint x: 527, startPoint y: 247, endPoint x: 869, endPoint y: 485, distance: 416.7
click at [869, 485] on div "Juliette published this page on September 11, 2025 Published Open page Link Lis…" at bounding box center [839, 385] width 888 height 686
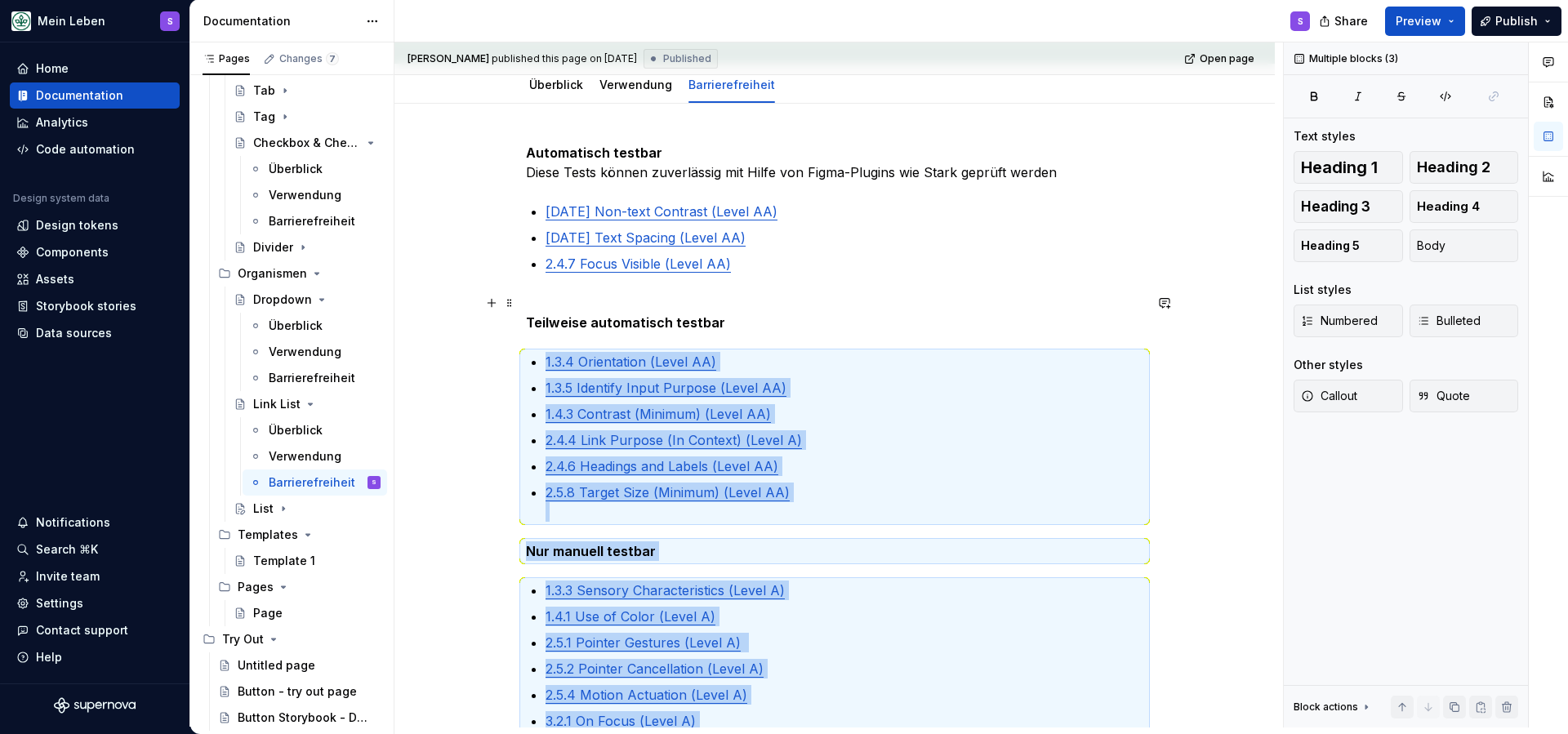
scroll to position [191, 0]
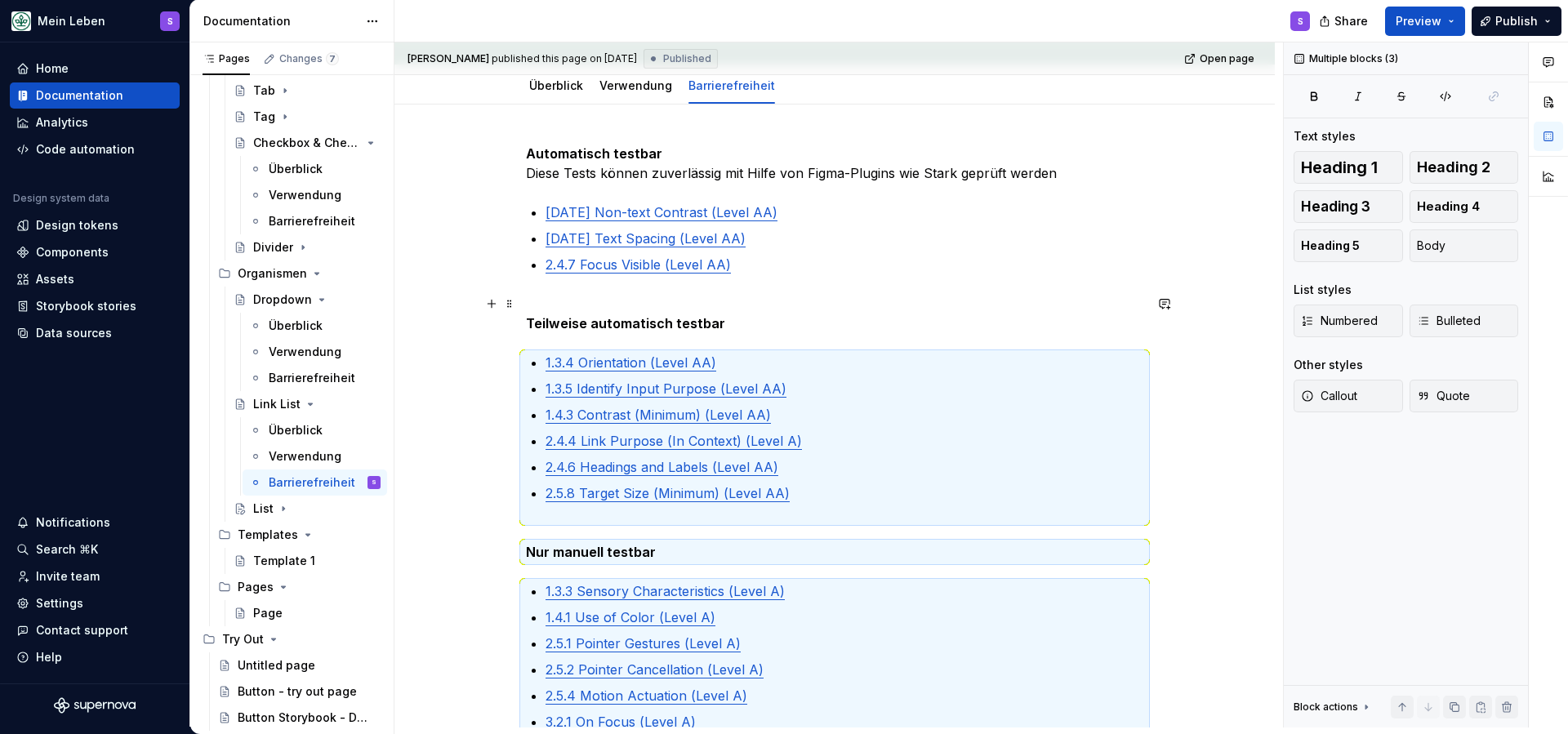
click at [816, 312] on p "Teilweise automatisch testbar" at bounding box center [835, 314] width 617 height 40
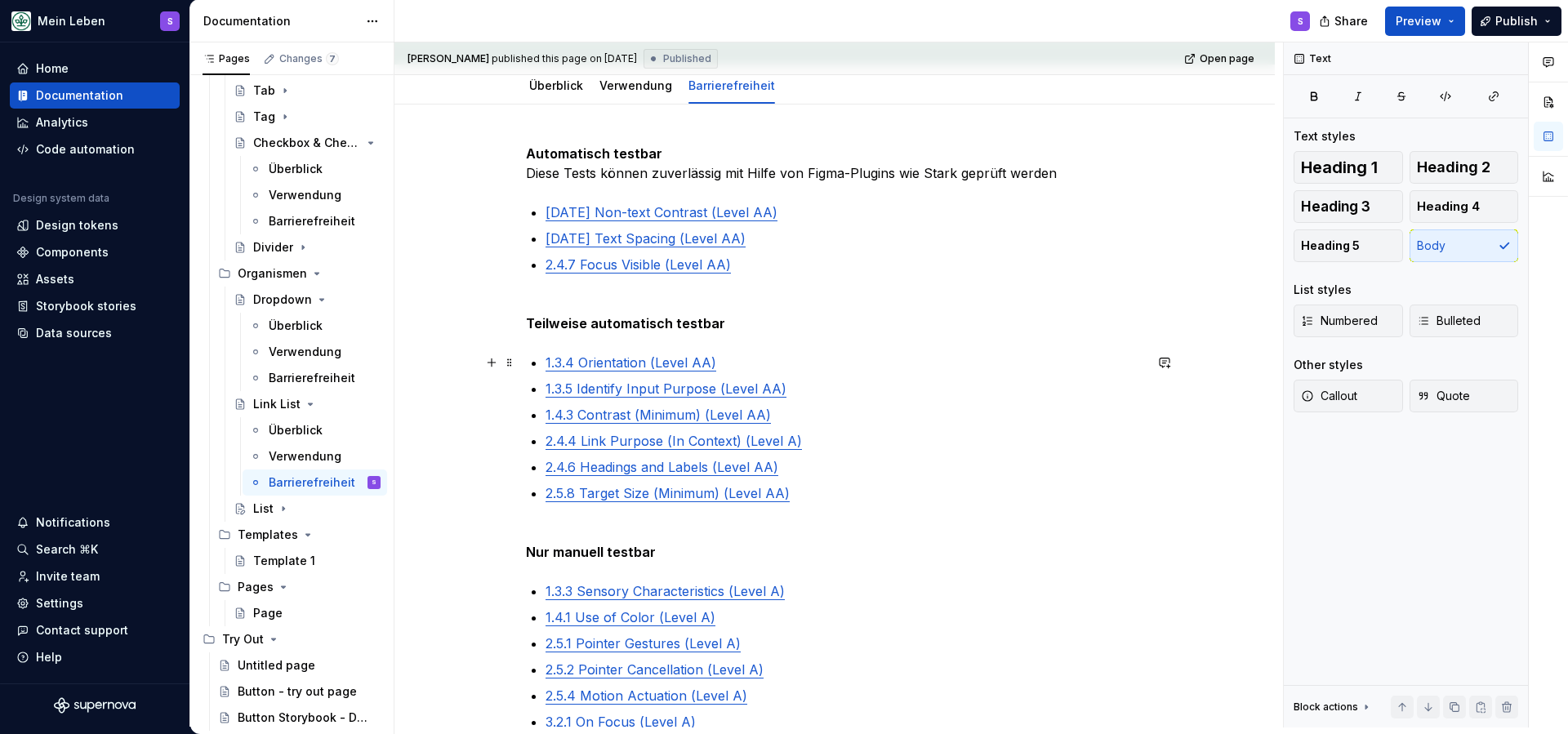
scroll to position [189, 0]
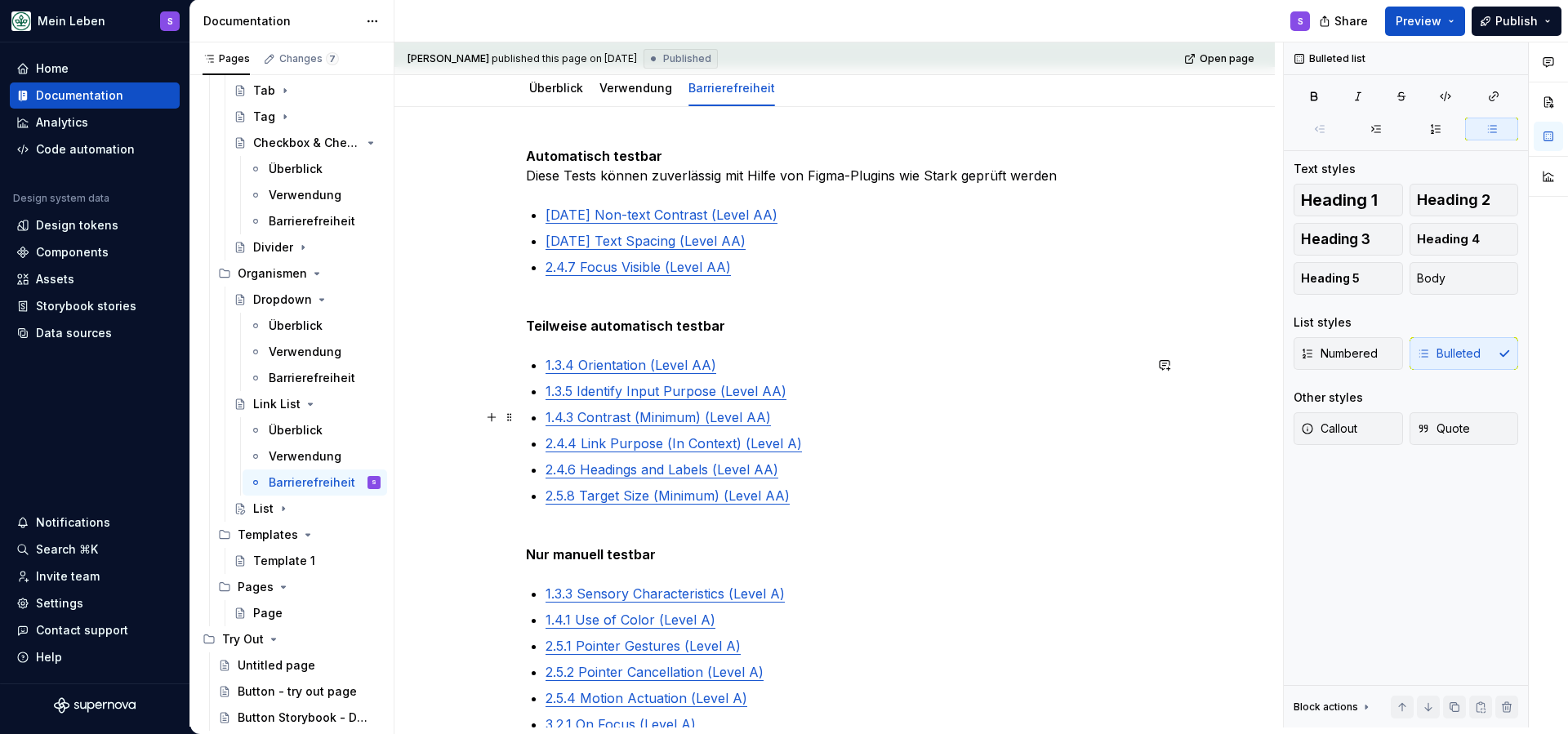
click at [945, 404] on ul "1.3.4 Orientation (Level AA) 1.3.5 Identify Input Purpose (Level AA) 1.4.3 Cont…" at bounding box center [845, 440] width 598 height 170
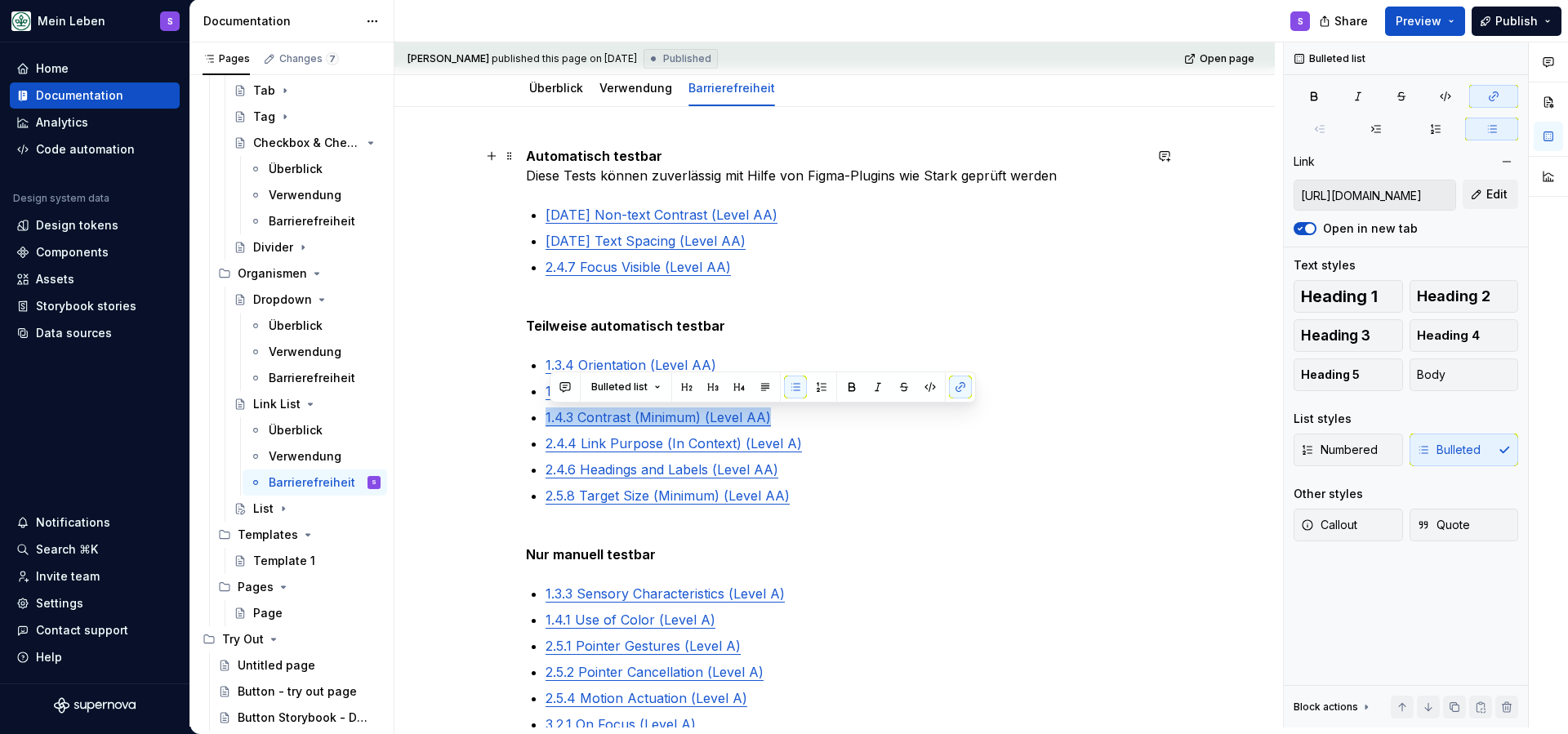
click at [520, 157] on div "Automatisch testbar Diese Tests können zuverlässig mit Hilfe von Figma-Plugins …" at bounding box center [835, 553] width 880 height 893
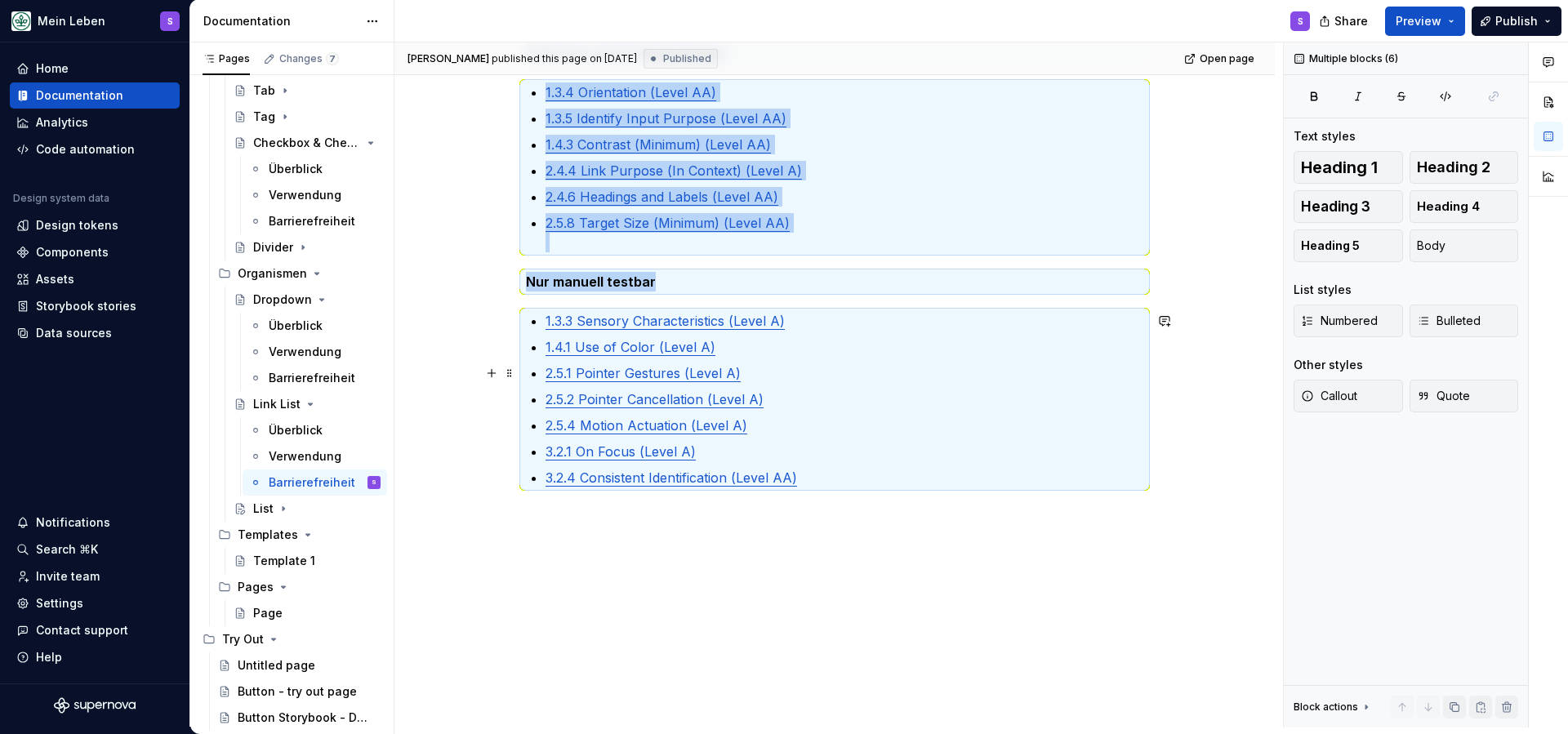
scroll to position [461, 0]
copy div "Automatisch testbar Diese Tests können zuverlässig mit Hilfe von Figma-Plugins …"
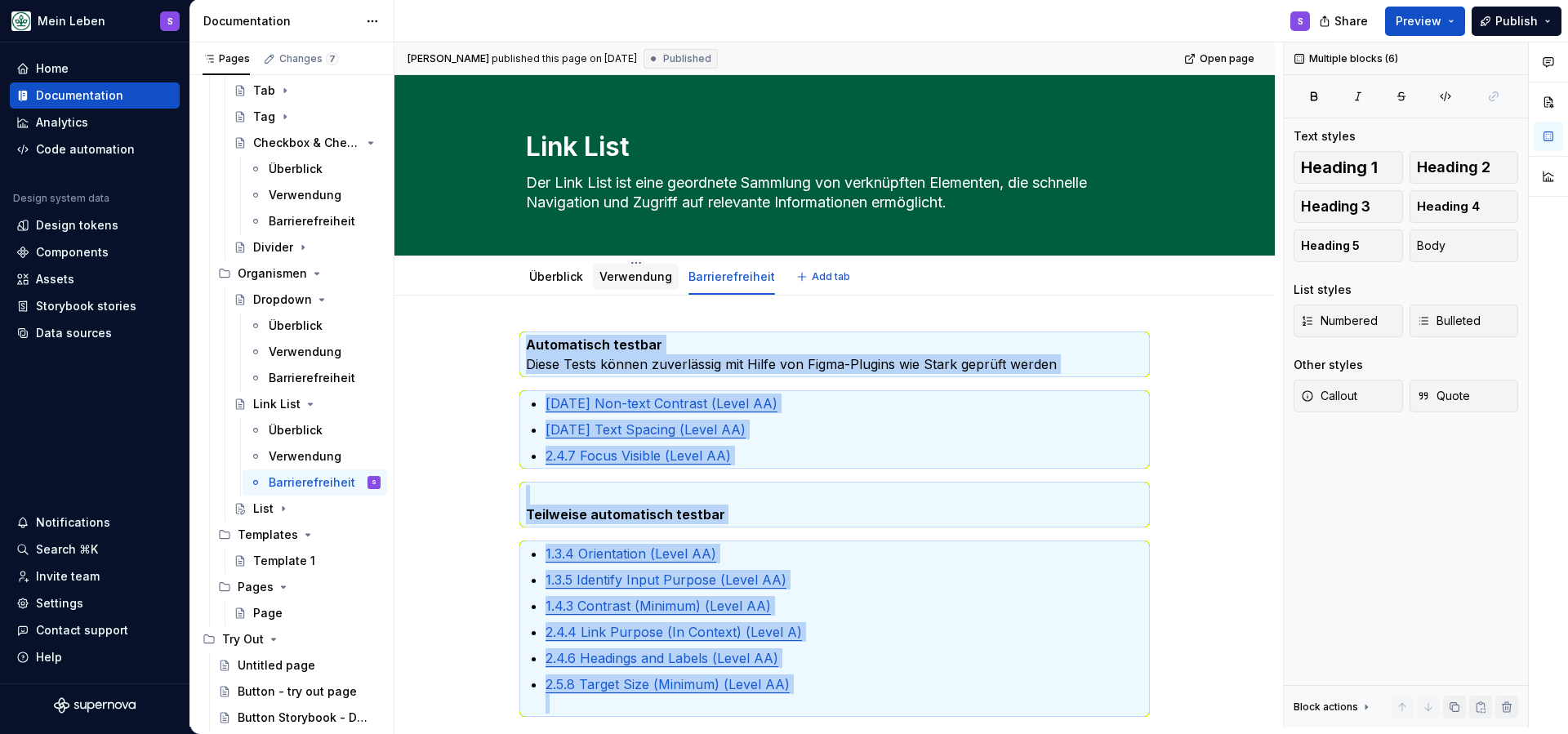
scroll to position [0, 0]
click at [547, 279] on link "Überblick" at bounding box center [556, 276] width 53 height 14
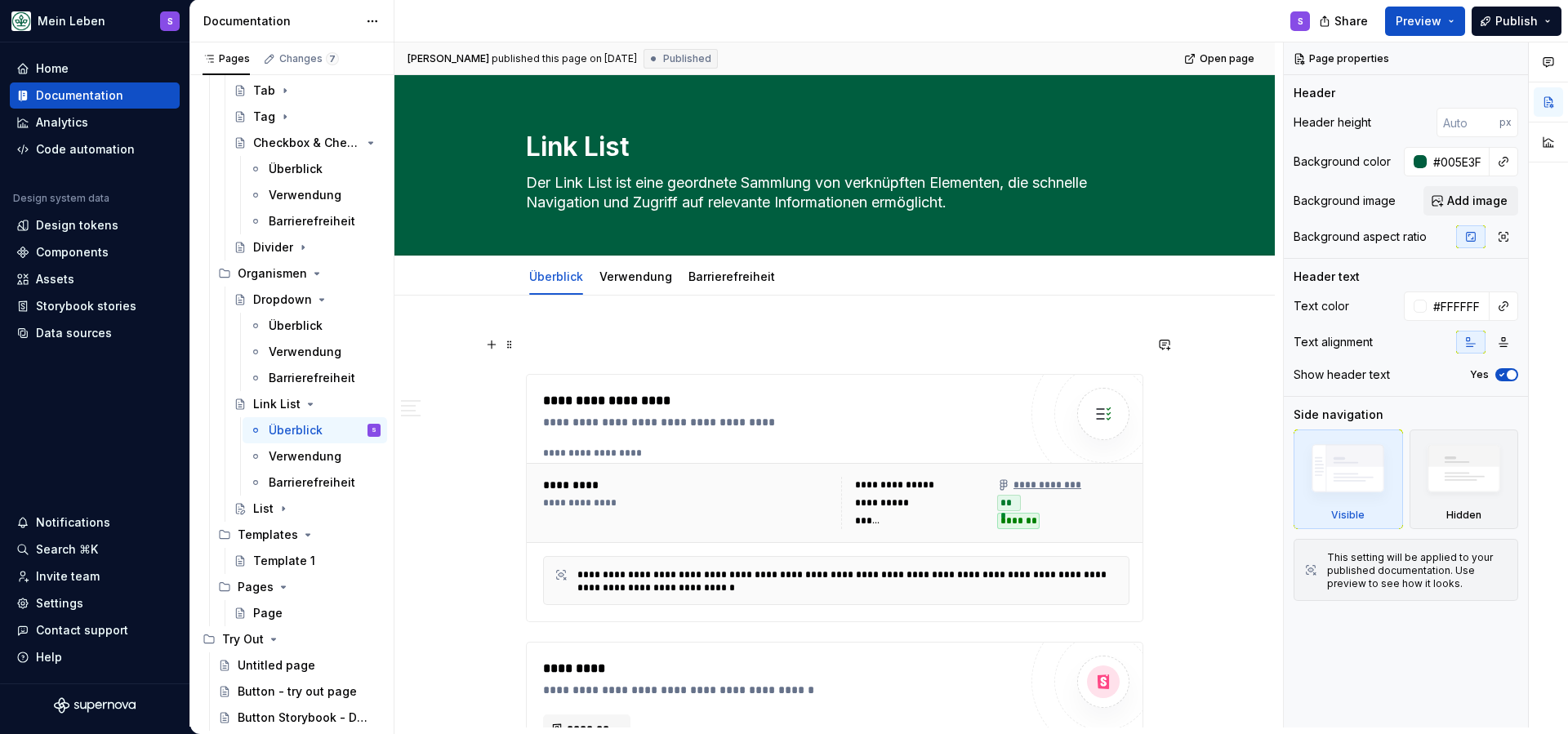
click at [583, 350] on p at bounding box center [835, 345] width 617 height 20
type textarea "*"
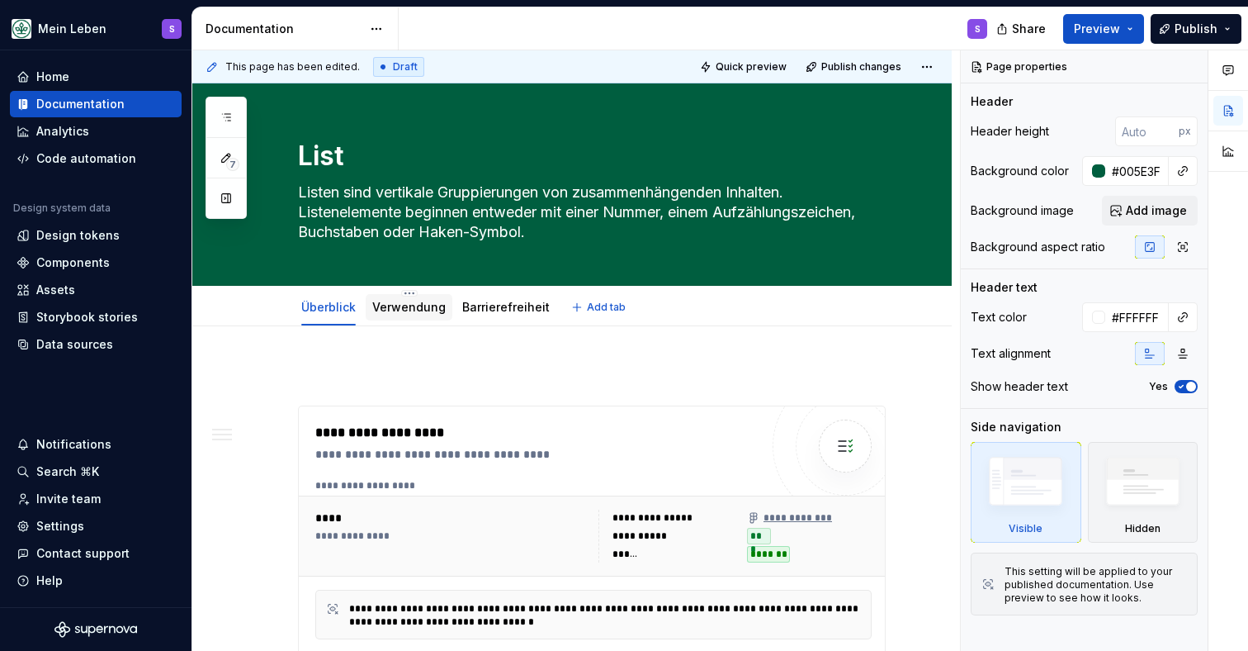
click at [420, 304] on link "Verwendung" at bounding box center [408, 307] width 73 height 14
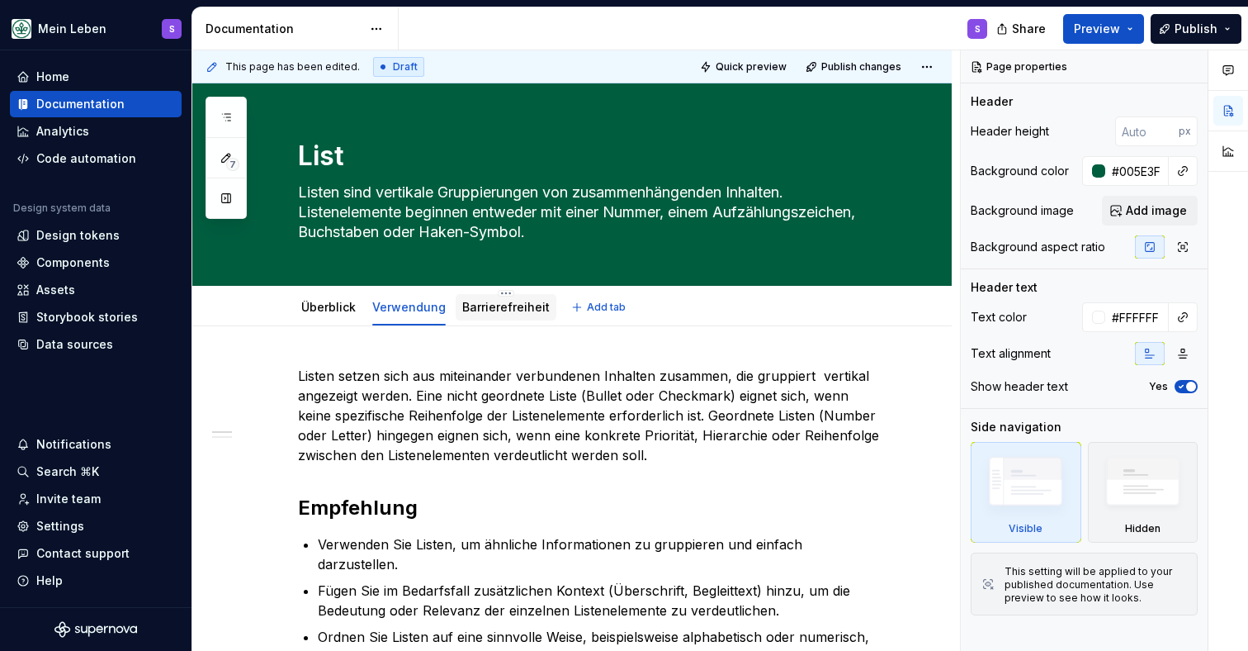
click at [504, 315] on div "Barrierefreiheit" at bounding box center [506, 307] width 88 height 20
click at [503, 312] on link "Barrierefreiheit" at bounding box center [506, 307] width 88 height 14
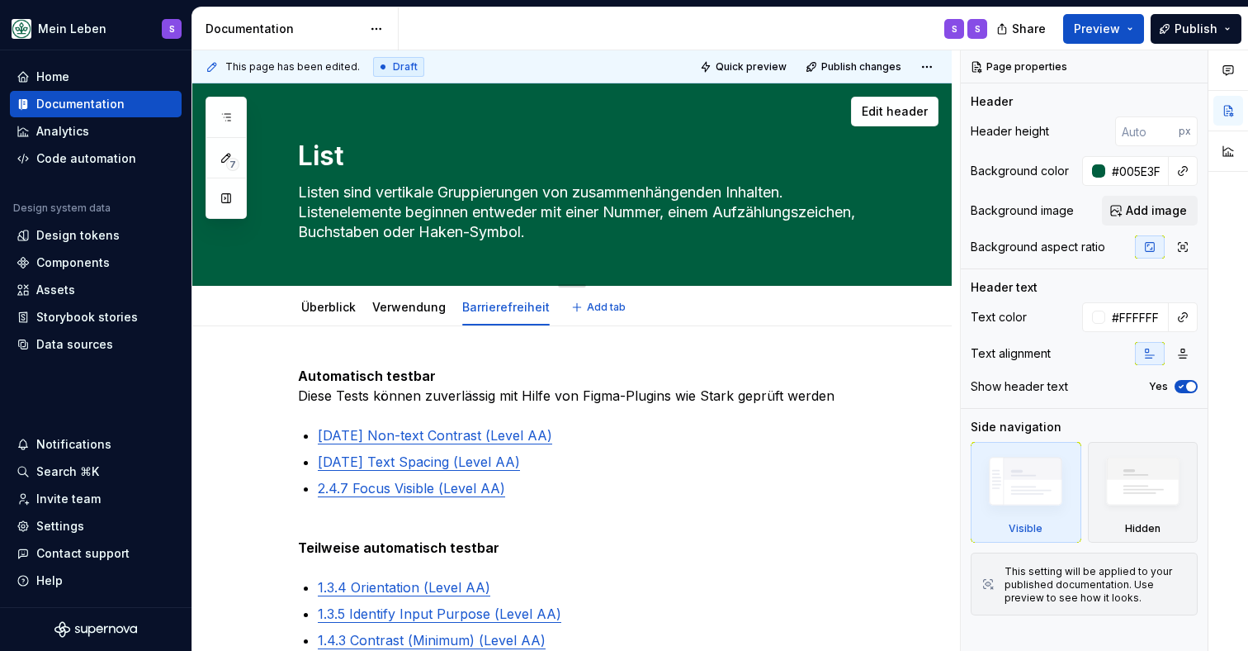
scroll to position [-1, 0]
type textarea "*"
